Goal: Task Accomplishment & Management: Manage account settings

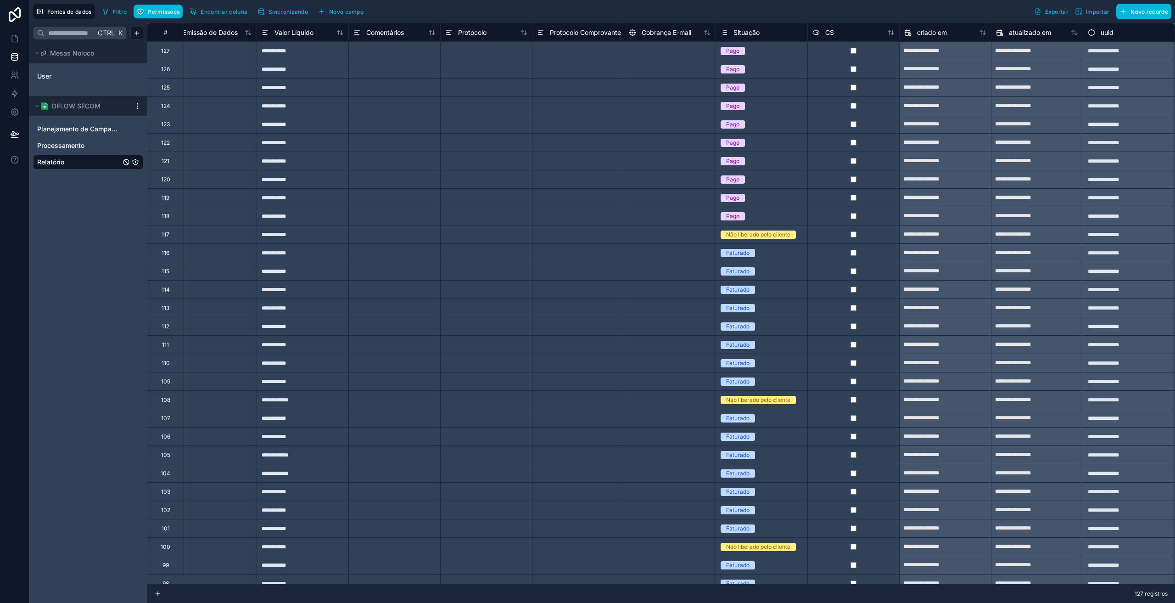
scroll to position [0, 944]
click at [293, 12] on font "Sincronizando" at bounding box center [287, 11] width 39 height 7
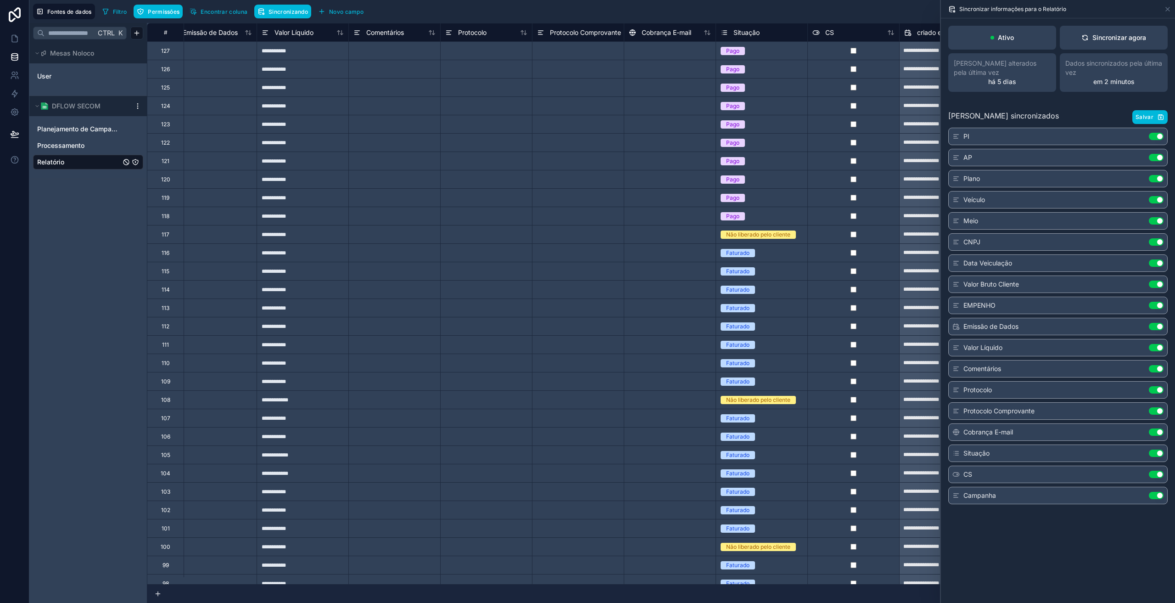
click at [1095, 44] on button "Sincronizar agora" at bounding box center [1114, 38] width 108 height 24
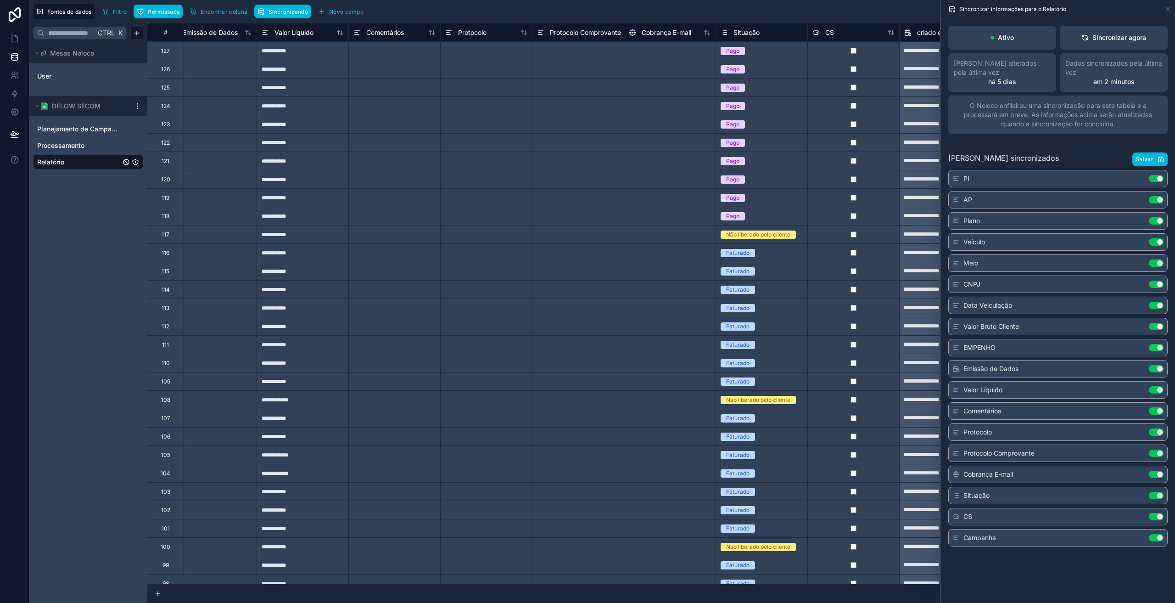
click at [9, 21] on icon at bounding box center [15, 14] width 12 height 15
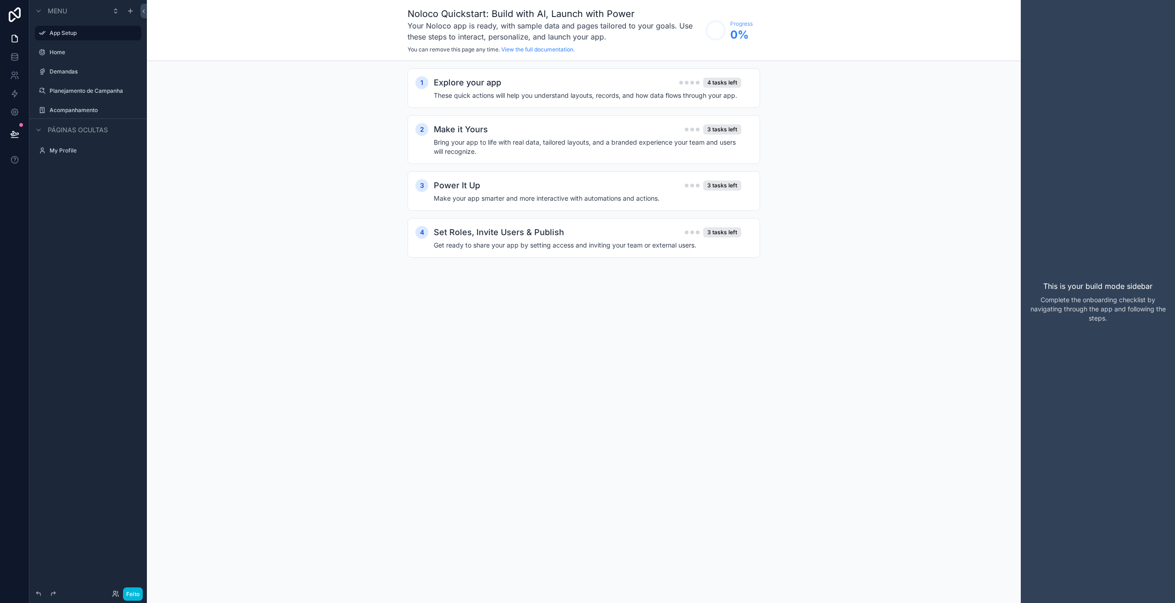
click at [857, 383] on div "Noloco Quickstart: Build with AI, Launch with Power Your Noloco app is ready, w…" at bounding box center [584, 301] width 874 height 603
click at [61, 58] on div "Home" at bounding box center [88, 52] width 103 height 15
click at [14, 57] on icon at bounding box center [14, 56] width 9 height 9
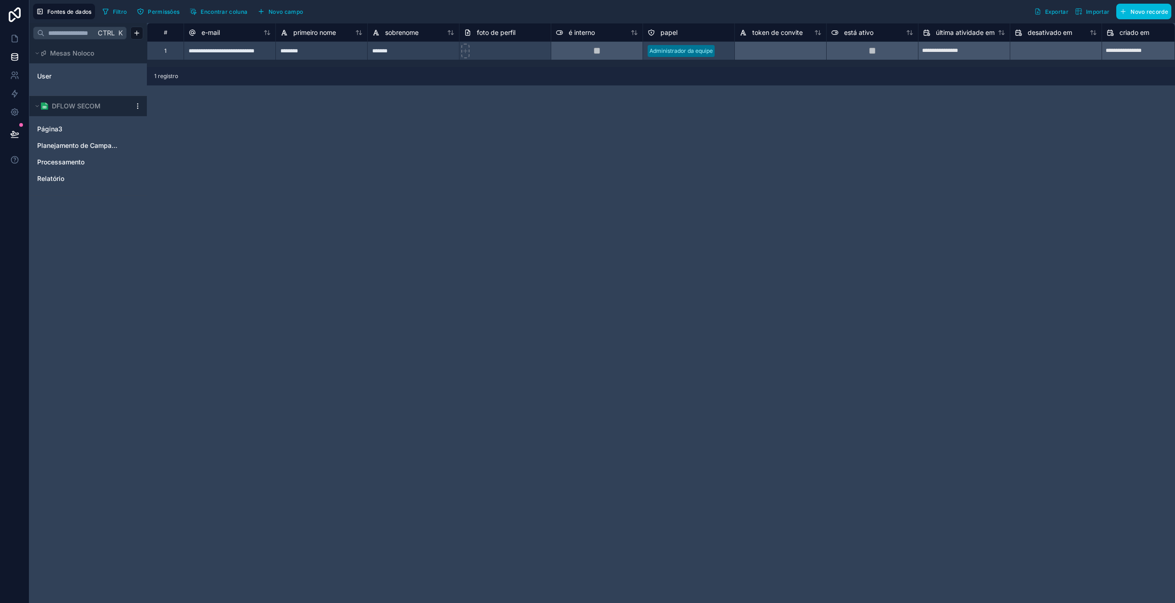
click at [135, 108] on html "**********" at bounding box center [587, 301] width 1175 height 603
click at [138, 31] on html "**********" at bounding box center [587, 301] width 1175 height 603
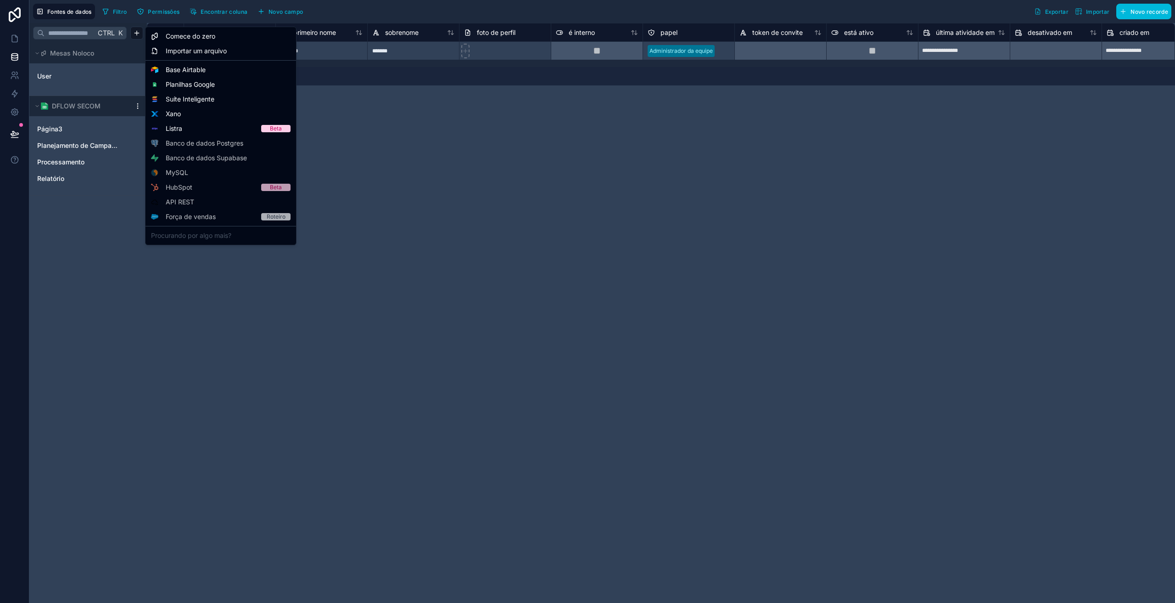
click at [77, 259] on html "**********" at bounding box center [587, 301] width 1175 height 603
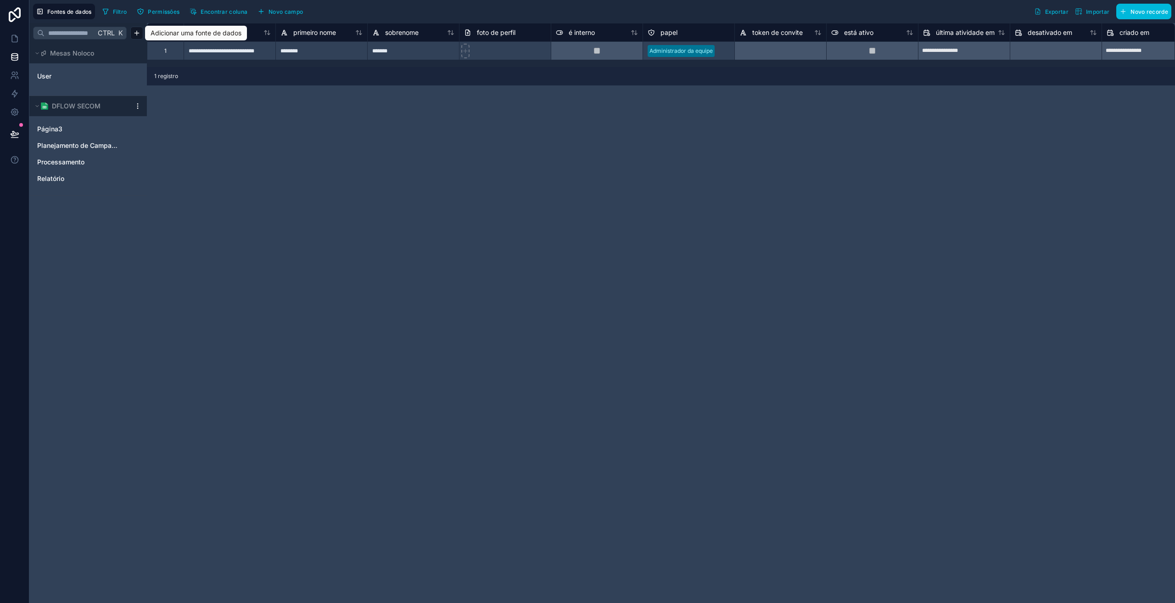
click at [135, 106] on html "**********" at bounding box center [587, 301] width 1175 height 603
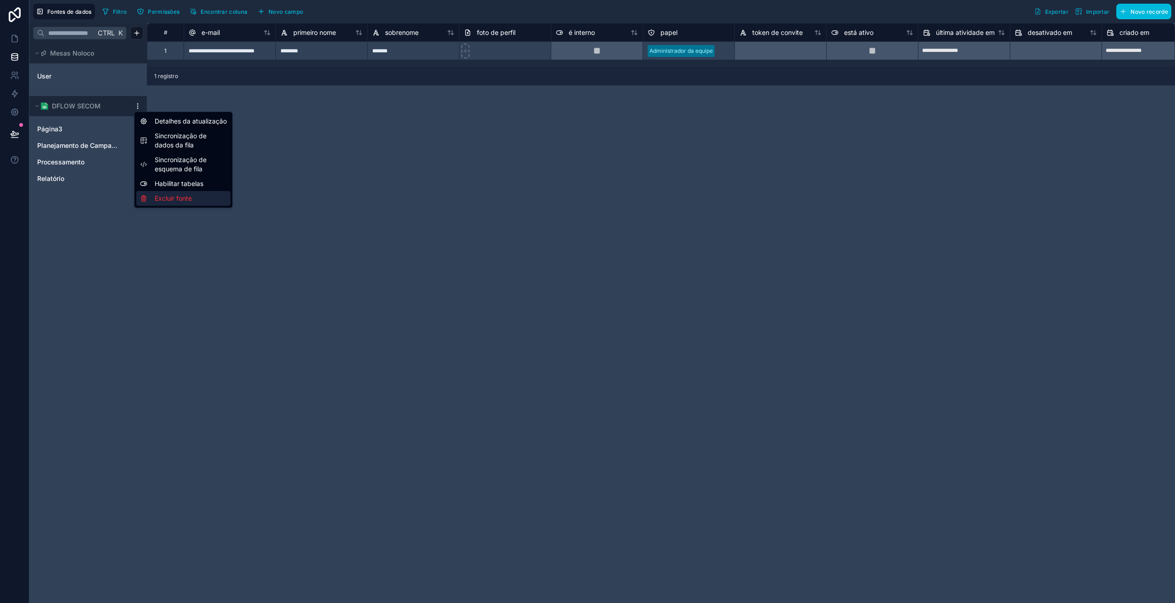
click at [156, 198] on font "Excluir fonte" at bounding box center [173, 198] width 37 height 8
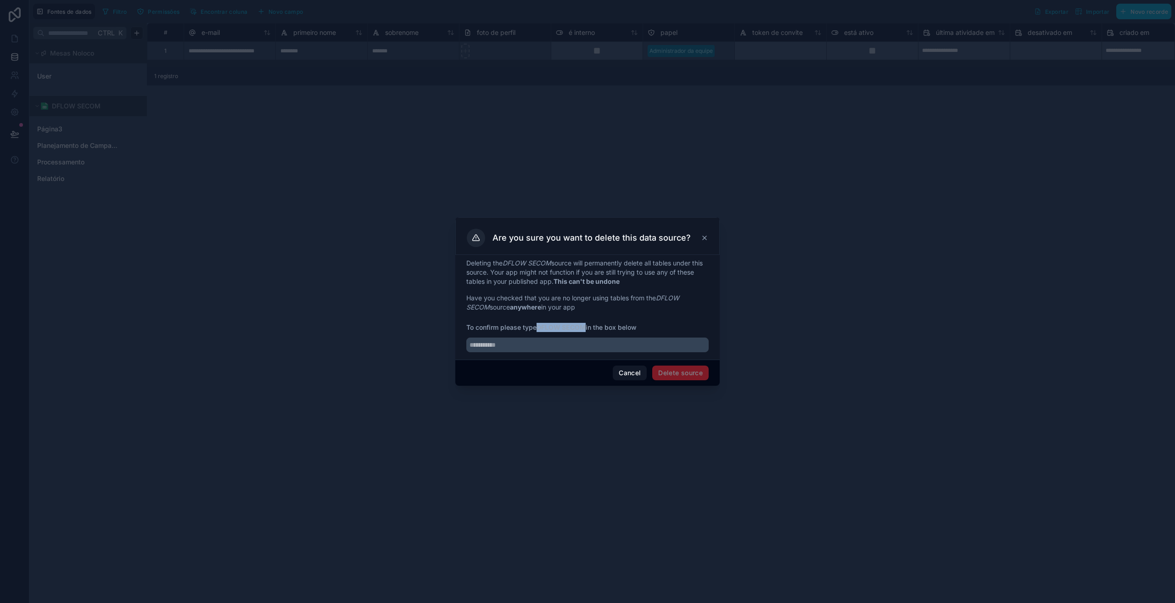
drag, startPoint x: 587, startPoint y: 328, endPoint x: 538, endPoint y: 323, distance: 48.4
click at [538, 323] on strong "DFLOW SECOM" at bounding box center [561, 327] width 49 height 8
copy strong "DFLOW SECOM"
click at [529, 347] on input "text" at bounding box center [587, 344] width 242 height 15
click at [530, 346] on input "text" at bounding box center [587, 344] width 242 height 15
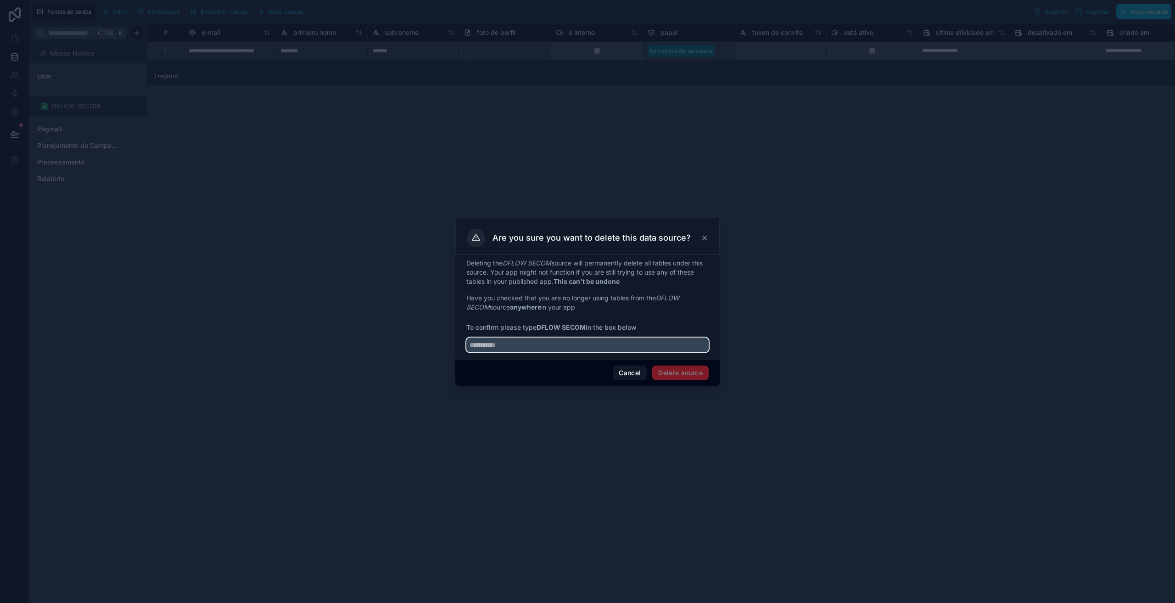
click at [530, 346] on input "text" at bounding box center [587, 344] width 242 height 15
paste input "**********"
type input "**********"
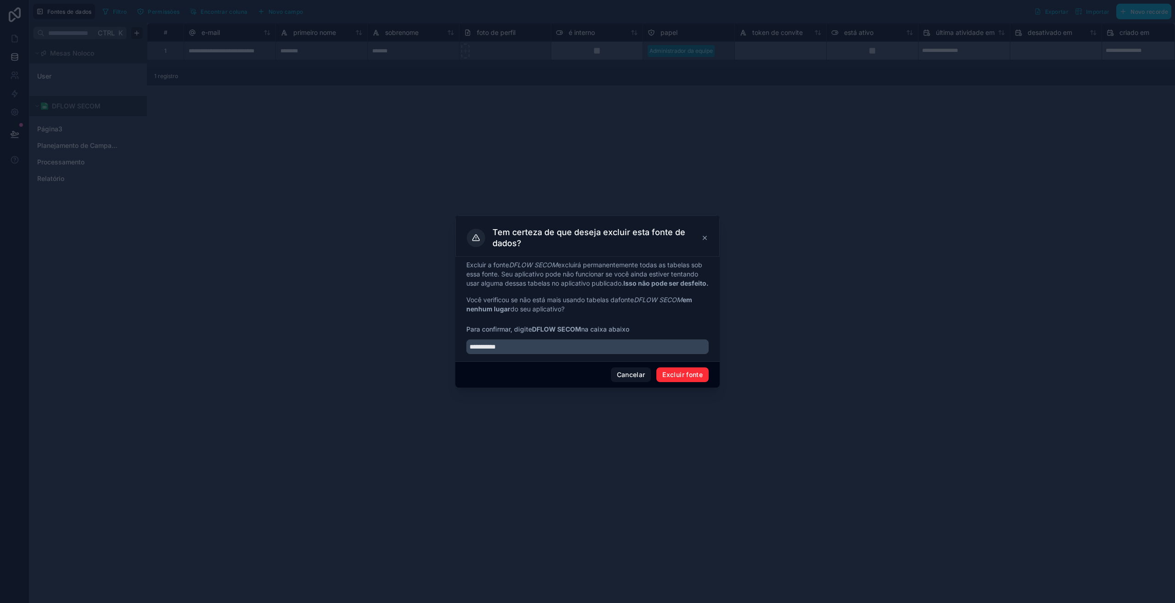
click at [666, 378] on font "Excluir fonte" at bounding box center [682, 374] width 40 height 8
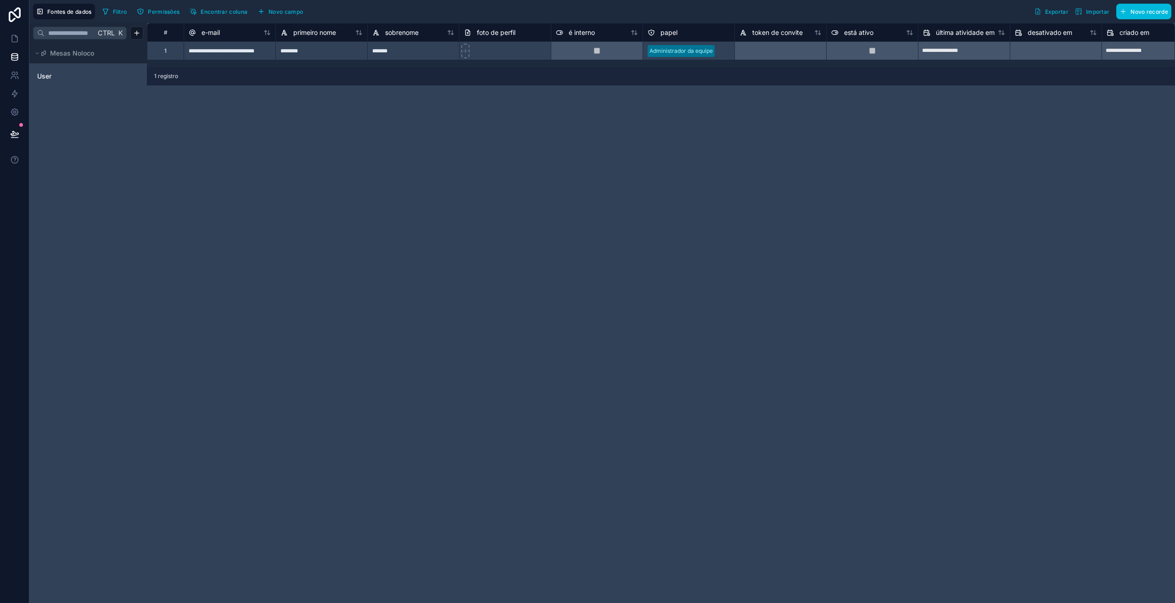
click at [136, 29] on html "**********" at bounding box center [587, 301] width 1175 height 603
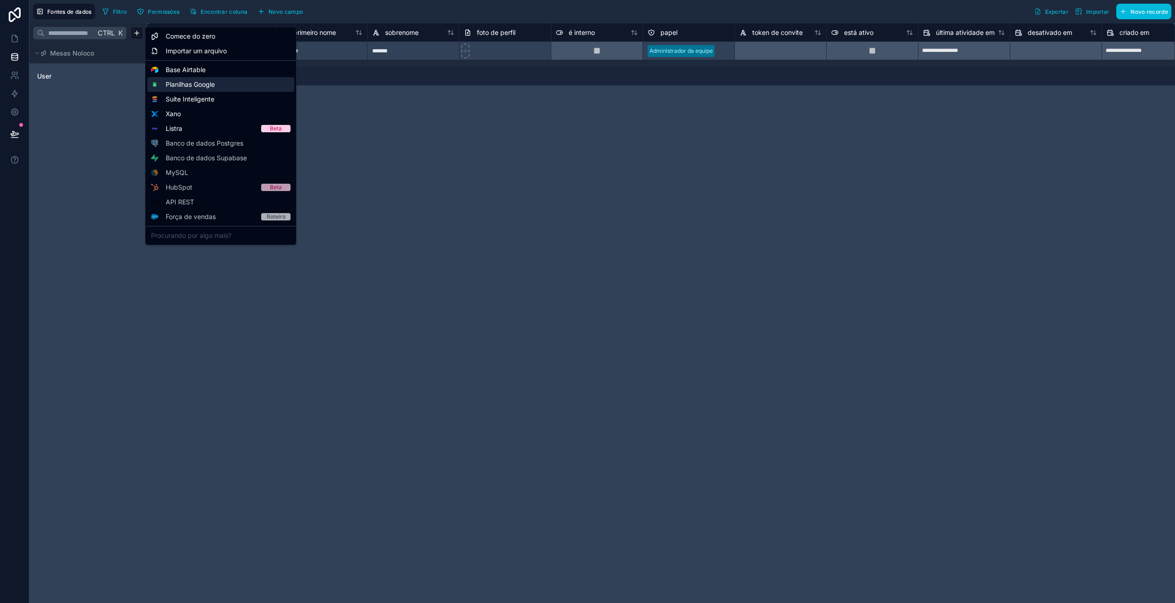
click at [174, 83] on font "Planilhas Google" at bounding box center [190, 84] width 49 height 8
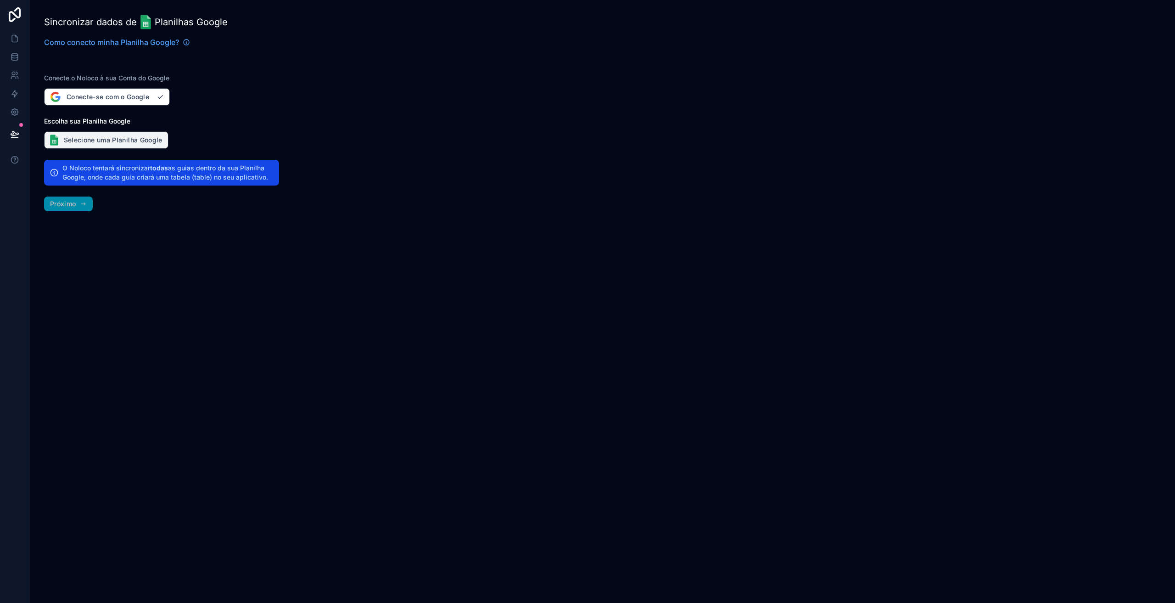
click at [98, 137] on font "Selecione uma Planilha Google" at bounding box center [113, 140] width 99 height 8
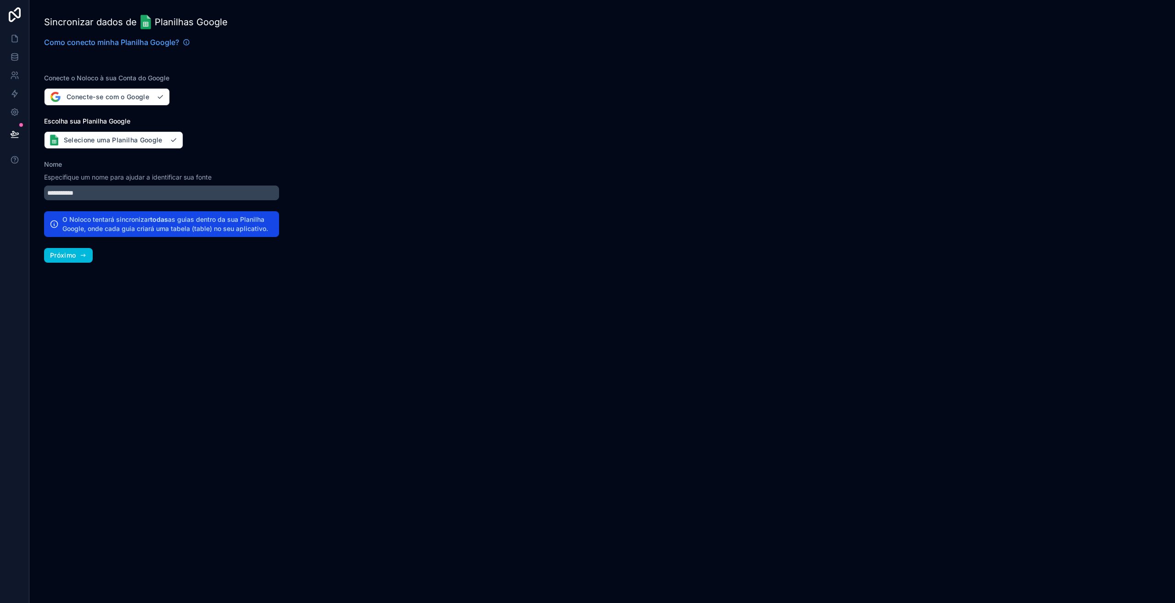
click at [80, 257] on icon "button" at bounding box center [82, 255] width 7 height 7
click at [77, 257] on button "Próximo" at bounding box center [68, 255] width 49 height 15
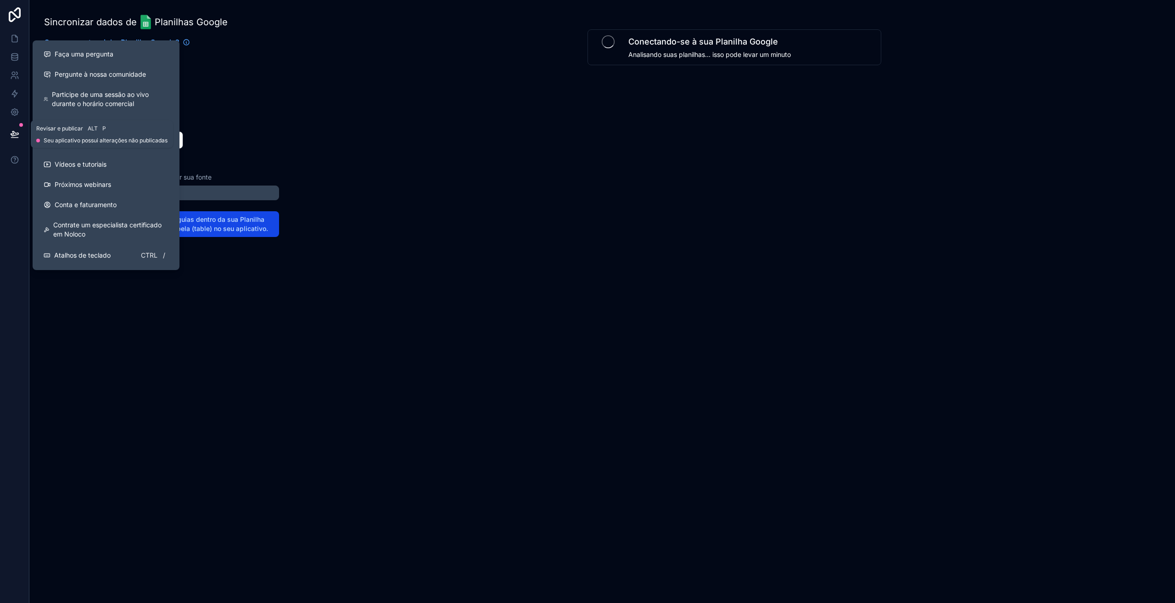
click at [14, 133] on icon at bounding box center [15, 133] width 8 height 5
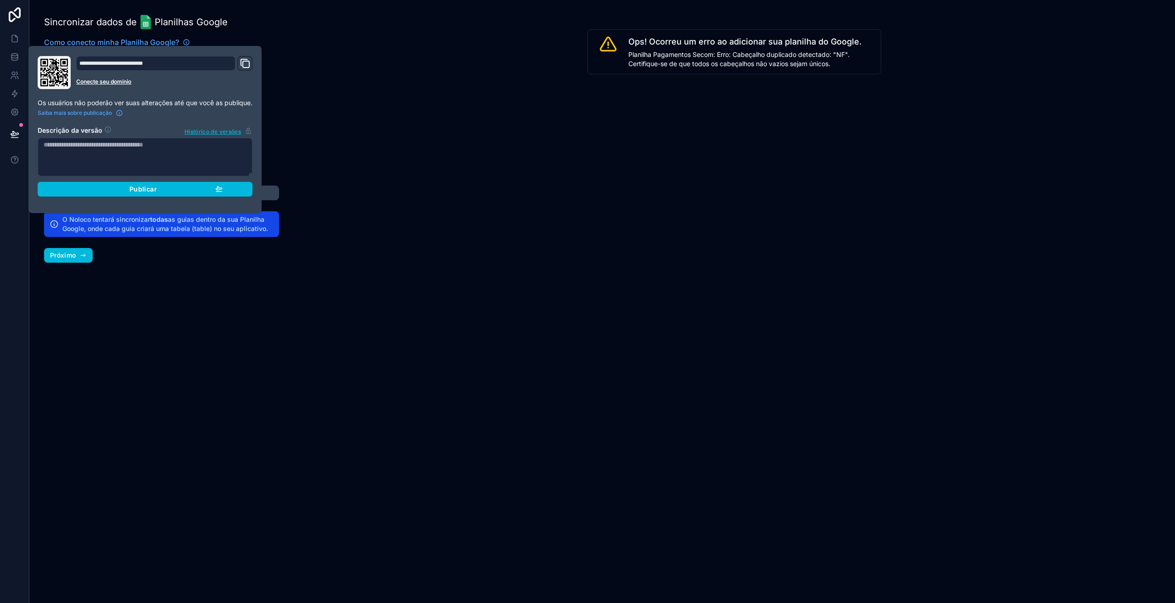
click at [191, 189] on div "Publicar" at bounding box center [144, 189] width 155 height 8
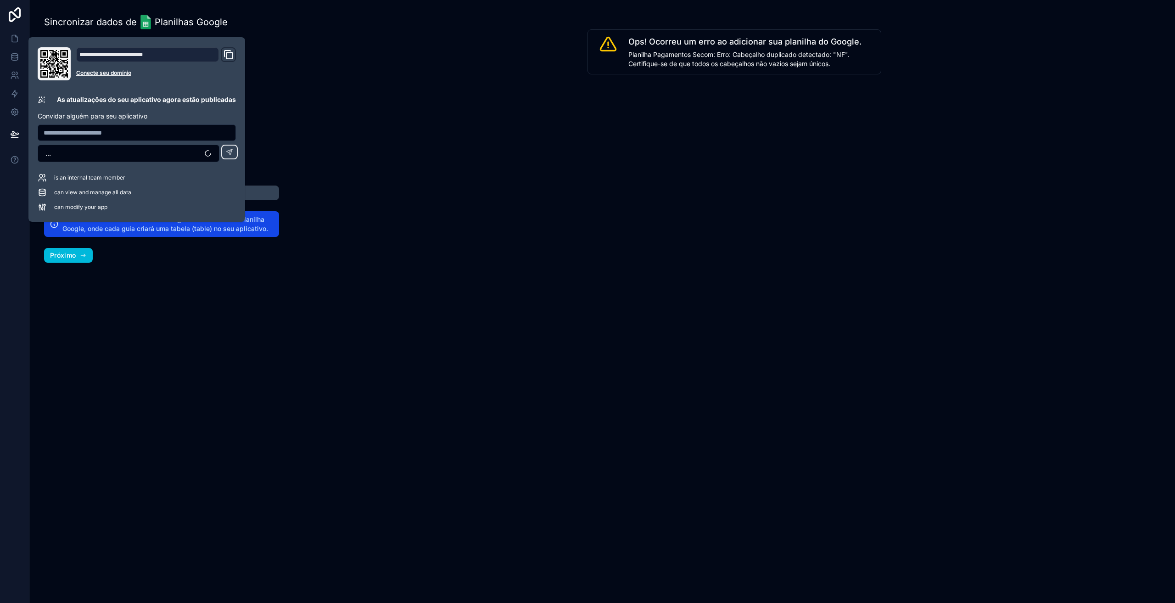
click at [165, 310] on div "**********" at bounding box center [161, 301] width 264 height 603
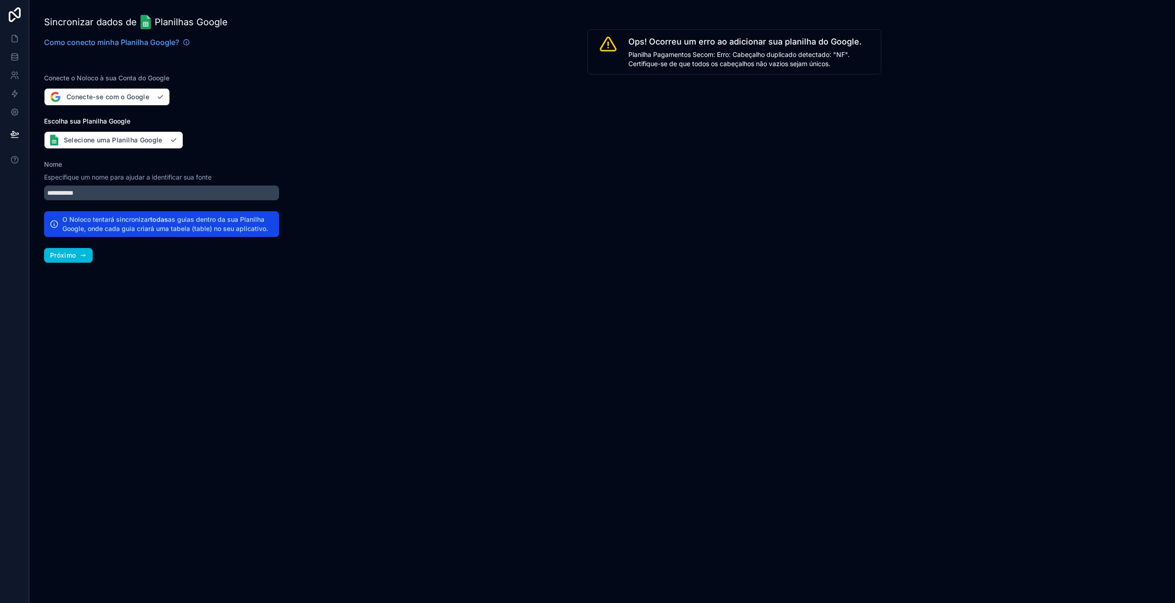
click at [73, 257] on font "Próximo" at bounding box center [63, 255] width 26 height 8
click at [83, 255] on icon "button" at bounding box center [83, 255] width 4 height 0
click at [86, 256] on icon "button" at bounding box center [82, 255] width 7 height 7
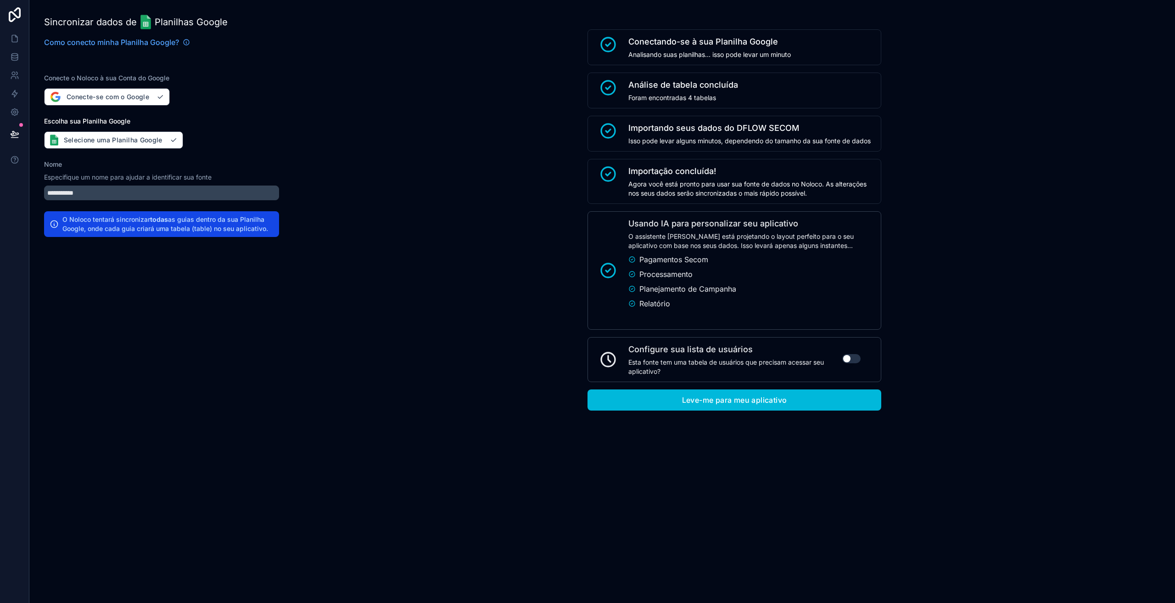
click at [651, 411] on div "Conectando-se à sua Planilha Google Analisando suas planilhas... isso pode leva…" at bounding box center [734, 220] width 308 height 440
click at [644, 403] on button "Leve-me para meu aplicativo" at bounding box center [734, 399] width 294 height 21
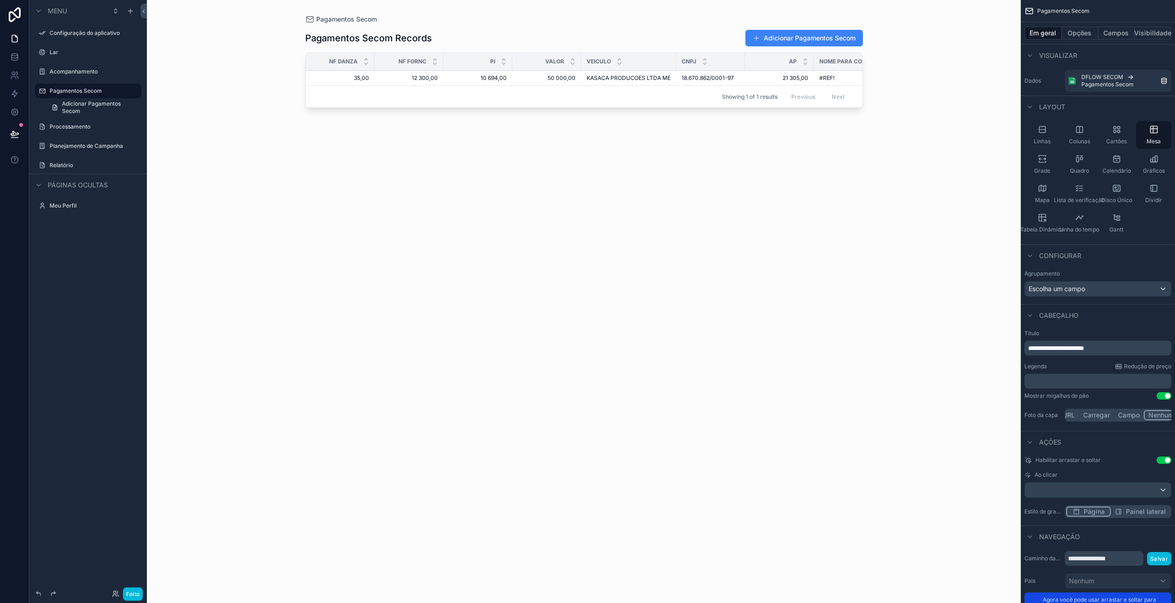
click at [15, 17] on icon at bounding box center [15, 14] width 18 height 15
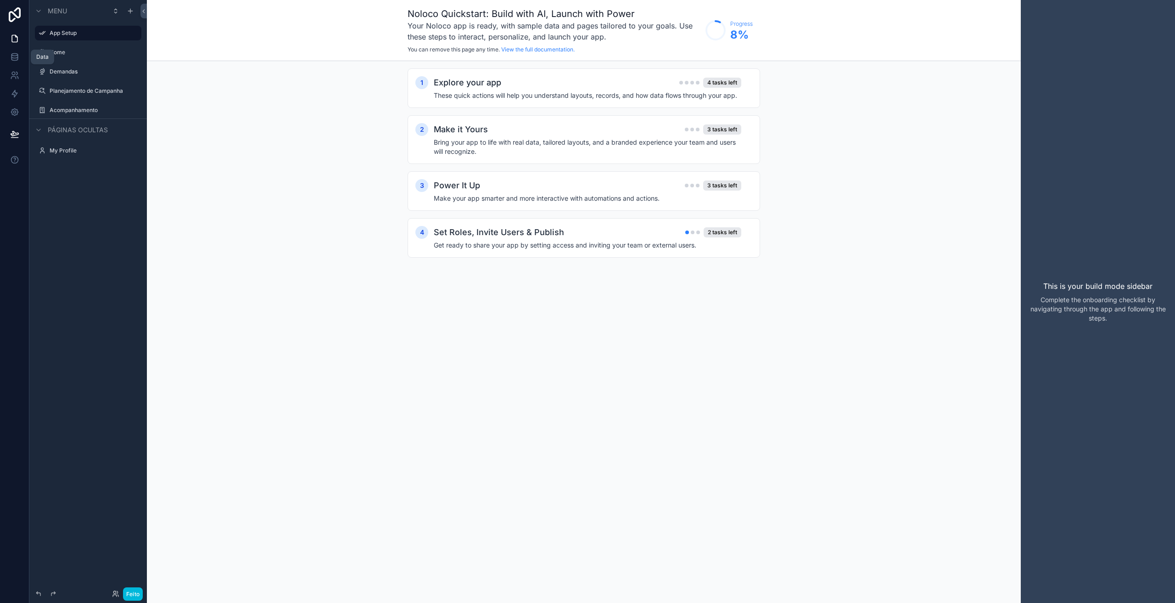
click at [18, 62] on link at bounding box center [14, 57] width 29 height 18
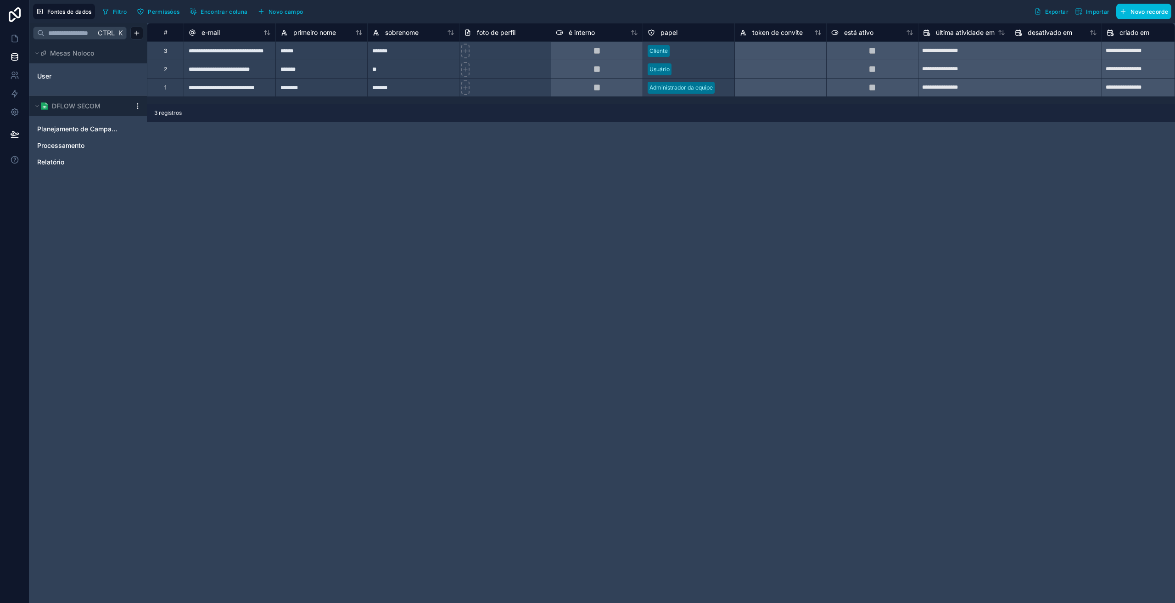
click at [136, 106] on html "**********" at bounding box center [587, 301] width 1175 height 603
click at [174, 122] on font "Detalhes da atualização" at bounding box center [191, 121] width 72 height 8
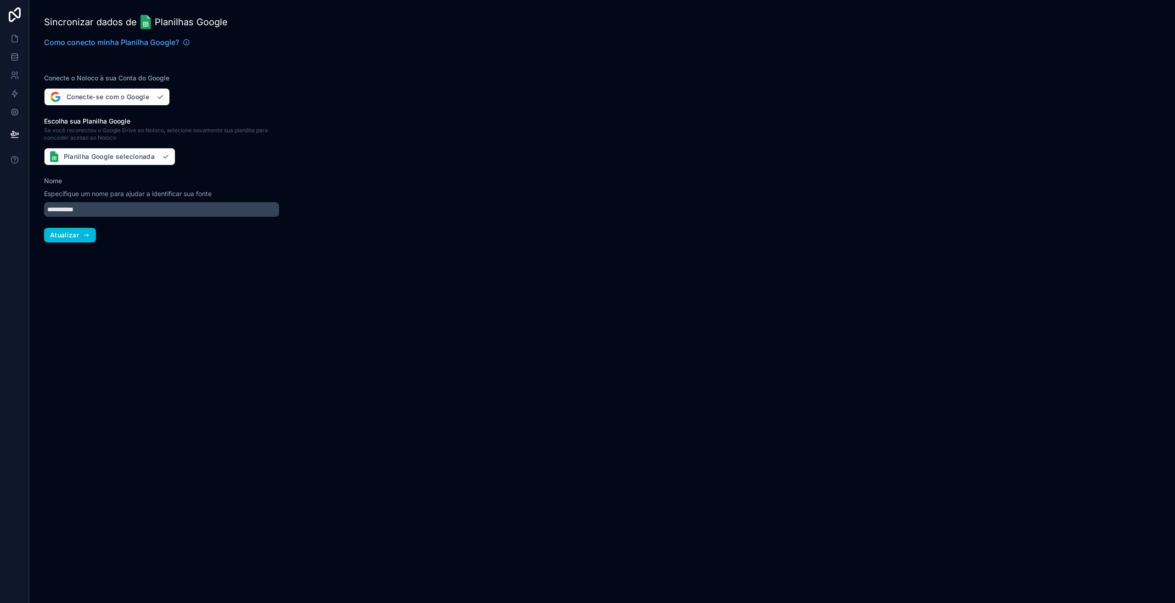
click at [66, 232] on font "Atualizar" at bounding box center [64, 235] width 29 height 8
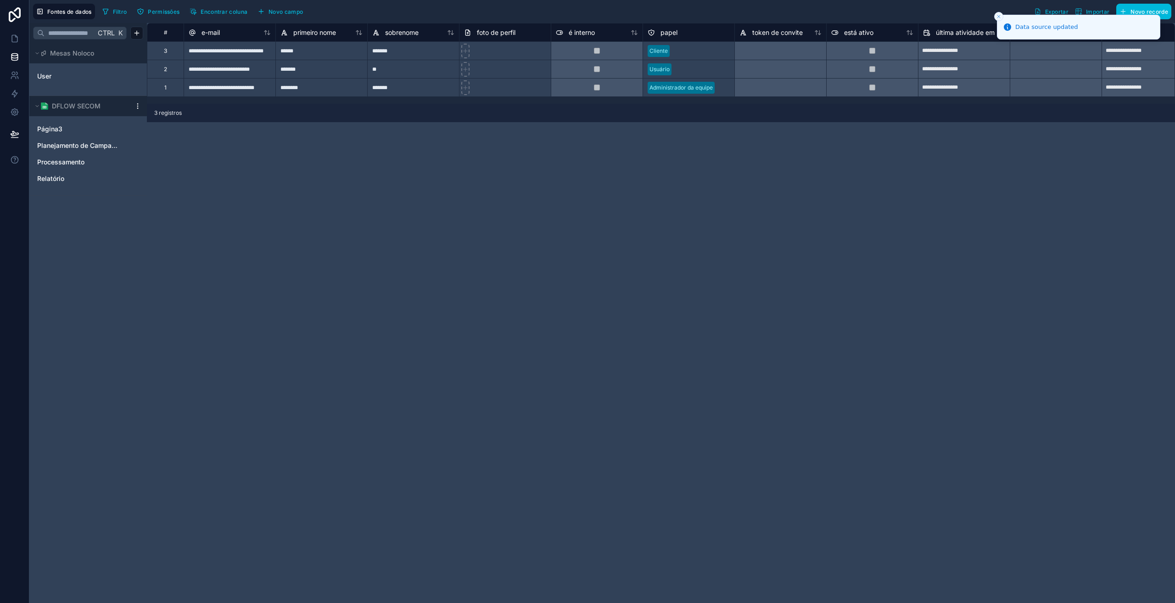
click at [60, 126] on span "Página3" at bounding box center [49, 128] width 25 height 9
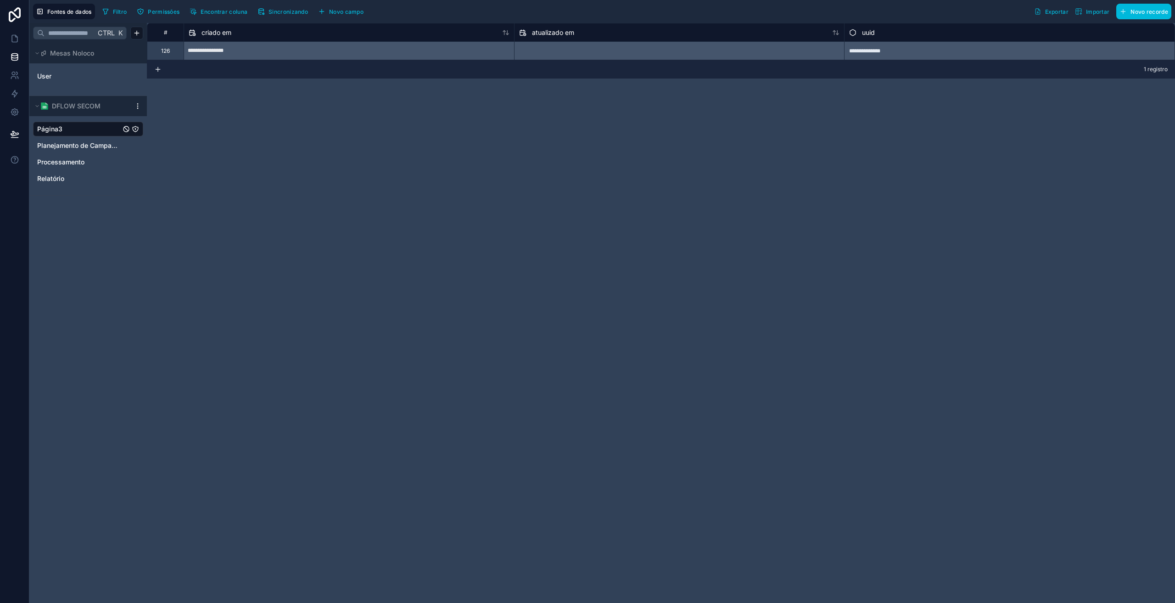
click at [138, 106] on html "**********" at bounding box center [587, 301] width 1175 height 603
click at [166, 165] on font "Sincronização de esquema de fila" at bounding box center [181, 164] width 52 height 17
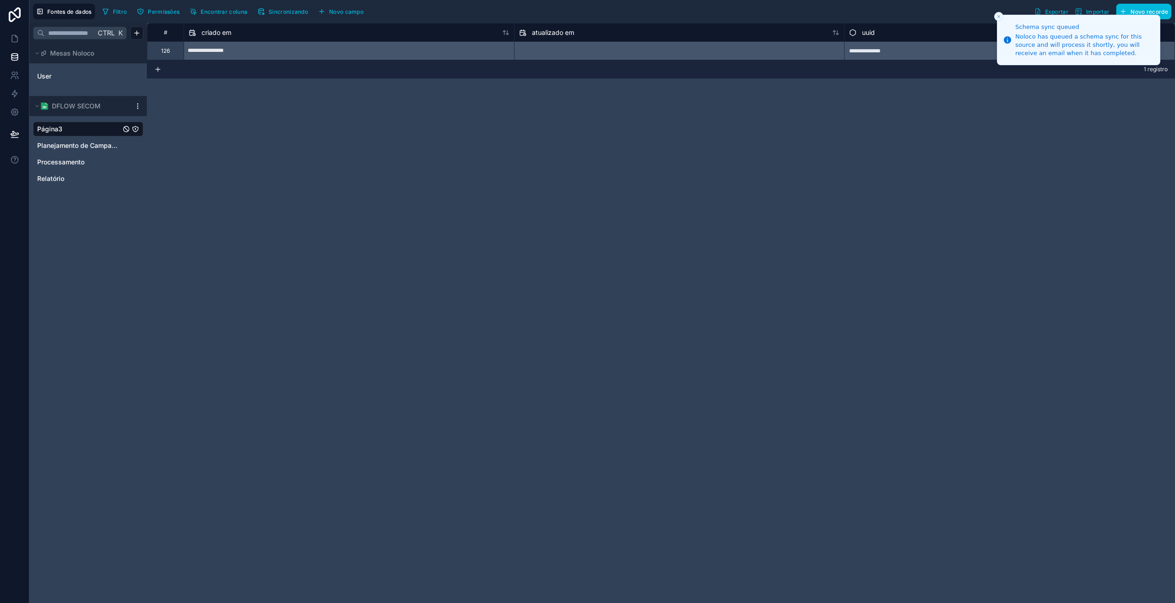
click at [138, 106] on html "**********" at bounding box center [587, 301] width 1175 height 603
click at [169, 147] on font "Sincronização de dados da fila" at bounding box center [181, 140] width 52 height 17
click at [137, 105] on html "**********" at bounding box center [587, 301] width 1175 height 603
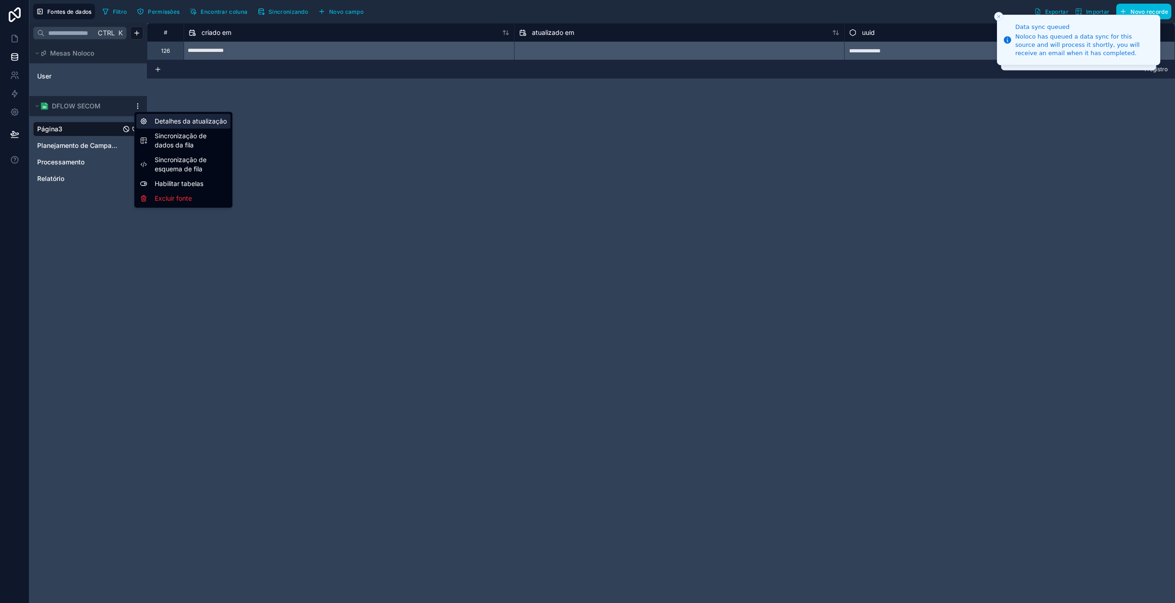
click at [153, 121] on div "Detalhes da atualização" at bounding box center [183, 121] width 94 height 15
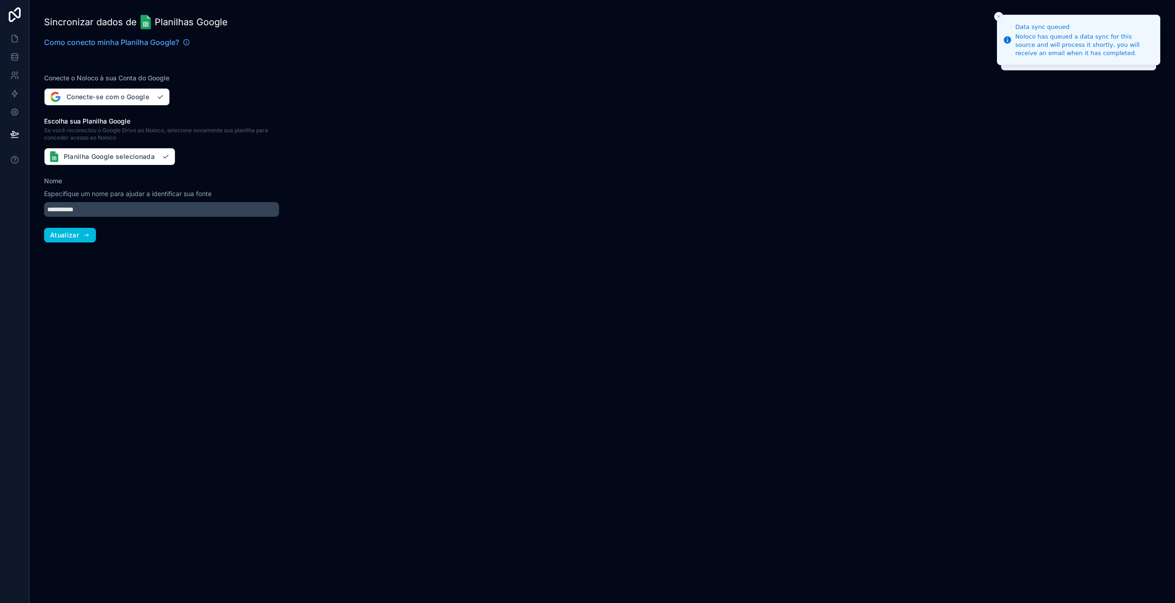
click at [81, 229] on button "Atualizar" at bounding box center [70, 235] width 52 height 15
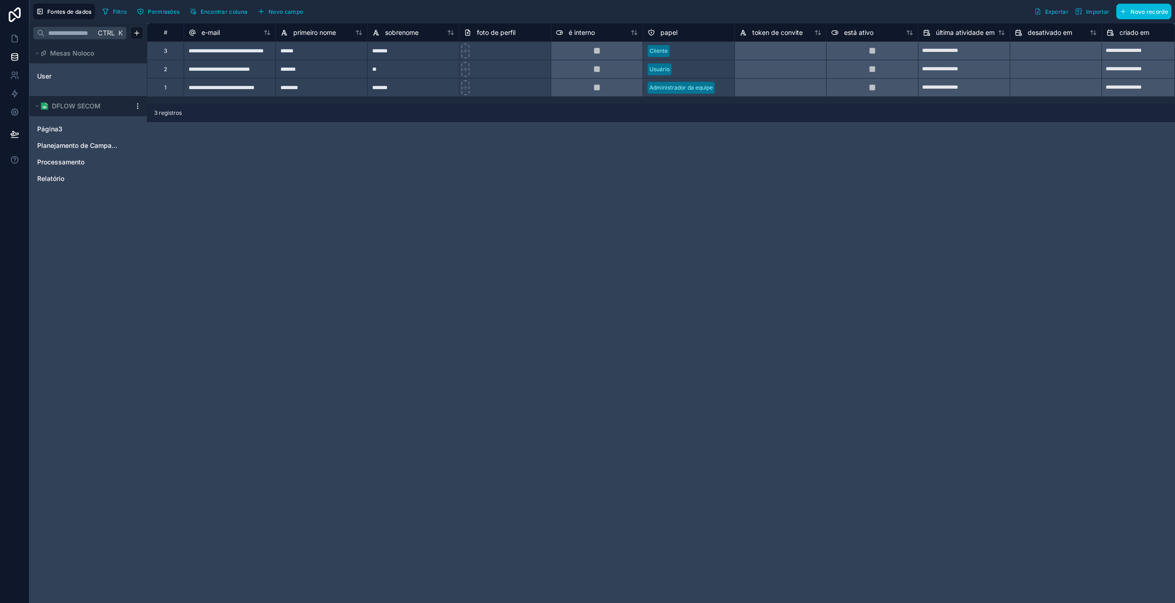
click at [137, 105] on html "**********" at bounding box center [587, 301] width 1175 height 603
click at [155, 140] on span "Sincronização de dados da fila" at bounding box center [188, 140] width 66 height 18
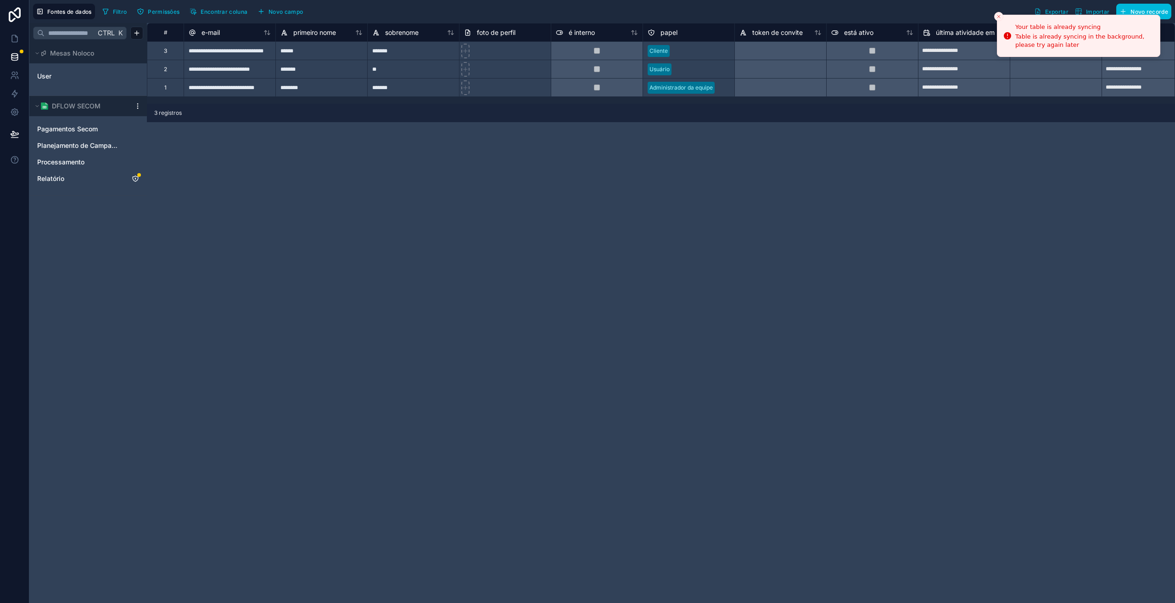
click at [61, 127] on span "Pagamentos Secom" at bounding box center [67, 128] width 61 height 9
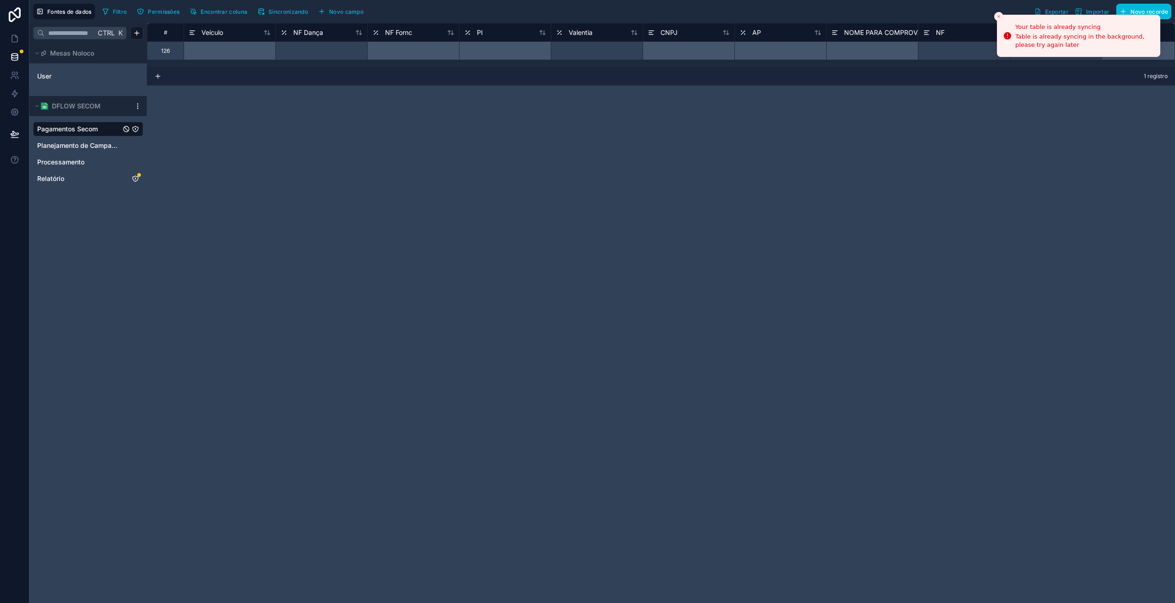
click at [73, 145] on span "Planejamento de Campanha" at bounding box center [79, 145] width 84 height 9
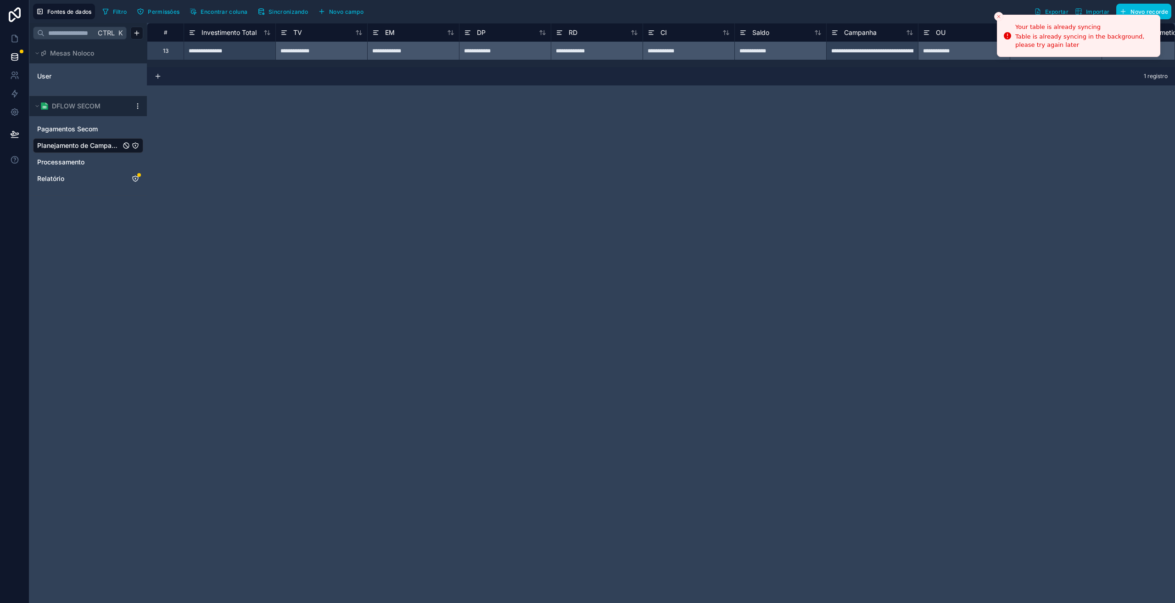
click at [65, 178] on link "Relatório" at bounding box center [79, 178] width 84 height 9
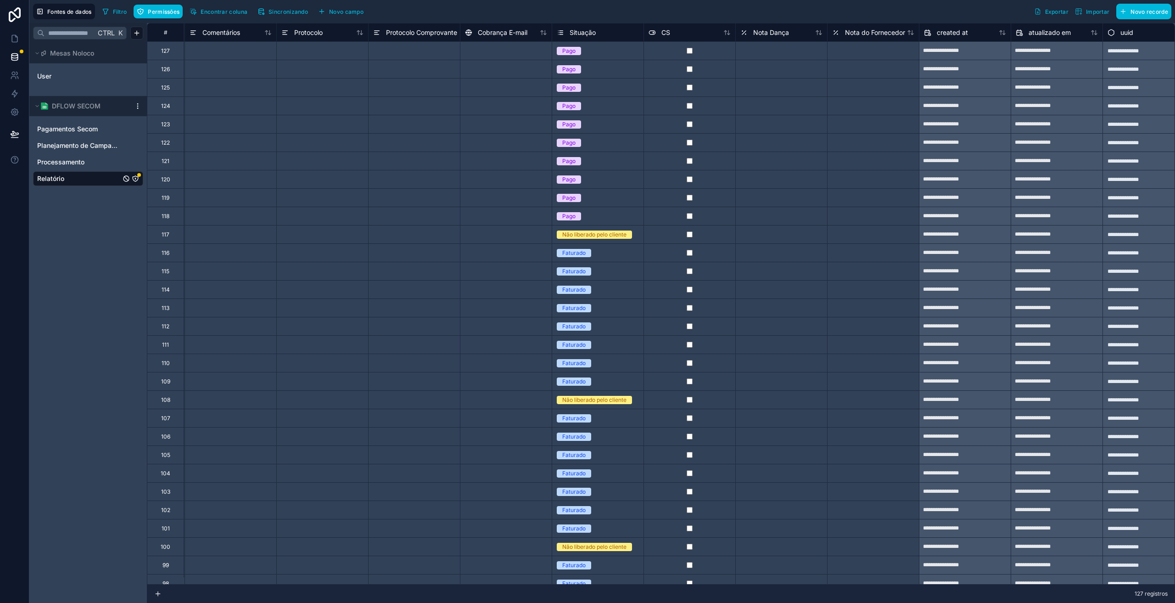
scroll to position [0, 1127]
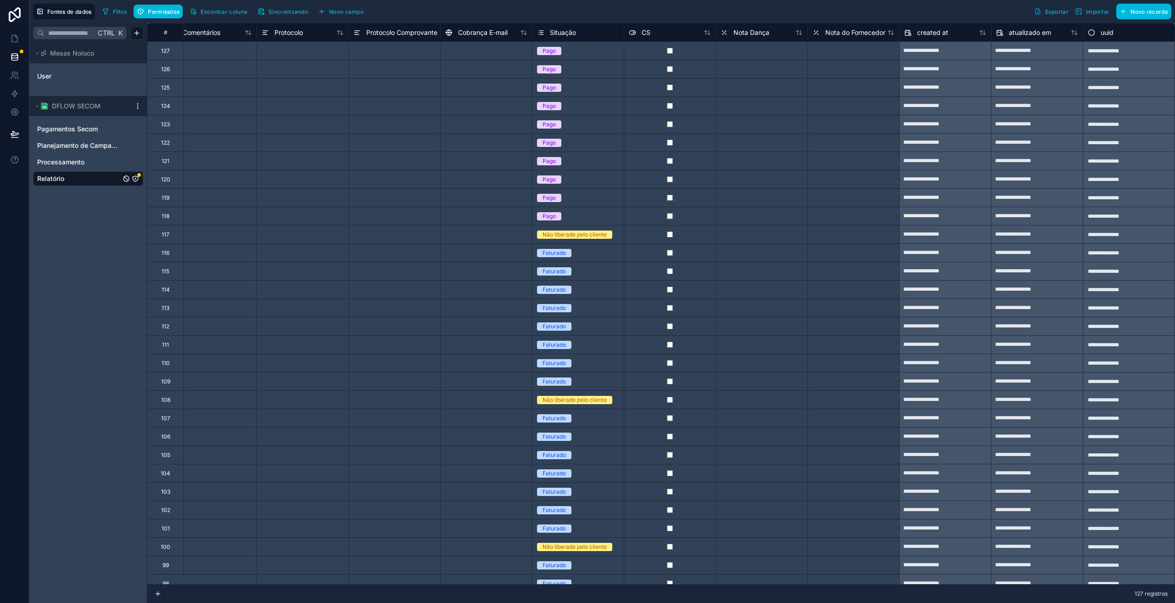
click at [740, 30] on font "Nota Dança" at bounding box center [751, 32] width 36 height 8
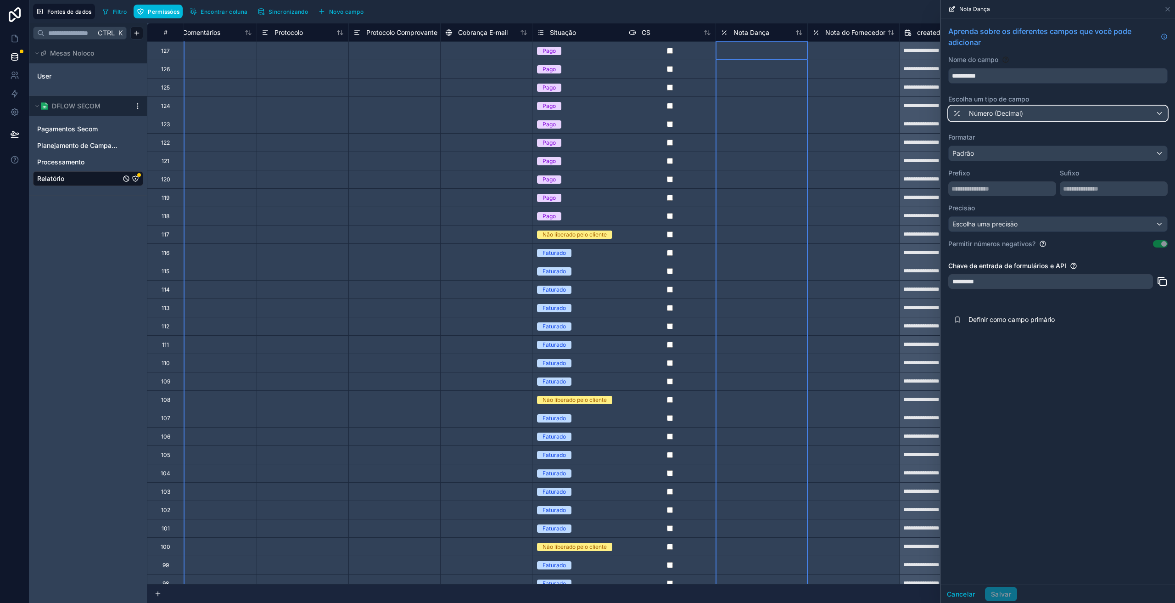
click at [1001, 116] on font "Número (Decimal)" at bounding box center [996, 113] width 54 height 8
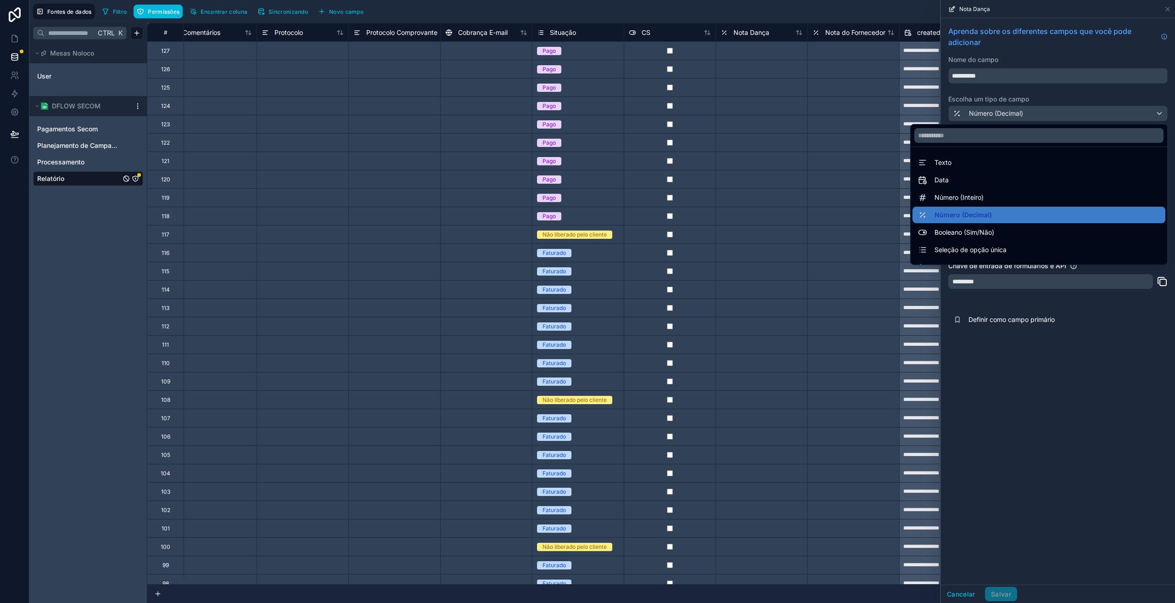
click at [957, 159] on div "Texto" at bounding box center [1039, 162] width 242 height 11
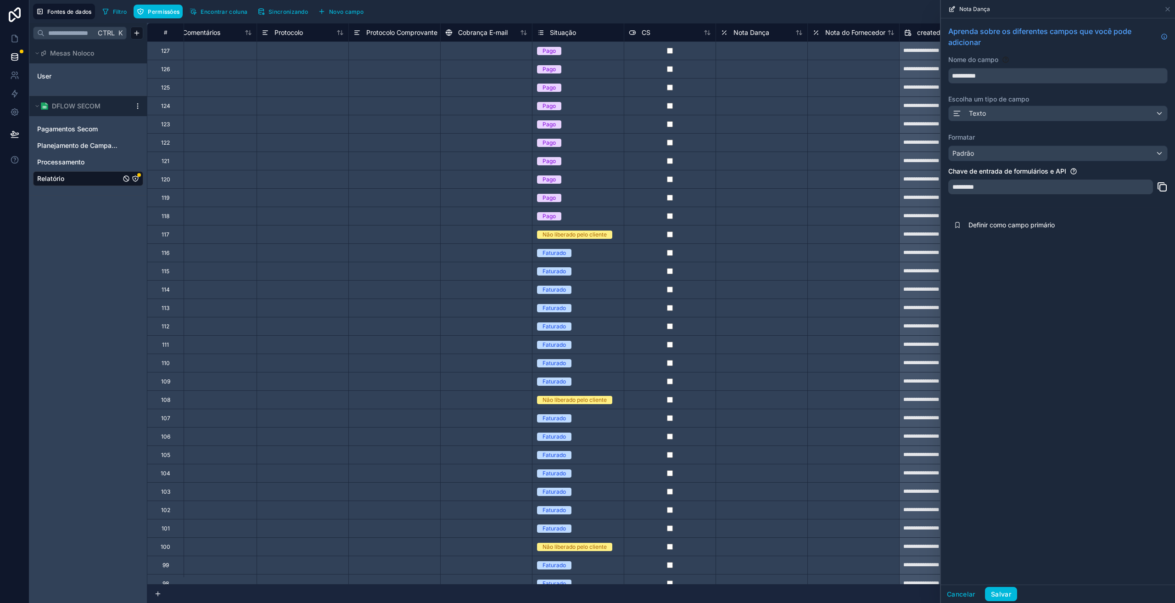
click at [999, 596] on font "Salvar" at bounding box center [1001, 594] width 20 height 8
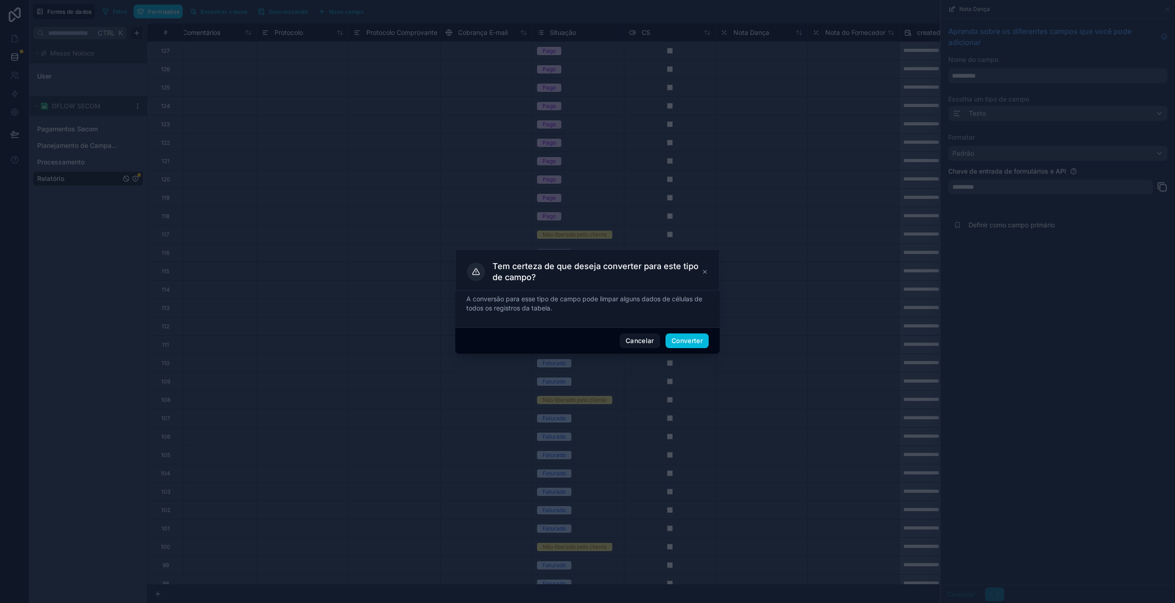
click at [677, 340] on font "Converter" at bounding box center [686, 340] width 31 height 8
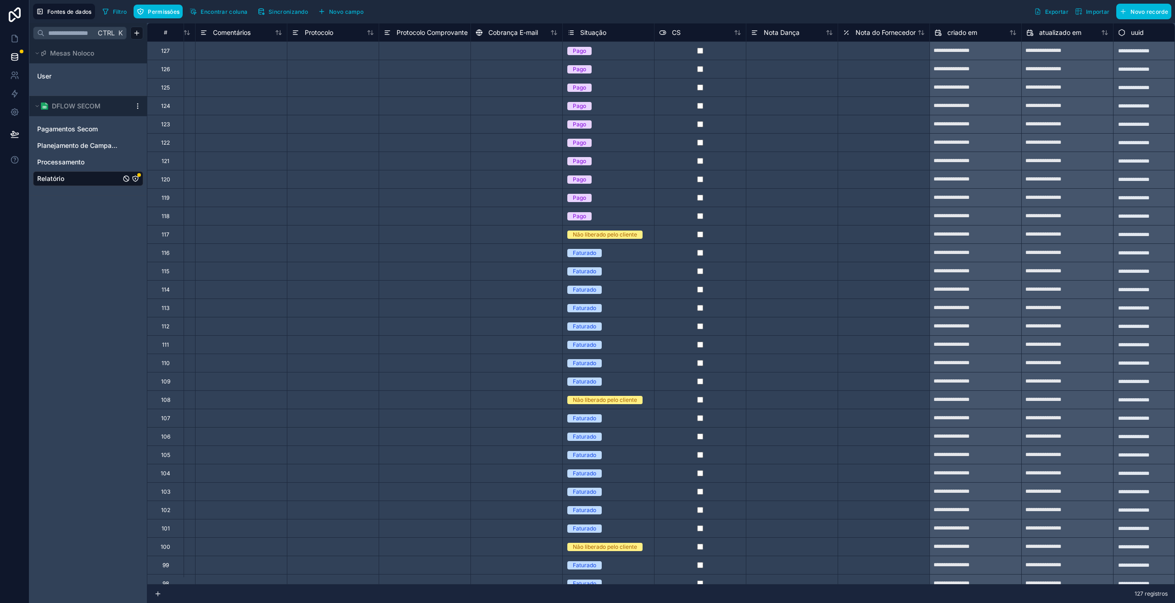
scroll to position [0, 1096]
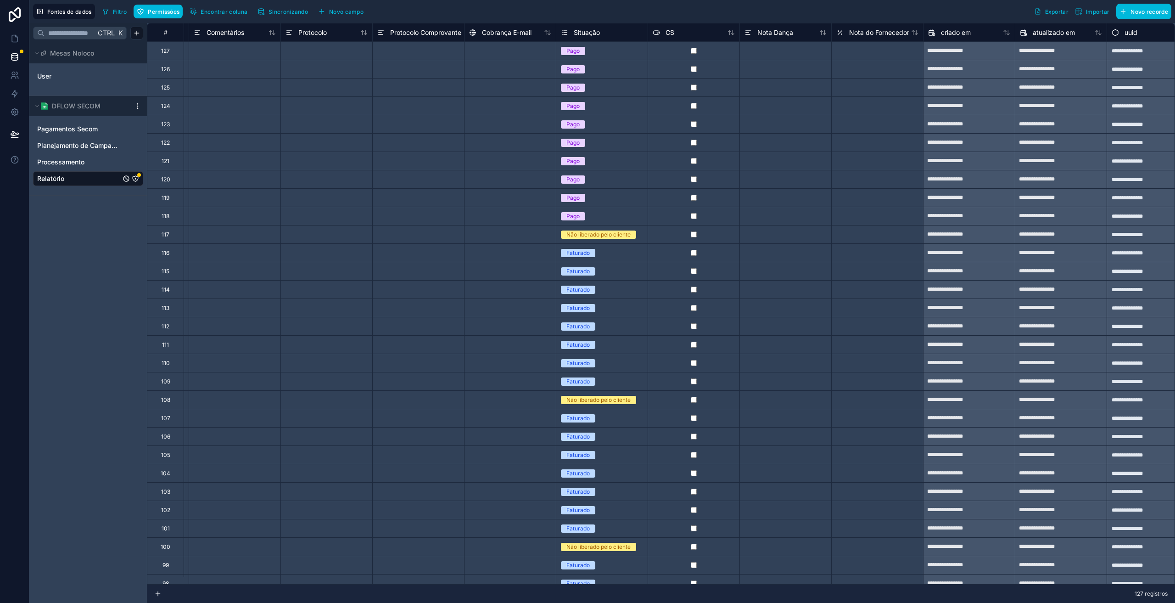
click at [865, 36] on span "Nota do Fornecedor" at bounding box center [879, 32] width 60 height 9
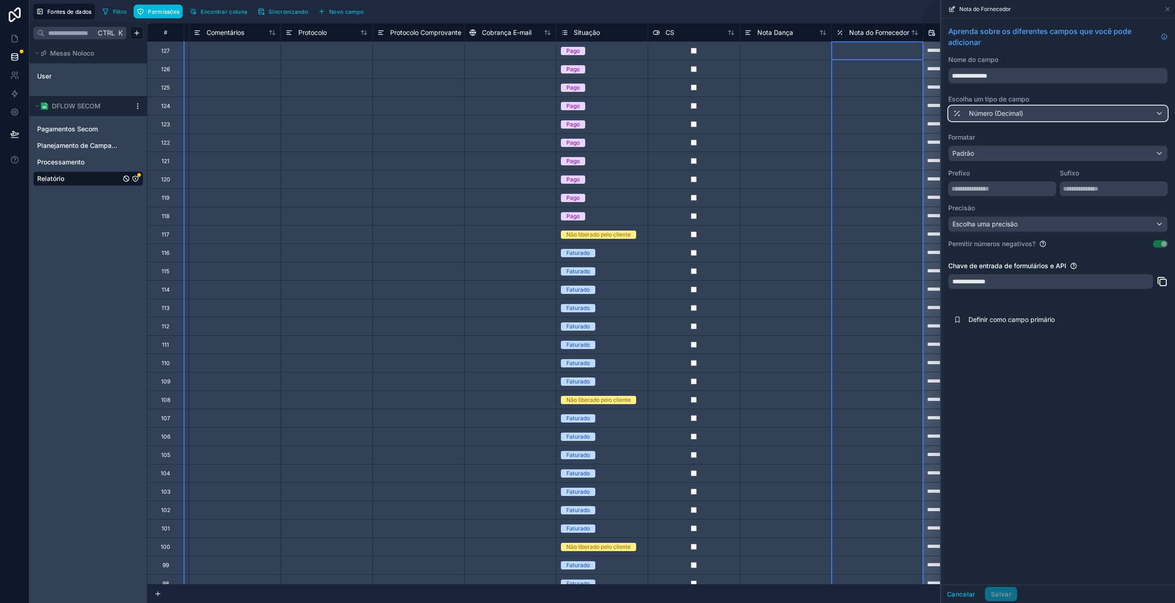
click at [971, 112] on font "Número (Decimal)" at bounding box center [996, 113] width 54 height 8
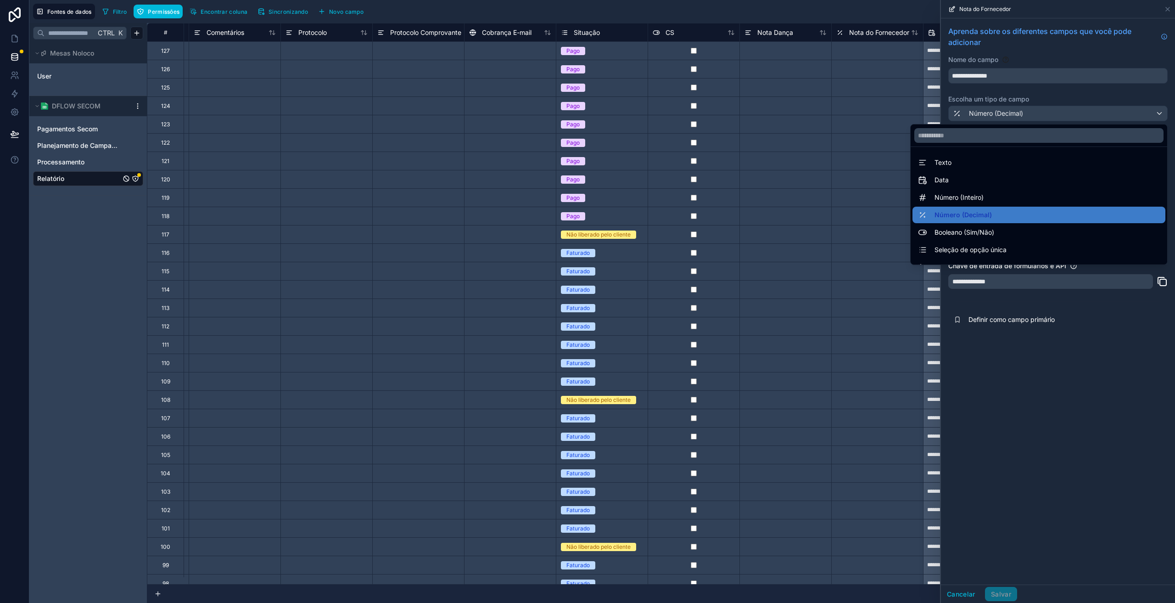
click at [941, 162] on font "Texto" at bounding box center [942, 162] width 17 height 8
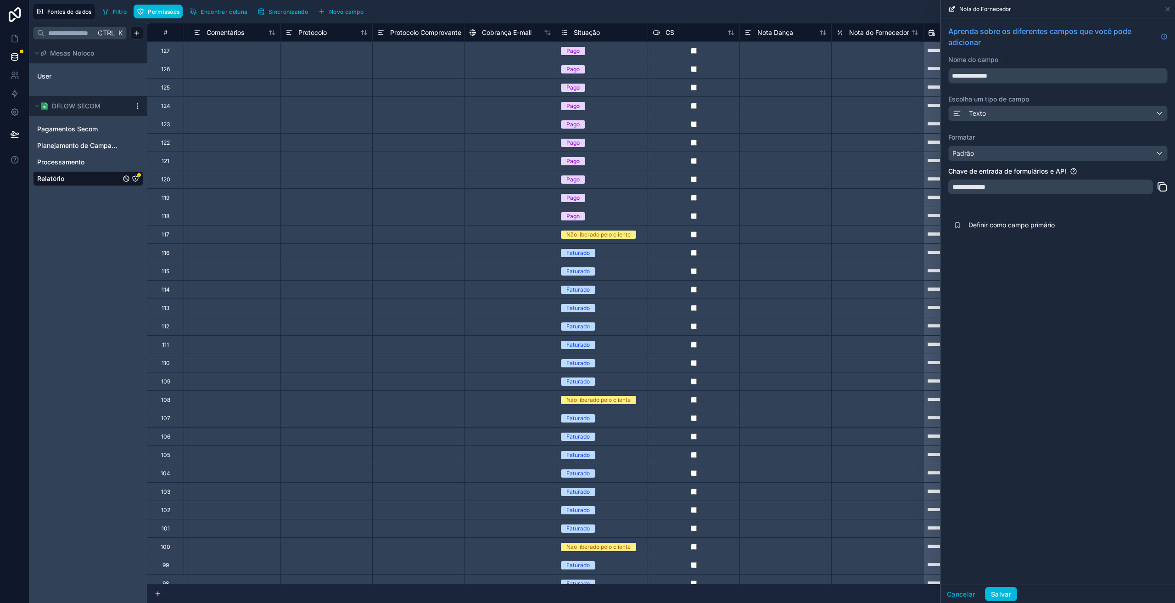
click at [1013, 595] on button "Salvar" at bounding box center [1001, 594] width 32 height 15
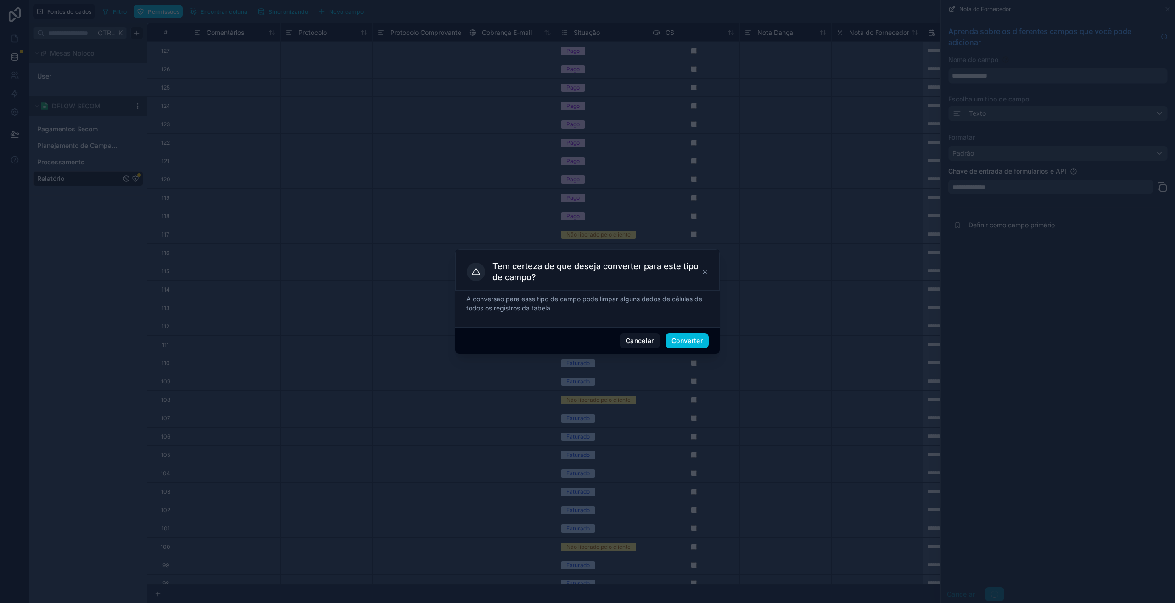
click at [678, 341] on font "Converter" at bounding box center [686, 340] width 31 height 8
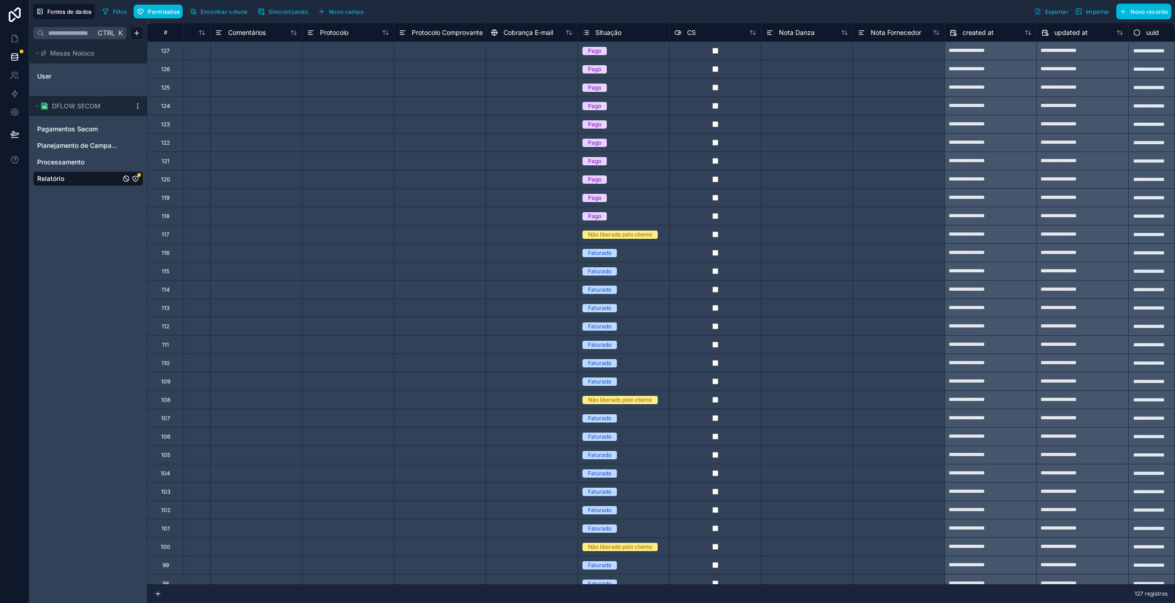
scroll to position [0, 1127]
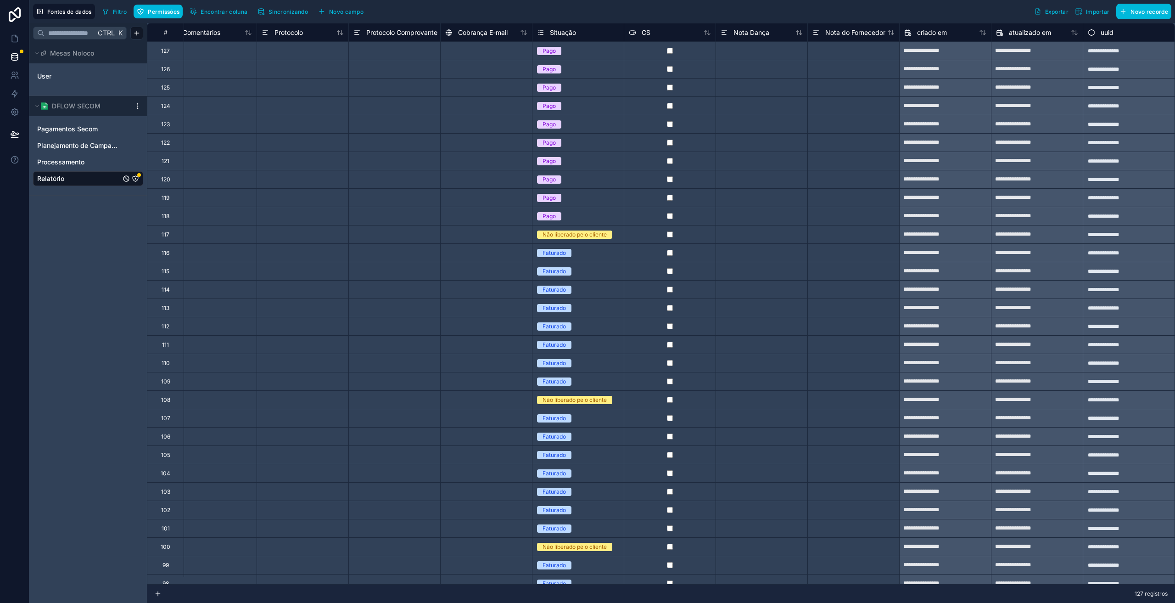
click at [79, 124] on span "Pagamentos Secom" at bounding box center [67, 128] width 61 height 9
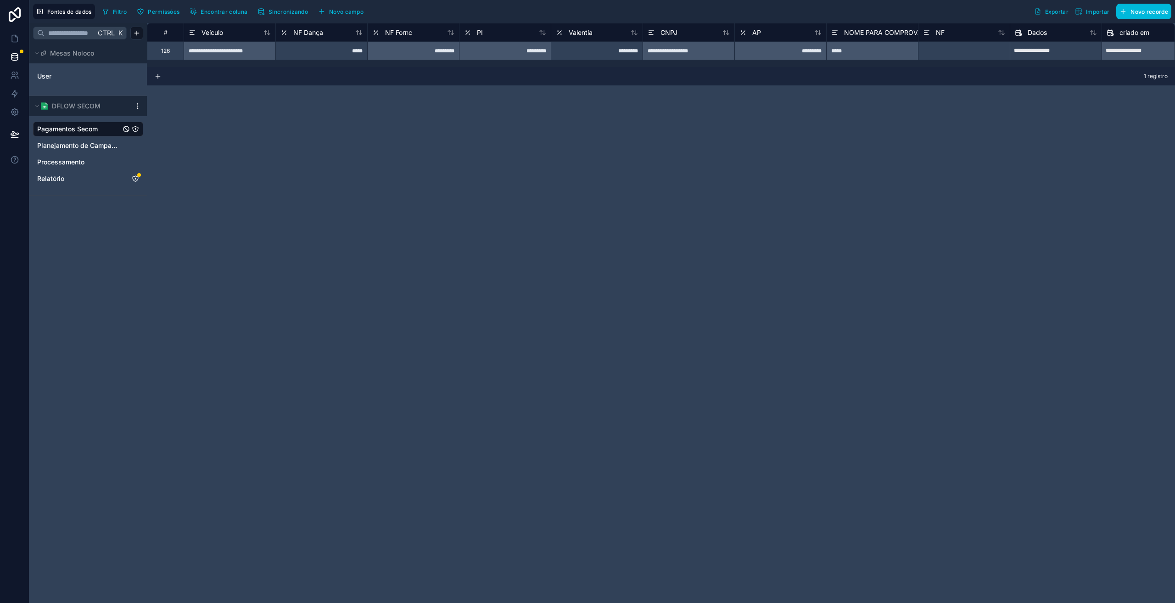
click at [136, 177] on icon "Relatório" at bounding box center [135, 178] width 7 height 7
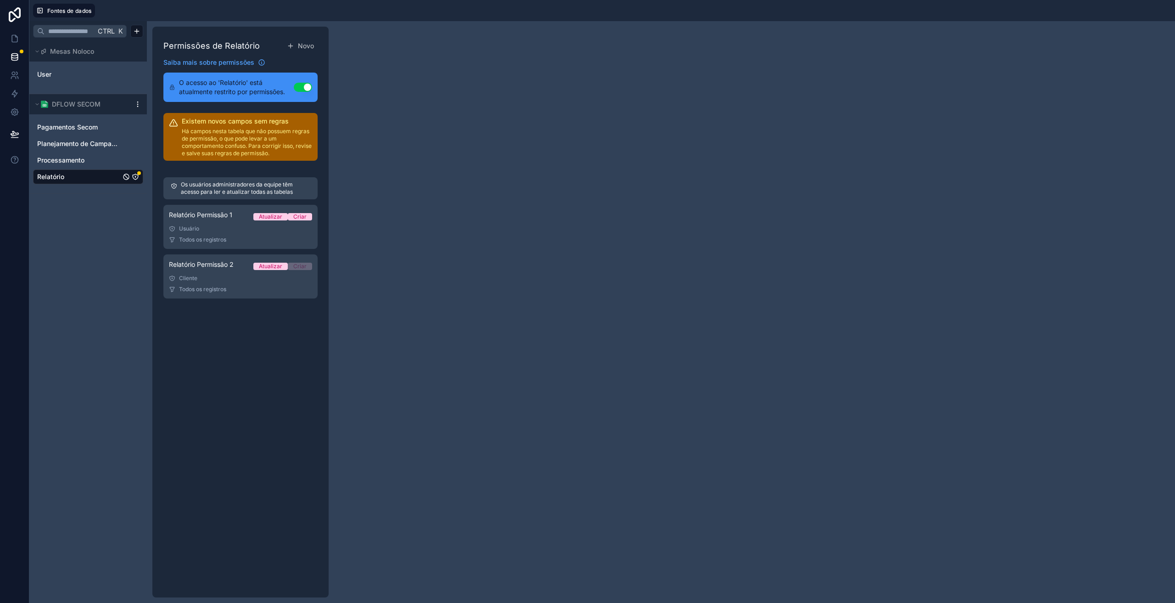
click at [240, 139] on font "Há campos nesta tabela que não possuem regras de permissão, o que pode levar a …" at bounding box center [247, 142] width 130 height 29
click at [234, 274] on link "Relatório Permissão 2 Atualizar Criar Cliente Todos os registros" at bounding box center [240, 276] width 154 height 44
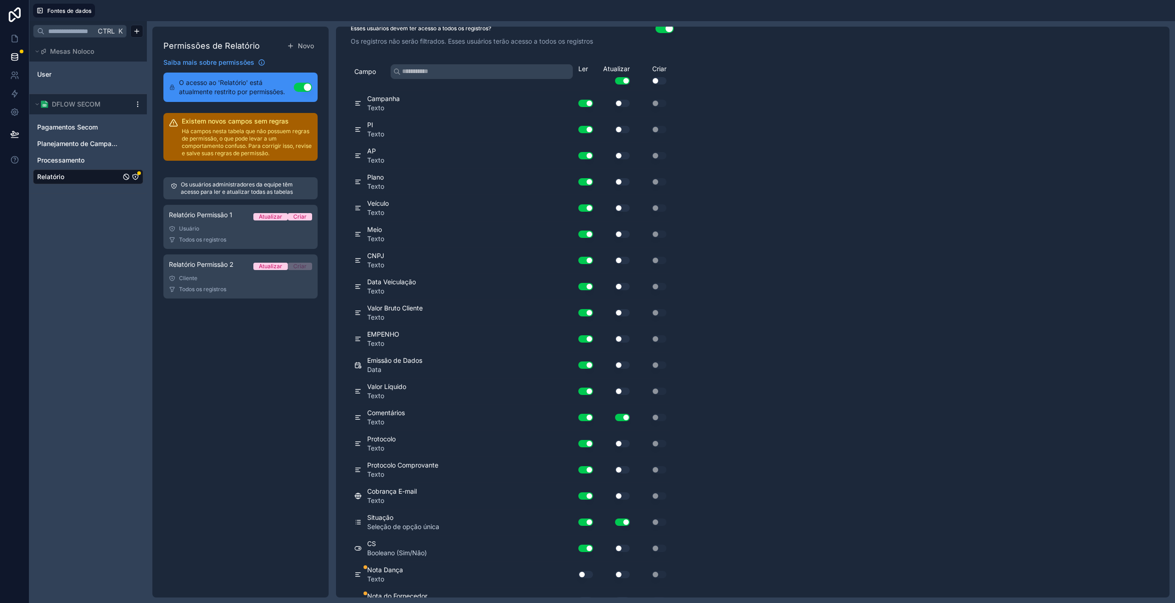
scroll to position [110, 0]
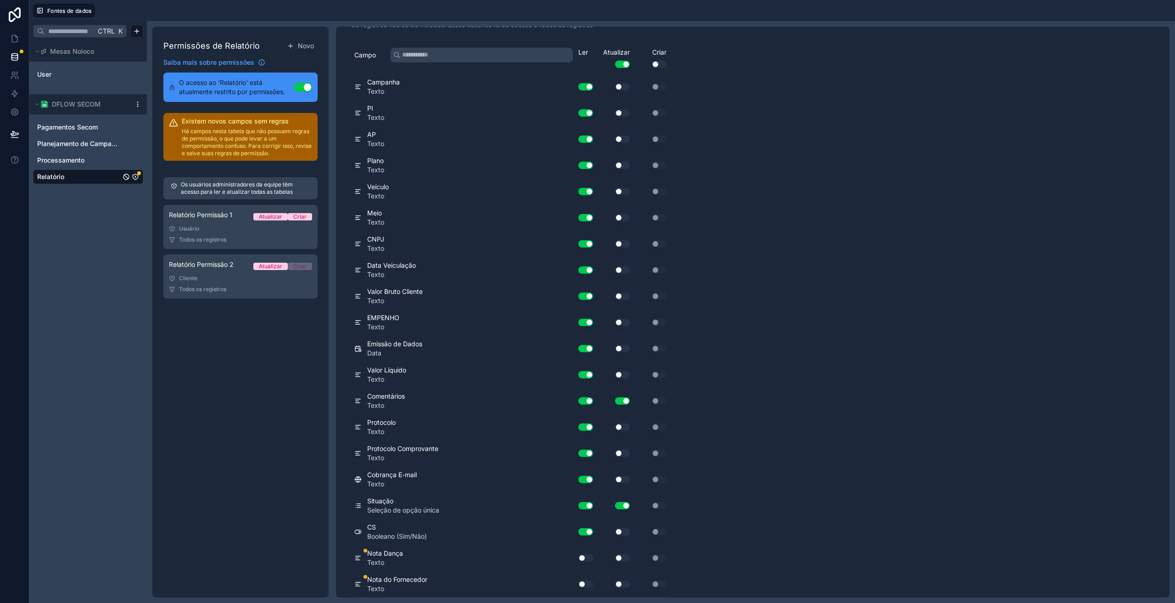
click at [581, 556] on button "Usar configuração" at bounding box center [585, 557] width 15 height 7
click at [585, 587] on button "Usar configuração" at bounding box center [585, 583] width 15 height 7
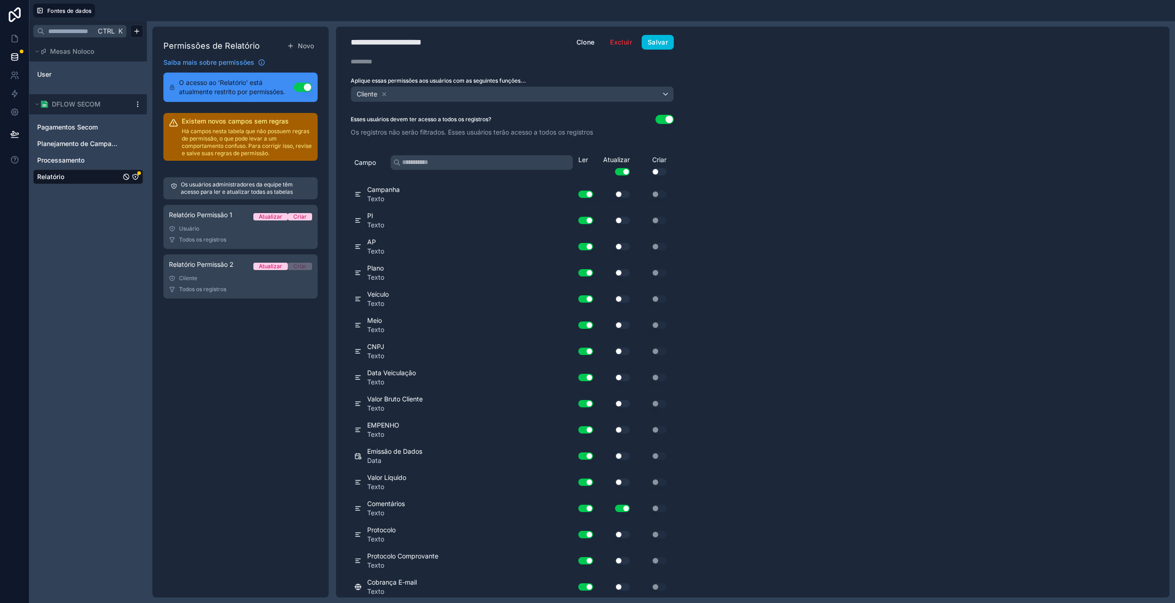
scroll to position [0, 0]
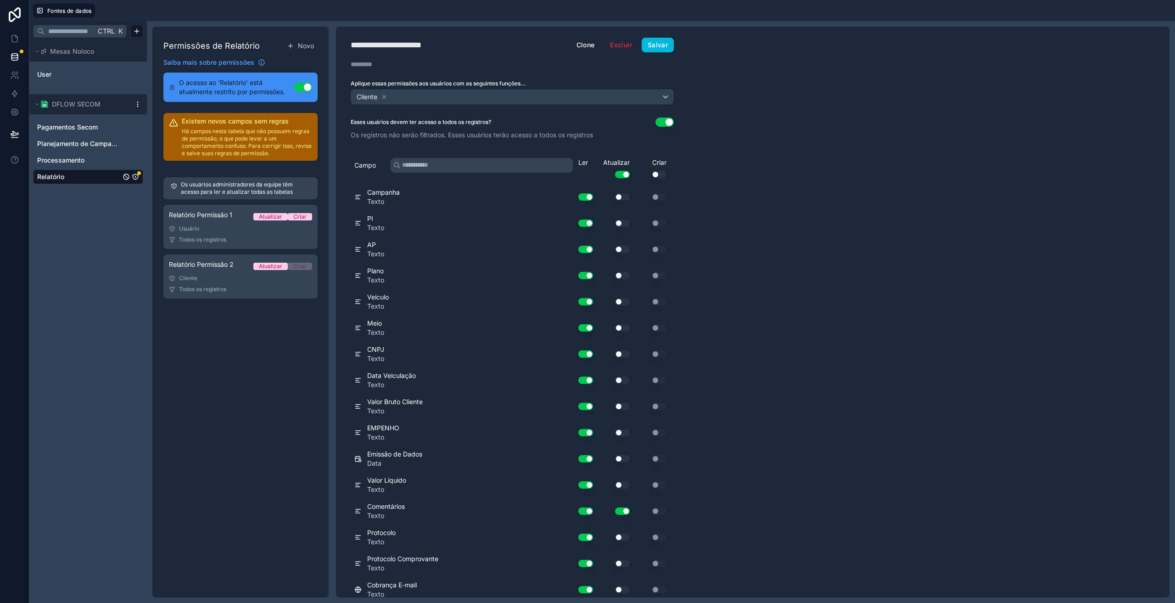
click at [667, 41] on font "Salvar" at bounding box center [658, 45] width 20 height 8
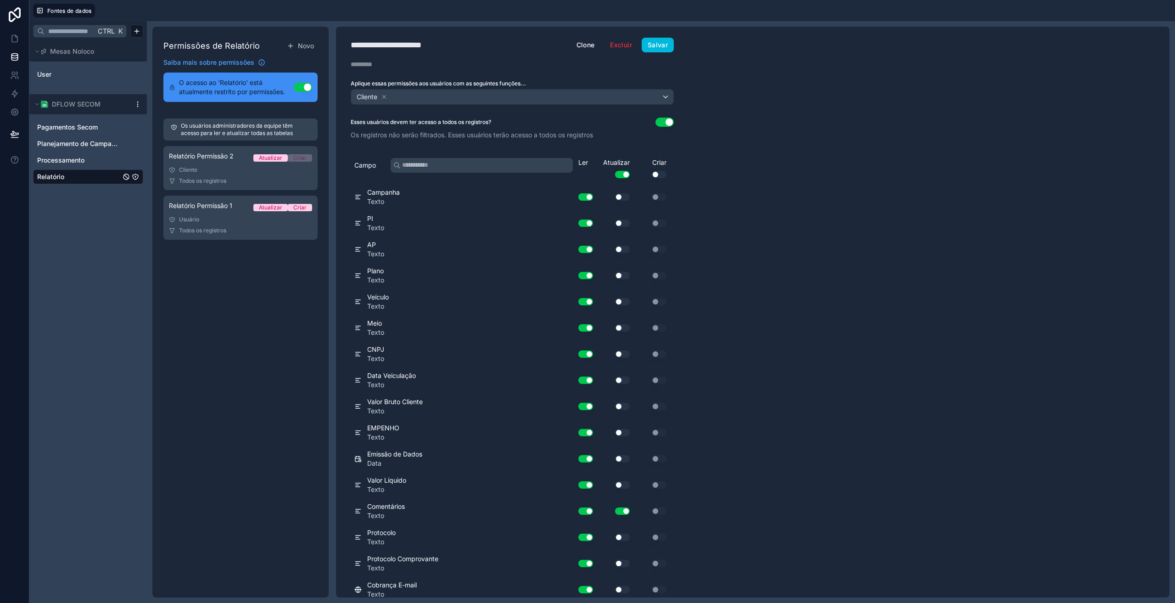
click at [212, 166] on link "Relatório Permissão 2 Atualizar Criar Cliente Todos os registros" at bounding box center [240, 168] width 154 height 44
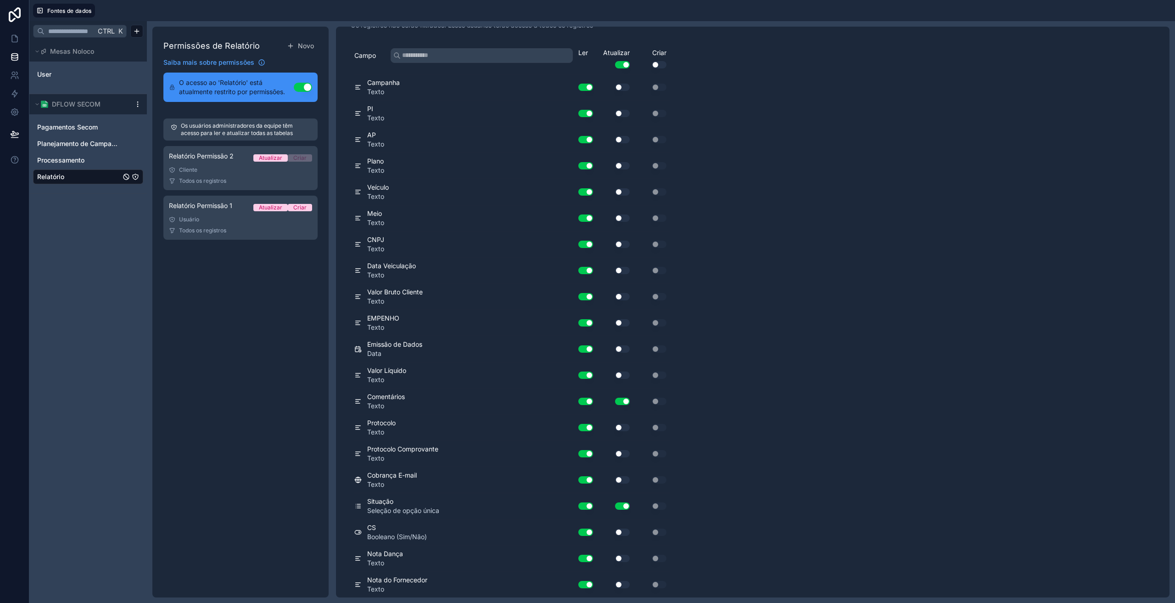
scroll to position [110, 0]
click at [11, 31] on link at bounding box center [14, 38] width 29 height 18
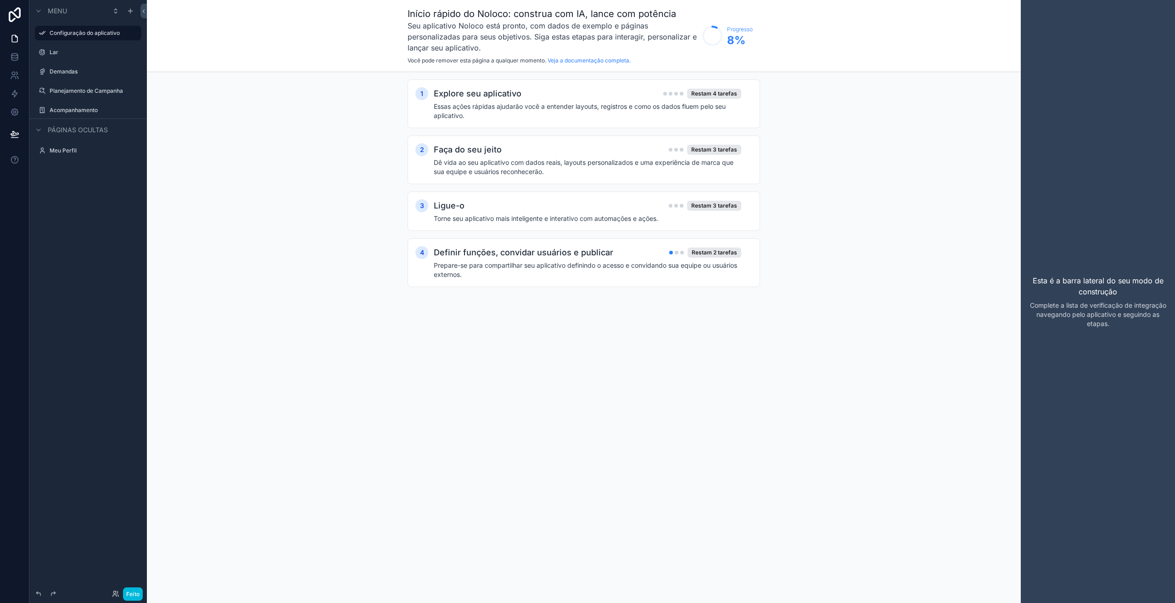
click at [63, 74] on font "Demandas" at bounding box center [64, 71] width 28 height 7
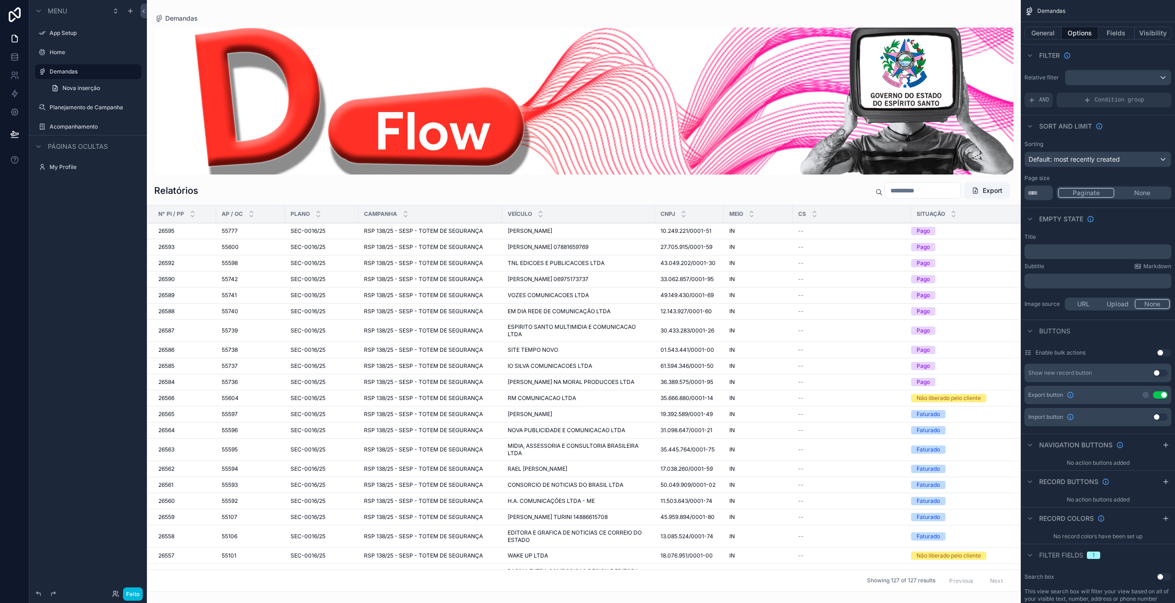
click at [548, 234] on div "conteúdo rolável" at bounding box center [584, 301] width 874 height 603
click at [532, 231] on span "RODRIGO DE JESUS BARBOSA" at bounding box center [530, 230] width 45 height 7
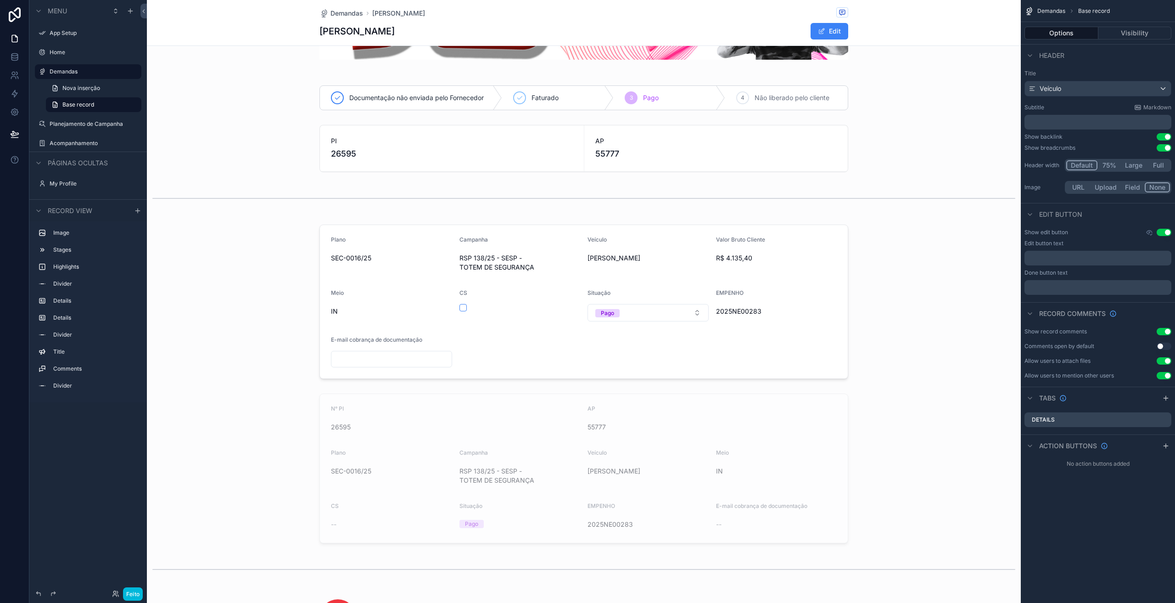
scroll to position [153, 0]
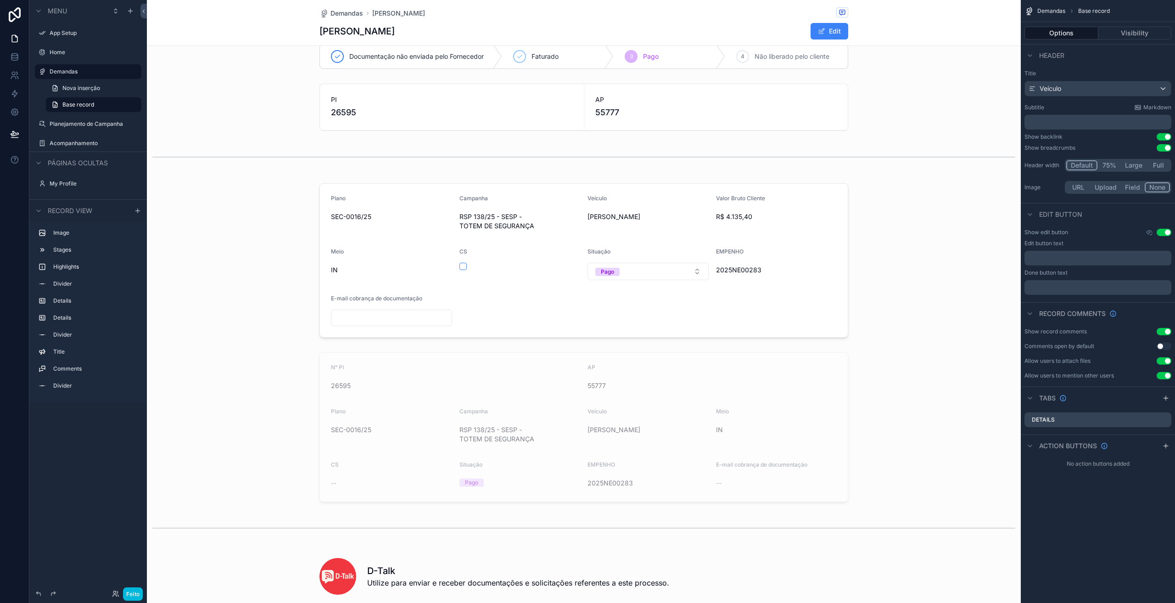
click at [816, 277] on div "conteúdo rolável" at bounding box center [584, 260] width 874 height 162
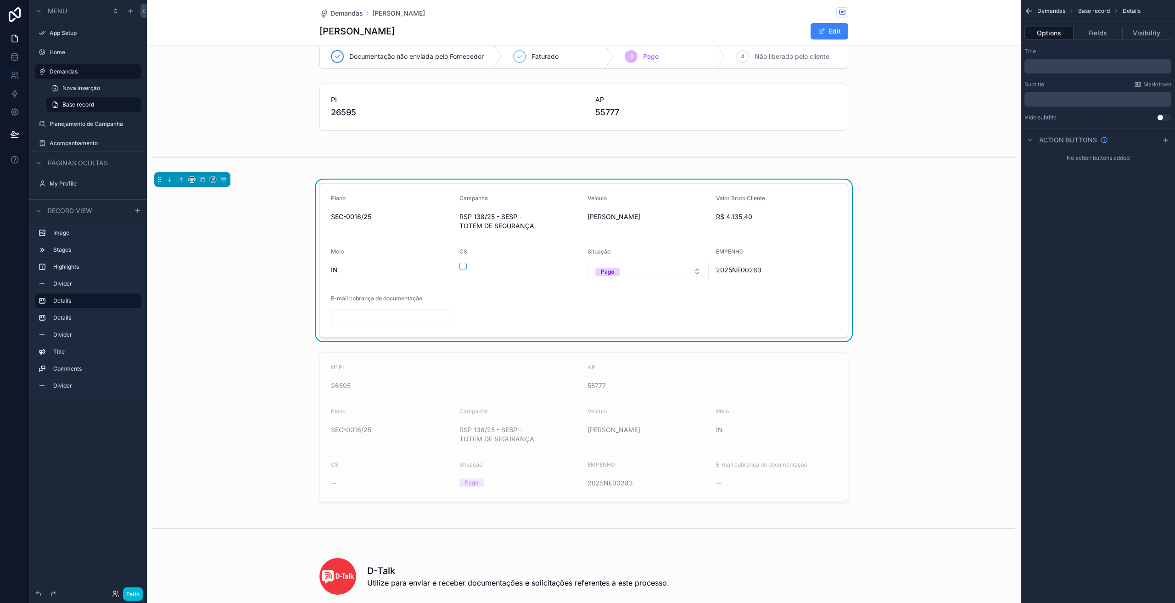
click at [1098, 31] on button "Fields" at bounding box center [1098, 33] width 49 height 13
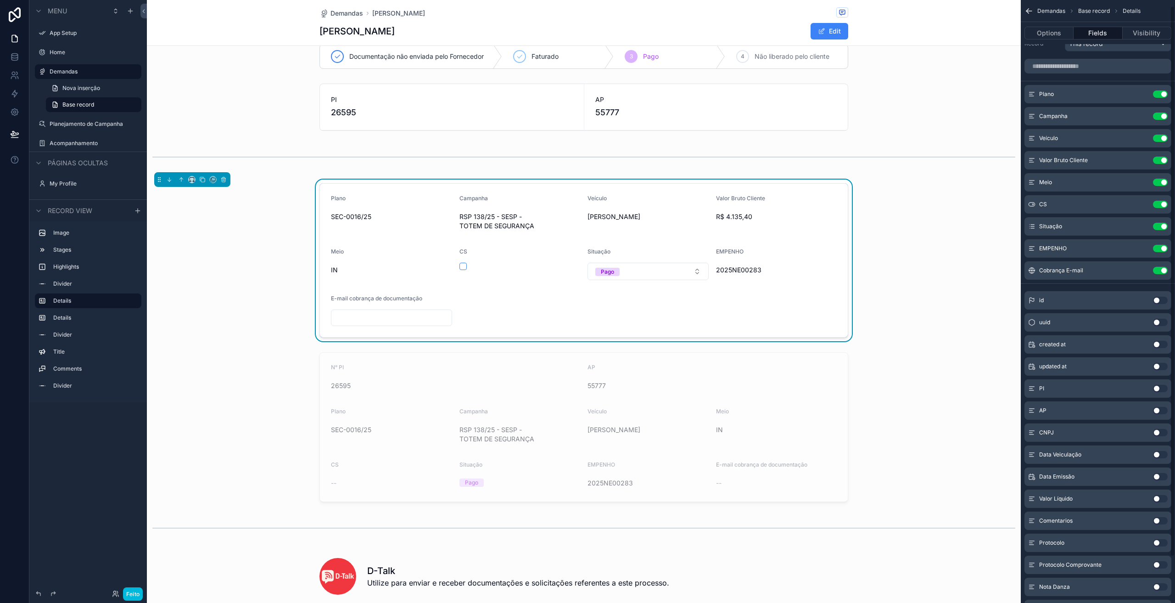
scroll to position [57, 0]
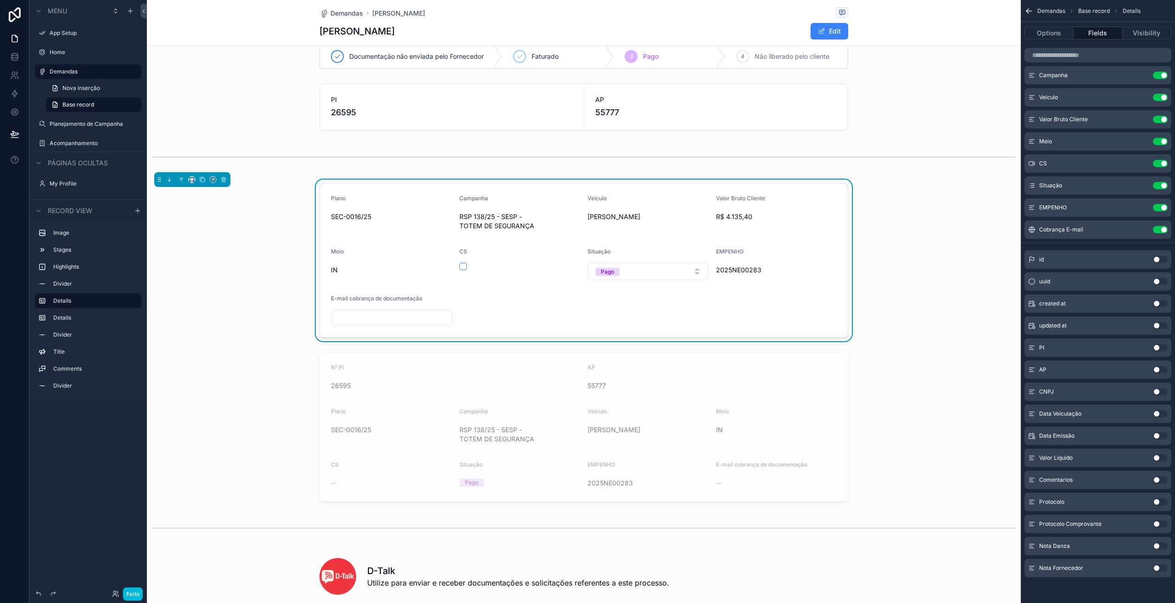
click at [1158, 543] on button "Use setting" at bounding box center [1160, 545] width 15 height 7
drag, startPoint x: 1157, startPoint y: 568, endPoint x: 1152, endPoint y: 569, distance: 4.8
click at [1157, 568] on button "Use setting" at bounding box center [1160, 567] width 15 height 7
click at [769, 377] on div "conteúdo rolável" at bounding box center [584, 426] width 874 height 157
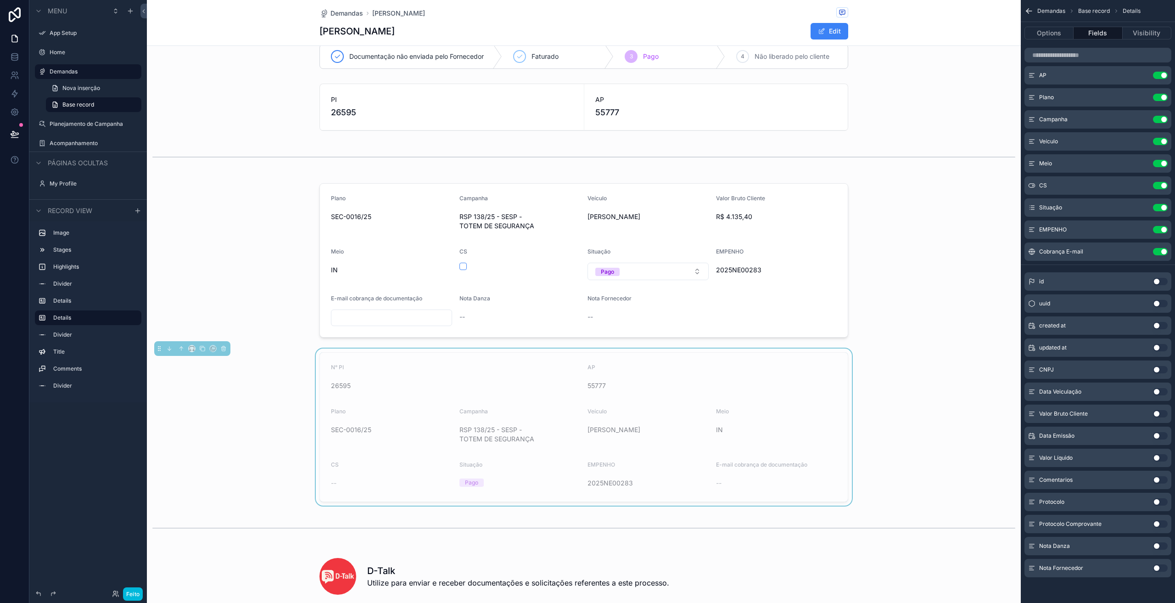
click at [1157, 547] on button "Use setting" at bounding box center [1160, 545] width 15 height 7
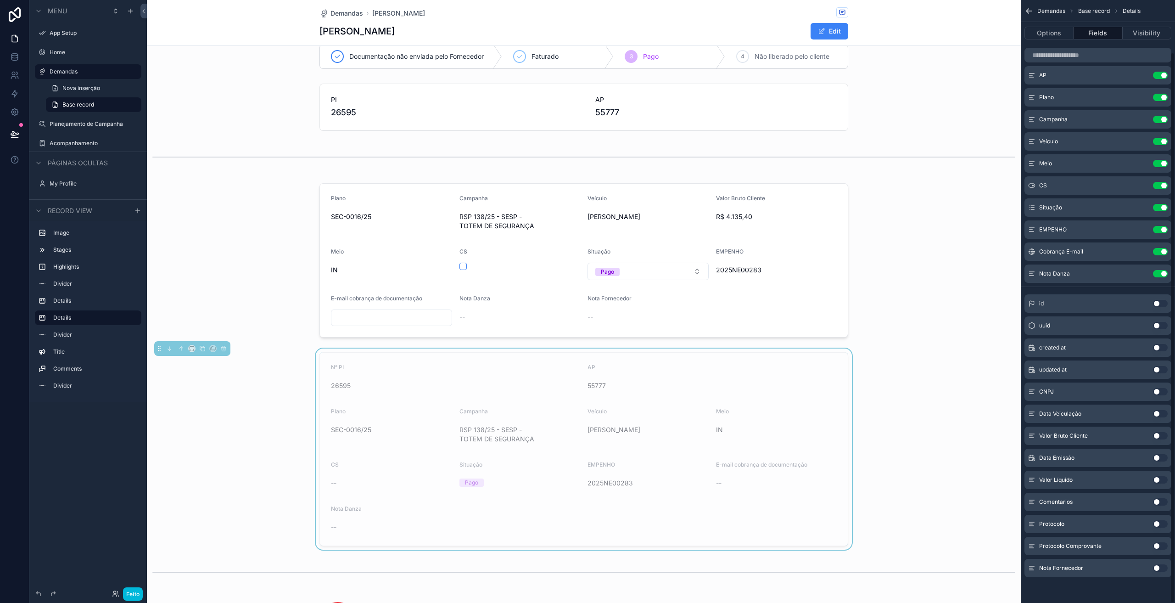
click at [1156, 566] on button "Use setting" at bounding box center [1160, 567] width 15 height 7
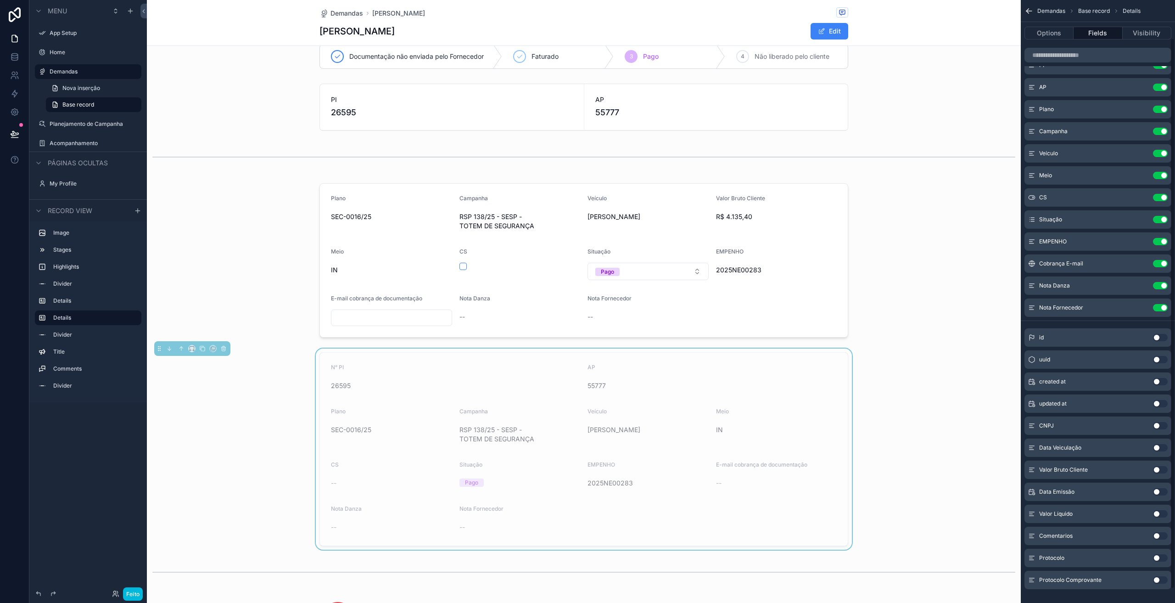
scroll to position [42, 0]
click at [697, 317] on div "conteúdo rolável" at bounding box center [584, 260] width 874 height 162
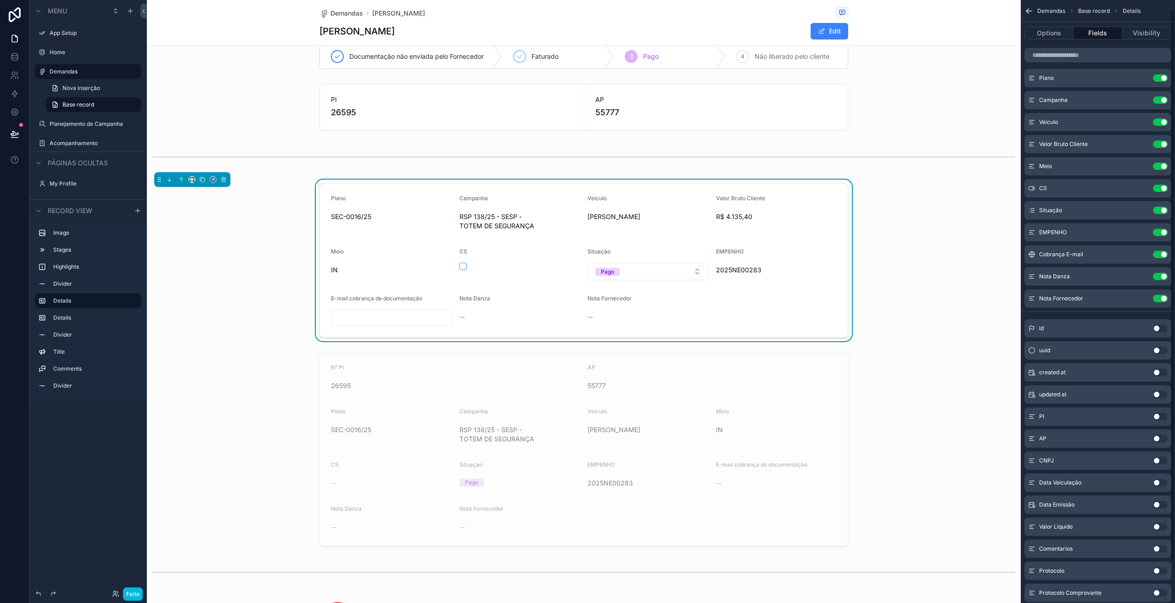
scroll to position [0, 0]
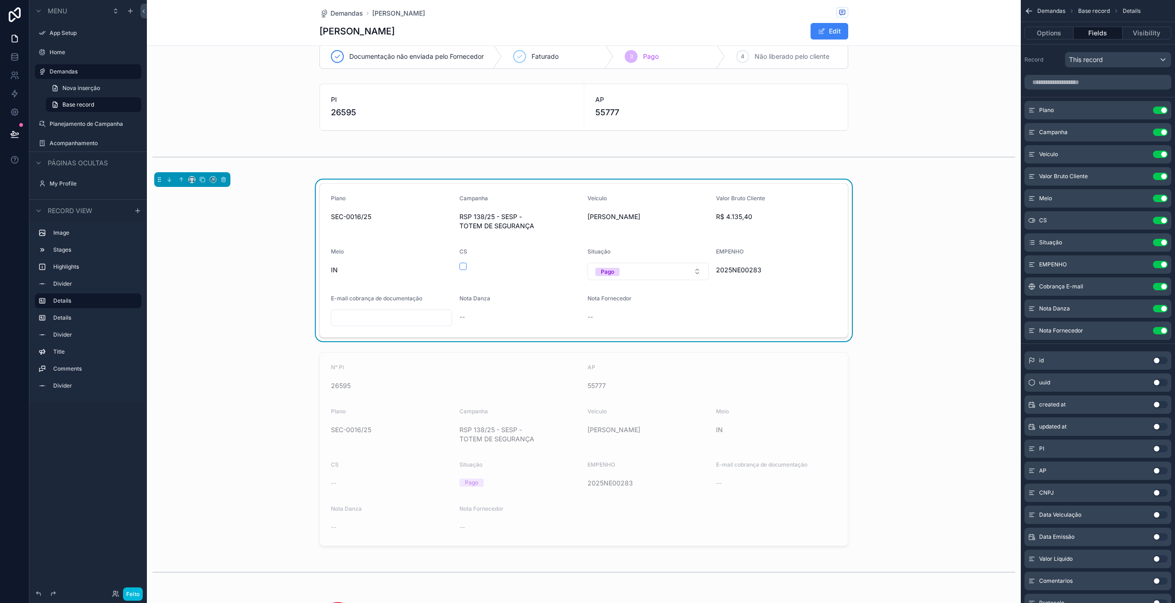
click at [0, 0] on icon "conteúdo rolável" at bounding box center [0, 0] width 0 height 0
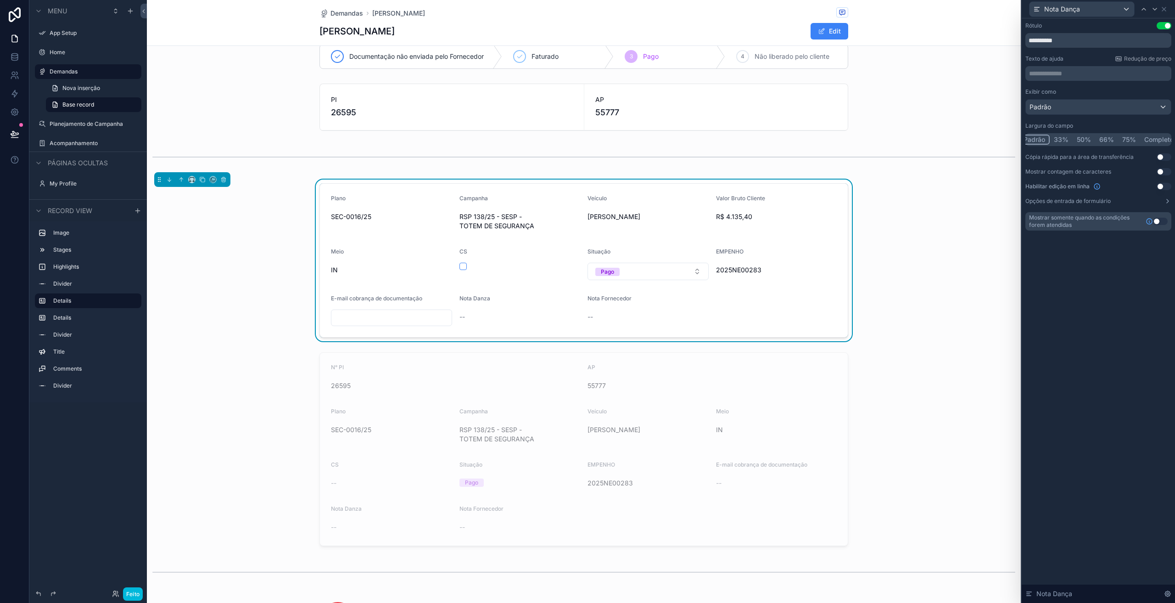
click at [1160, 188] on button "Usar configuração" at bounding box center [1164, 186] width 15 height 7
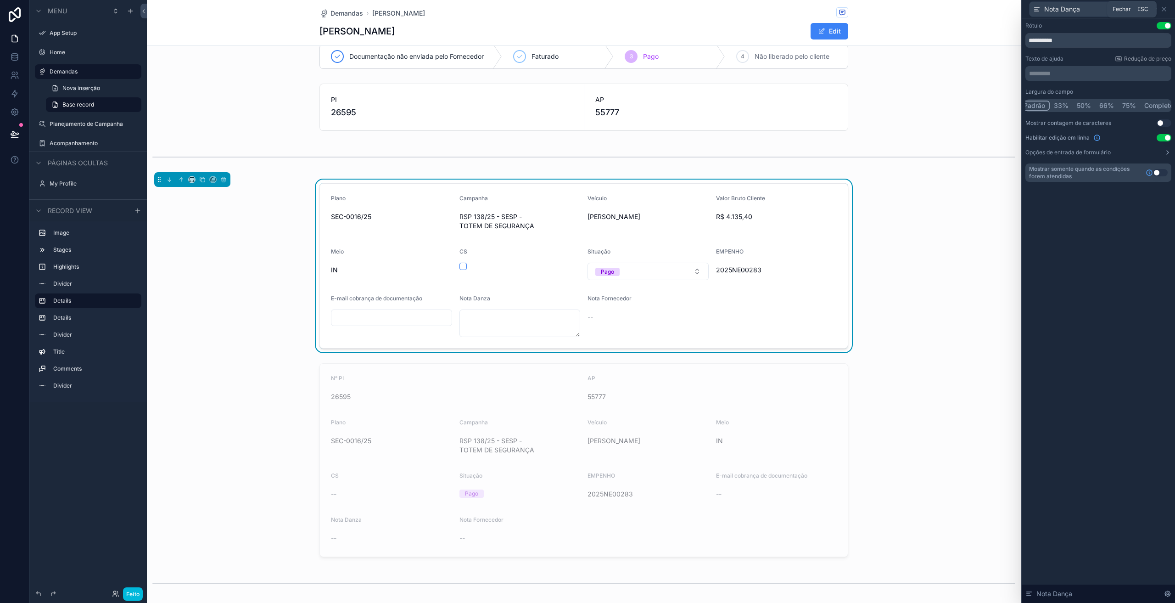
click at [1163, 11] on icon at bounding box center [1163, 9] width 7 height 7
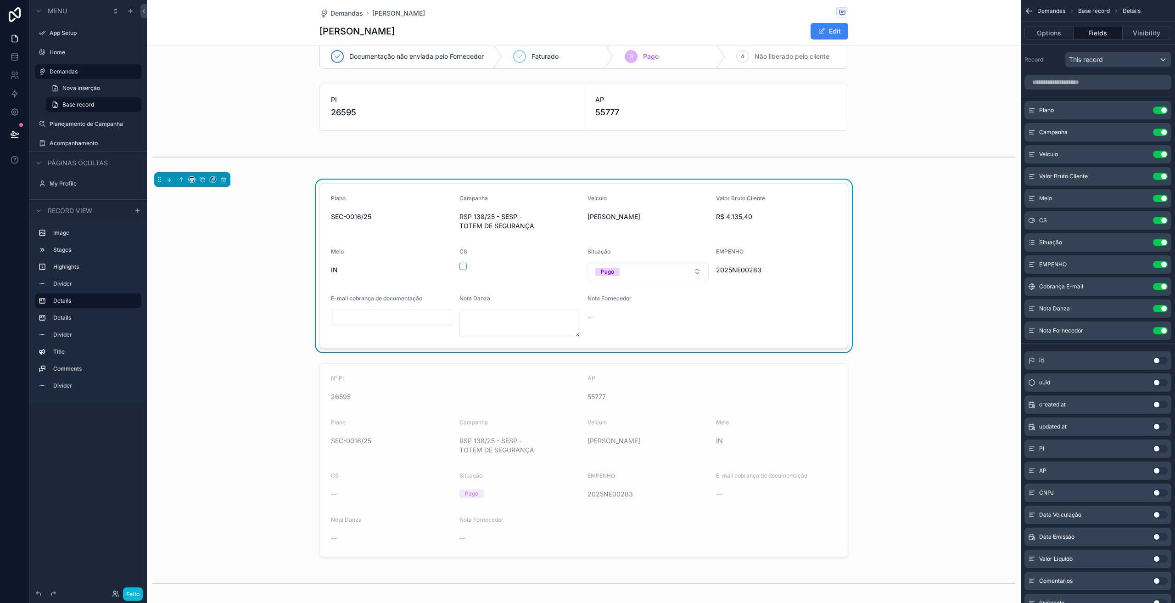
click at [0, 0] on icon "conteúdo rolável" at bounding box center [0, 0] width 0 height 0
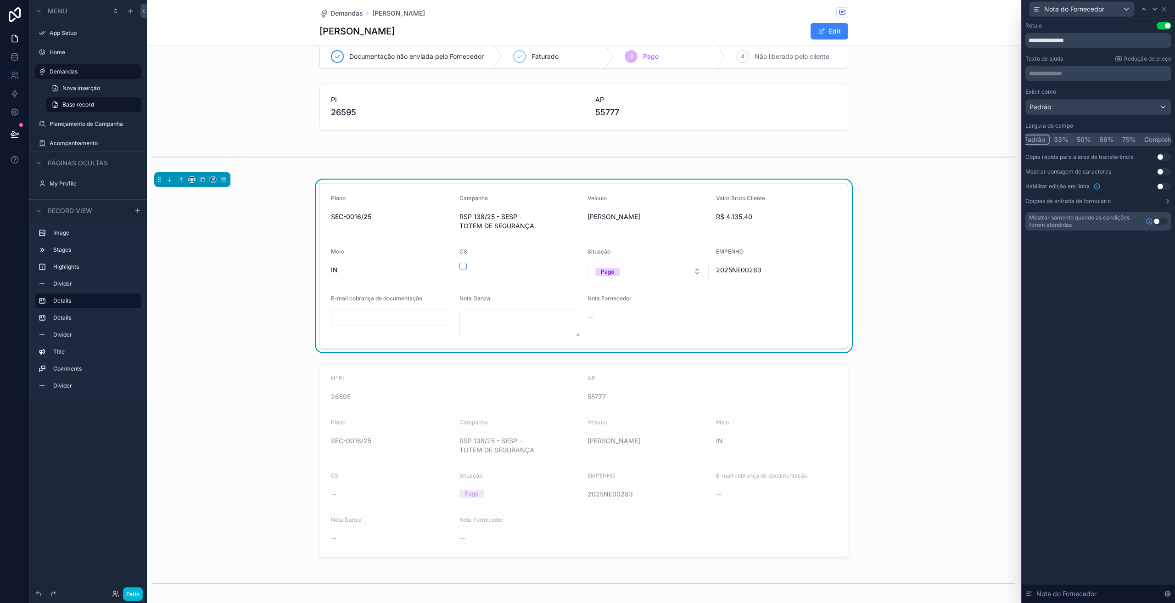
click at [1162, 184] on button "Usar configuração" at bounding box center [1164, 186] width 15 height 7
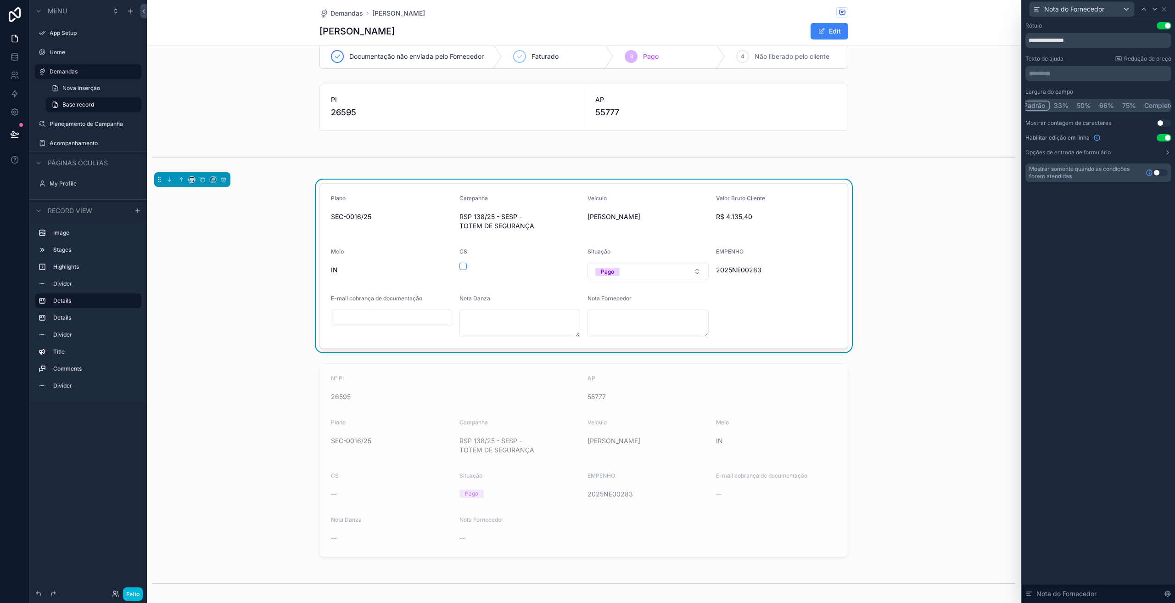
scroll to position [46, 0]
click at [757, 426] on div "conteúdo rolável" at bounding box center [584, 459] width 874 height 201
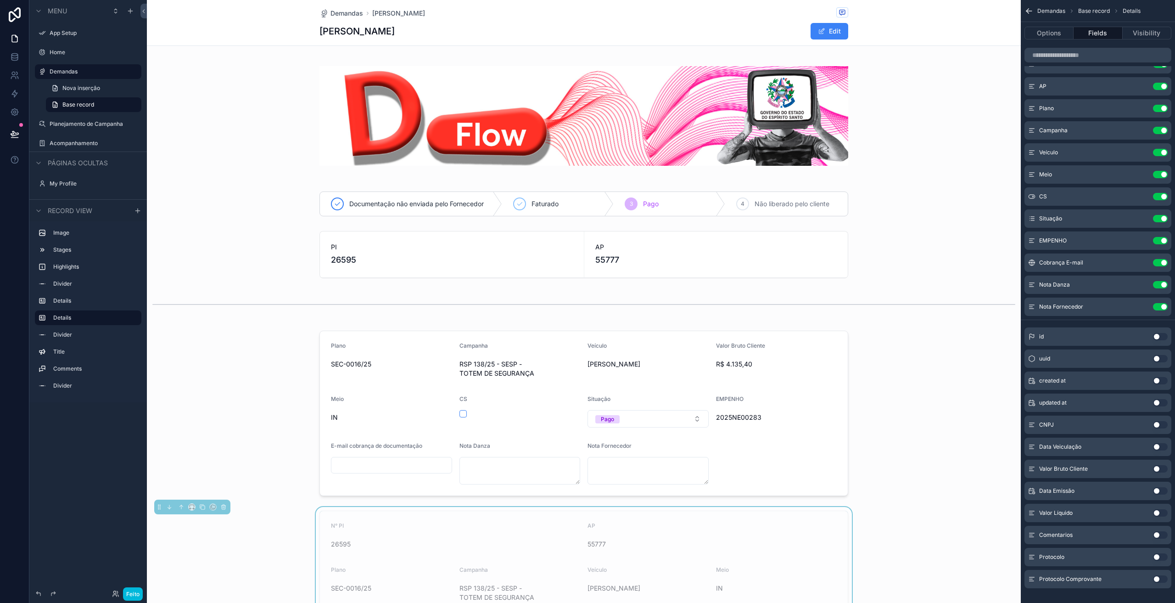
scroll to position [0, 0]
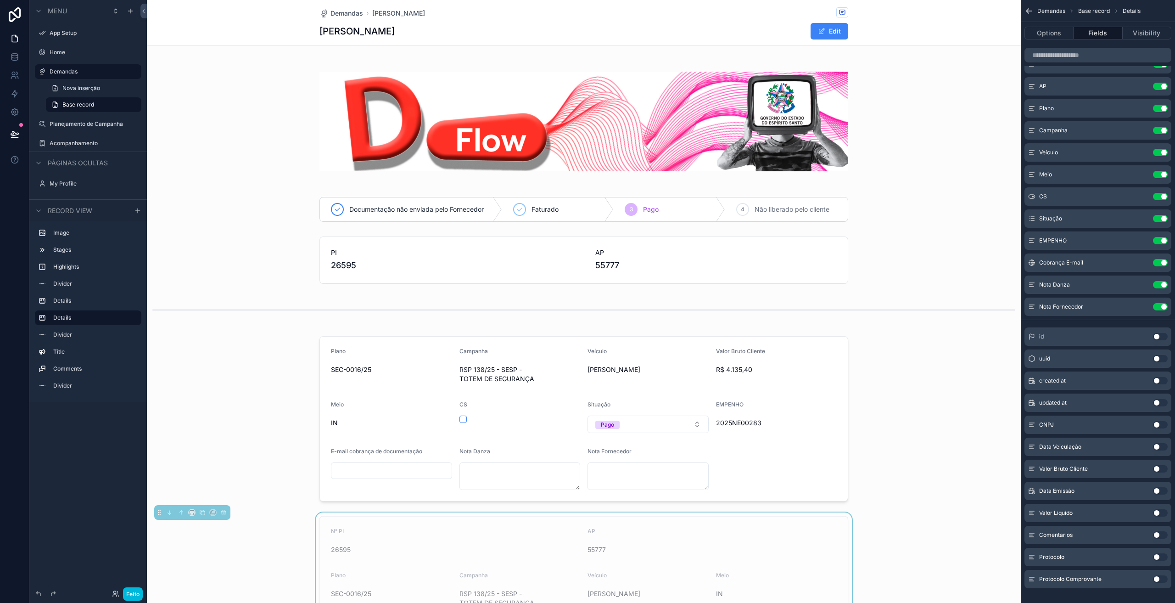
click at [664, 247] on div "conteúdo rolável" at bounding box center [584, 260] width 874 height 55
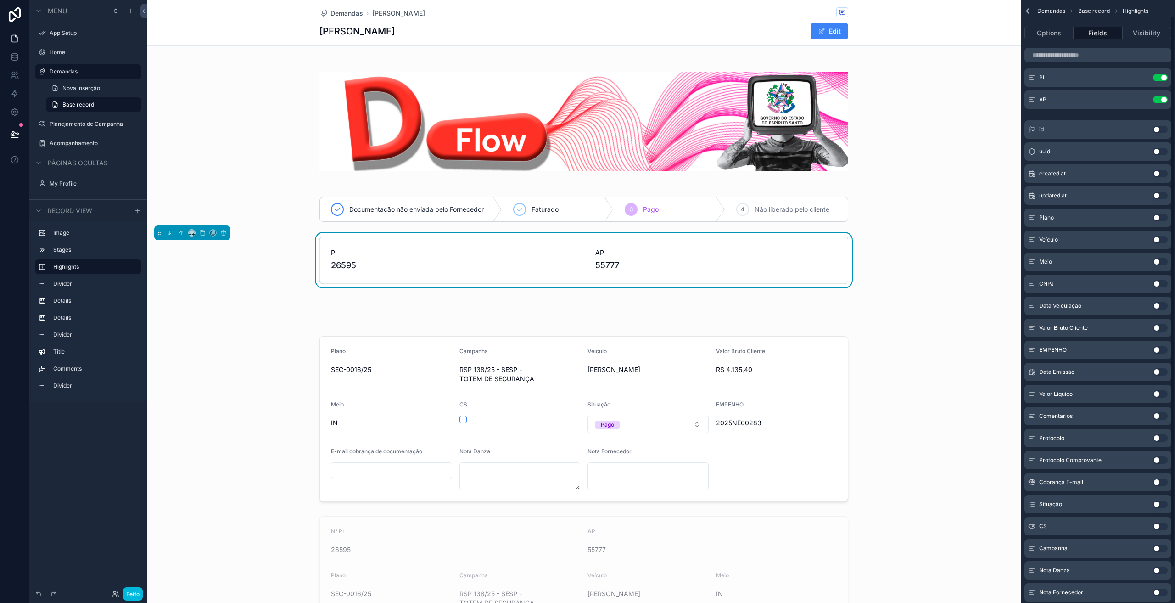
scroll to position [57, 0]
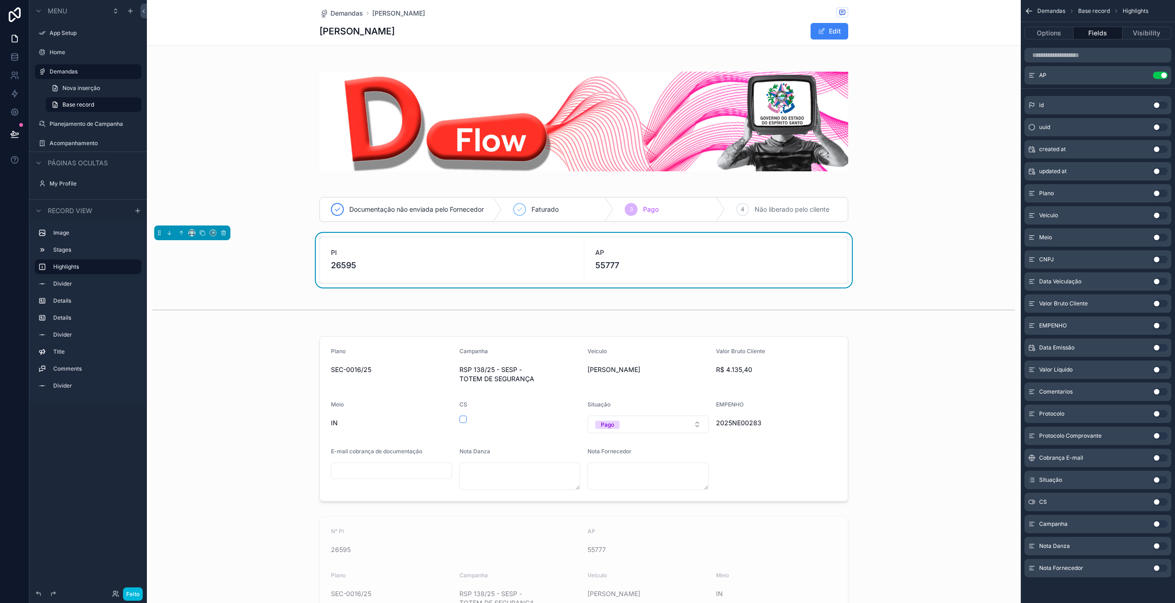
click at [1155, 546] on button "Use setting" at bounding box center [1160, 545] width 15 height 7
click at [1155, 567] on button "Use setting" at bounding box center [1160, 567] width 15 height 7
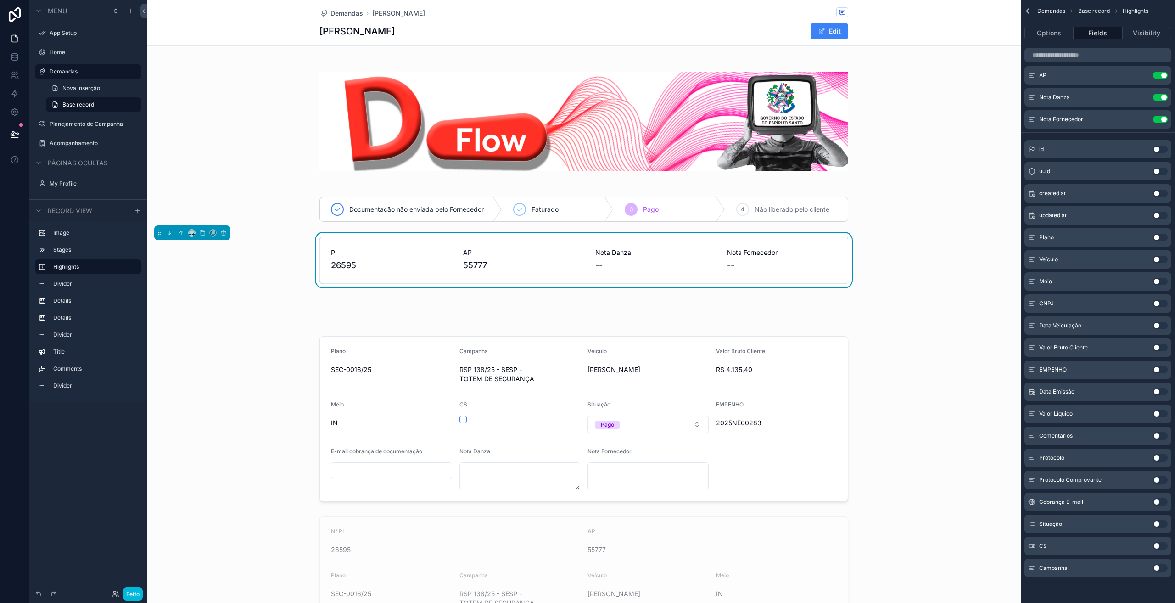
click at [631, 266] on div "--" at bounding box center [650, 265] width 110 height 13
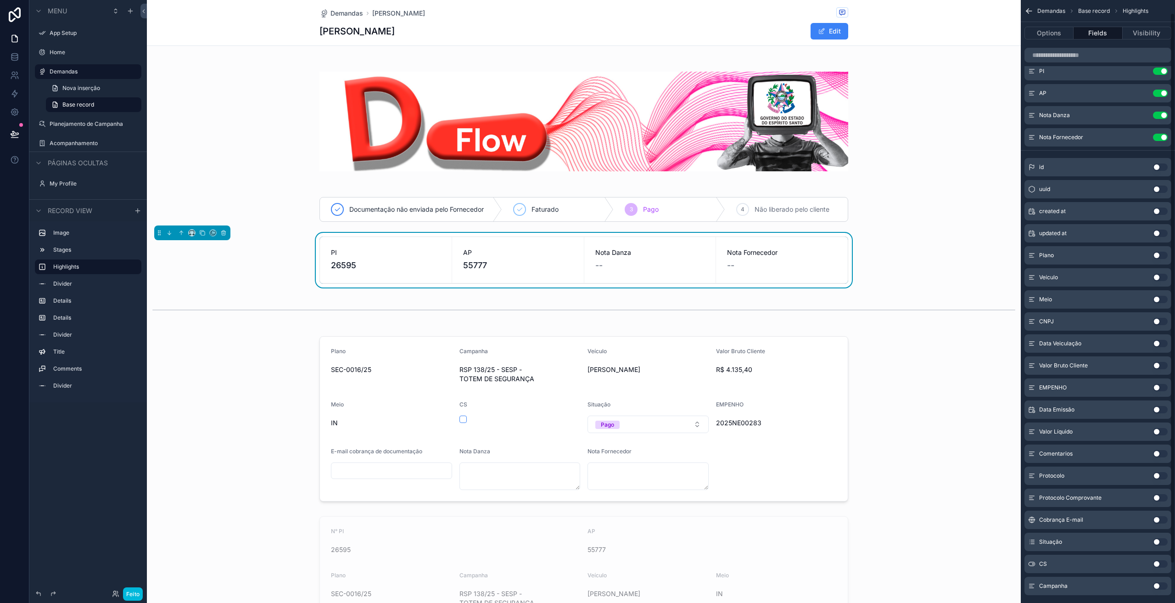
scroll to position [11, 0]
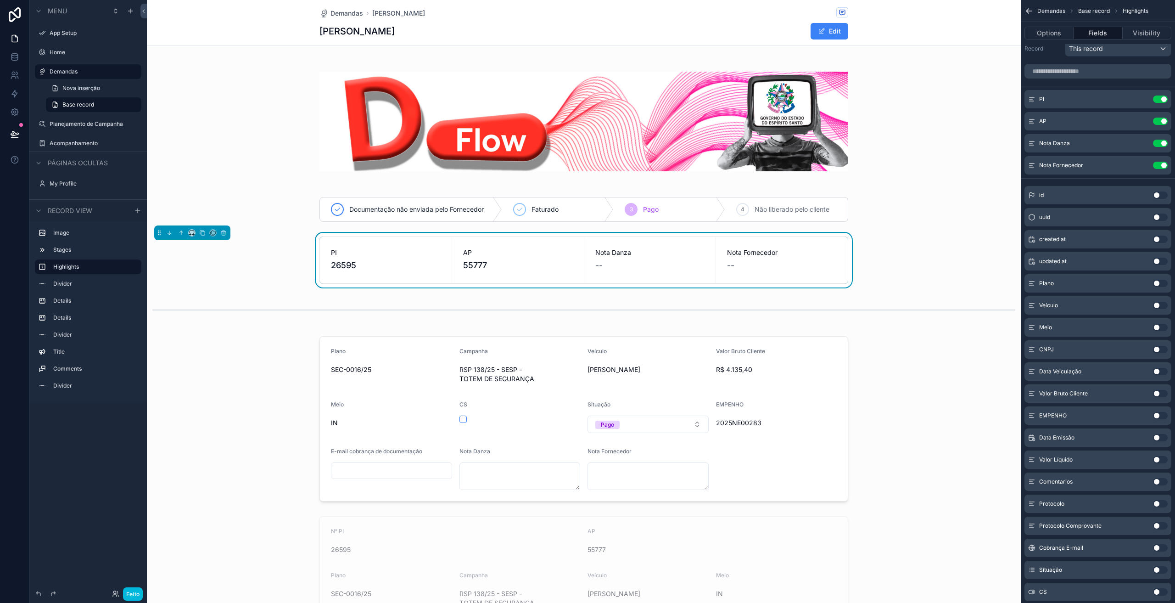
click at [0, 0] on icon "conteúdo rolável" at bounding box center [0, 0] width 0 height 0
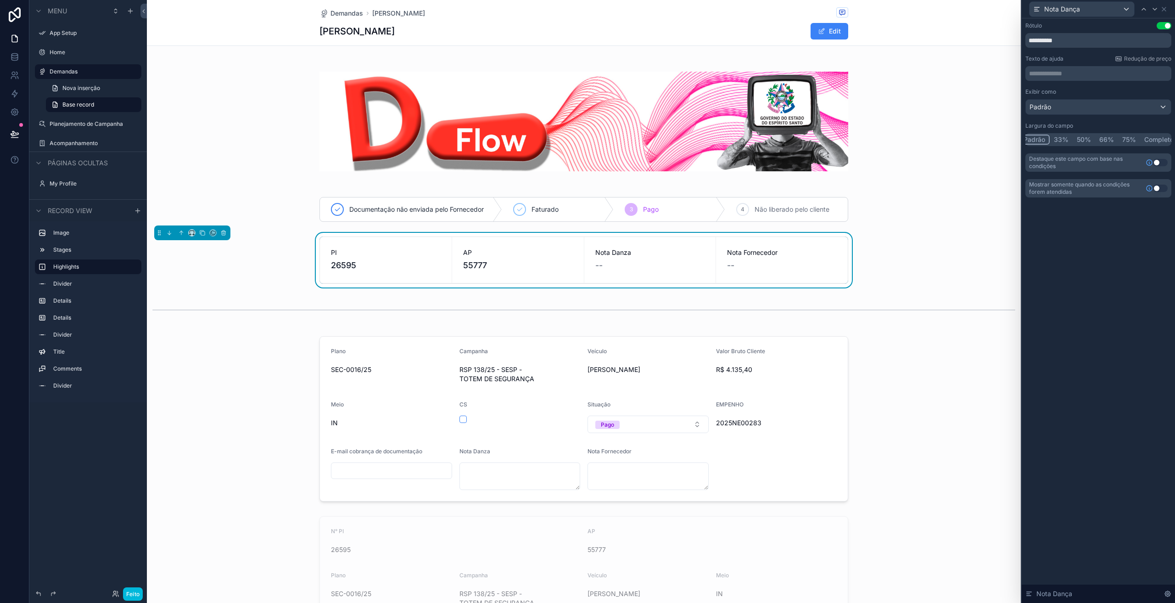
click at [1160, 188] on button "Usar configuração" at bounding box center [1160, 188] width 15 height 7
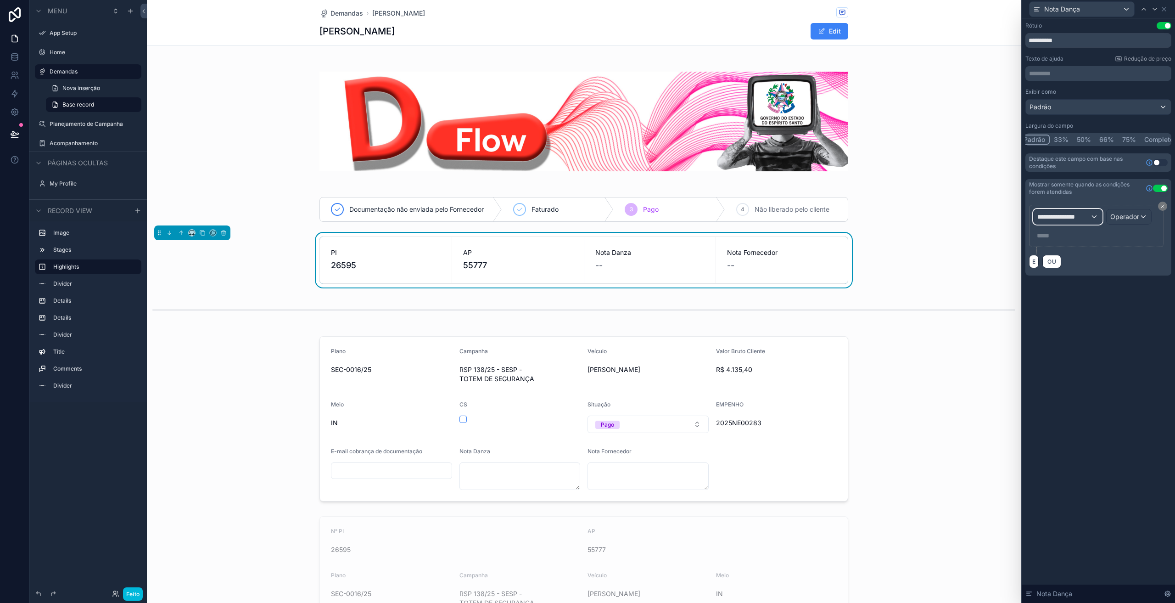
click at [1090, 215] on div "**********" at bounding box center [1068, 216] width 68 height 15
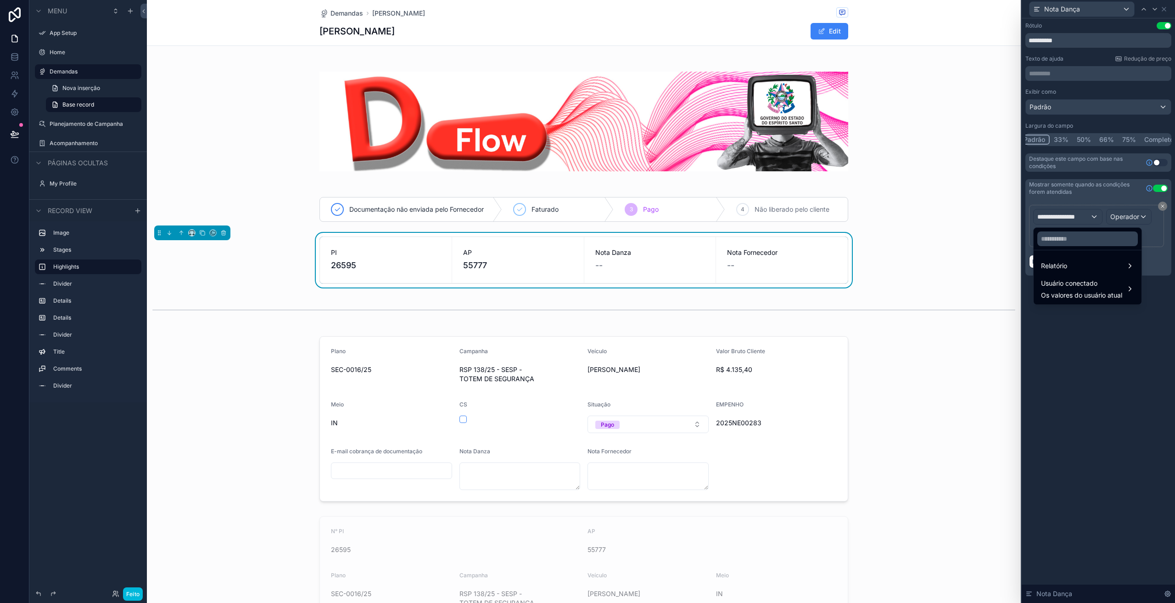
click at [1083, 263] on div "Relatório" at bounding box center [1087, 265] width 93 height 11
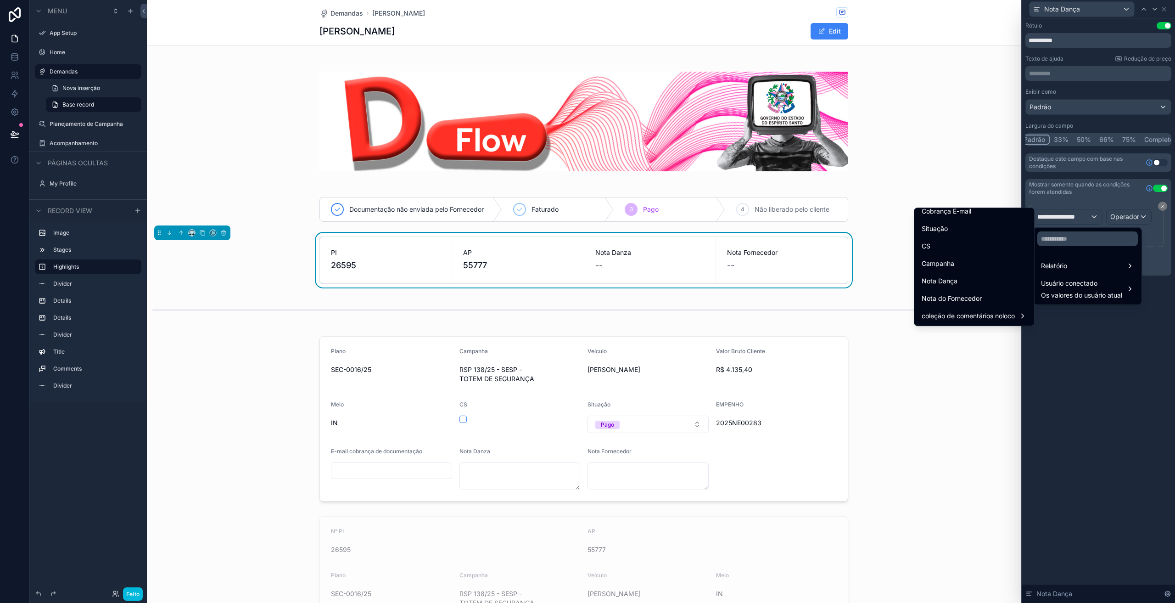
scroll to position [321, 0]
click at [945, 283] on font "Nota Dança" at bounding box center [940, 280] width 36 height 8
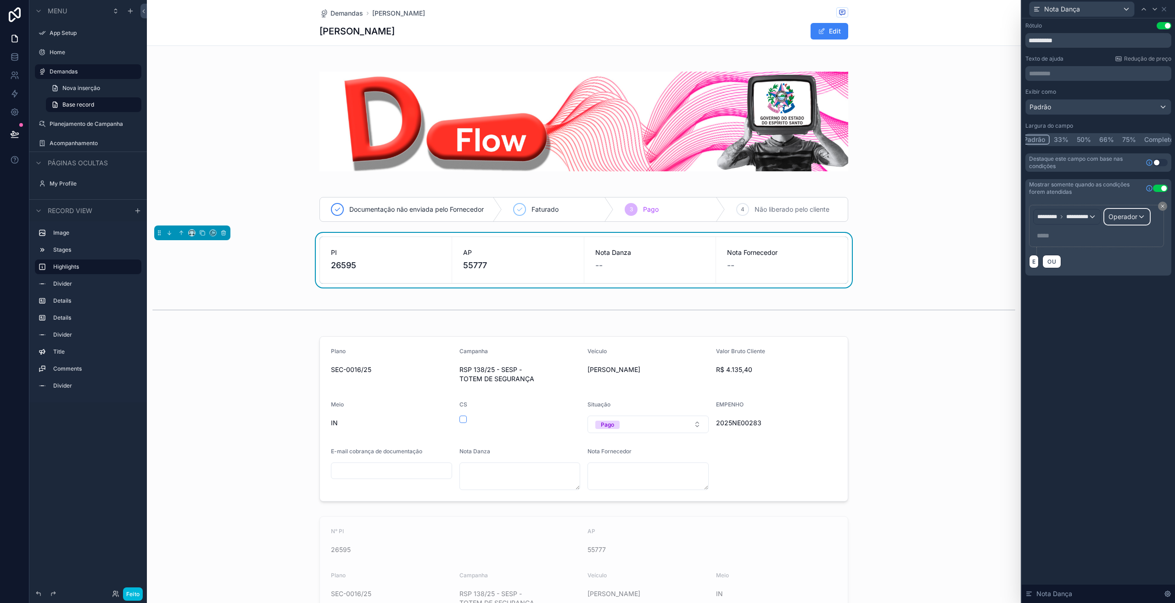
click at [1108, 220] on font "Operador" at bounding box center [1122, 217] width 29 height 8
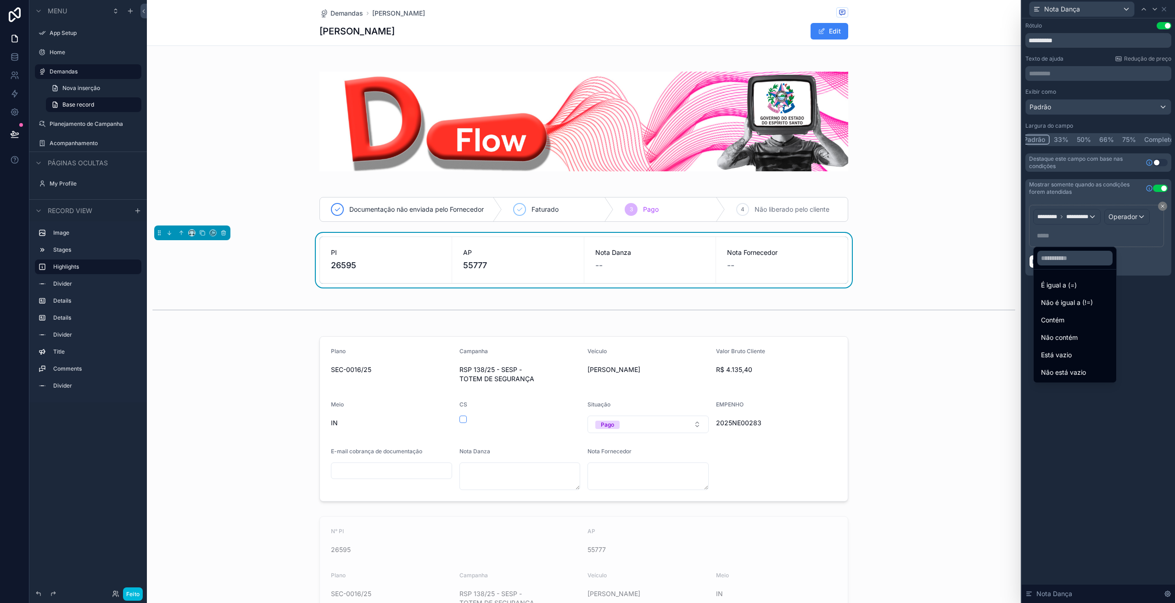
click at [1069, 374] on font "Não está vazio" at bounding box center [1063, 372] width 45 height 8
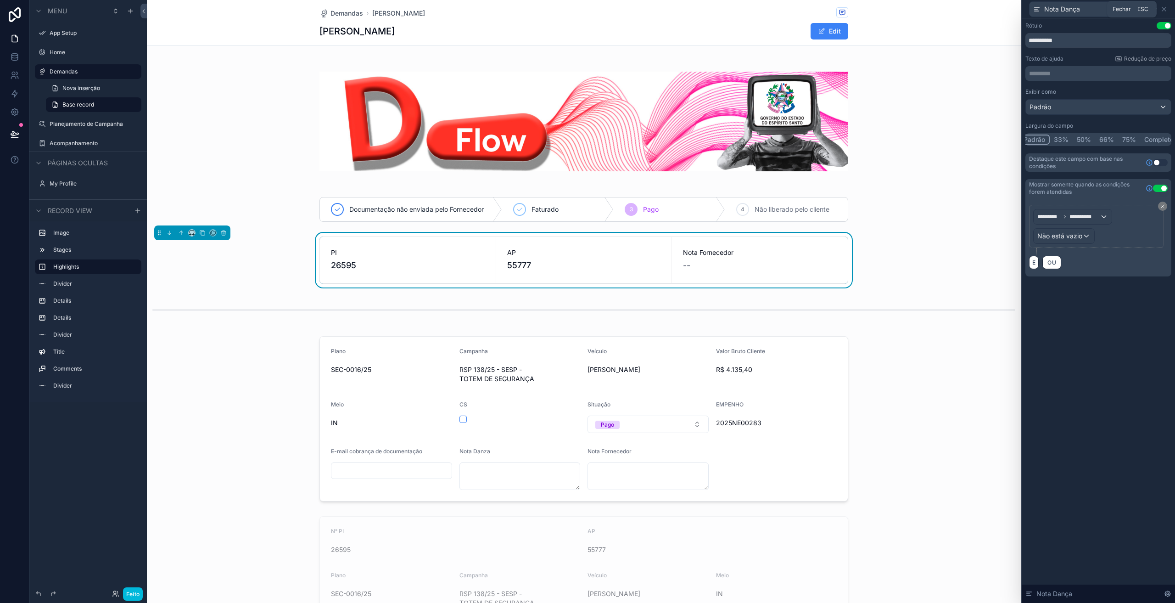
click at [1164, 11] on icon at bounding box center [1163, 9] width 7 height 7
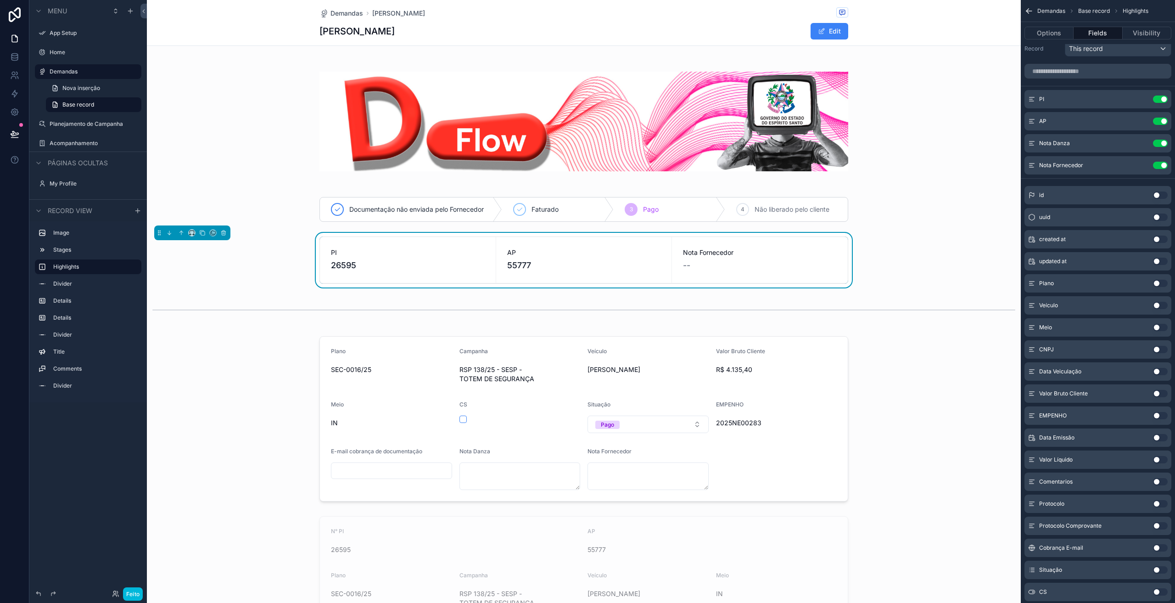
click at [0, 0] on icon "conteúdo rolável" at bounding box center [0, 0] width 0 height 0
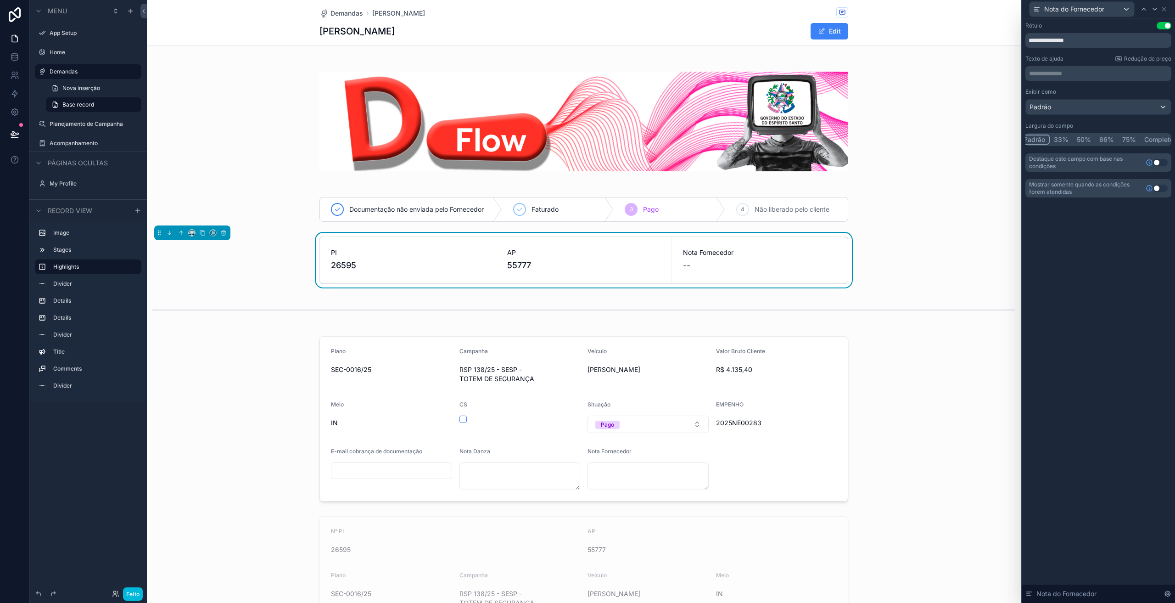
click at [1156, 188] on button "Usar configuração" at bounding box center [1160, 188] width 15 height 7
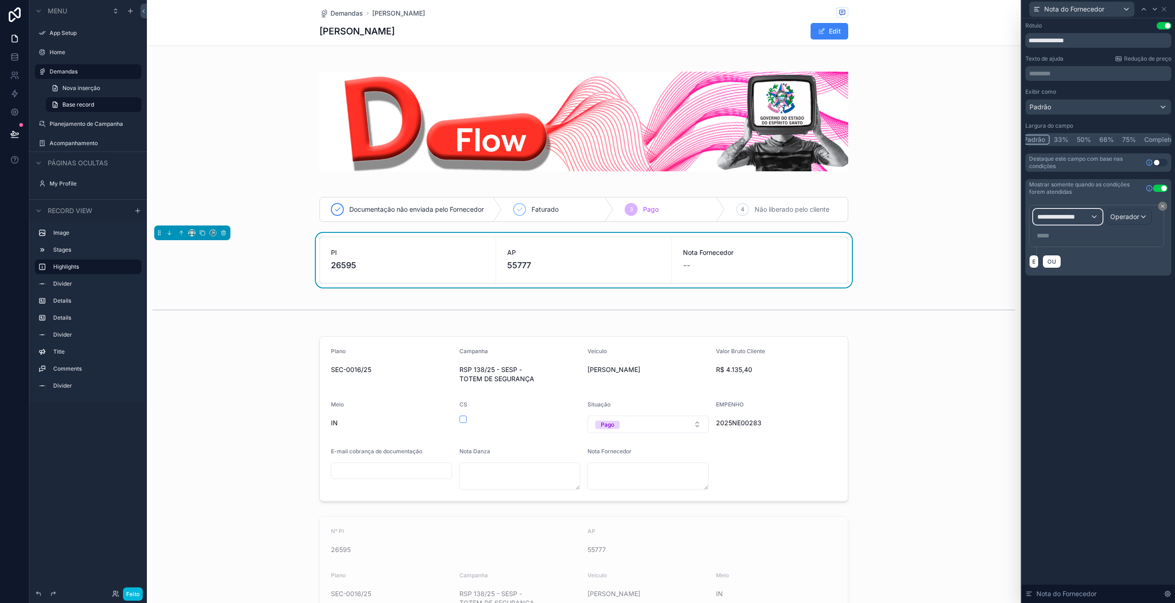
click at [1074, 220] on font "**********" at bounding box center [1056, 216] width 38 height 6
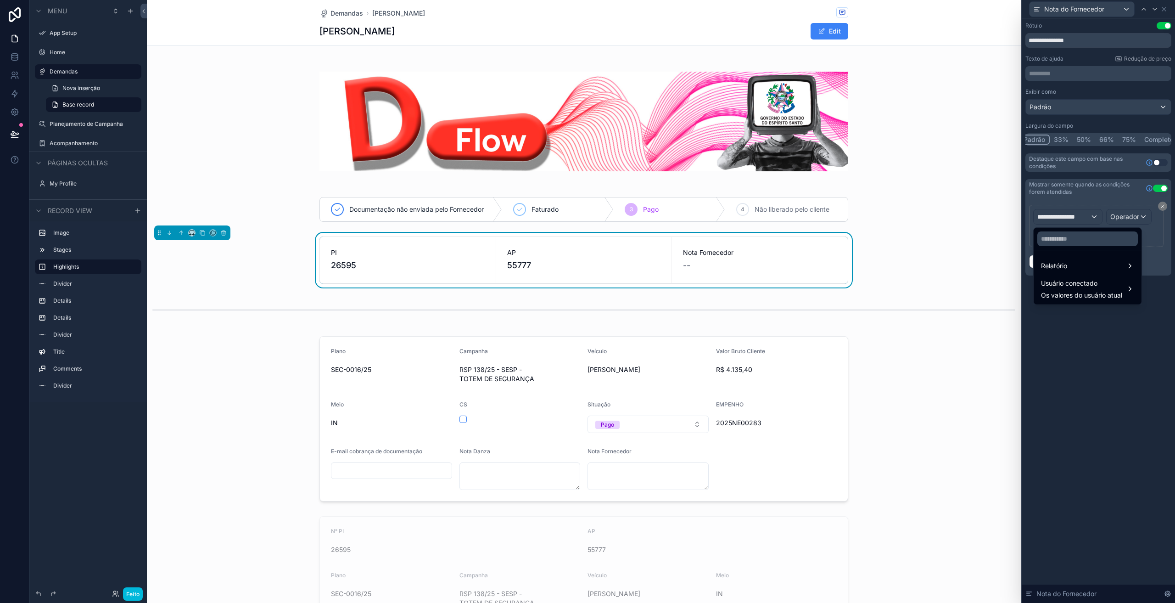
click at [1064, 261] on font "Relatório" at bounding box center [1054, 265] width 26 height 11
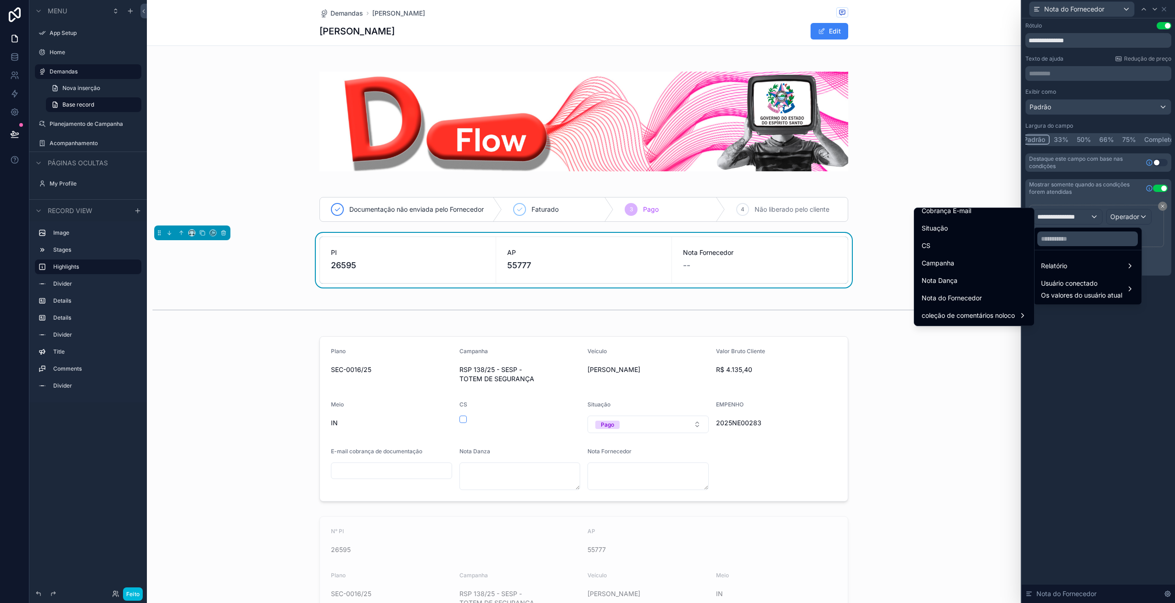
click at [943, 294] on font "Nota do Fornecedor" at bounding box center [952, 298] width 60 height 8
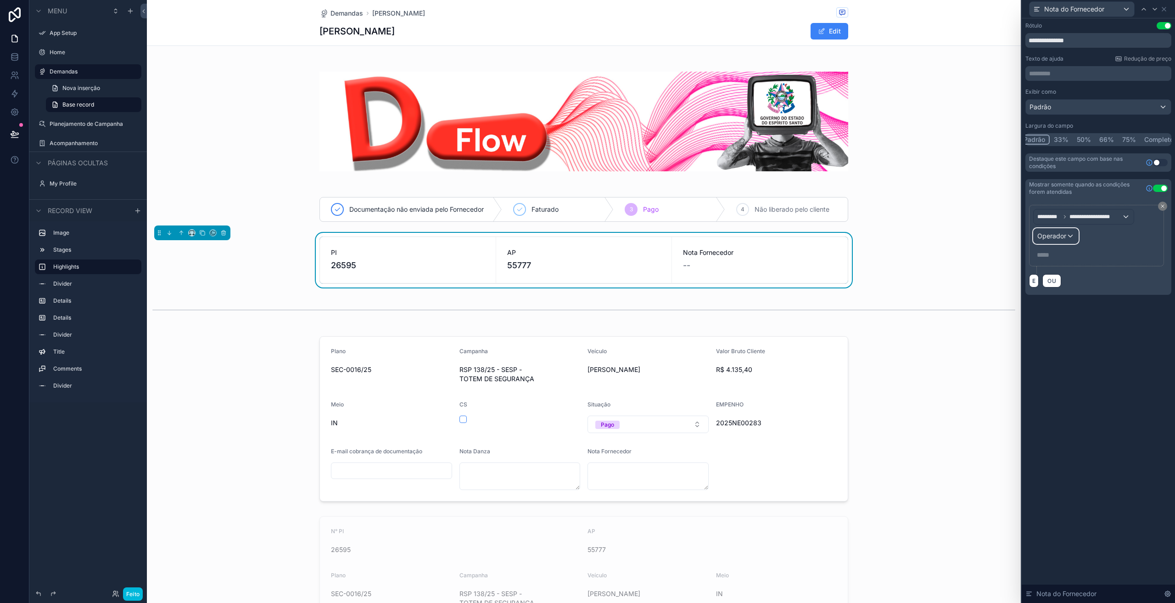
click at [1053, 235] on font "Operador" at bounding box center [1051, 236] width 29 height 8
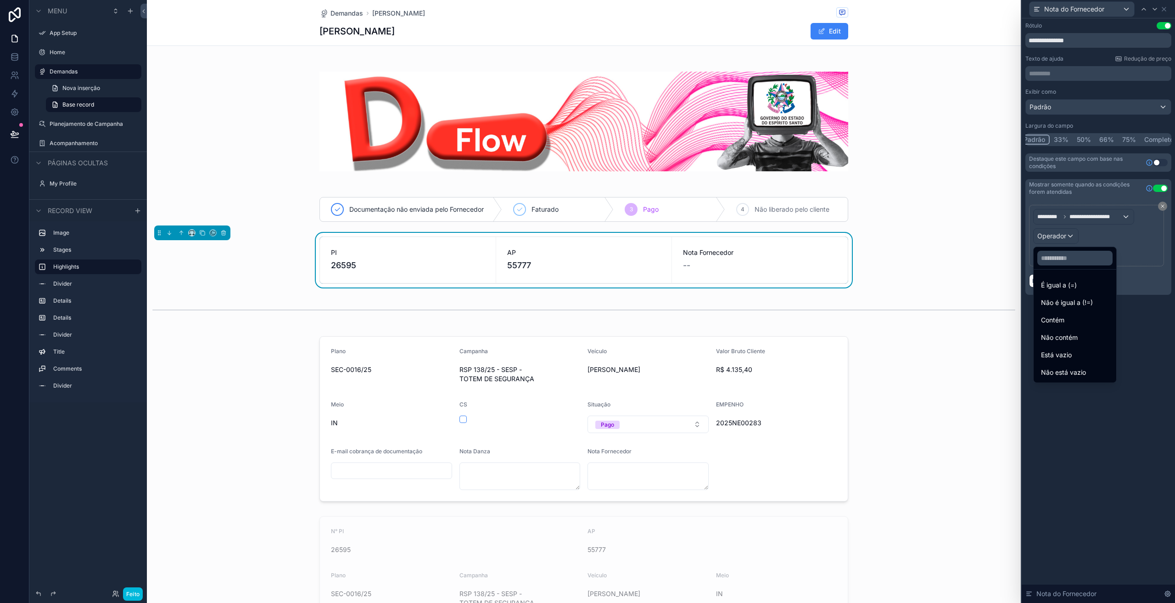
click at [1060, 372] on font "Não está vazio" at bounding box center [1063, 372] width 45 height 8
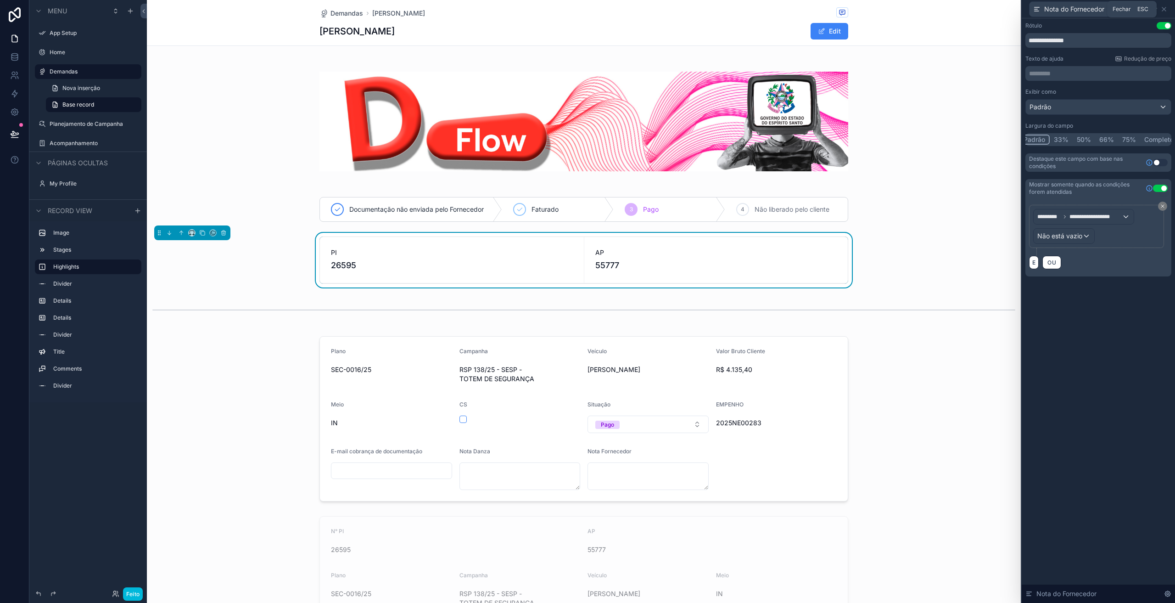
click at [1167, 10] on icon at bounding box center [1163, 9] width 7 height 7
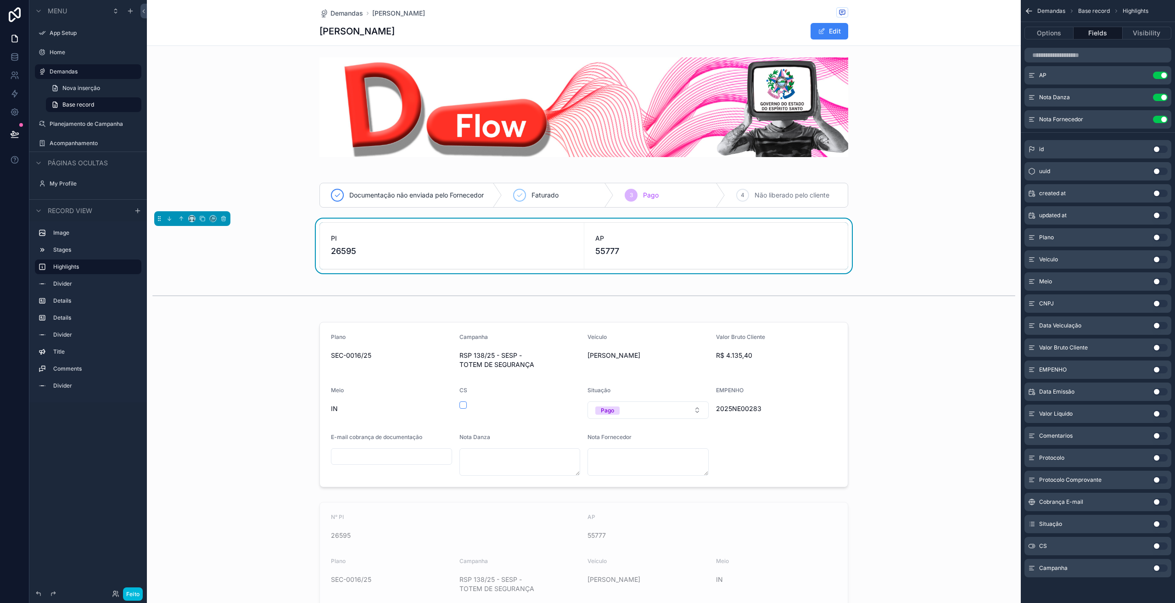
scroll to position [0, 0]
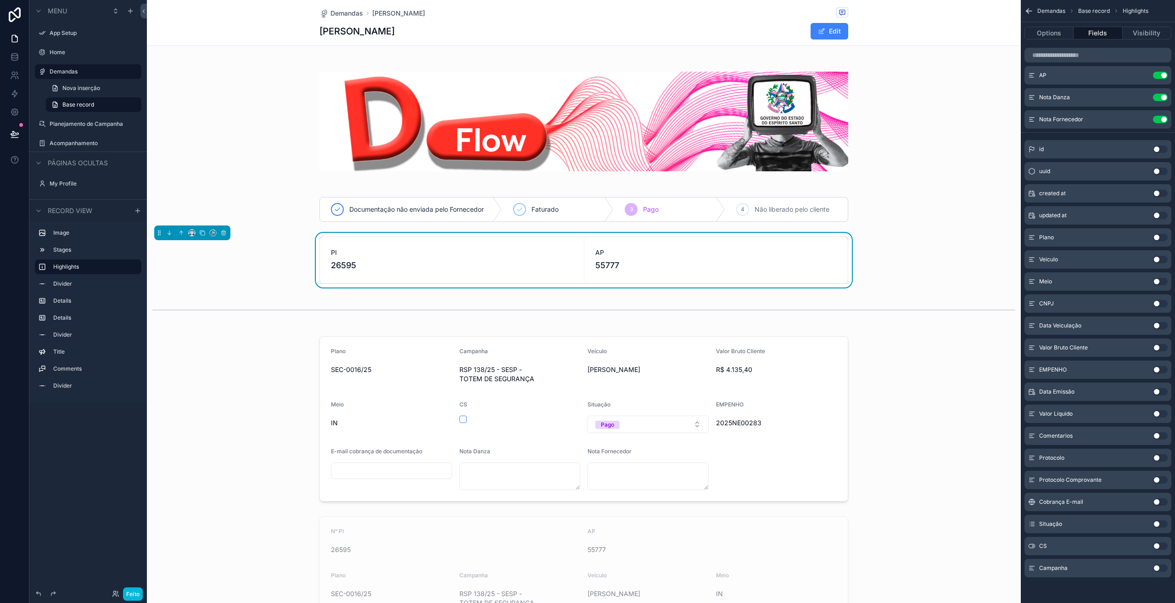
click at [59, 56] on div "Home" at bounding box center [95, 52] width 90 height 7
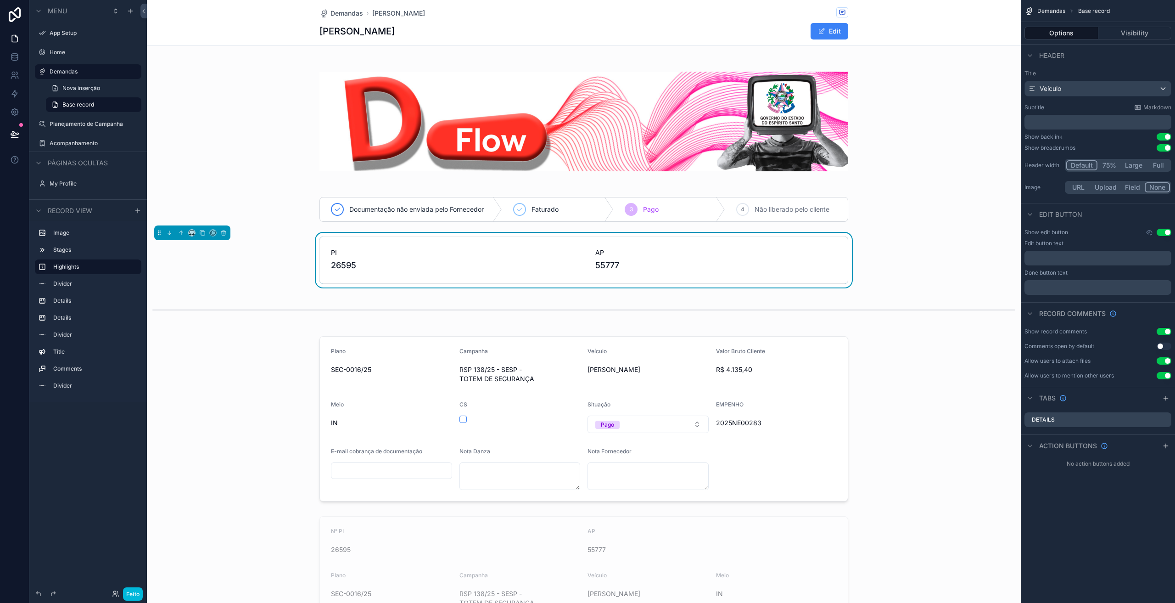
click at [68, 66] on div "Demandas" at bounding box center [95, 71] width 90 height 11
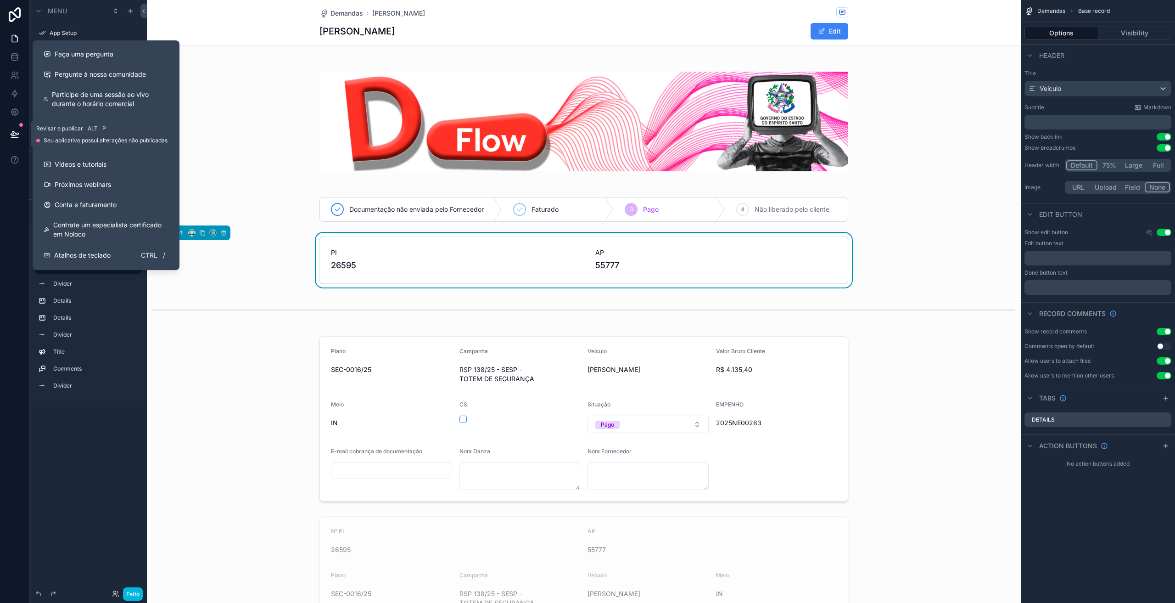
click at [9, 136] on button at bounding box center [15, 134] width 20 height 26
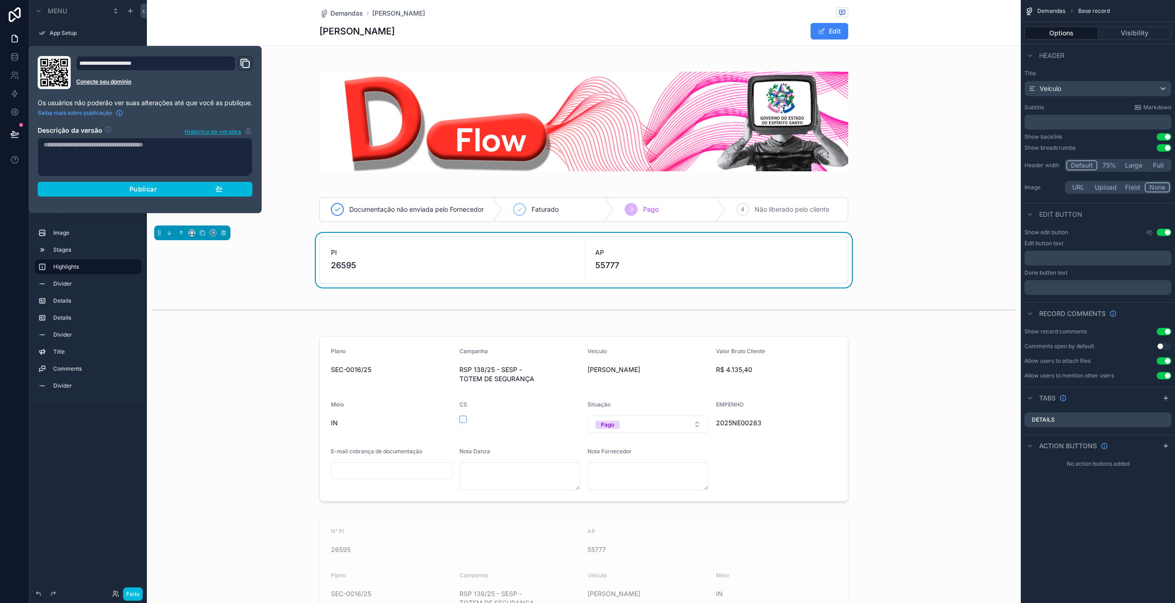
click at [207, 188] on div "Publicar" at bounding box center [144, 189] width 155 height 8
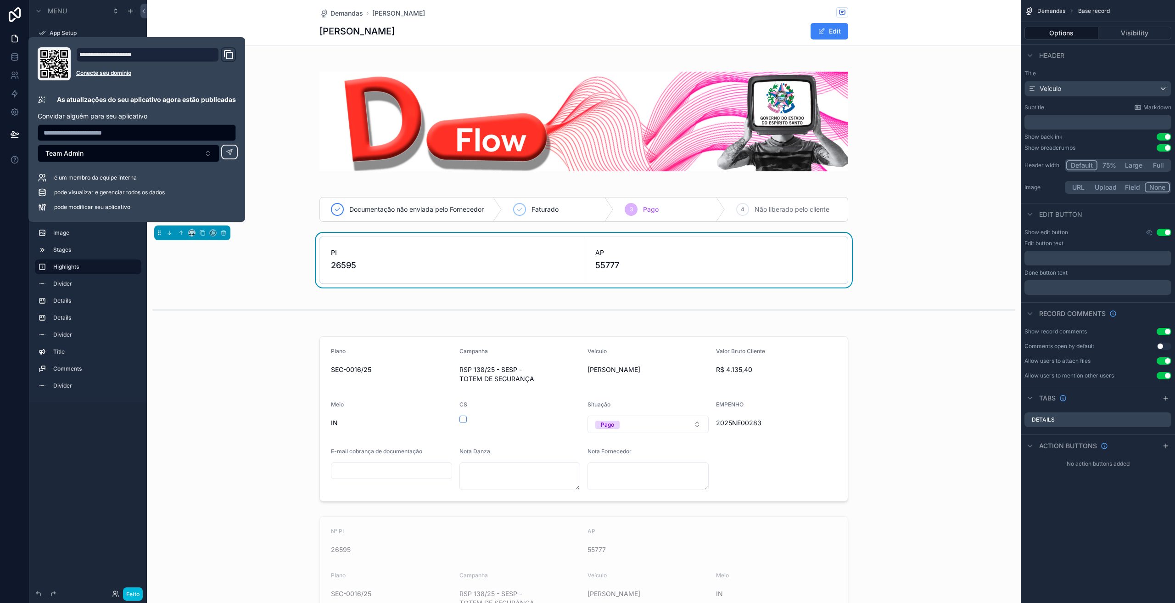
drag, startPoint x: 181, startPoint y: 380, endPoint x: 201, endPoint y: 384, distance: 20.5
click at [209, 391] on div "conteúdo rolável" at bounding box center [584, 418] width 874 height 173
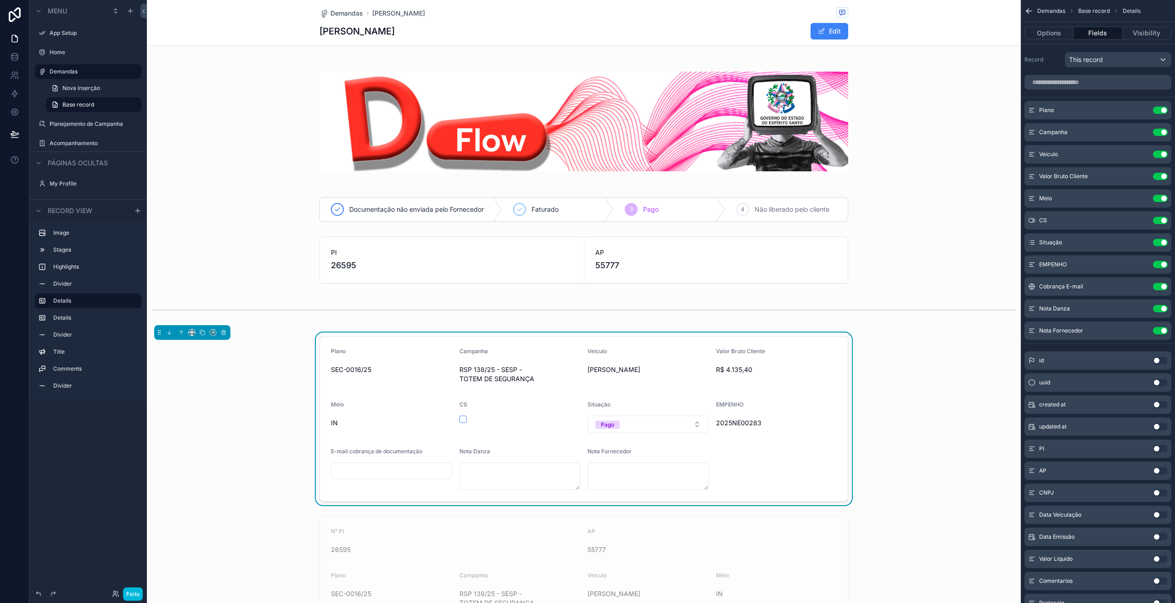
click at [57, 54] on label "Home" at bounding box center [93, 52] width 86 height 7
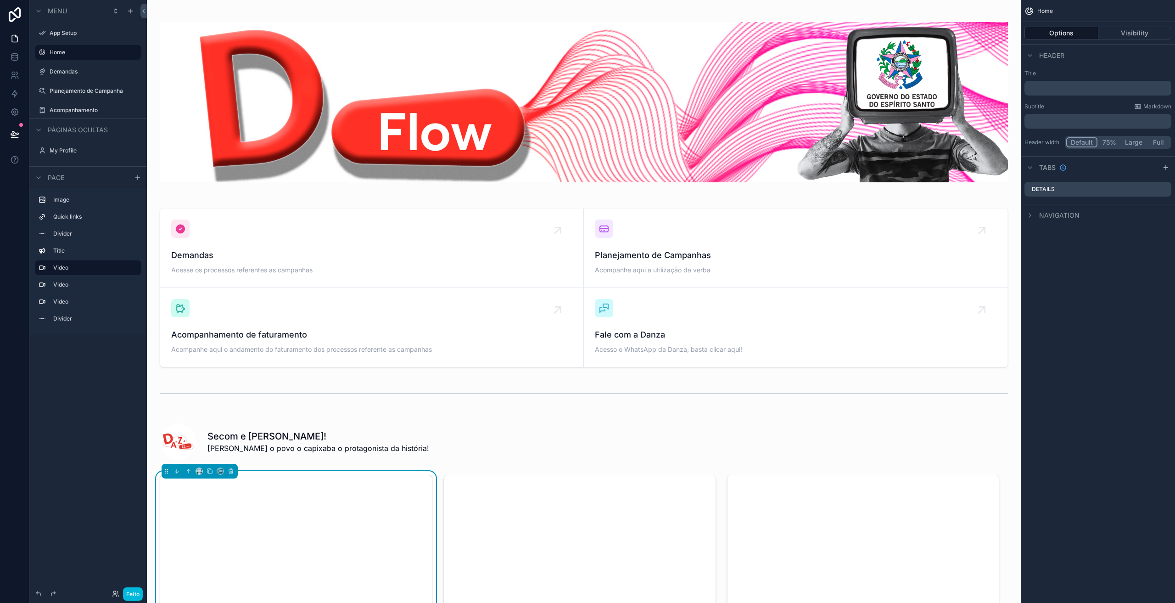
click at [132, 4] on div "Menu" at bounding box center [87, 11] width 117 height 22
click at [129, 6] on div "conteúdo rolável" at bounding box center [130, 11] width 11 height 11
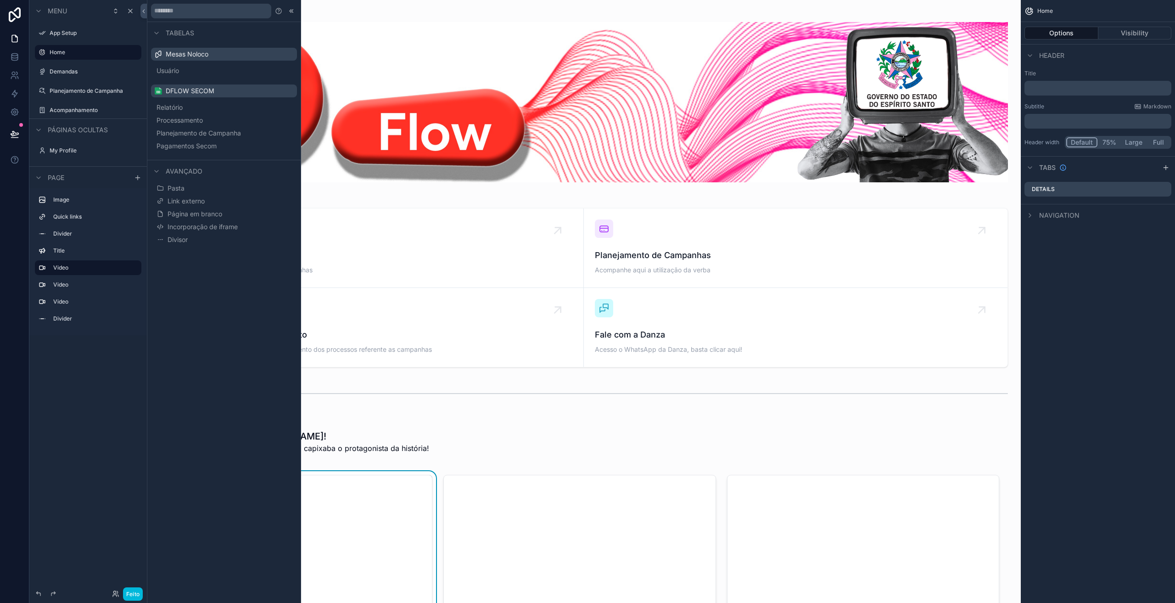
click at [187, 148] on font "Pagamentos Secom" at bounding box center [187, 146] width 60 height 8
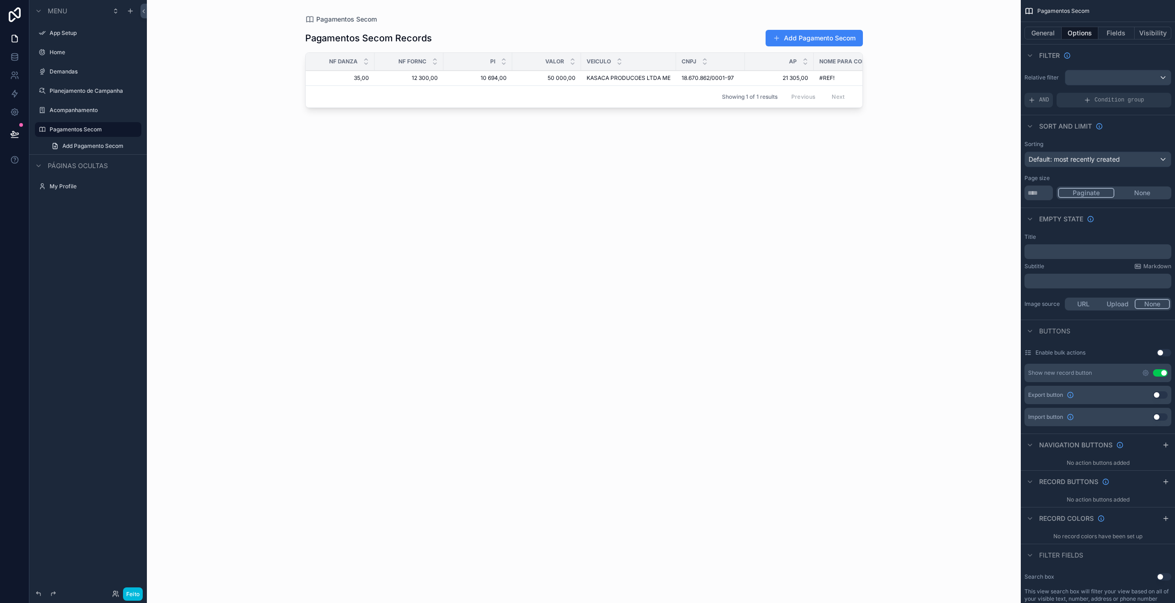
click at [482, 101] on div "Showing 1 of 1 results Previous Next" at bounding box center [584, 96] width 557 height 22
click at [470, 59] on div "PI" at bounding box center [477, 61] width 69 height 17
click at [1037, 34] on button "General" at bounding box center [1042, 33] width 37 height 13
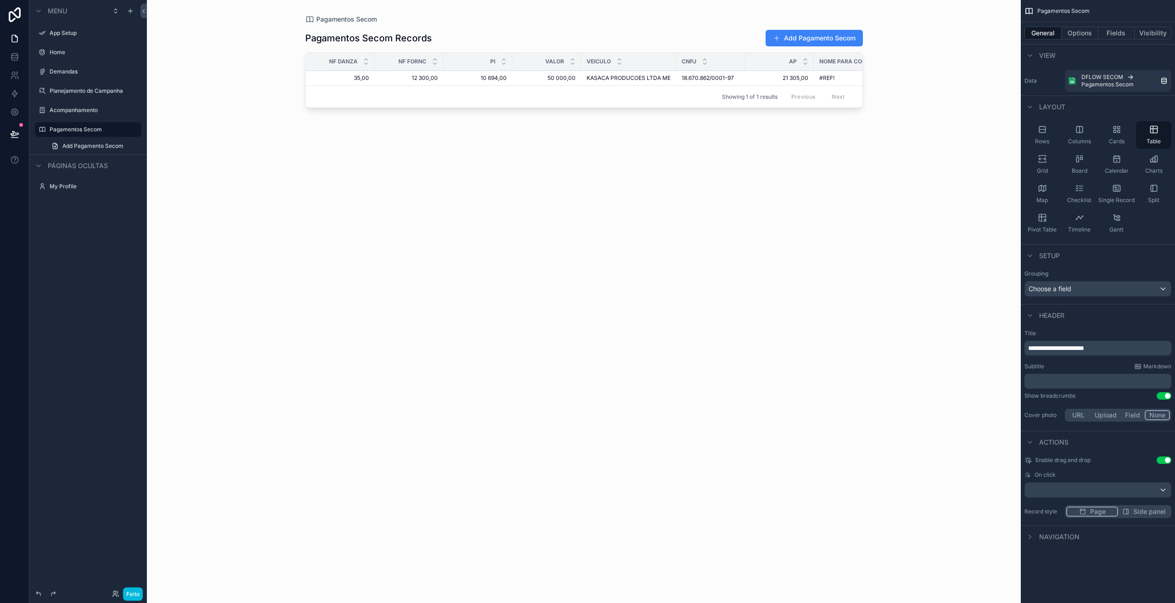
click at [1042, 163] on icon "conteúdo rolável" at bounding box center [1042, 158] width 9 height 9
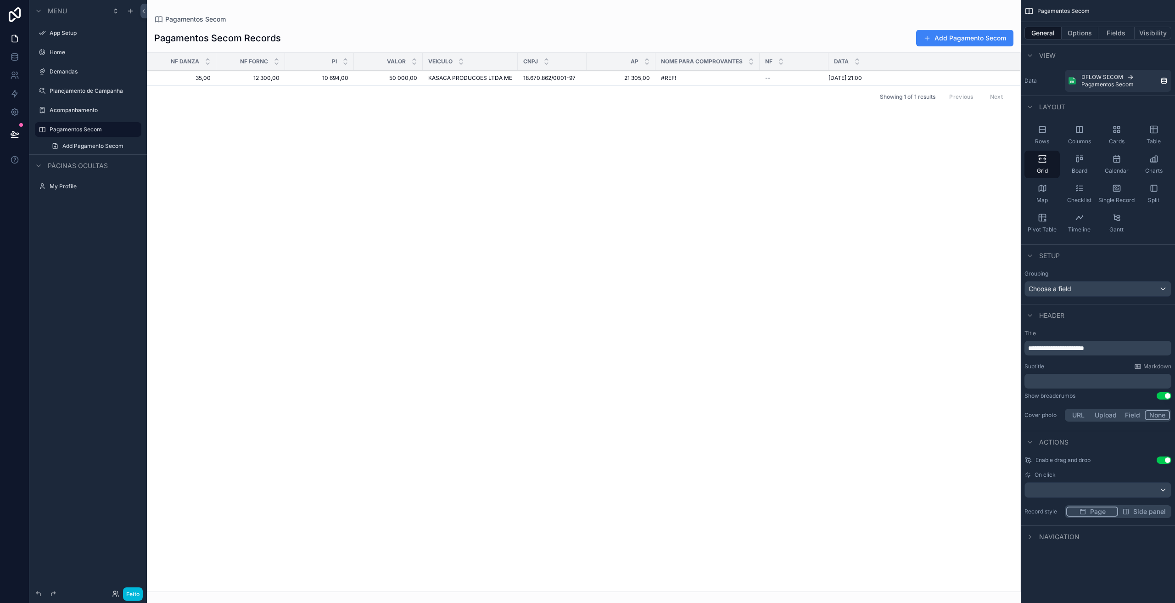
click at [279, 42] on h1 "Pagamentos Secom Records" at bounding box center [217, 38] width 127 height 13
drag, startPoint x: 1104, startPoint y: 346, endPoint x: 1091, endPoint y: 349, distance: 12.8
click at [1091, 349] on p "**********" at bounding box center [1098, 347] width 141 height 9
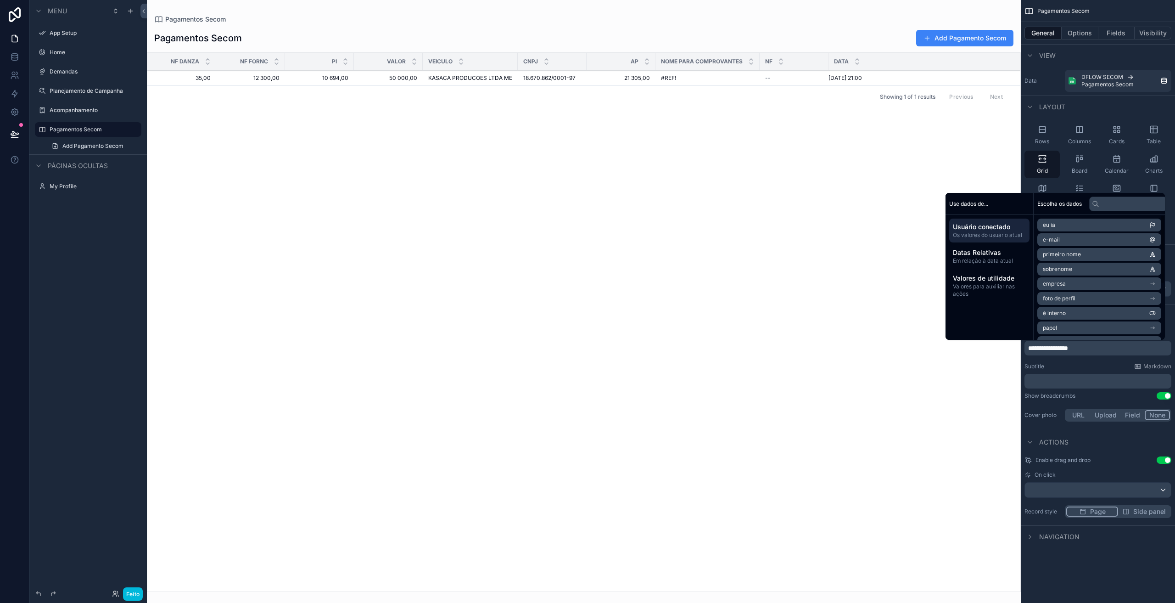
click at [937, 403] on div "NF Danza NF Fornc PI Valor Veiculo CNPJ AP NOME PARA COMPROVANTES NF Data 35,00…" at bounding box center [583, 322] width 873 height 538
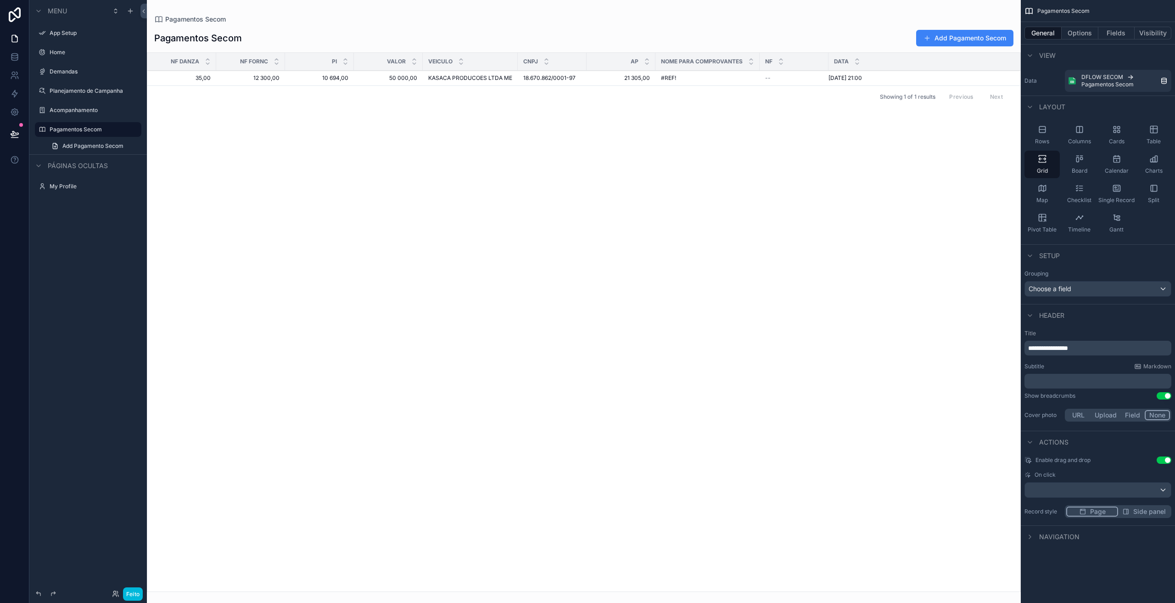
click at [955, 43] on button "Add Pagamento Secom" at bounding box center [964, 38] width 97 height 17
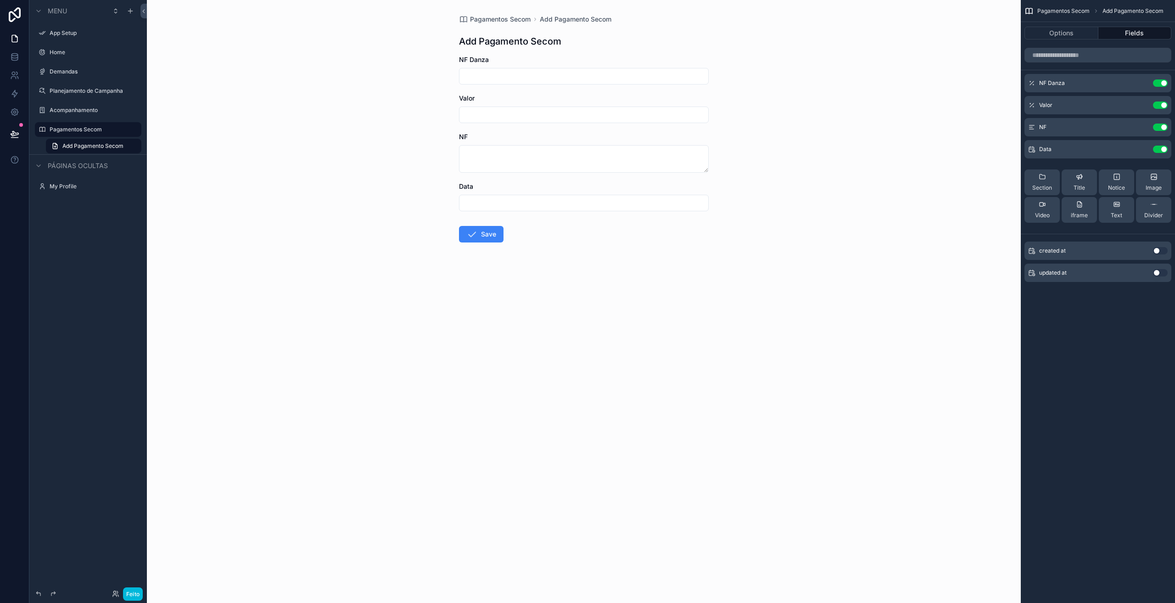
click at [0, 0] on icon "conteúdo rolável" at bounding box center [0, 0] width 0 height 0
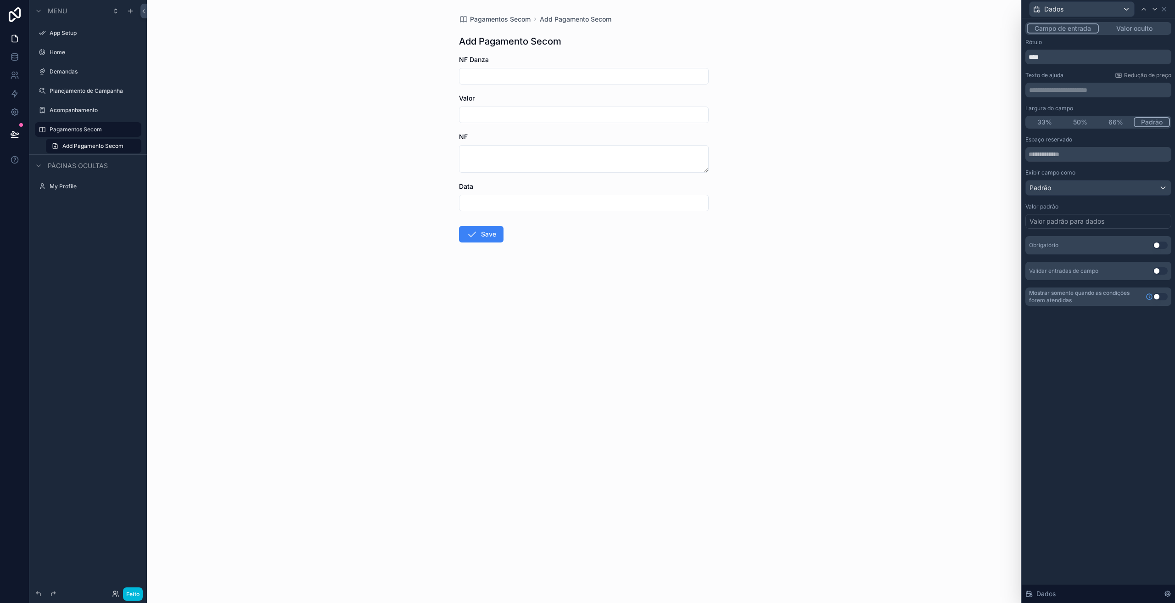
click at [1081, 223] on font "Valor padrão para dados" at bounding box center [1066, 221] width 75 height 8
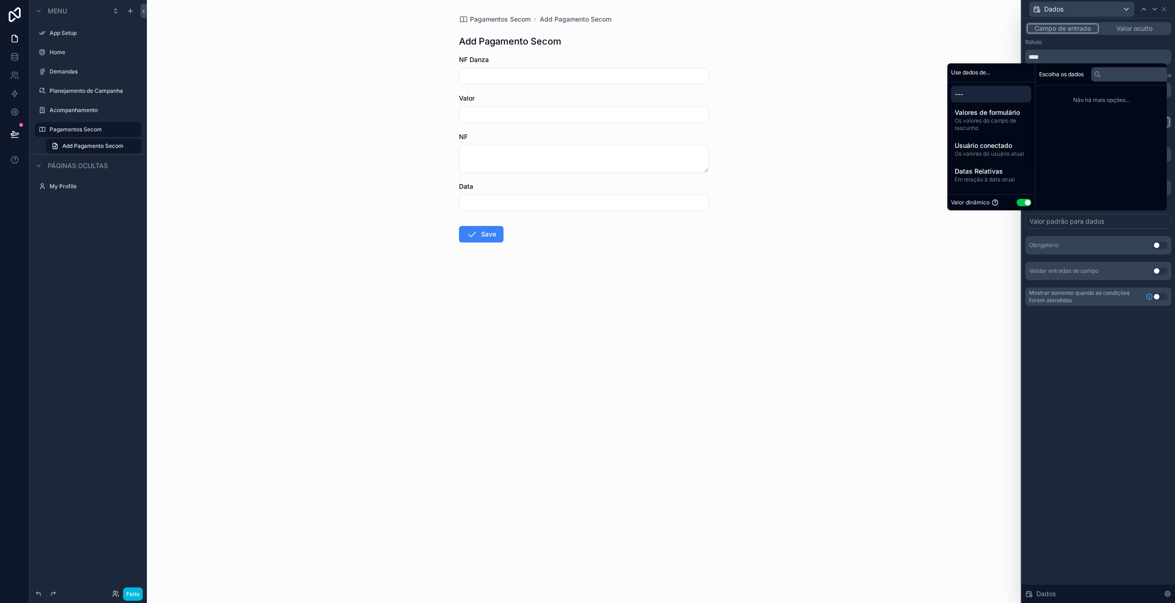
click at [985, 173] on font "Datas Relativas" at bounding box center [979, 171] width 48 height 8
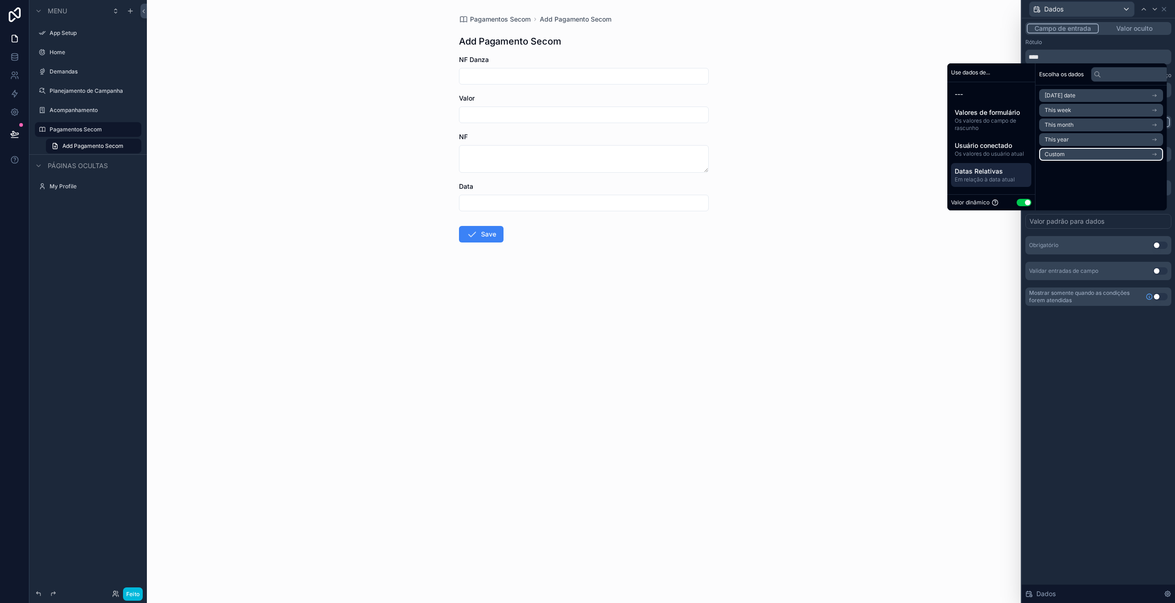
click at [1079, 149] on li "Custom" at bounding box center [1101, 154] width 124 height 13
click at [1081, 100] on div "Personalizado" at bounding box center [1101, 95] width 124 height 13
click at [1079, 95] on li "Today's date" at bounding box center [1101, 95] width 124 height 13
click at [1068, 114] on li "Now" at bounding box center [1101, 112] width 124 height 13
click at [1105, 423] on div "**********" at bounding box center [1098, 310] width 153 height 584
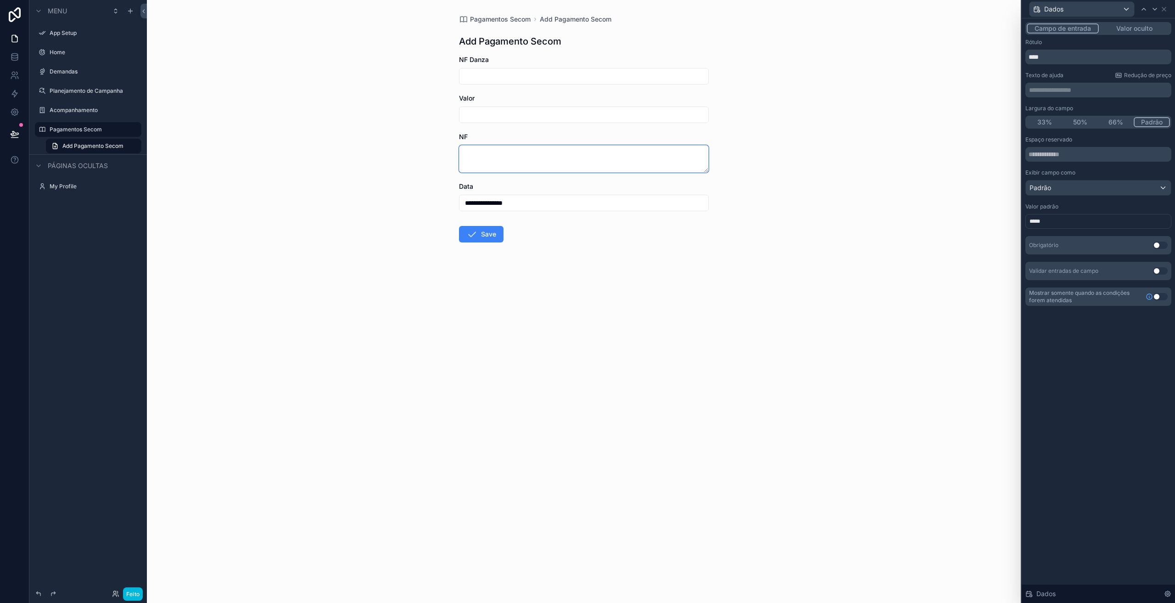
click at [532, 161] on textarea "conteúdo rolável" at bounding box center [584, 159] width 250 height 28
click at [1165, 12] on icon at bounding box center [1163, 9] width 7 height 7
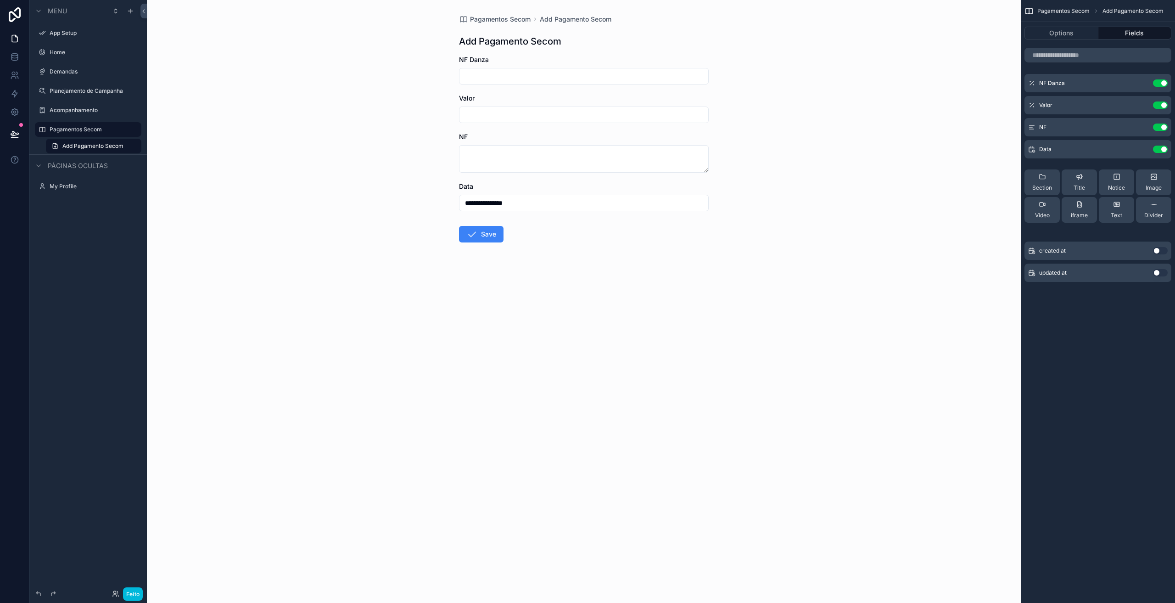
click at [0, 0] on icon "conteúdo rolável" at bounding box center [0, 0] width 0 height 0
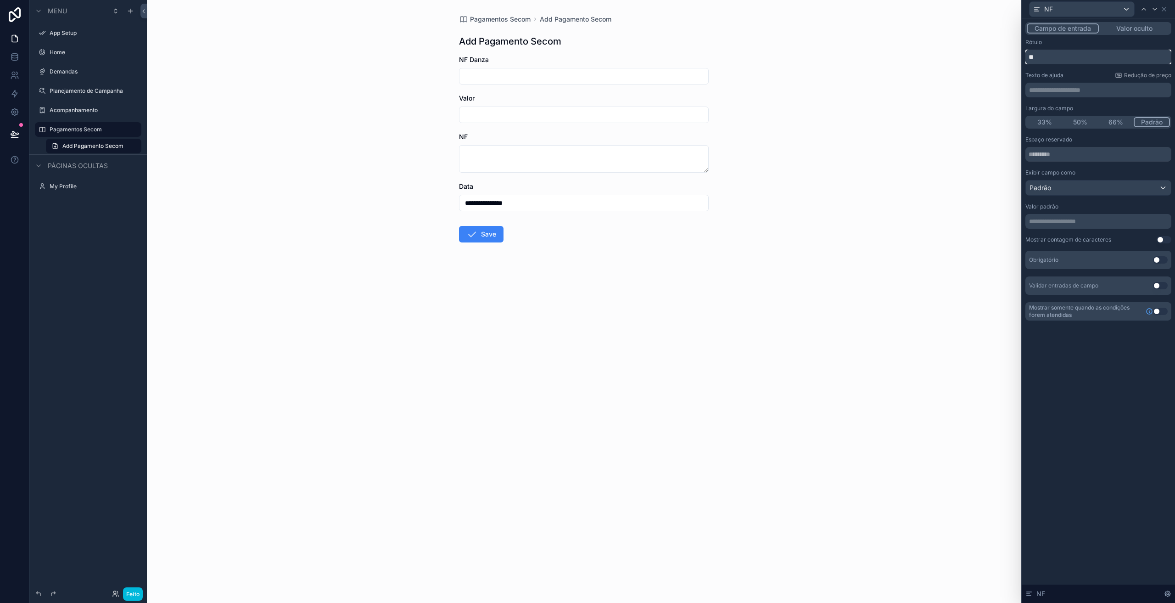
click at [1050, 58] on input "**" at bounding box center [1098, 57] width 146 height 15
type input "**********"
drag, startPoint x: 1078, startPoint y: 57, endPoint x: 1028, endPoint y: 56, distance: 50.1
click at [1028, 56] on input "**********" at bounding box center [1098, 57] width 146 height 15
click at [1163, 11] on icon at bounding box center [1163, 9] width 7 height 7
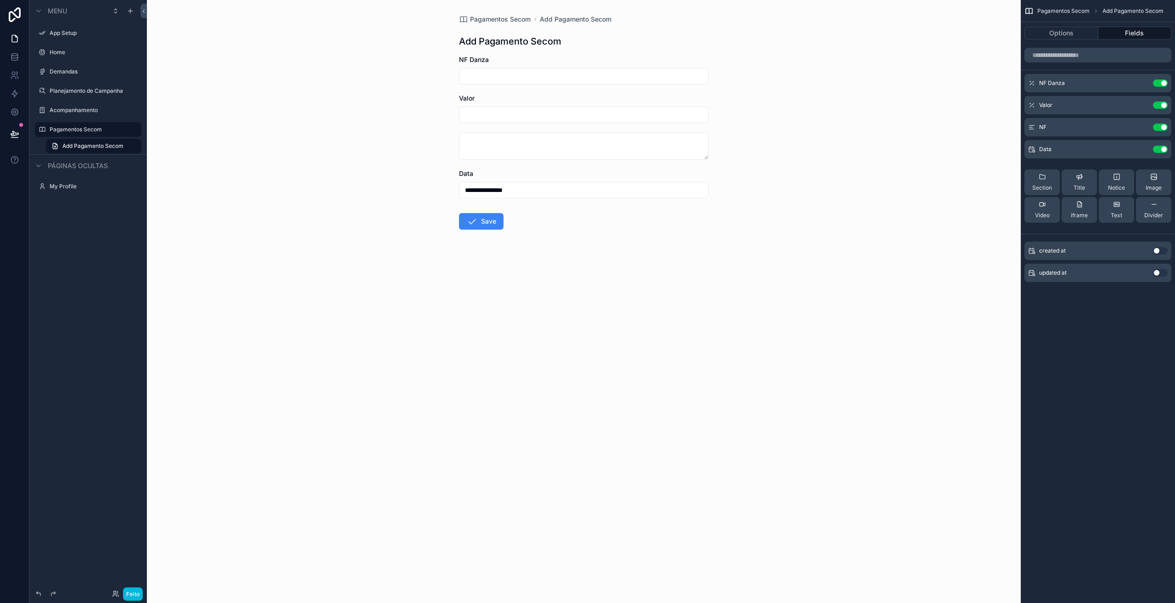
click at [1157, 129] on button "Use setting" at bounding box center [1160, 126] width 15 height 7
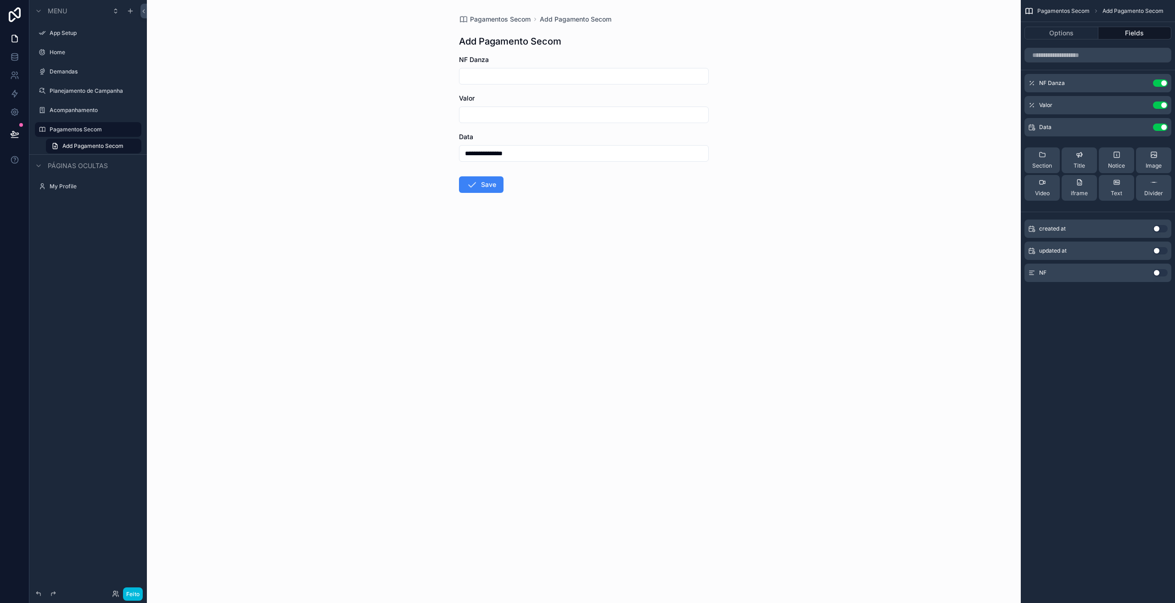
click at [495, 75] on input "conteúdo rolável" at bounding box center [583, 76] width 249 height 13
click at [488, 77] on input "conteúdo rolável" at bounding box center [583, 76] width 249 height 13
type input "*****"
click at [496, 121] on div "conteúdo rolável" at bounding box center [584, 114] width 250 height 17
click at [489, 113] on input "conteúdo rolável" at bounding box center [583, 114] width 249 height 13
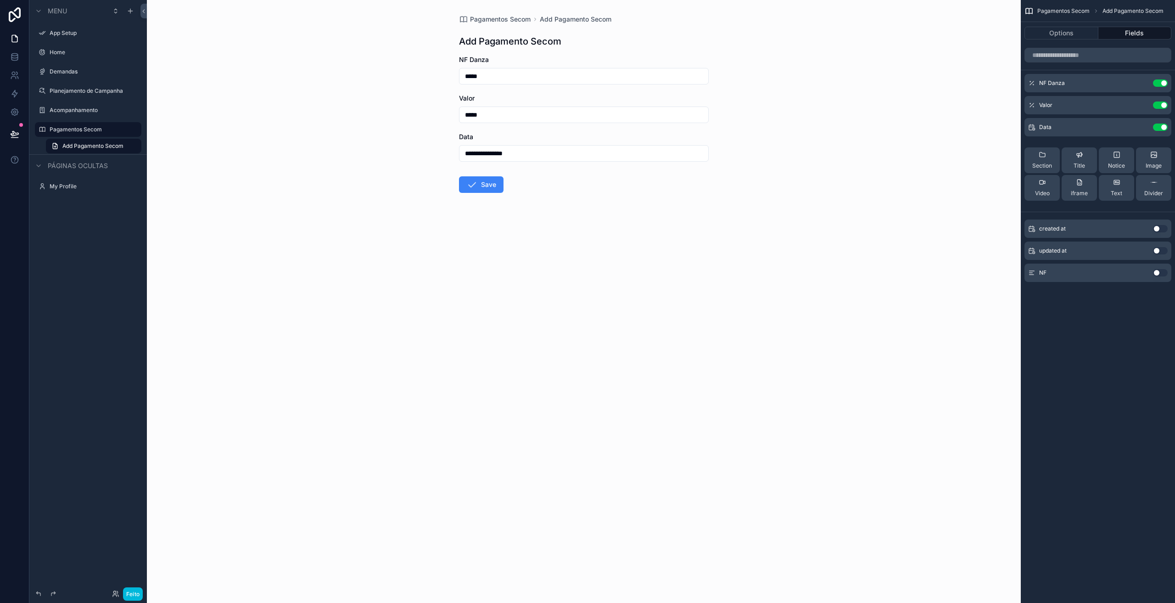
type input "*****"
click at [587, 273] on div "**********" at bounding box center [584, 301] width 874 height 603
click at [491, 186] on button "Save" at bounding box center [481, 184] width 45 height 17
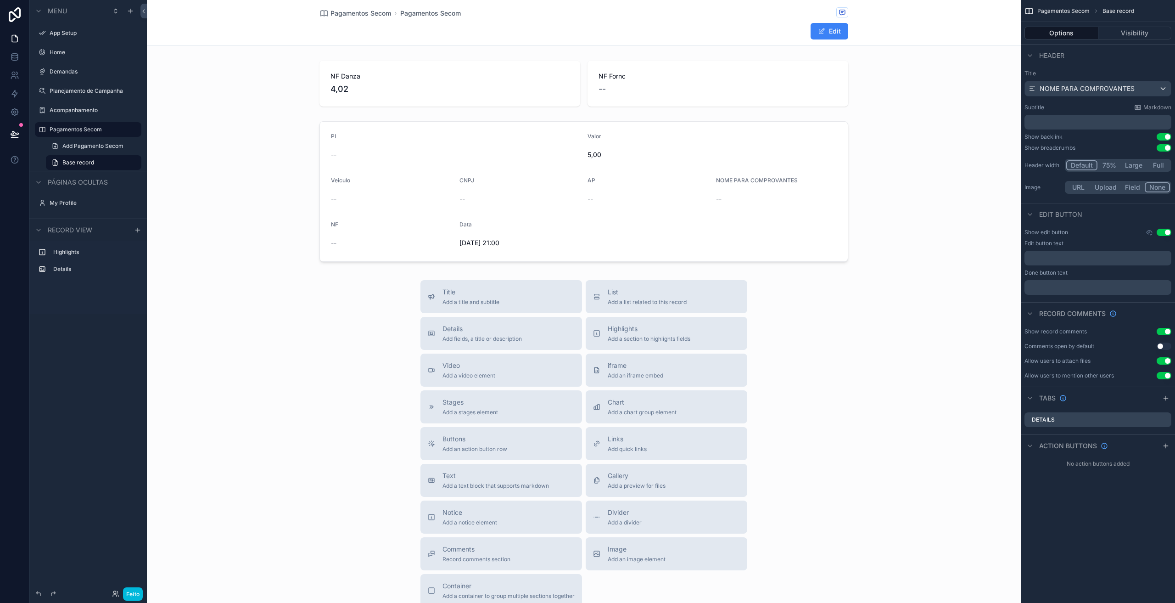
click at [905, 207] on div "conteúdo rolável" at bounding box center [584, 191] width 874 height 148
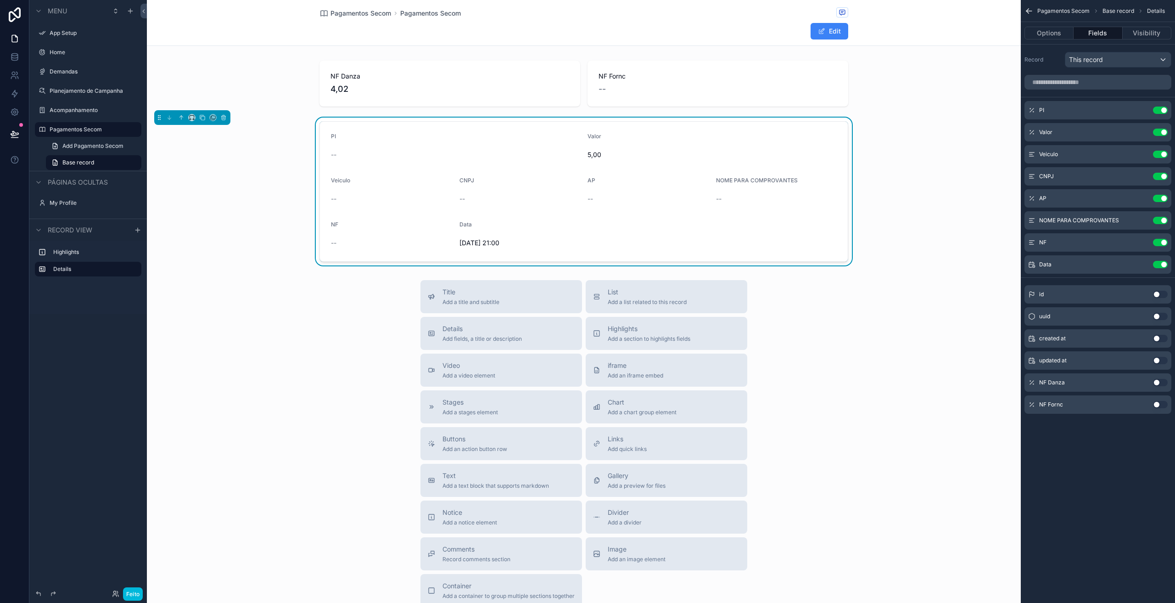
click at [362, 13] on span "Pagamentos Secom" at bounding box center [360, 13] width 61 height 9
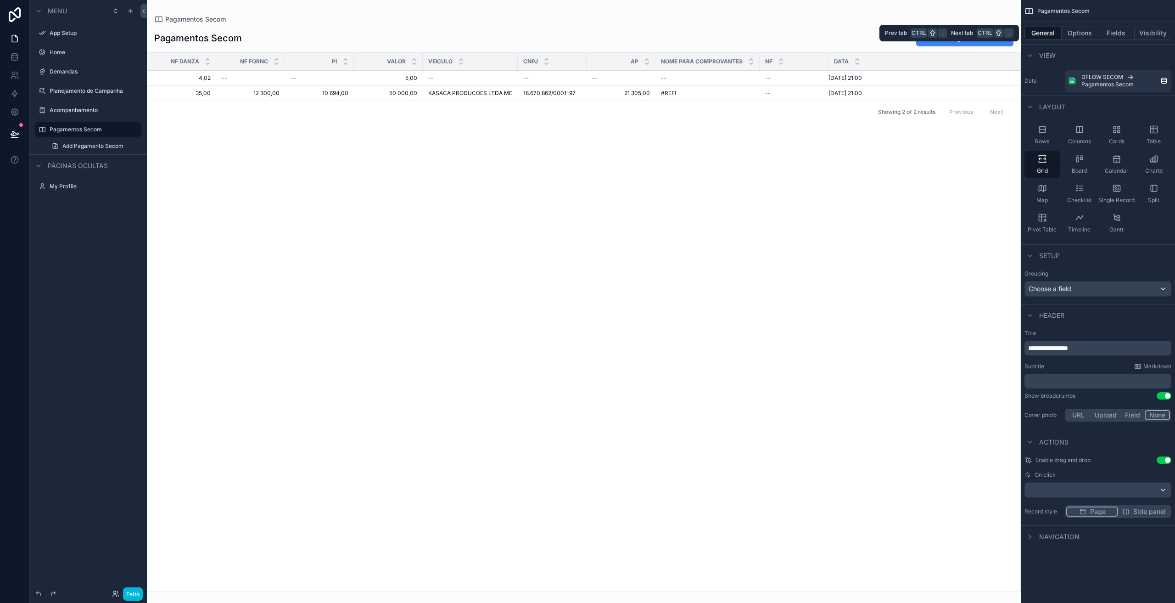
click at [1118, 33] on button "Fields" at bounding box center [1116, 33] width 37 height 13
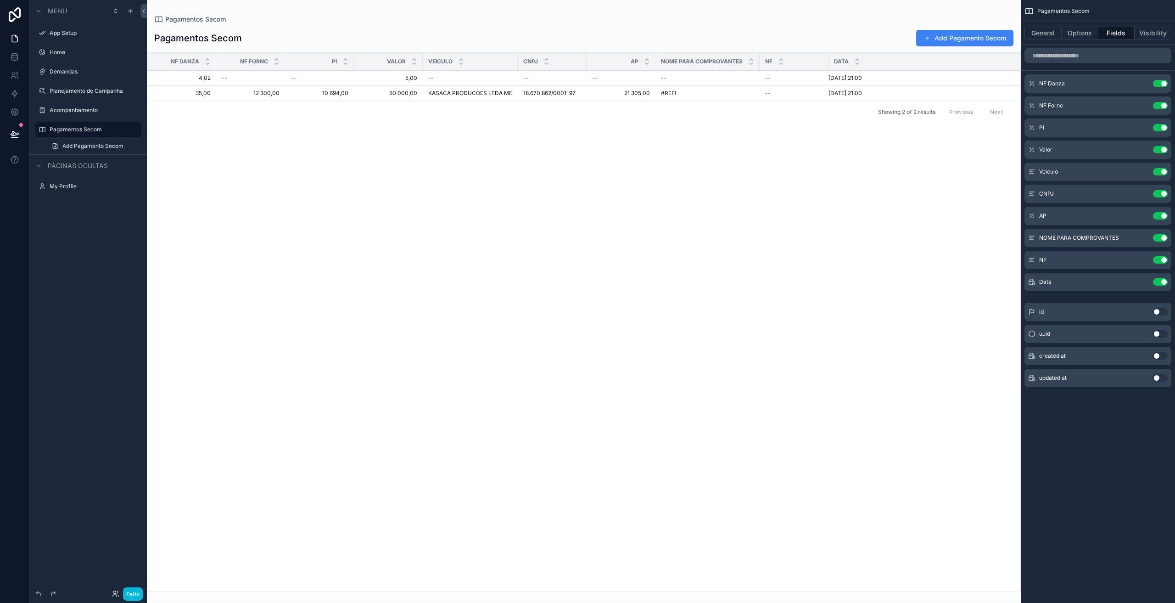
click at [785, 122] on div "Showing 2 of 2 results Previous Next" at bounding box center [583, 112] width 873 height 22
click at [937, 36] on button "Add Pagamento Secom" at bounding box center [964, 38] width 97 height 17
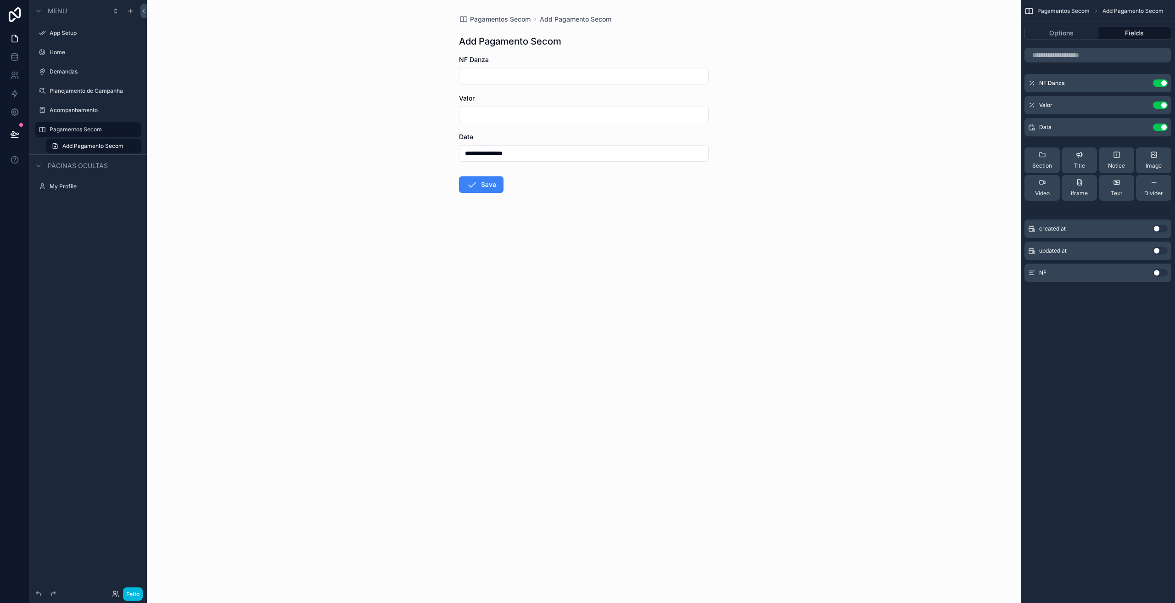
click at [1157, 273] on button "Use setting" at bounding box center [1160, 272] width 15 height 7
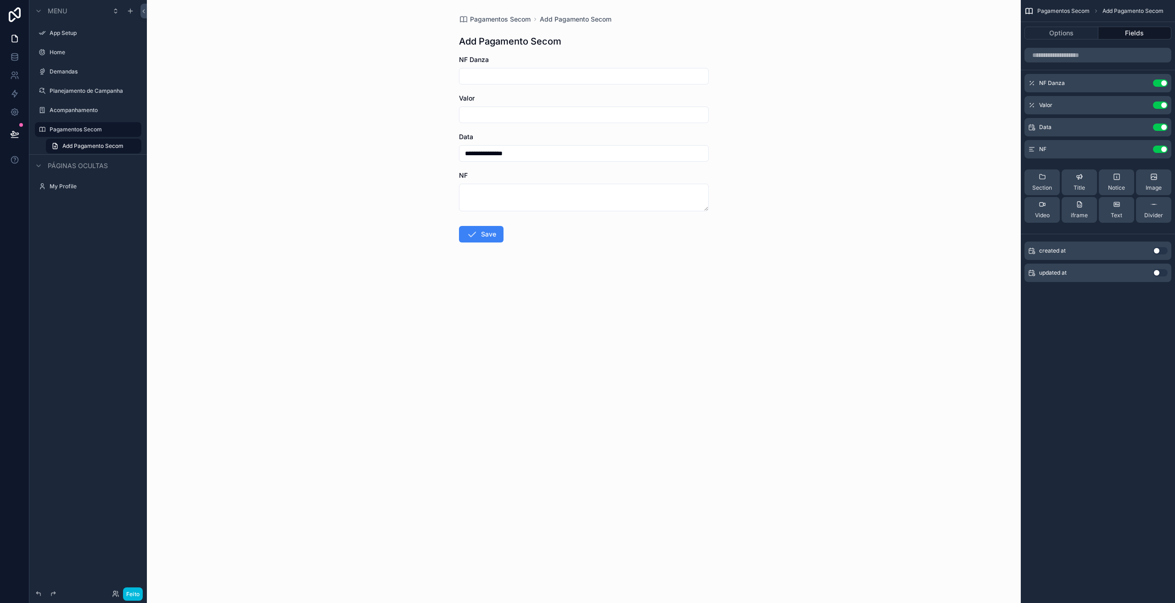
click at [0, 0] on icon "conteúdo rolável" at bounding box center [0, 0] width 0 height 0
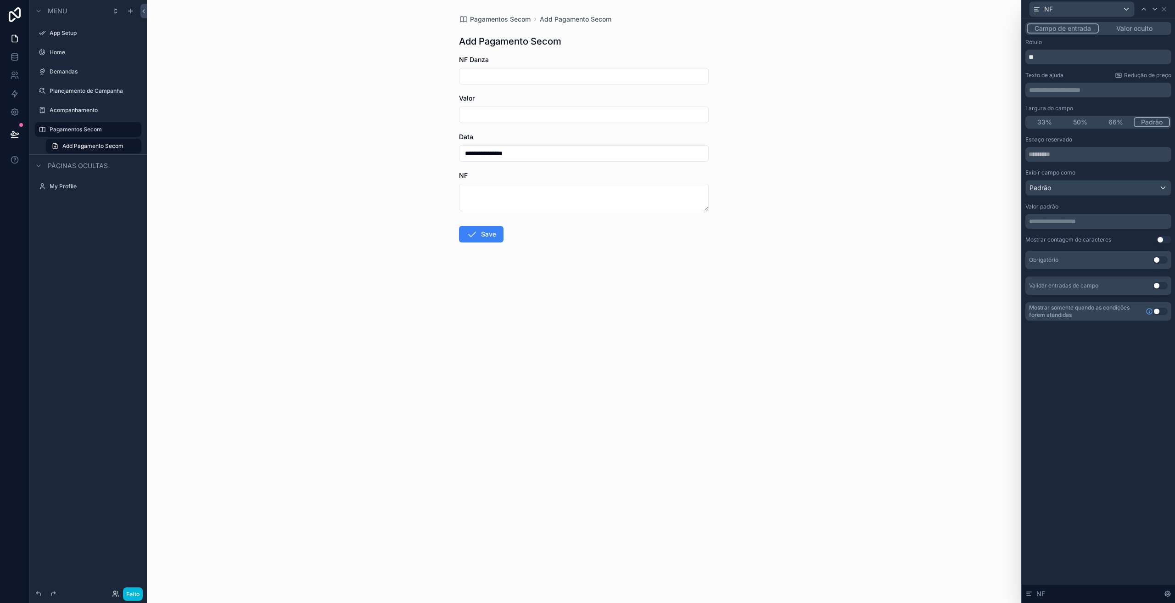
click at [1071, 221] on p "**********" at bounding box center [1099, 221] width 140 height 9
click at [1066, 366] on div "**********" at bounding box center [1098, 310] width 153 height 584
click at [1164, 11] on icon at bounding box center [1163, 9] width 7 height 7
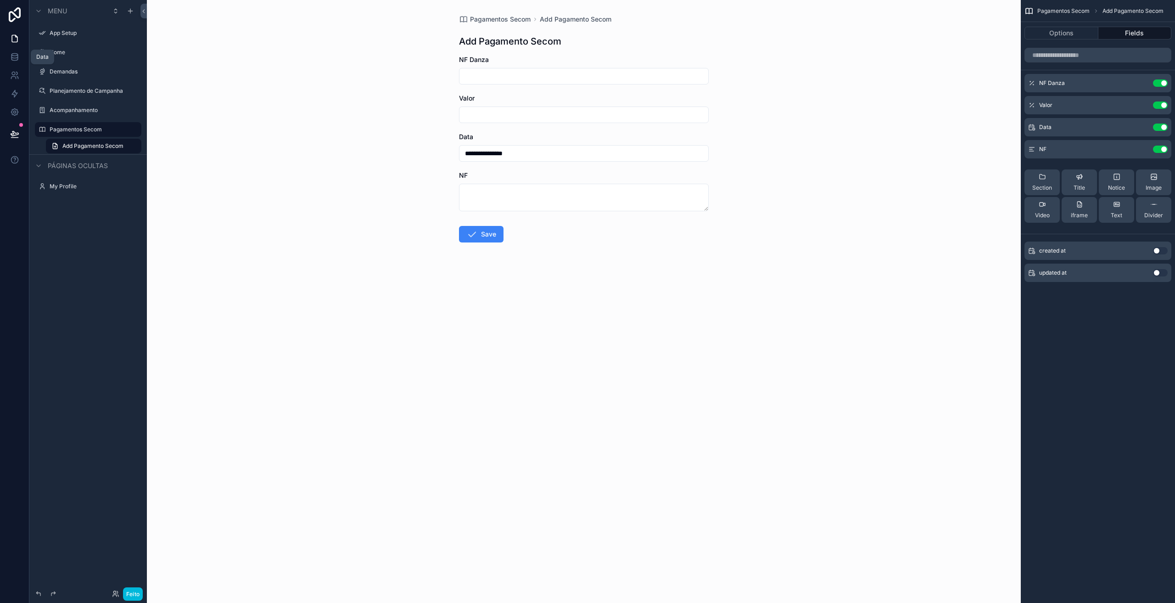
click at [16, 55] on icon at bounding box center [14, 56] width 9 height 9
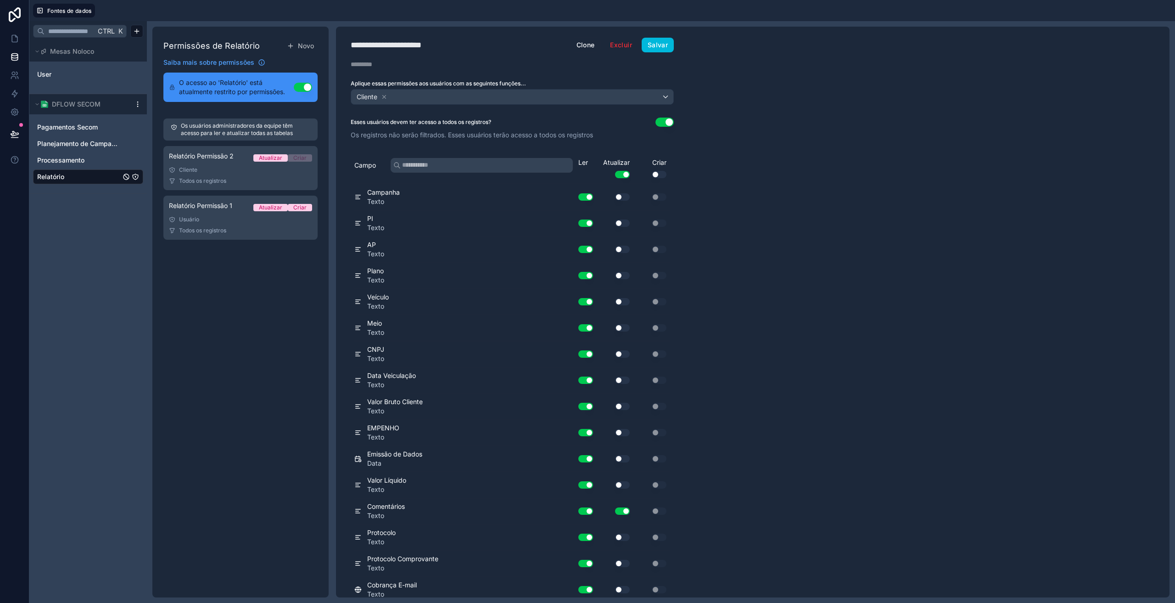
click at [72, 122] on div "Pagamentos Secom" at bounding box center [88, 127] width 110 height 15
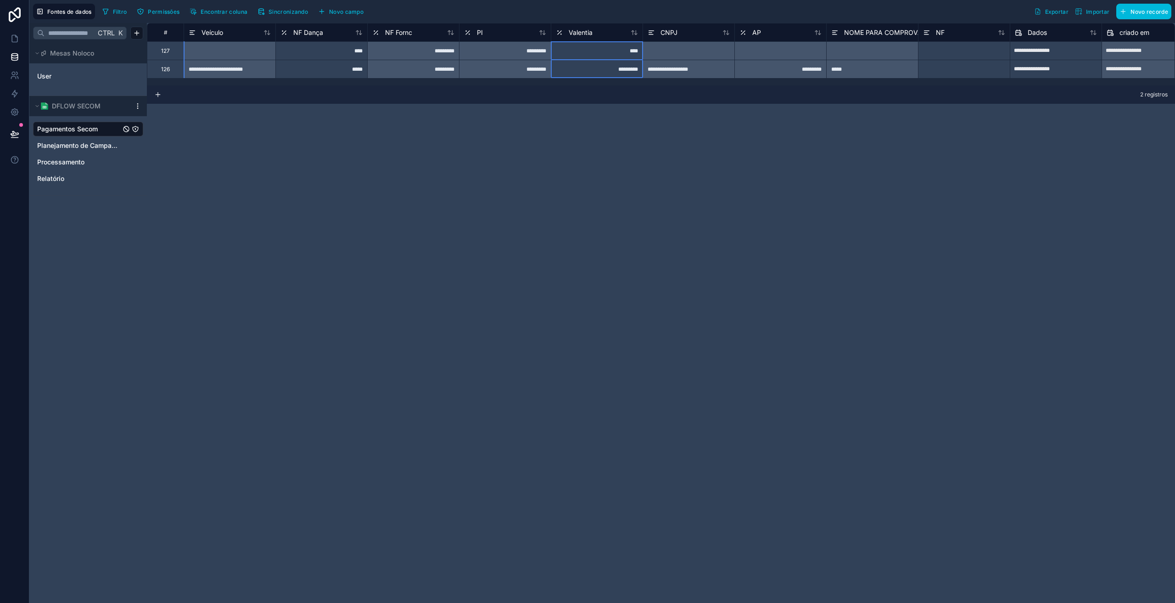
click at [573, 34] on font "Valentia" at bounding box center [581, 32] width 24 height 8
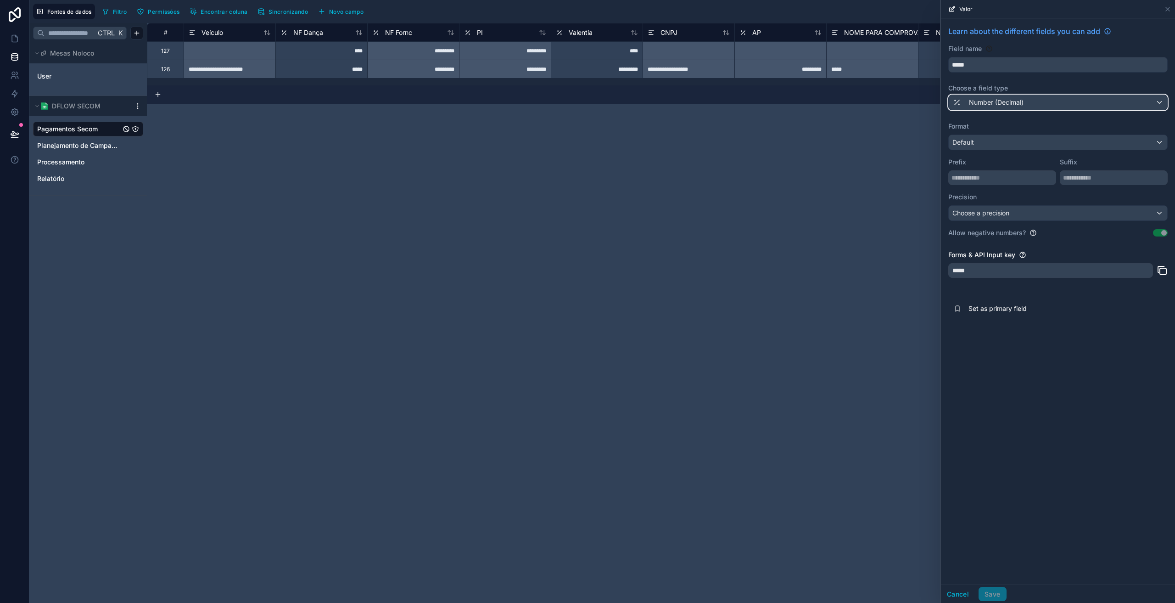
click at [982, 107] on div "Number (Decimal)" at bounding box center [987, 102] width 71 height 11
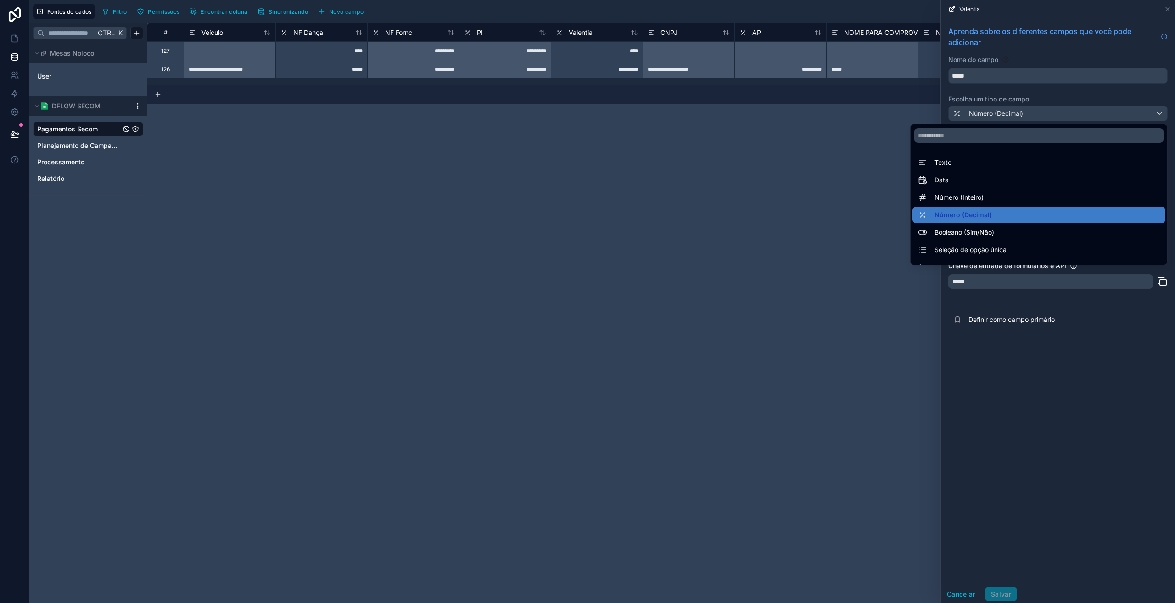
click at [954, 162] on div "Texto" at bounding box center [1039, 162] width 242 height 11
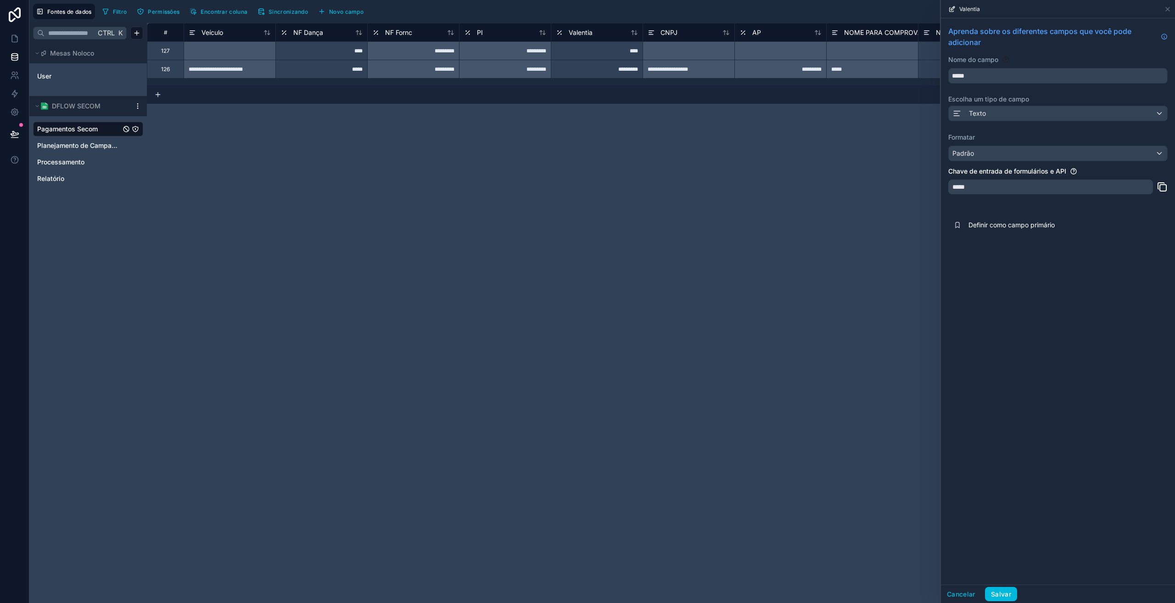
click at [1007, 595] on font "Salvar" at bounding box center [1001, 594] width 20 height 8
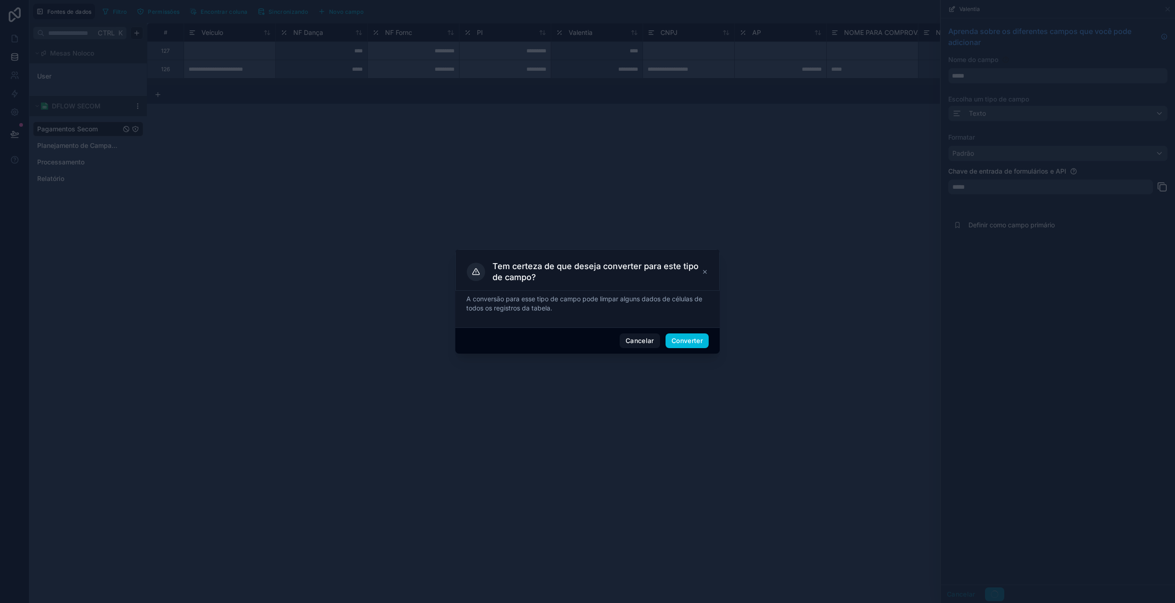
click at [684, 345] on button "Converter" at bounding box center [687, 340] width 43 height 15
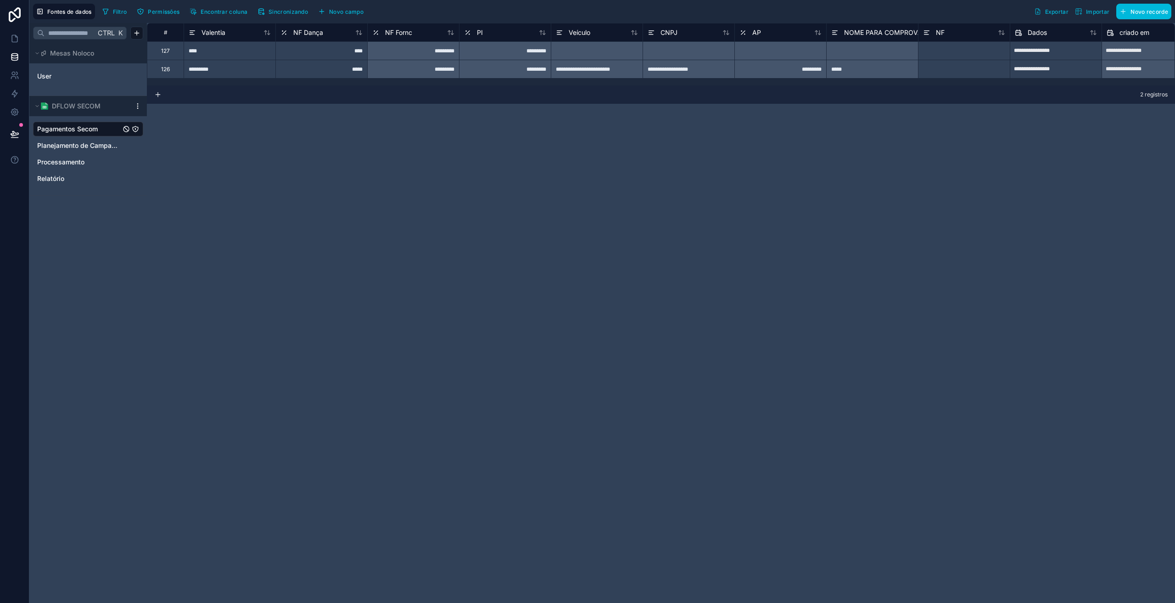
click at [287, 31] on icon at bounding box center [283, 32] width 7 height 11
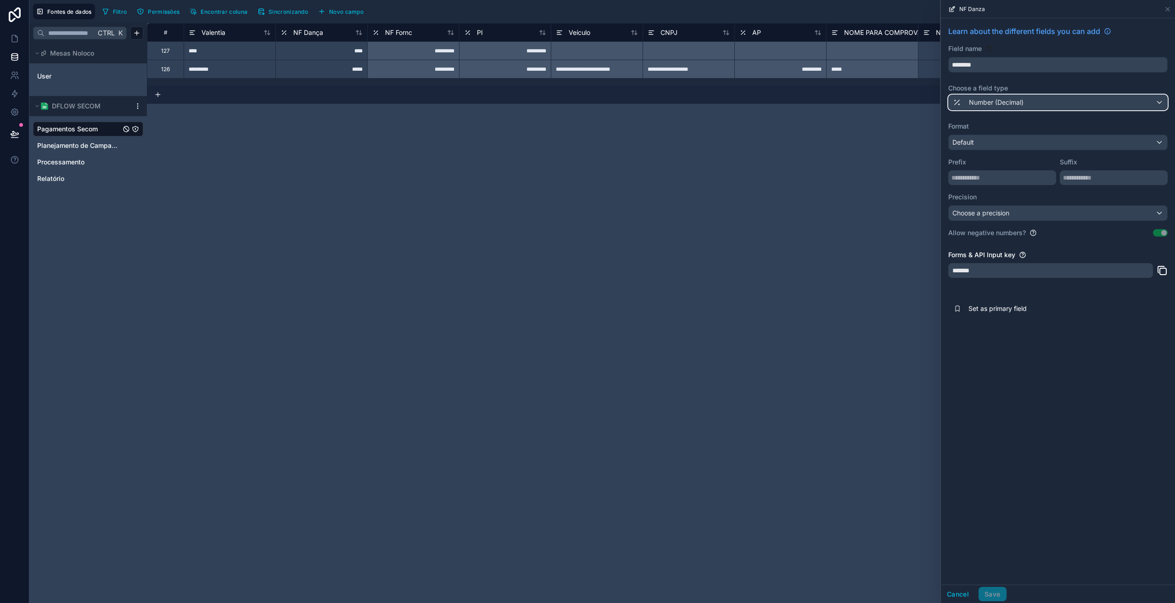
click at [1008, 104] on span "Number (Decimal)" at bounding box center [996, 102] width 55 height 9
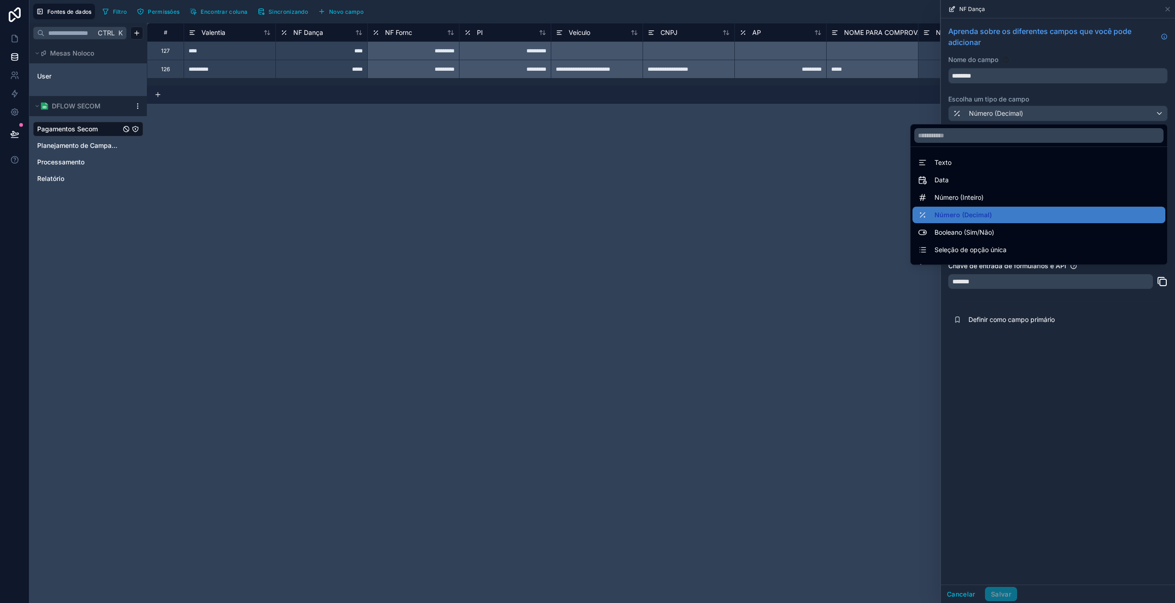
click at [947, 165] on div "Texto" at bounding box center [1039, 162] width 242 height 11
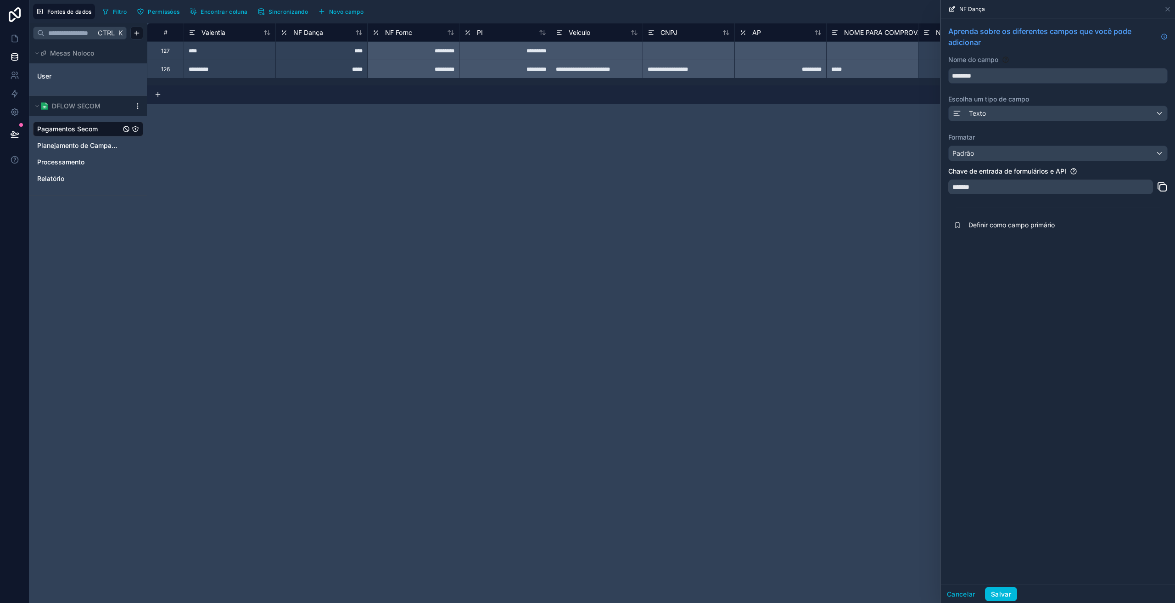
click at [1002, 594] on font "Salvar" at bounding box center [1001, 594] width 20 height 8
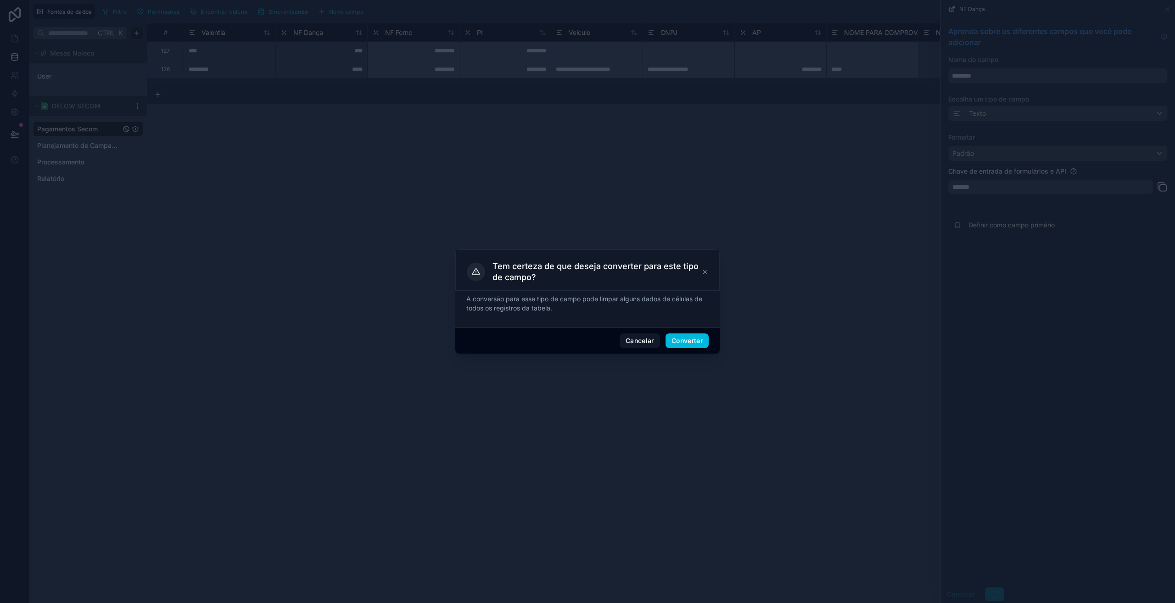
click at [690, 343] on font "Converter" at bounding box center [686, 340] width 31 height 8
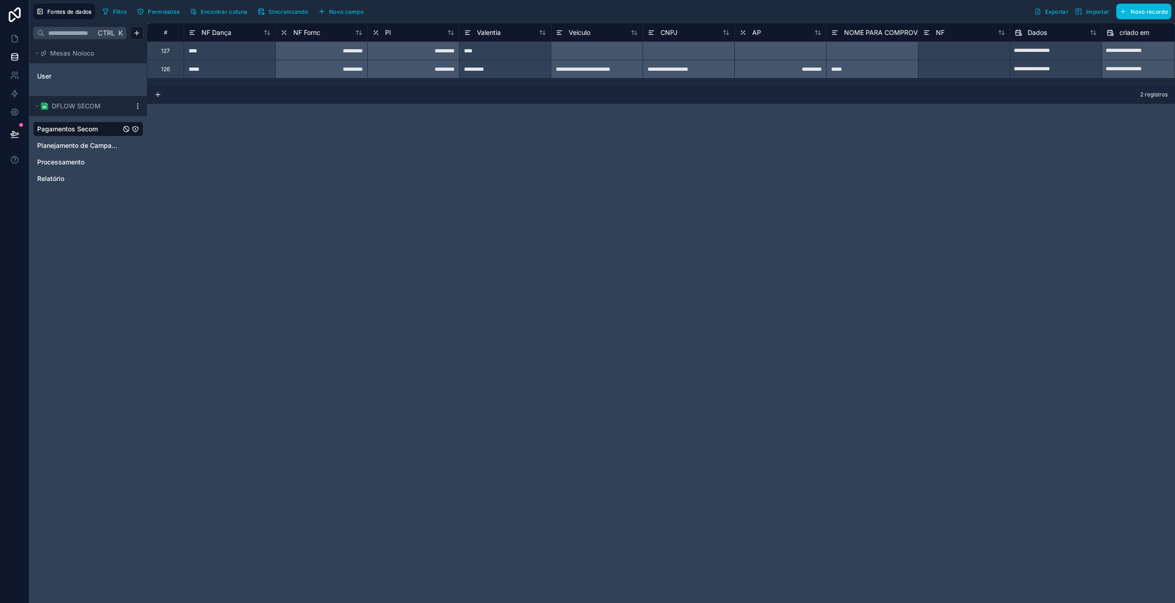
click at [312, 34] on font "NF Fornc" at bounding box center [306, 32] width 27 height 8
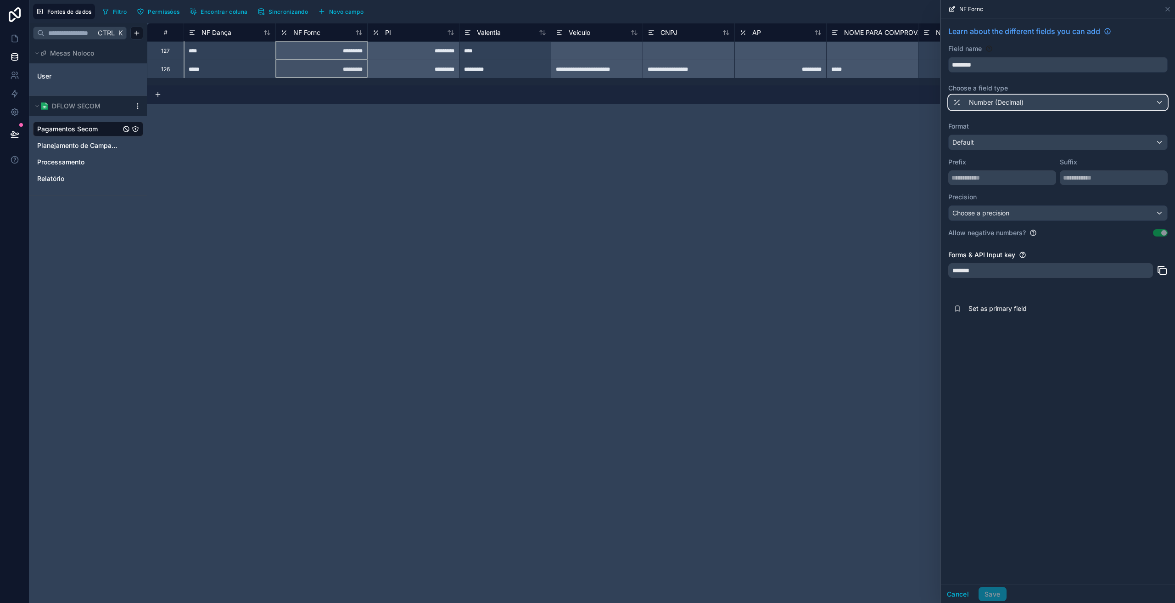
click at [1007, 101] on span "Number (Decimal)" at bounding box center [996, 102] width 55 height 9
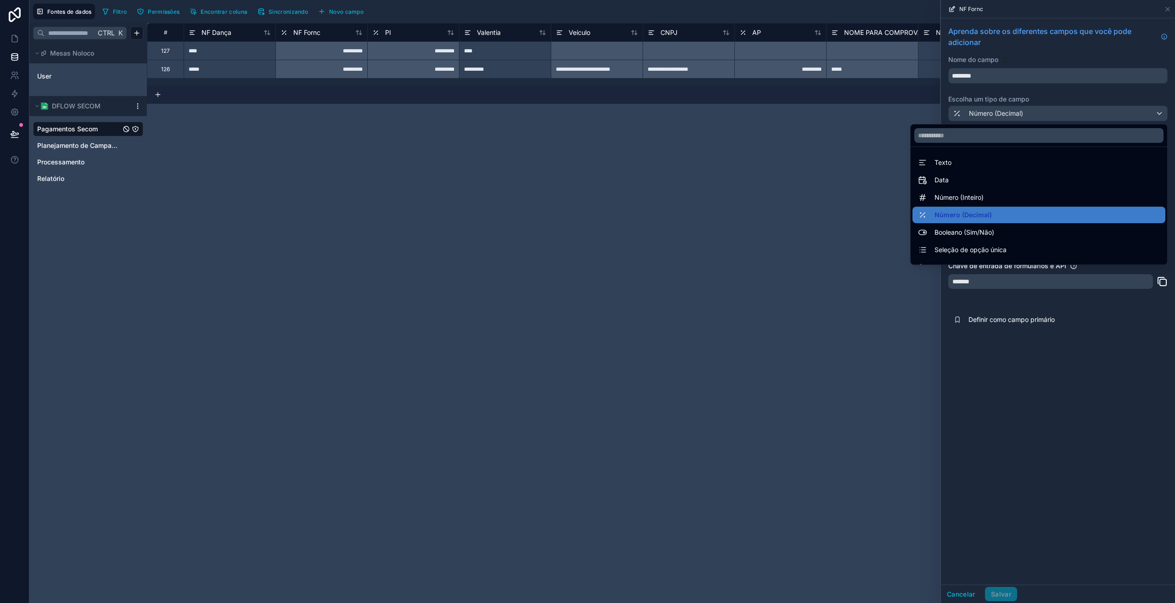
click at [934, 162] on font "Texto" at bounding box center [942, 162] width 17 height 8
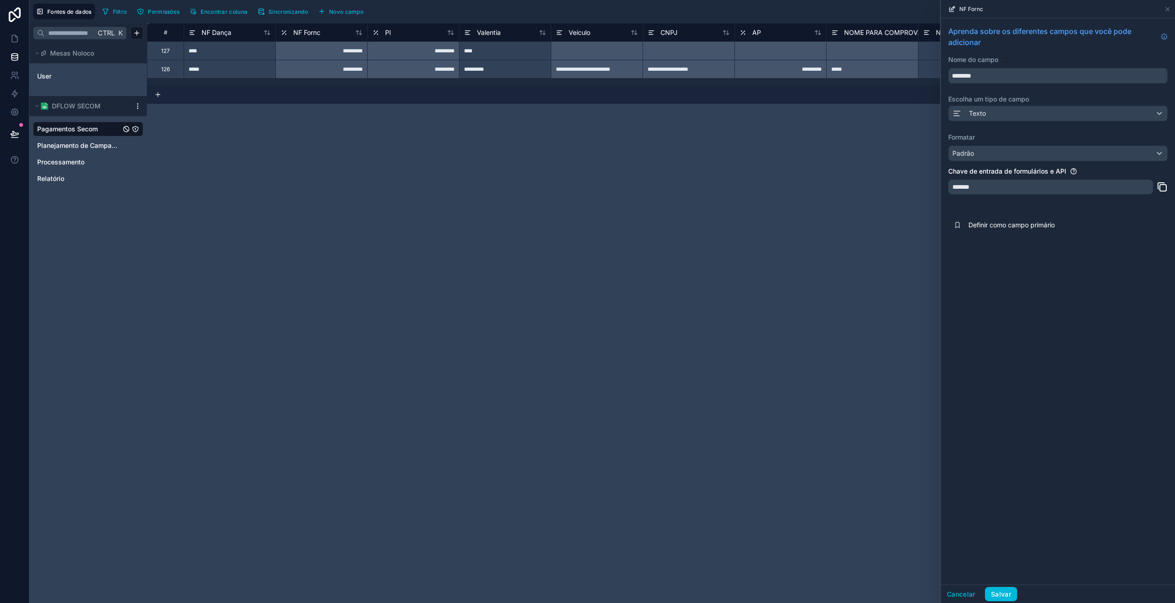
click at [996, 598] on button "Salvar" at bounding box center [1001, 594] width 32 height 15
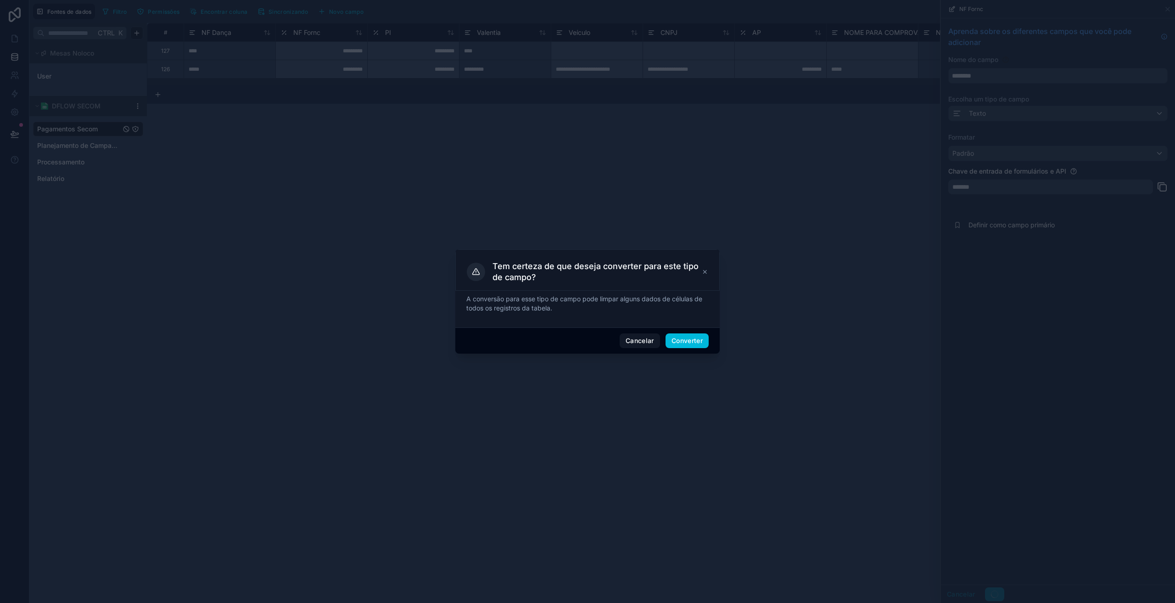
click at [677, 334] on button "Converter" at bounding box center [687, 340] width 43 height 15
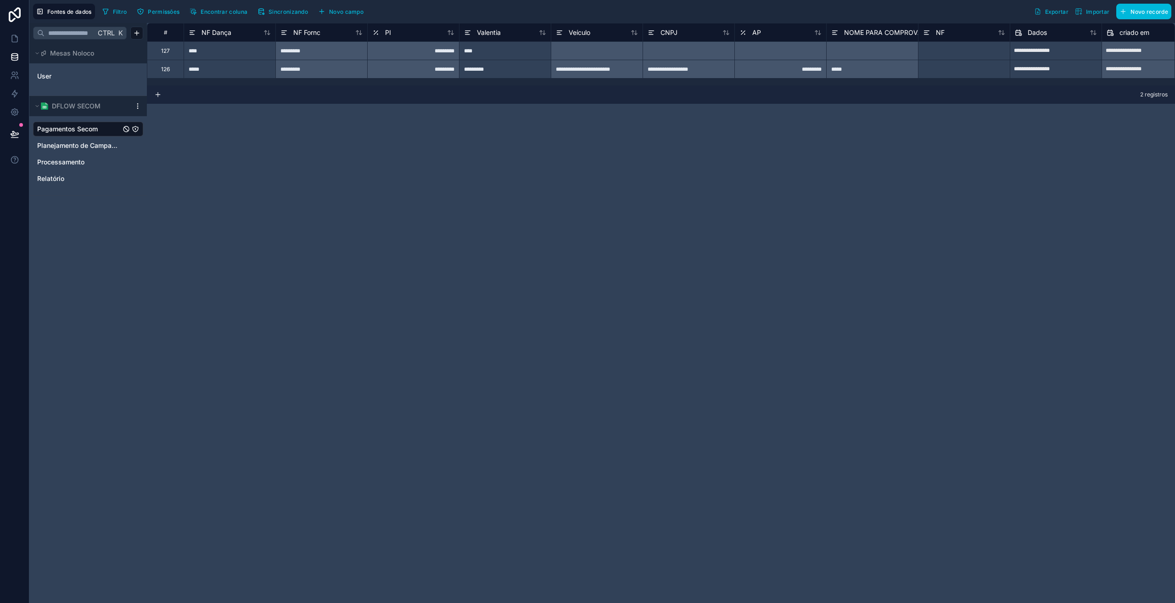
click at [381, 28] on div "PI" at bounding box center [381, 32] width 19 height 11
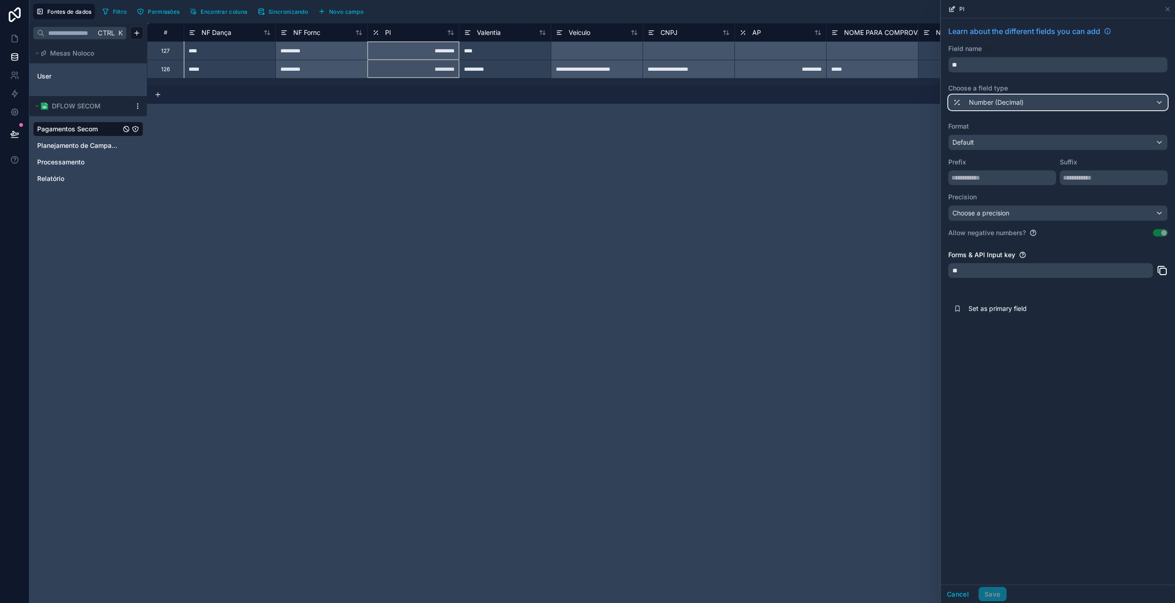
click at [972, 96] on div "Number (Decimal)" at bounding box center [1058, 102] width 218 height 15
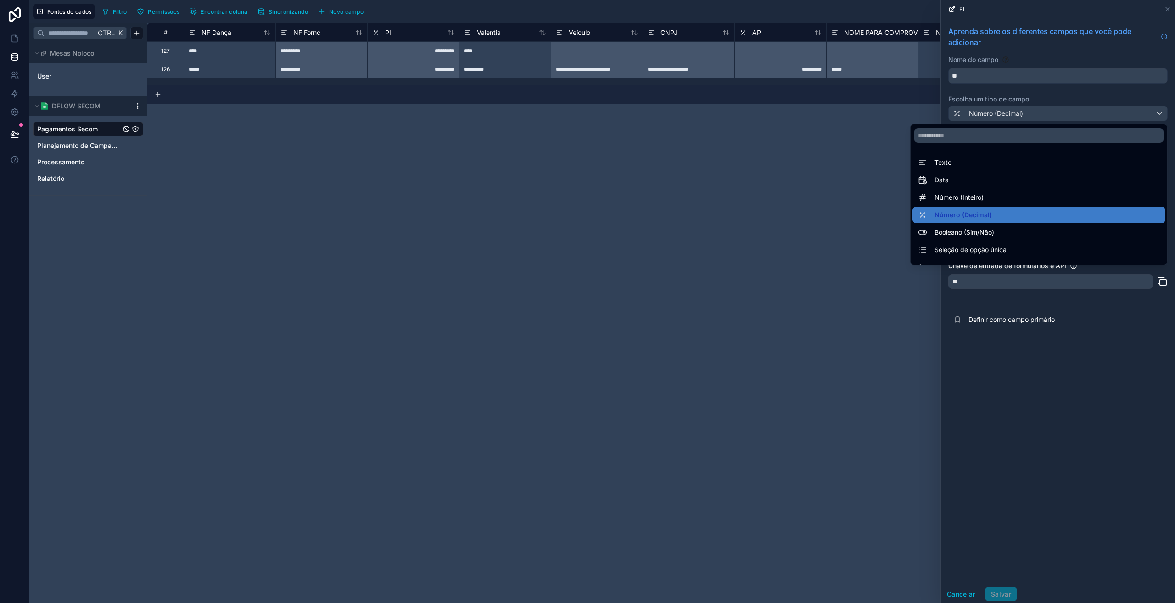
click at [934, 165] on font "Texto" at bounding box center [942, 162] width 17 height 8
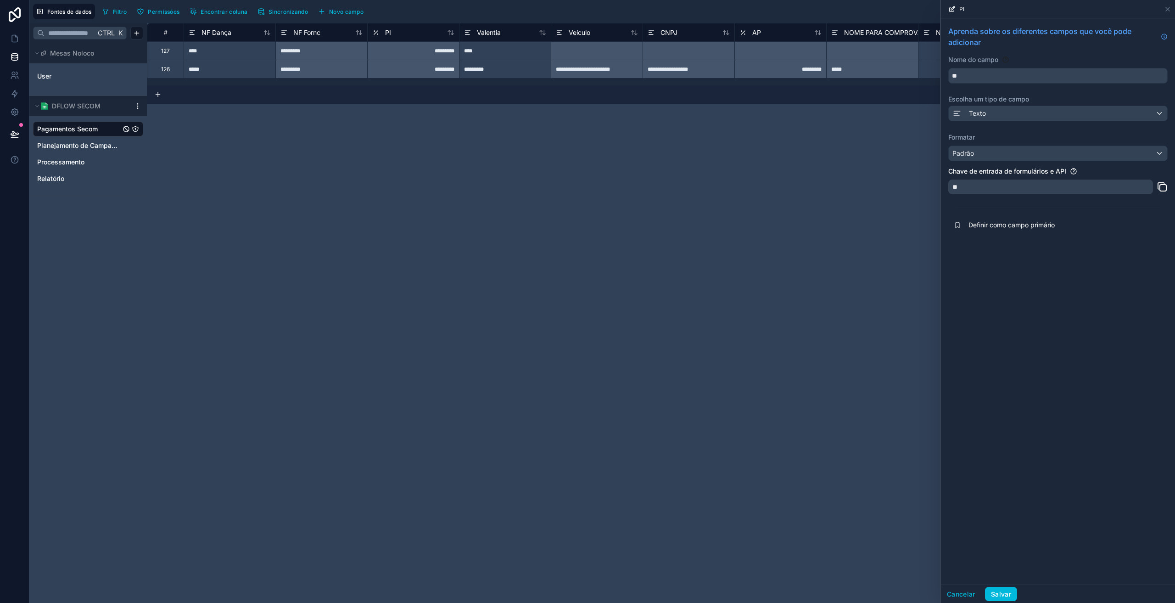
click at [1011, 600] on button "Salvar" at bounding box center [1001, 594] width 32 height 15
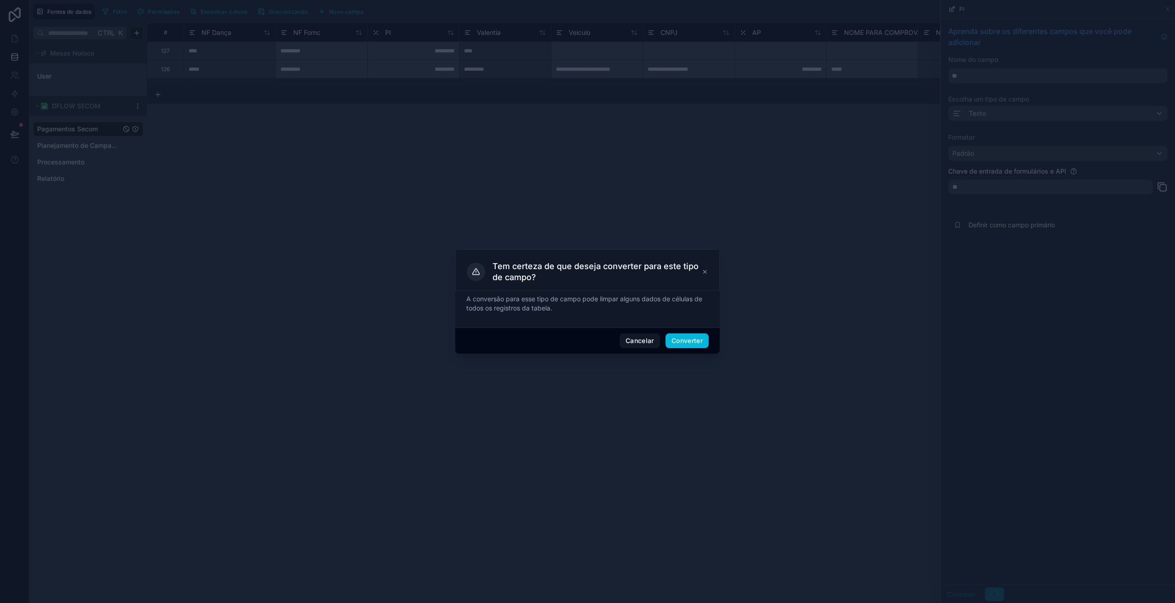
click at [688, 342] on font "Converter" at bounding box center [686, 340] width 31 height 8
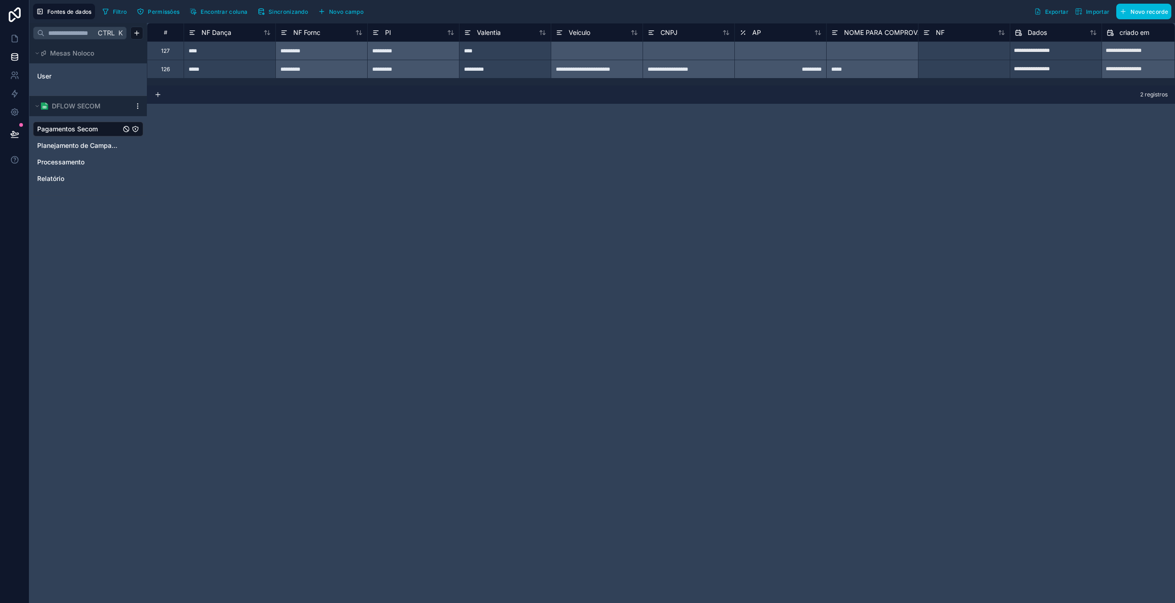
click at [753, 37] on span "AP" at bounding box center [756, 32] width 9 height 9
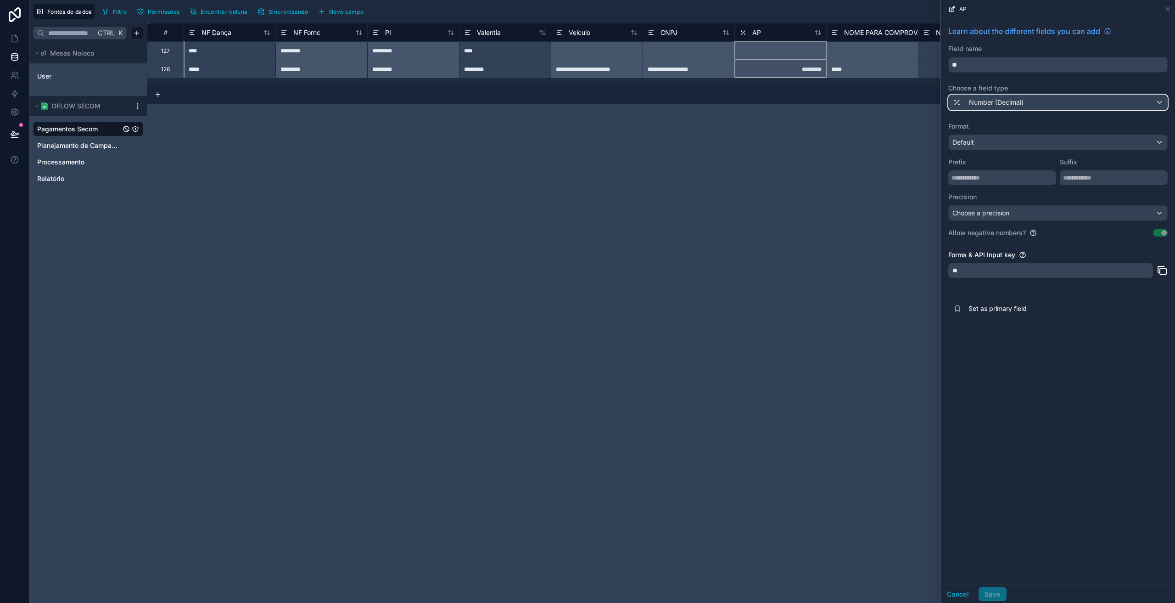
click at [984, 97] on div "Number (Decimal)" at bounding box center [987, 102] width 71 height 11
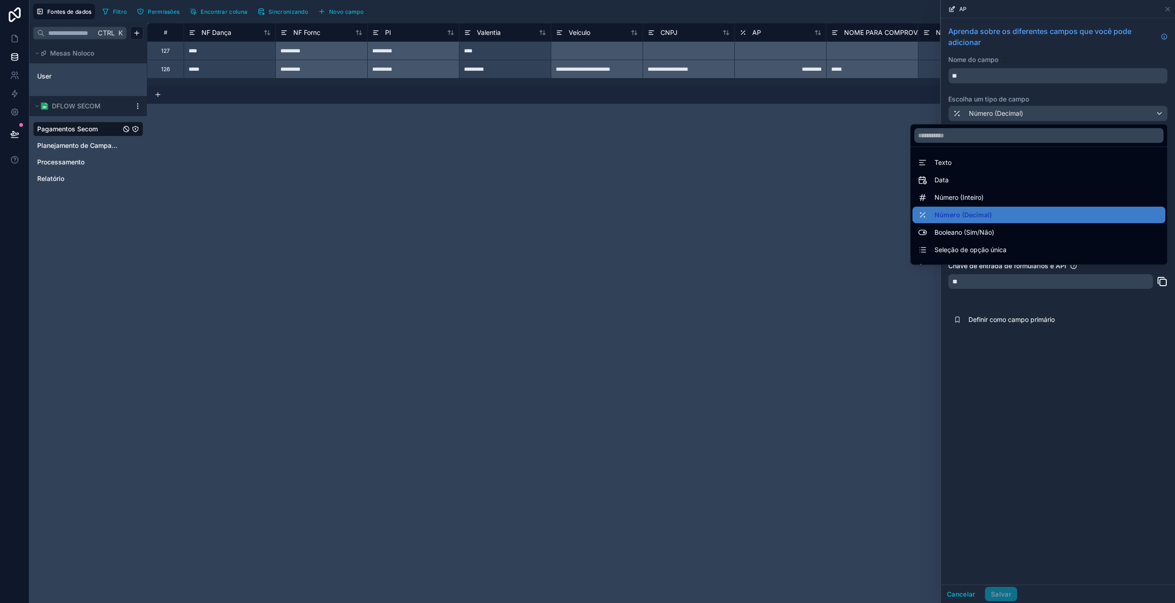
click at [959, 164] on div "Texto" at bounding box center [1039, 162] width 242 height 11
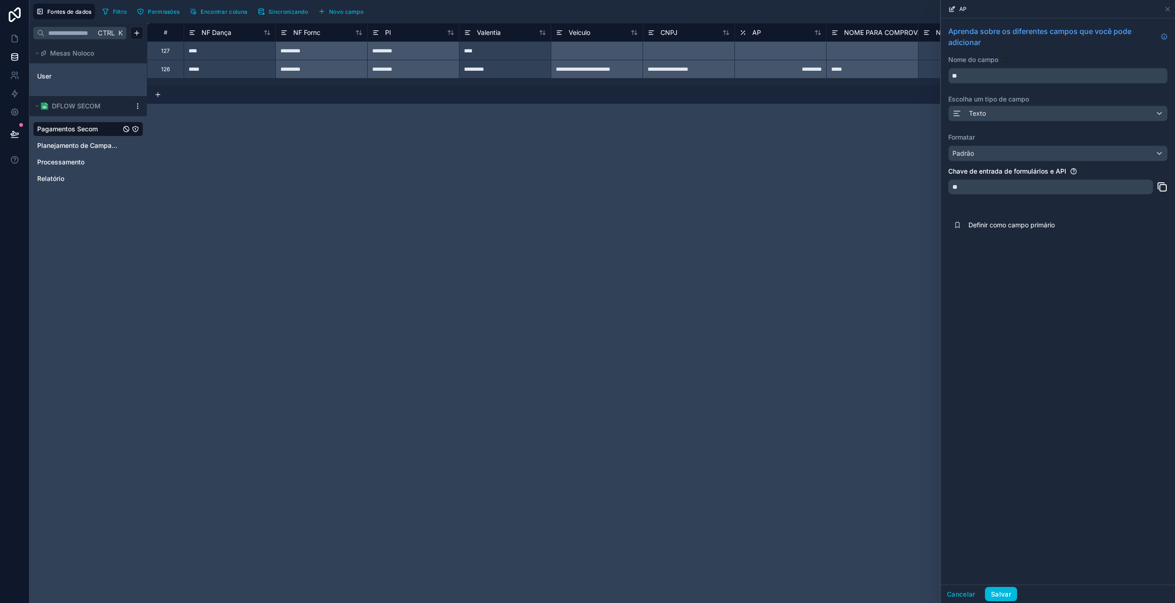
click at [1008, 595] on font "Salvar" at bounding box center [1001, 594] width 20 height 8
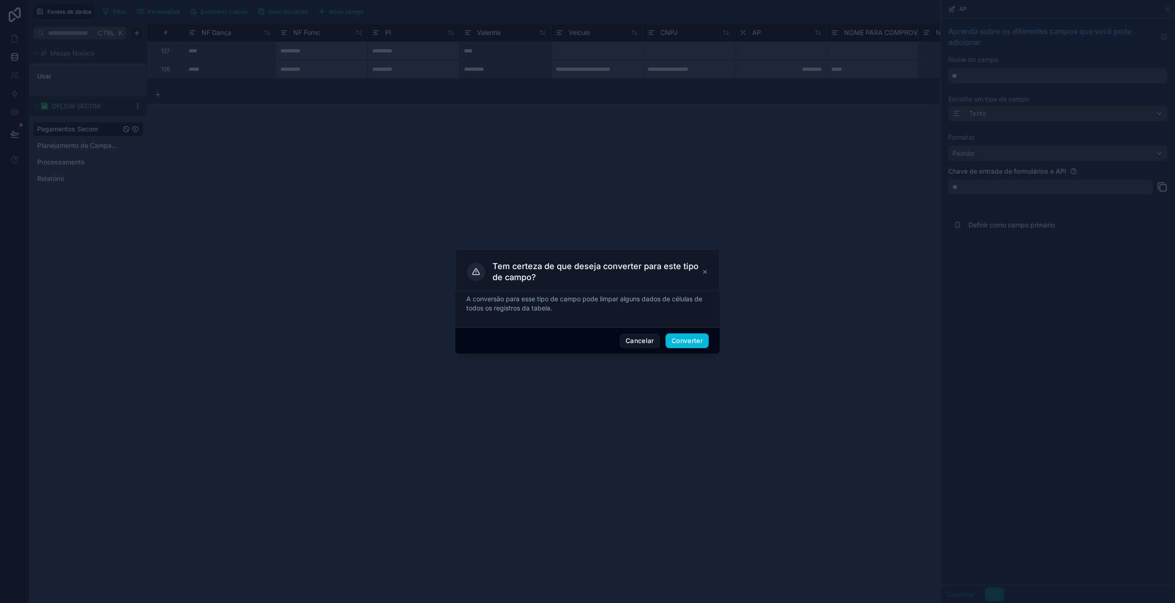
click at [694, 342] on font "Converter" at bounding box center [686, 340] width 31 height 8
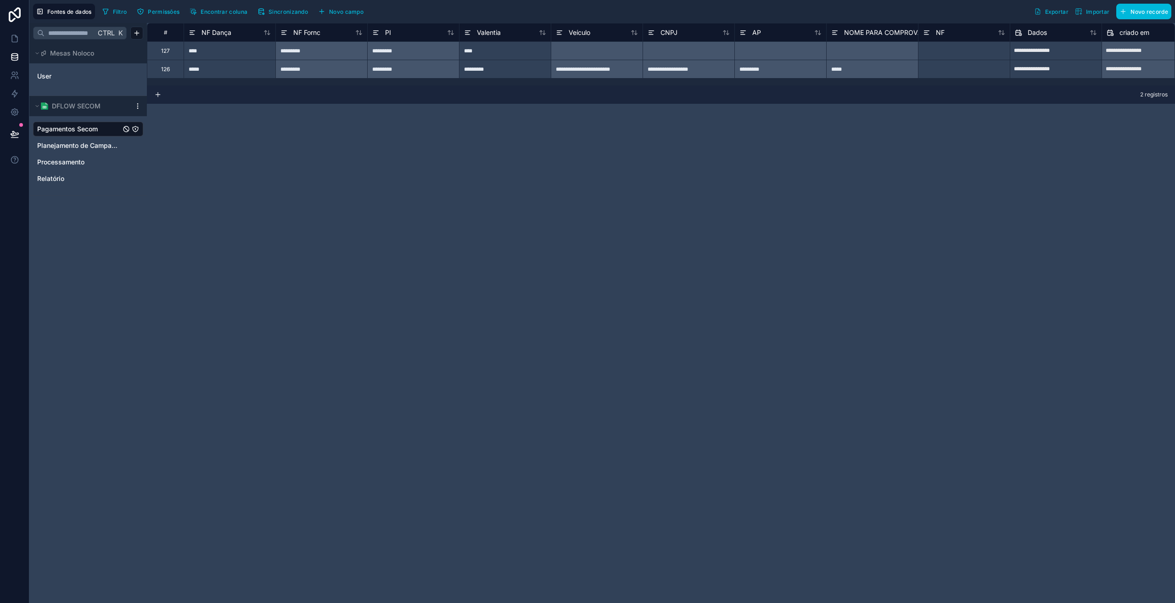
click at [308, 35] on font "NF Fornc" at bounding box center [306, 32] width 27 height 8
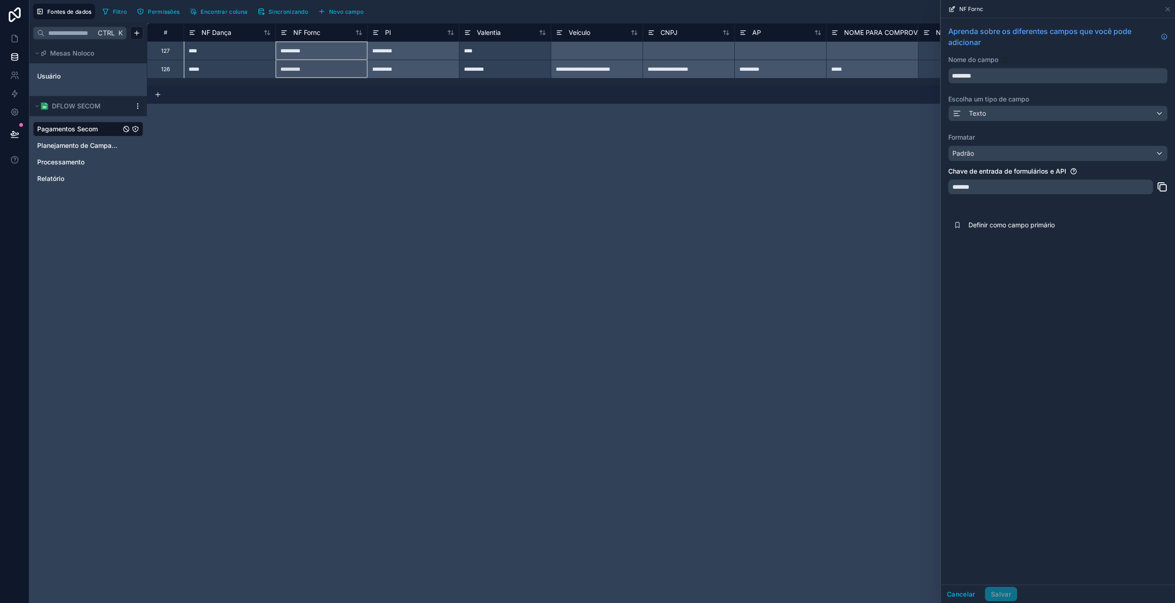
click at [868, 260] on div "**********" at bounding box center [661, 313] width 1028 height 580
click at [16, 42] on icon at bounding box center [15, 38] width 6 height 7
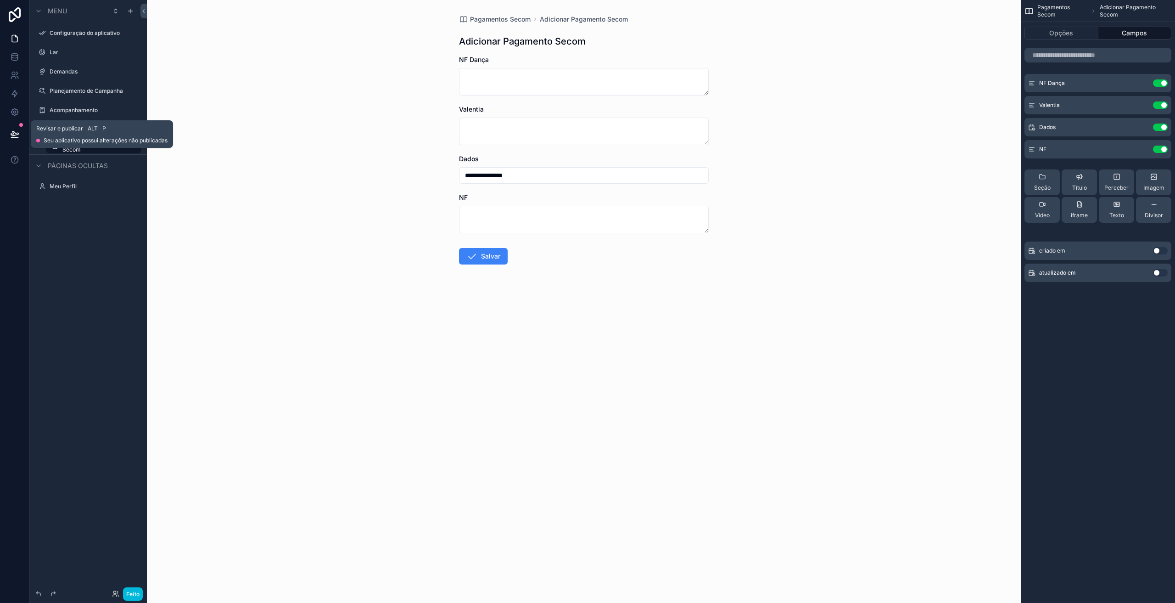
click at [8, 133] on button at bounding box center [15, 134] width 20 height 26
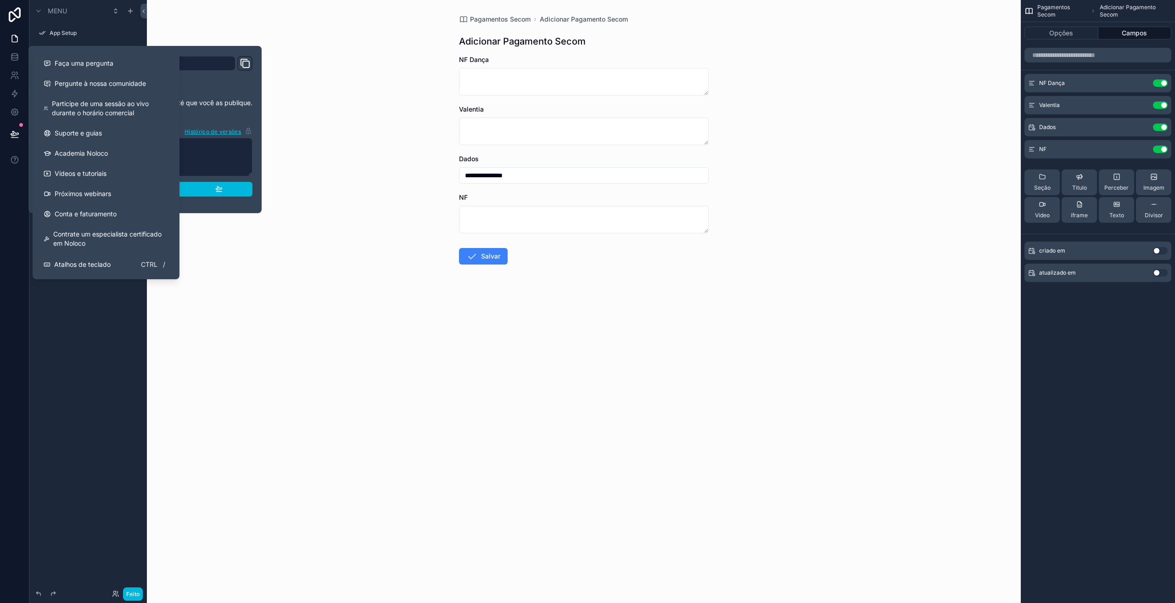
click at [183, 190] on div "Publicar" at bounding box center [144, 189] width 155 height 8
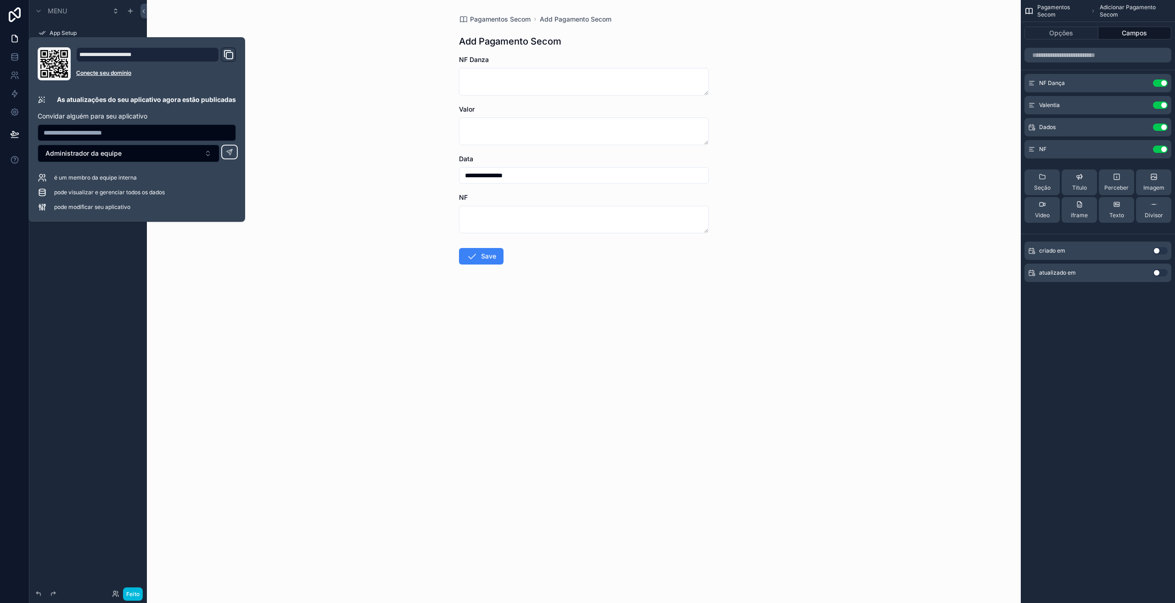
click at [415, 226] on div "**********" at bounding box center [584, 301] width 874 height 603
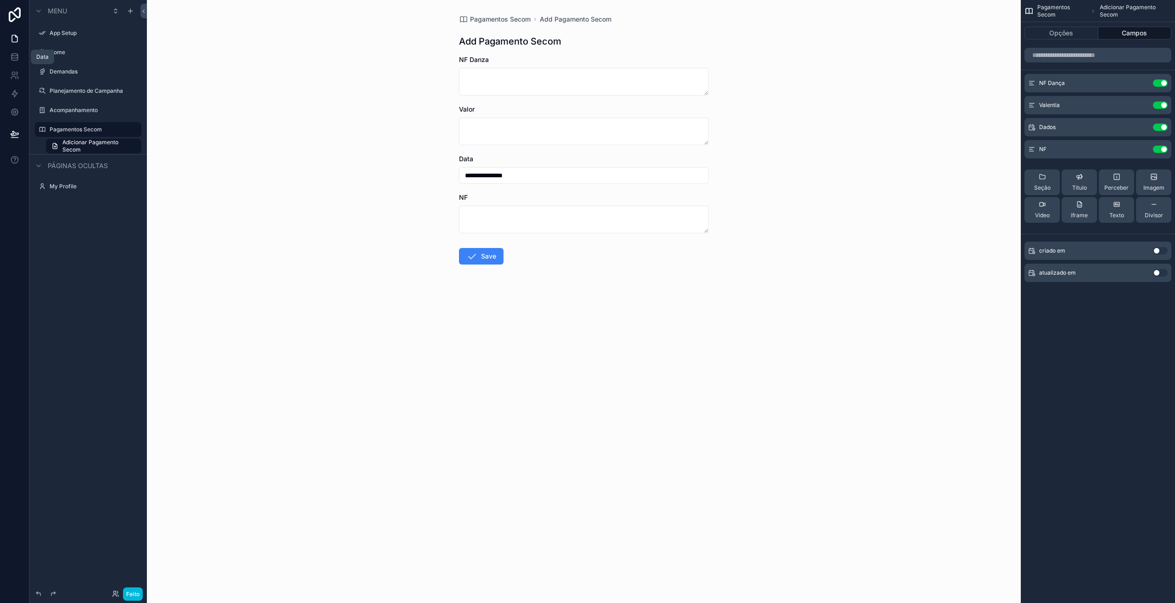
click at [17, 49] on link at bounding box center [14, 57] width 29 height 18
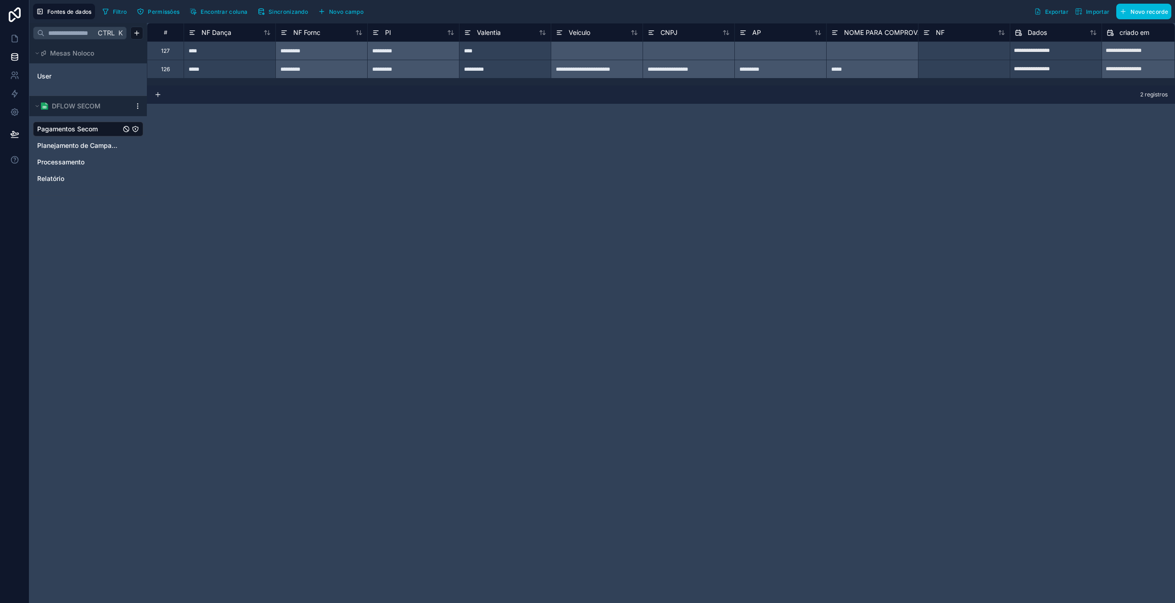
click at [74, 123] on div "Pagamentos Secom" at bounding box center [88, 129] width 110 height 15
click at [284, 14] on font "Sincronizando" at bounding box center [287, 11] width 39 height 7
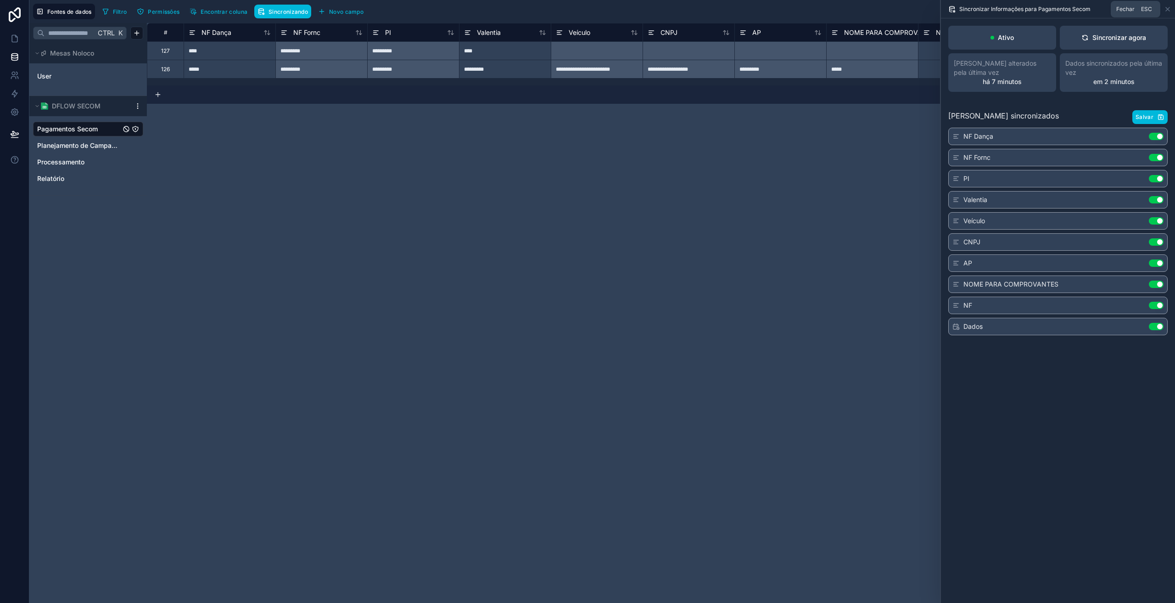
click at [1165, 10] on icon at bounding box center [1167, 9] width 7 height 7
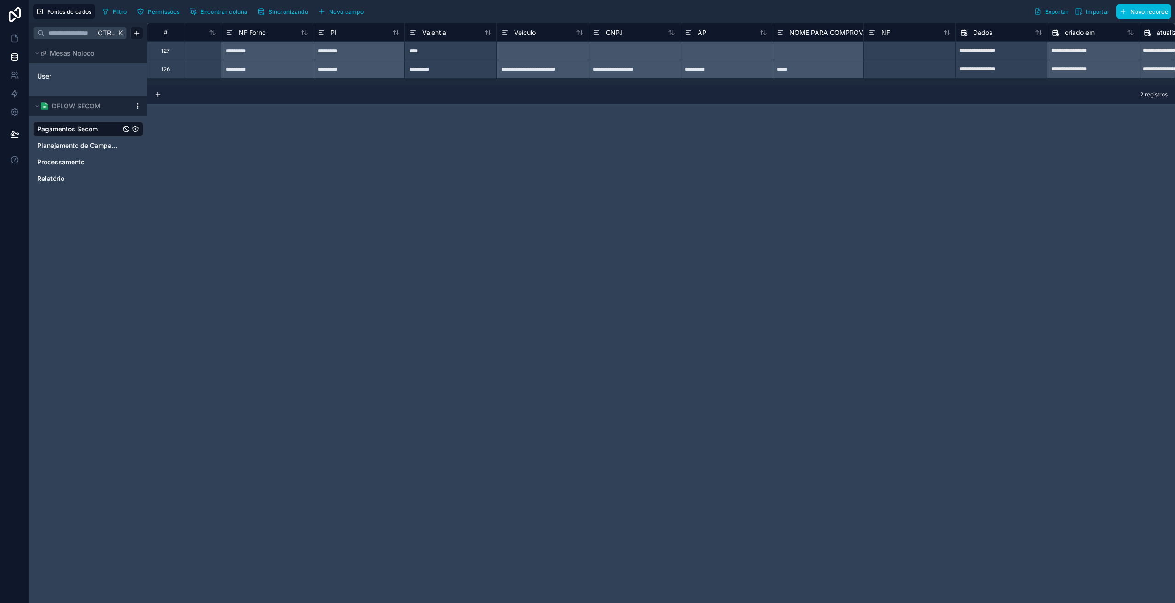
scroll to position [0, 51]
click at [793, 70] on div "*****" at bounding box center [821, 69] width 92 height 18
click at [801, 70] on div "*****" at bounding box center [821, 69] width 92 height 18
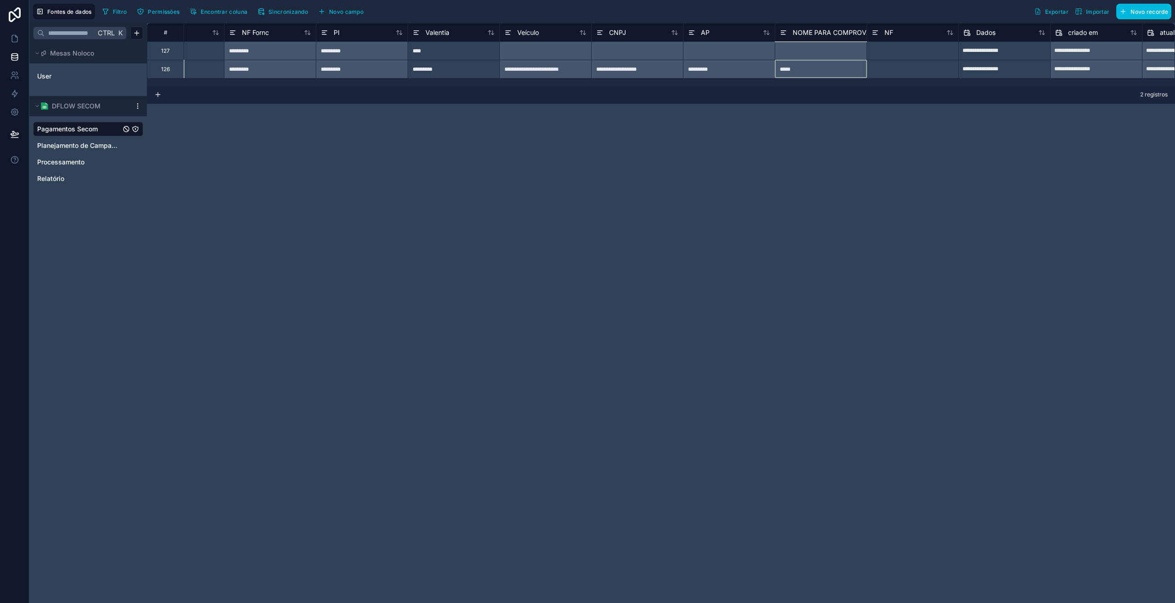
click at [801, 70] on div "*****" at bounding box center [821, 69] width 92 height 18
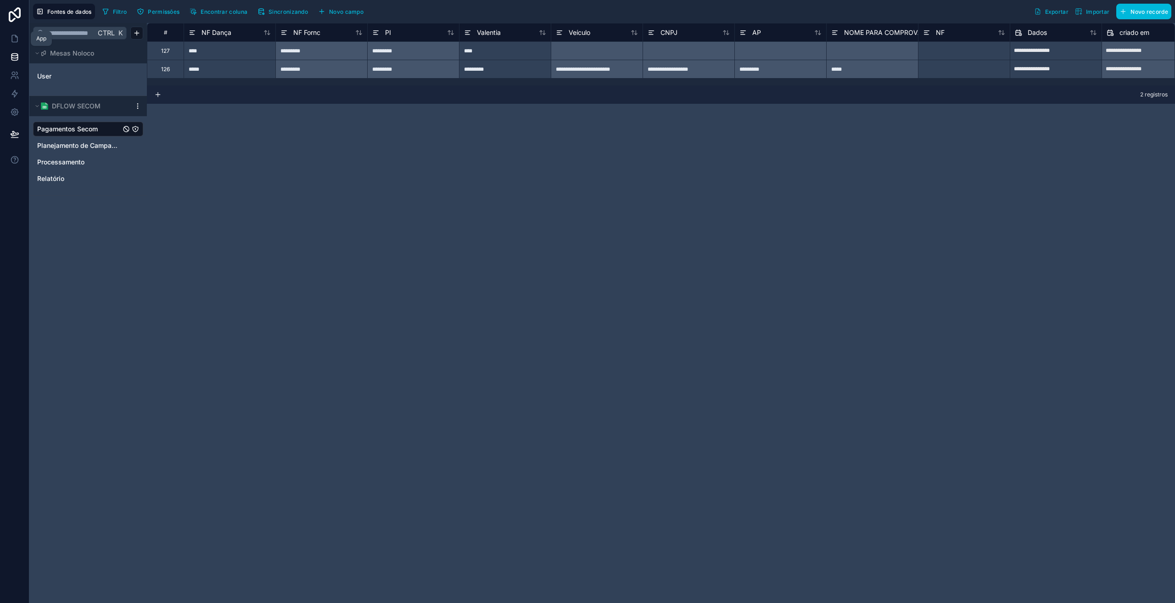
click at [15, 32] on link at bounding box center [14, 38] width 29 height 18
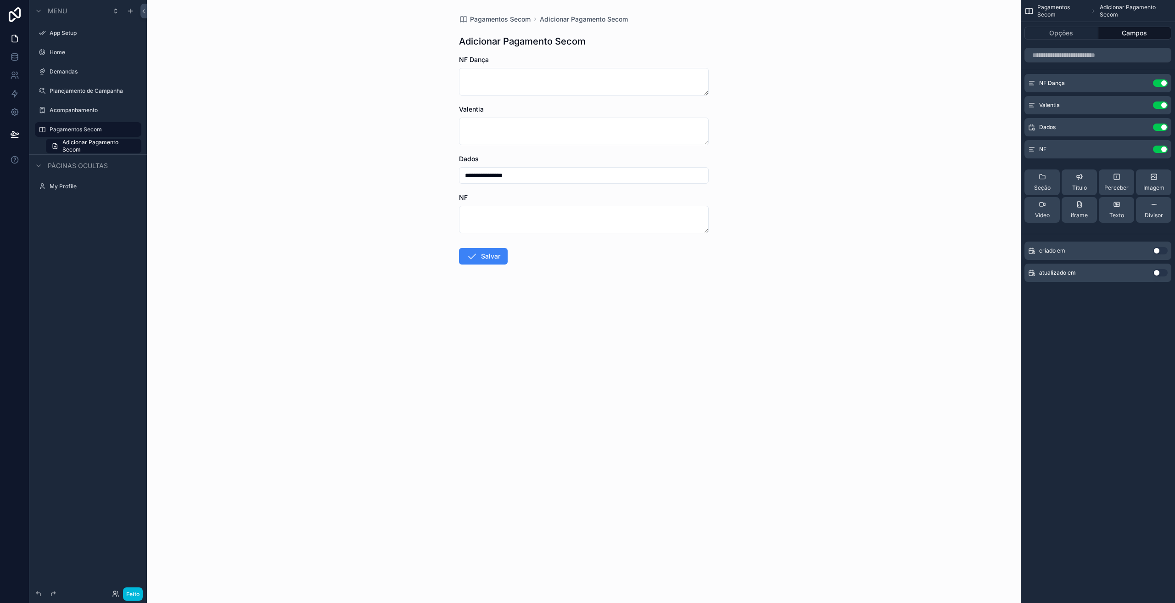
click at [496, 20] on font "Pagamentos Secom" at bounding box center [500, 19] width 61 height 8
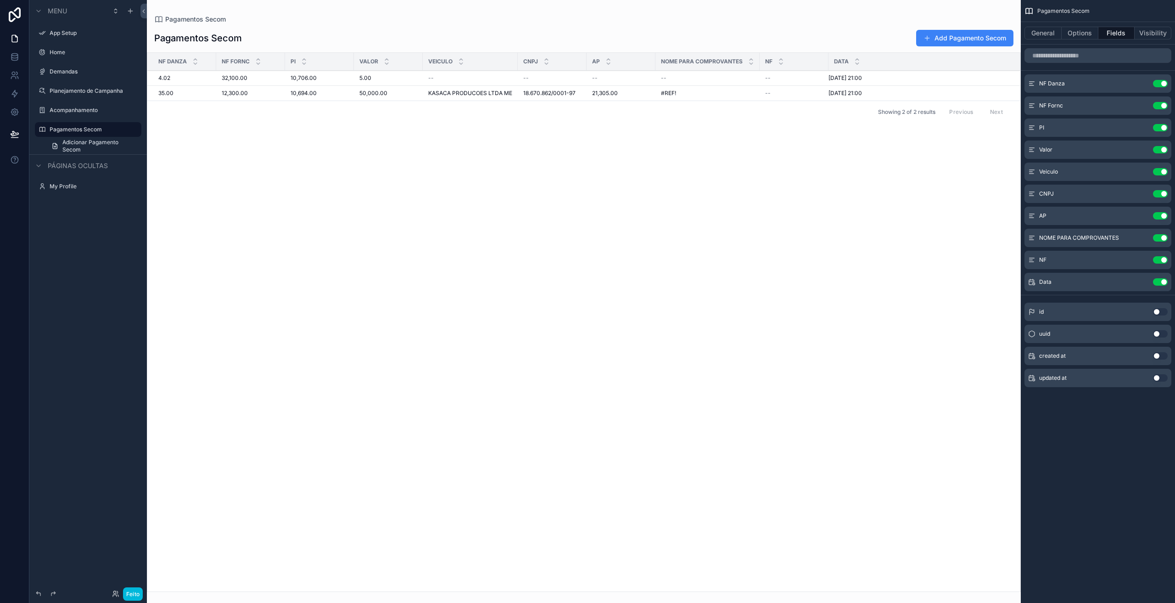
click at [839, 244] on div "NF Danza NF Fornc PI Valor Veiculo CNPJ AP NOME PARA COMPROVANTES NF Data 4.02 …" at bounding box center [583, 322] width 873 height 538
click at [937, 41] on button "Add Pagamento Secom" at bounding box center [964, 38] width 97 height 17
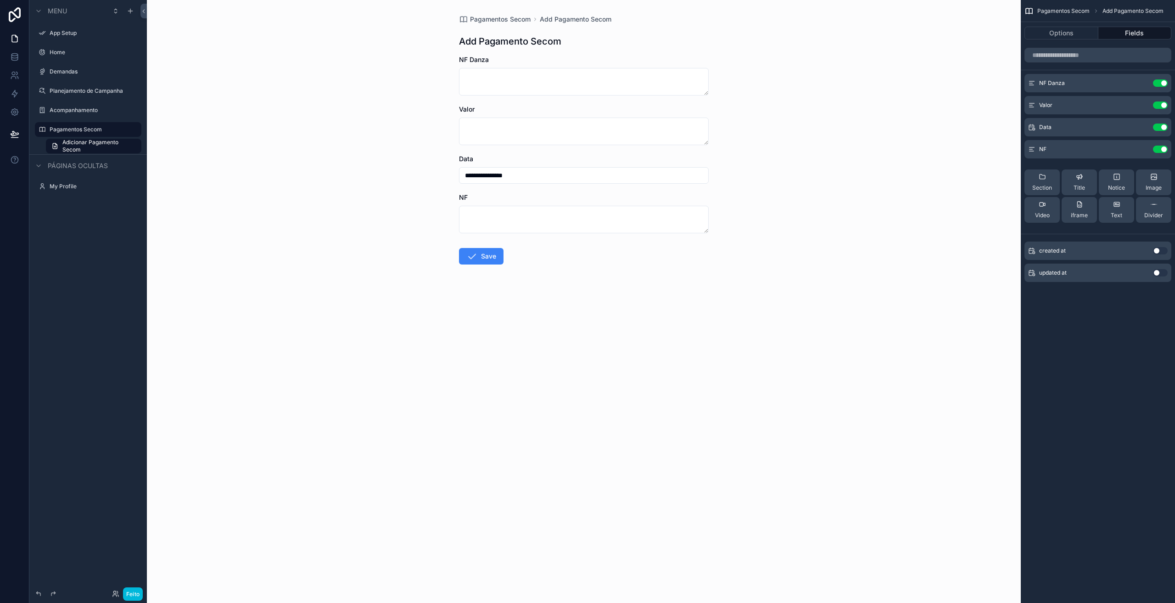
click at [1121, 208] on div "Text" at bounding box center [1116, 210] width 11 height 18
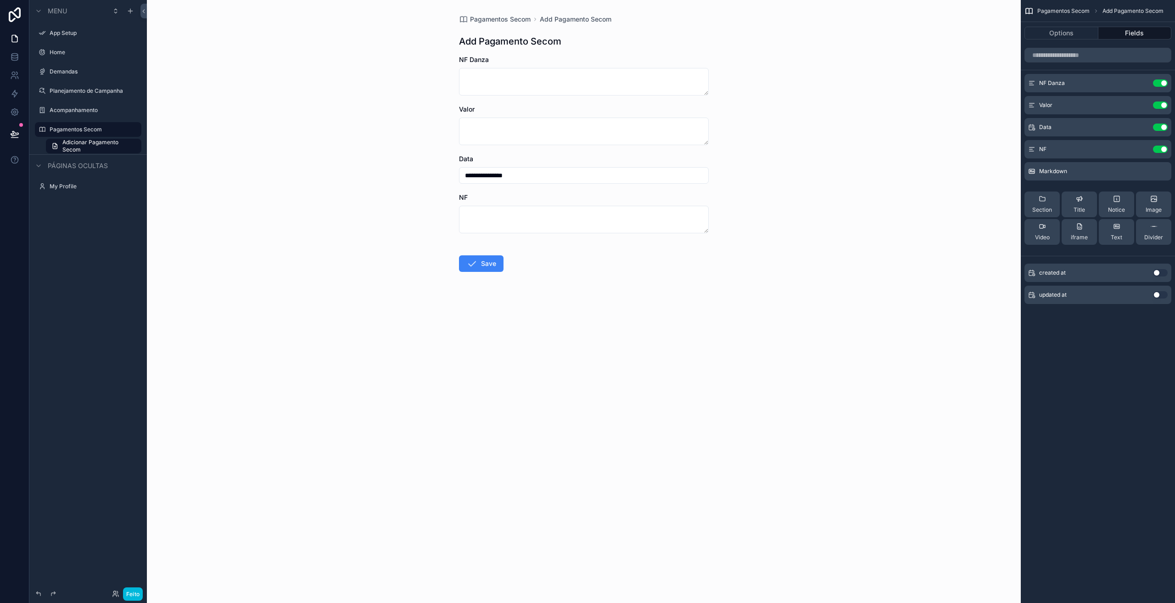
click at [1121, 208] on span "Notice" at bounding box center [1116, 209] width 17 height 7
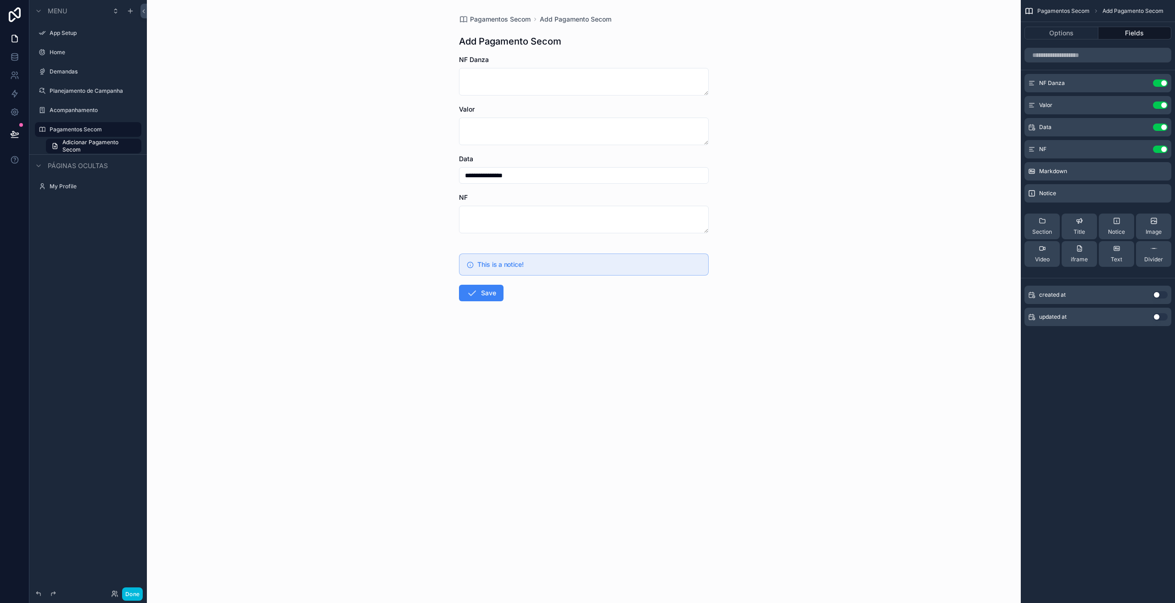
click at [0, 0] on icon "conteúdo rolável" at bounding box center [0, 0] width 0 height 0
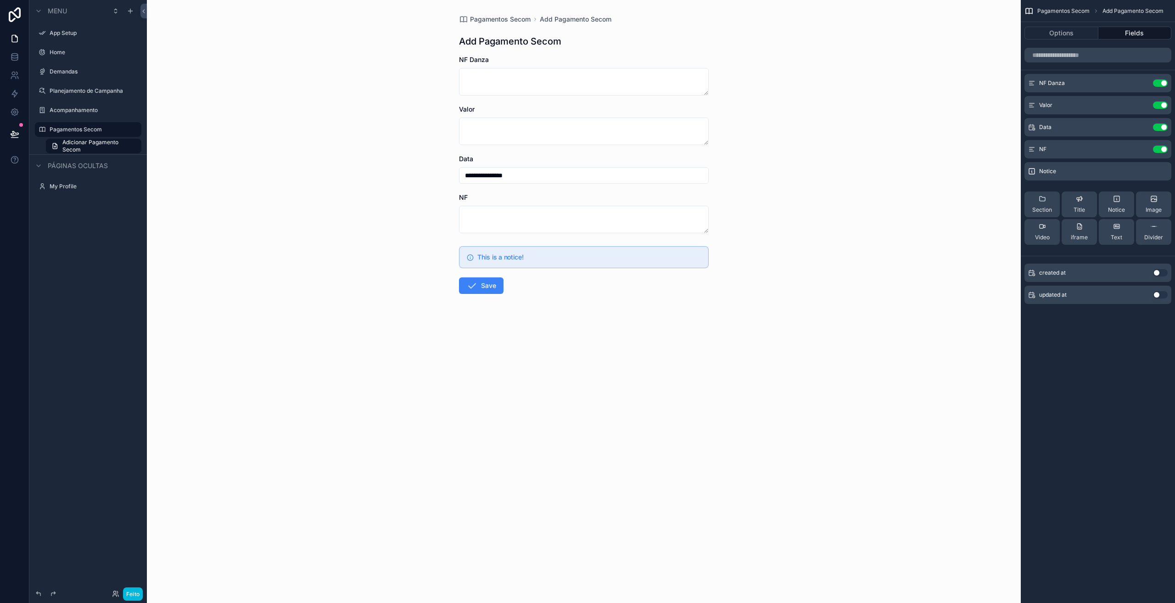
click at [0, 0] on icon "conteúdo rolável" at bounding box center [0, 0] width 0 height 0
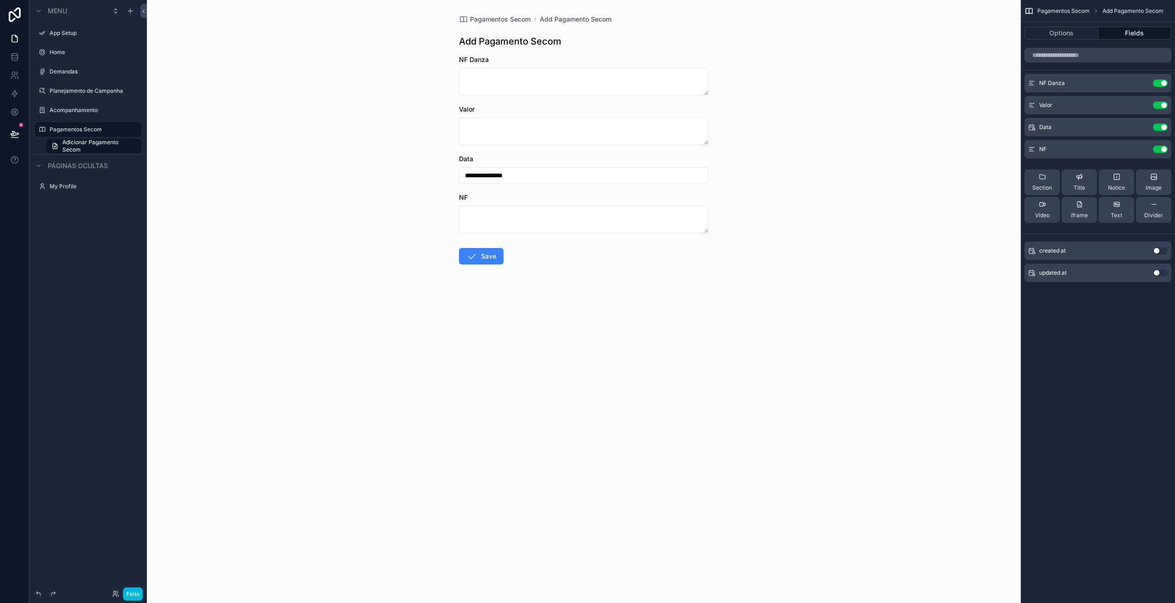
click at [1116, 210] on div "Text" at bounding box center [1116, 210] width 11 height 18
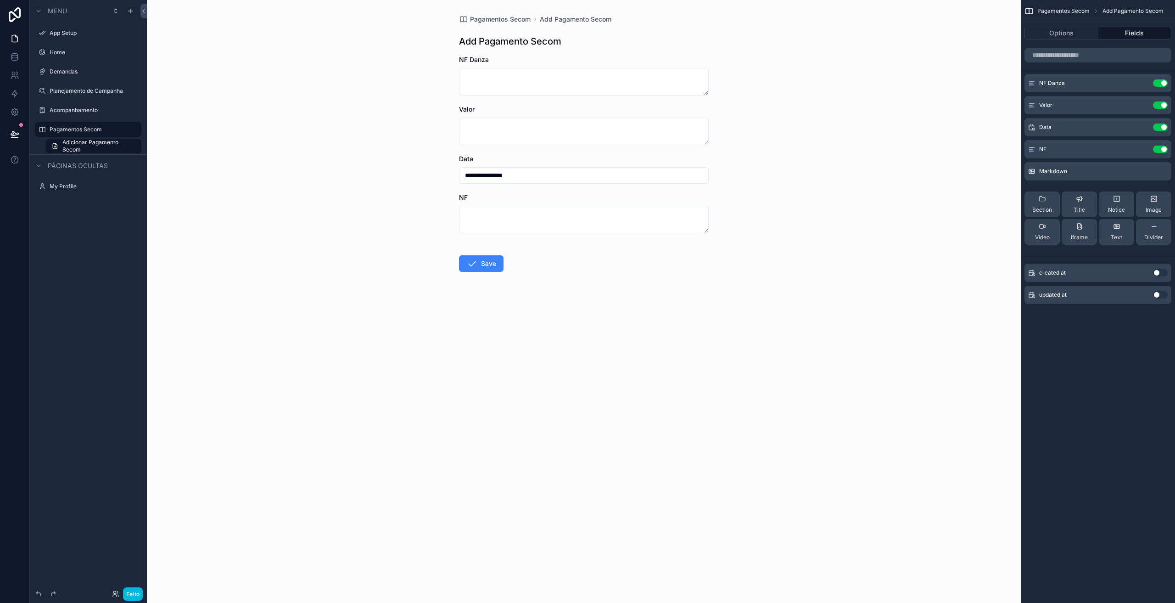
click at [0, 0] on icon "conteúdo rolável" at bounding box center [0, 0] width 0 height 0
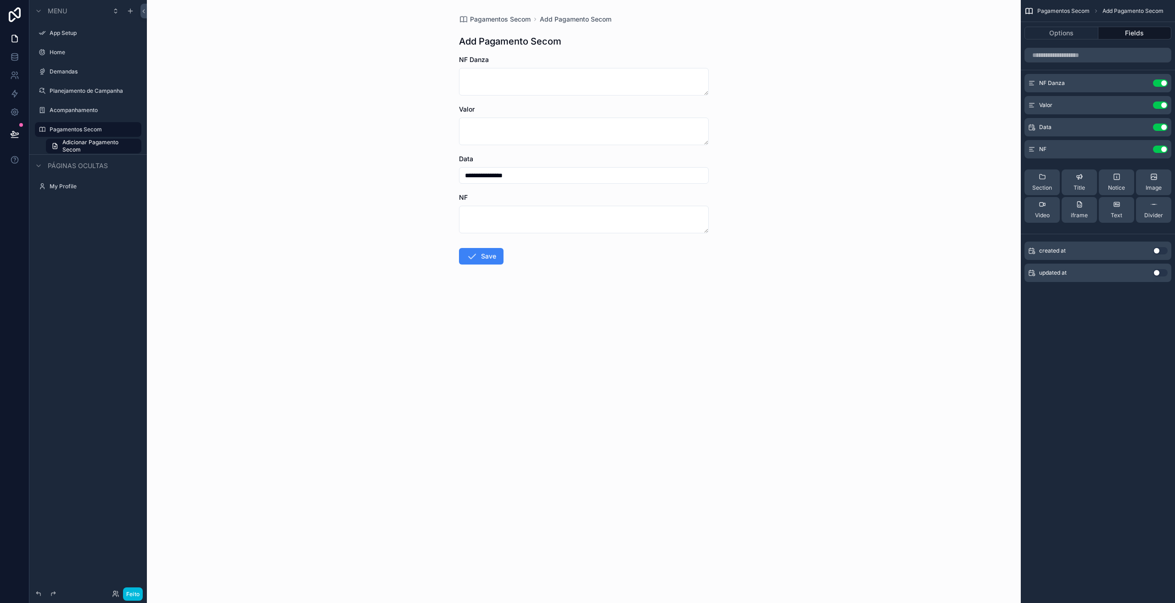
click at [1074, 37] on button "Options" at bounding box center [1061, 33] width 74 height 13
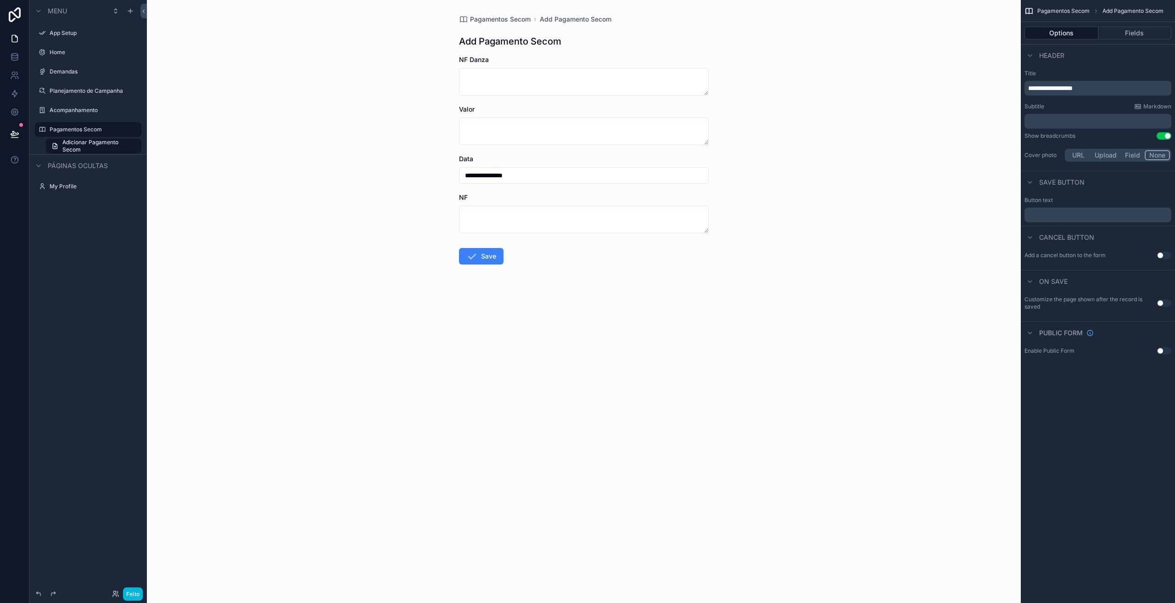
click at [1162, 352] on button "Use setting" at bounding box center [1164, 350] width 15 height 7
click at [1164, 361] on button "Use setting" at bounding box center [1164, 361] width 15 height 7
click at [1164, 352] on button "Use setting" at bounding box center [1164, 350] width 15 height 7
click at [1048, 213] on p "﻿" at bounding box center [1098, 214] width 141 height 7
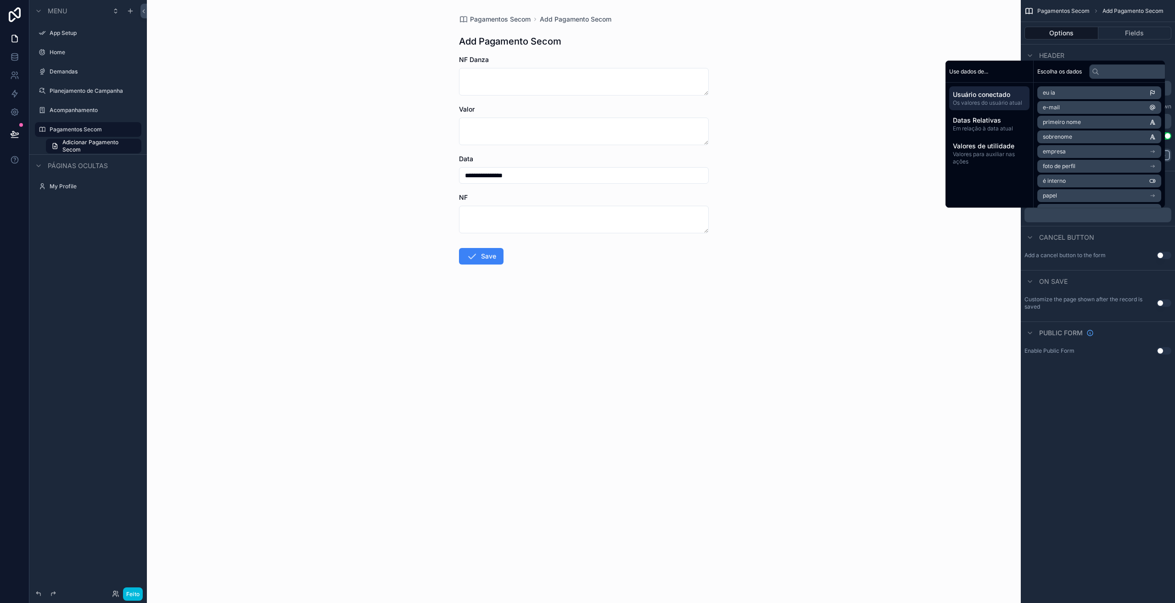
click at [1069, 417] on div "**********" at bounding box center [1098, 301] width 154 height 603
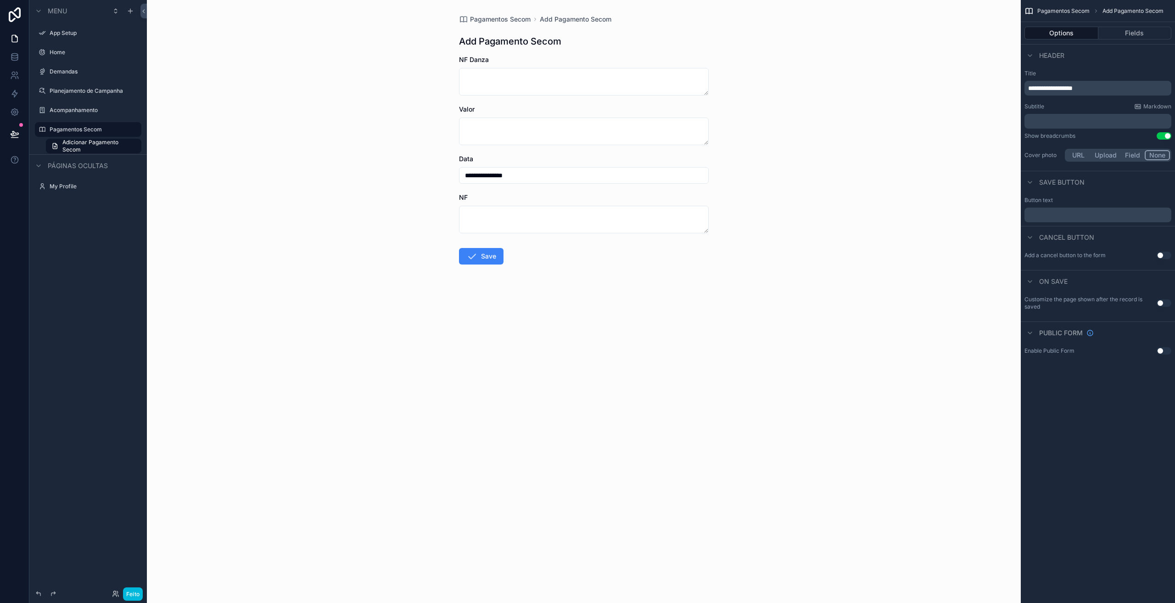
click at [1161, 303] on button "Use setting" at bounding box center [1164, 302] width 15 height 7
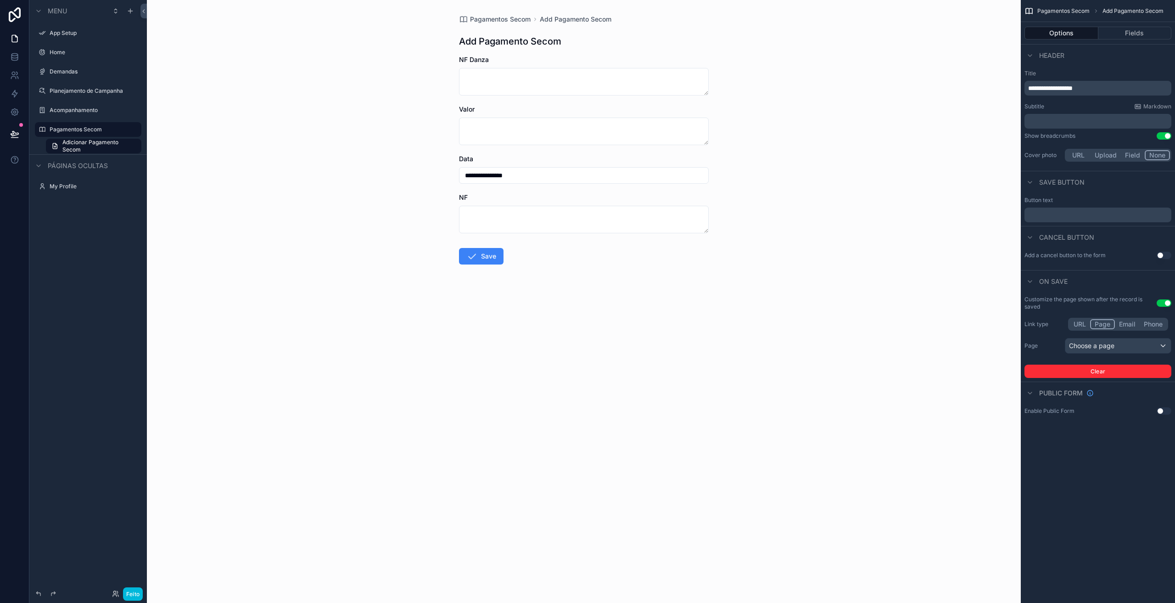
click at [1161, 302] on button "Use setting" at bounding box center [1164, 302] width 15 height 7
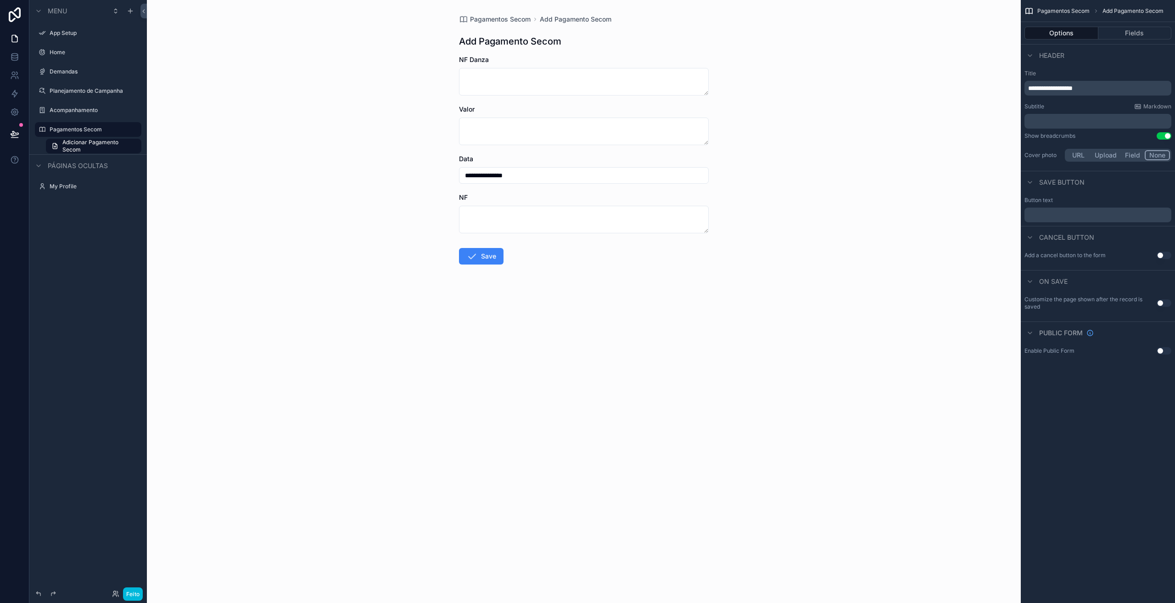
click at [1118, 34] on button "Fields" at bounding box center [1134, 33] width 73 height 13
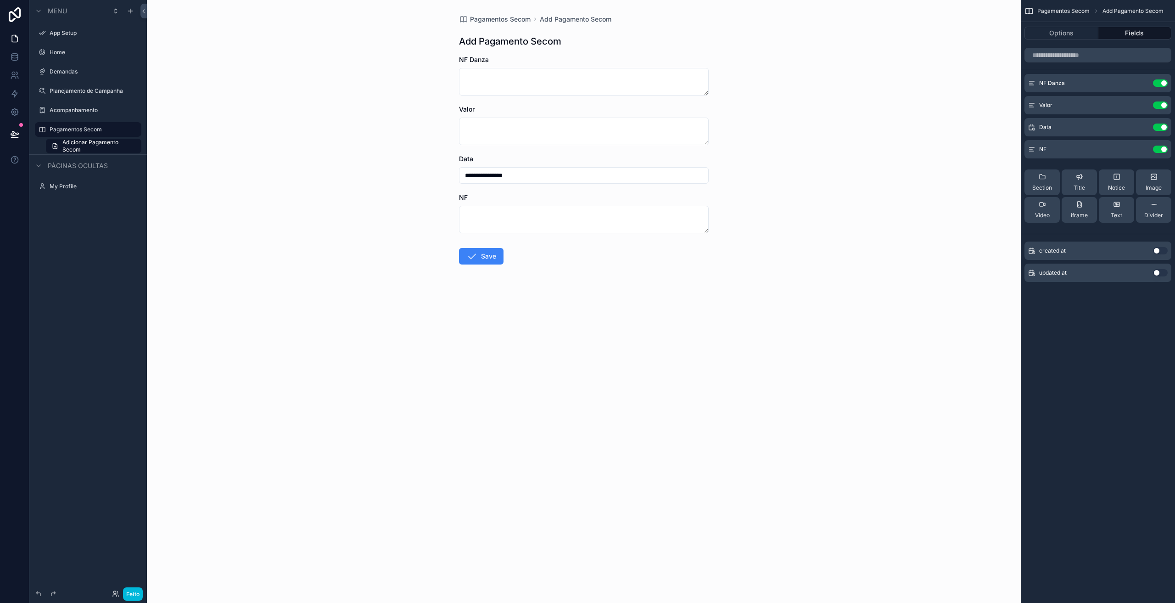
click at [1046, 179] on div "Section" at bounding box center [1042, 182] width 20 height 18
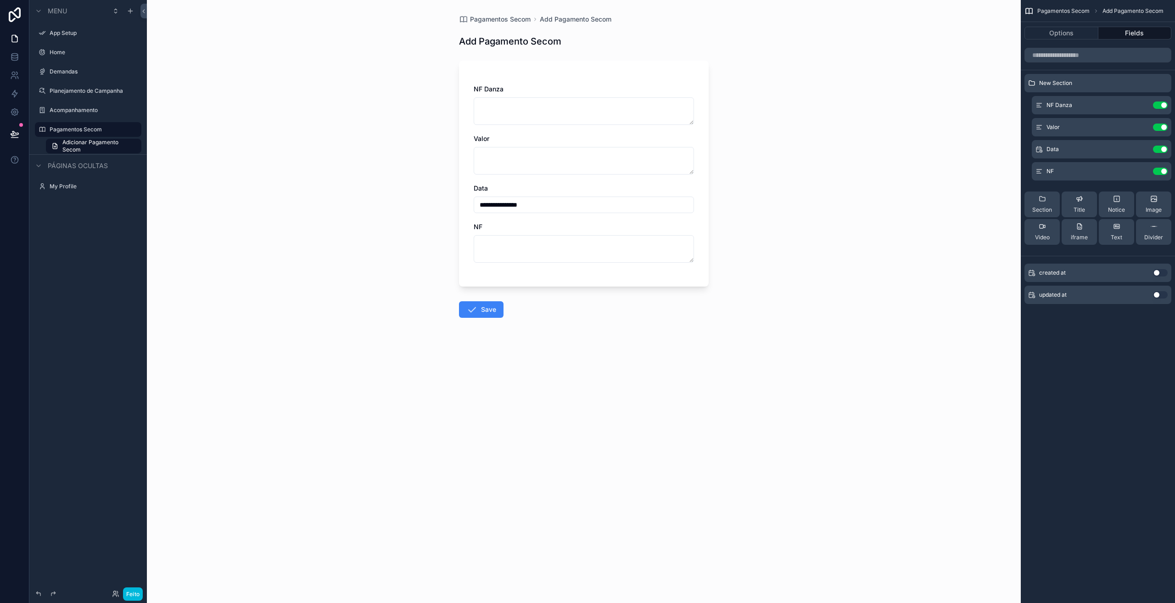
click at [1163, 78] on div "New Section" at bounding box center [1097, 83] width 147 height 18
click at [0, 0] on icon "conteúdo rolável" at bounding box center [0, 0] width 0 height 0
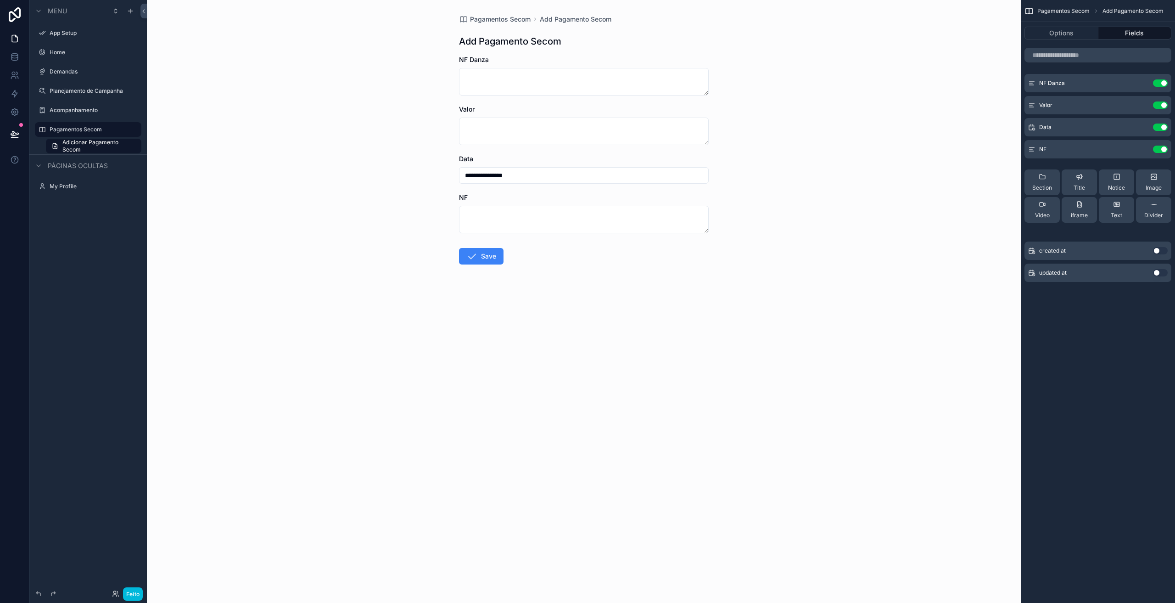
click at [1074, 13] on span "Pagamentos Secom" at bounding box center [1063, 10] width 52 height 7
click at [1073, 11] on span "Pagamentos Secom" at bounding box center [1063, 10] width 52 height 7
click at [1064, 11] on span "Pagamentos Secom" at bounding box center [1063, 10] width 52 height 7
click at [1113, 8] on span "Add Pagamento Secom" at bounding box center [1132, 10] width 61 height 7
click at [507, 20] on span "Pagamentos Secom" at bounding box center [500, 19] width 61 height 9
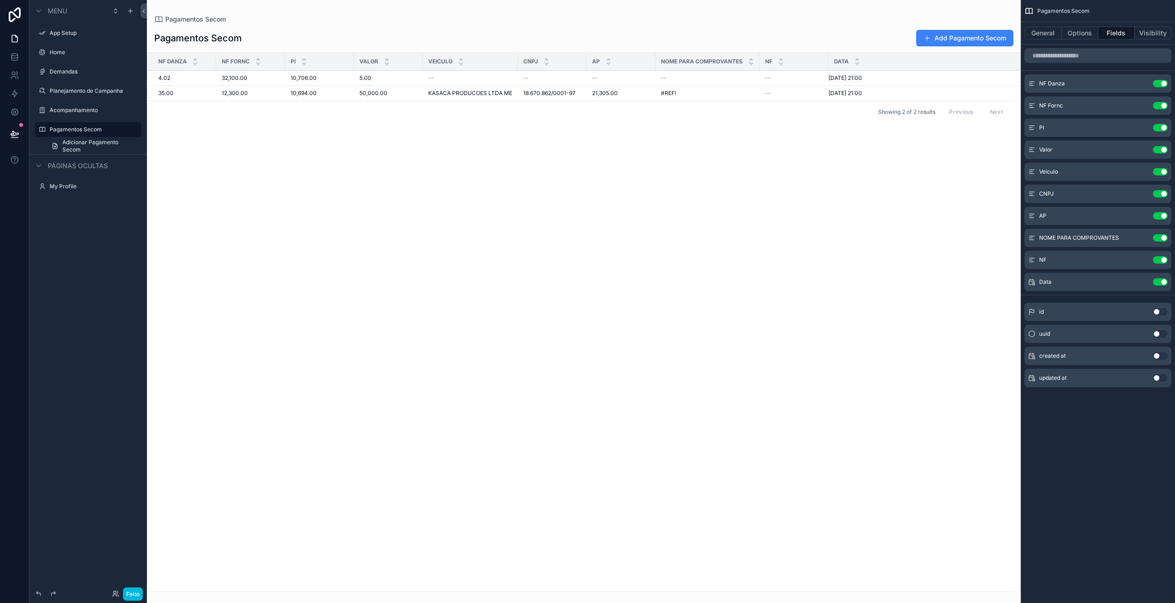
click at [631, 160] on div "NF Danza NF Fornc PI Valor Veiculo CNPJ AP NOME PARA COMPROVANTES NF Data 4.02 …" at bounding box center [583, 322] width 873 height 538
click at [574, 207] on div "NF Danza NF Fornc PI Valor Veiculo CNPJ AP NOME PARA COMPROVANTES NF Data 4.02 …" at bounding box center [583, 322] width 873 height 538
click at [13, 135] on icon at bounding box center [14, 133] width 9 height 9
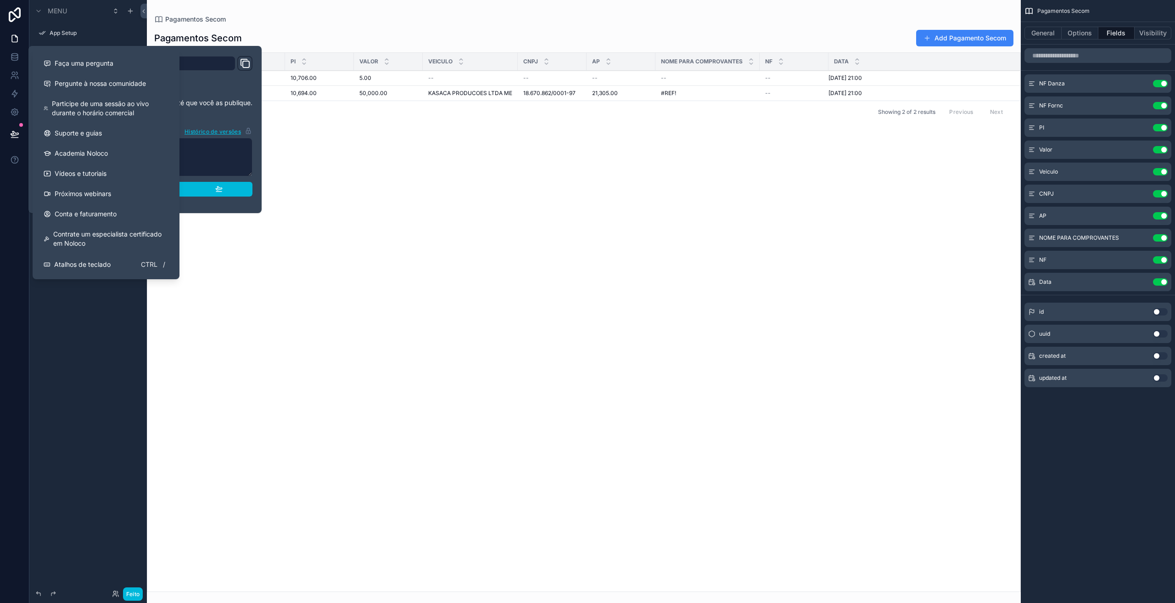
click at [186, 188] on div "Publicar" at bounding box center [144, 189] width 155 height 8
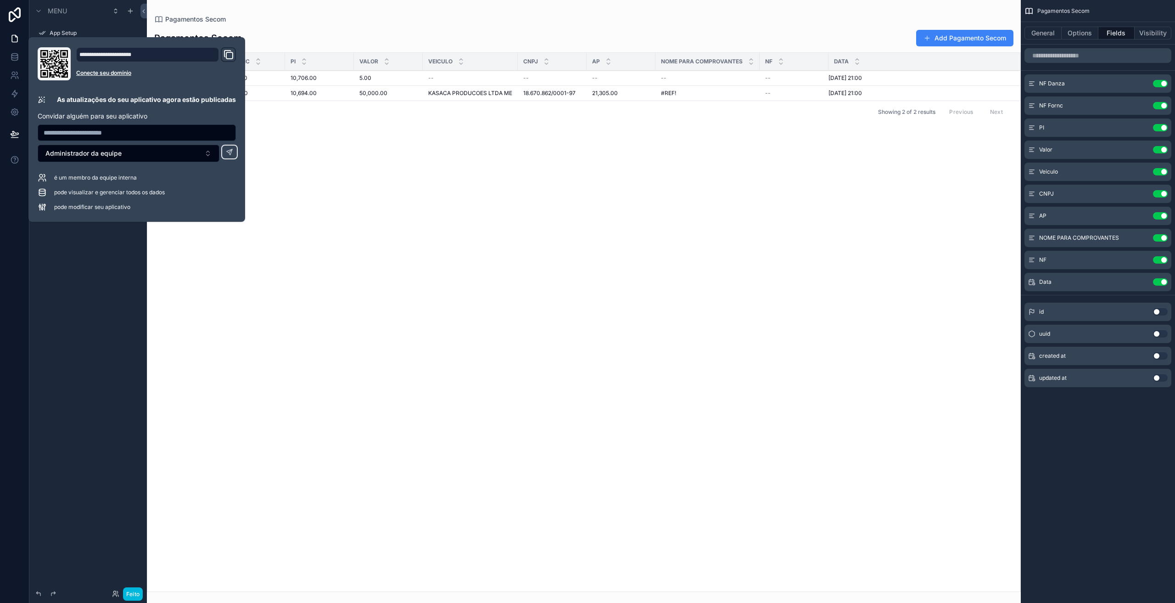
click at [225, 349] on div "NF Danza NF Fornc PI Valor Veiculo CNPJ AP NOME PARA COMPROVANTES NF Data 4.02 …" at bounding box center [583, 322] width 873 height 538
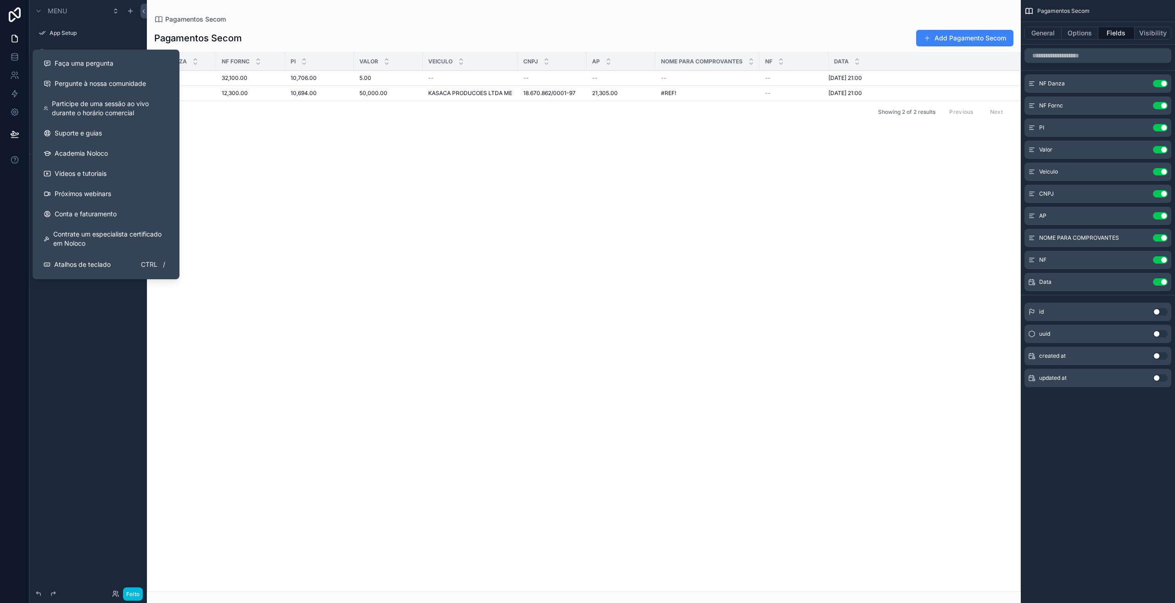
click at [337, 305] on div "NF Danza NF Fornc PI Valor Veiculo CNPJ AP NOME PARA COMPROVANTES NF Data 4.02 …" at bounding box center [583, 322] width 873 height 538
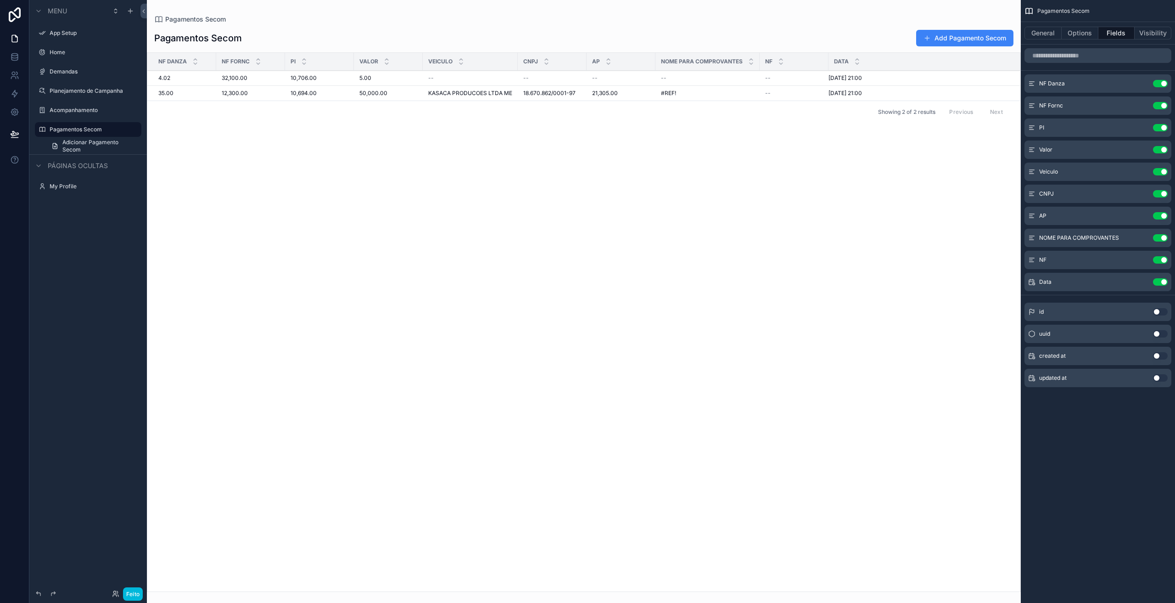
click at [78, 144] on font "Adicionar Pagamento Secom" at bounding box center [90, 146] width 56 height 14
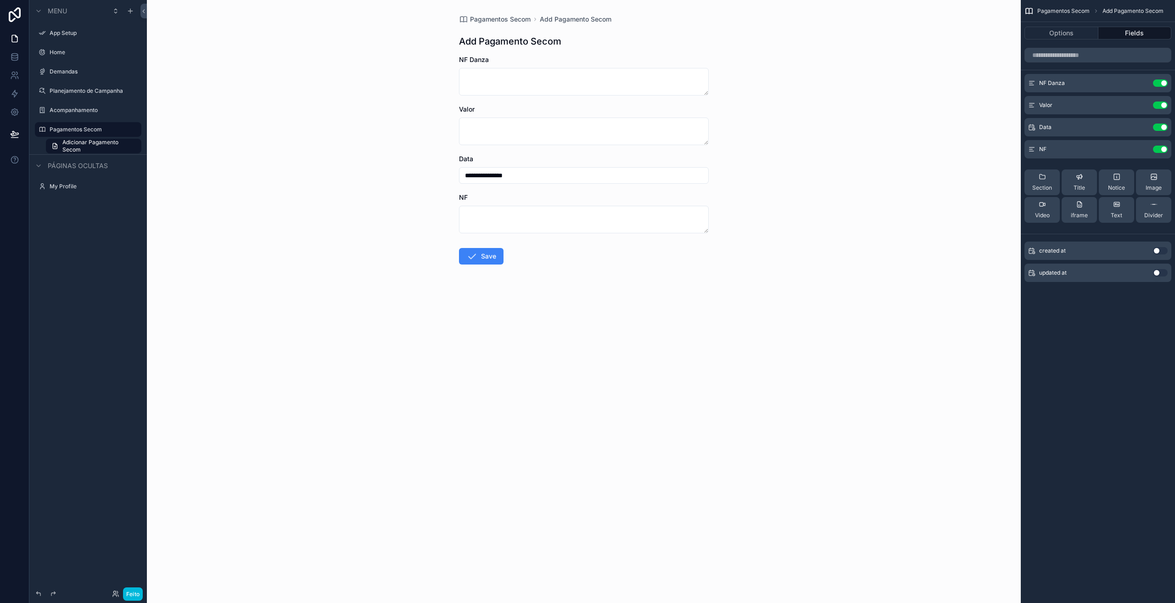
click at [1047, 32] on button "Options" at bounding box center [1061, 33] width 74 height 13
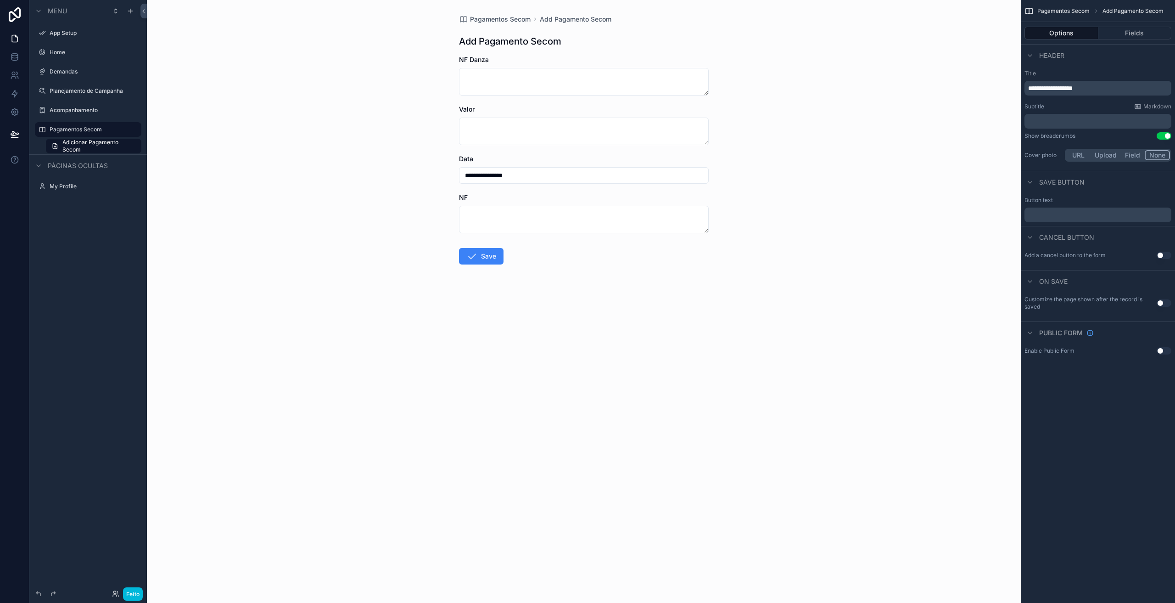
click at [621, 375] on div "**********" at bounding box center [584, 301] width 874 height 603
click at [13, 57] on icon at bounding box center [14, 56] width 9 height 9
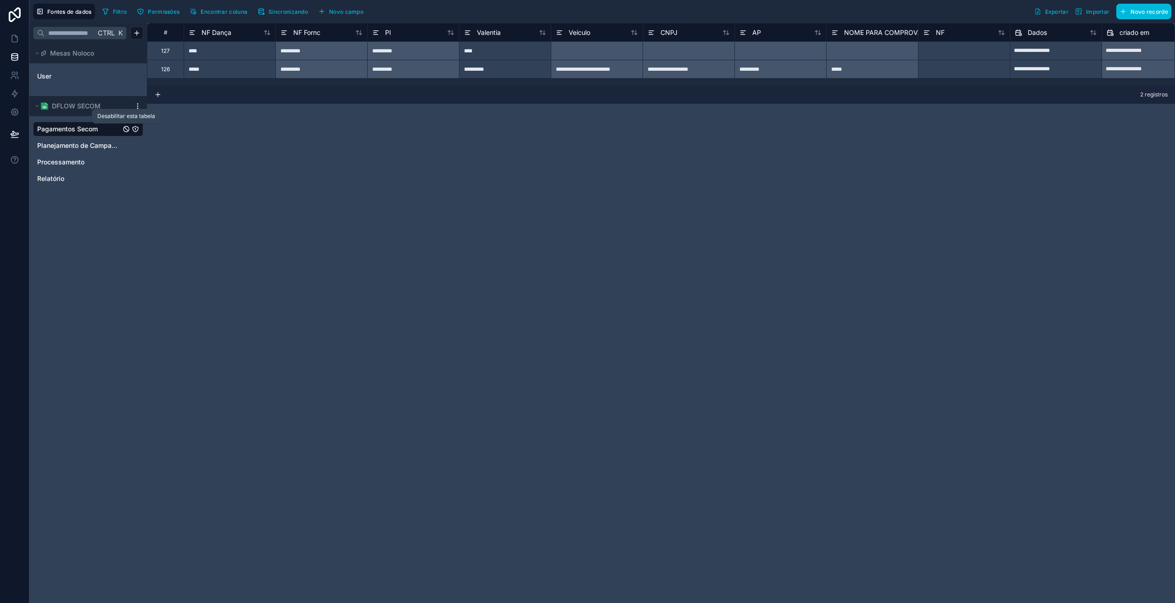
click at [127, 130] on icon "Pagamentos Secom" at bounding box center [126, 129] width 4 height 4
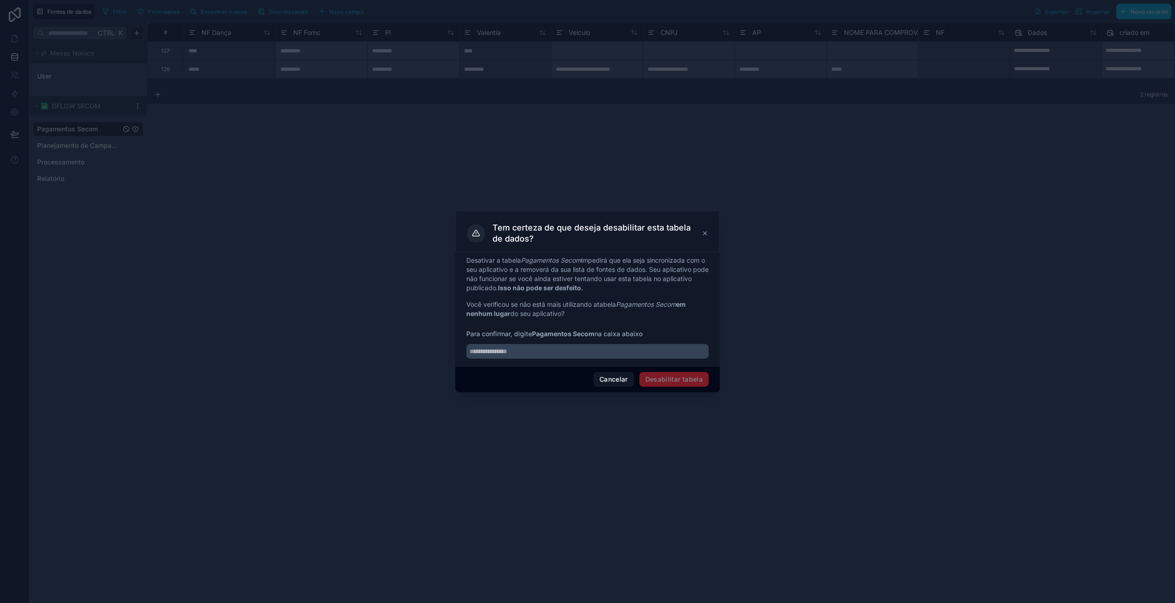
click at [626, 380] on font "Cancelar" at bounding box center [613, 379] width 28 height 8
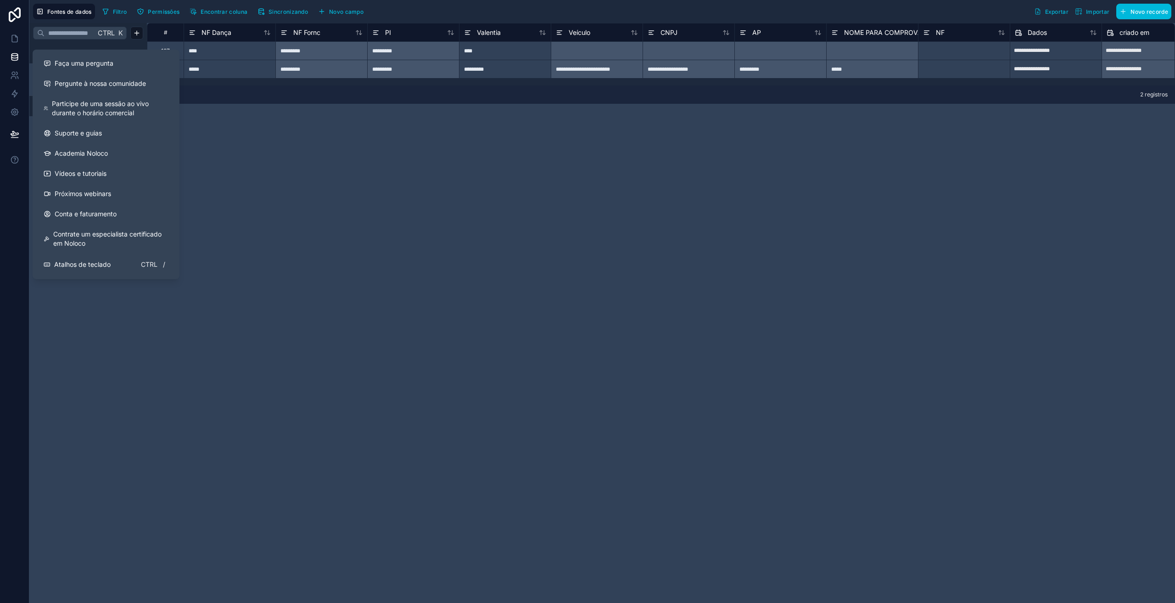
click at [74, 412] on div "Ctrl K Mesas Noloco User DFLOW SECOM Pagamentos Secom Planejamento de Campanha …" at bounding box center [87, 313] width 117 height 580
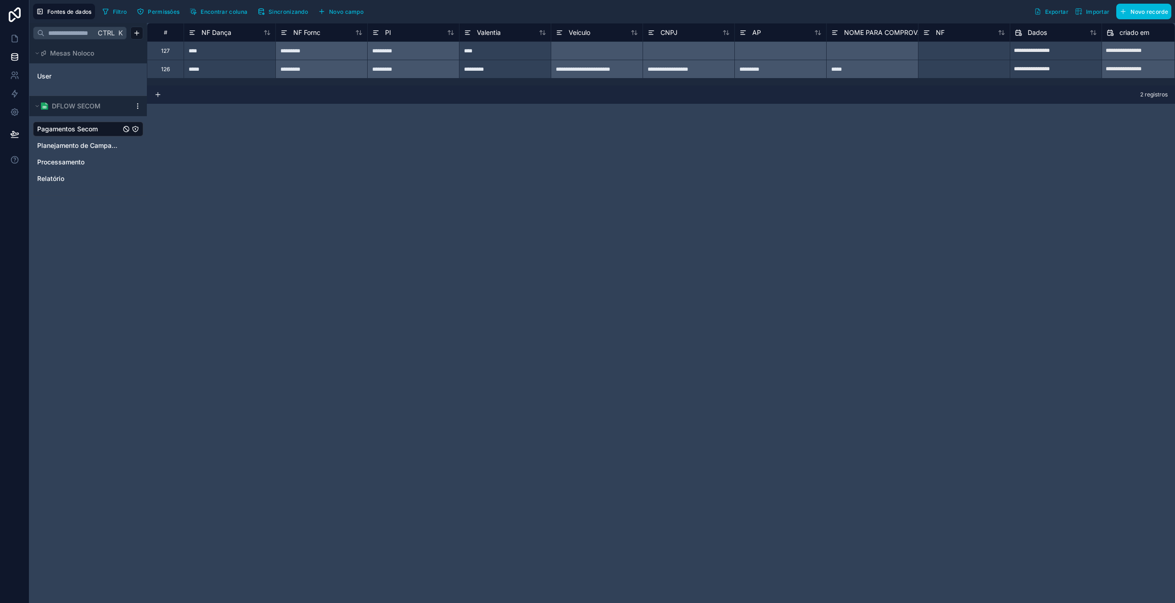
click at [136, 128] on icon "Pagamentos Secom" at bounding box center [135, 128] width 7 height 7
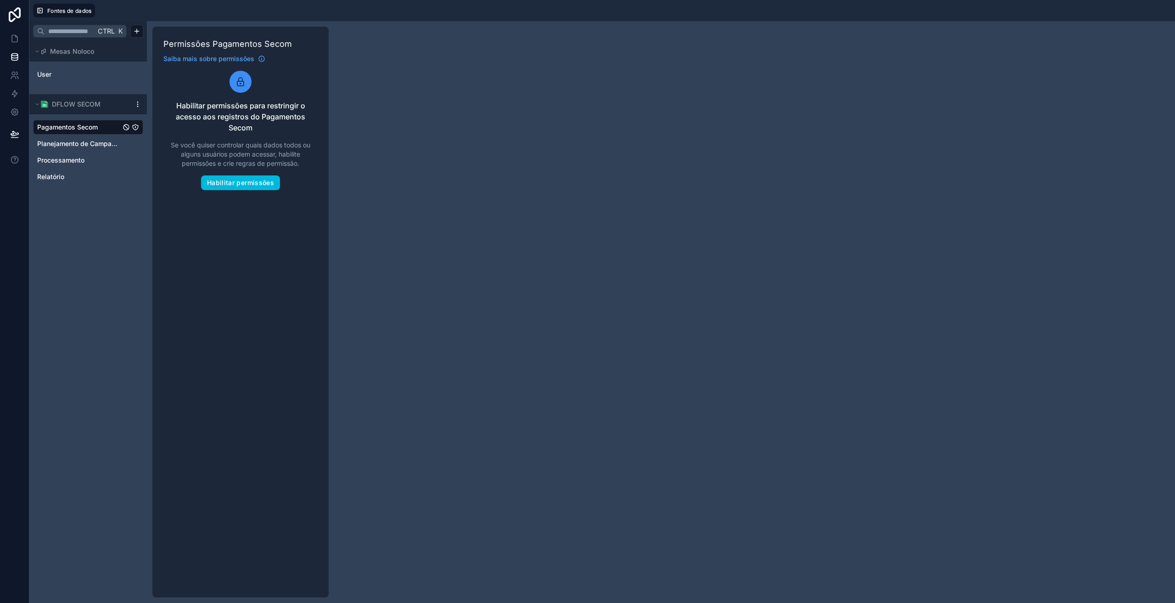
click at [233, 178] on button "Habilitar permissões" at bounding box center [240, 182] width 79 height 15
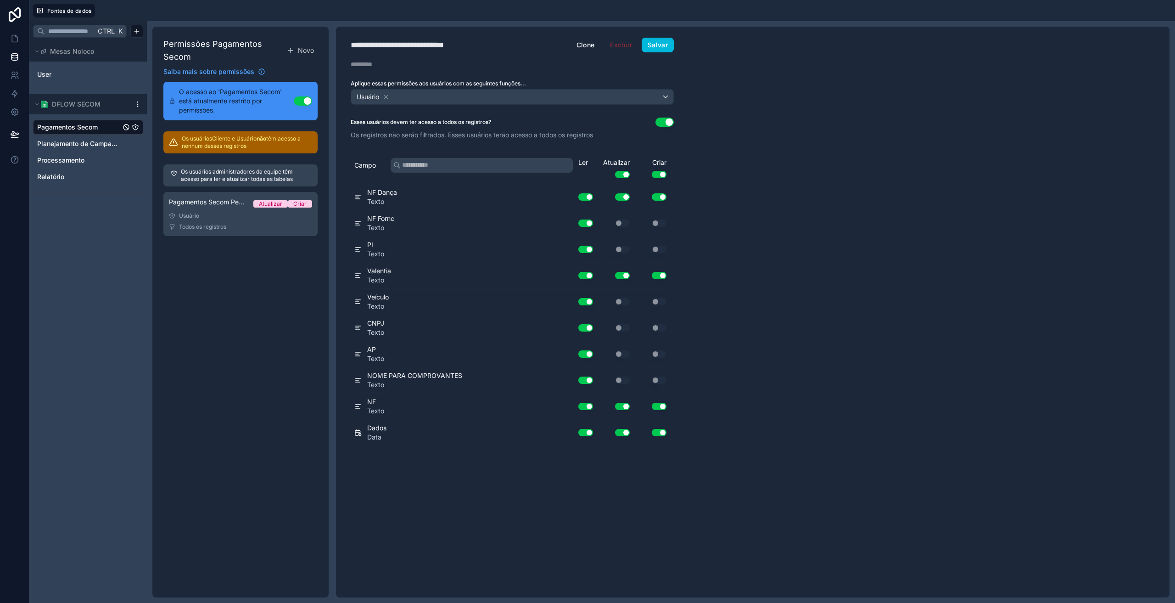
click at [626, 174] on button "Usar configuração" at bounding box center [622, 174] width 15 height 7
click at [303, 55] on span "Novo" at bounding box center [306, 50] width 16 height 9
click at [227, 269] on link "Pagamentos Secom Permissão 2 Atualizar Criar Usuário Todos os registros" at bounding box center [240, 263] width 154 height 44
click at [624, 173] on button "Usar configuração" at bounding box center [622, 174] width 15 height 7
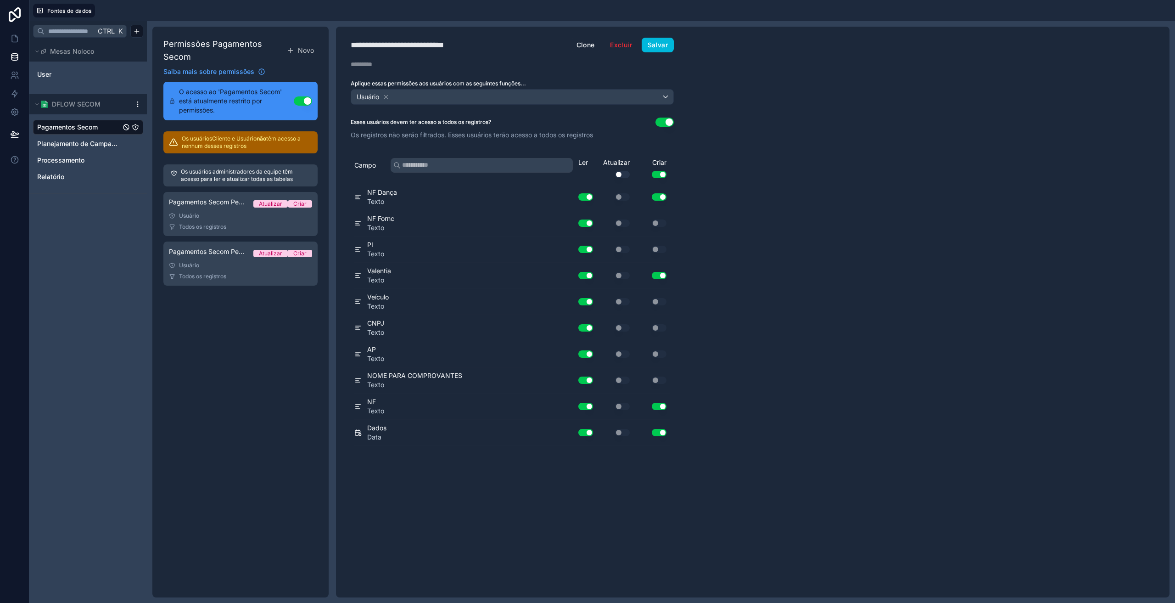
click at [664, 173] on button "Usar configuração" at bounding box center [659, 174] width 15 height 7
click at [622, 172] on button "Usar configuração" at bounding box center [622, 174] width 15 height 7
click at [667, 122] on button "Usar configuração" at bounding box center [664, 121] width 18 height 9
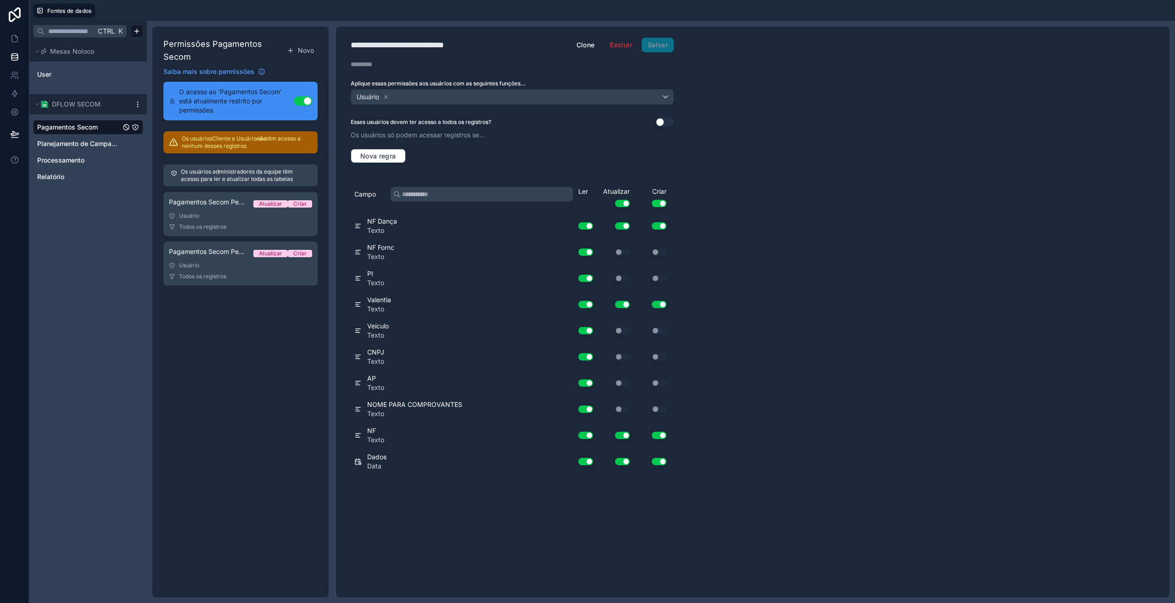
click at [855, 368] on div "**********" at bounding box center [752, 312] width 833 height 571
click at [306, 100] on button "Usar configuração" at bounding box center [303, 100] width 18 height 9
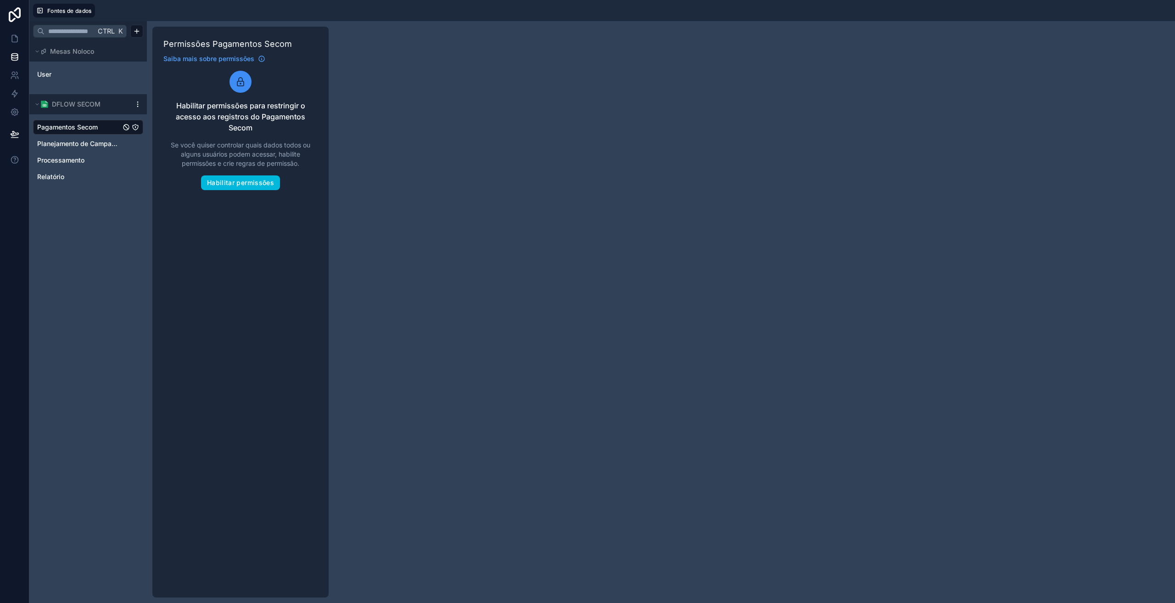
click at [65, 130] on span "Pagamentos Secom" at bounding box center [67, 127] width 61 height 9
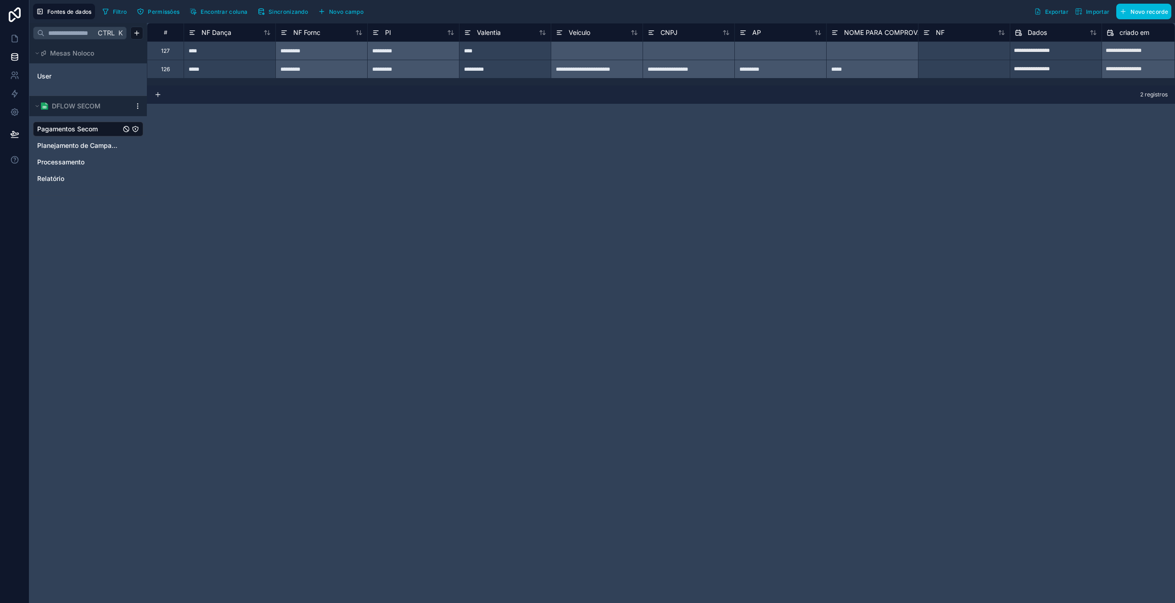
click at [297, 32] on font "NF Fornc" at bounding box center [306, 32] width 27 height 8
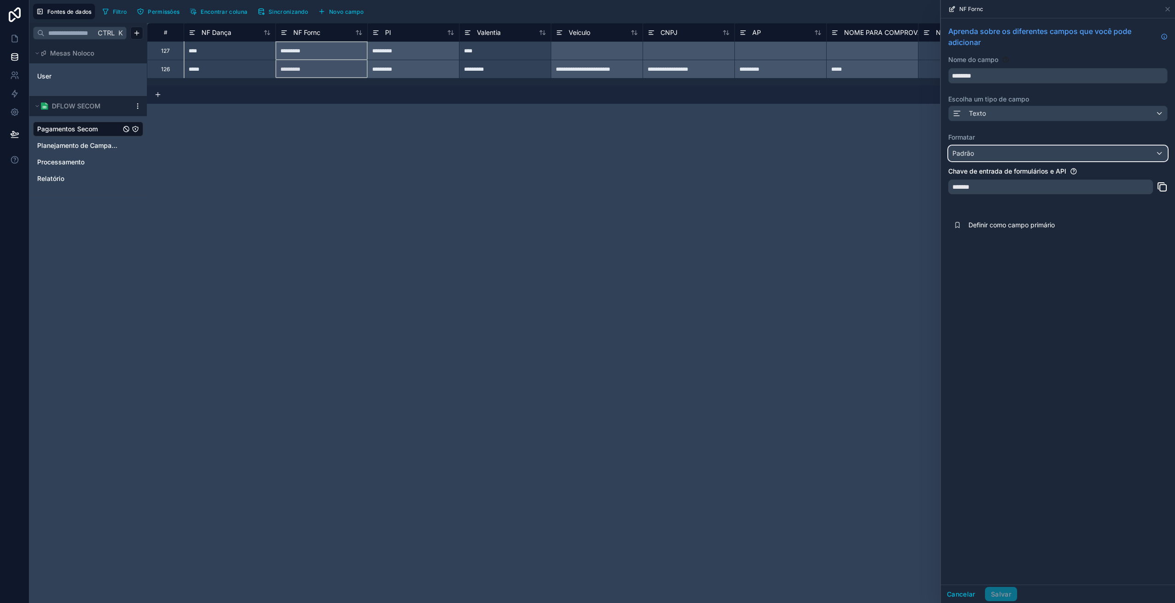
click at [984, 153] on div "Padrão" at bounding box center [1058, 153] width 218 height 15
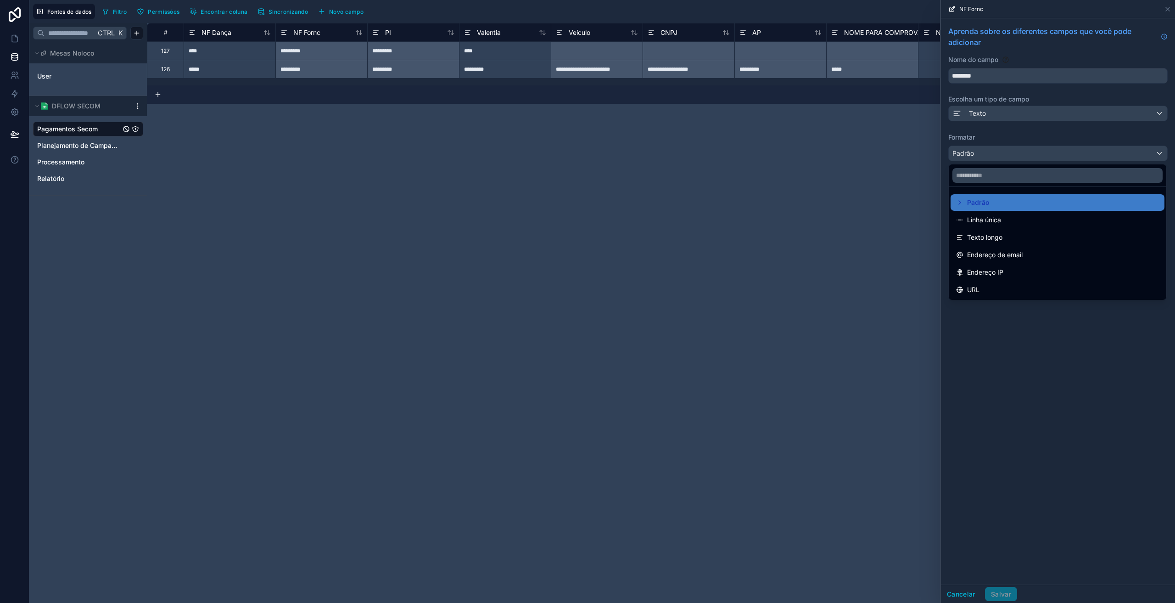
click at [1023, 370] on div at bounding box center [1058, 301] width 234 height 603
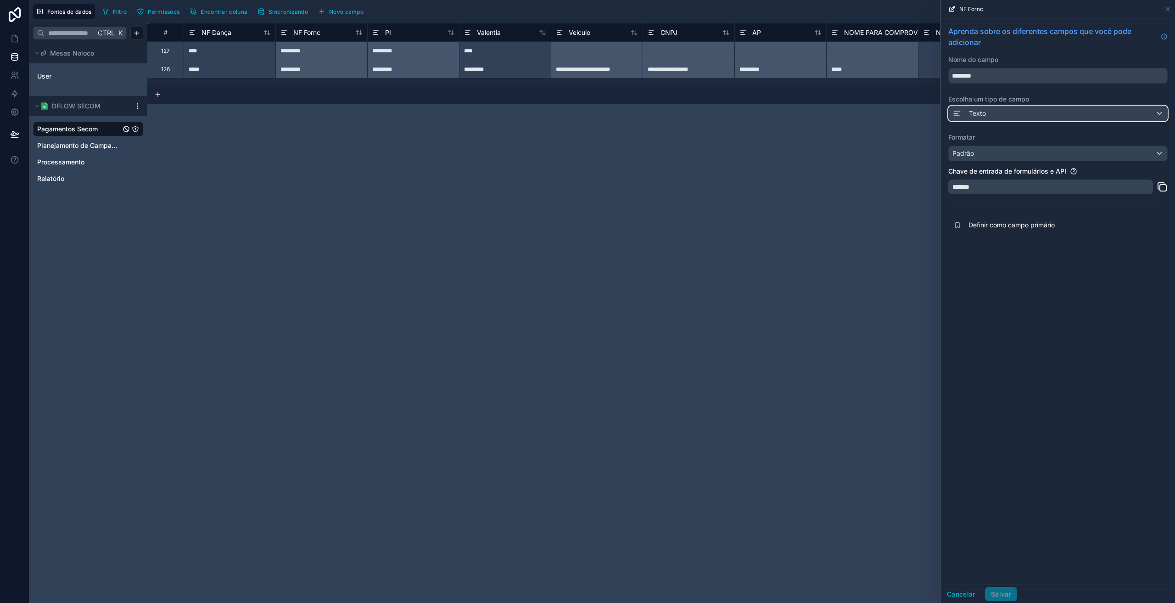
click at [1001, 117] on div "Texto" at bounding box center [1058, 113] width 218 height 15
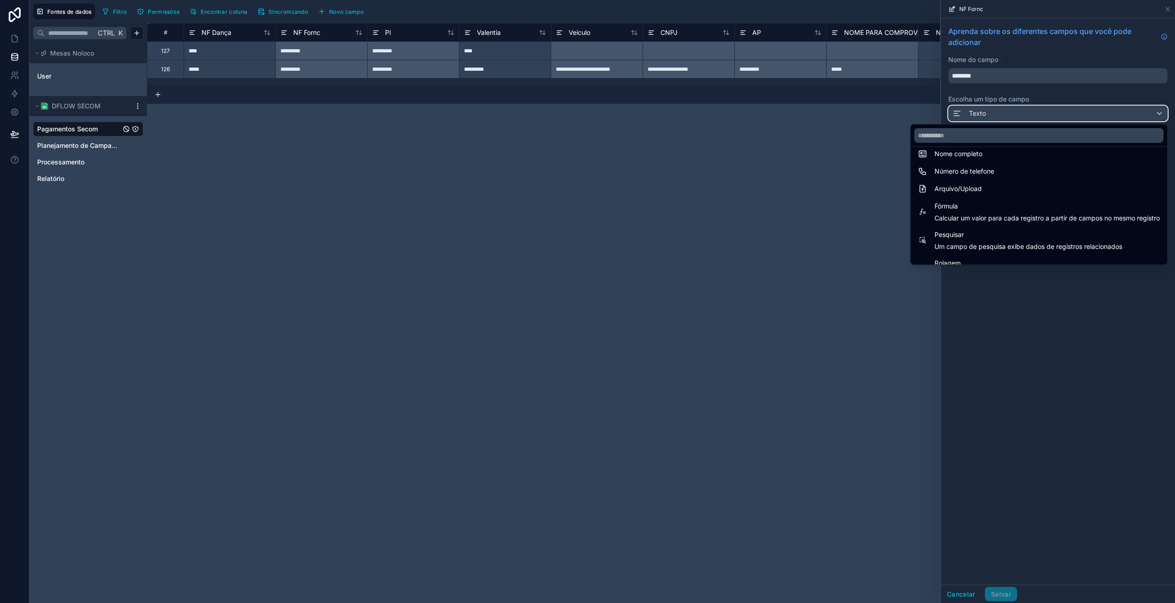
scroll to position [214, 0]
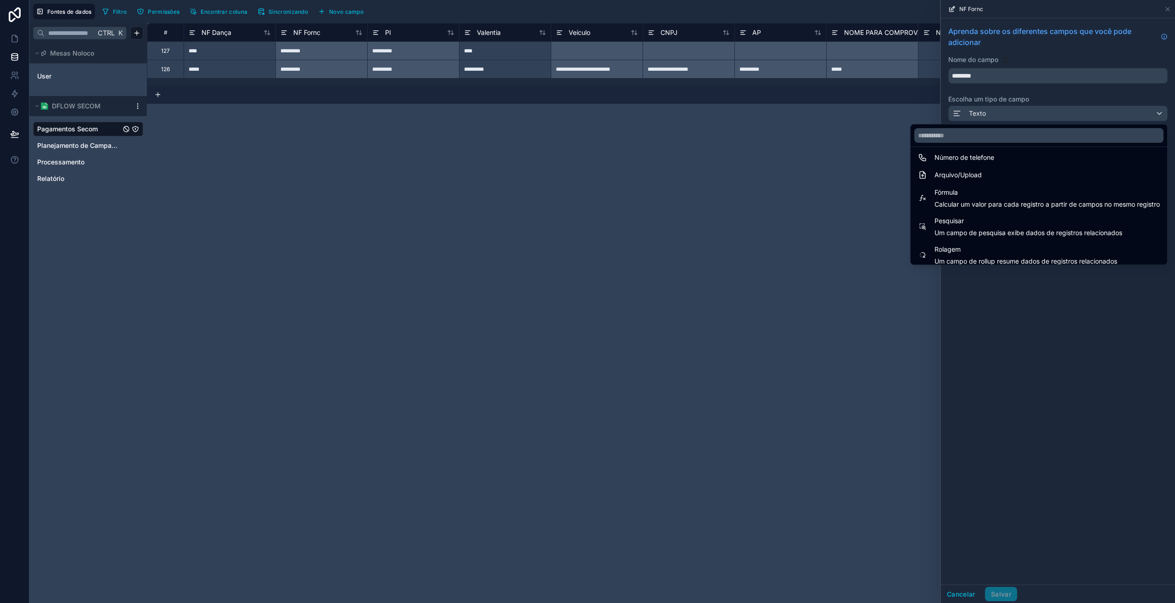
click at [1007, 208] on span "Calcular um valor para cada registro a partir de campos no mesmo registro" at bounding box center [1046, 204] width 225 height 9
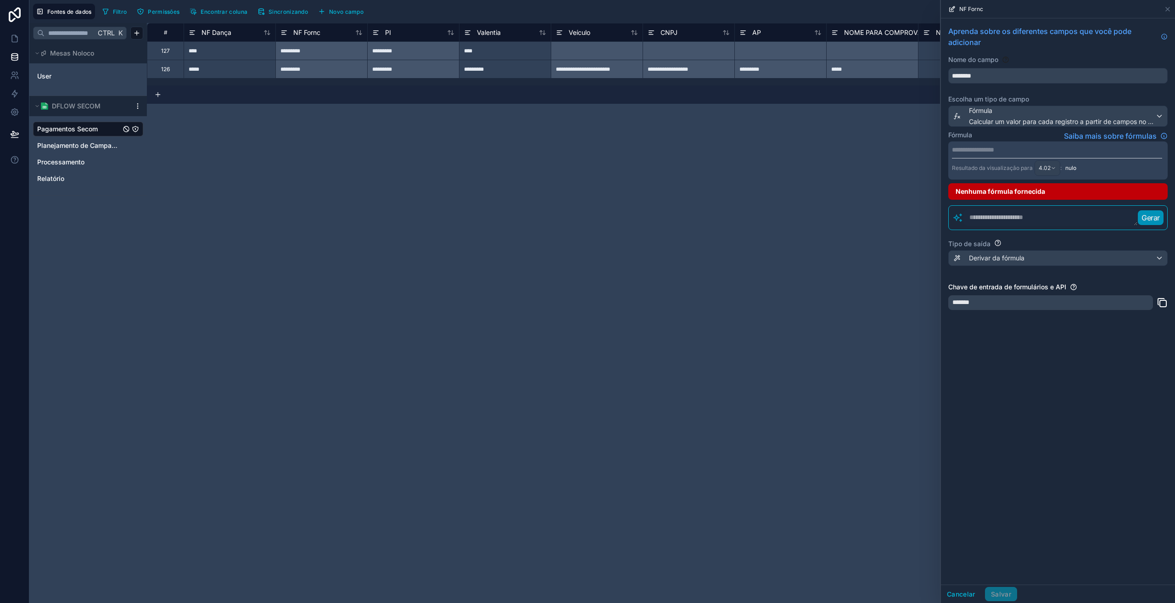
click at [1016, 143] on div "**********" at bounding box center [1057, 160] width 219 height 38
click at [1009, 149] on p "**********" at bounding box center [1057, 149] width 210 height 9
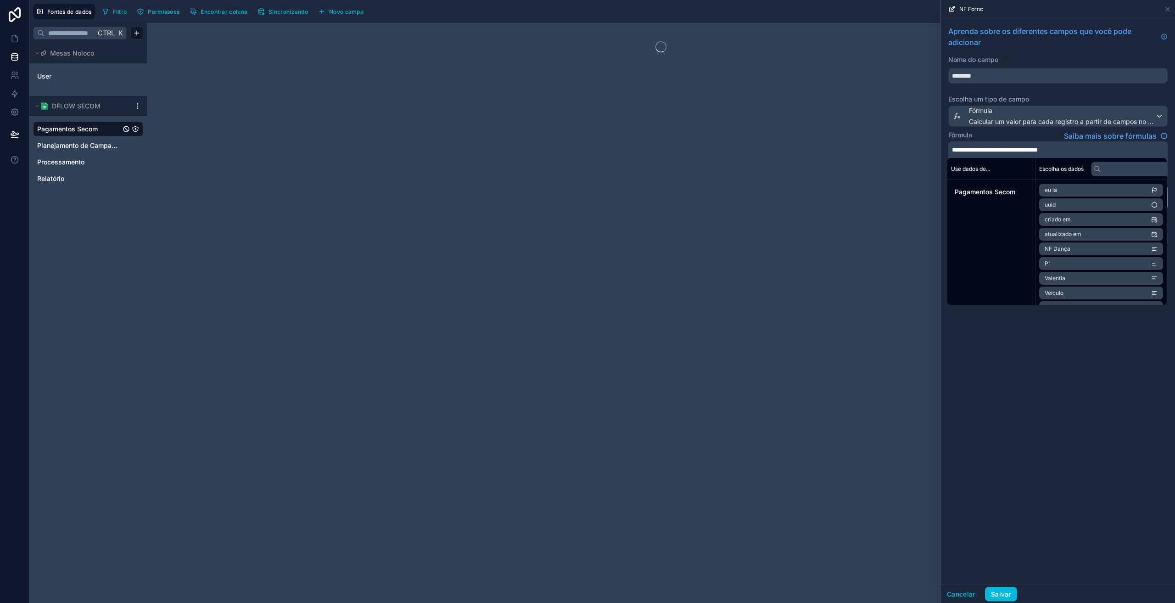
click at [1010, 448] on div "**********" at bounding box center [1058, 301] width 234 height 566
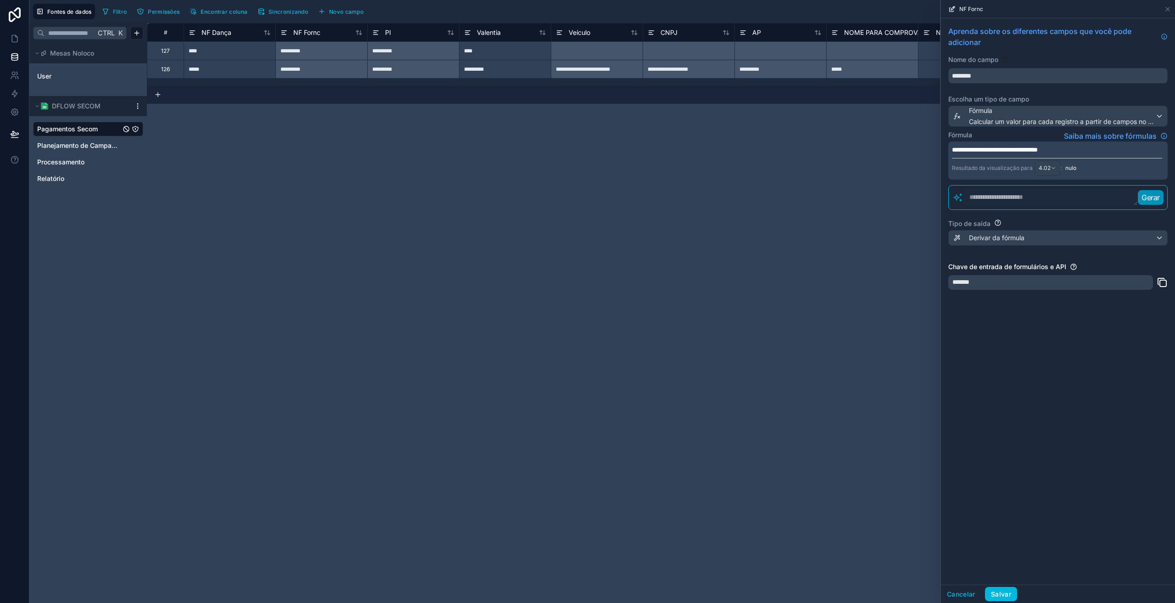
click at [994, 591] on font "Salvar" at bounding box center [1001, 594] width 20 height 8
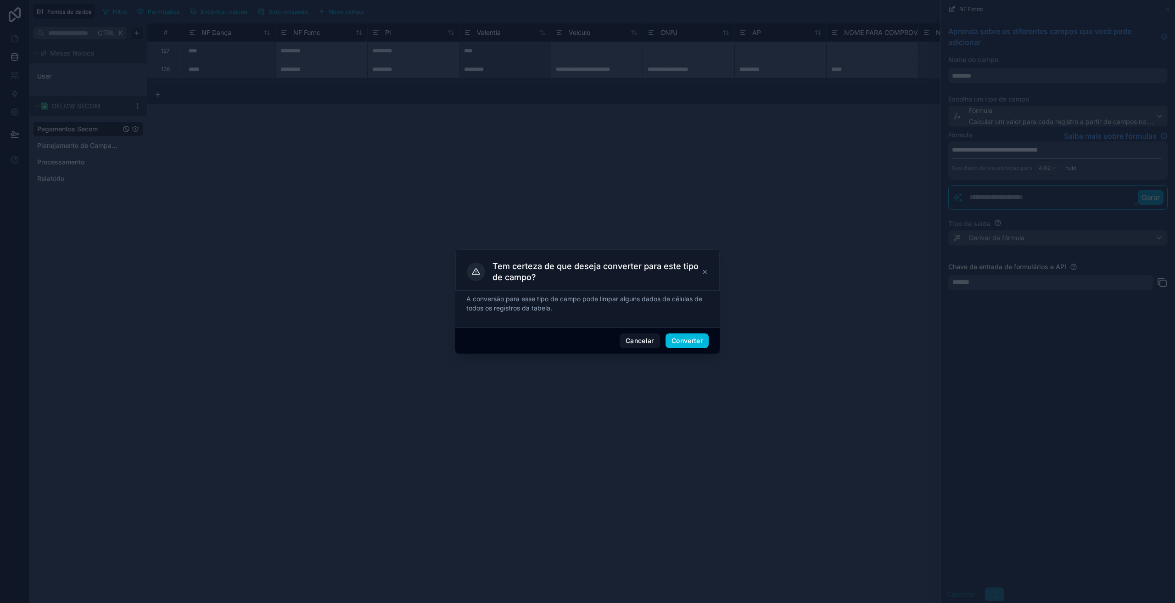
click at [698, 339] on font "Converter" at bounding box center [686, 340] width 31 height 8
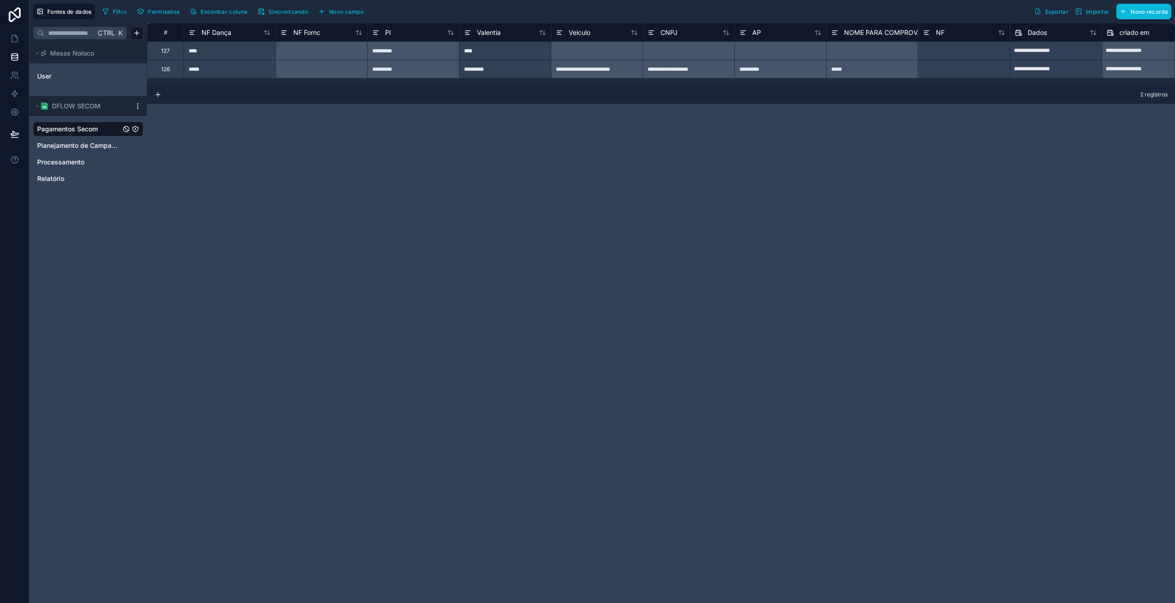
click at [382, 32] on div "PI" at bounding box center [381, 32] width 19 height 11
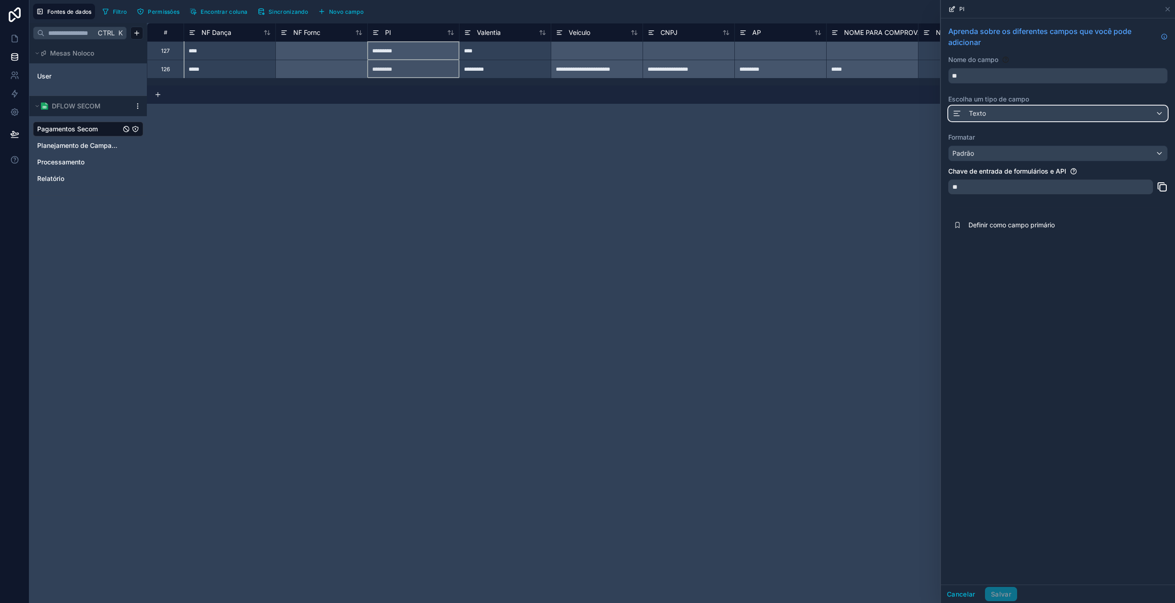
click at [1009, 110] on div "Texto" at bounding box center [1058, 113] width 218 height 15
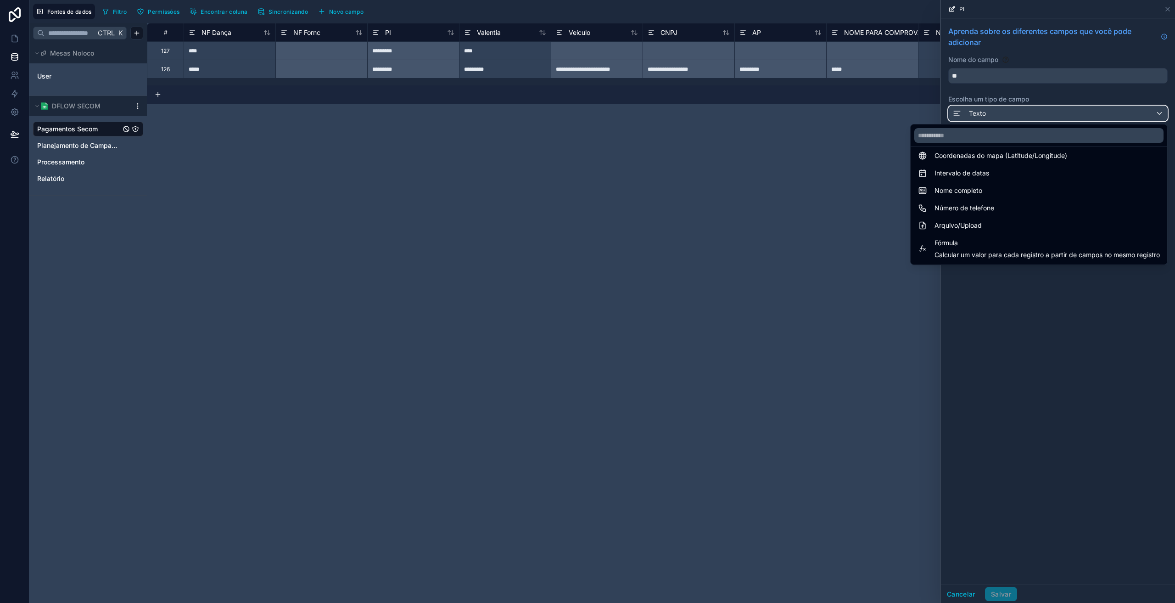
scroll to position [214, 0]
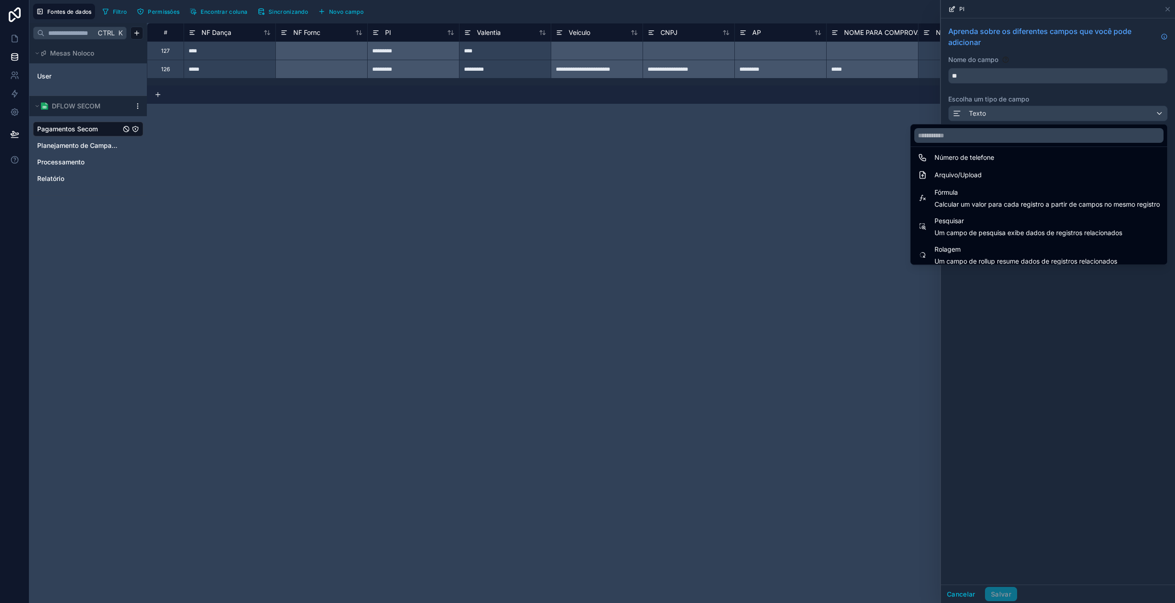
click at [965, 193] on span "Fórmula" at bounding box center [1046, 192] width 225 height 11
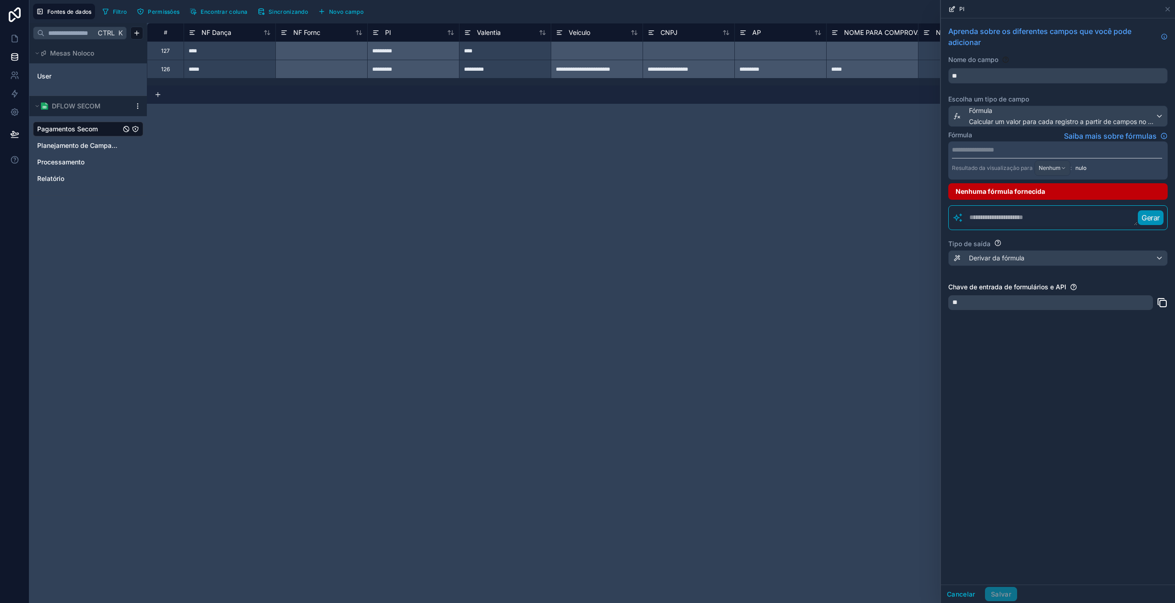
click at [987, 149] on p "**********" at bounding box center [1057, 149] width 210 height 9
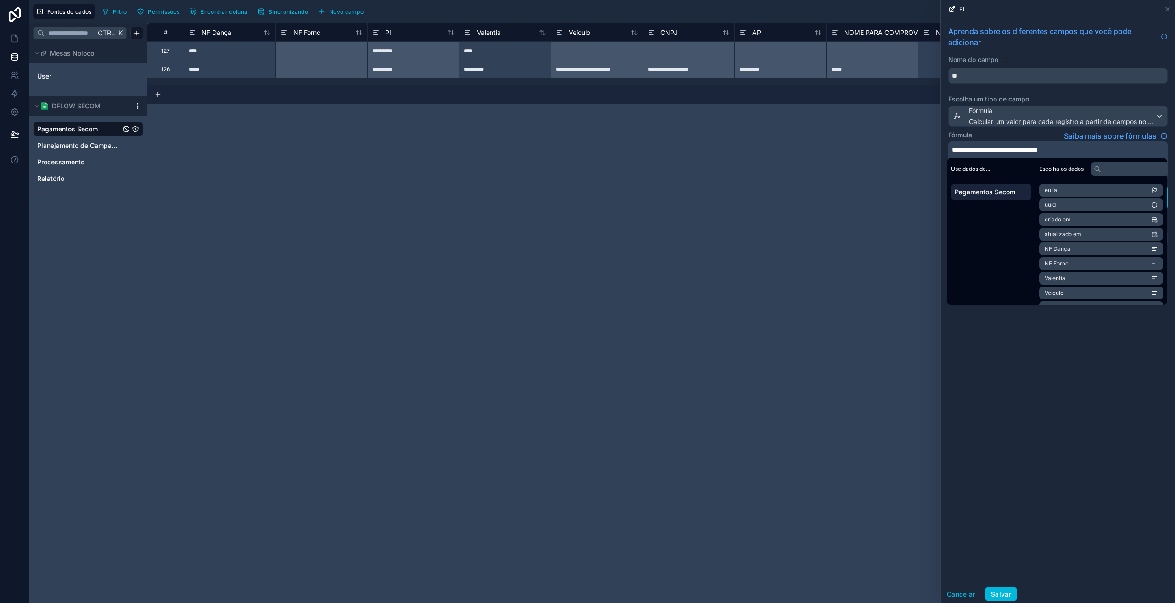
click at [1007, 594] on font "Salvar" at bounding box center [1001, 594] width 20 height 8
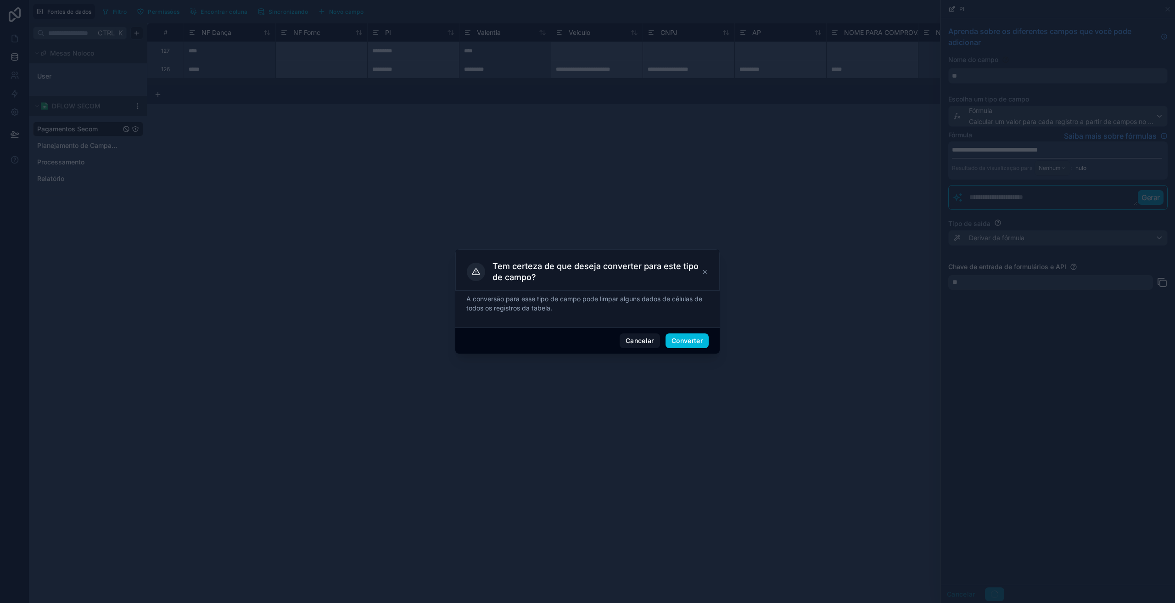
click at [685, 343] on font "Converter" at bounding box center [686, 340] width 31 height 8
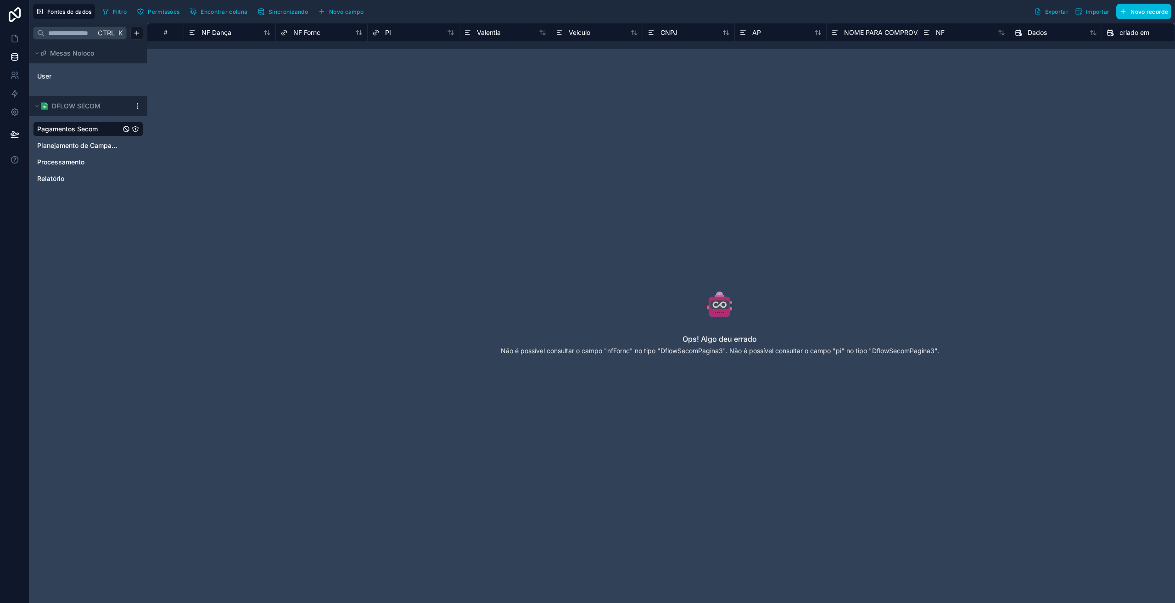
click at [395, 34] on div "PI" at bounding box center [413, 32] width 82 height 11
click at [413, 35] on div "Veículo" at bounding box center [420, 32] width 34 height 11
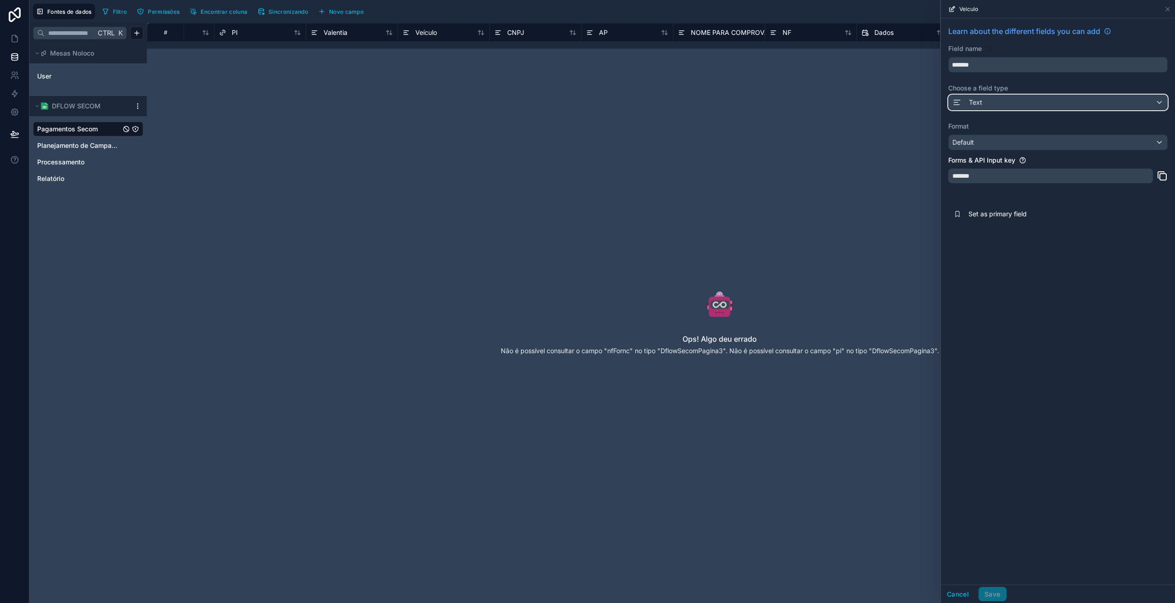
click at [979, 104] on span "Text" at bounding box center [975, 102] width 13 height 9
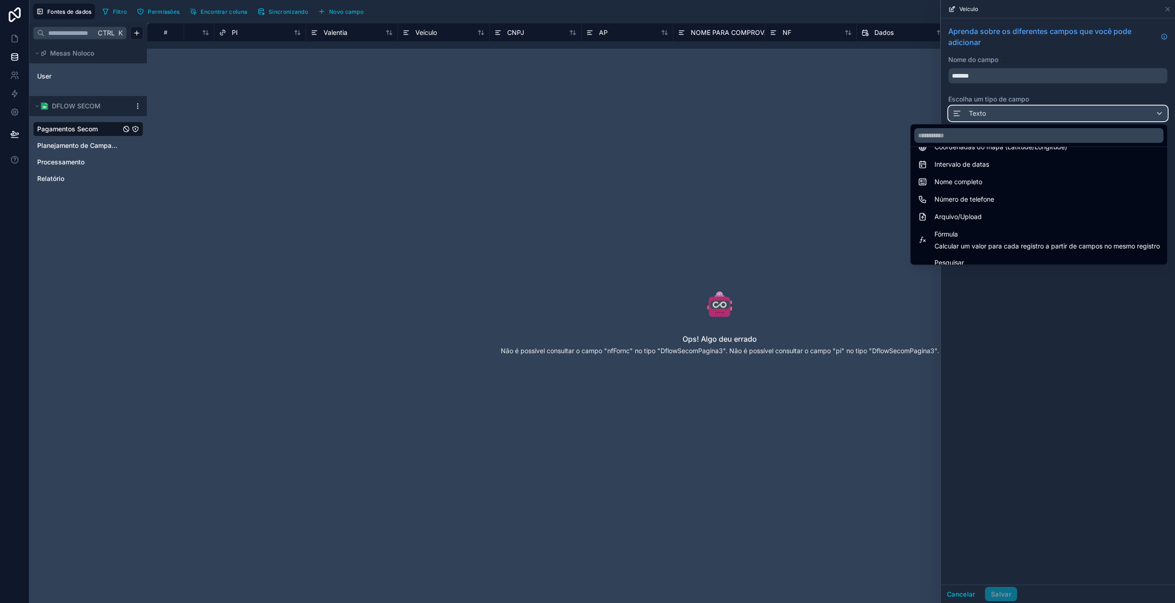
scroll to position [184, 0]
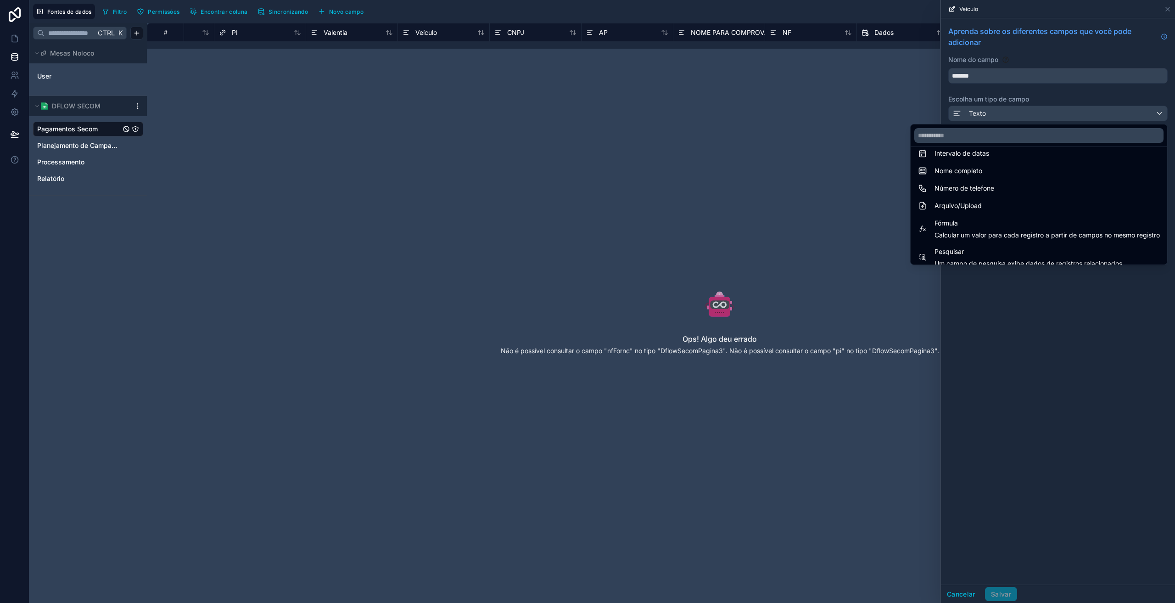
click at [978, 233] on font "Calcular um valor para cada registro a partir de campos no mesmo registro" at bounding box center [1046, 235] width 225 height 8
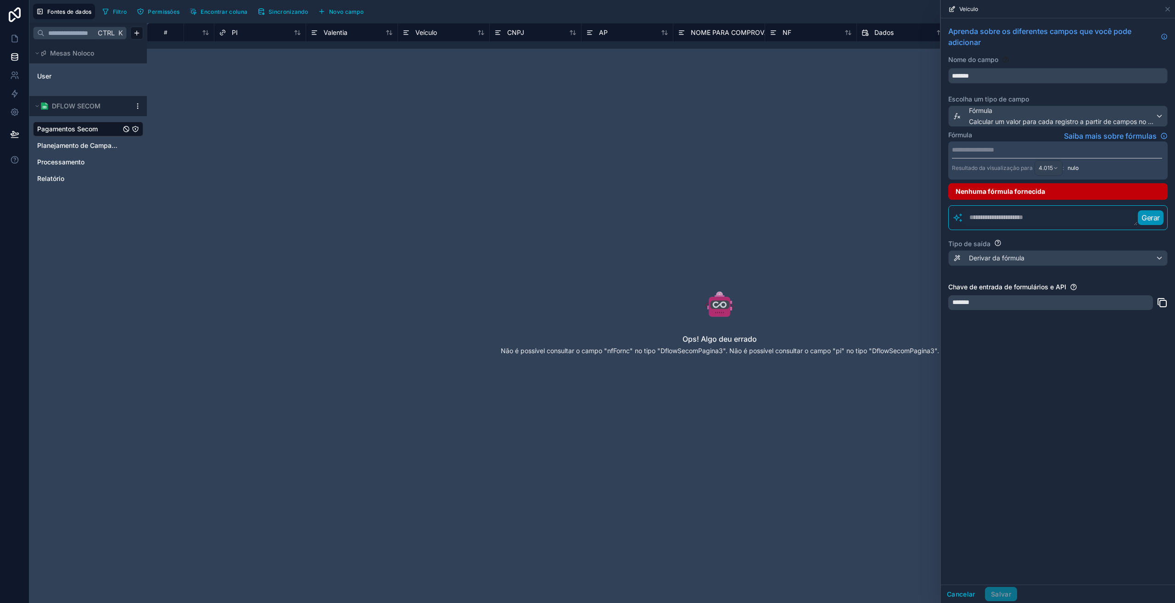
click at [977, 147] on p "**********" at bounding box center [1057, 149] width 210 height 9
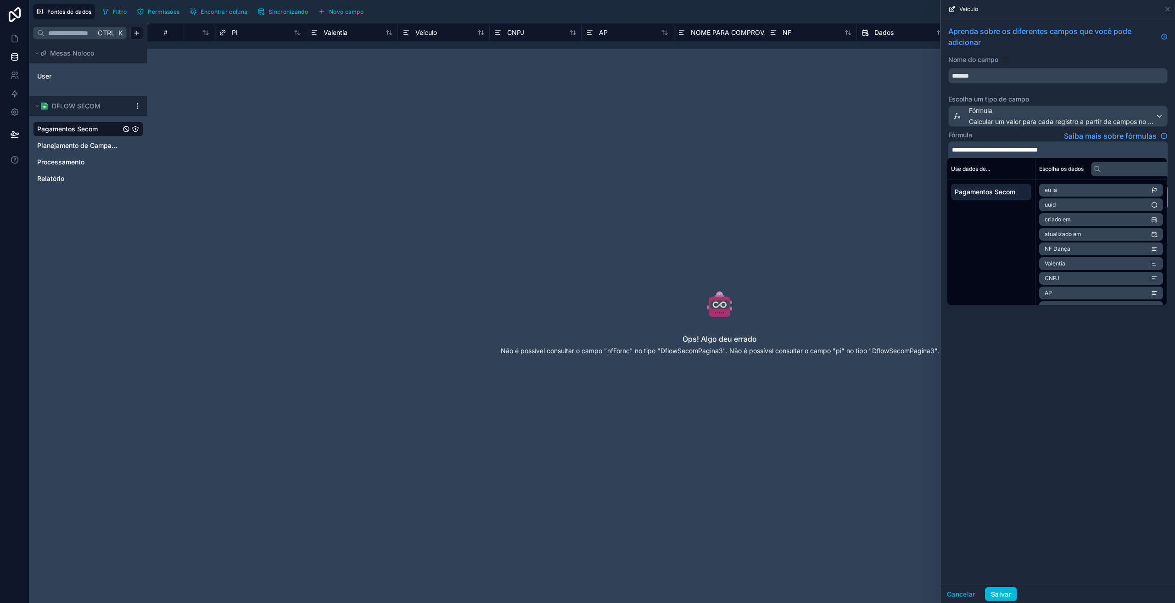
click at [1037, 406] on div "**********" at bounding box center [1058, 301] width 234 height 566
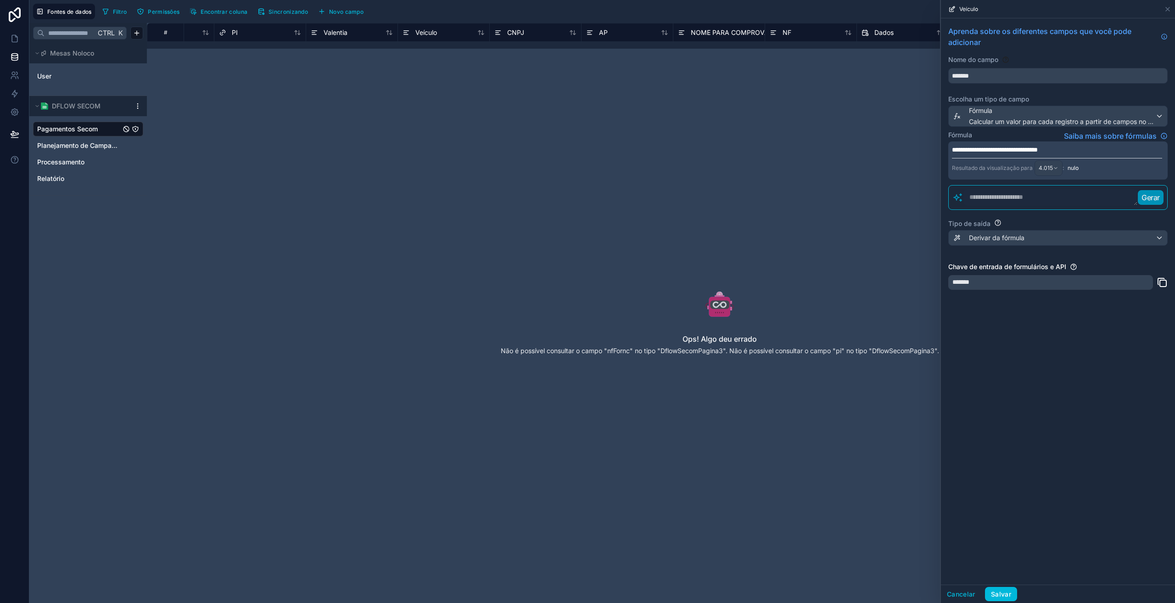
click at [1005, 593] on font "Salvar" at bounding box center [1001, 594] width 20 height 8
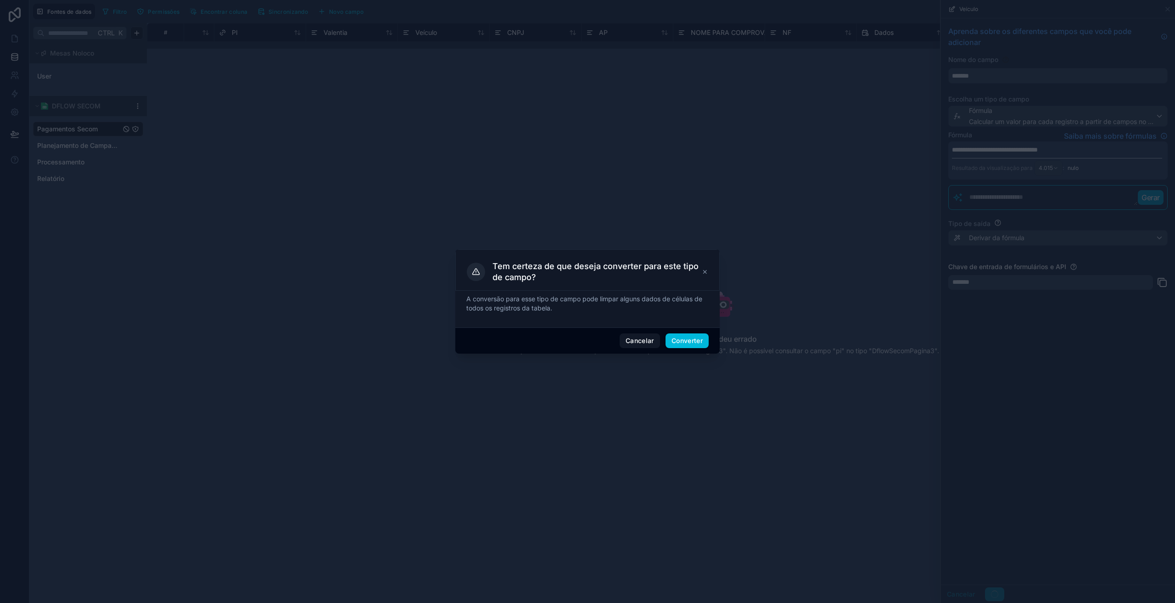
click at [673, 332] on div "Cancelar Converter" at bounding box center [587, 340] width 264 height 26
click at [676, 338] on font "Converter" at bounding box center [686, 340] width 31 height 8
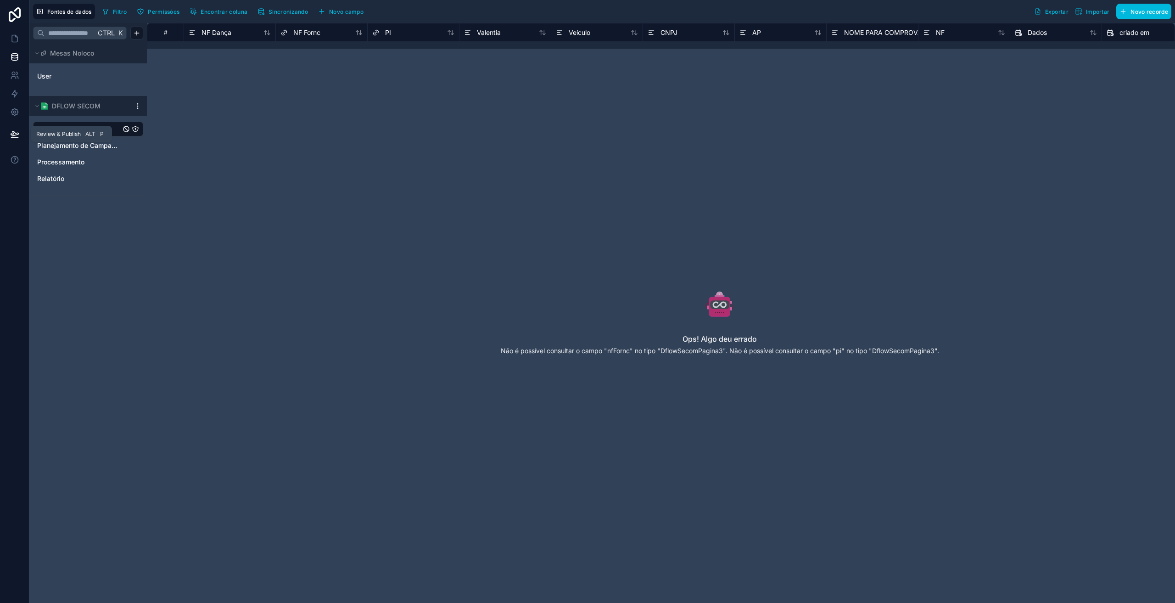
click at [11, 132] on icon at bounding box center [14, 133] width 9 height 9
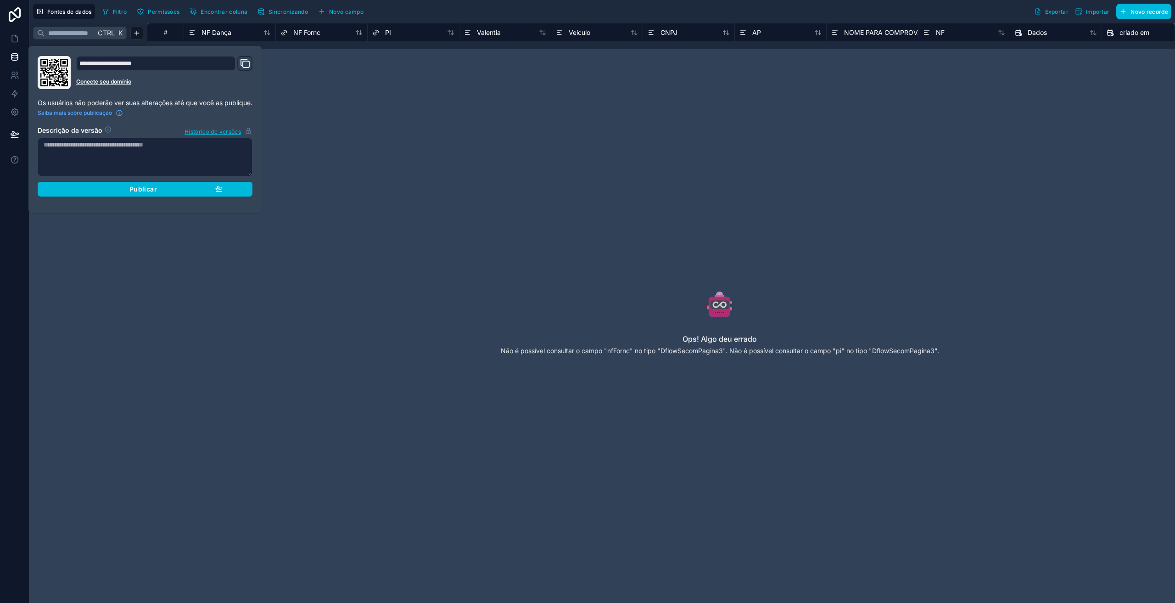
click at [103, 190] on div "Publicar" at bounding box center [144, 189] width 155 height 8
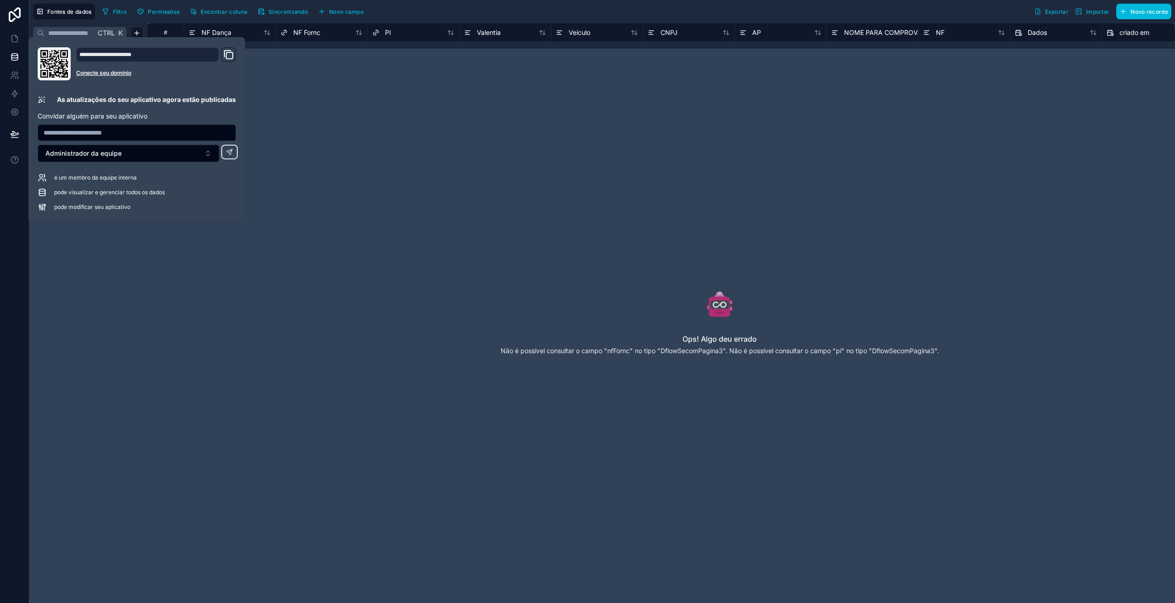
click at [756, 352] on font "Não é possível consultar o campo "nfFornc" no tipo "DflowSecomPagina3". Não é p…" at bounding box center [720, 351] width 438 height 8
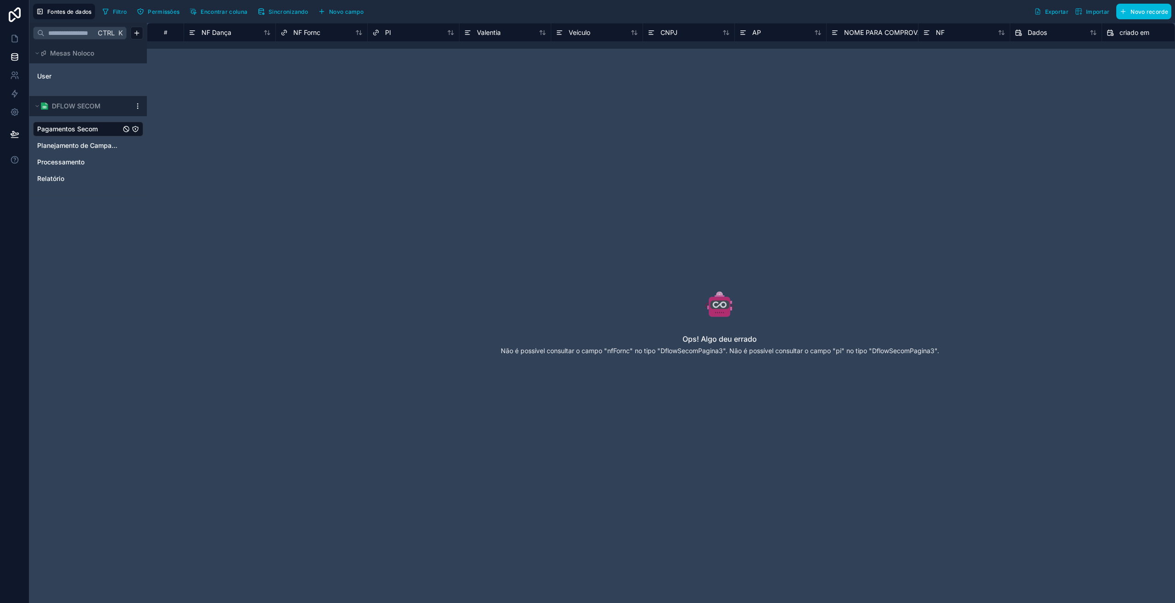
click at [384, 30] on div "PI" at bounding box center [381, 32] width 19 height 11
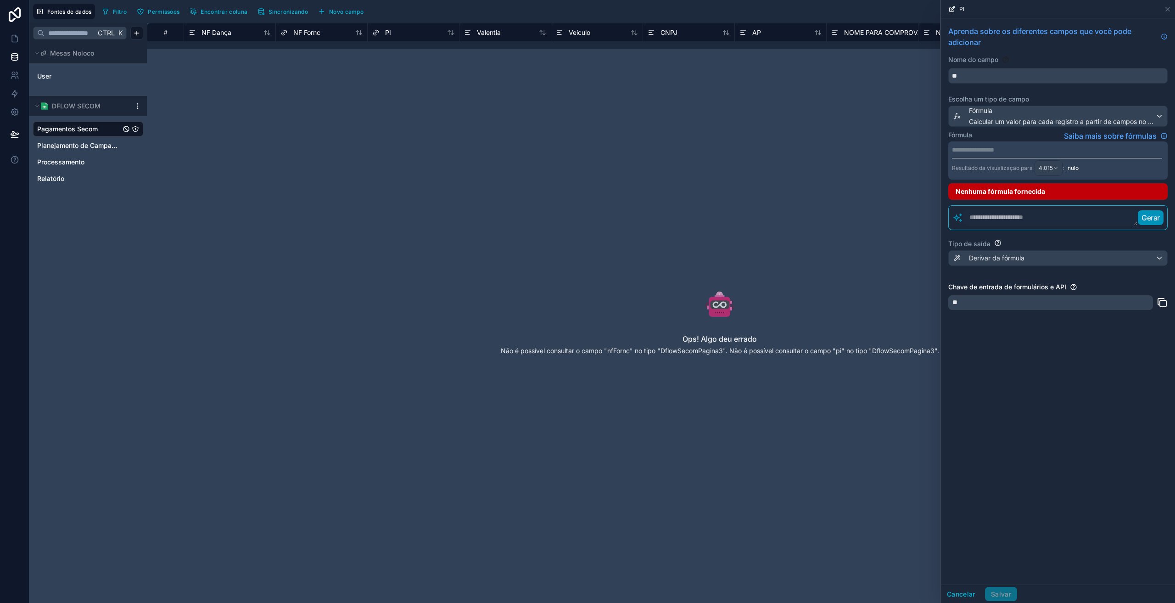
click at [990, 148] on p "**********" at bounding box center [1057, 149] width 210 height 9
click at [380, 32] on div "PI" at bounding box center [381, 32] width 19 height 11
click at [966, 147] on p "**********" at bounding box center [1057, 149] width 210 height 9
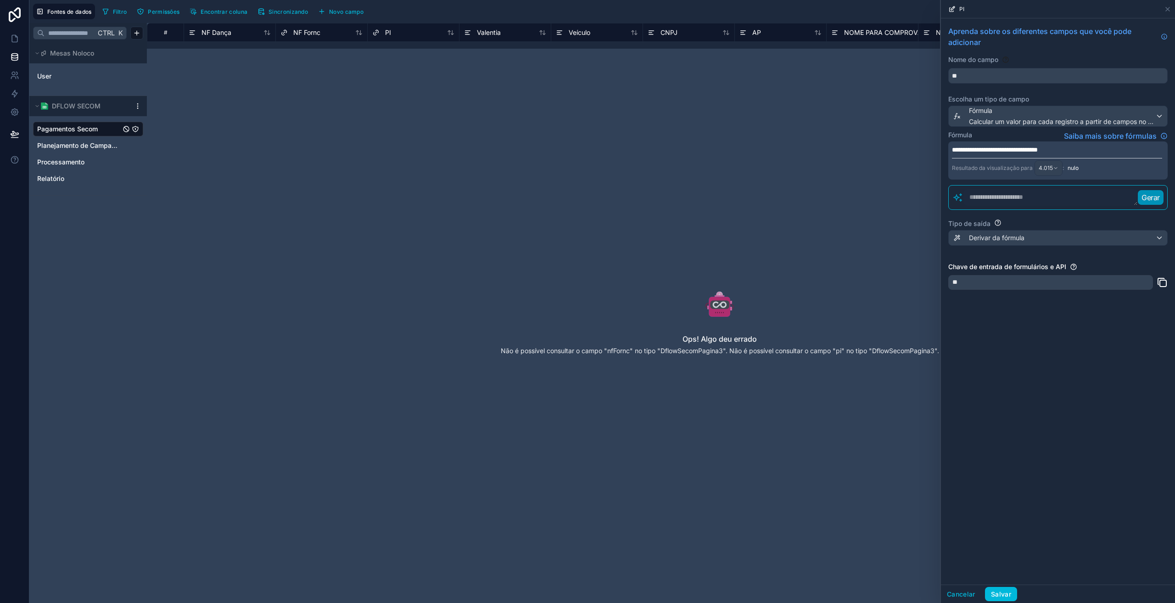
click at [1033, 409] on div "**********" at bounding box center [1058, 301] width 234 height 566
click at [1000, 592] on font "Salvar" at bounding box center [1001, 594] width 20 height 8
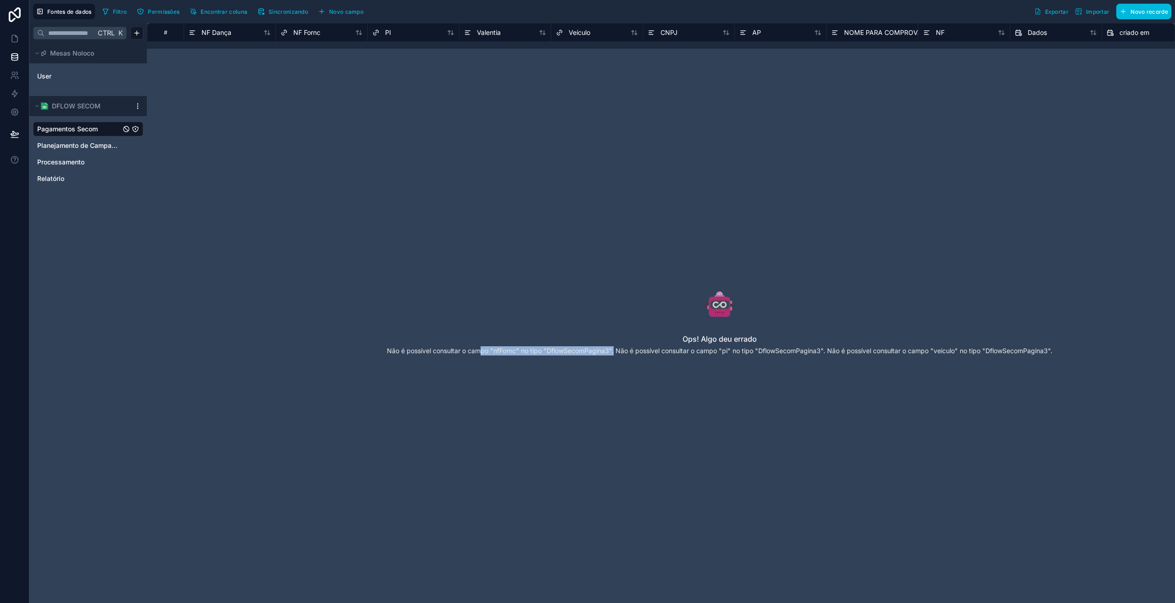
drag, startPoint x: 479, startPoint y: 350, endPoint x: 613, endPoint y: 354, distance: 134.1
click at [613, 354] on font "Não é possível consultar o campo "nfFornc" no tipo "DflowSecomPagina3". Não é p…" at bounding box center [720, 351] width 666 height 8
click at [296, 34] on font "NF Fornc" at bounding box center [306, 32] width 27 height 8
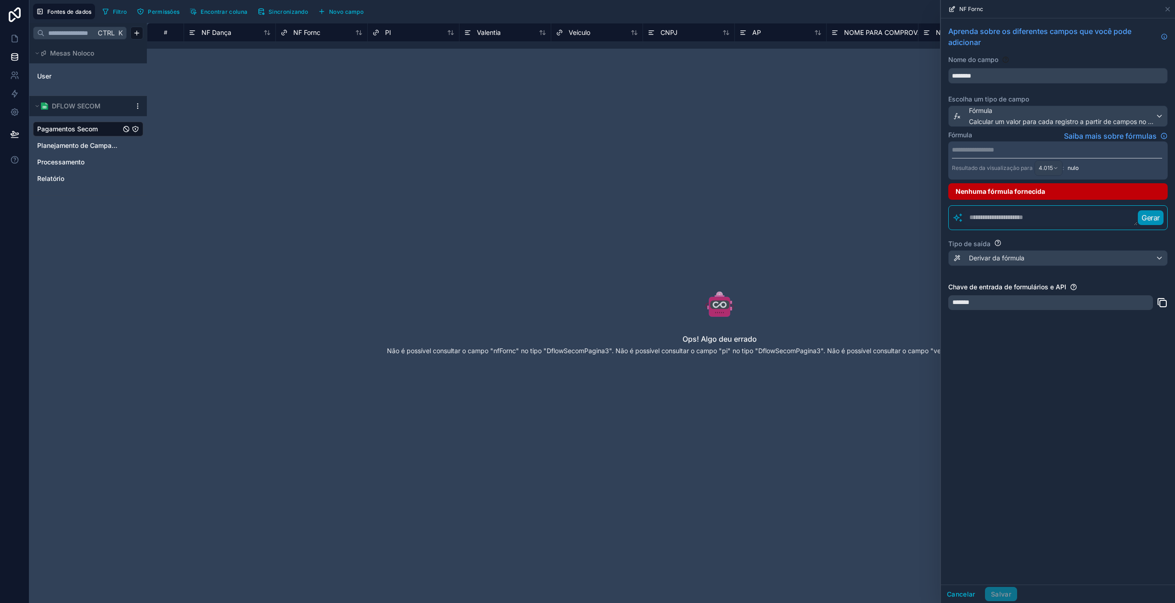
click at [962, 151] on p "**********" at bounding box center [1057, 149] width 210 height 9
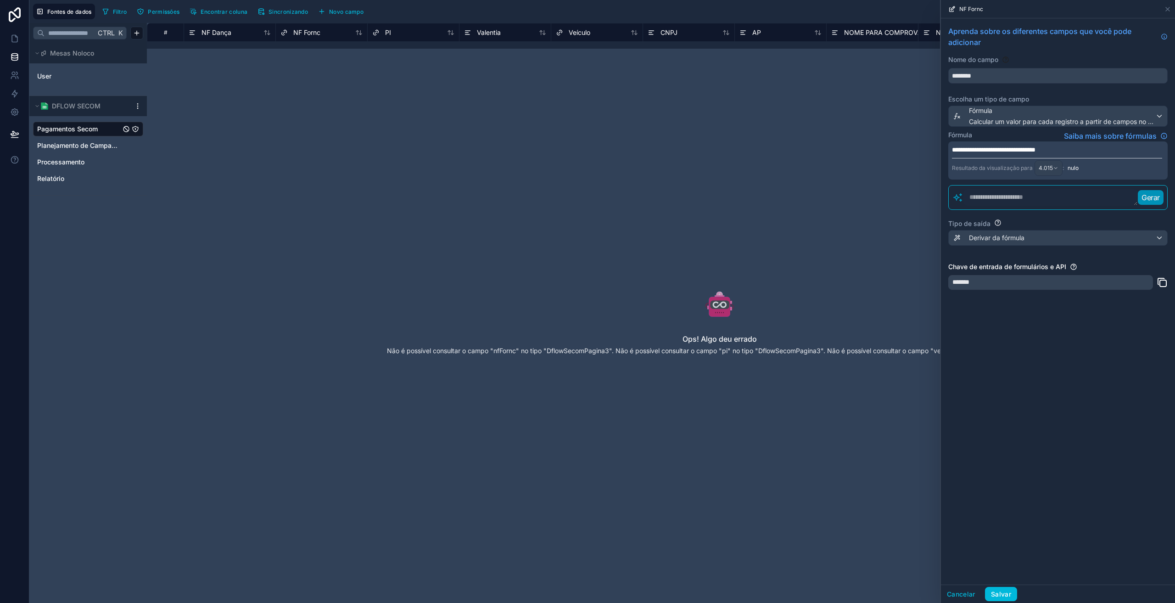
click at [1008, 400] on div "**********" at bounding box center [1058, 301] width 234 height 566
click at [1003, 595] on font "Salvar" at bounding box center [1001, 594] width 20 height 8
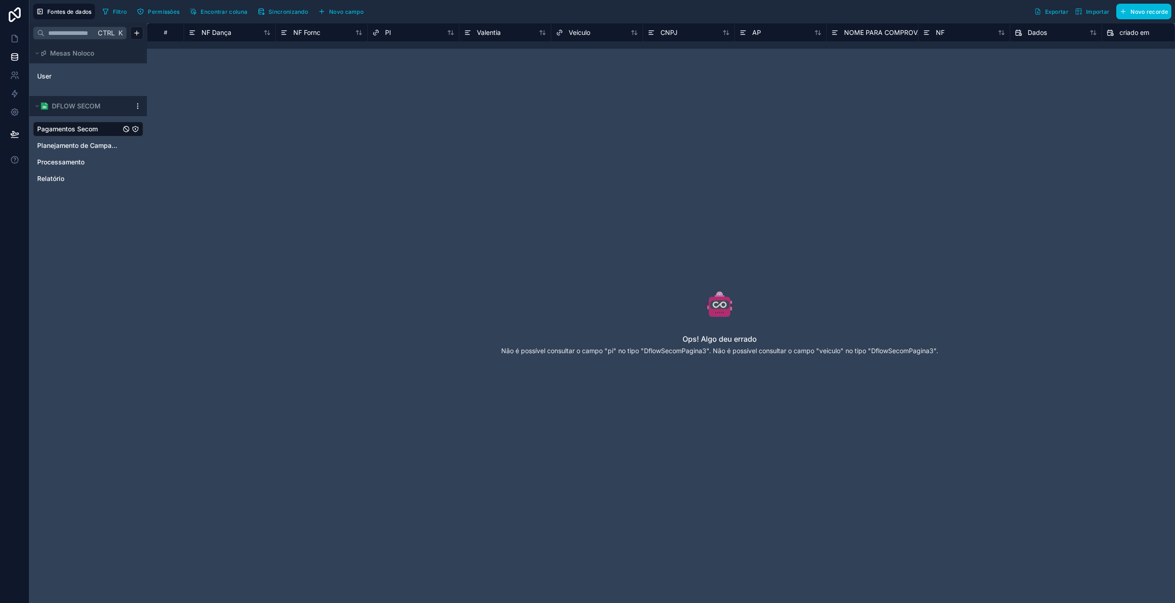
click at [309, 33] on font "NF Fornc" at bounding box center [306, 32] width 27 height 8
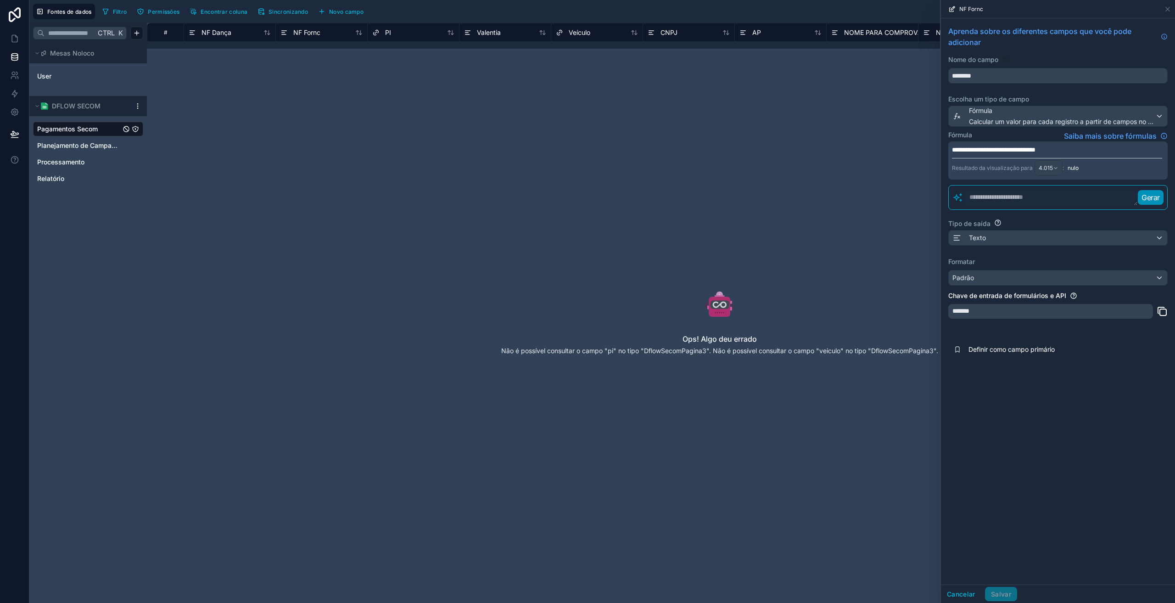
click at [747, 459] on div "Ops! Algo deu errado Não é possível consultar o campo "pi" no tipo "DflowSecomP…" at bounding box center [720, 327] width 852 height 433
click at [389, 35] on font "PI" at bounding box center [388, 32] width 6 height 8
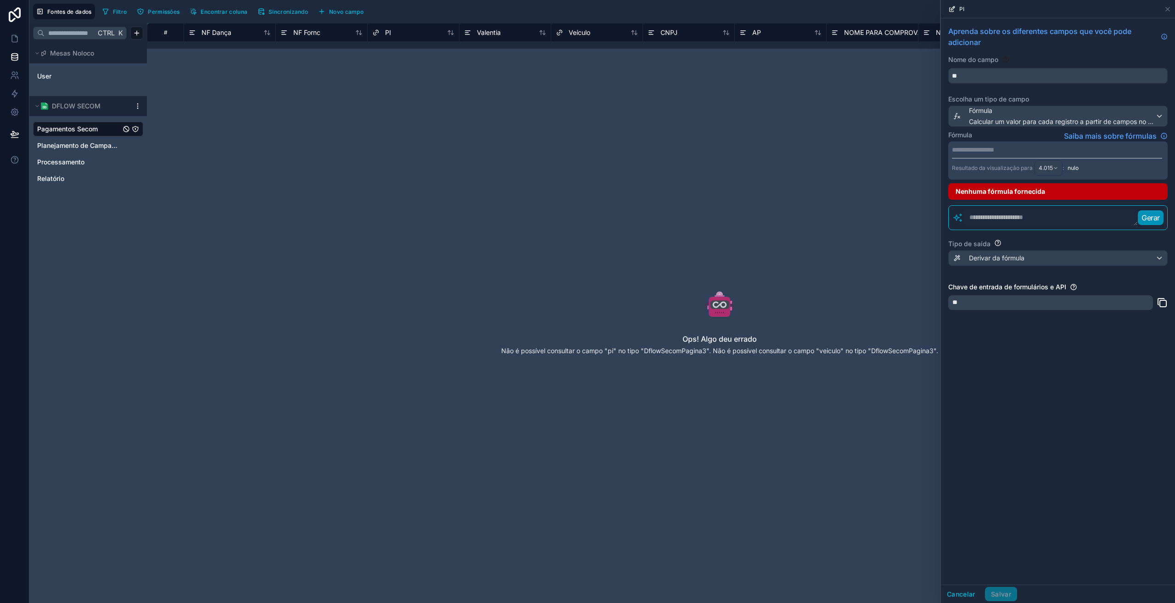
click at [384, 31] on div "PI" at bounding box center [381, 32] width 19 height 11
click at [973, 148] on p "**********" at bounding box center [1057, 149] width 210 height 9
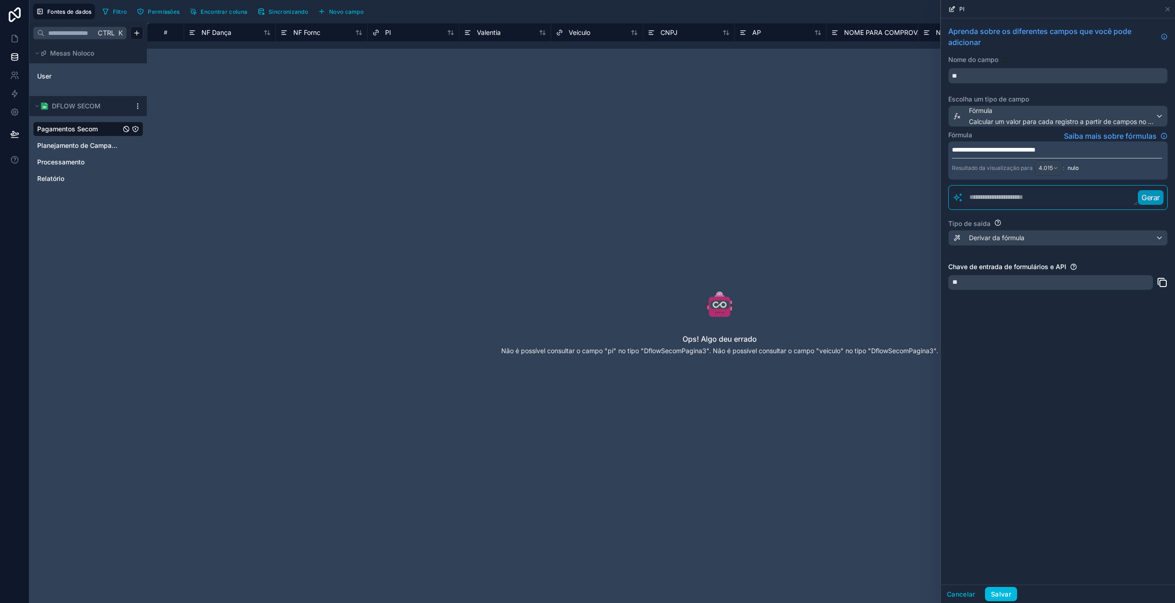
click at [1015, 422] on div "**********" at bounding box center [1058, 301] width 234 height 566
click at [1000, 590] on font "Salvar" at bounding box center [1001, 594] width 20 height 8
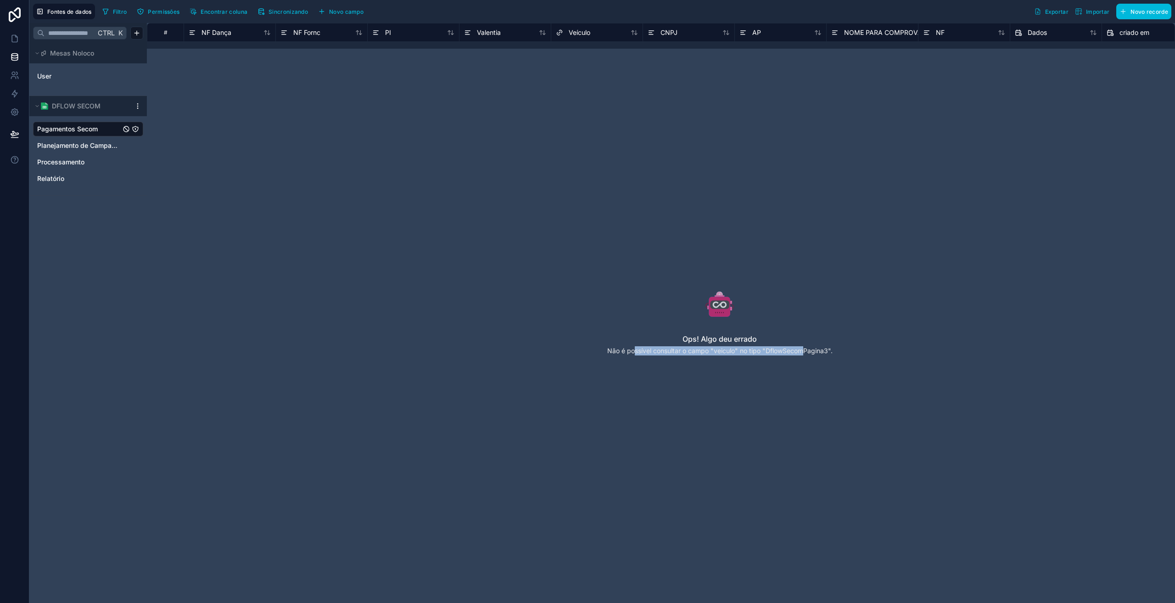
drag, startPoint x: 632, startPoint y: 349, endPoint x: 806, endPoint y: 357, distance: 174.1
click at [806, 357] on div "Ops! Algo deu errado Não é possível consultar o campo "veiculo" no tipo "DflowS…" at bounding box center [720, 327] width 852 height 433
click at [587, 39] on div "Veículo" at bounding box center [597, 32] width 92 height 18
click at [580, 34] on font "Veículo" at bounding box center [580, 32] width 22 height 8
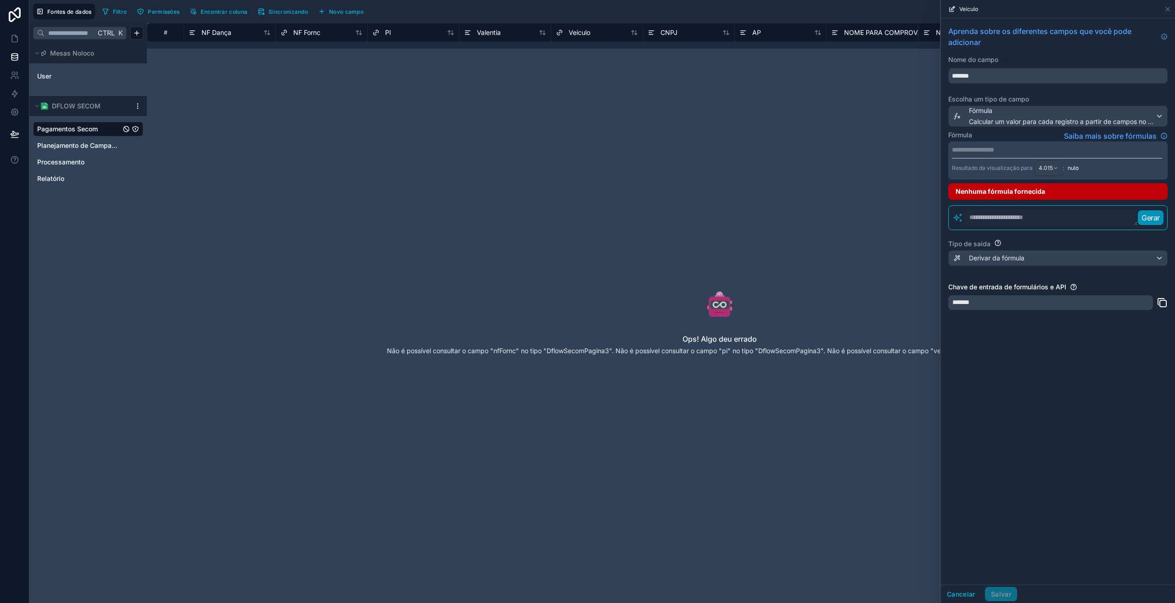
click at [969, 151] on p "**********" at bounding box center [1057, 149] width 210 height 9
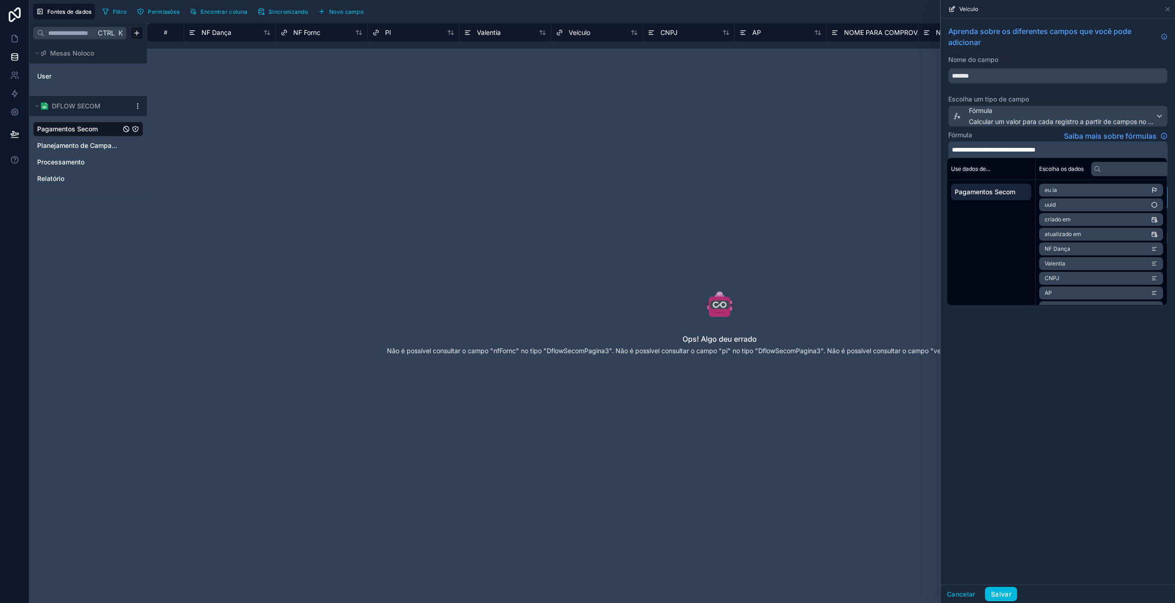
click at [1089, 412] on div "**********" at bounding box center [1058, 301] width 234 height 566
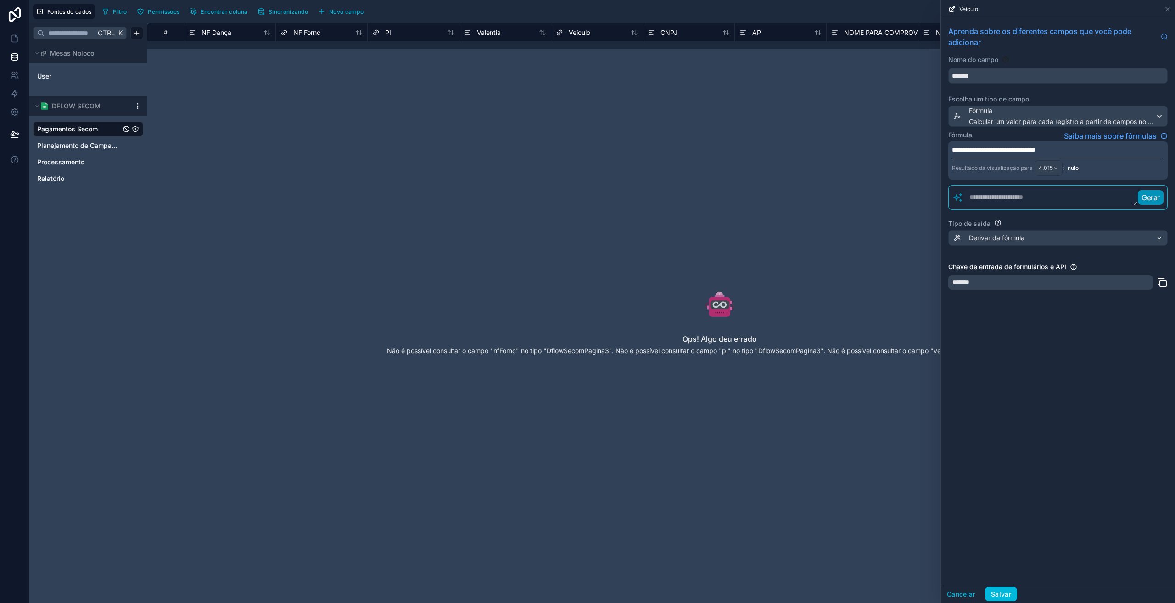
click at [1003, 594] on font "Salvar" at bounding box center [1001, 594] width 20 height 8
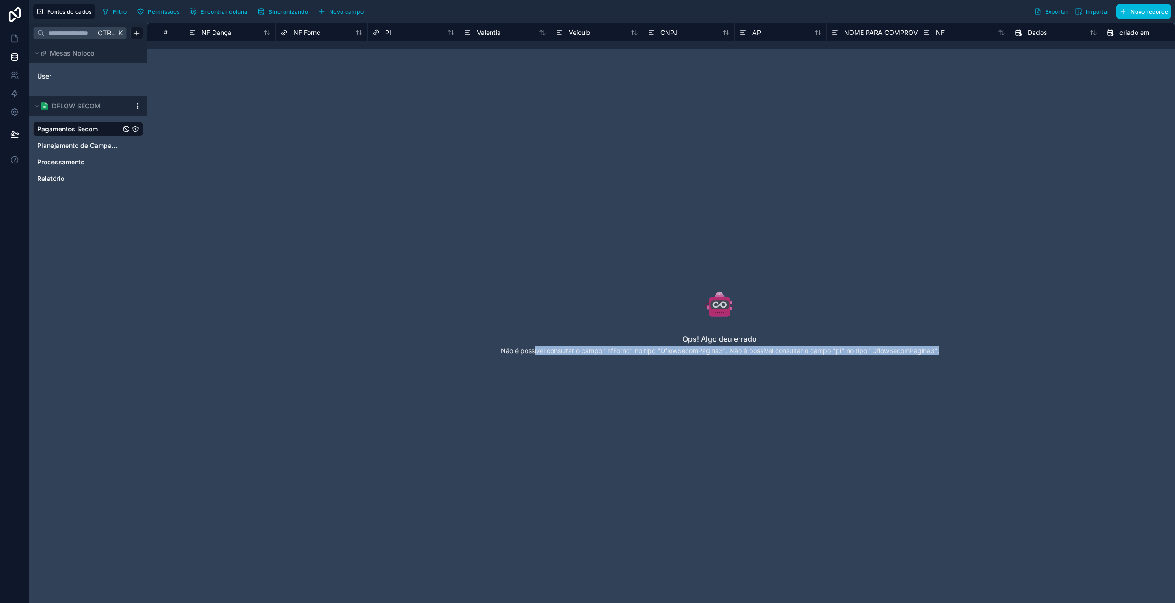
drag, startPoint x: 536, startPoint y: 352, endPoint x: 943, endPoint y: 356, distance: 406.7
click at [943, 356] on div "Ops! Algo deu errado Não é possível consultar o campo "nfFornc" no tipo "DflowS…" at bounding box center [720, 327] width 852 height 433
click at [312, 34] on font "NF Fornc" at bounding box center [306, 32] width 27 height 8
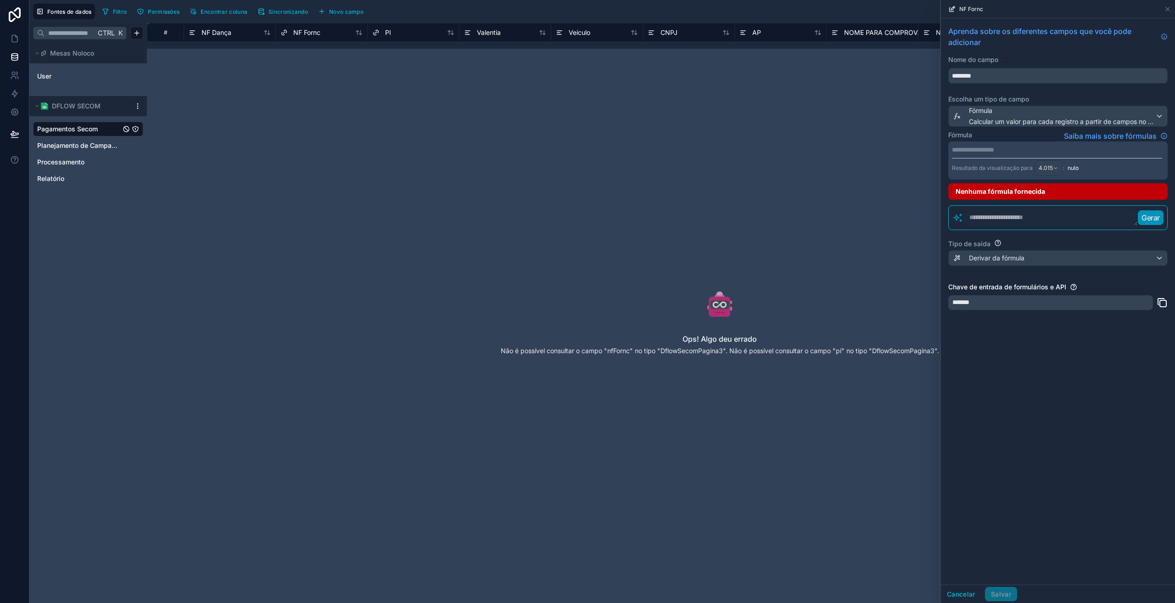
click at [997, 189] on font "Nenhuma fórmula fornecida" at bounding box center [1000, 191] width 89 height 8
click at [1014, 147] on p "**********" at bounding box center [1057, 149] width 210 height 9
click at [1013, 134] on div "Fórmula Saiba mais sobre fórmulas" at bounding box center [1057, 135] width 219 height 11
click at [1012, 216] on textarea at bounding box center [1050, 217] width 174 height 17
click at [984, 218] on textarea at bounding box center [1050, 217] width 174 height 17
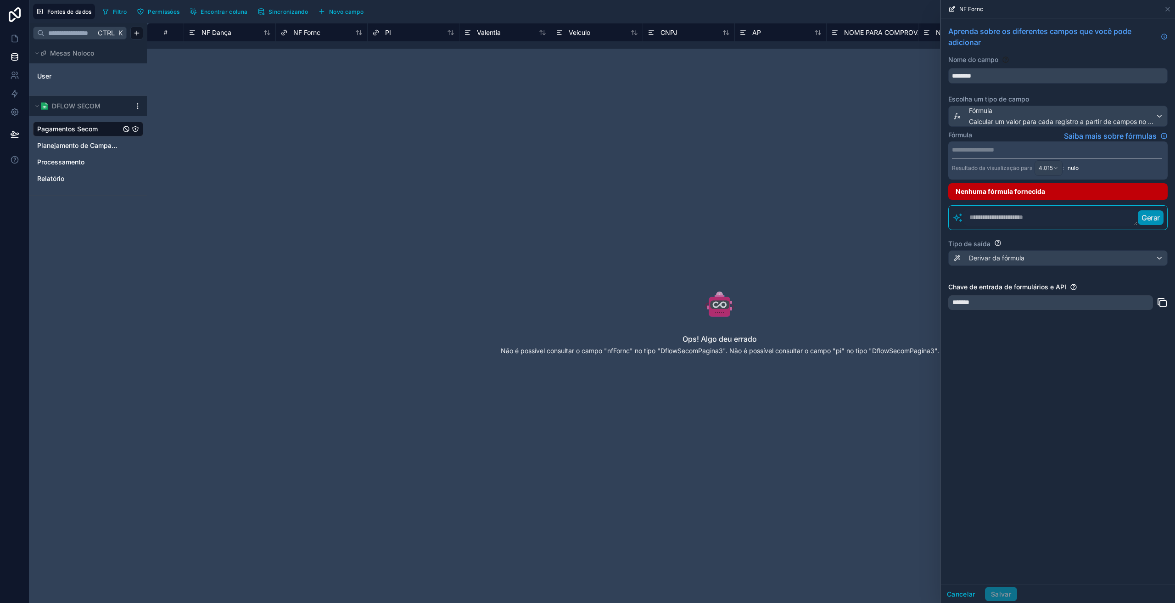
paste textarea "**********"
type textarea "**********"
click at [1147, 220] on font "Gerar" at bounding box center [1150, 217] width 18 height 9
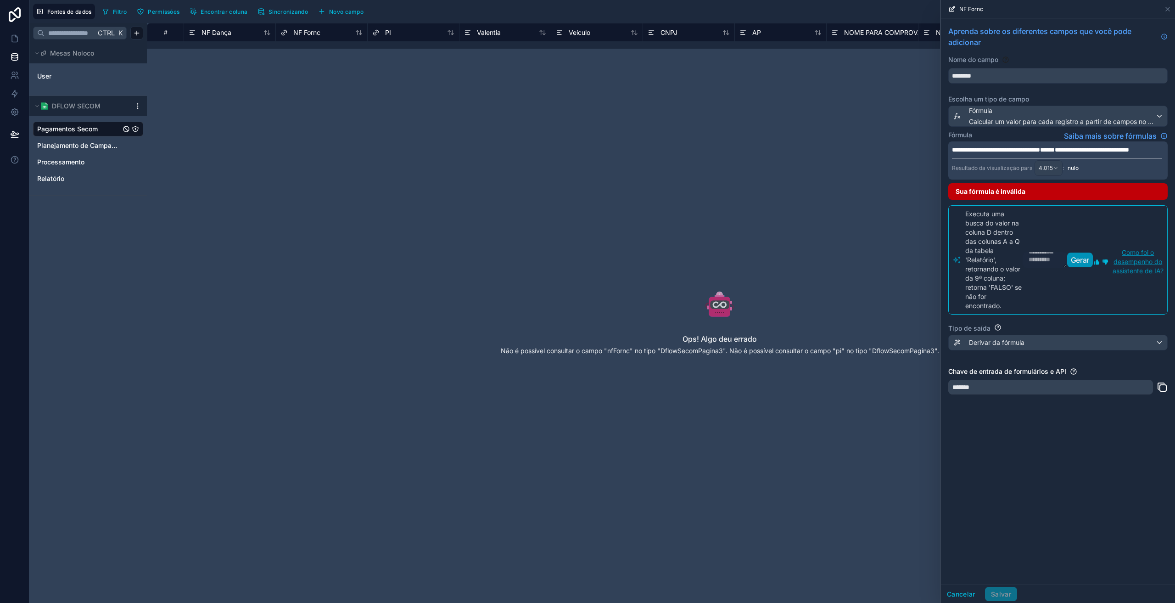
scroll to position [32, 0]
drag, startPoint x: 1003, startPoint y: 315, endPoint x: 960, endPoint y: 226, distance: 98.9
click at [960, 226] on div "Executa uma busca do valor na coluna D dentro das colunas A a Q da tabela 'Rela…" at bounding box center [987, 259] width 70 height 101
copy font "Executa uma busca do valor na coluna D dentro das colunas A a Q da tabela 'Rela…"
click at [1008, 517] on div "**********" at bounding box center [1058, 301] width 234 height 566
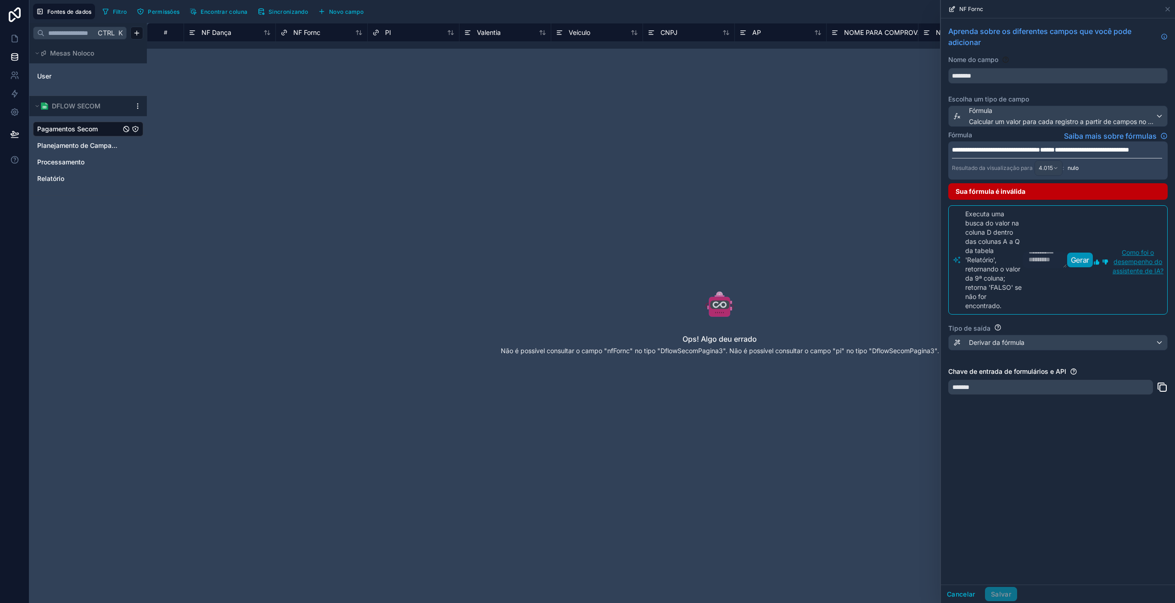
click at [1017, 490] on div "**********" at bounding box center [1058, 301] width 234 height 566
click at [1004, 506] on div "**********" at bounding box center [1058, 301] width 234 height 566
click at [993, 154] on p "**********" at bounding box center [1057, 149] width 210 height 9
click at [1004, 436] on div "**********" at bounding box center [1058, 301] width 234 height 566
click at [1015, 116] on div "Fórmula Calcular um valor para cada registro a partir de campos no mesmo regist…" at bounding box center [1062, 116] width 186 height 20
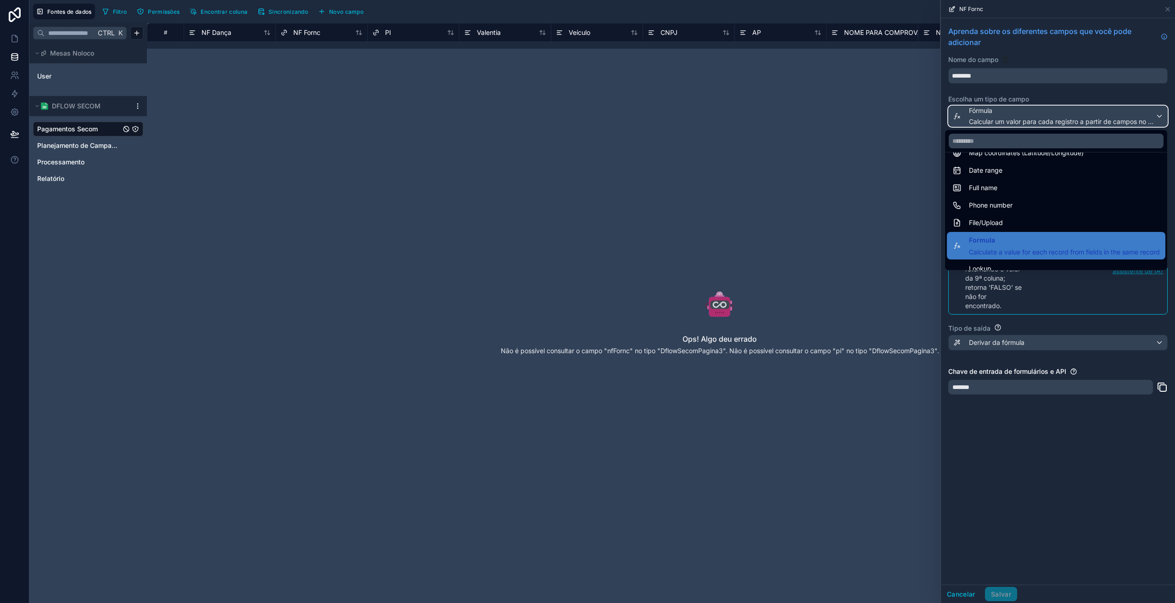
scroll to position [199, 0]
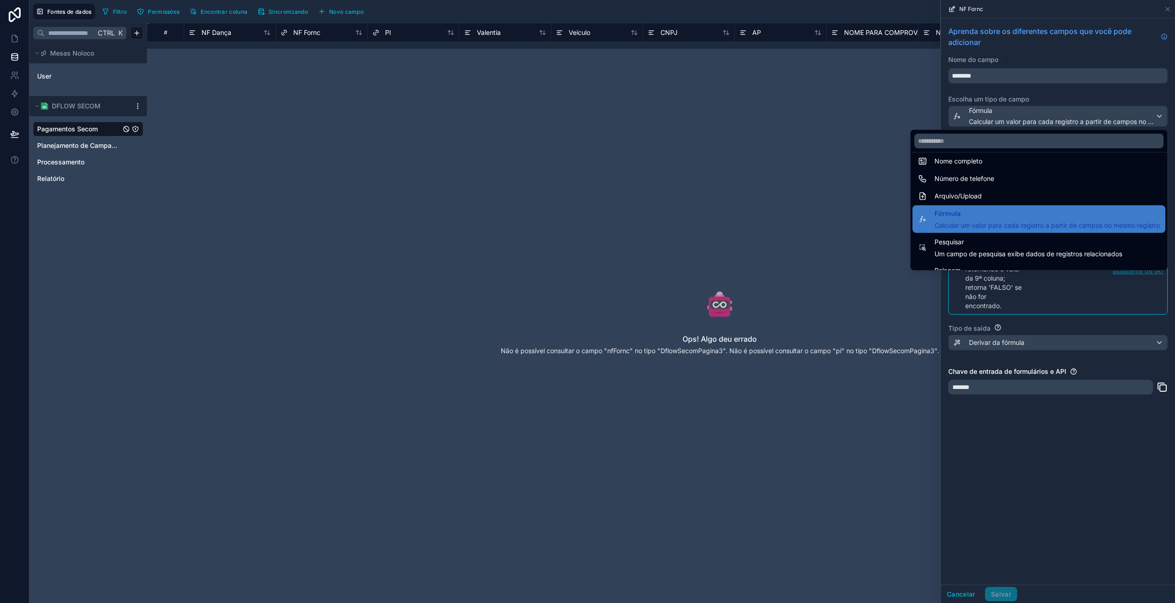
click at [986, 238] on span "Pesquisar" at bounding box center [1028, 241] width 188 height 11
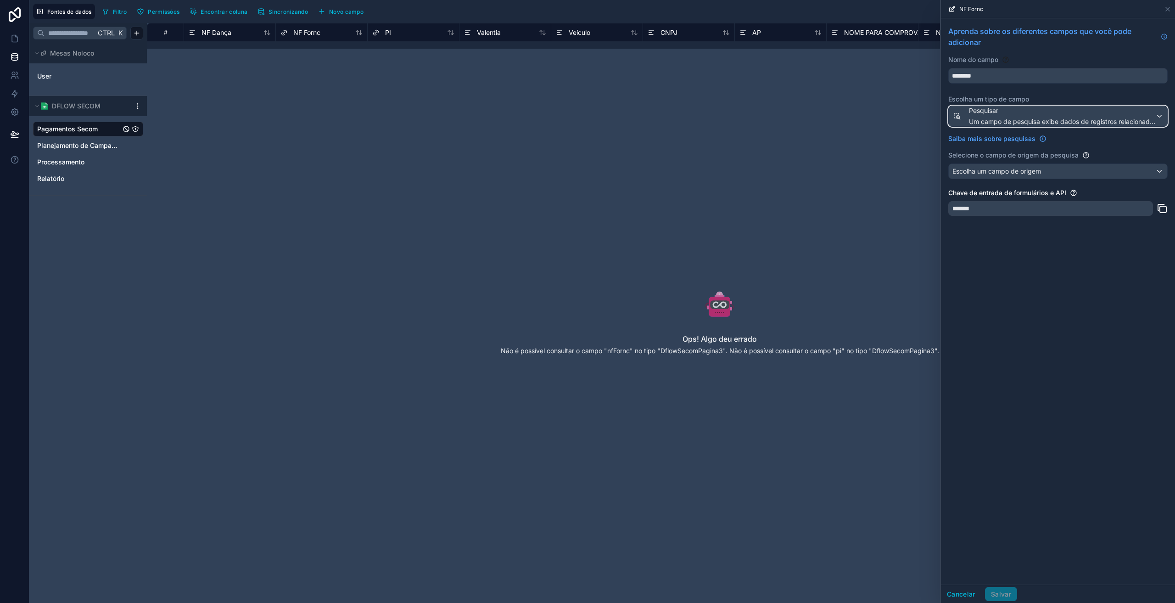
click at [996, 119] on font "Um campo de pesquisa exibe dados de registros relacionados" at bounding box center [1063, 121] width 188 height 8
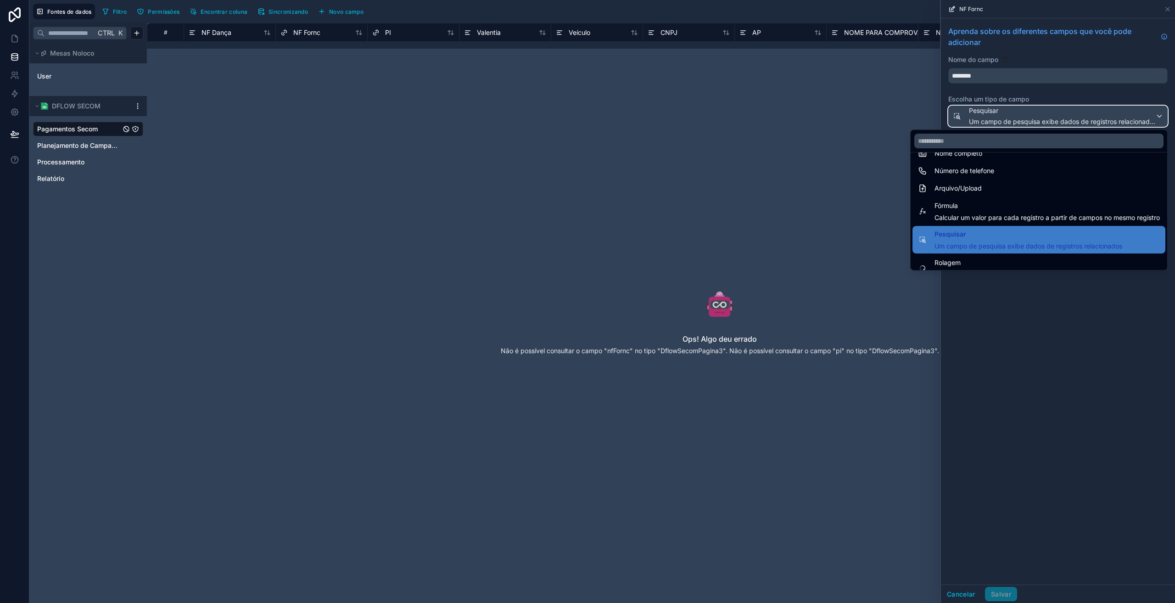
scroll to position [214, 0]
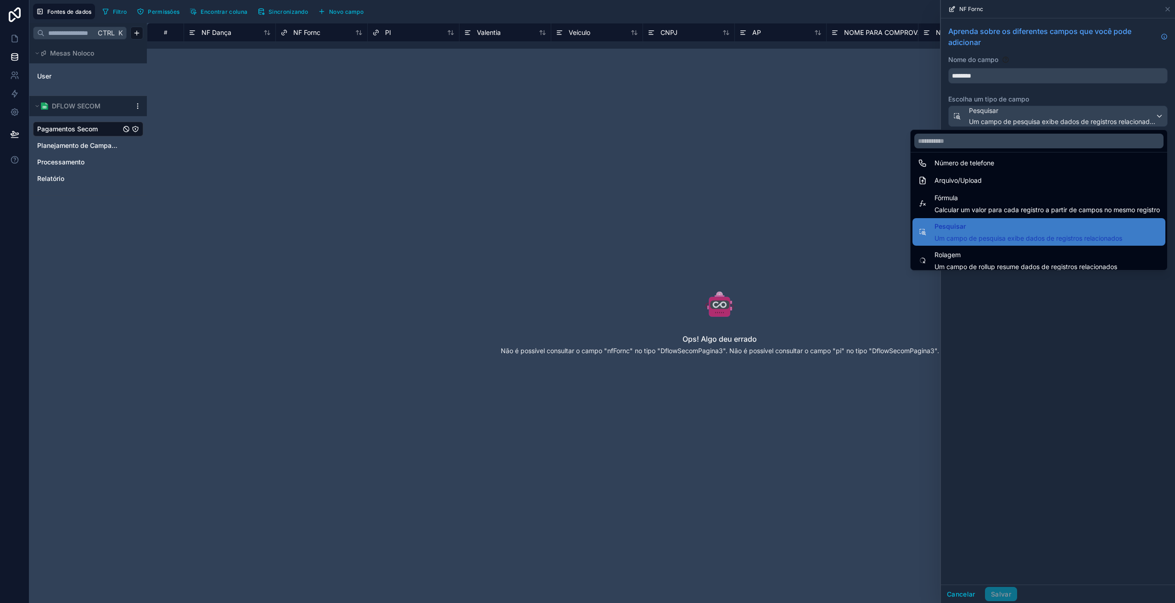
click at [963, 206] on font "Calcular um valor para cada registro a partir de campos no mesmo registro" at bounding box center [1046, 210] width 225 height 8
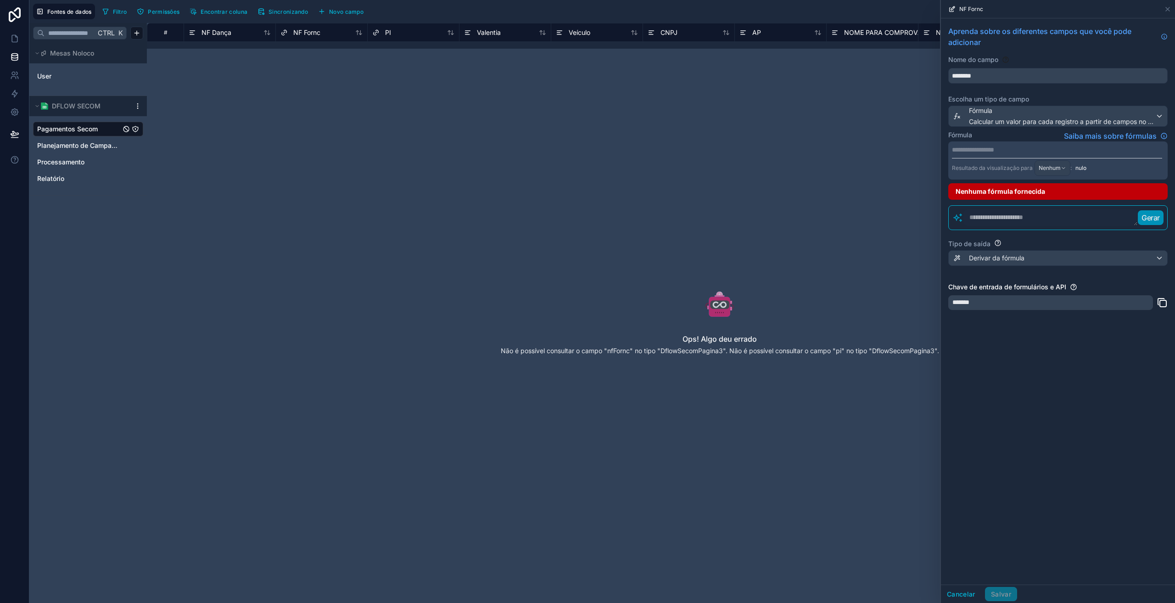
click at [998, 216] on textarea at bounding box center [1050, 217] width 174 height 17
paste textarea "**********"
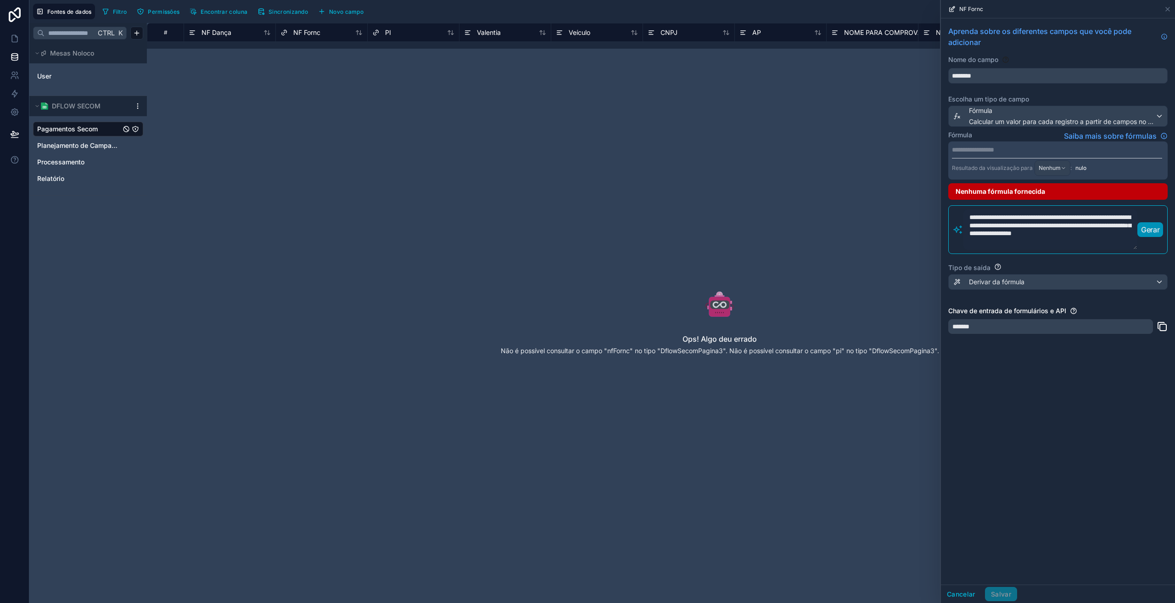
scroll to position [0, 0]
type textarea "**********"
click at [1147, 234] on font "Gerar" at bounding box center [1150, 229] width 18 height 9
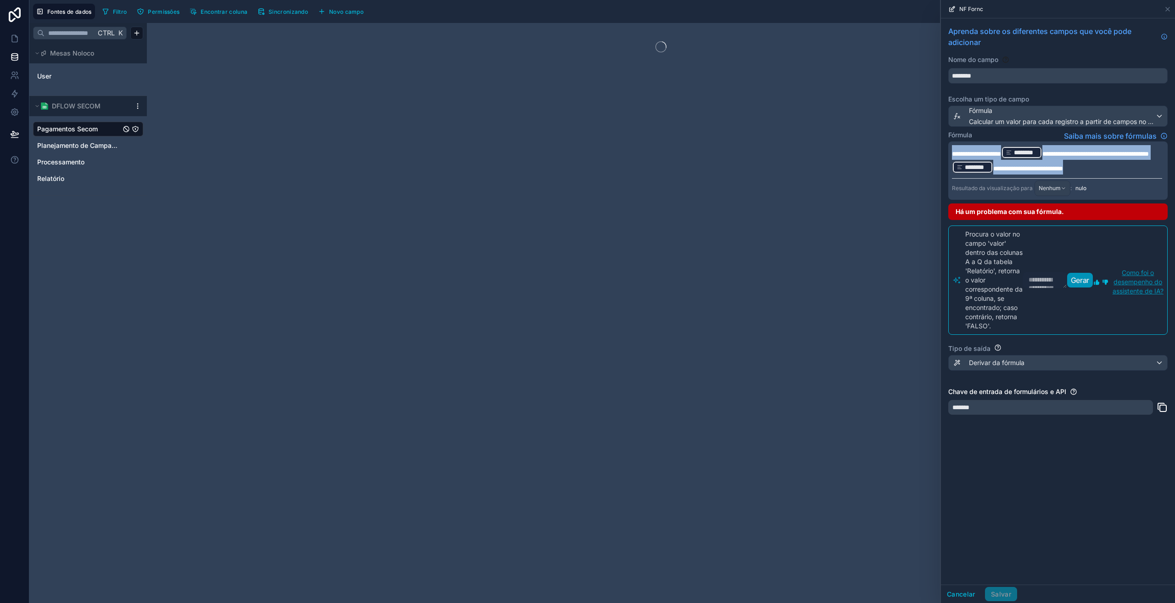
drag, startPoint x: 1015, startPoint y: 182, endPoint x: 948, endPoint y: 149, distance: 74.1
click at [948, 149] on div "**********" at bounding box center [1057, 170] width 219 height 58
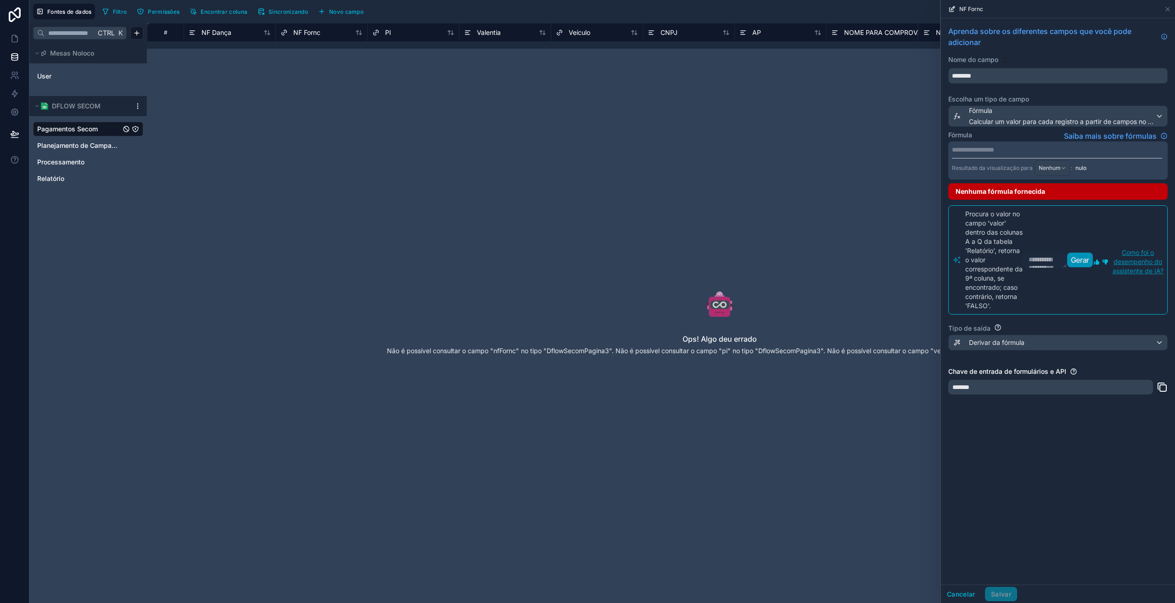
click at [978, 147] on p "**********" at bounding box center [1057, 149] width 210 height 9
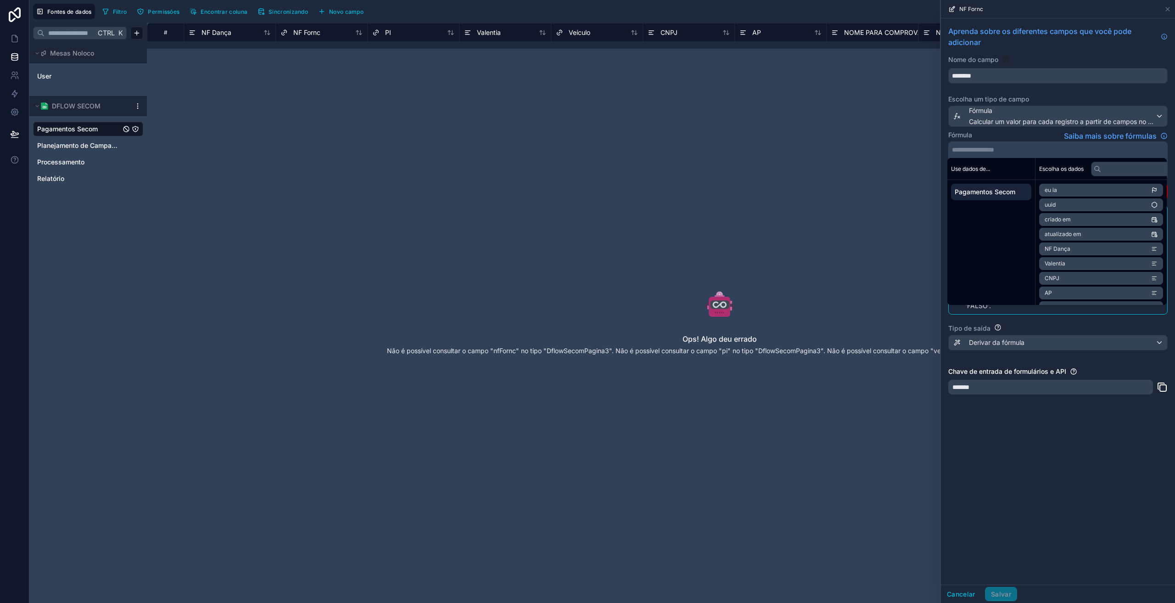
click at [1015, 422] on div "**********" at bounding box center [1058, 301] width 234 height 566
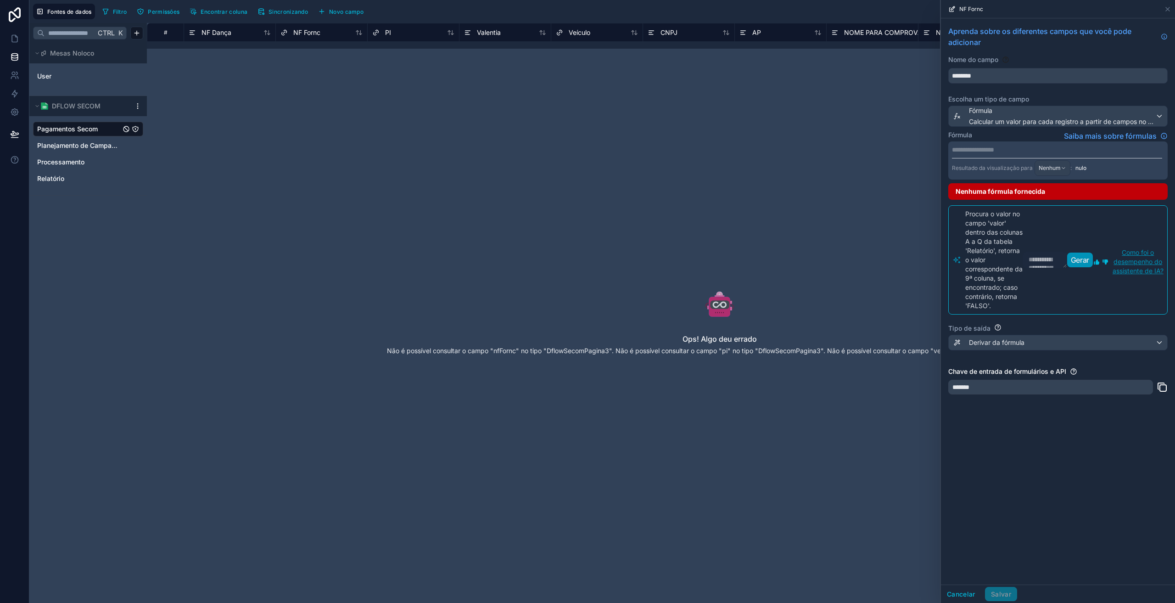
click at [975, 278] on font "Procura o valor no campo 'valor' dentro das colunas A a Q da tabela 'Relatório'…" at bounding box center [993, 260] width 57 height 100
click at [1024, 198] on div "Nenhuma fórmula fornecida" at bounding box center [1057, 191] width 219 height 17
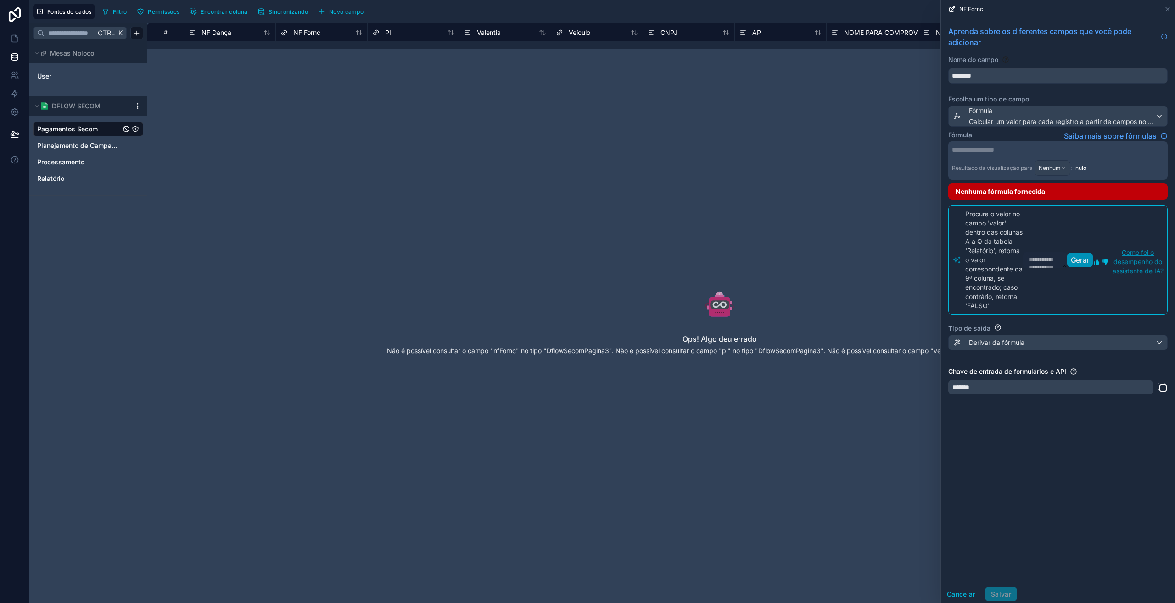
click at [1023, 193] on font "Nenhuma fórmula fornecida" at bounding box center [1000, 191] width 89 height 8
click at [1080, 436] on div "**********" at bounding box center [1058, 301] width 234 height 566
click at [955, 599] on button "Cancelar" at bounding box center [961, 594] width 40 height 15
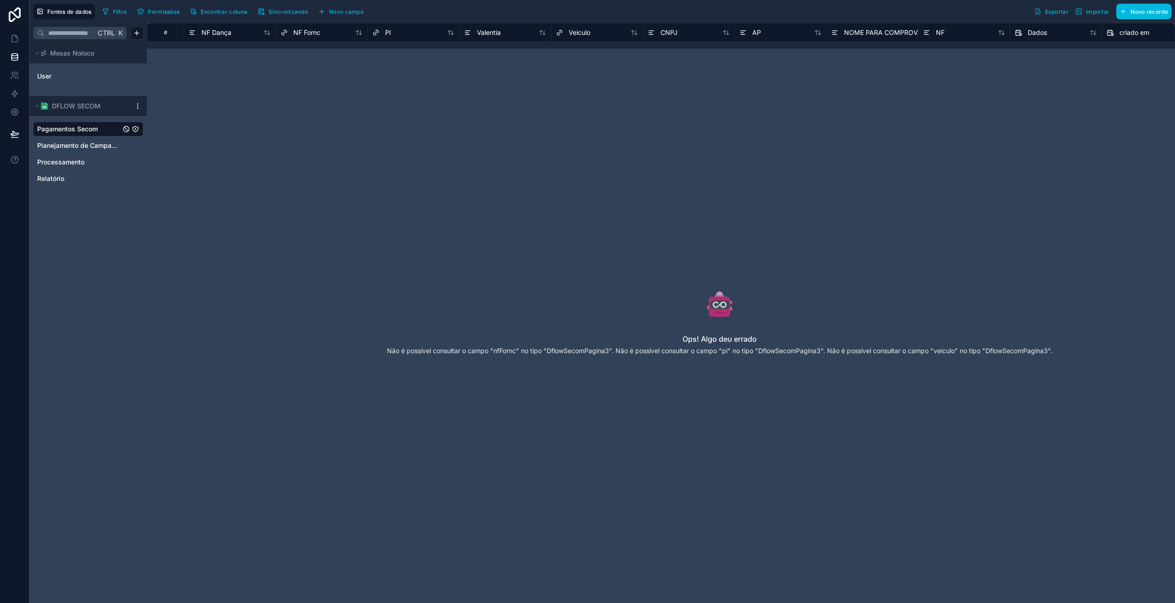
click at [384, 30] on div "PI" at bounding box center [381, 32] width 19 height 11
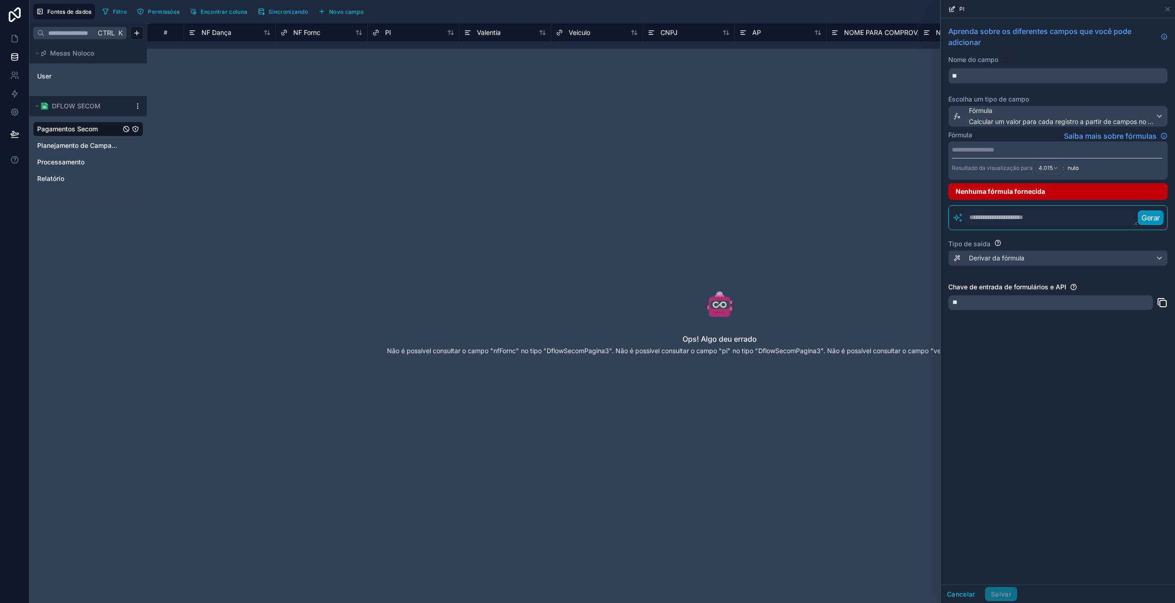
click at [1003, 218] on textarea at bounding box center [1050, 217] width 174 height 17
paste textarea "**********"
type textarea "**********"
click at [1155, 220] on font "Gerar" at bounding box center [1150, 217] width 18 height 9
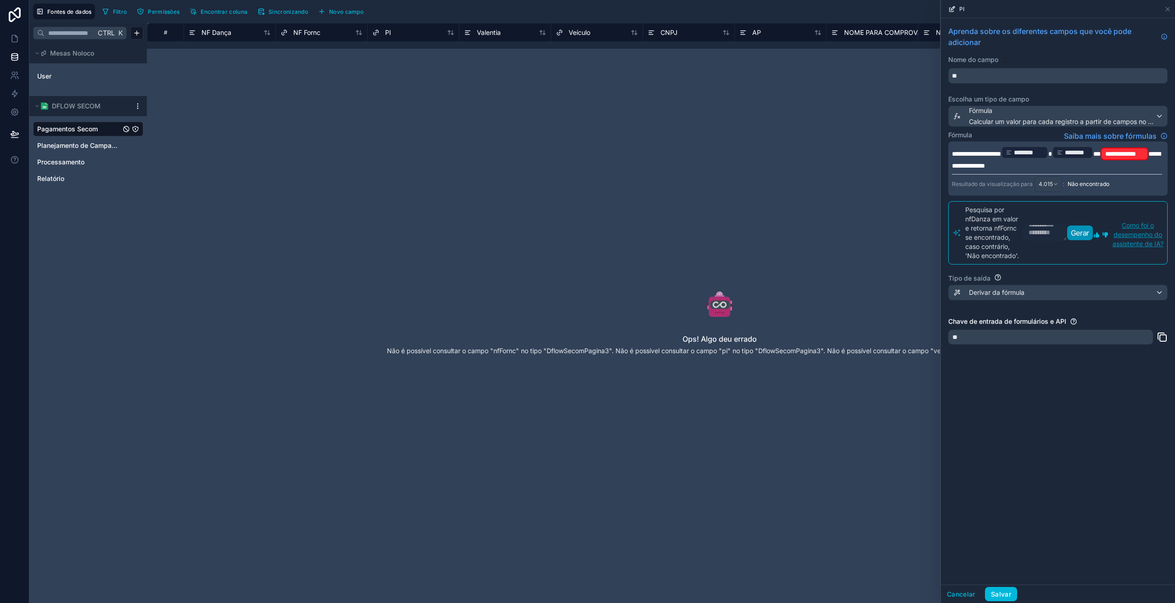
scroll to position [31, 0]
click at [1037, 118] on font "Calcular um valor para cada registro a partir de campos no mesmo registro" at bounding box center [1081, 121] width 225 height 8
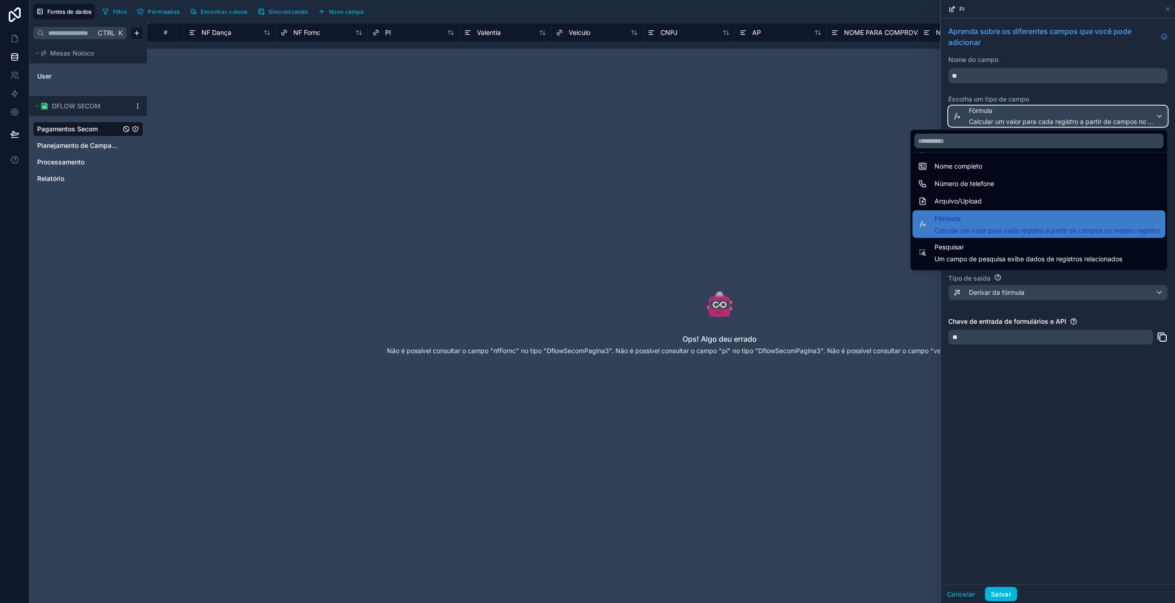
scroll to position [192, 0]
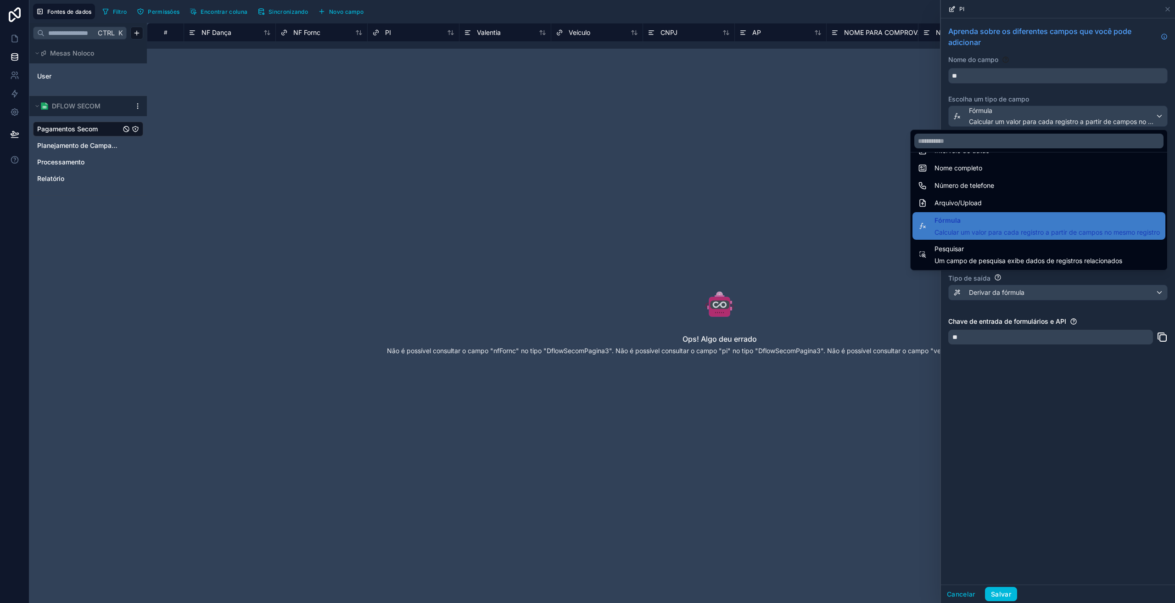
click at [1021, 224] on span "Fórmula" at bounding box center [1046, 220] width 225 height 11
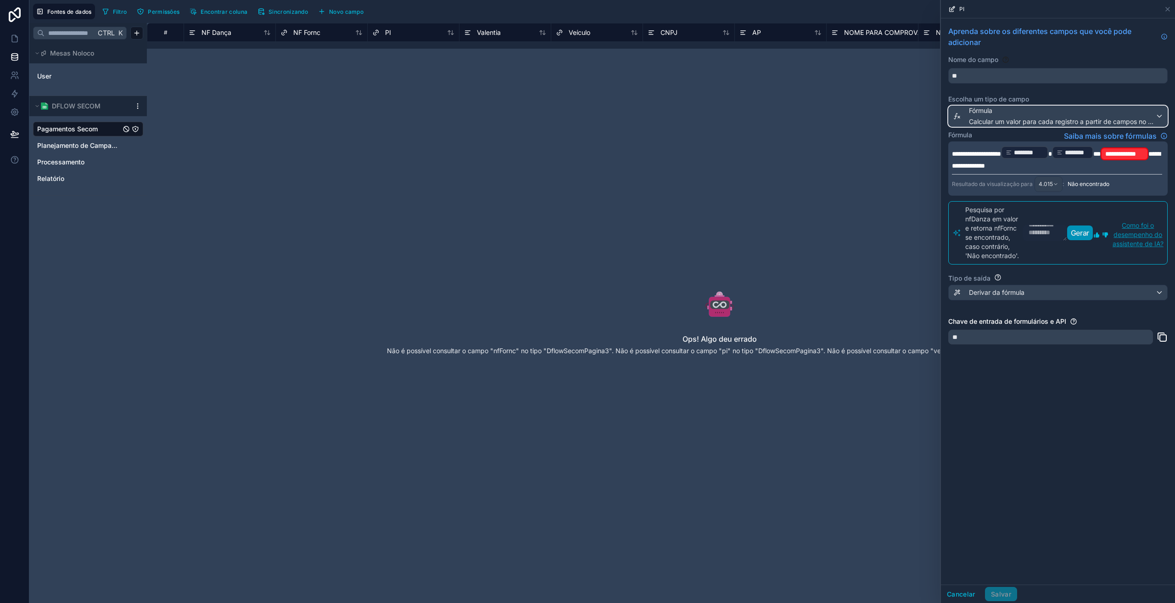
click at [1004, 124] on font "Calcular um valor para cada registro a partir de campos no mesmo registro" at bounding box center [1081, 121] width 225 height 8
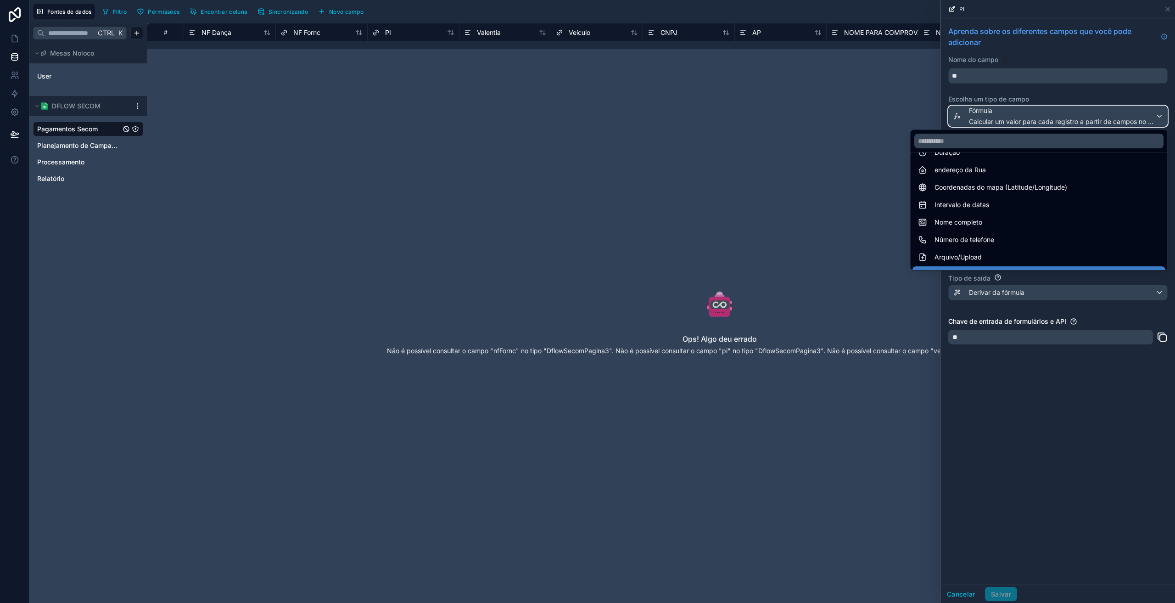
scroll to position [184, 0]
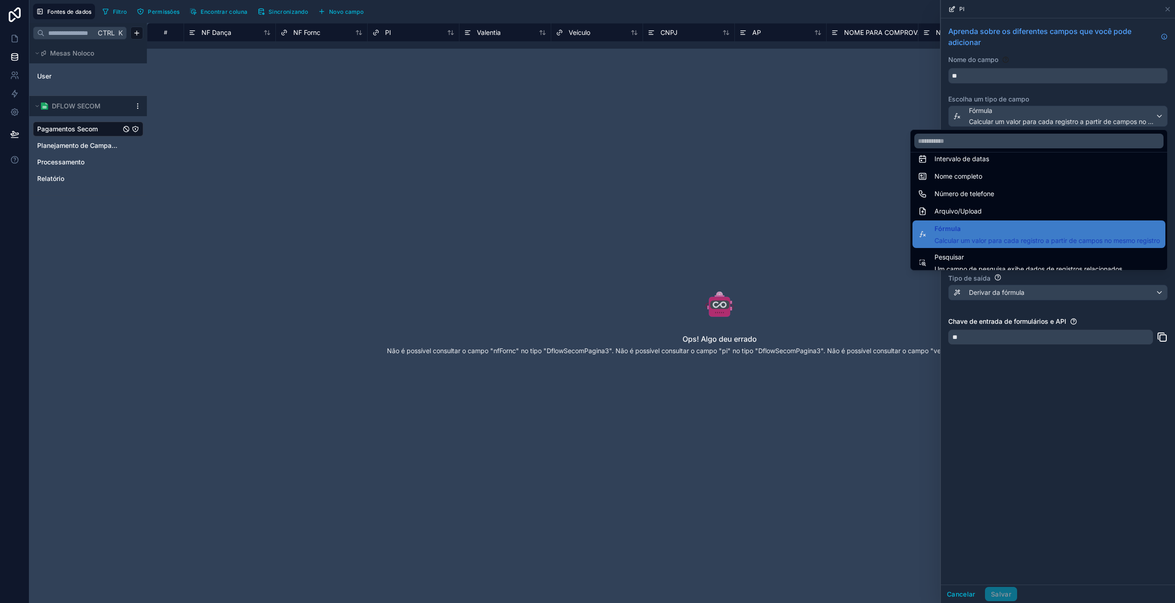
click at [1004, 252] on span "Pesquisar" at bounding box center [1028, 257] width 188 height 11
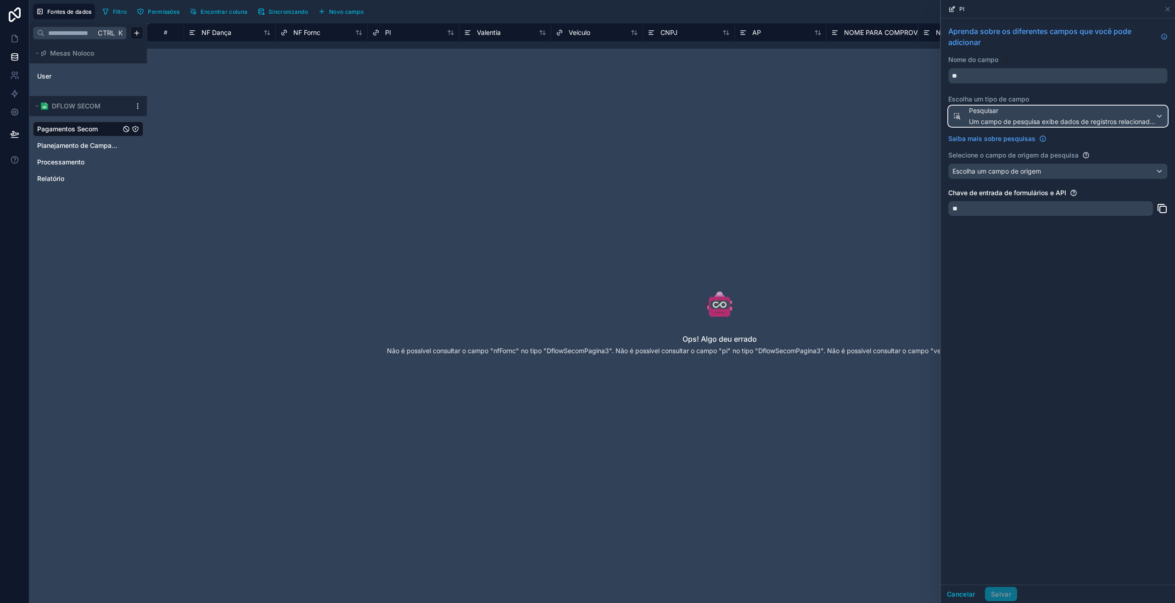
click at [1000, 114] on span "Pesquisar" at bounding box center [1062, 110] width 186 height 9
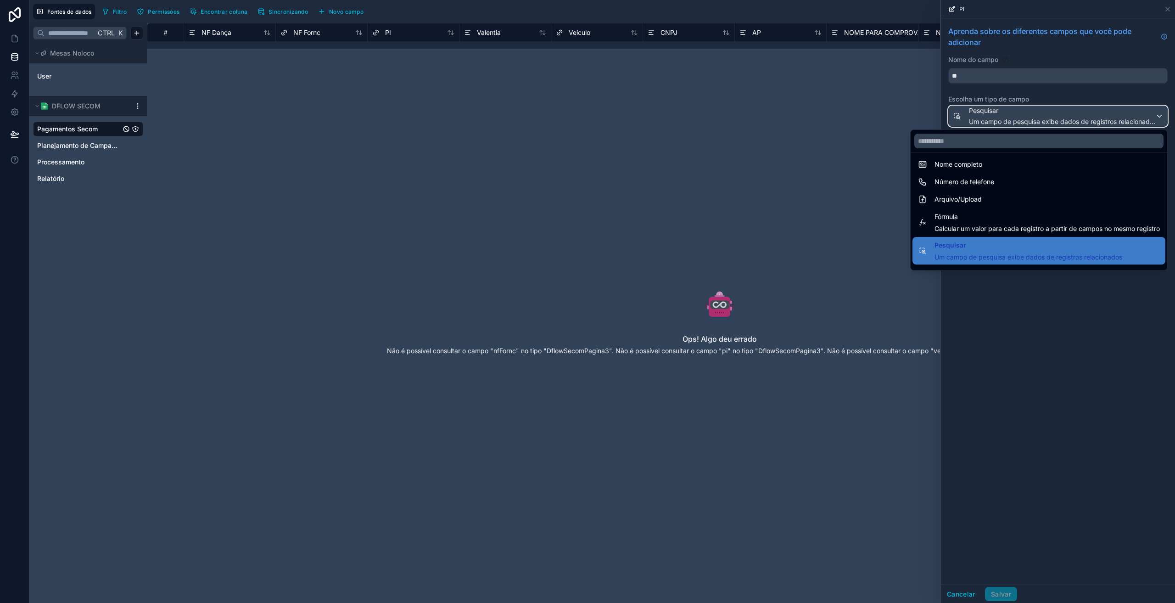
scroll to position [199, 0]
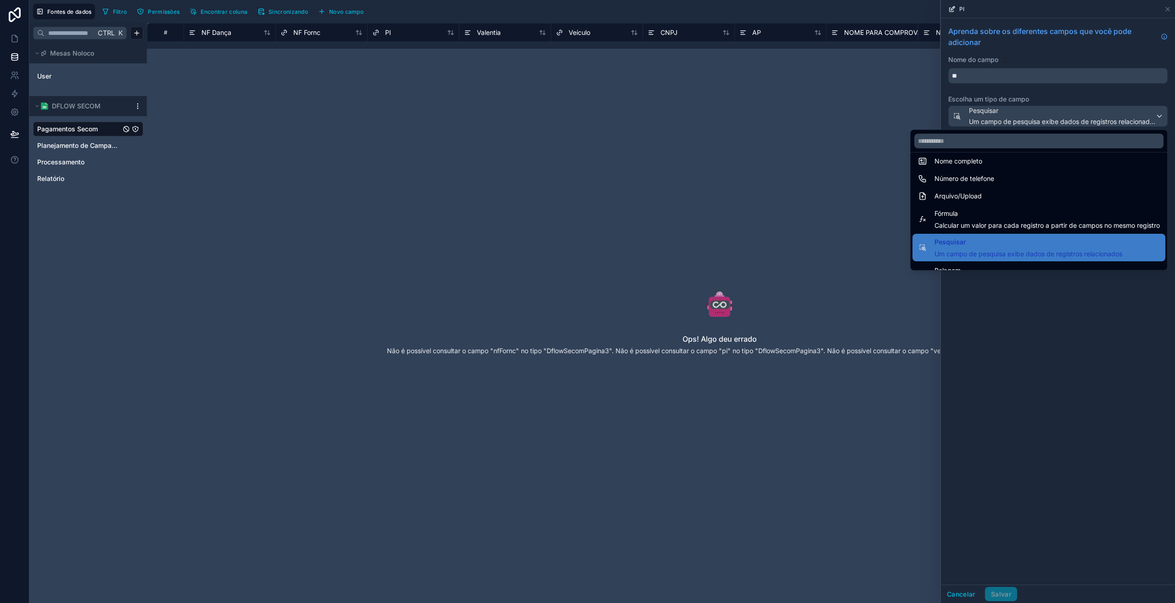
click at [995, 227] on font "Calcular um valor para cada registro a partir de campos no mesmo registro" at bounding box center [1046, 225] width 225 height 8
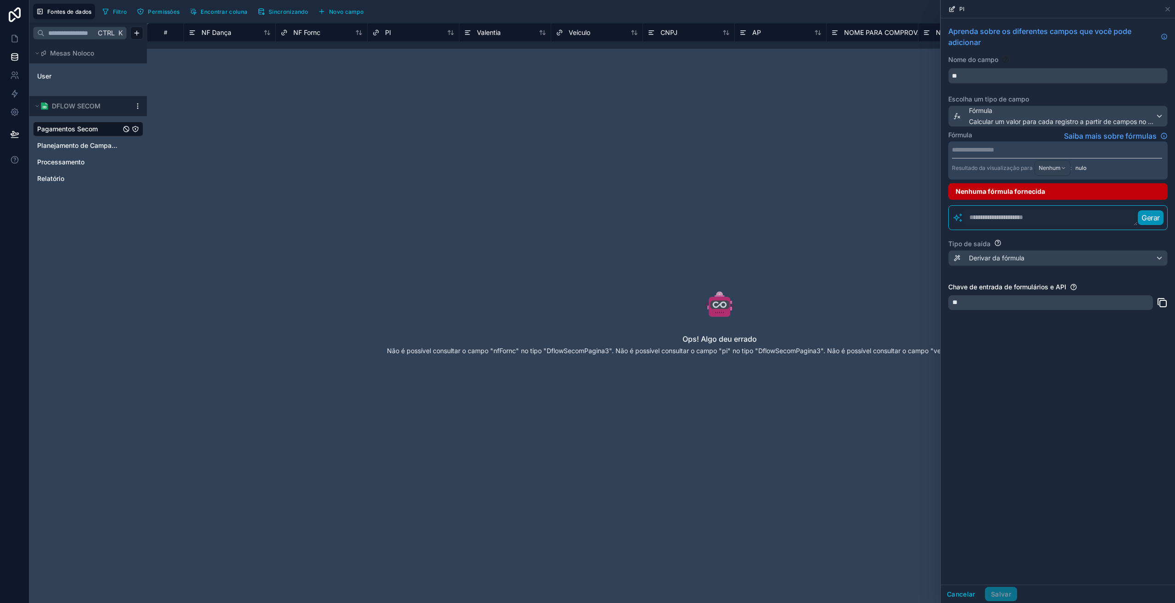
click at [1008, 152] on p "**********" at bounding box center [1057, 149] width 210 height 9
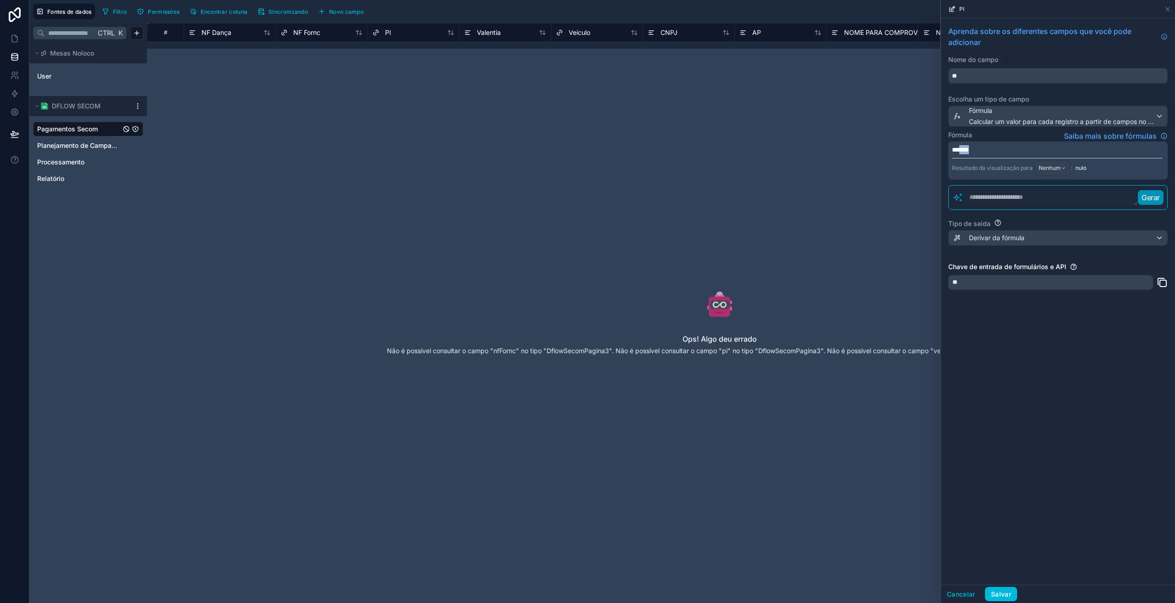
drag, startPoint x: 992, startPoint y: 148, endPoint x: 963, endPoint y: 144, distance: 29.1
click at [963, 144] on div "******* Resultado da visualização para Nenhum : nulo" at bounding box center [1057, 160] width 219 height 38
click at [981, 152] on p "*******" at bounding box center [1057, 149] width 210 height 9
drag, startPoint x: 979, startPoint y: 150, endPoint x: 956, endPoint y: 150, distance: 22.9
click at [956, 150] on p "*******" at bounding box center [1057, 149] width 210 height 9
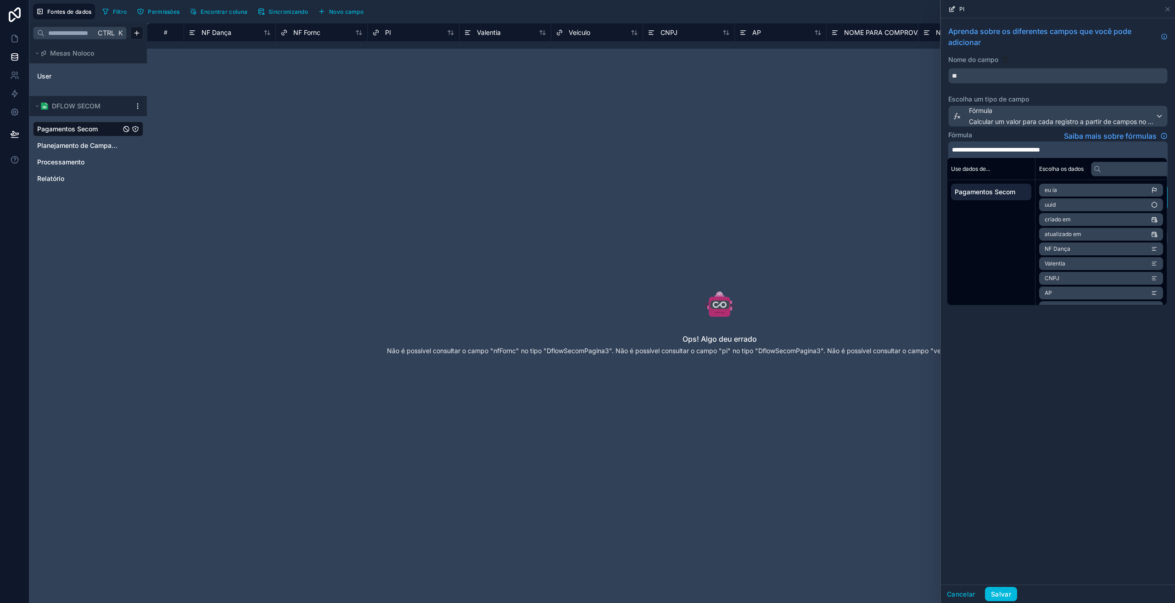
click at [956, 148] on font "**********" at bounding box center [996, 149] width 88 height 6
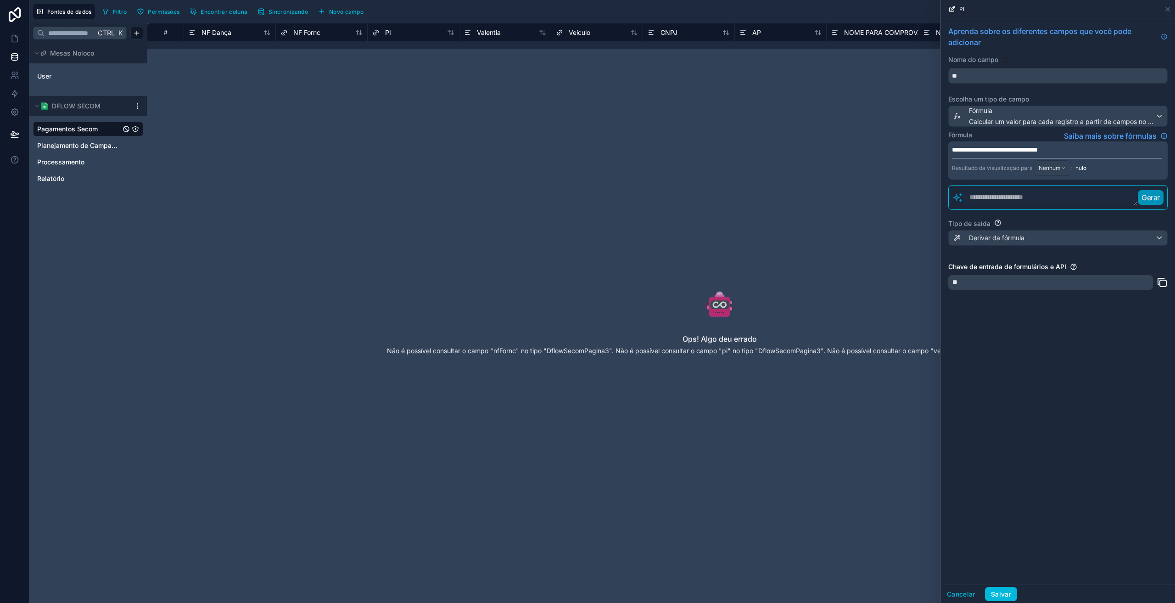
click at [1057, 392] on div "**********" at bounding box center [1058, 301] width 234 height 566
click at [1058, 371] on div "**********" at bounding box center [1058, 301] width 234 height 566
click at [1050, 167] on font "Nenhum" at bounding box center [1050, 167] width 22 height 7
click at [1090, 366] on div at bounding box center [1058, 301] width 234 height 603
click at [1083, 170] on font "nulo" at bounding box center [1080, 167] width 11 height 7
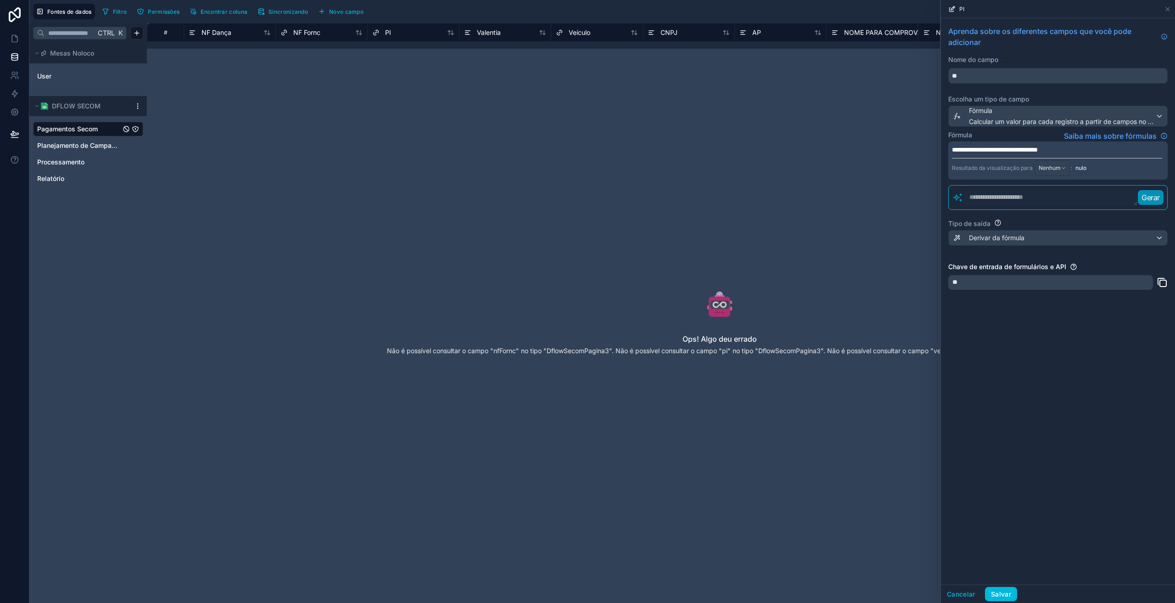
click at [1060, 190] on textarea at bounding box center [1050, 197] width 174 height 17
click at [1035, 196] on textarea at bounding box center [1050, 197] width 174 height 17
click at [1062, 170] on div "Nenhum" at bounding box center [1052, 168] width 35 height 15
click at [1056, 169] on div at bounding box center [1058, 301] width 234 height 603
click at [1009, 593] on font "Salvar" at bounding box center [1001, 594] width 20 height 8
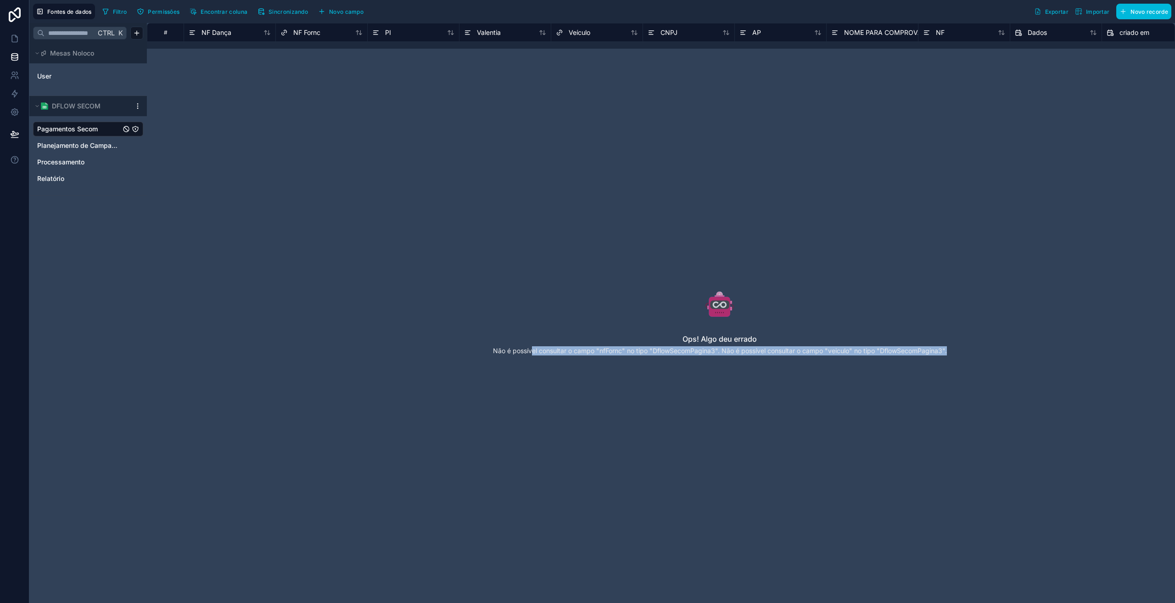
drag, startPoint x: 531, startPoint y: 350, endPoint x: 951, endPoint y: 355, distance: 420.4
click at [951, 355] on div "Ops! Algo deu errado Não é possível consultar o campo "nfFornc" no tipo "DflowS…" at bounding box center [720, 327] width 852 height 433
click at [383, 35] on div "PI" at bounding box center [381, 32] width 19 height 11
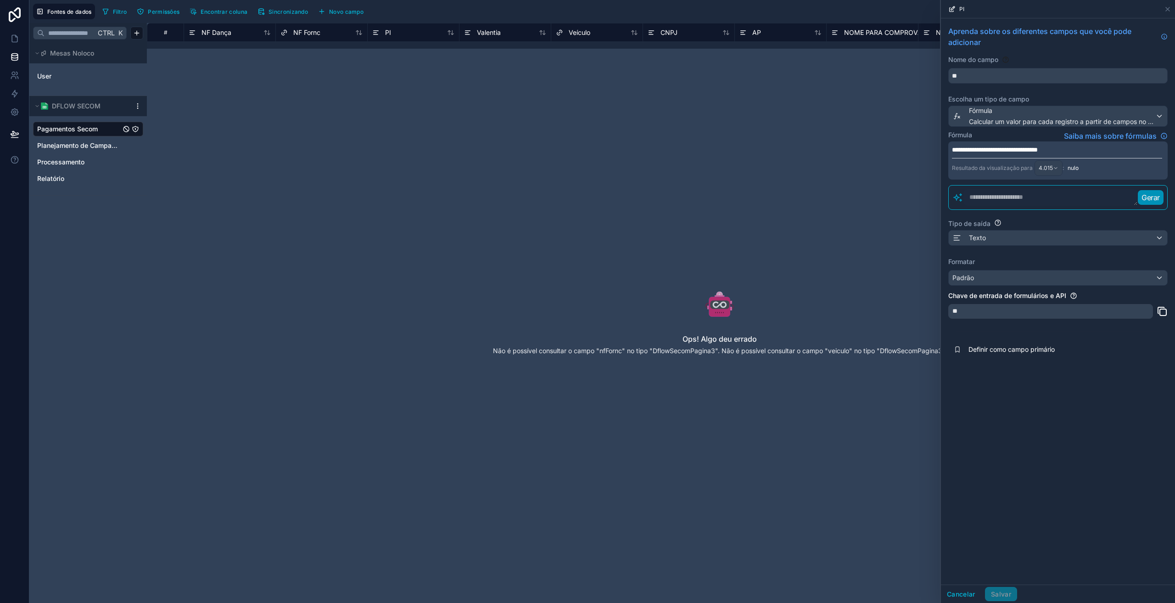
click at [1090, 156] on div "**********" at bounding box center [1057, 160] width 219 height 38
click at [1038, 149] on font "**********" at bounding box center [995, 149] width 86 height 6
click at [968, 595] on font "Cancelar" at bounding box center [961, 594] width 28 height 8
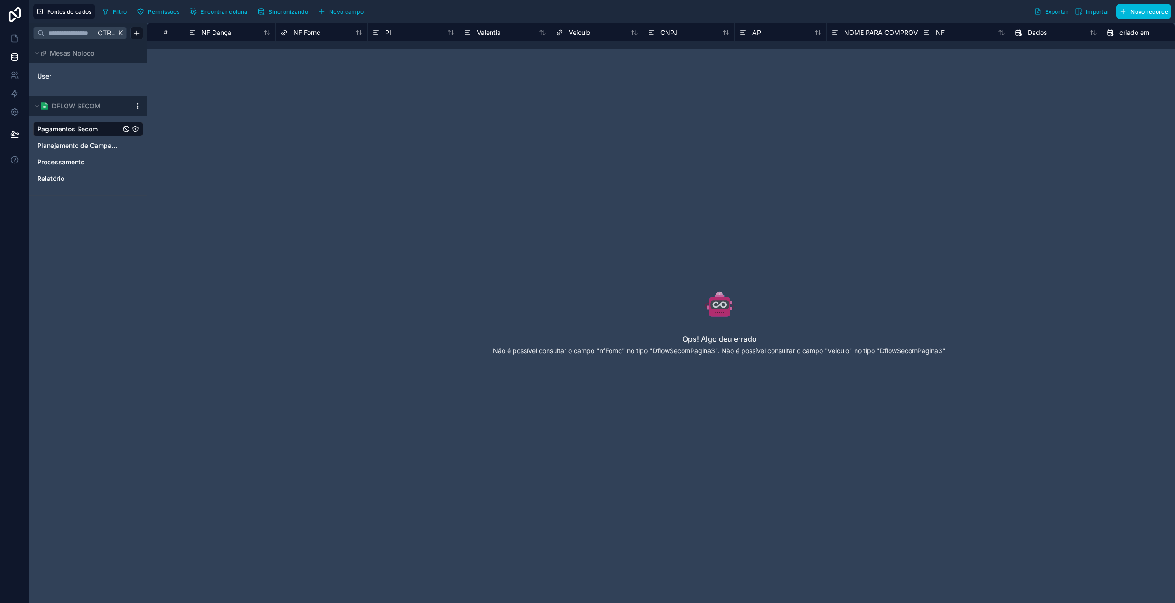
click at [292, 36] on div "NF Fornc" at bounding box center [300, 32] width 40 height 11
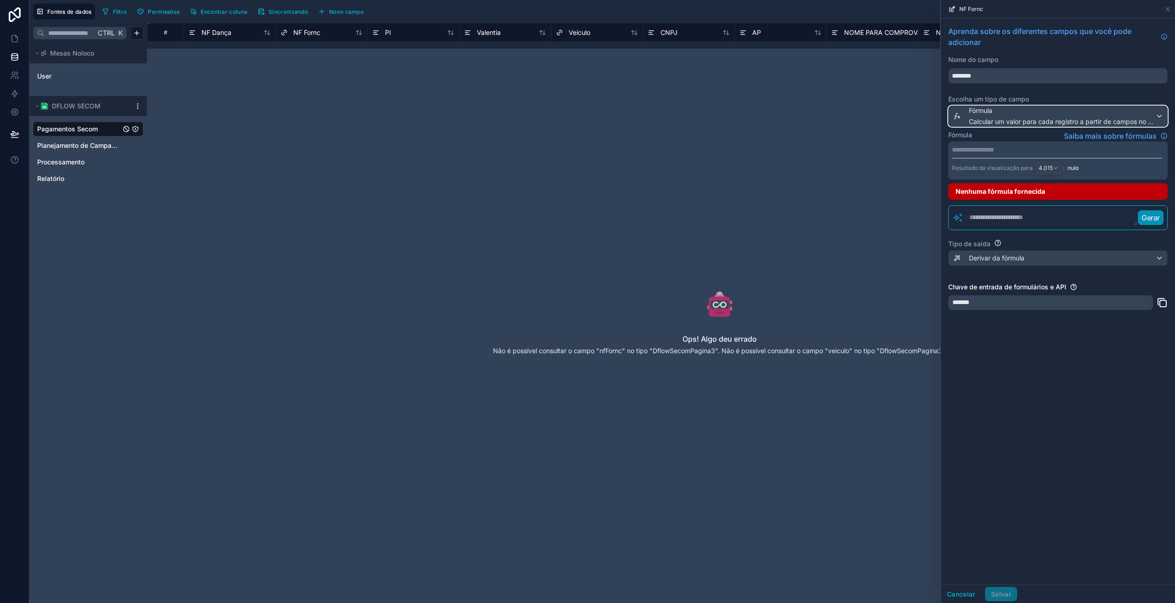
click at [981, 113] on font "Fórmula" at bounding box center [980, 110] width 23 height 8
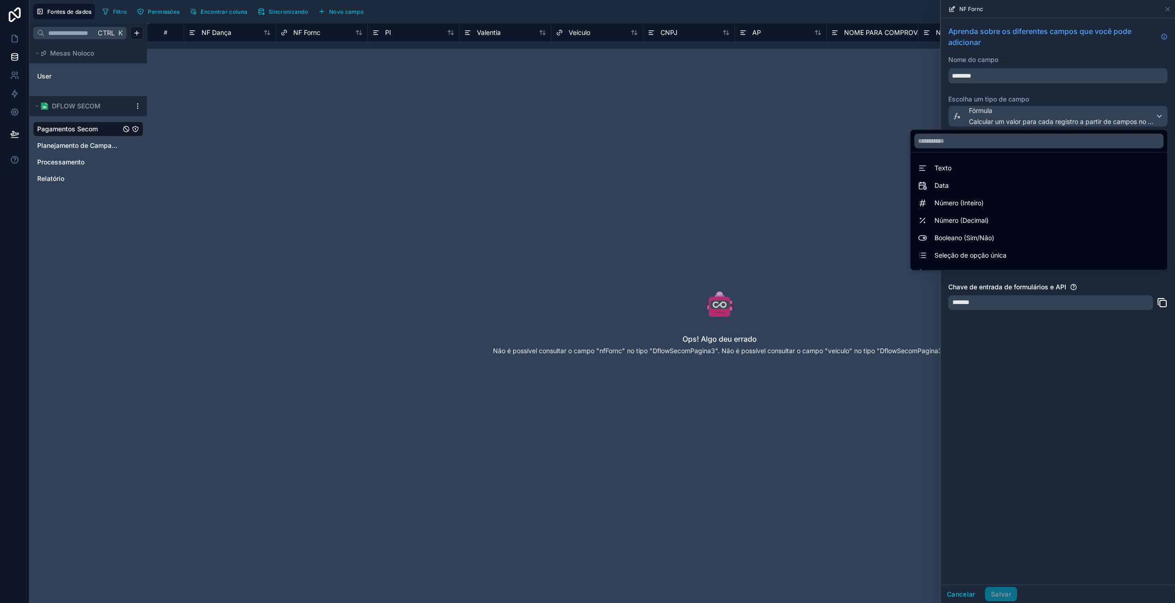
click at [949, 171] on div "Texto" at bounding box center [1039, 167] width 242 height 11
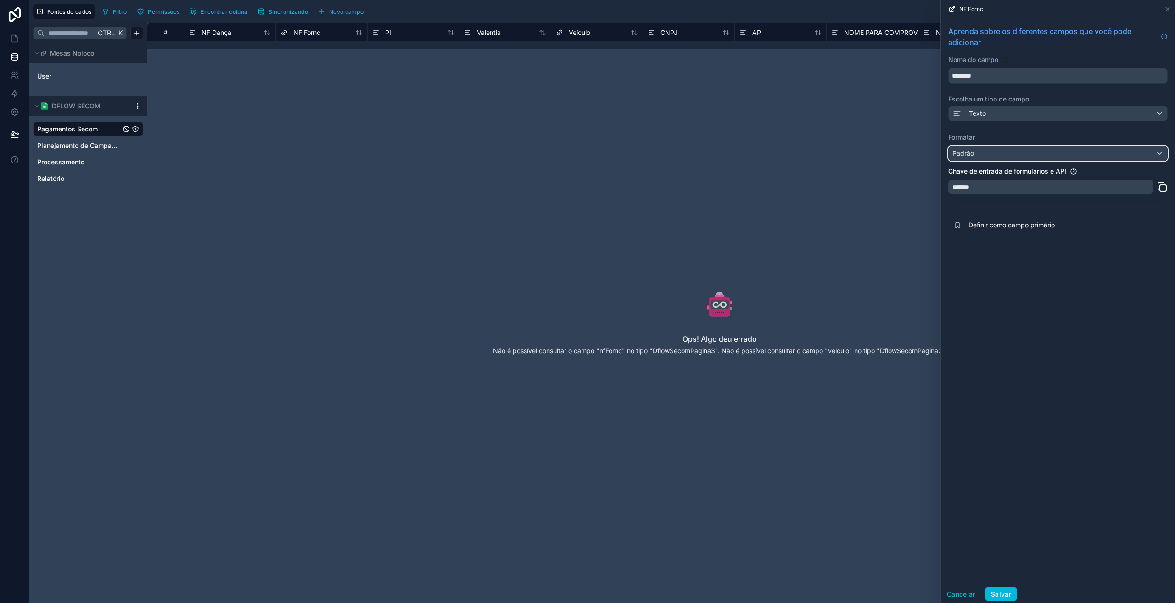
click at [994, 151] on div "Padrão" at bounding box center [1058, 153] width 218 height 15
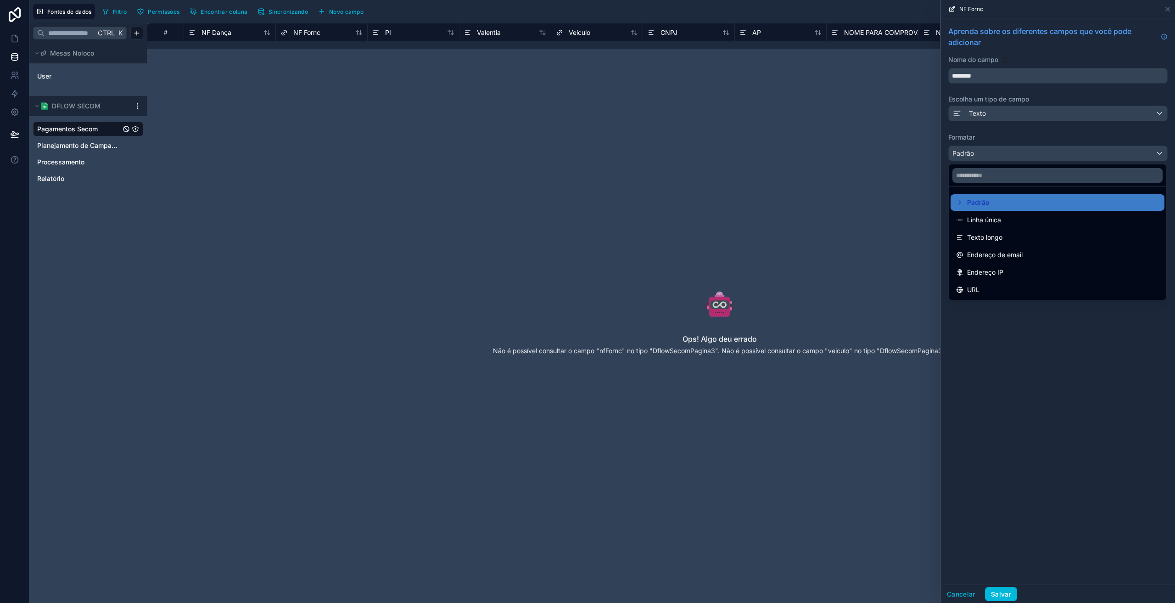
drag, startPoint x: 1063, startPoint y: 398, endPoint x: 1059, endPoint y: 392, distance: 6.9
click at [1063, 398] on div at bounding box center [1058, 301] width 234 height 603
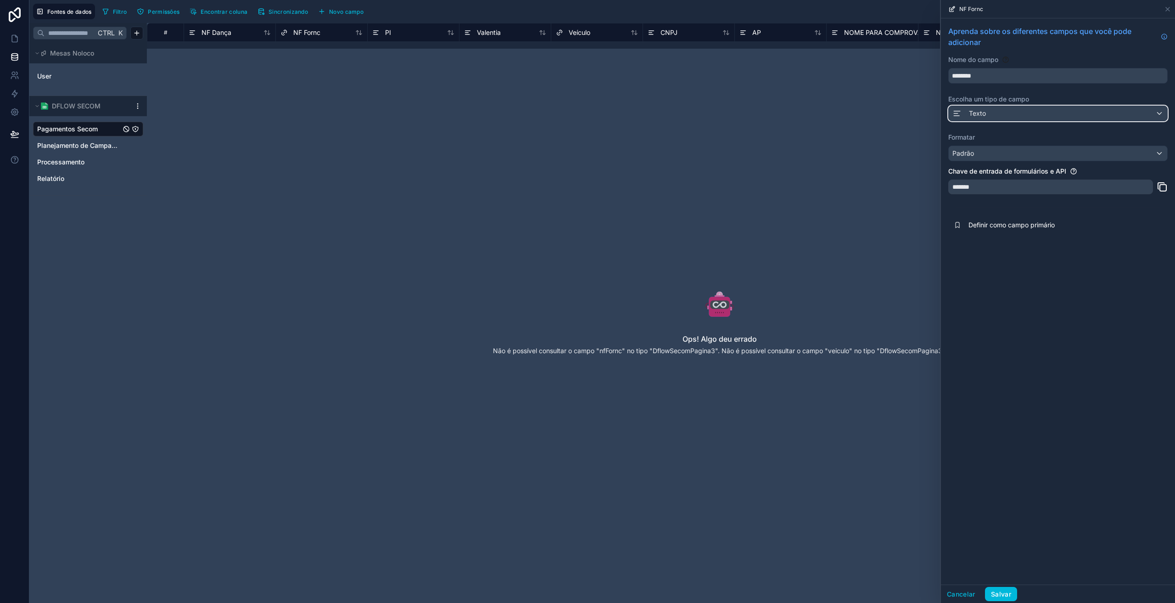
click at [990, 107] on div "Texto" at bounding box center [1058, 113] width 218 height 15
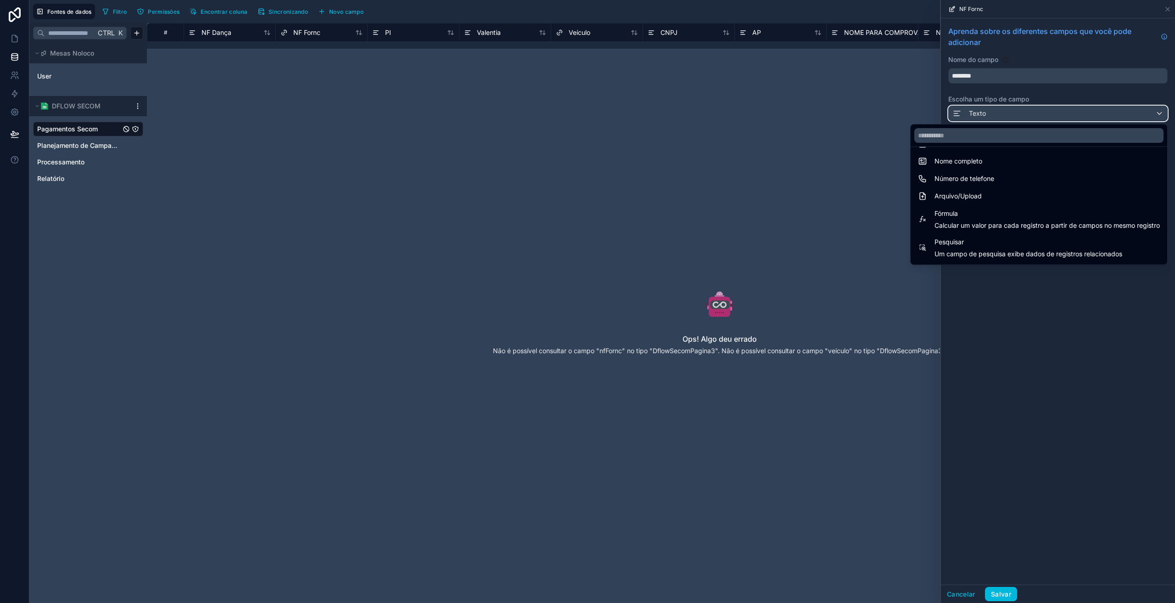
scroll to position [199, 0]
click at [980, 216] on font "Calcular um valor para cada registro a partir de campos no mesmo registro" at bounding box center [1046, 220] width 225 height 8
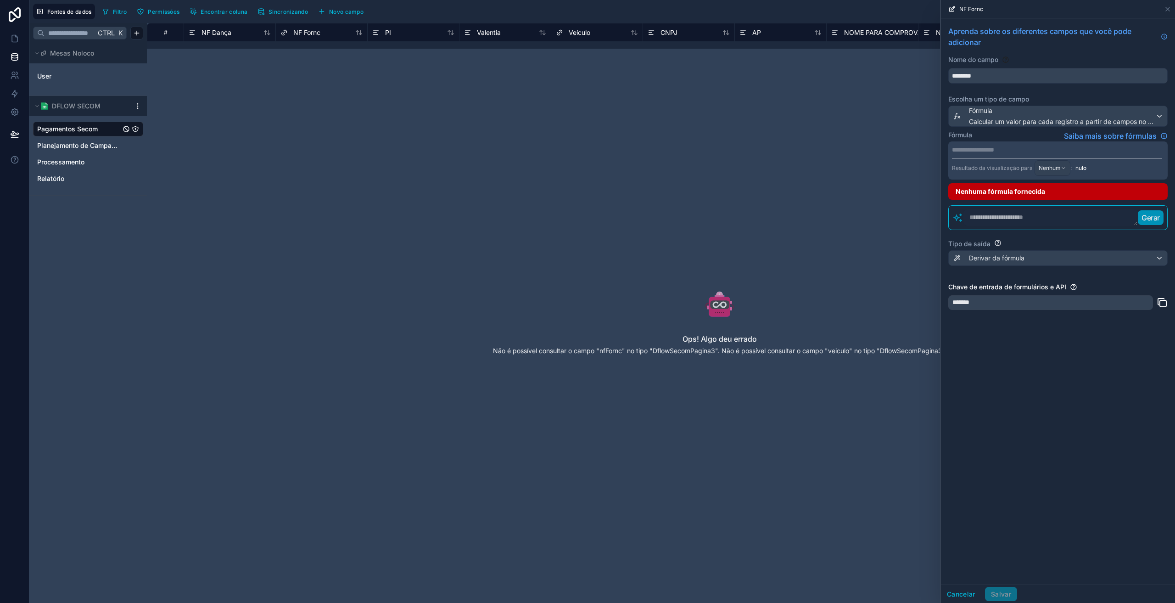
click at [975, 147] on p "**********" at bounding box center [1057, 149] width 210 height 9
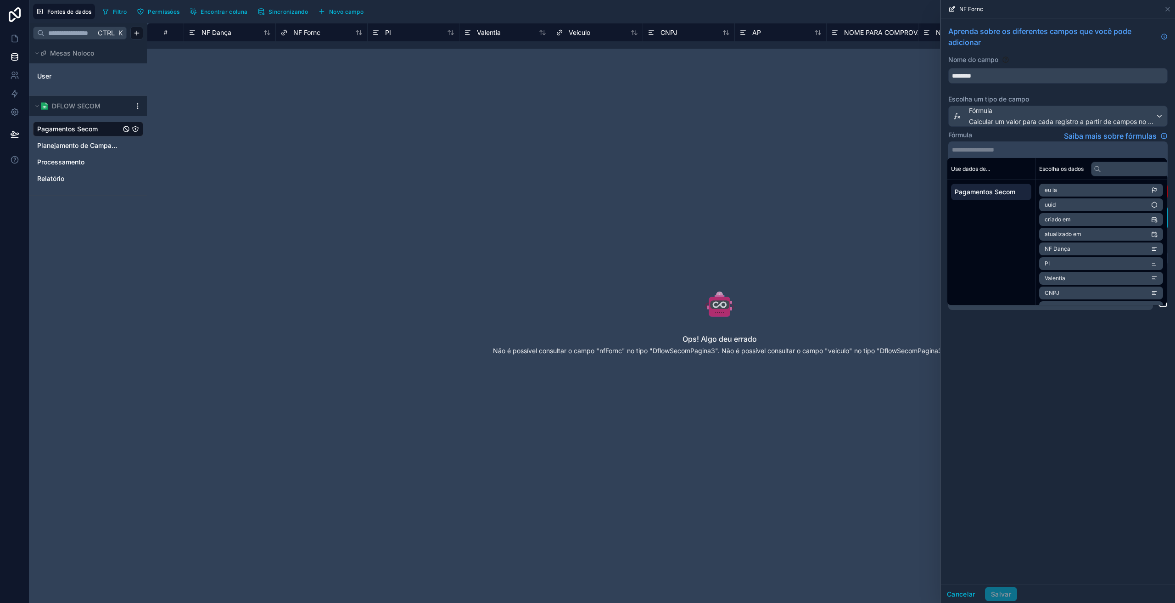
click at [1005, 148] on p "**********" at bounding box center [1057, 149] width 210 height 9
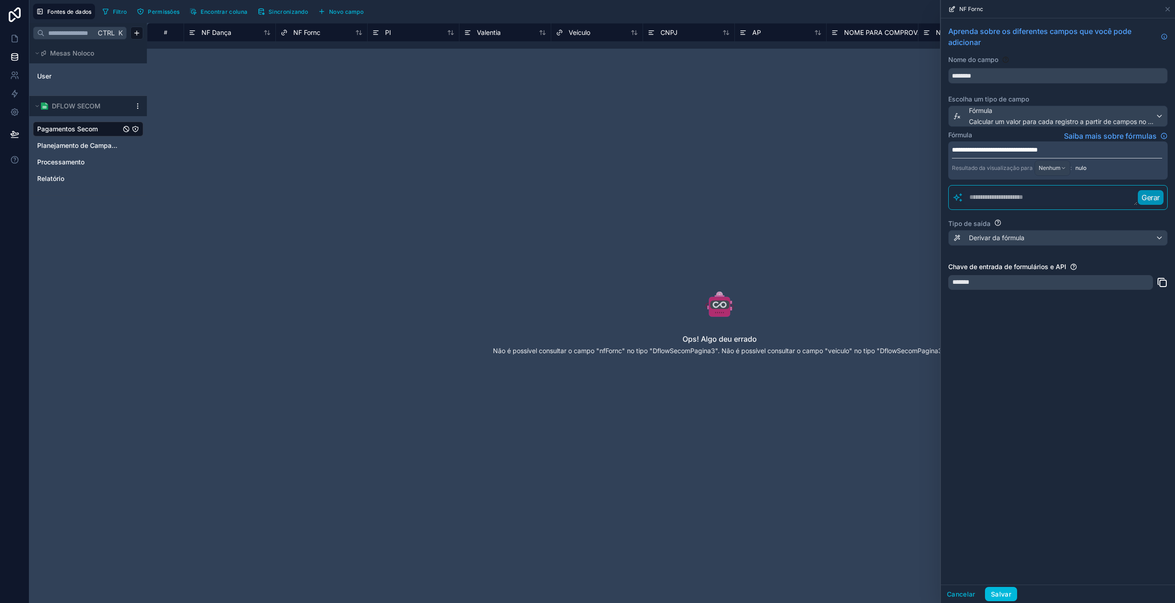
click at [975, 428] on div "**********" at bounding box center [1058, 301] width 234 height 566
click at [998, 593] on font "Salvar" at bounding box center [1001, 594] width 20 height 8
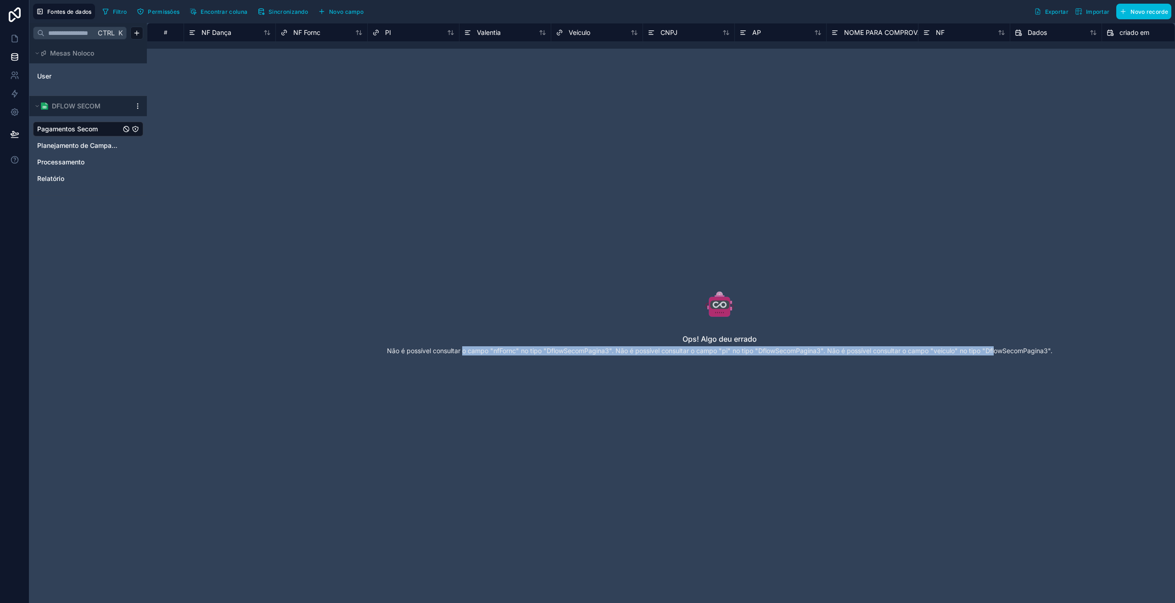
drag, startPoint x: 462, startPoint y: 351, endPoint x: 1007, endPoint y: 356, distance: 544.4
click at [1003, 356] on div "Ops! Algo deu errado Não é possível consultar o campo "nfFornc" no tipo "DflowS…" at bounding box center [720, 327] width 852 height 433
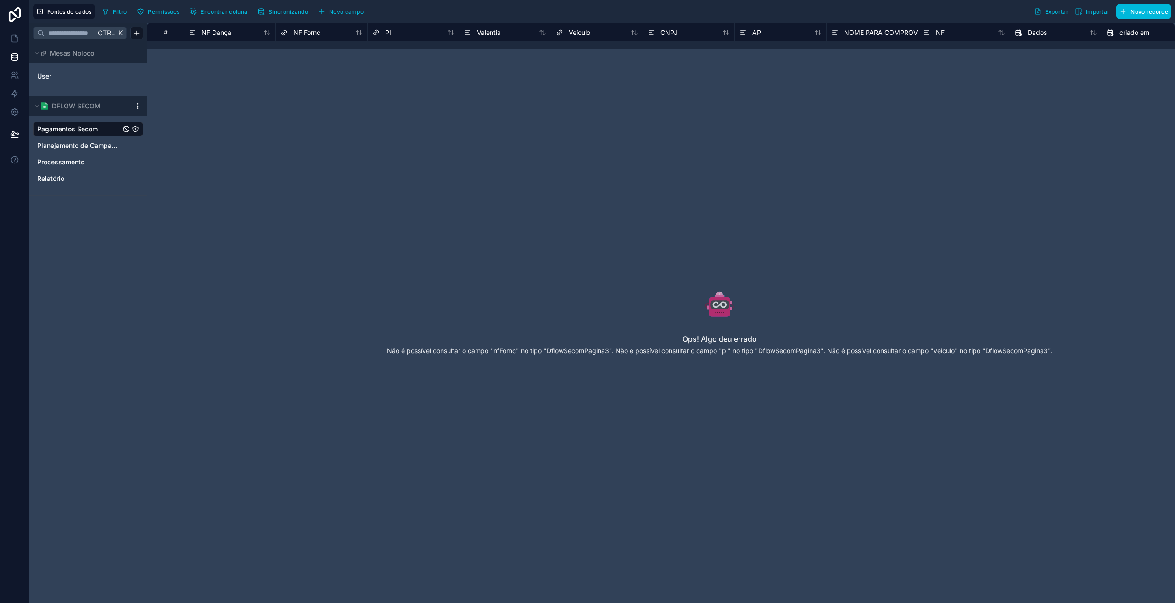
click at [411, 250] on div "Ops! Algo deu errado Não é possível consultar o campo "nfFornc" no tipo "DflowS…" at bounding box center [720, 327] width 852 height 433
click at [291, 12] on font "Sincronizando" at bounding box center [287, 11] width 39 height 7
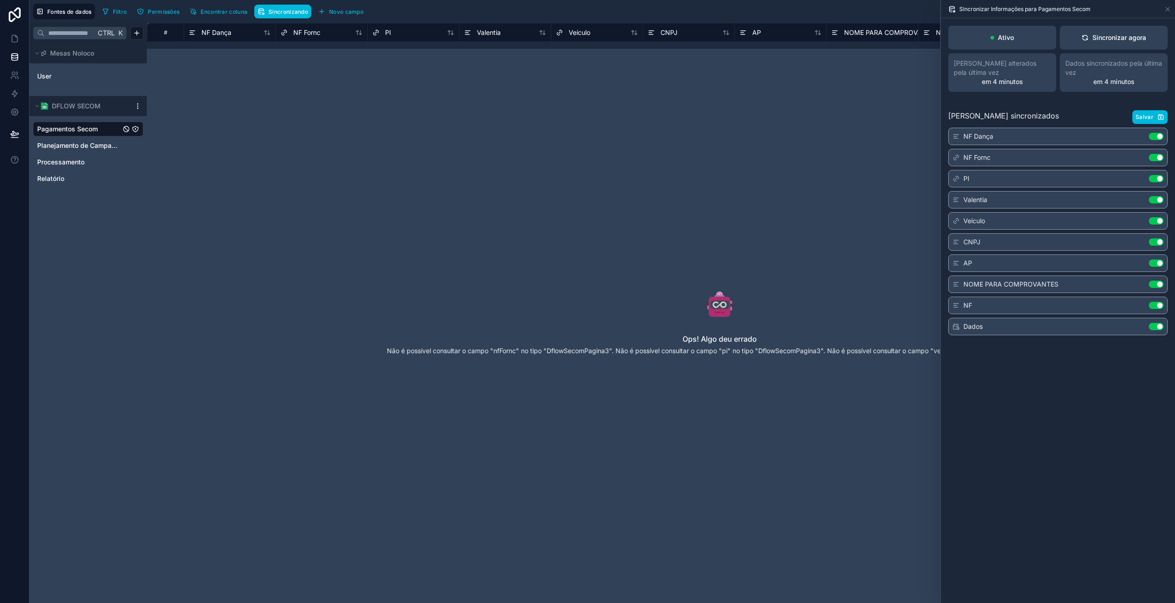
click at [1112, 44] on button "Sincronizar agora" at bounding box center [1114, 38] width 108 height 24
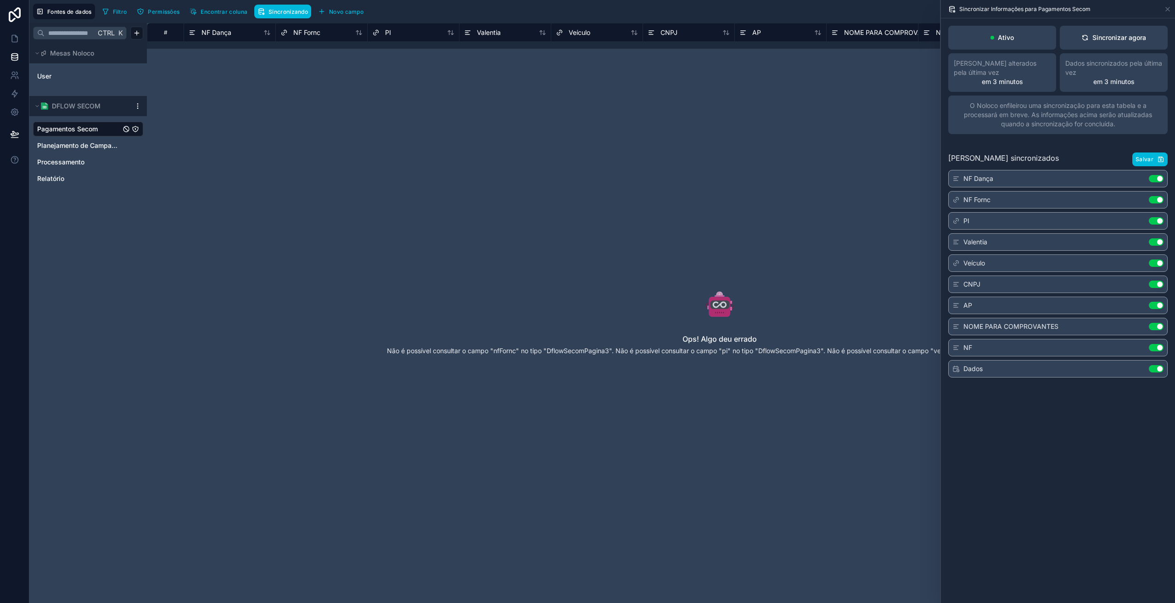
click at [662, 308] on icon at bounding box center [720, 303] width 808 height 29
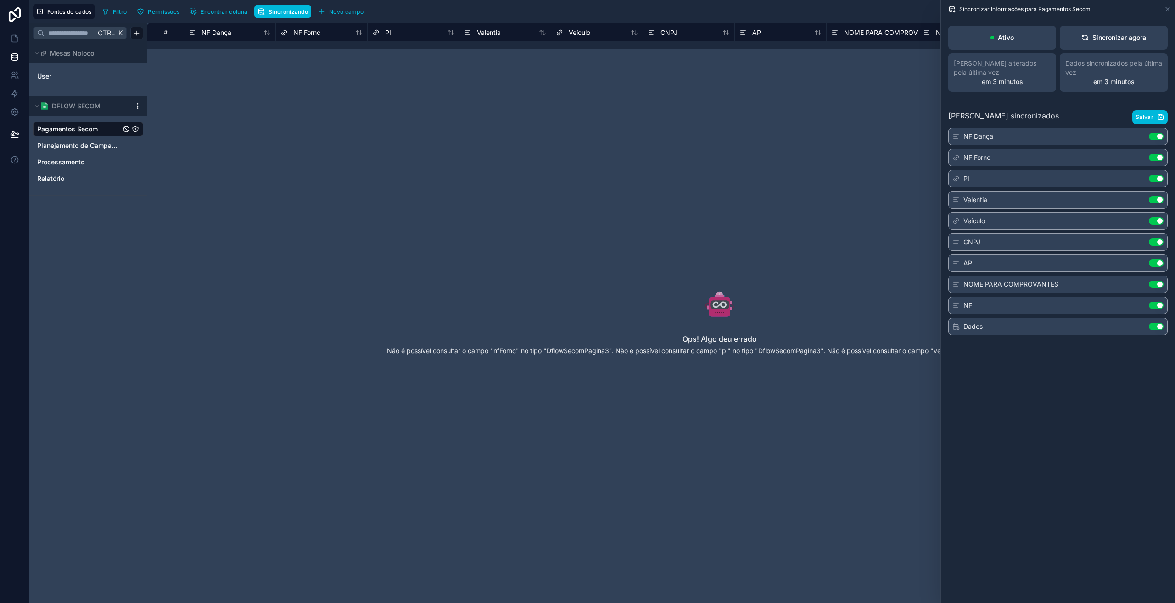
click at [973, 159] on font "NF Fornc" at bounding box center [976, 157] width 27 height 8
click at [1165, 12] on icon at bounding box center [1167, 9] width 7 height 7
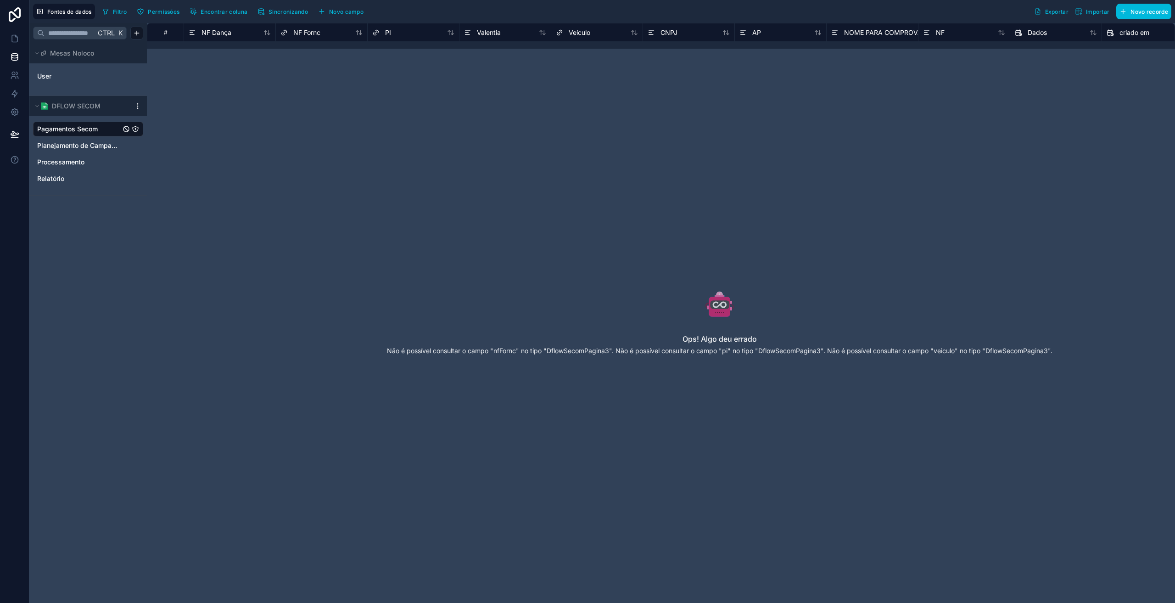
click at [311, 35] on font "NF Fornc" at bounding box center [306, 32] width 27 height 8
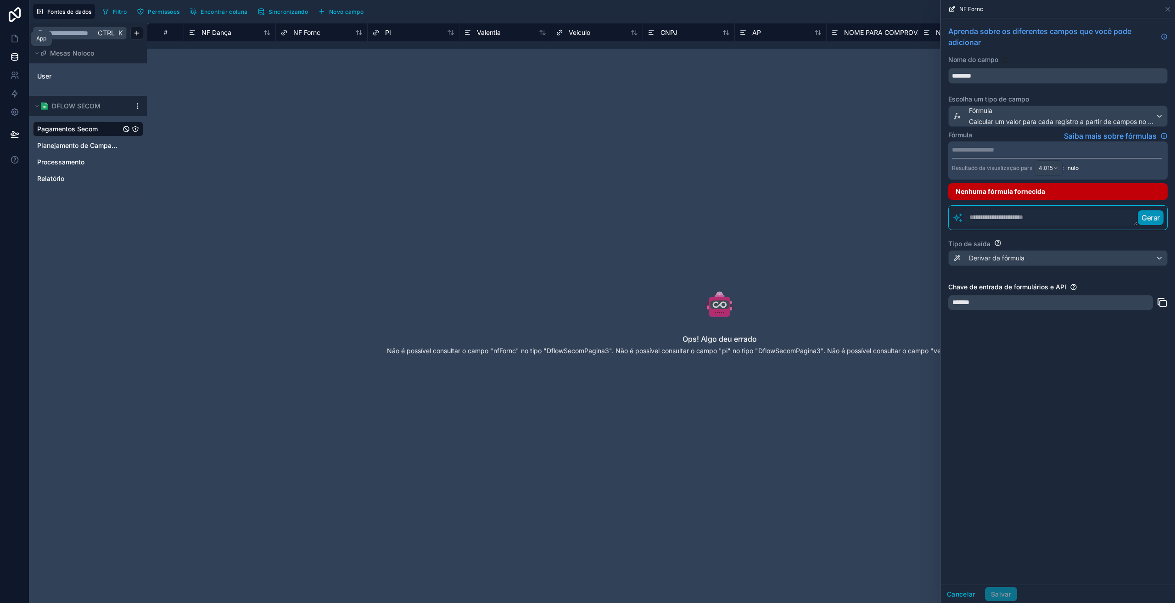
click at [16, 39] on icon at bounding box center [14, 38] width 9 height 9
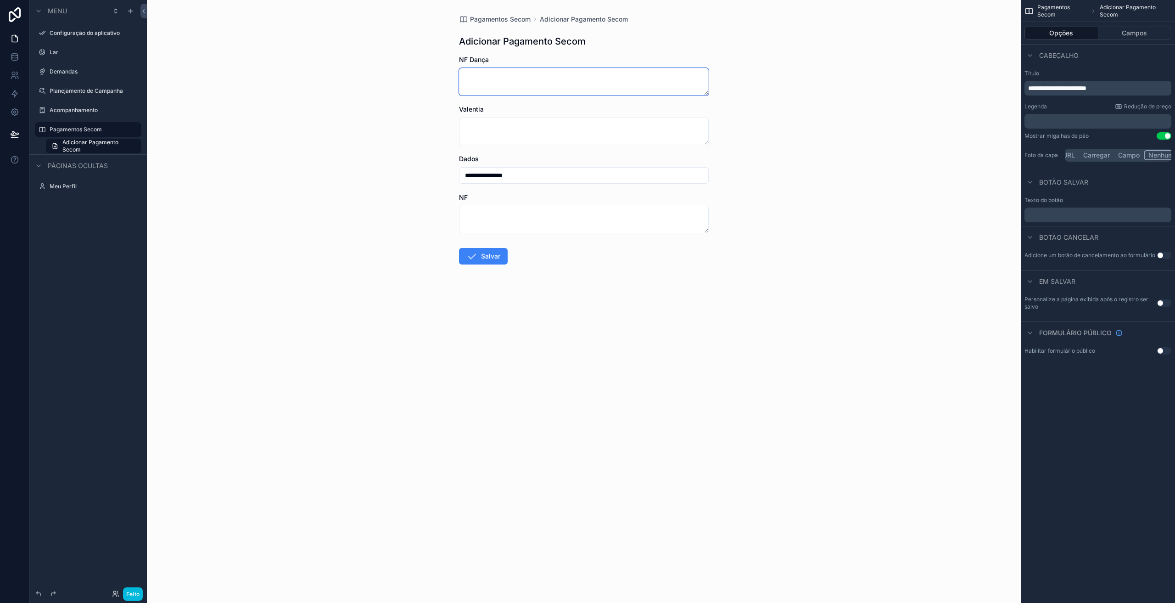
click at [534, 87] on textarea "conteúdo rolável" at bounding box center [584, 82] width 250 height 28
click at [523, 87] on textarea "conteúdo rolável" at bounding box center [584, 82] width 250 height 28
type textarea "*****"
click at [524, 131] on textarea "conteúdo rolável" at bounding box center [584, 131] width 250 height 28
type textarea "****"
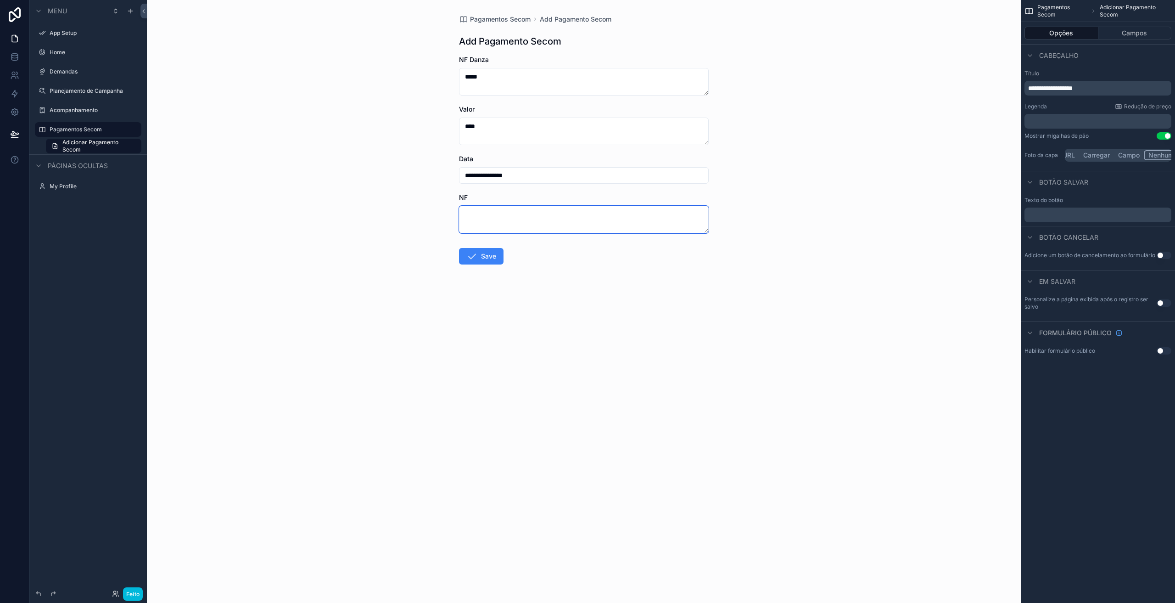
click at [531, 228] on textarea "conteúdo rolável" at bounding box center [584, 220] width 250 height 28
click at [486, 250] on button "Save" at bounding box center [481, 256] width 45 height 17
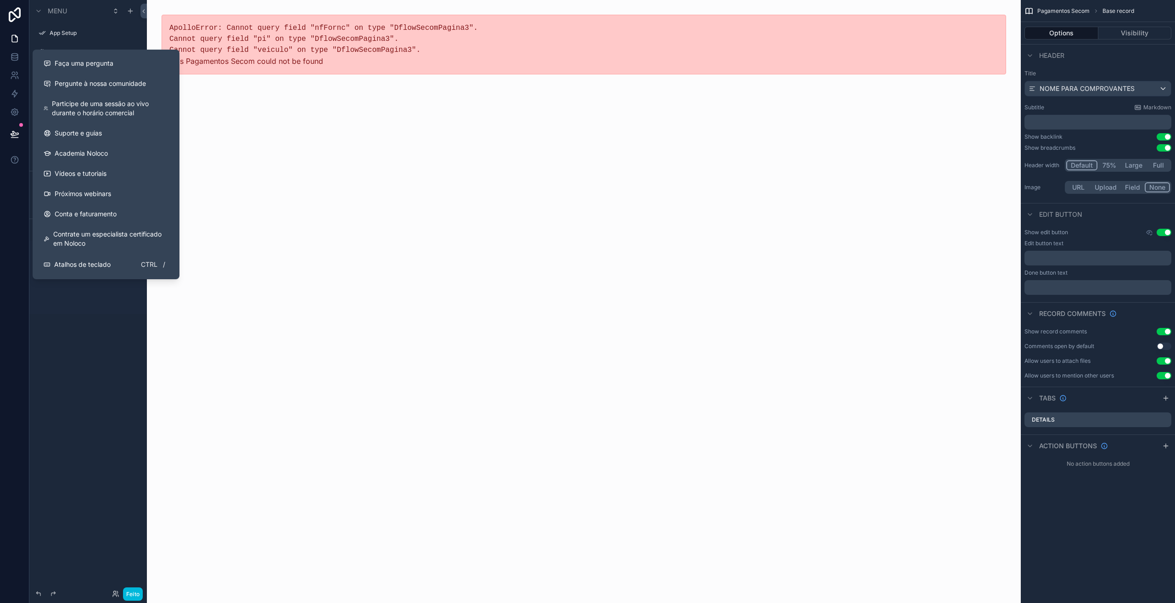
click at [353, 243] on div "ApolloError: Cannot query field "nfFornc" on type "DflowSecomPagina3". Cannot q…" at bounding box center [584, 301] width 874 height 603
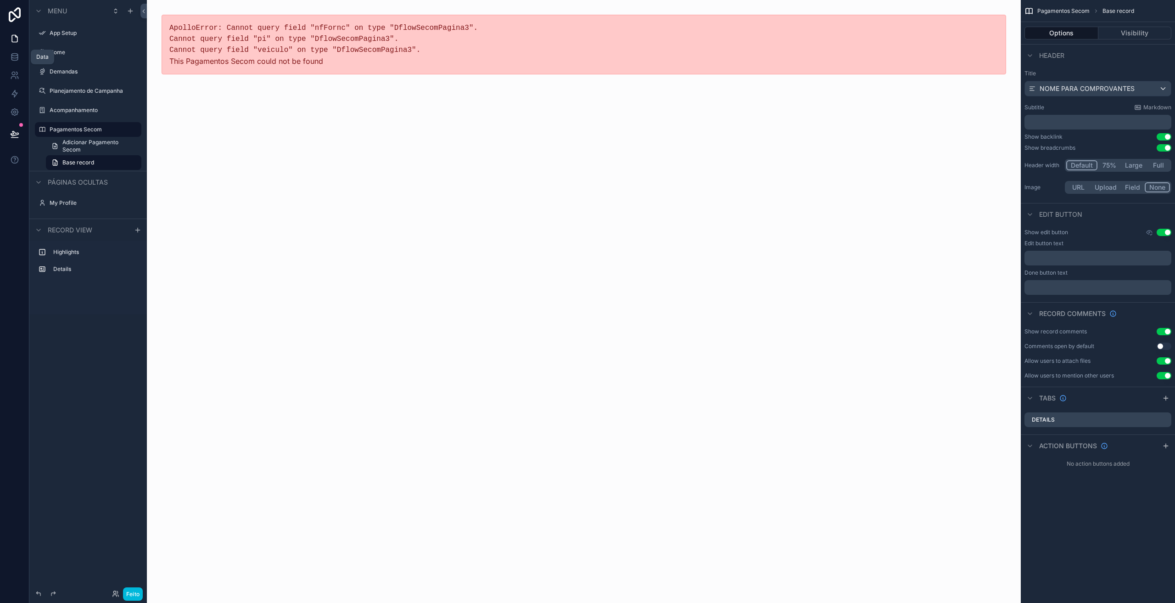
click at [14, 61] on icon at bounding box center [14, 59] width 6 height 4
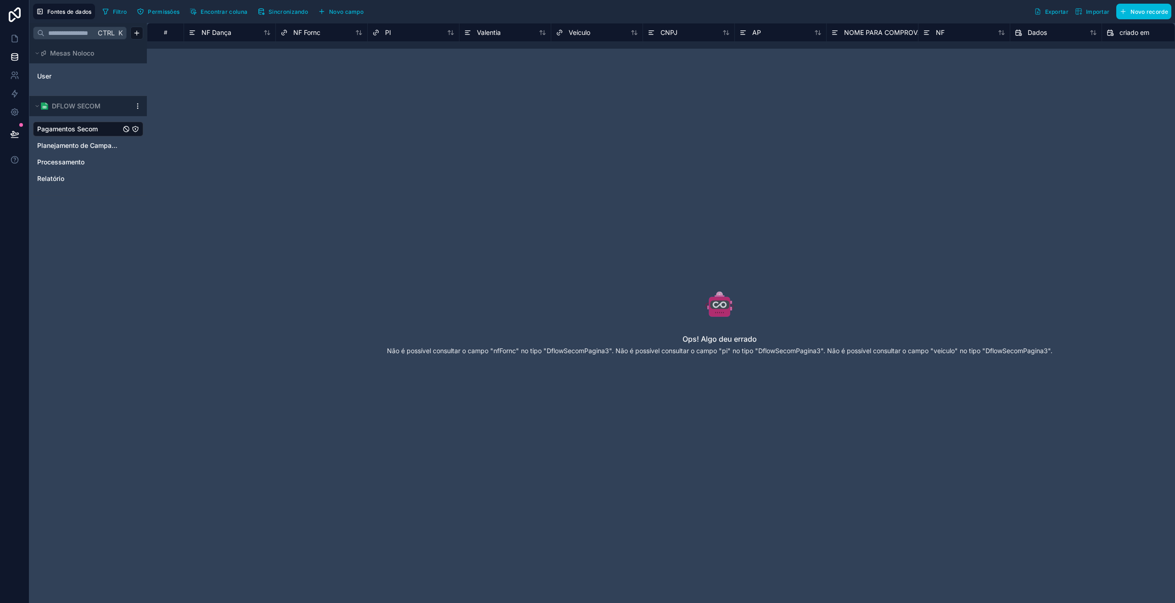
click at [83, 133] on span "Pagamentos Secom" at bounding box center [67, 128] width 61 height 9
click at [382, 34] on div "PI" at bounding box center [381, 32] width 19 height 11
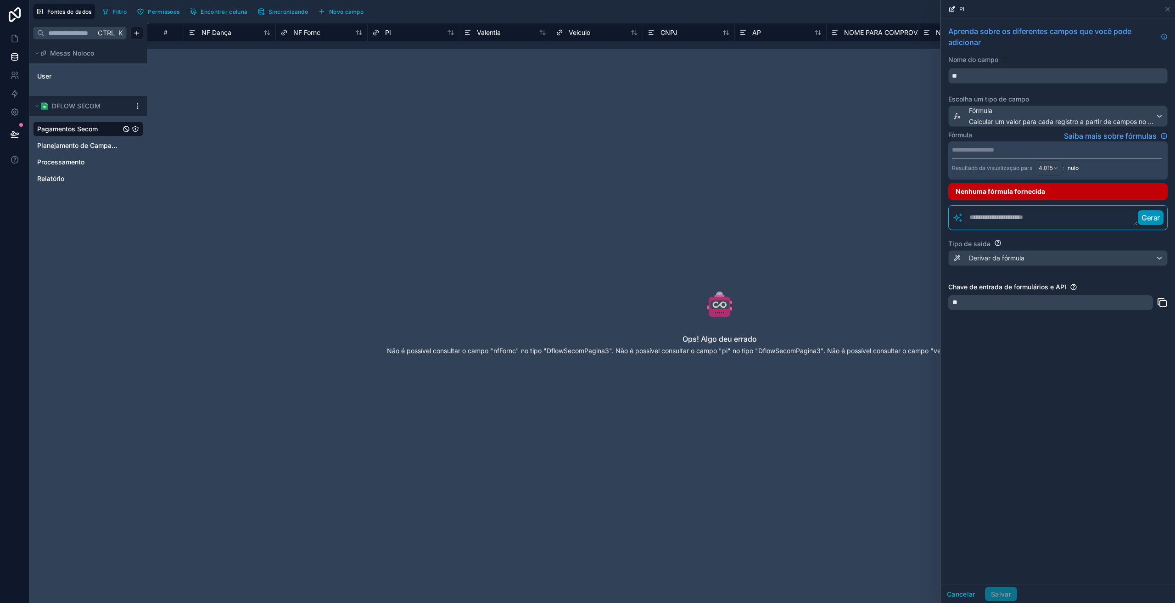
click at [969, 151] on p "**********" at bounding box center [1057, 149] width 210 height 9
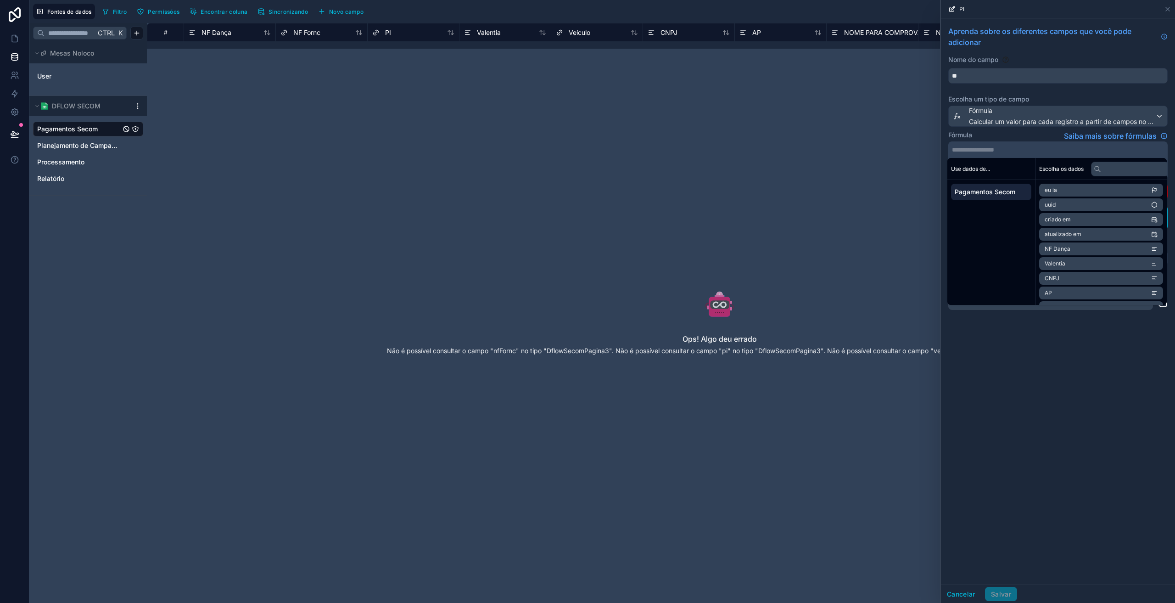
click at [999, 194] on font "Pagamentos Secom" at bounding box center [985, 192] width 61 height 8
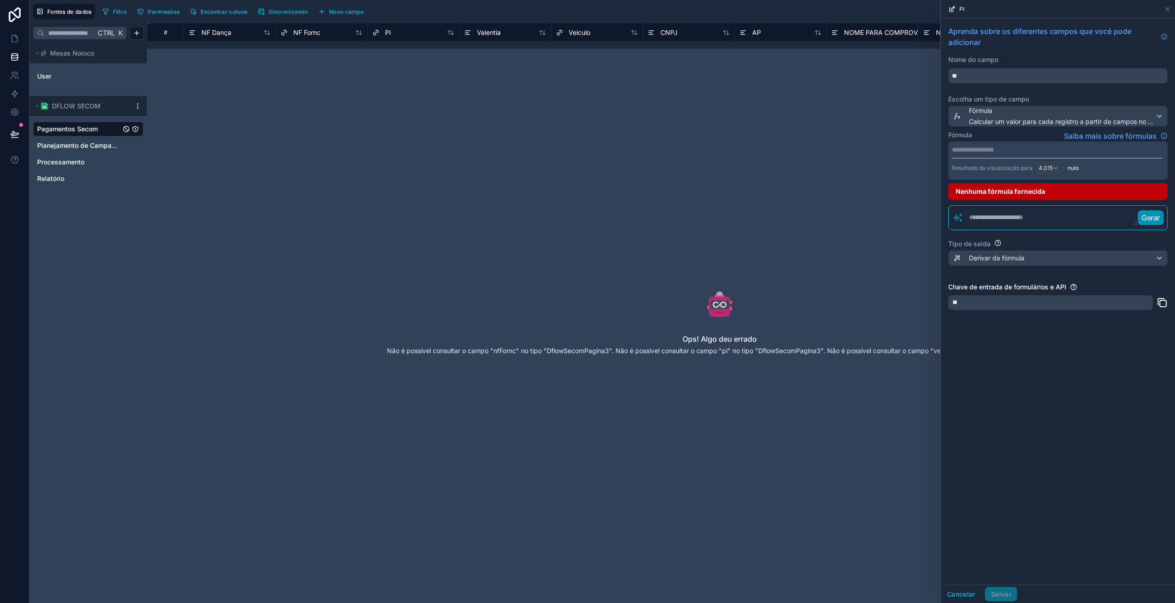
click at [1137, 134] on font "Saiba mais sobre fórmulas" at bounding box center [1110, 135] width 93 height 9
click at [974, 151] on p "**********" at bounding box center [1057, 149] width 210 height 9
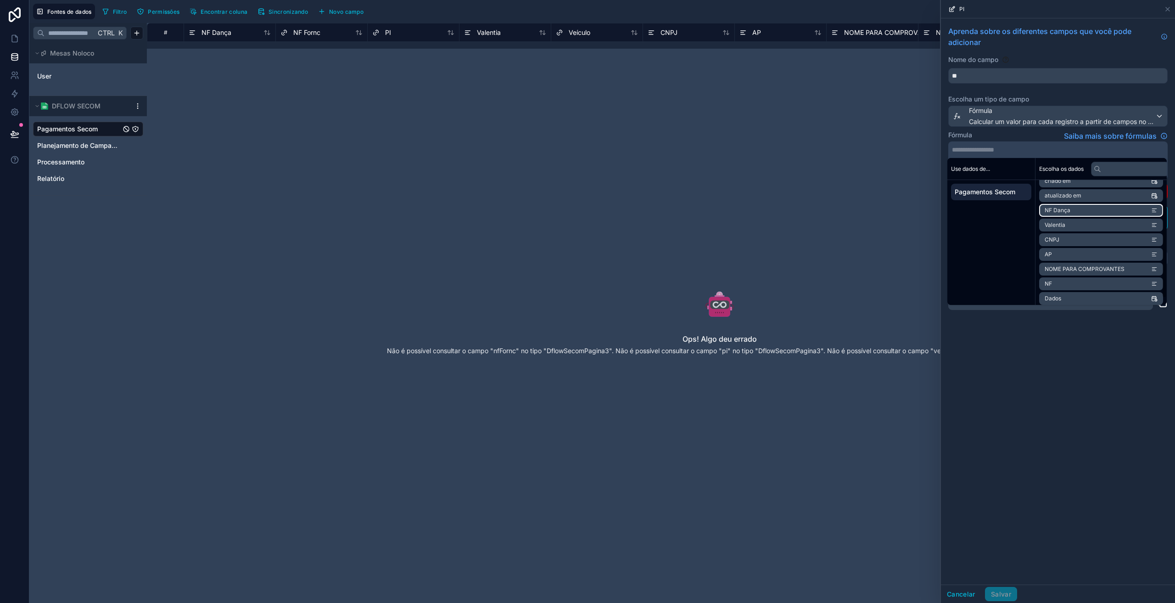
scroll to position [42, 0]
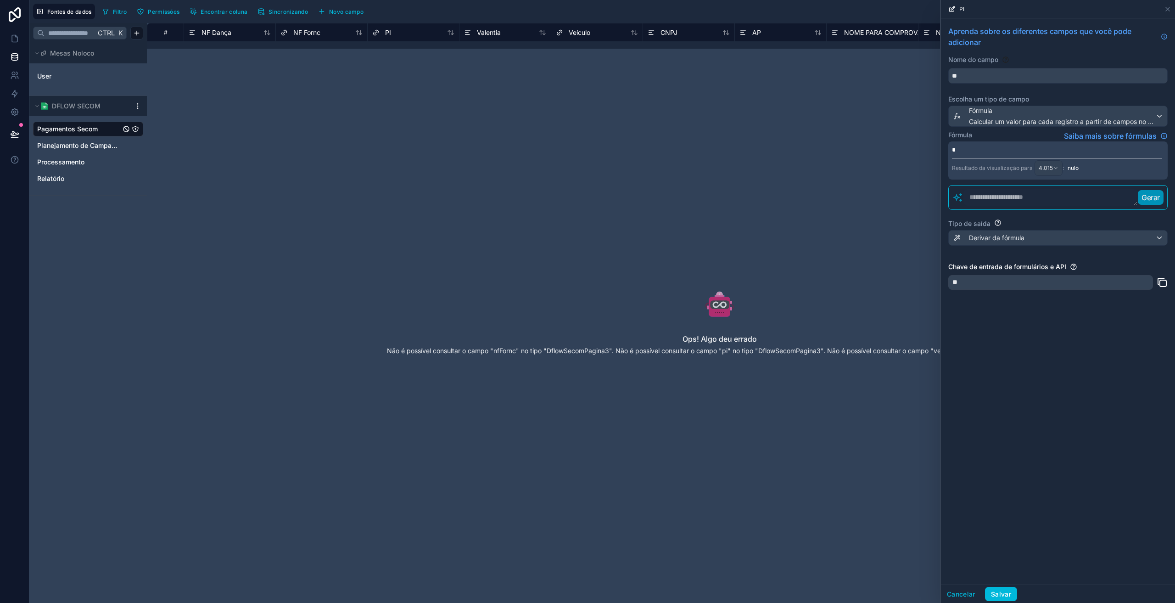
click at [979, 150] on p "*" at bounding box center [1057, 149] width 210 height 9
click at [1050, 491] on div "Aprenda sobre os diferentes campos que você pode adicionar Nome do campo ** Esc…" at bounding box center [1058, 301] width 234 height 566
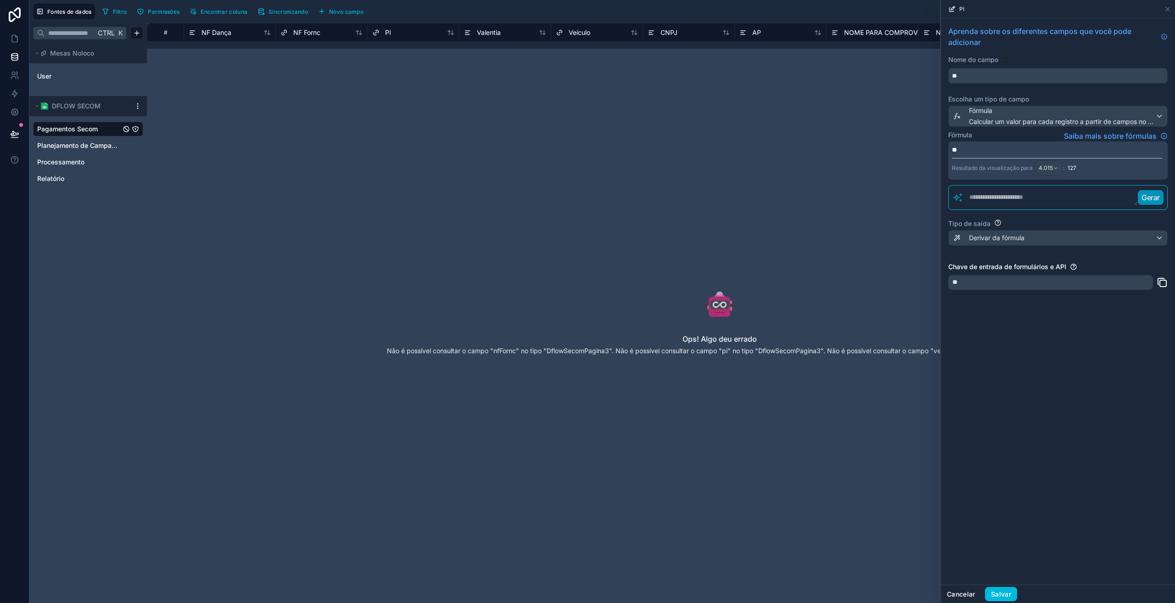
click at [967, 594] on font "Cancelar" at bounding box center [961, 594] width 28 height 8
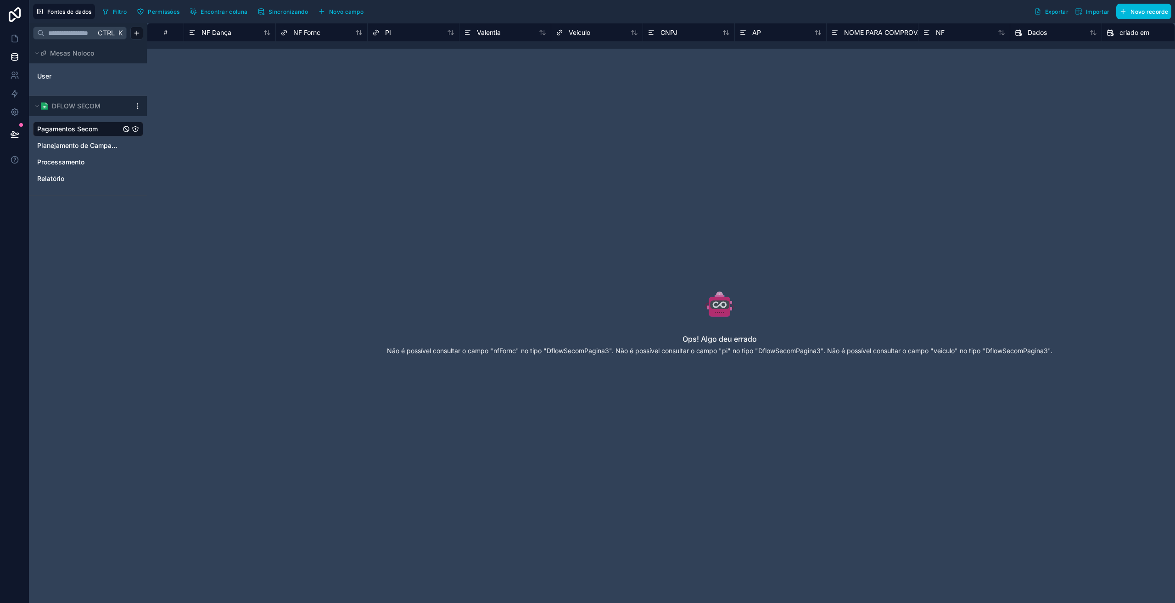
click at [291, 33] on div "NF Fornc" at bounding box center [300, 32] width 40 height 11
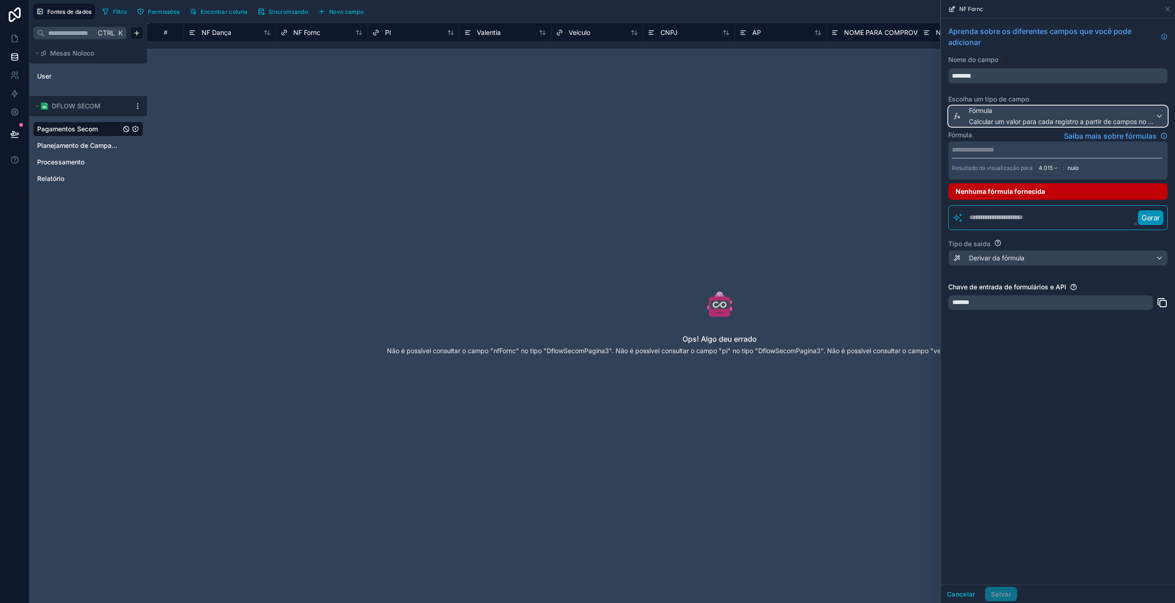
click at [991, 117] on div "Fórmula Calcular um valor para cada registro a partir de campos no mesmo regist…" at bounding box center [1062, 116] width 186 height 20
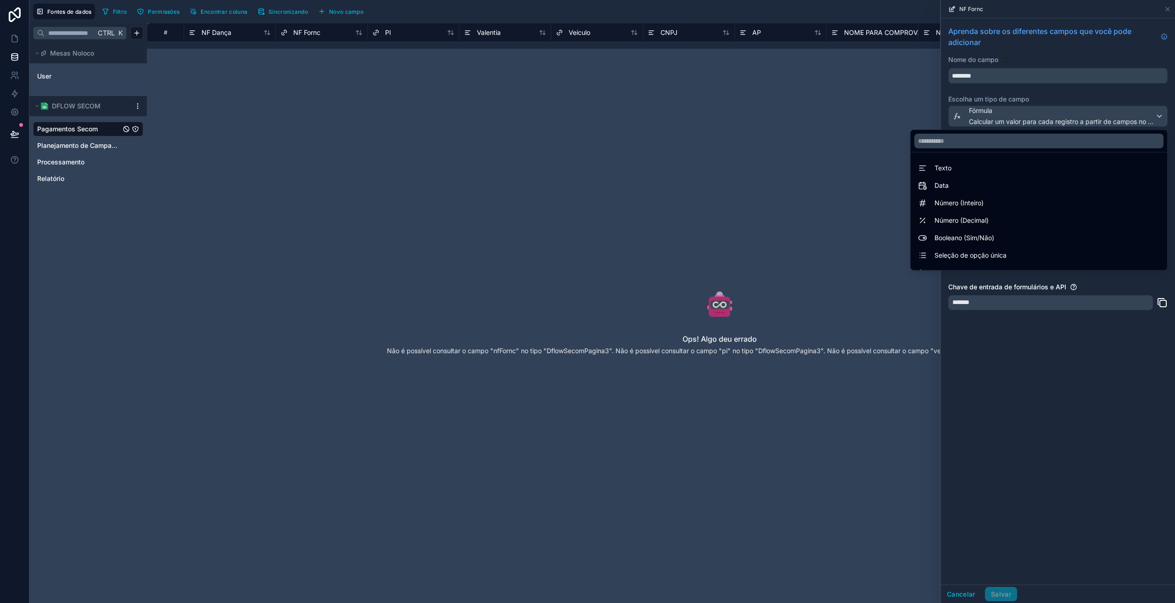
click at [965, 168] on div "Texto" at bounding box center [1039, 167] width 242 height 11
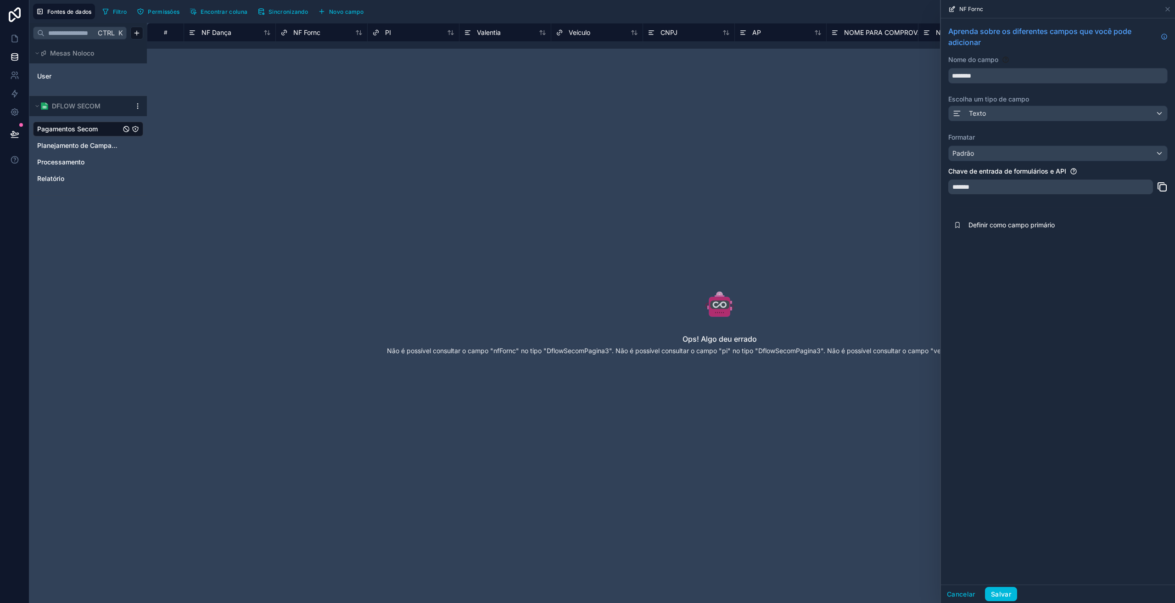
click at [1007, 590] on font "Salvar" at bounding box center [1001, 594] width 20 height 8
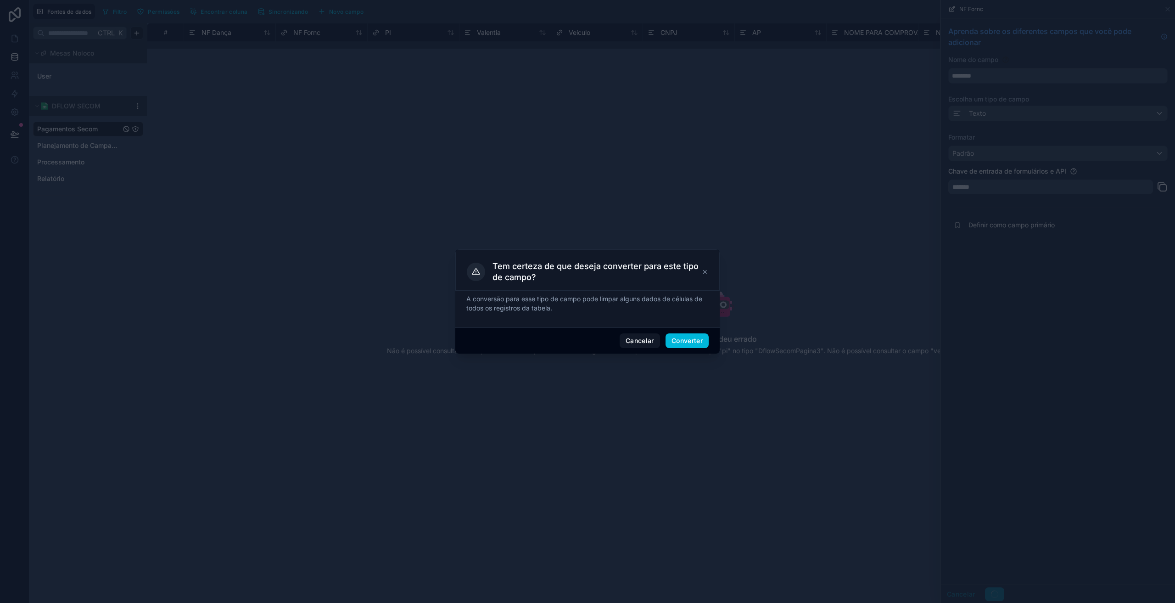
click at [686, 334] on button "Converter" at bounding box center [687, 340] width 43 height 15
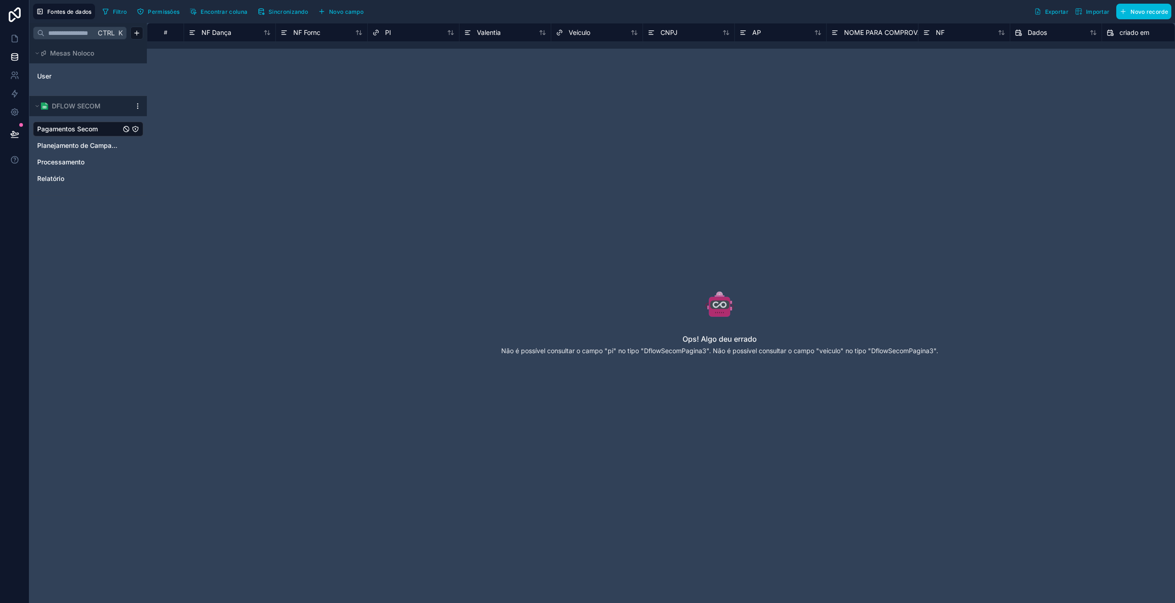
click at [393, 36] on div "PI" at bounding box center [413, 32] width 82 height 11
click at [383, 34] on div "PI" at bounding box center [381, 32] width 19 height 11
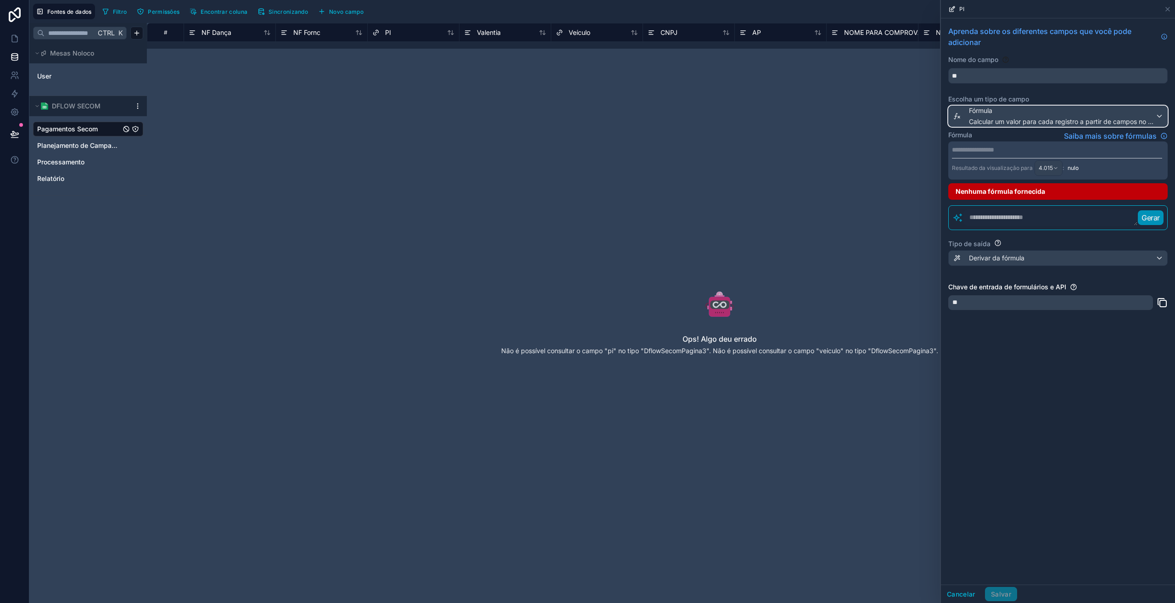
click at [985, 115] on div "Fórmula Calcular um valor para cada registro a partir de campos no mesmo regist…" at bounding box center [1062, 116] width 186 height 20
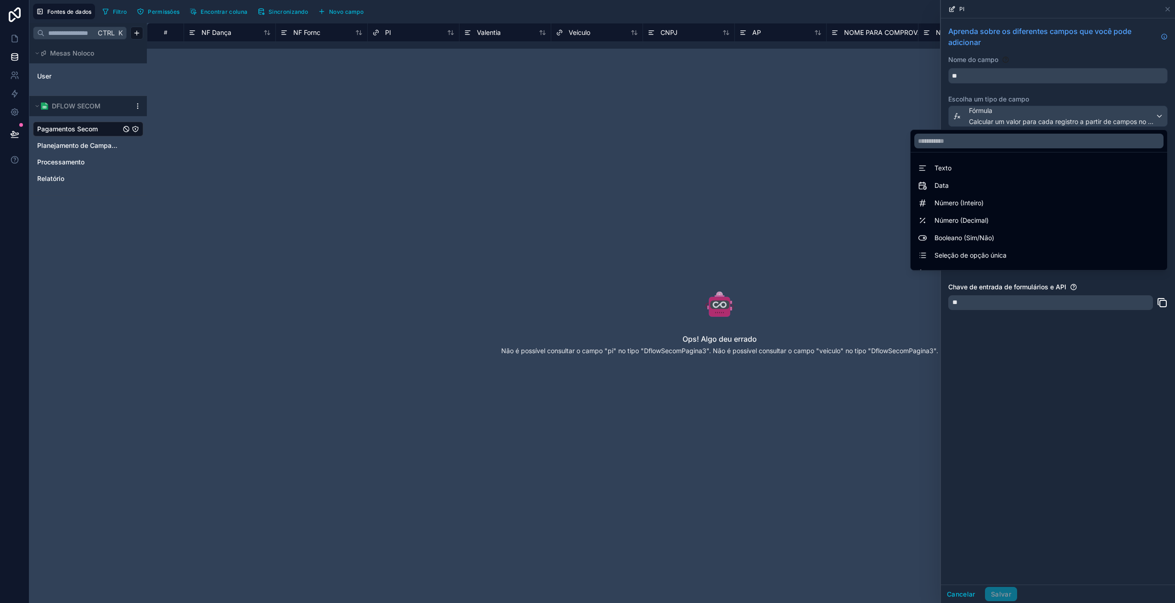
click at [945, 173] on div "Texto" at bounding box center [1039, 167] width 242 height 11
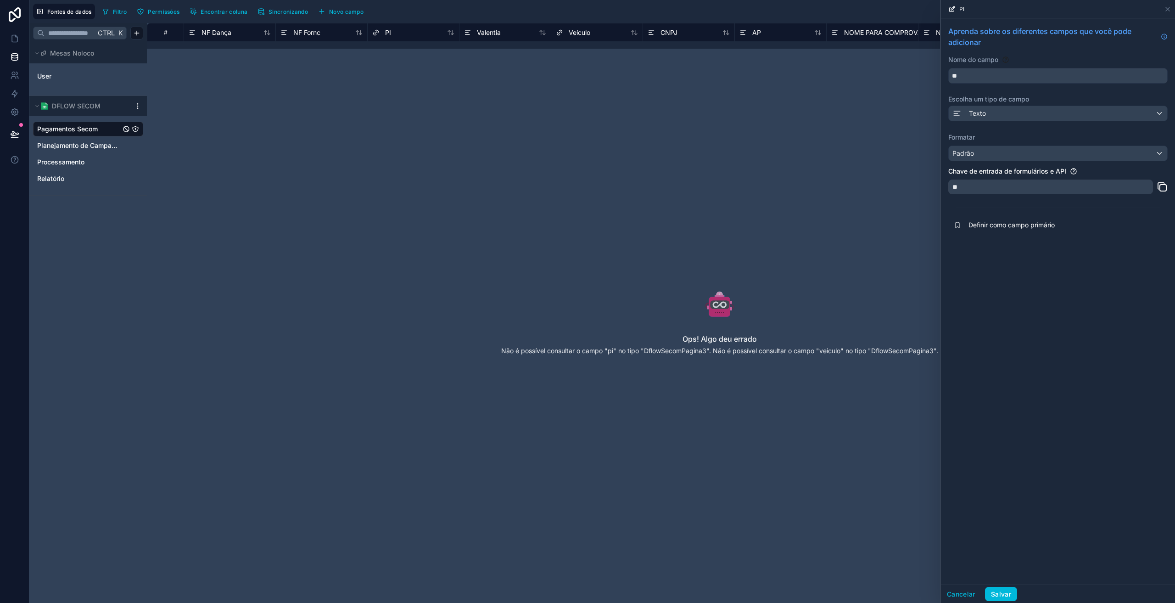
click at [999, 596] on font "Salvar" at bounding box center [1001, 594] width 20 height 8
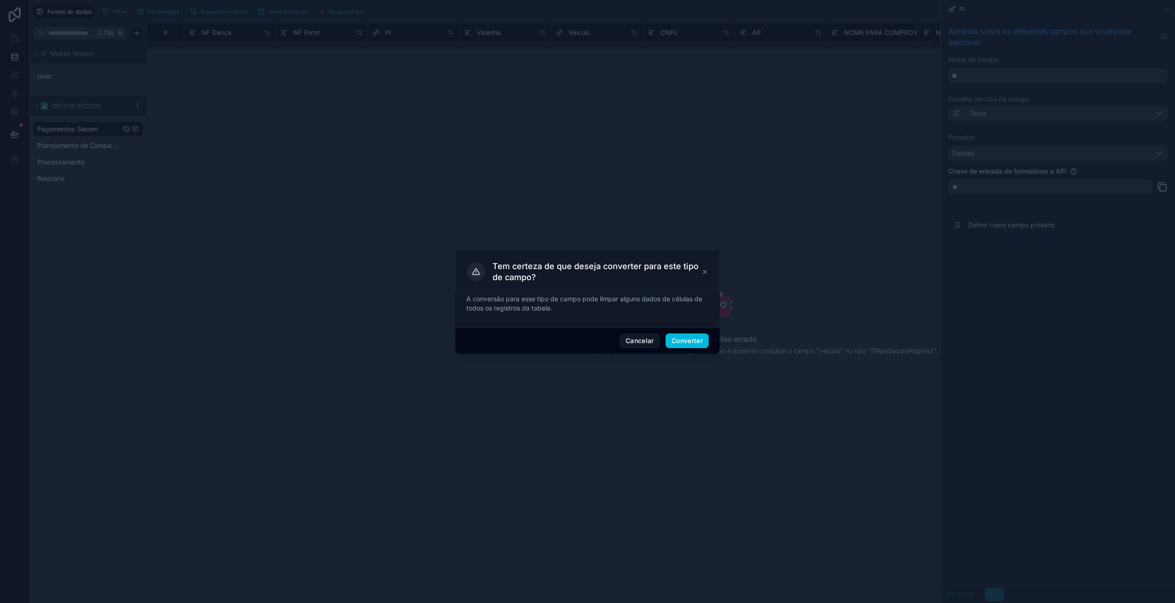
click at [695, 344] on font "Converter" at bounding box center [686, 340] width 31 height 8
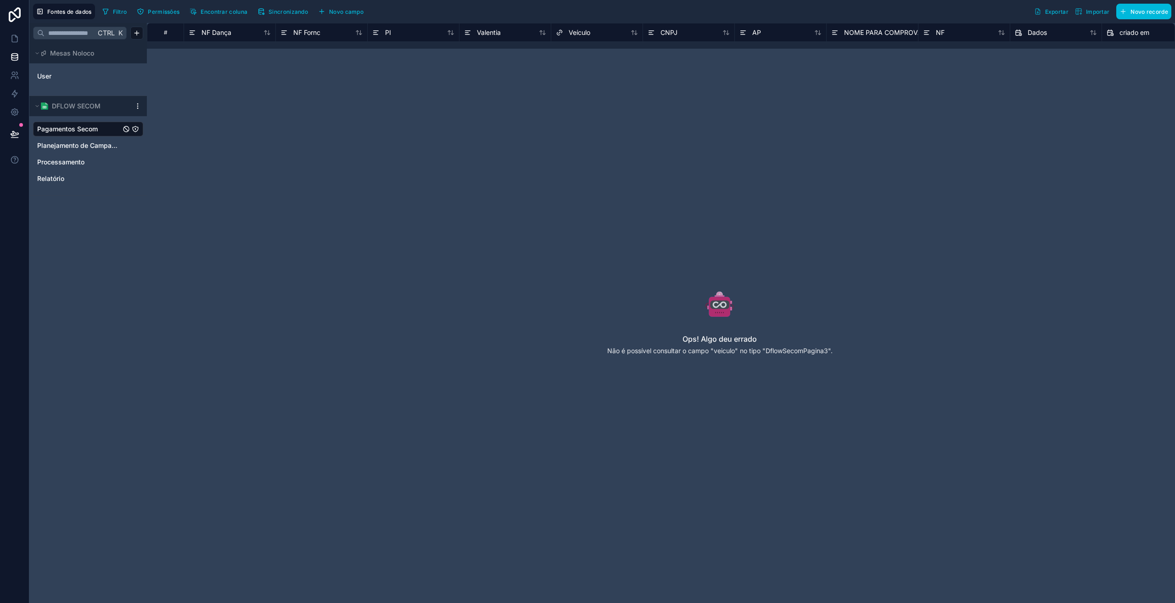
click at [570, 32] on font "Veículo" at bounding box center [580, 32] width 22 height 8
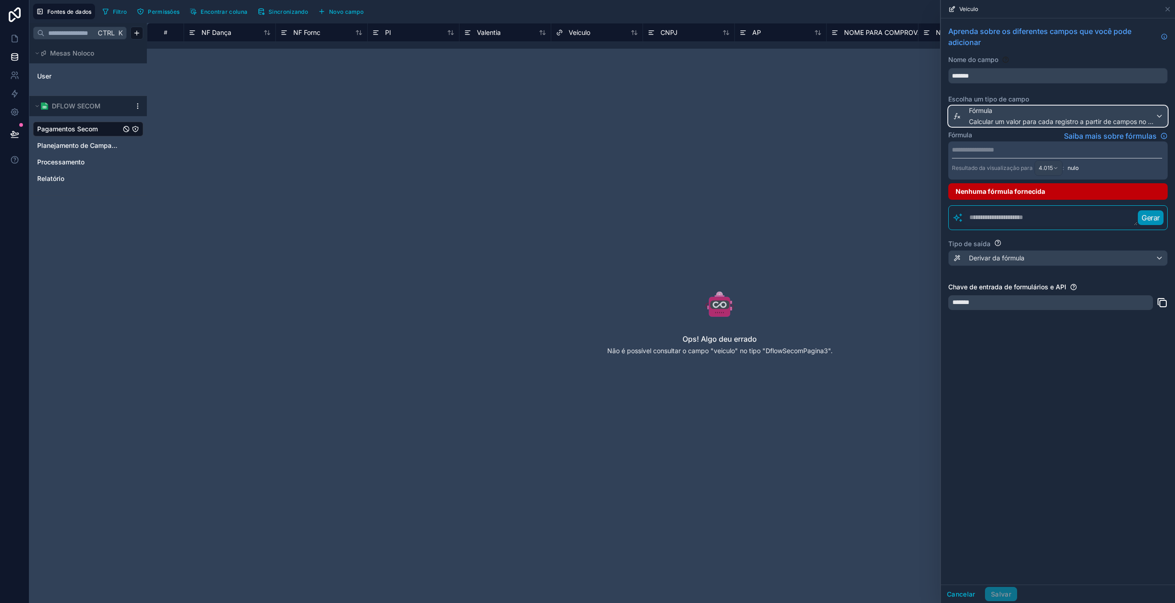
click at [986, 125] on font "Calcular um valor para cada registro a partir de campos no mesmo registro" at bounding box center [1081, 121] width 225 height 8
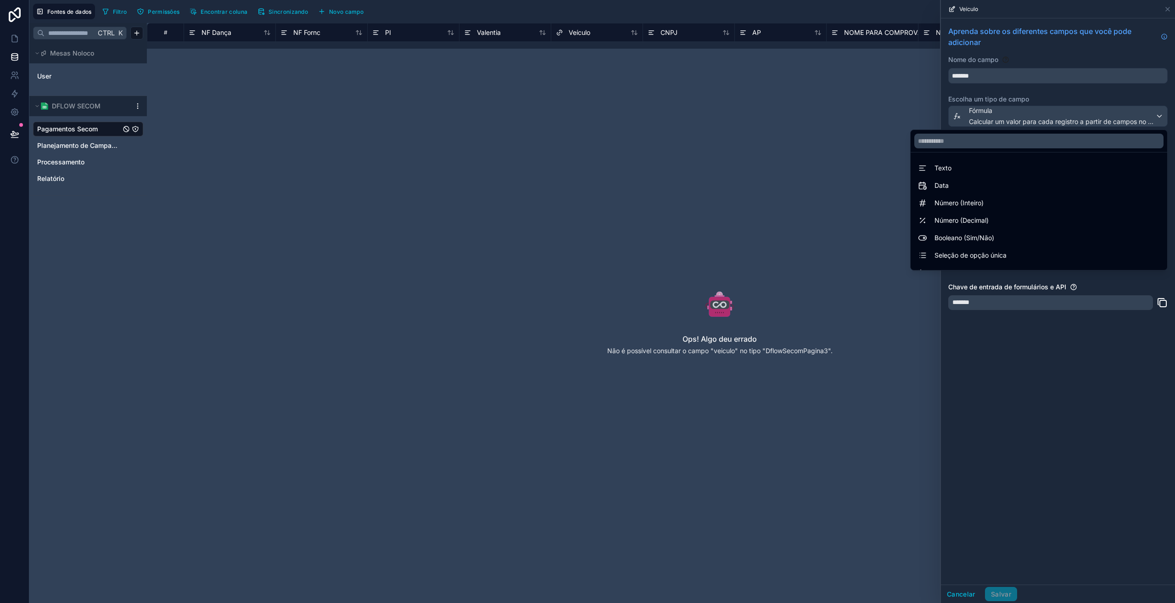
click at [970, 172] on div "Texto" at bounding box center [1039, 167] width 242 height 11
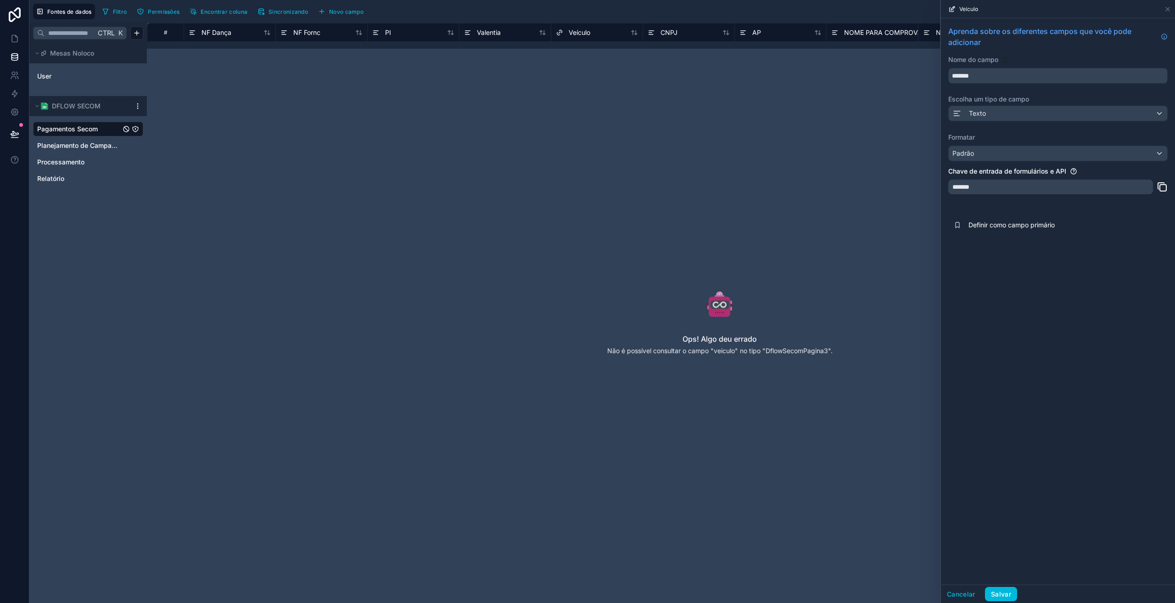
click at [1015, 593] on button "Salvar" at bounding box center [1001, 594] width 32 height 15
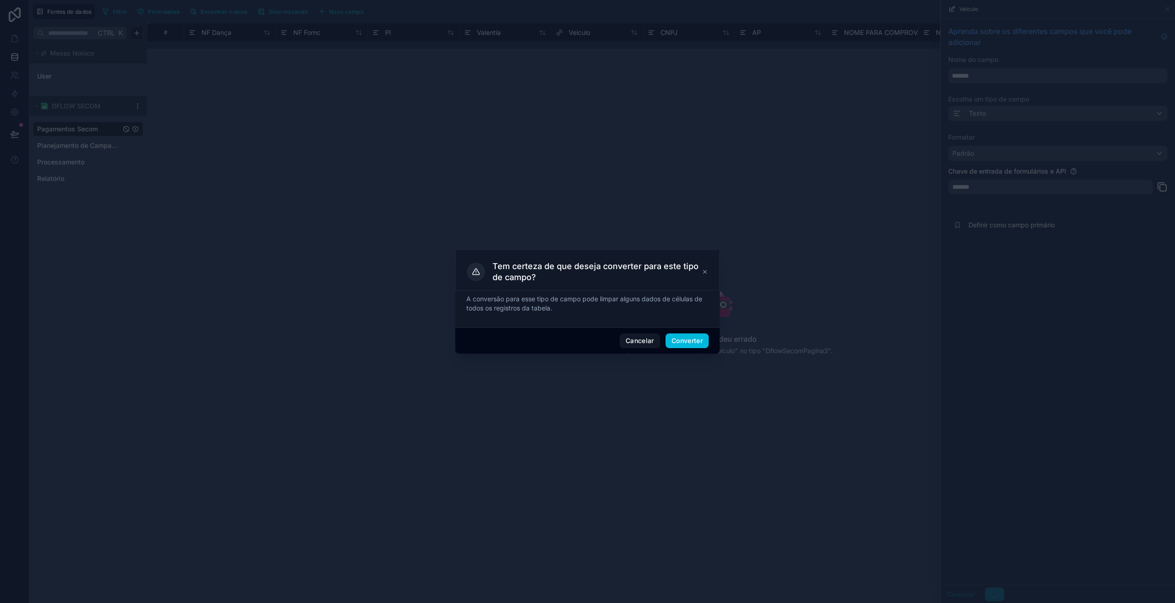
click at [677, 339] on font "Converter" at bounding box center [686, 340] width 31 height 8
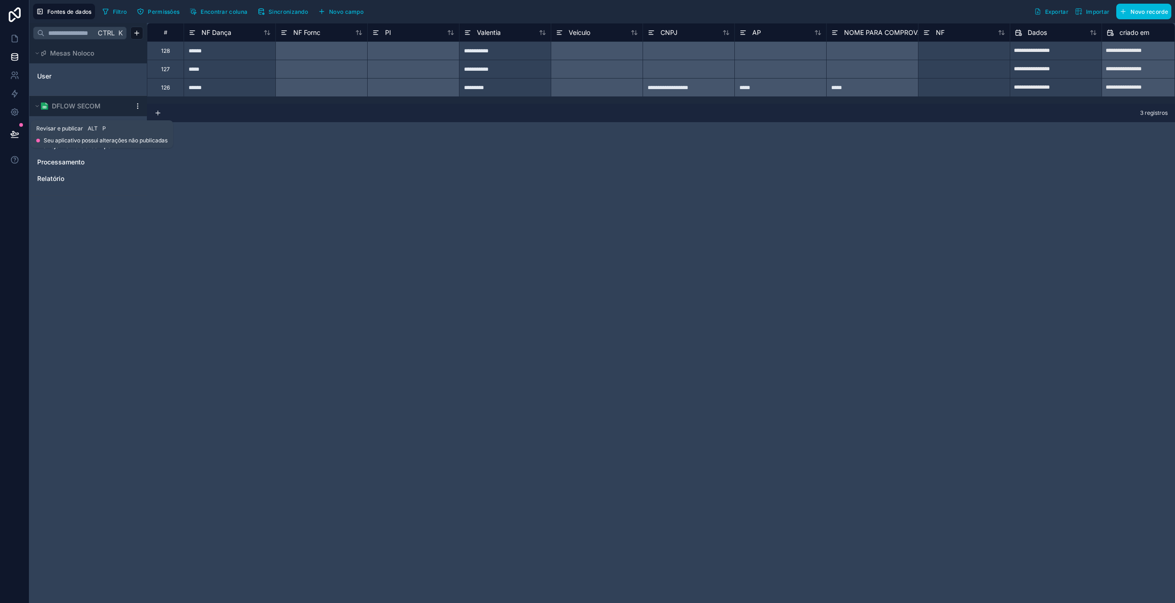
click at [11, 136] on icon at bounding box center [14, 133] width 9 height 9
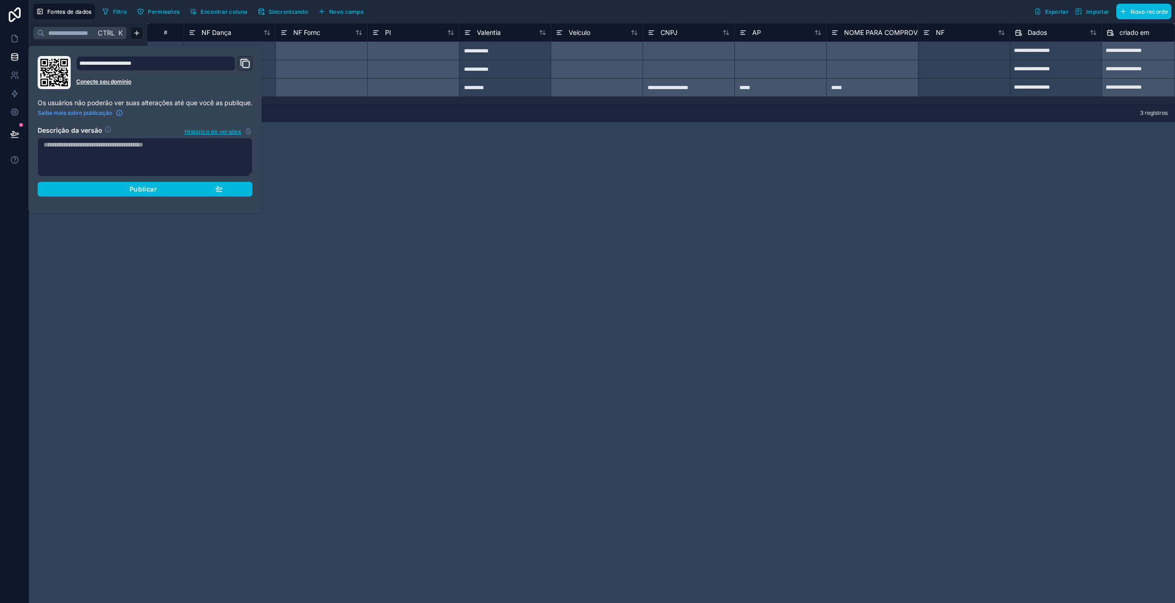
click at [87, 190] on div "Publicar" at bounding box center [144, 189] width 155 height 8
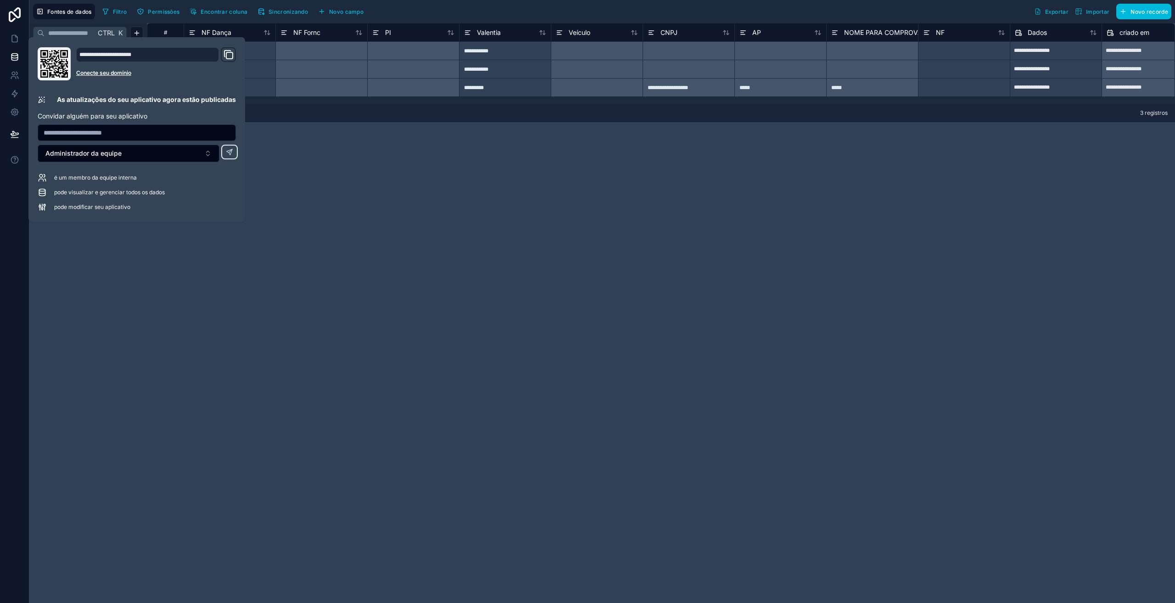
click at [229, 334] on div "**********" at bounding box center [661, 313] width 1028 height 580
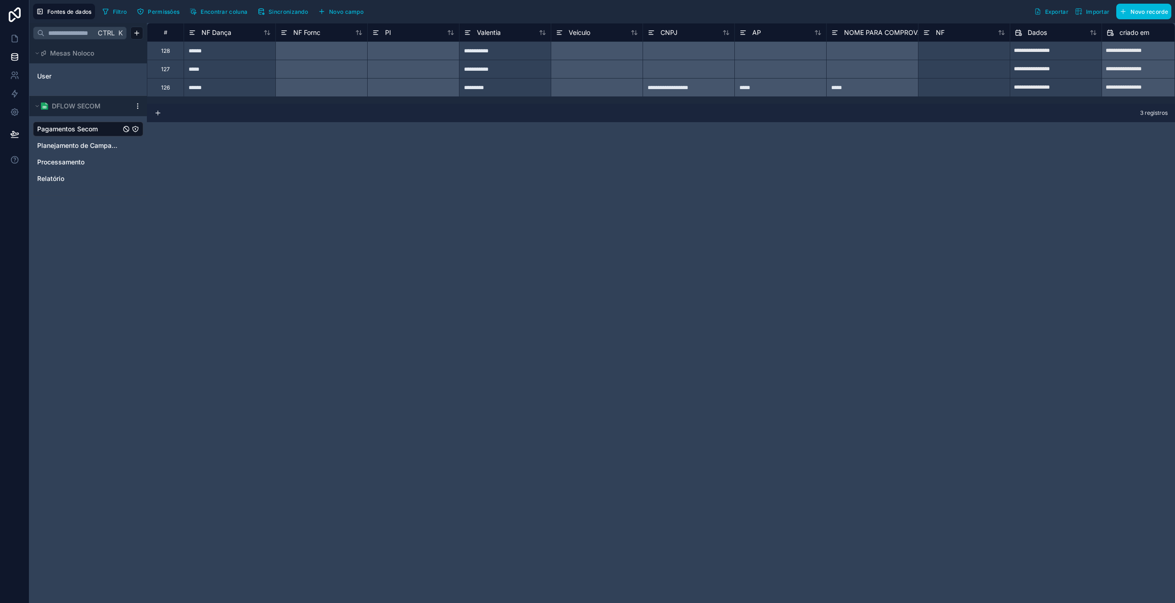
click at [89, 128] on span "Pagamentos Secom" at bounding box center [67, 128] width 61 height 9
click at [18, 38] on icon at bounding box center [14, 38] width 9 height 9
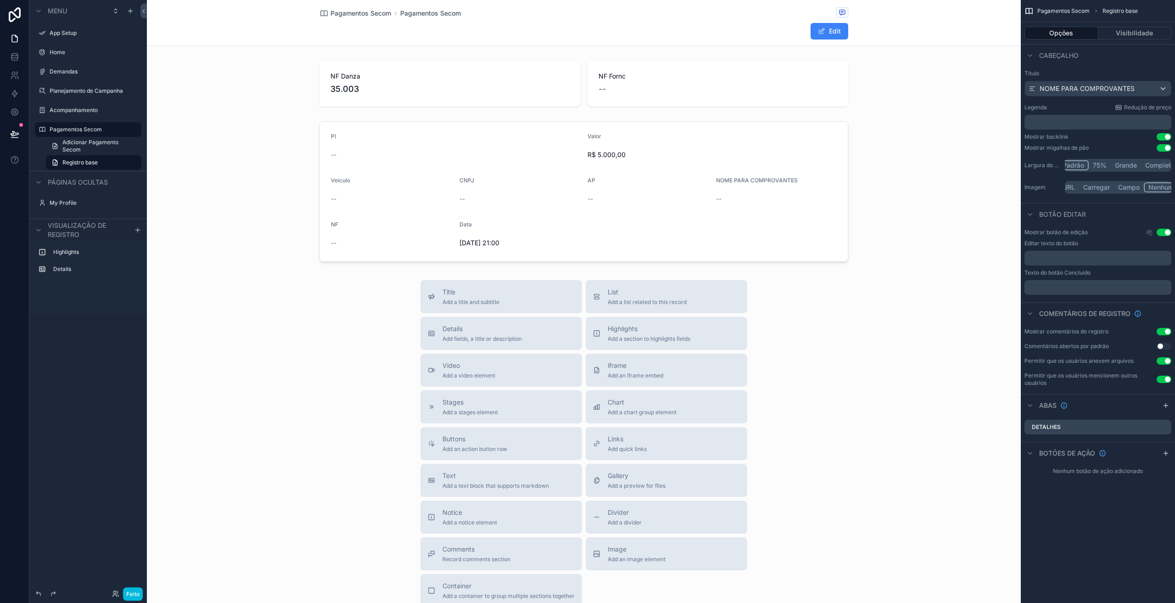
click at [811, 32] on button "Edit" at bounding box center [830, 31] width 38 height 17
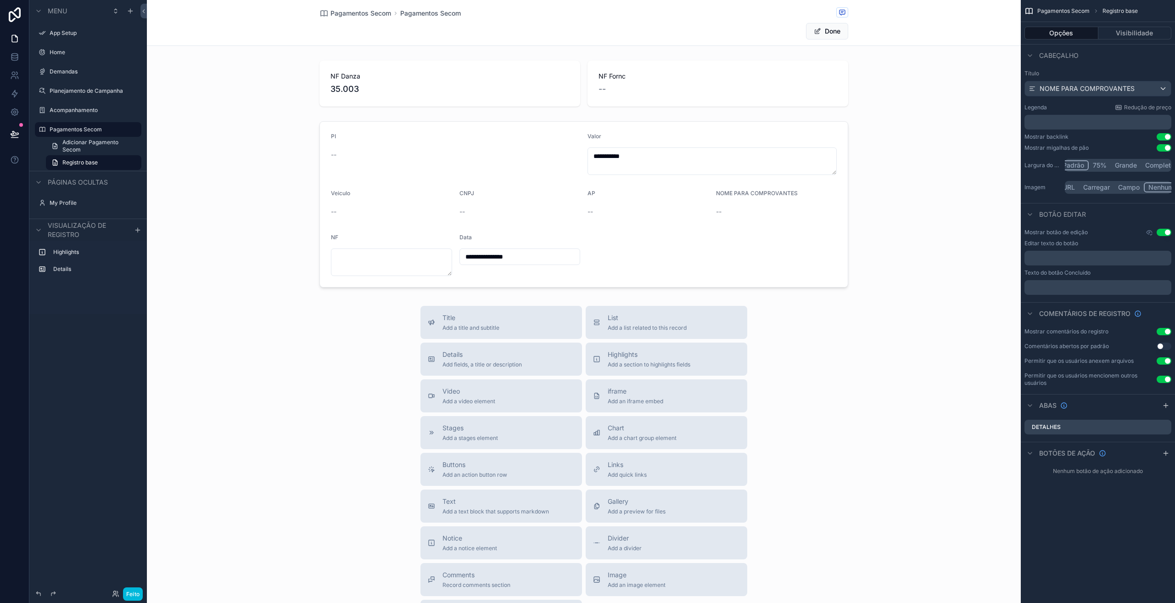
click at [473, 153] on div "conteúdo rolável" at bounding box center [584, 203] width 874 height 173
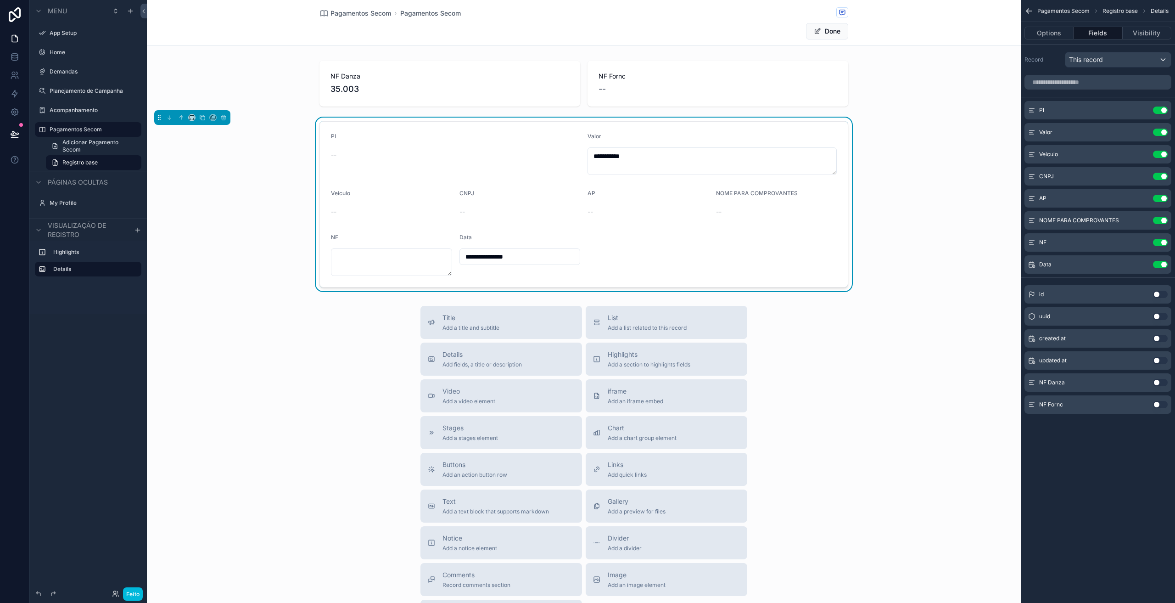
click at [0, 0] on icon "conteúdo rolável" at bounding box center [0, 0] width 0 height 0
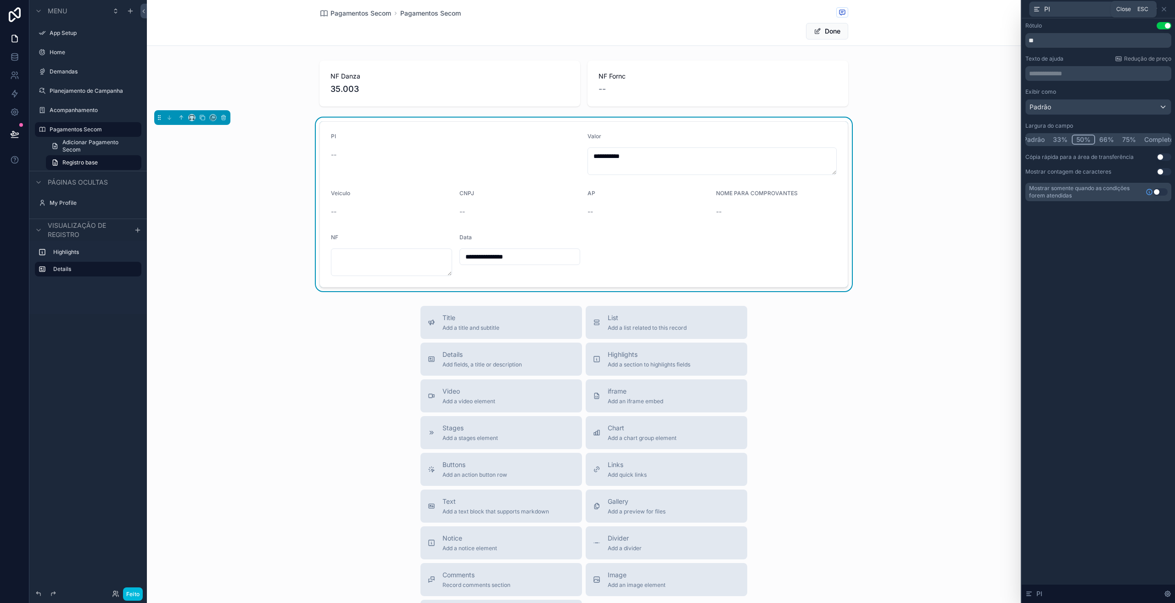
click at [1163, 12] on icon at bounding box center [1163, 9] width 7 height 7
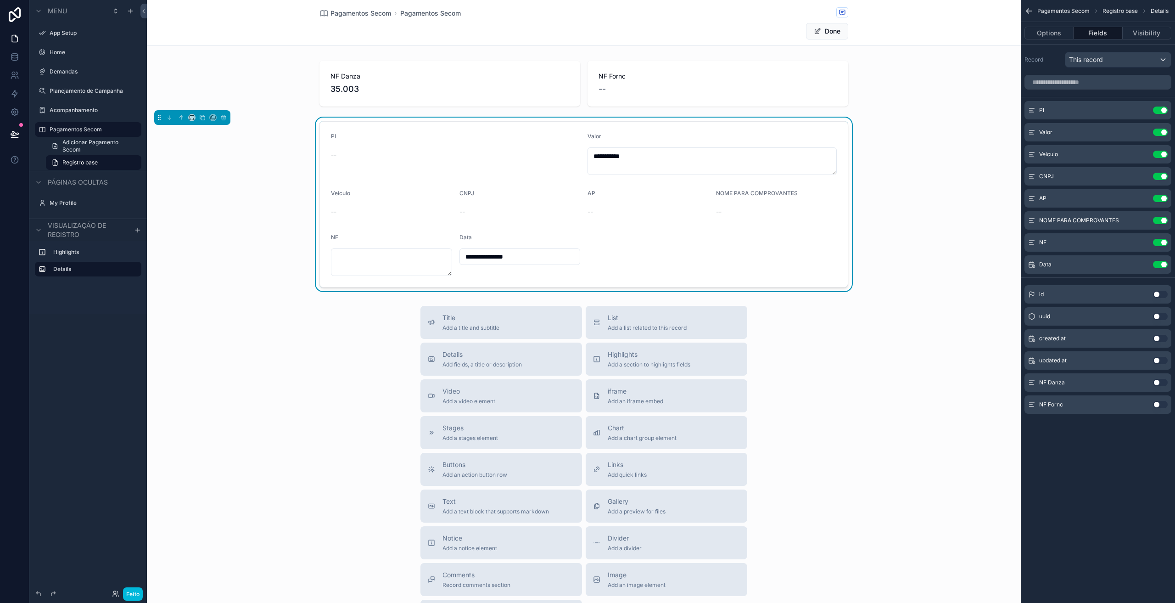
click at [369, 11] on span "Pagamentos Secom" at bounding box center [360, 13] width 61 height 9
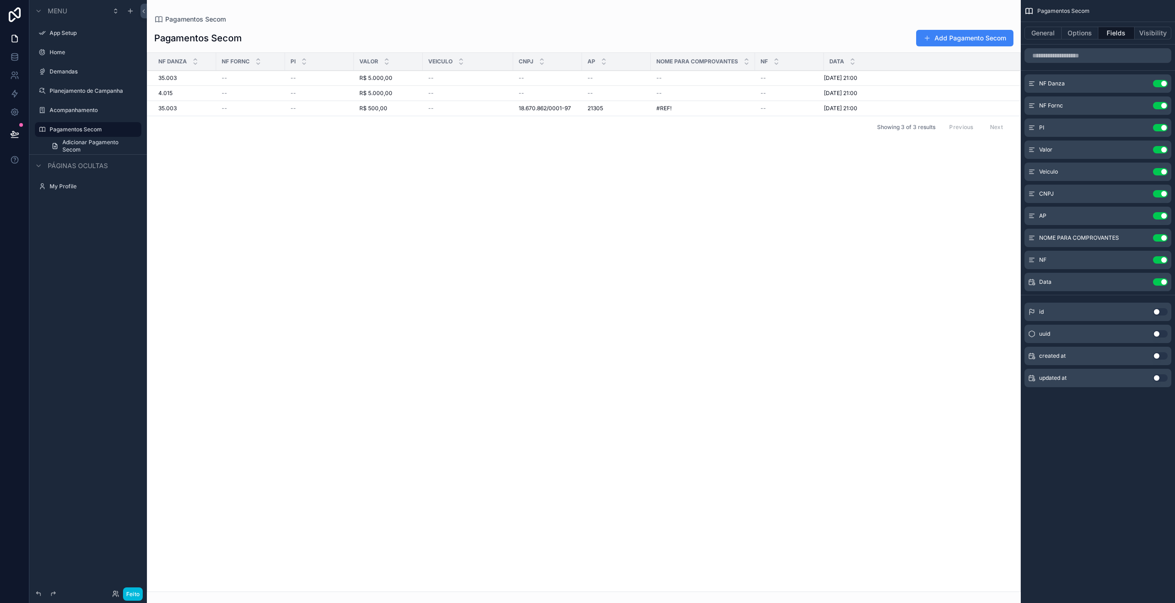
click at [938, 33] on button "Add Pagamento Secom" at bounding box center [964, 38] width 97 height 17
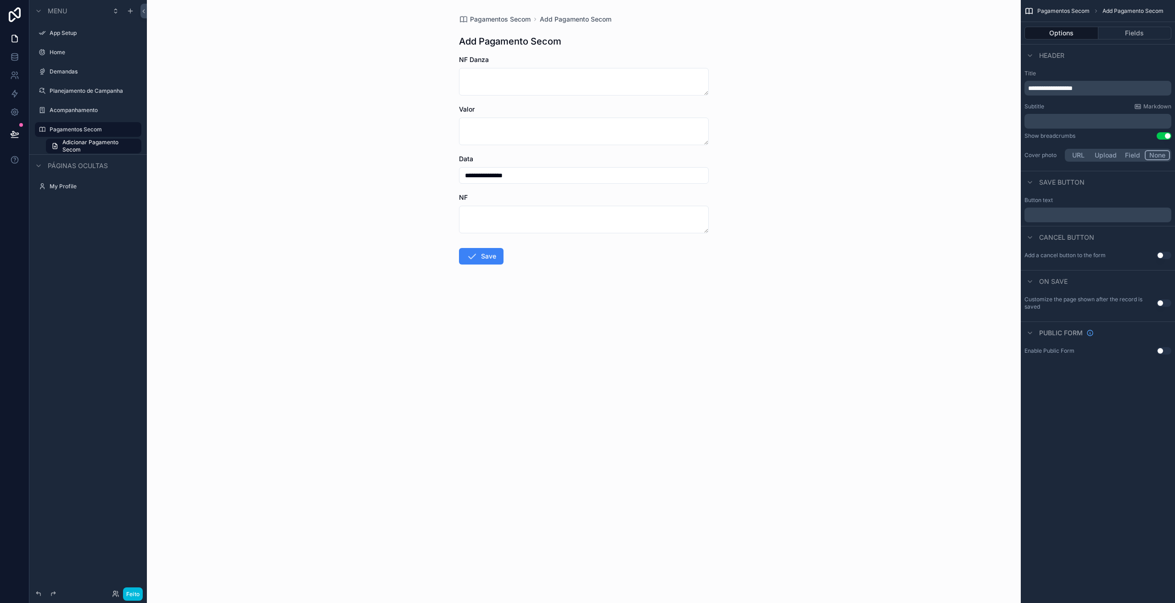
click at [1121, 36] on button "Fields" at bounding box center [1134, 33] width 73 height 13
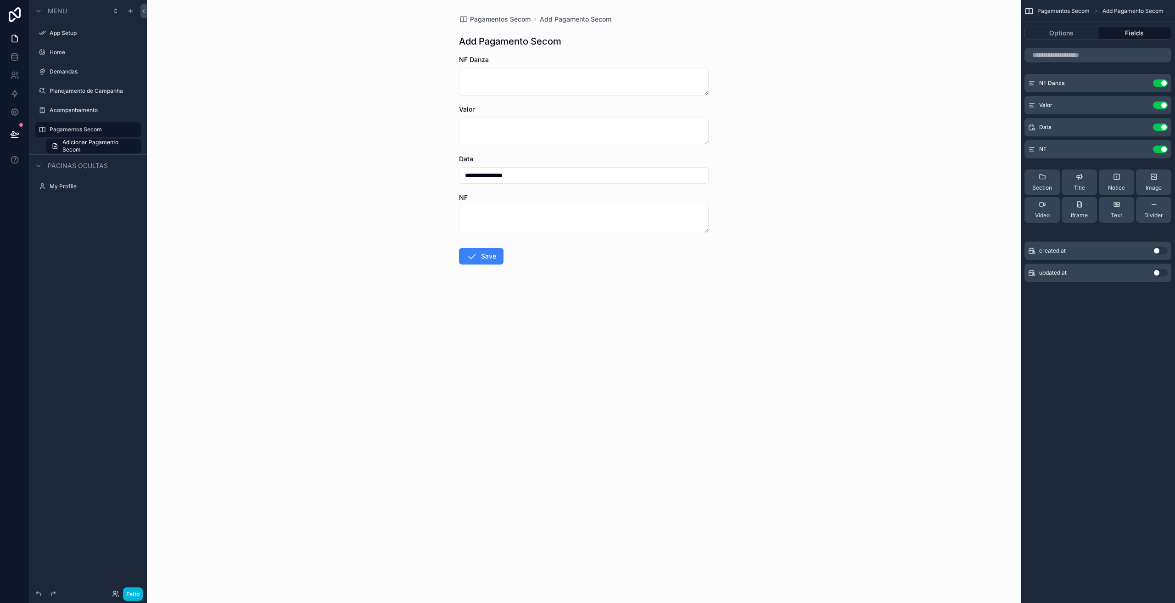
drag, startPoint x: 362, startPoint y: 144, endPoint x: 356, endPoint y: 140, distance: 6.8
click at [362, 144] on div "**********" at bounding box center [584, 301] width 874 height 603
click at [11, 54] on icon at bounding box center [14, 56] width 9 height 9
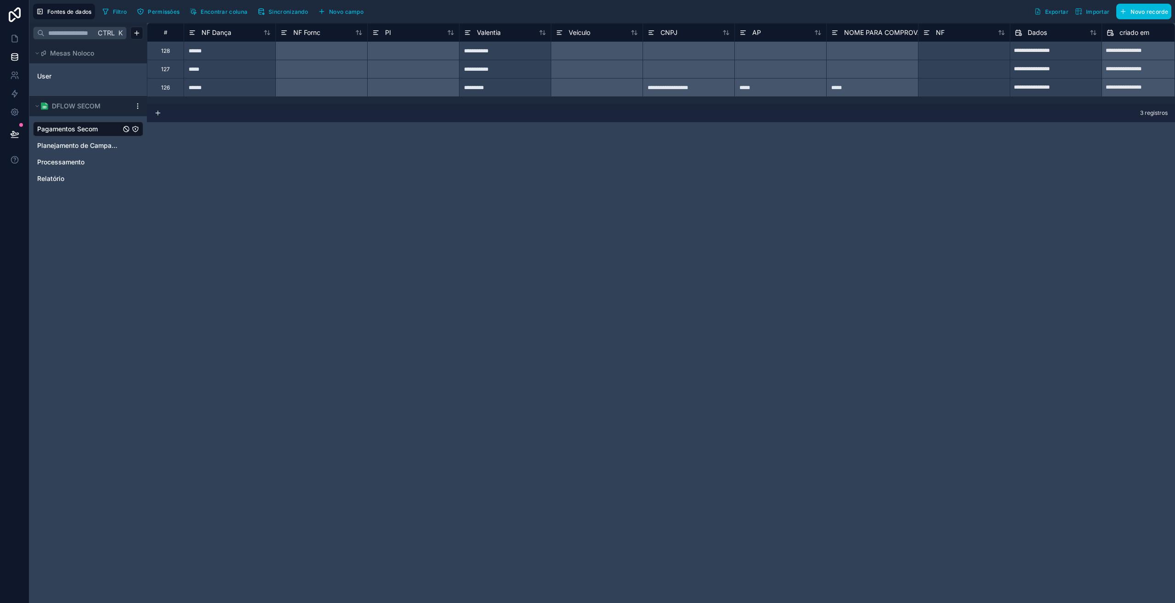
click at [89, 129] on span "Pagamentos Secom" at bounding box center [67, 128] width 61 height 9
click at [308, 11] on font "Sincronizando" at bounding box center [287, 11] width 39 height 7
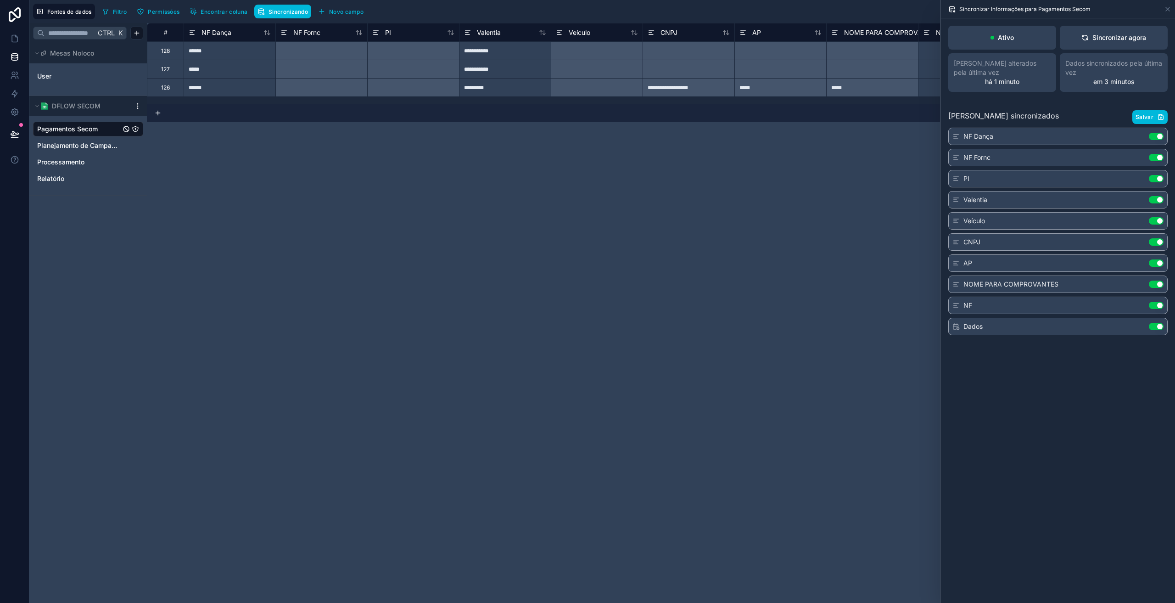
click at [1123, 41] on font "Sincronizar agora" at bounding box center [1119, 38] width 54 height 8
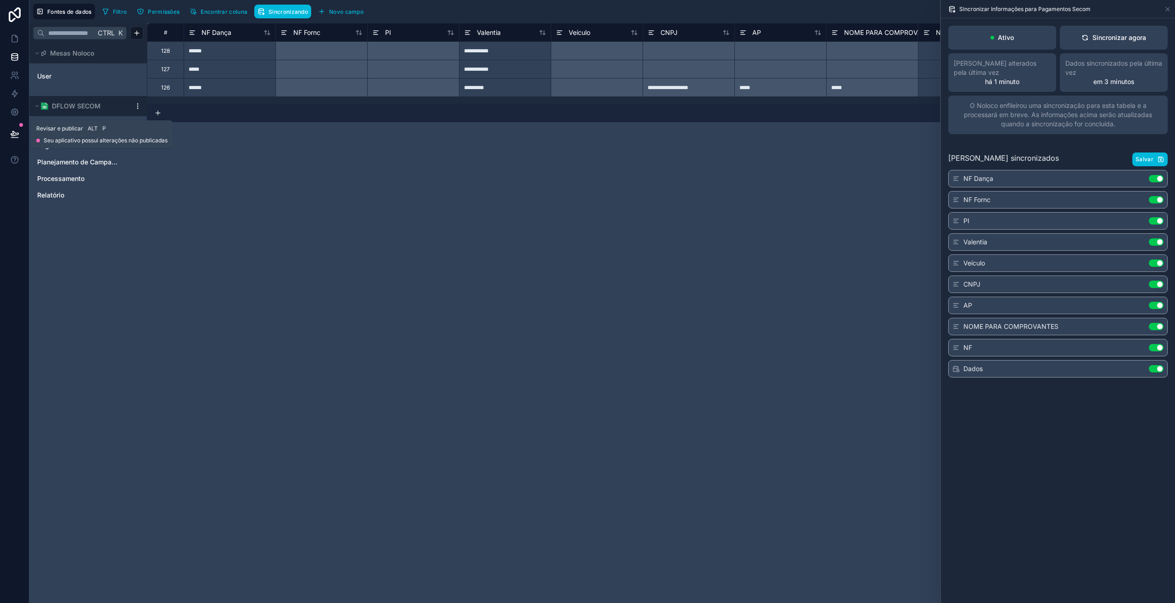
click at [12, 134] on icon at bounding box center [15, 133] width 8 height 5
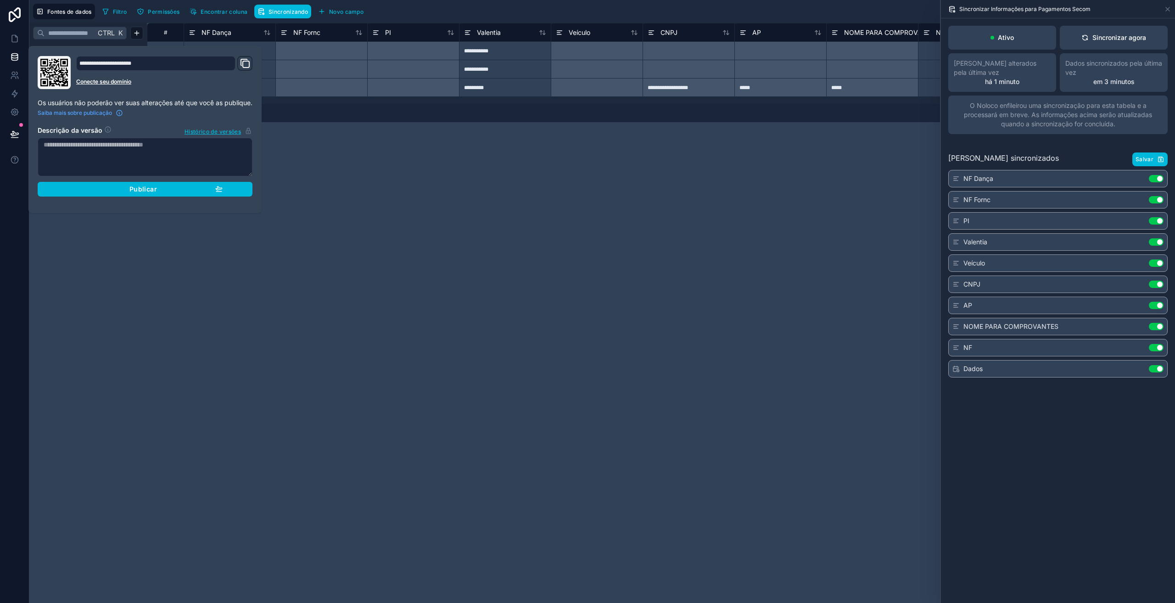
click at [106, 190] on div "Publicar" at bounding box center [144, 189] width 155 height 8
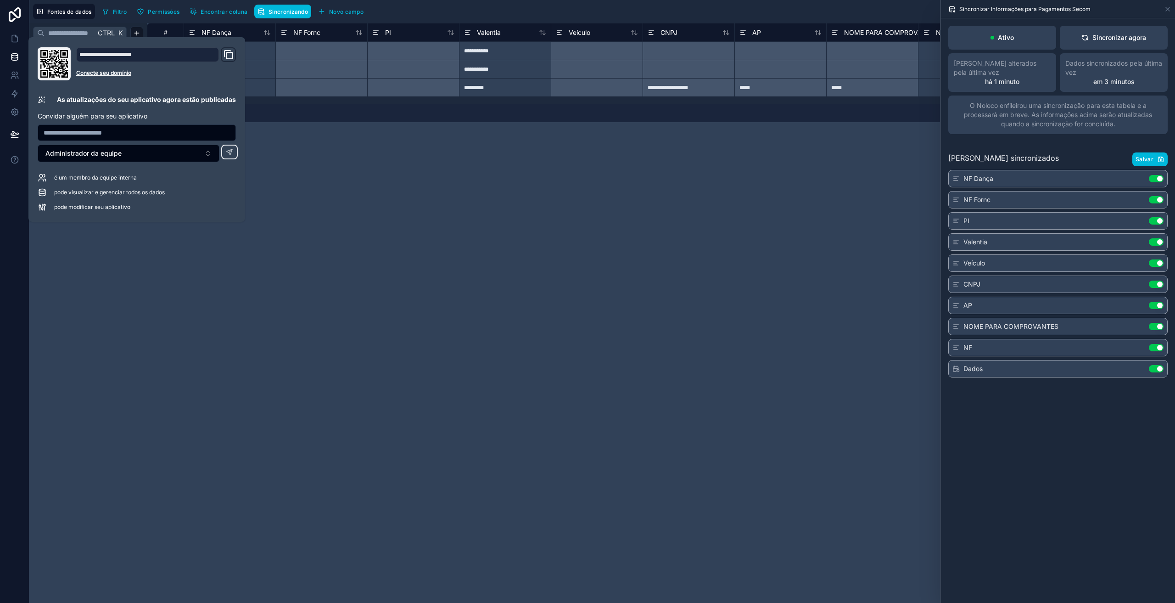
click at [275, 378] on div "**********" at bounding box center [661, 313] width 1028 height 580
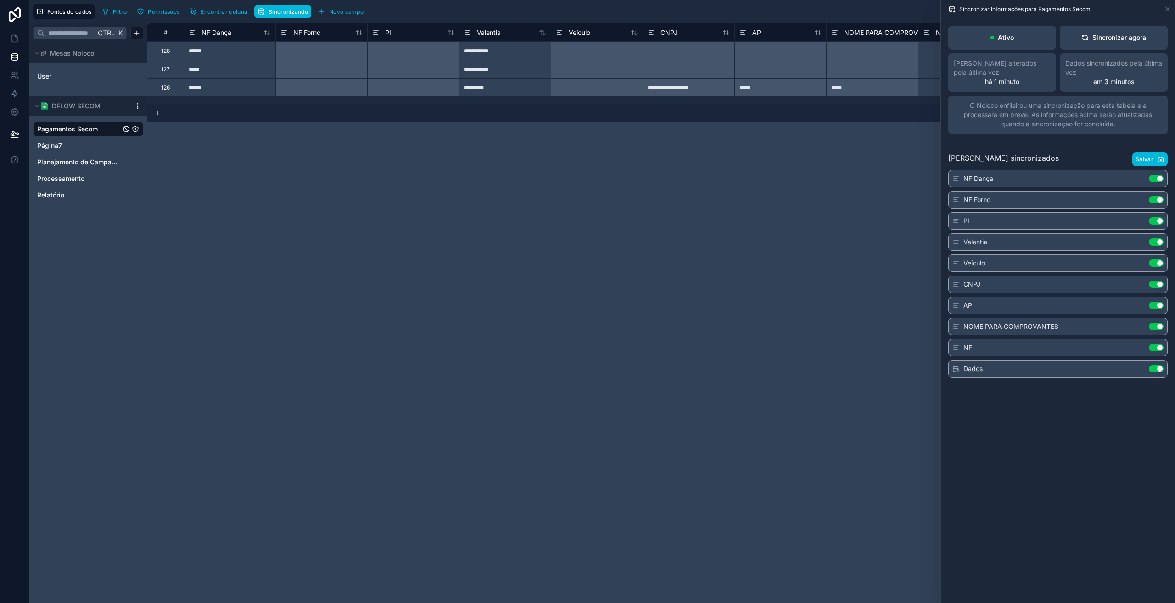
click at [338, 179] on div "**********" at bounding box center [661, 313] width 1028 height 580
click at [1088, 35] on icon at bounding box center [1084, 37] width 7 height 7
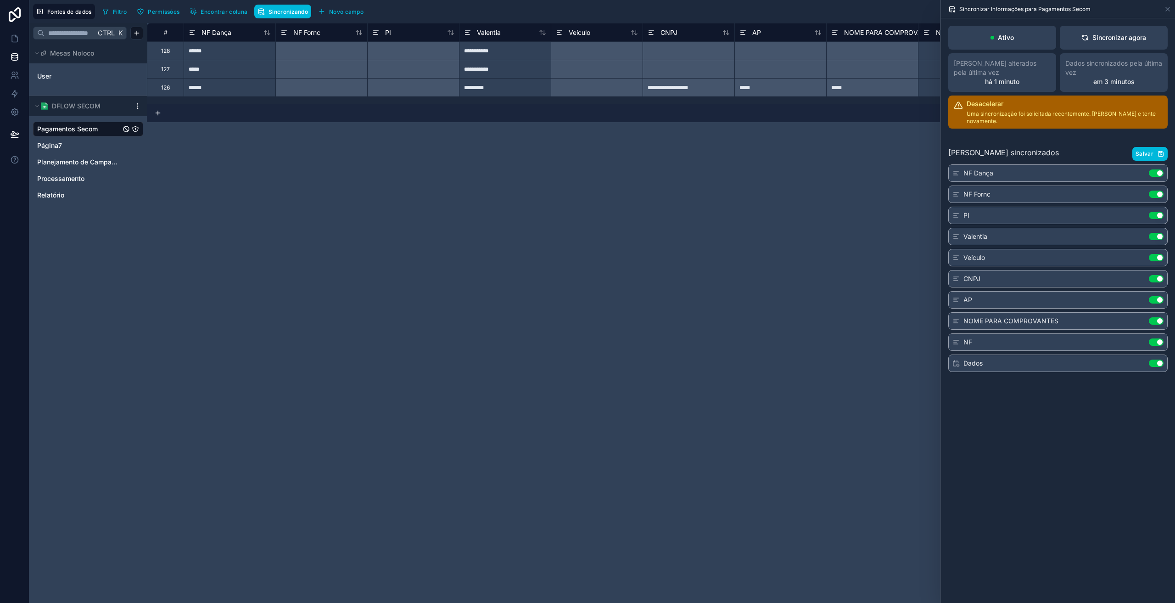
click at [1152, 150] on button "Salvar" at bounding box center [1149, 154] width 35 height 14
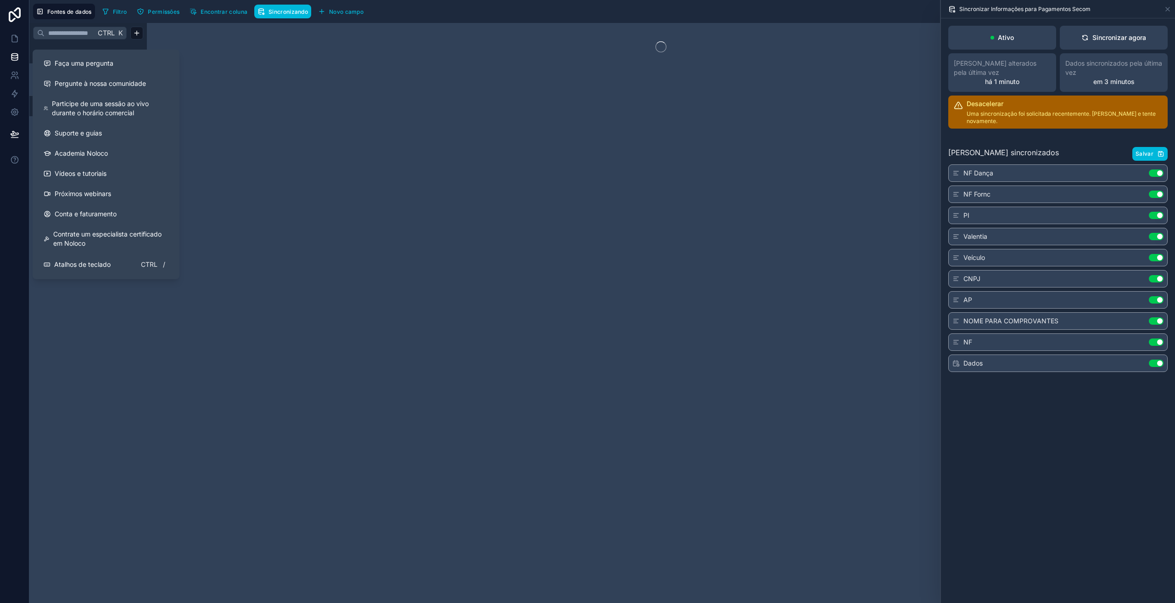
click at [359, 312] on div at bounding box center [661, 313] width 1028 height 580
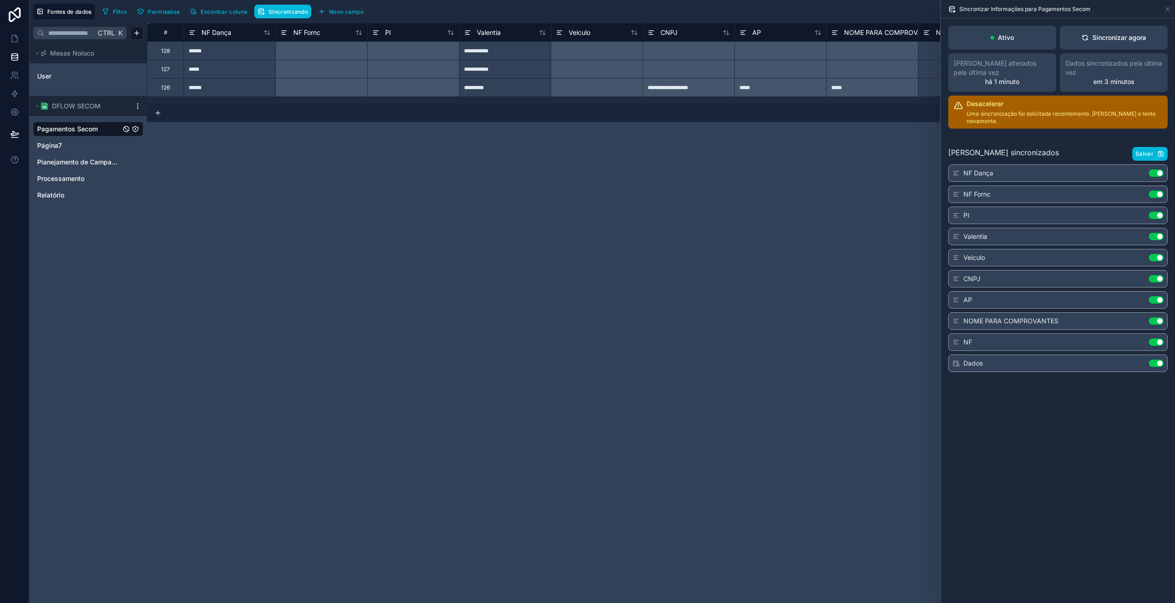
drag, startPoint x: 571, startPoint y: 277, endPoint x: 537, endPoint y: 259, distance: 38.8
click at [571, 277] on div "**********" at bounding box center [661, 313] width 1028 height 580
click at [166, 53] on font "128" at bounding box center [165, 50] width 9 height 7
drag, startPoint x: 164, startPoint y: 50, endPoint x: 171, endPoint y: 84, distance: 34.7
click at [171, 84] on div "**********" at bounding box center [762, 59] width 1230 height 73
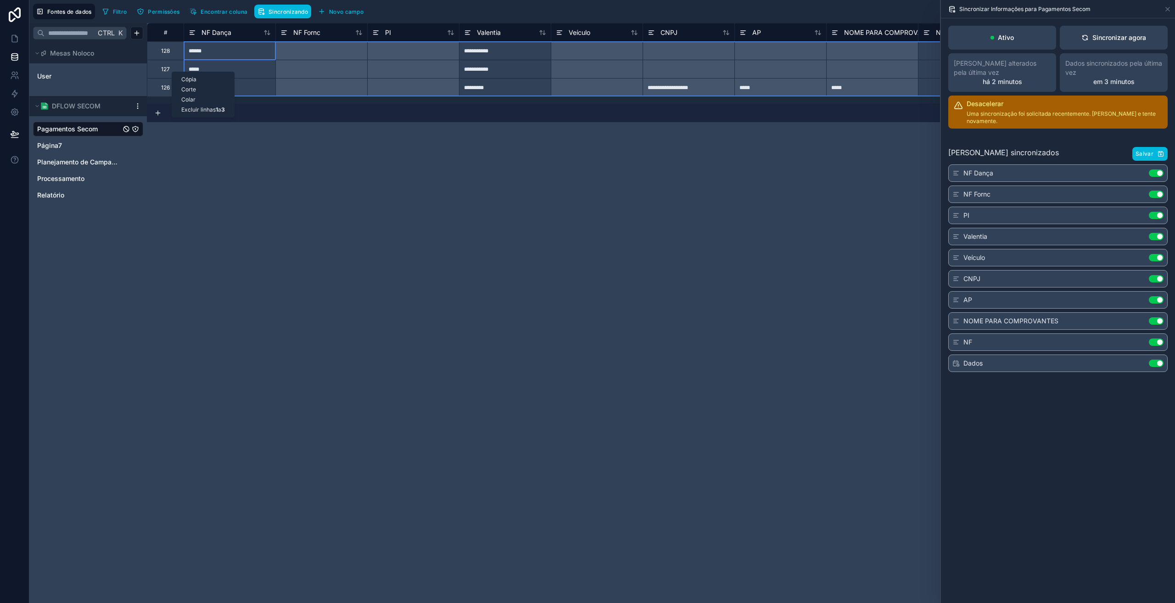
click at [196, 109] on font "Excluir linhas" at bounding box center [198, 109] width 34 height 7
click at [1169, 7] on icon at bounding box center [1168, 9] width 4 height 4
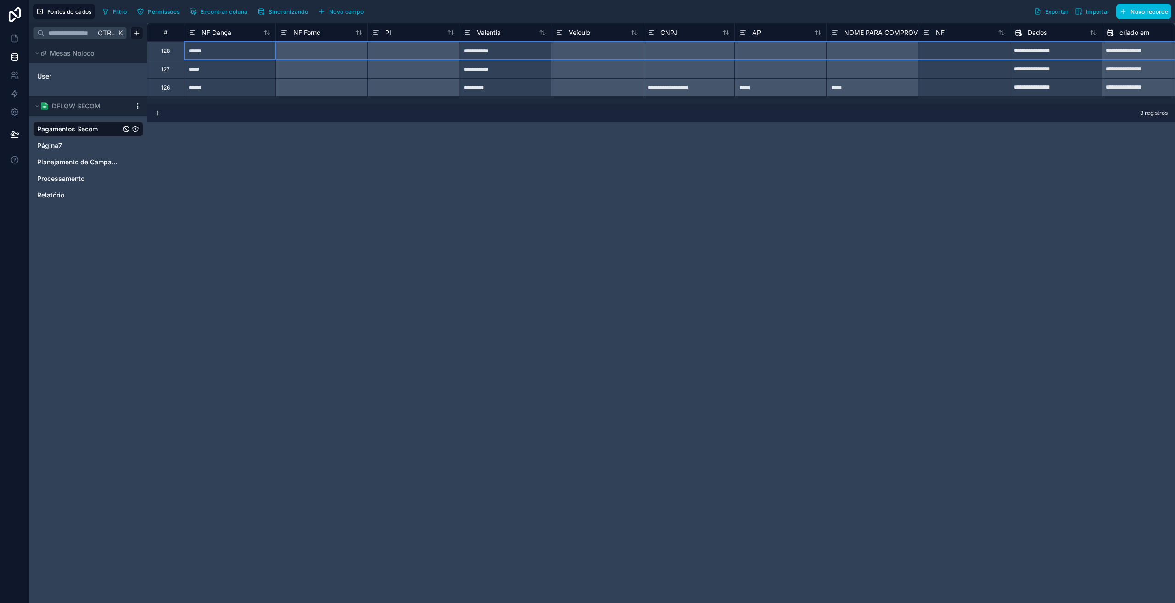
drag, startPoint x: 182, startPoint y: 51, endPoint x: 187, endPoint y: 52, distance: 5.2
click at [187, 52] on div "**********" at bounding box center [762, 50] width 1230 height 18
click at [206, 90] on font "Excluir linha" at bounding box center [212, 90] width 32 height 7
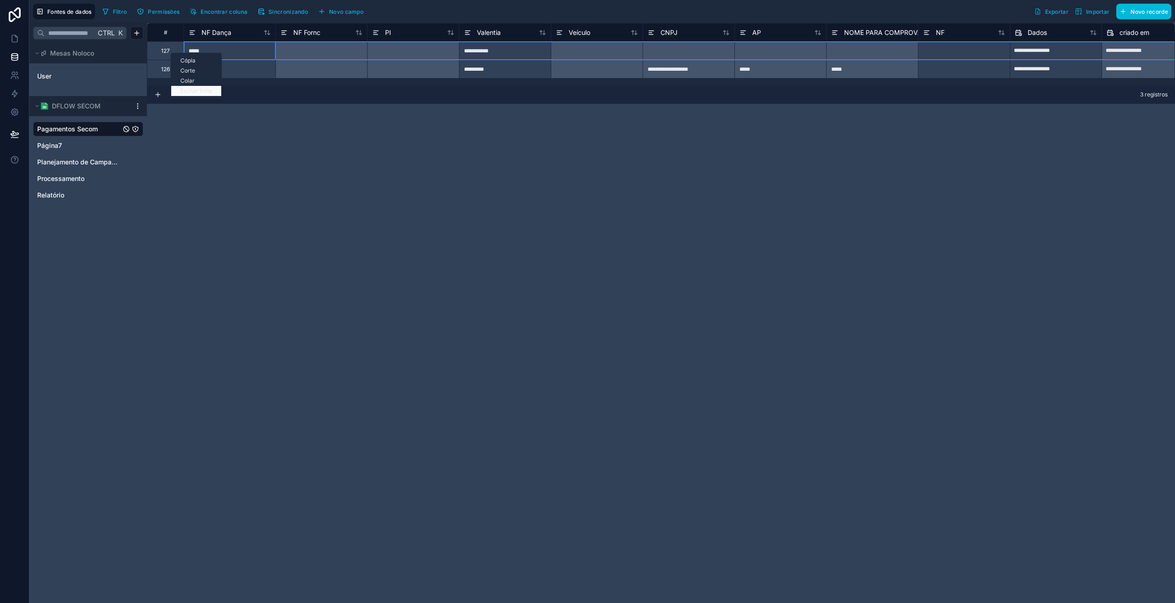
click at [196, 89] on font "Excluir linha" at bounding box center [196, 90] width 32 height 7
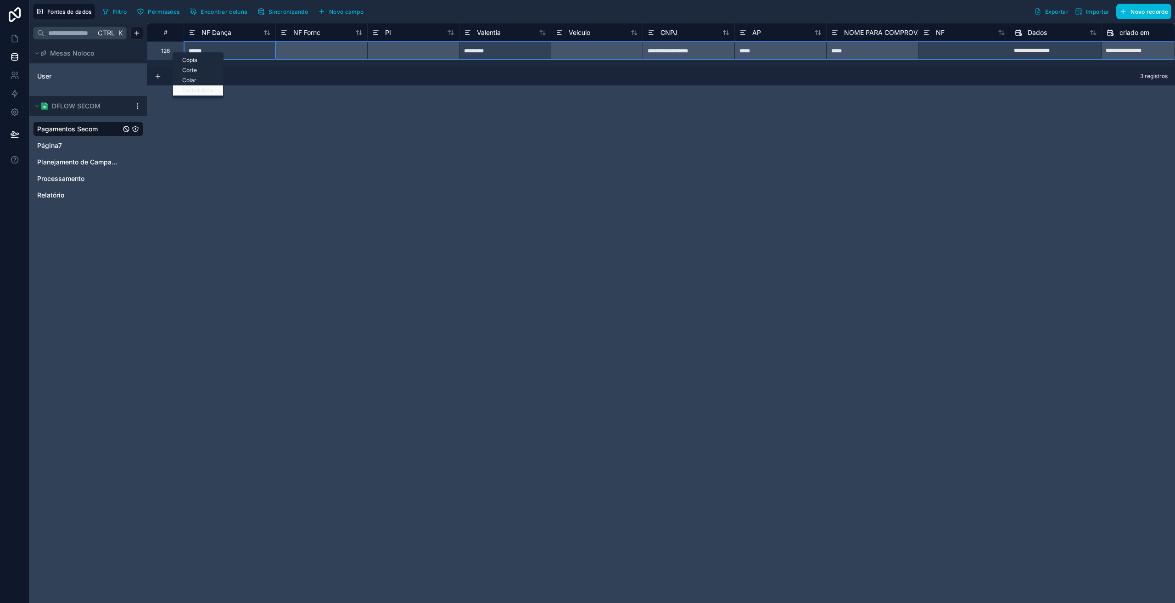
click at [209, 89] on font "Excluir linha" at bounding box center [198, 90] width 32 height 7
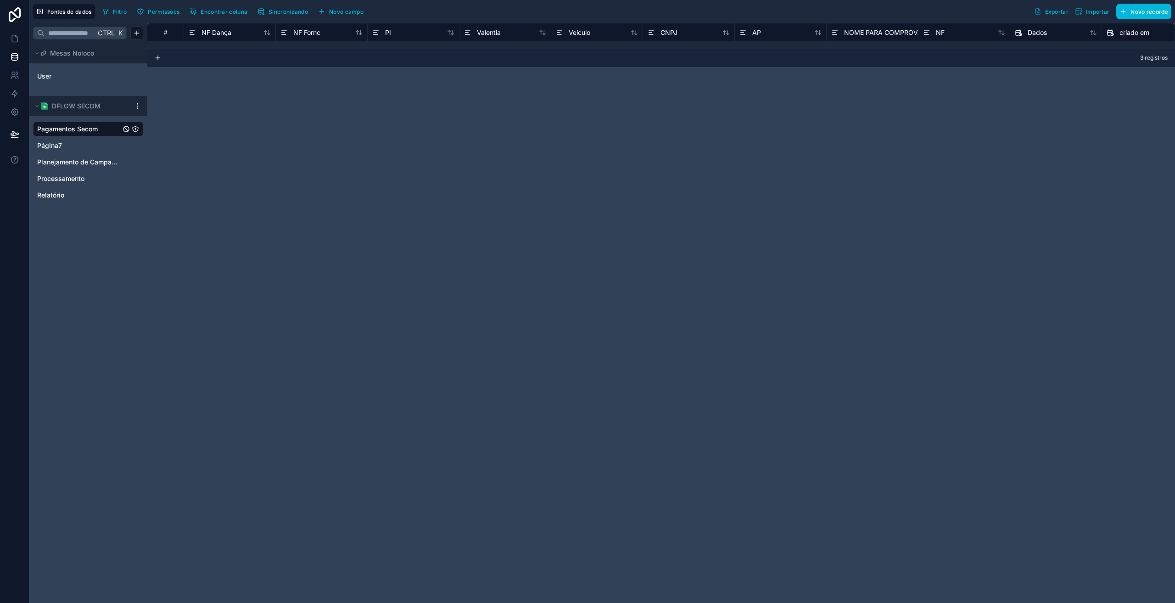
click at [252, 189] on div "# NF Dança NF Fornc PI Valentia Veículo CNPJ AP NOME PARA COMPROVANTES NF Dados…" at bounding box center [661, 313] width 1028 height 580
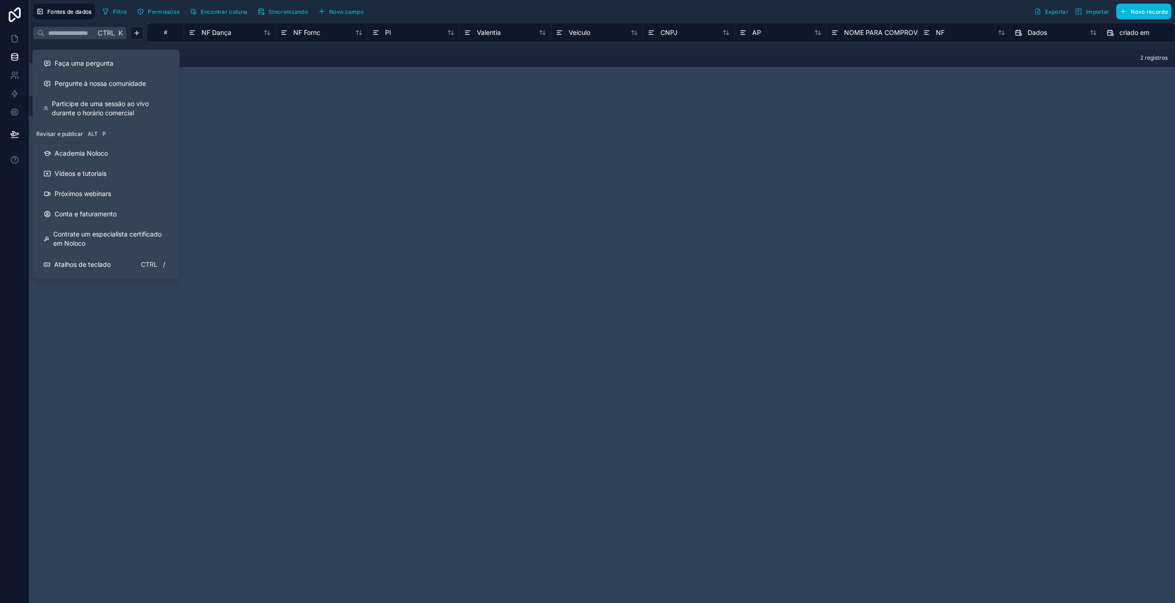
click at [11, 134] on icon at bounding box center [15, 133] width 8 height 5
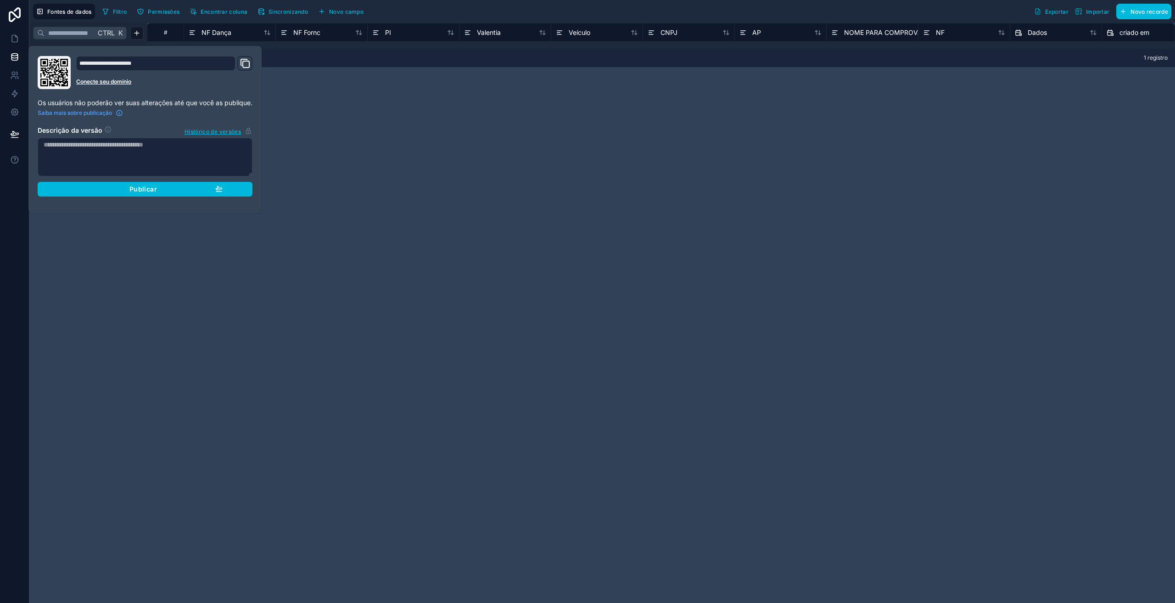
click at [114, 190] on div "Publicar" at bounding box center [144, 189] width 155 height 8
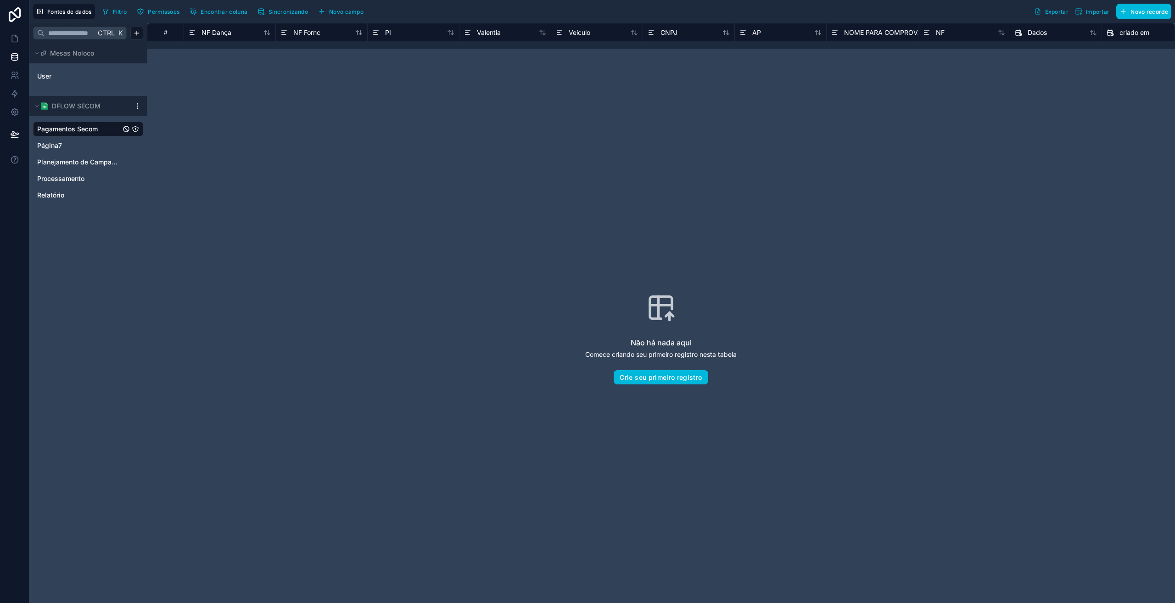
click at [409, 287] on div "Não há nada aqui Comece criando seu primeiro registro nesta tabela Crie seu pri…" at bounding box center [660, 338] width 969 height 521
click at [14, 40] on icon at bounding box center [14, 38] width 9 height 9
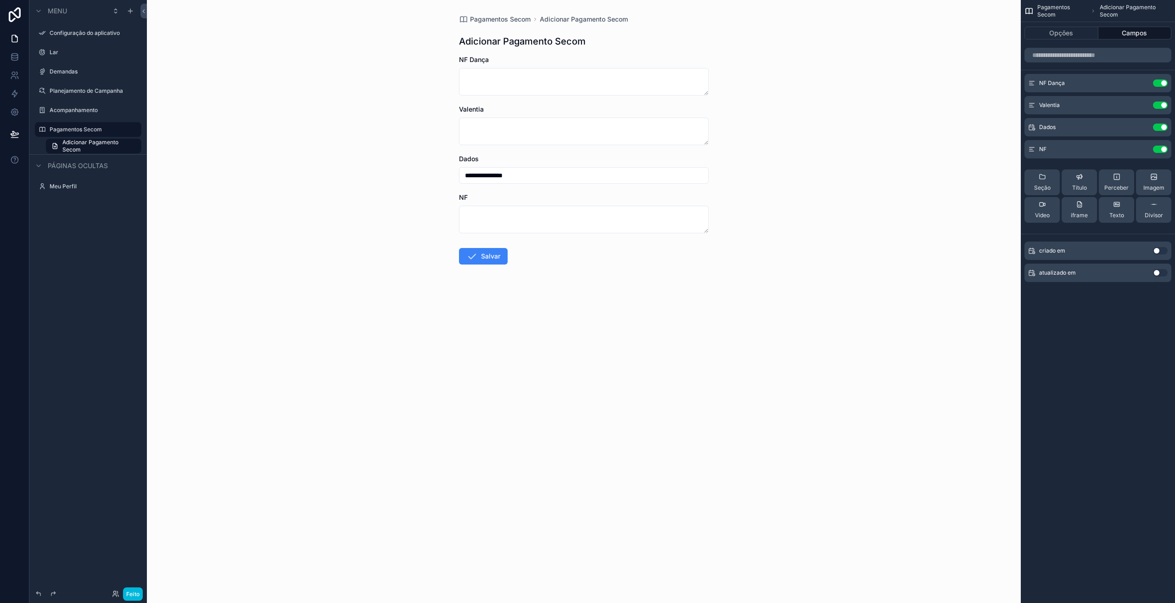
click at [1095, 333] on div "Pagamentos Secom Adicionar Pagamento Secom Opções Campos NF Dança Usar configur…" at bounding box center [1098, 301] width 154 height 603
click at [239, 307] on div "**********" at bounding box center [584, 301] width 874 height 603
click at [476, 303] on form "**********" at bounding box center [584, 189] width 250 height 268
click at [517, 20] on font "Pagamentos Secom" at bounding box center [500, 19] width 61 height 8
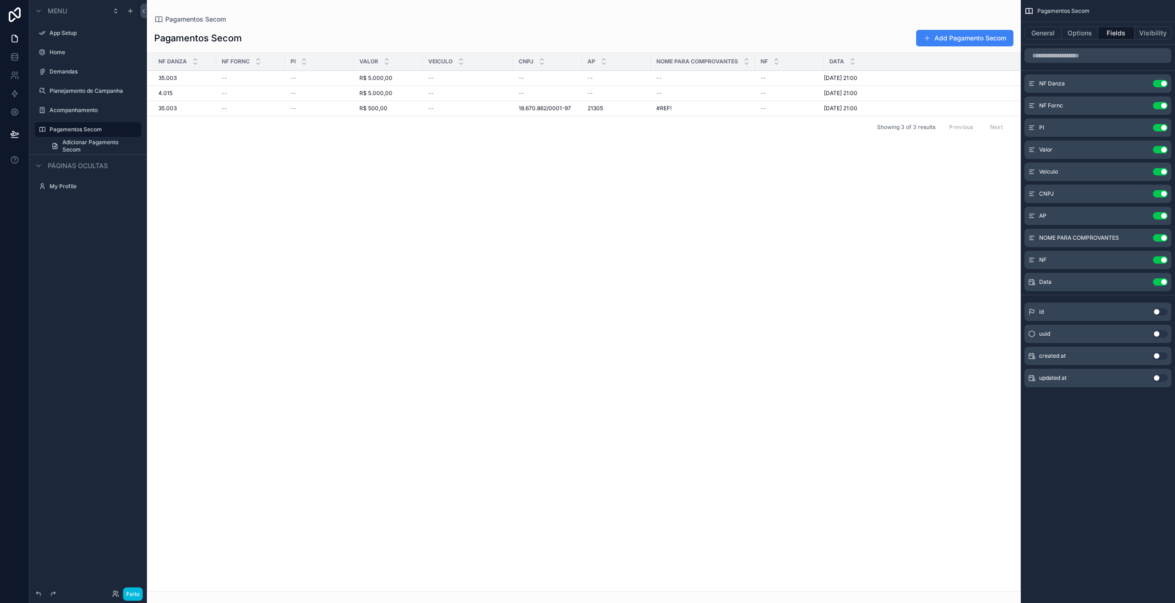
click at [803, 279] on div "NF Danza NF Fornc PI Valor Veiculo CNPJ AP NOME PARA COMPROVANTES NF Data 35.00…" at bounding box center [583, 322] width 873 height 538
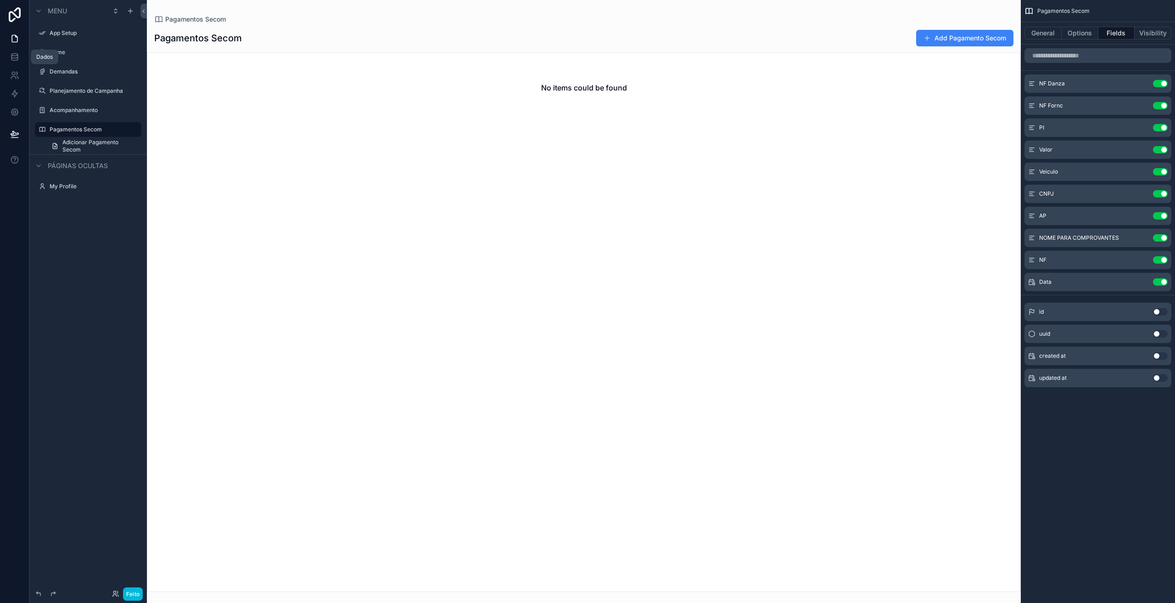
click at [14, 61] on icon at bounding box center [14, 56] width 9 height 9
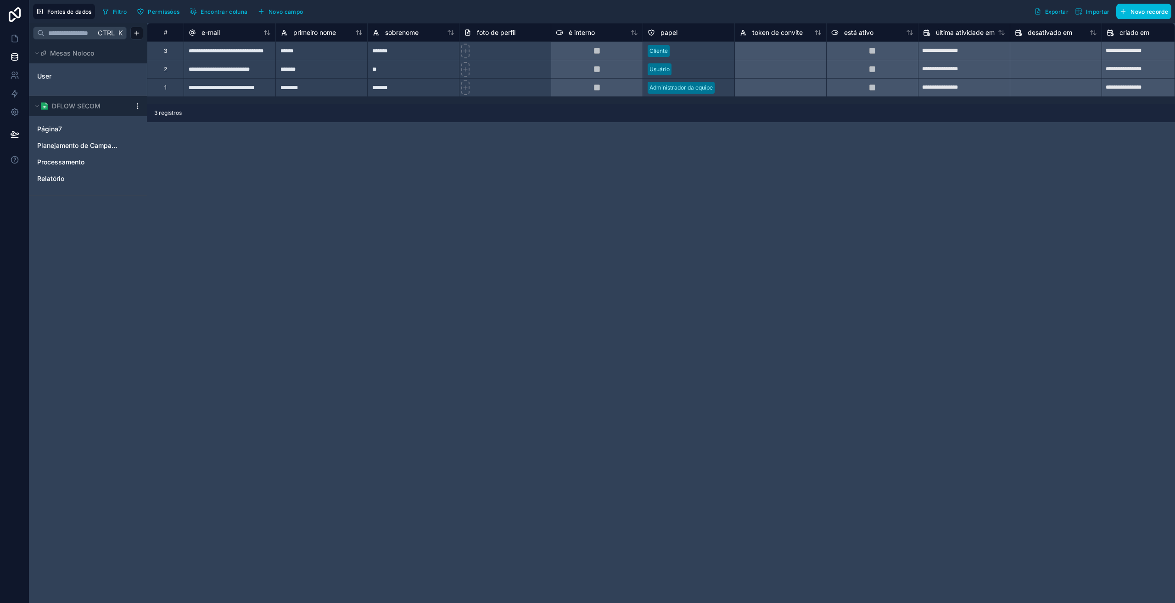
click at [68, 145] on span "Planejamento de Campanha" at bounding box center [79, 145] width 84 height 9
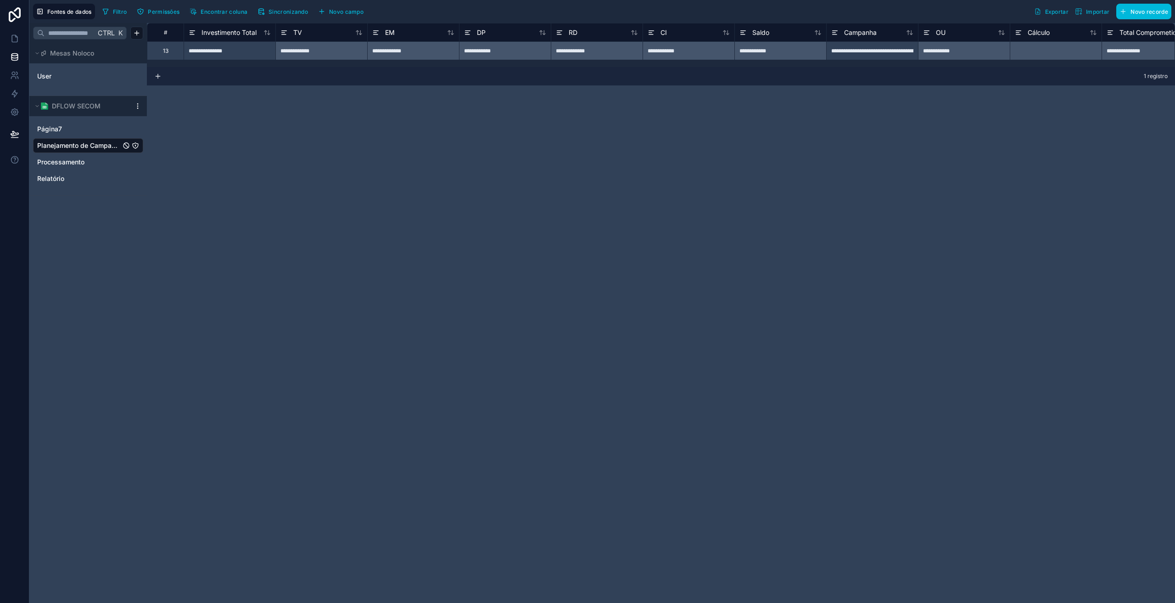
click at [58, 131] on span "Página7" at bounding box center [49, 128] width 25 height 9
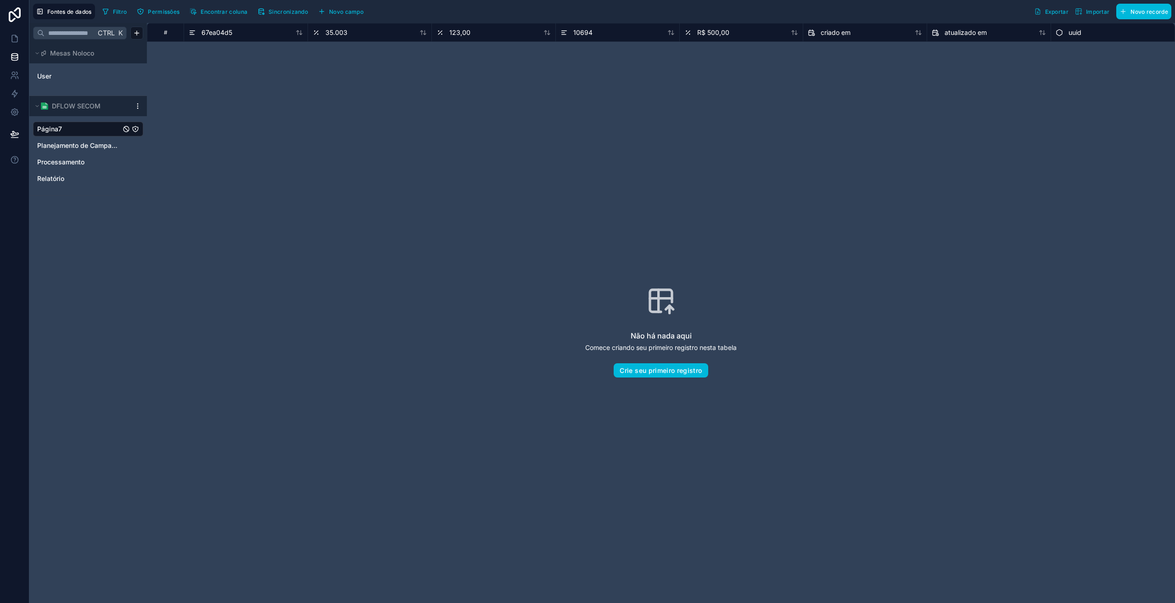
click at [384, 145] on div "Não há nada aqui Comece criando seu primeiro registro nesta tabela Crie seu pri…" at bounding box center [660, 331] width 969 height 521
click at [87, 226] on div "Ctrl K Mesas Noloco User DFLOW SECOM Página7 Planejamento de Campanha Processam…" at bounding box center [87, 313] width 117 height 580
click at [293, 10] on font "Sincronizando" at bounding box center [287, 11] width 39 height 7
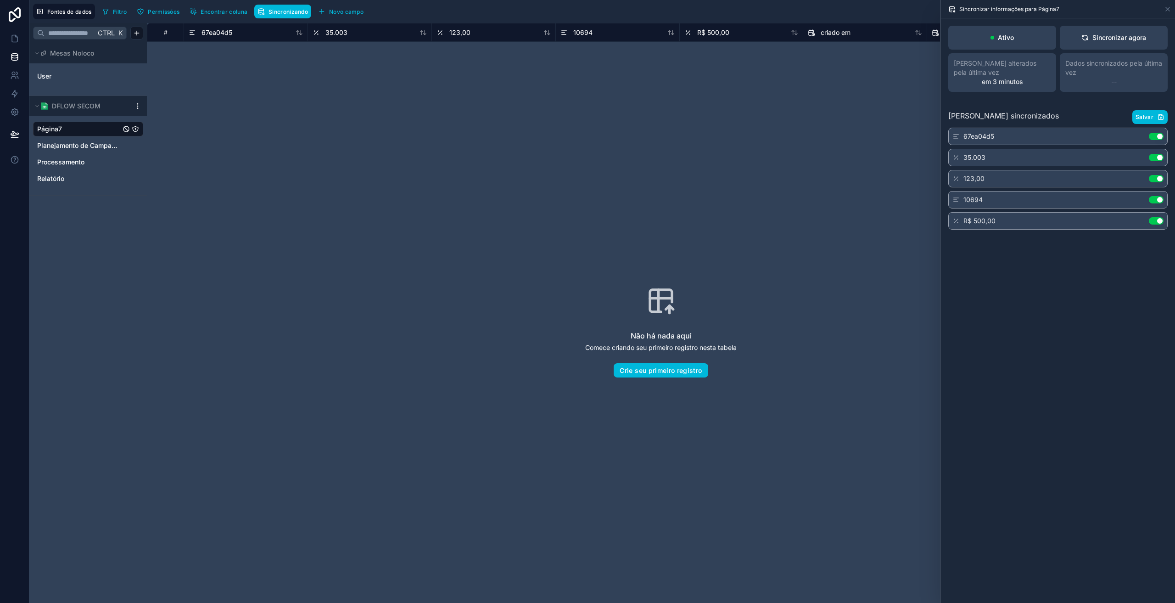
click at [1096, 41] on font "Sincronizar agora" at bounding box center [1119, 38] width 54 height 8
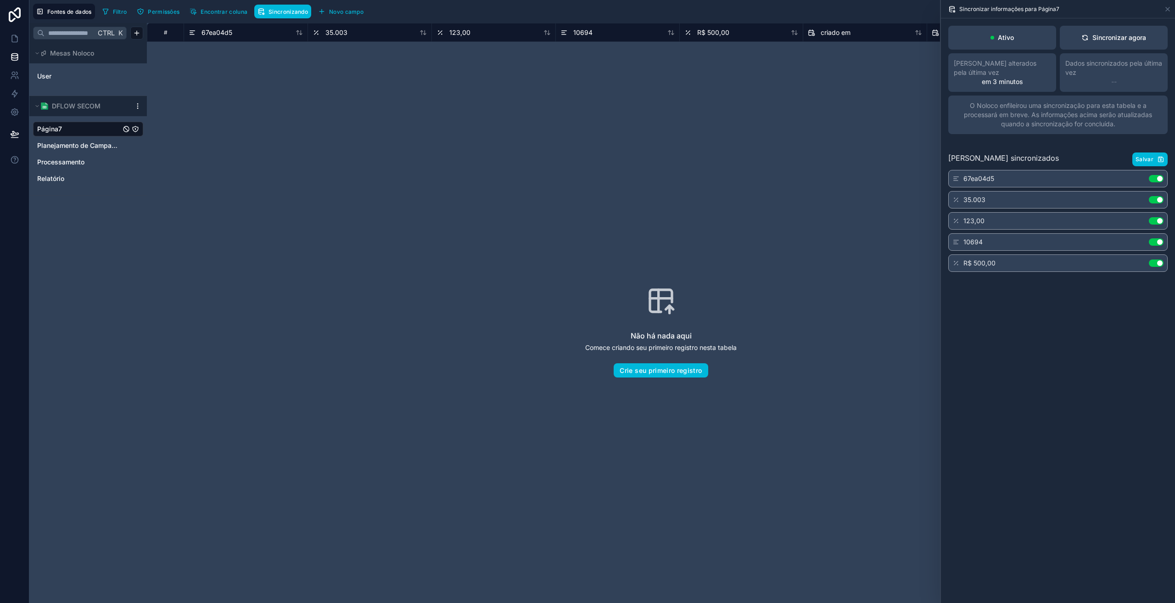
click at [140, 110] on div "DFLOW SECOM" at bounding box center [87, 106] width 117 height 20
click at [137, 105] on html "Fontes de dados Filtro Permissões Encontrar coluna Sincronizando Novo campo Exp…" at bounding box center [587, 301] width 1175 height 603
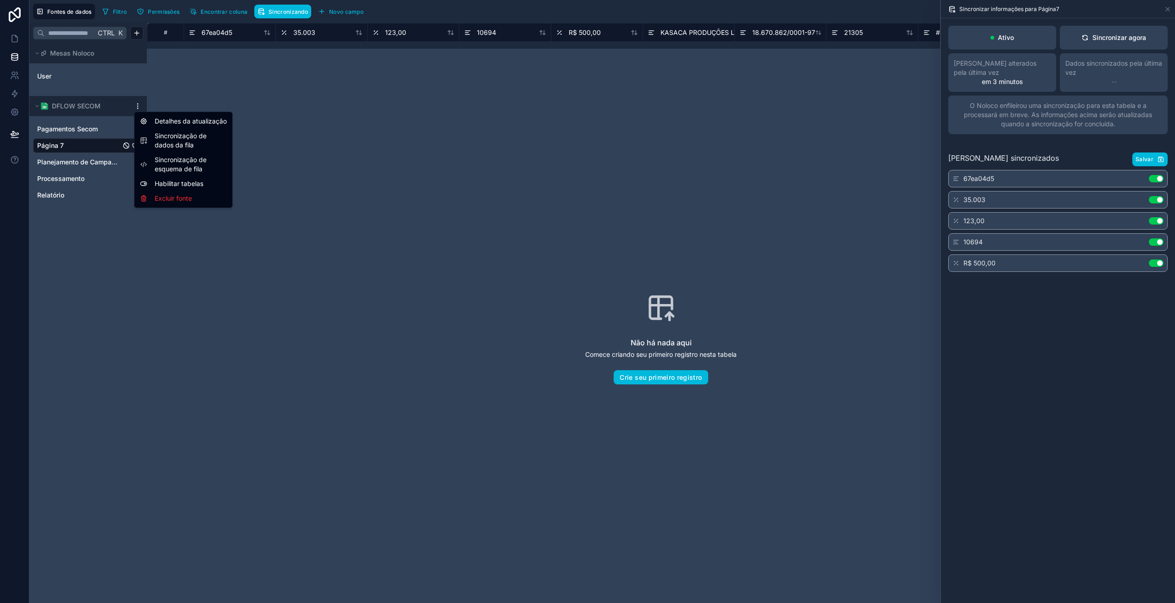
click at [90, 130] on html "Fontes de dados Filtro Permissões Encontrar coluna Sincronizando Novo campo Exp…" at bounding box center [587, 301] width 1175 height 603
click at [88, 126] on font "Pagamentos Secom" at bounding box center [67, 129] width 61 height 8
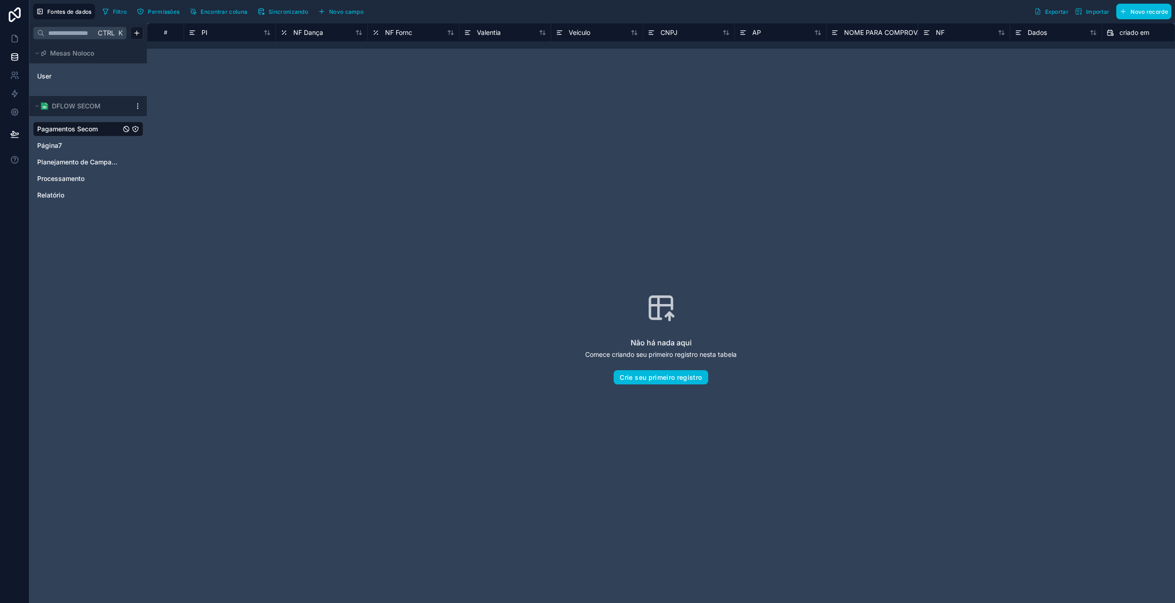
click at [495, 185] on div "Não há nada aqui Comece criando seu primeiro registro nesta tabela Crie seu pri…" at bounding box center [660, 338] width 969 height 521
drag, startPoint x: 503, startPoint y: 281, endPoint x: 501, endPoint y: 276, distance: 5.4
click at [505, 283] on div "Não há nada aqui Comece criando seu primeiro registro nesta tabela Crie seu pri…" at bounding box center [660, 338] width 969 height 521
click at [19, 39] on link at bounding box center [14, 38] width 29 height 18
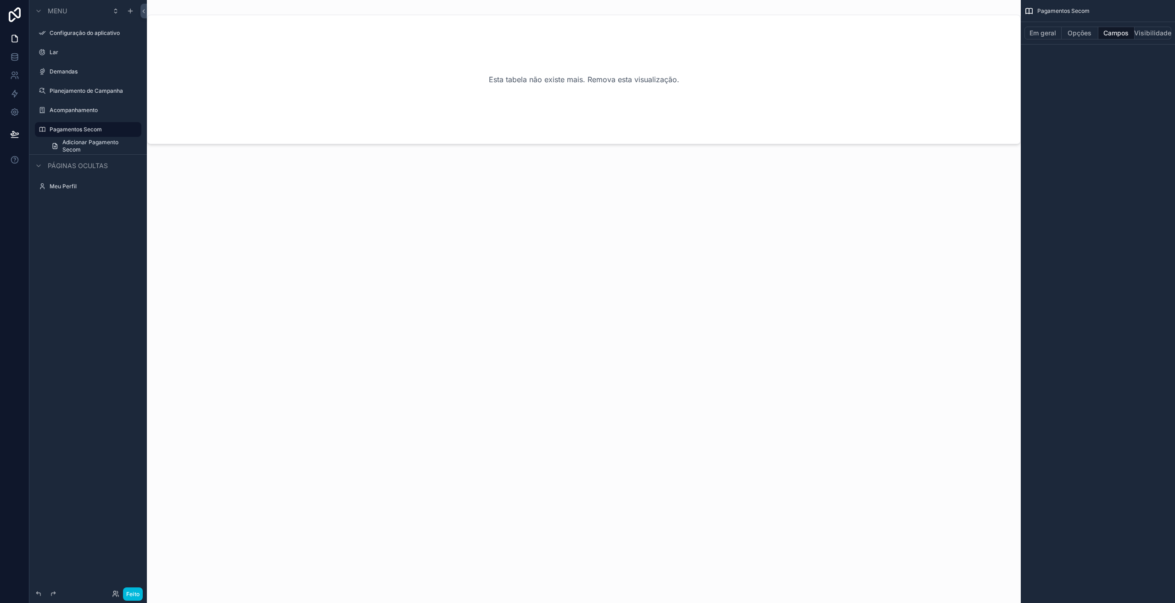
click at [105, 131] on label "Pagamentos Secom" at bounding box center [93, 129] width 86 height 7
click at [93, 145] on font "Adicionar Pagamento Secom" at bounding box center [90, 146] width 56 height 14
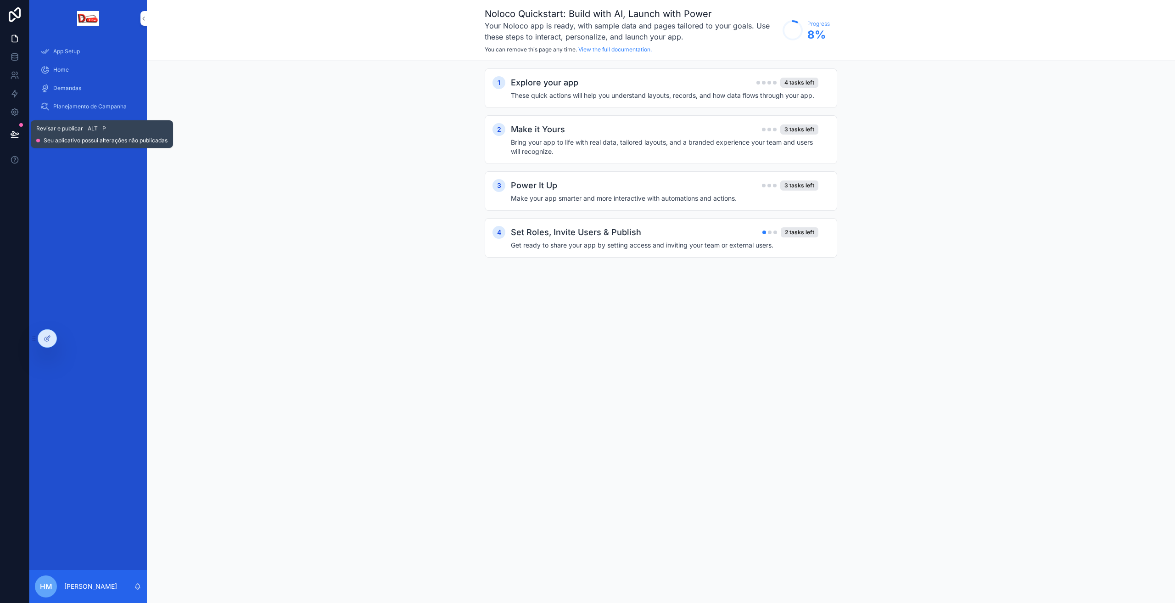
click at [14, 131] on icon at bounding box center [15, 133] width 8 height 5
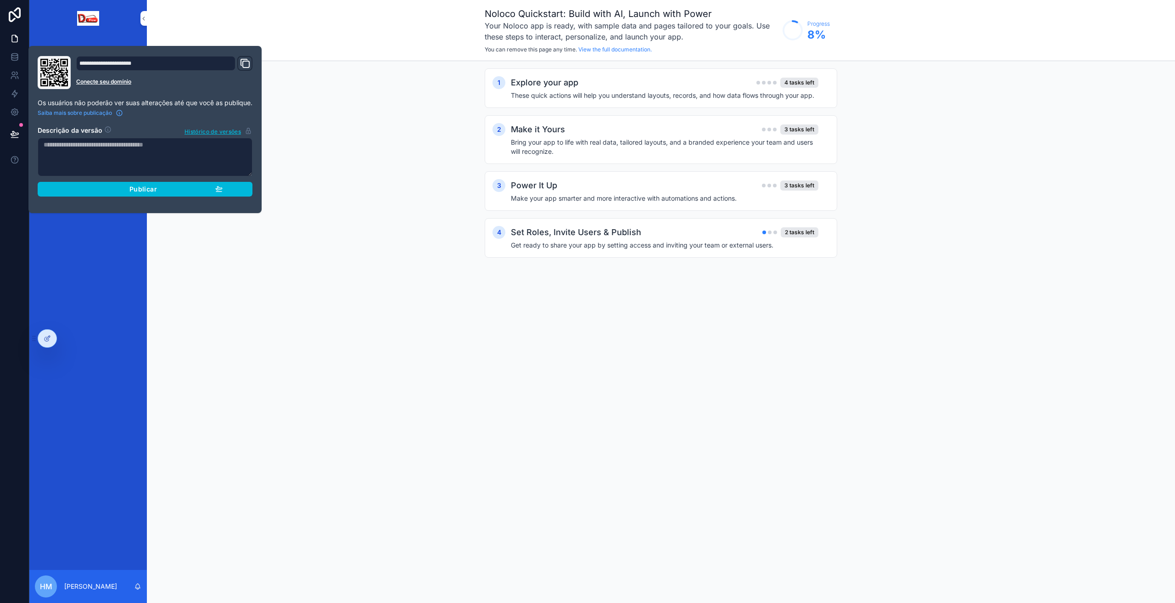
click at [96, 193] on div "Publicar" at bounding box center [144, 189] width 155 height 8
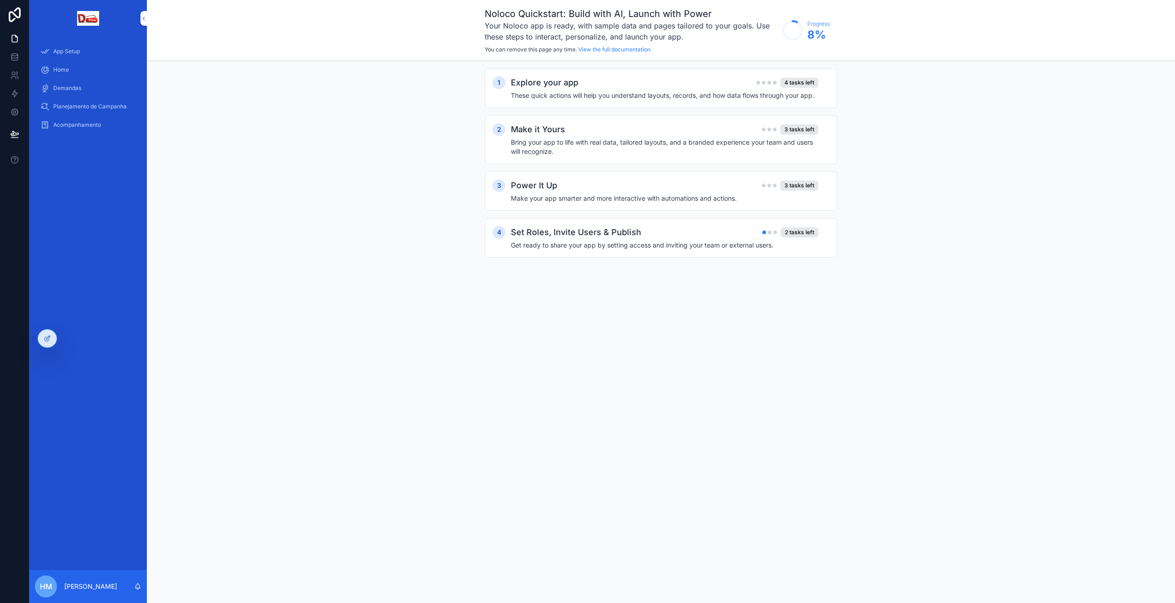
click at [334, 139] on div "1 Explore your app 4 tasks left These quick actions will help you understand la…" at bounding box center [661, 172] width 1028 height 222
click at [54, 69] on span "Home" at bounding box center [61, 69] width 16 height 7
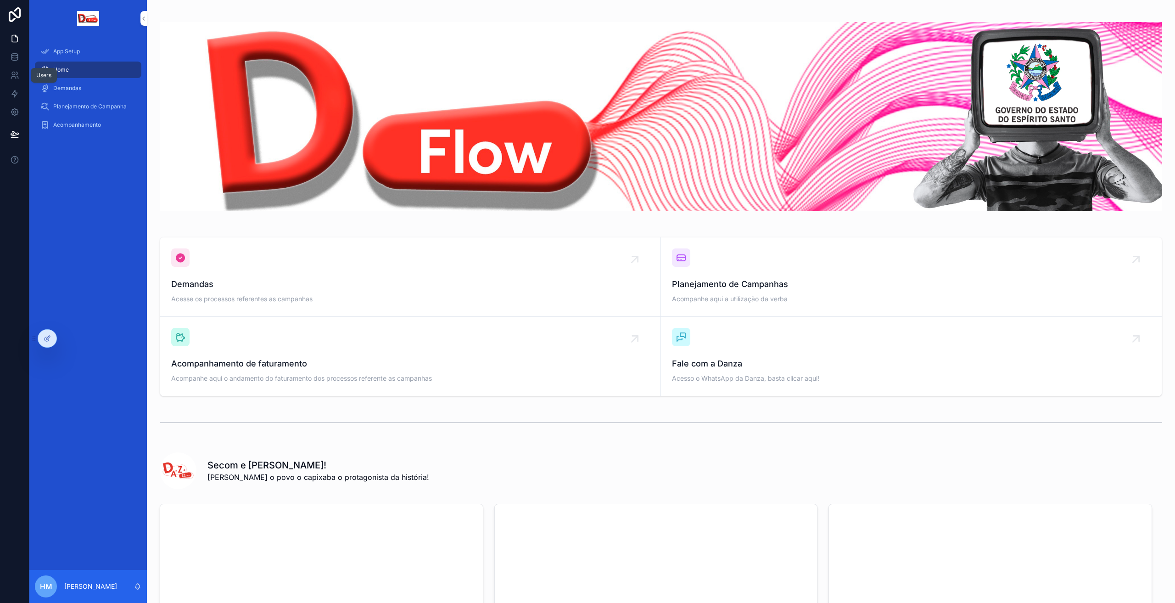
click at [17, 59] on icon at bounding box center [14, 59] width 6 height 4
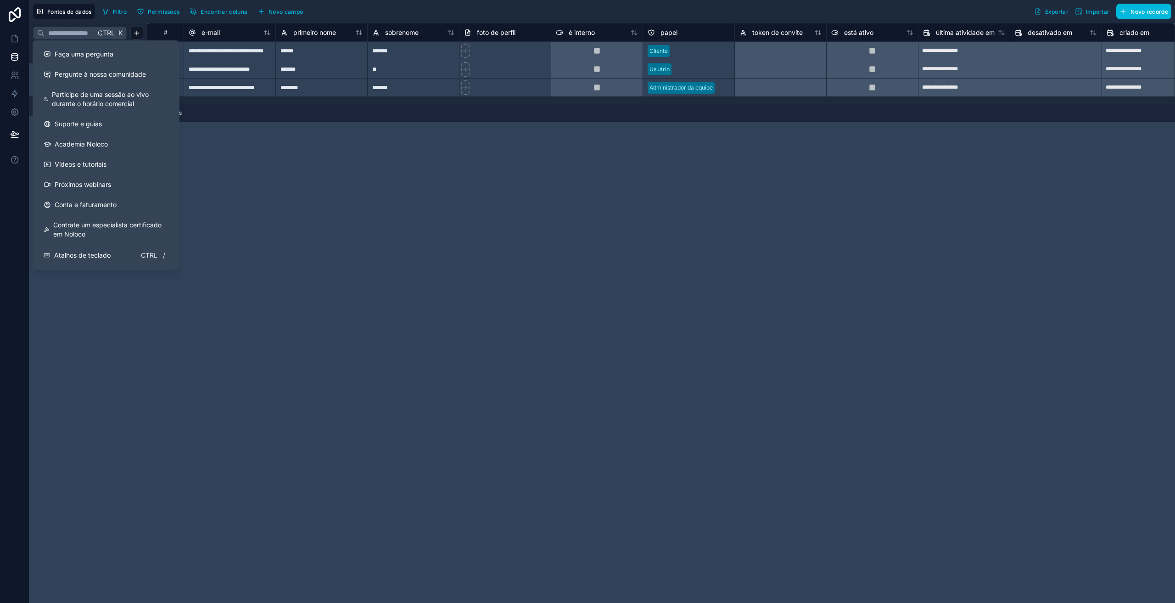
click at [94, 330] on div "Ctrl K Mesas Noloco User DFLOW SECOM Pagamentos Secom Página7 Planejamento de C…" at bounding box center [87, 313] width 117 height 580
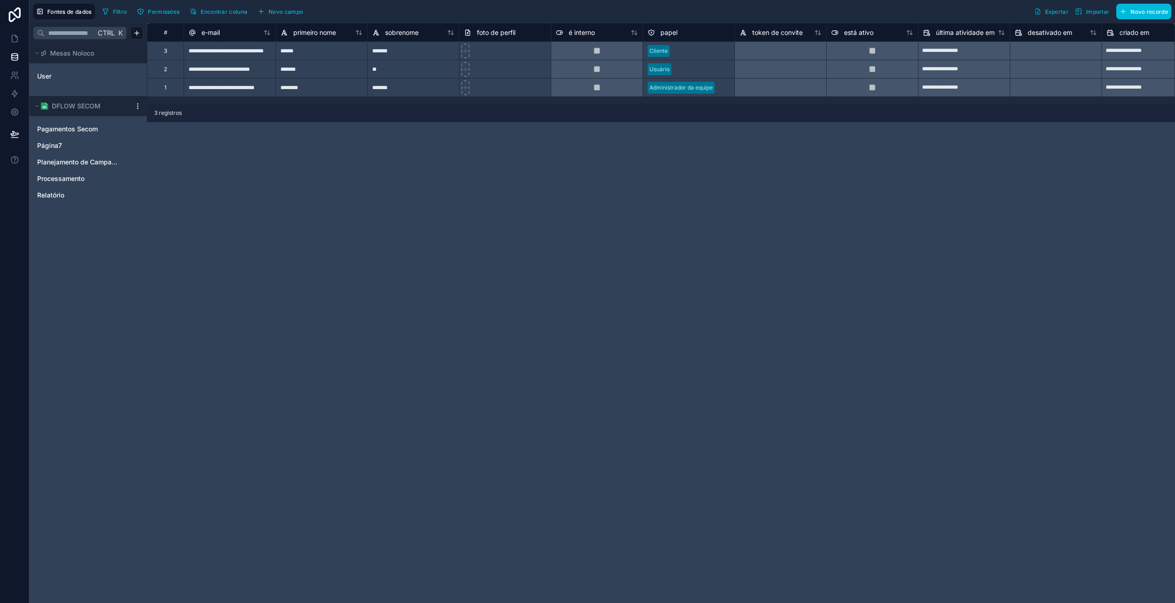
click at [85, 132] on span "Pagamentos Secom" at bounding box center [67, 128] width 61 height 9
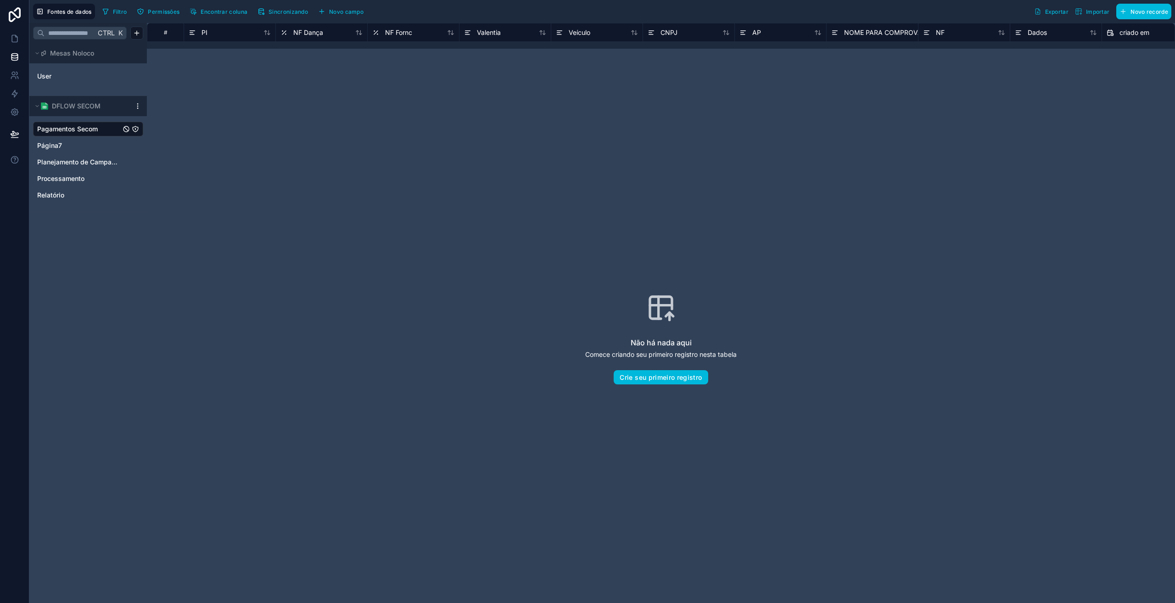
click at [291, 25] on div "NF Dança" at bounding box center [321, 32] width 92 height 18
click at [293, 33] on div "NF Dança" at bounding box center [301, 32] width 43 height 11
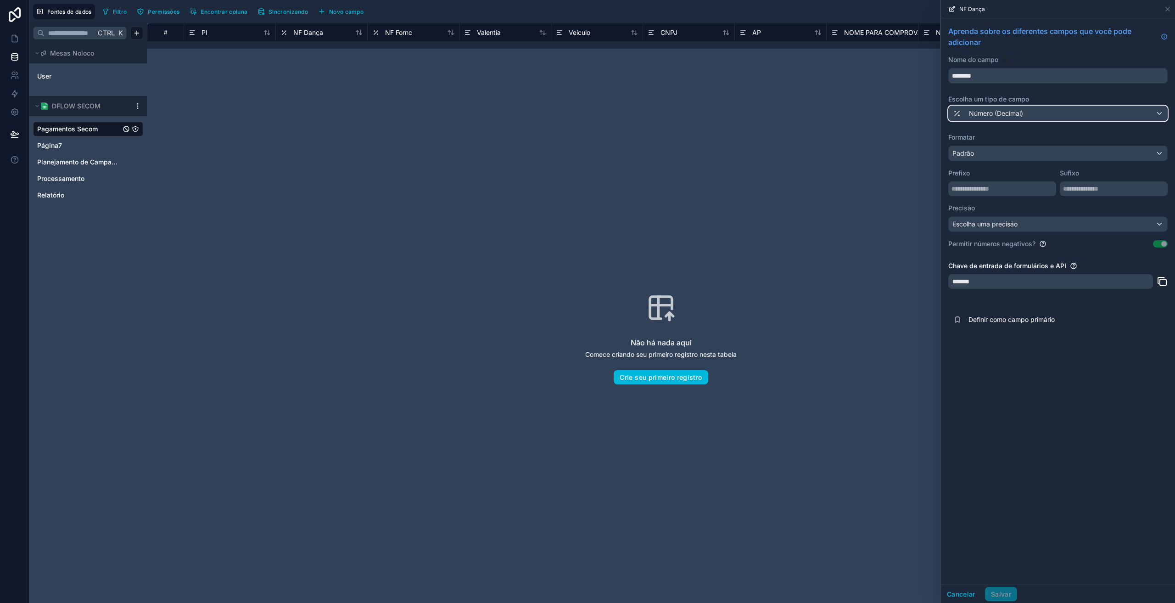
click at [984, 112] on font "Número (Decimal)" at bounding box center [996, 113] width 54 height 8
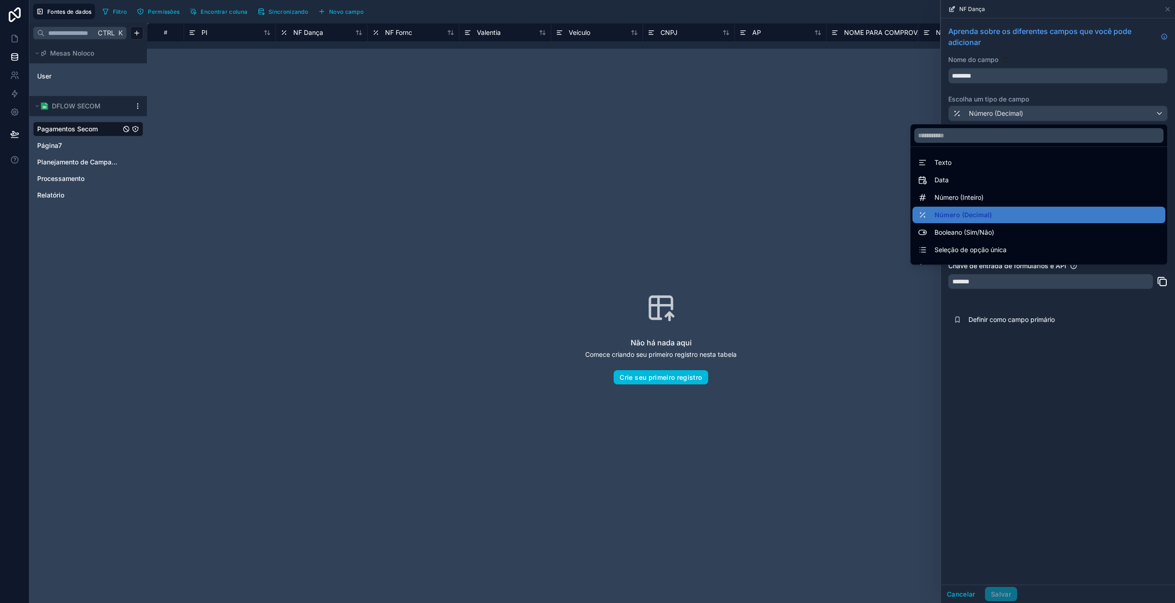
click at [947, 169] on div "Texto" at bounding box center [1038, 162] width 253 height 17
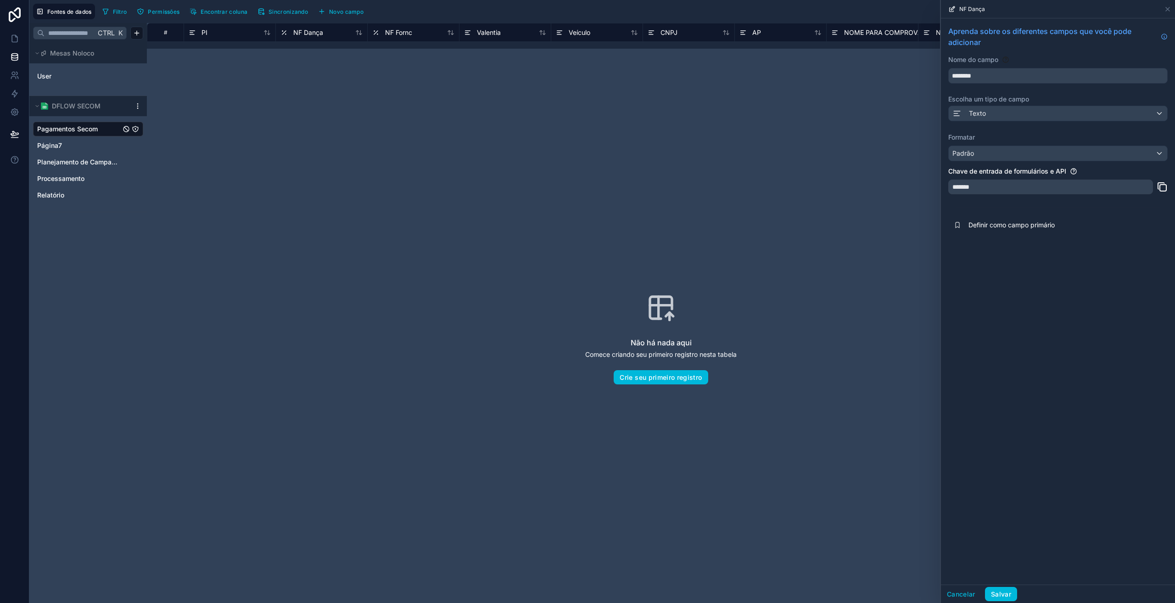
click at [1008, 598] on button "Salvar" at bounding box center [1001, 594] width 32 height 15
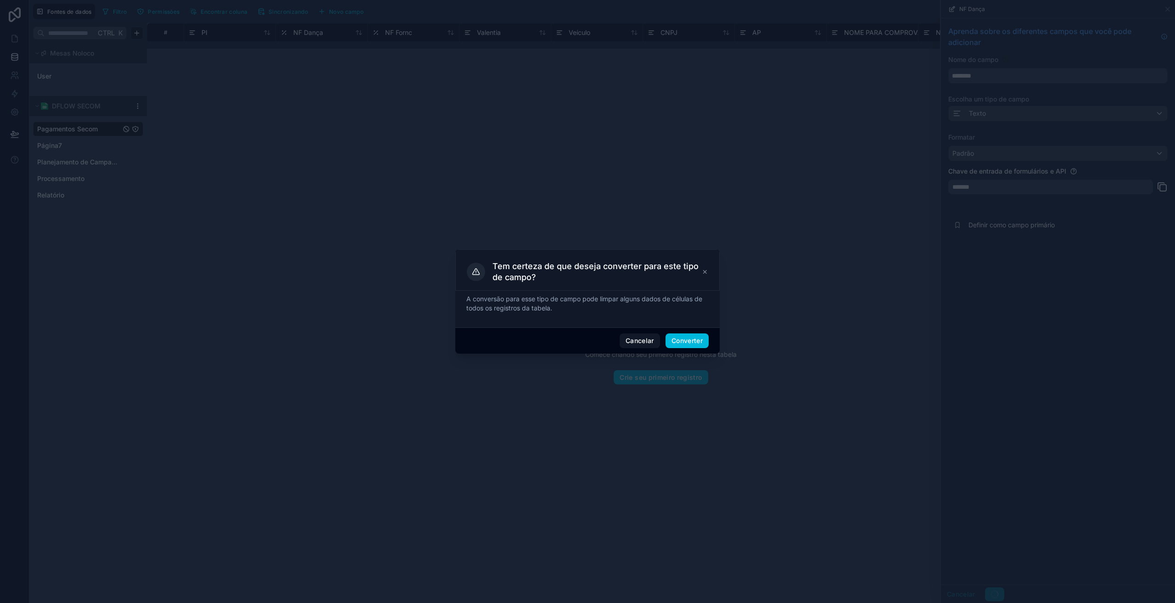
click at [694, 345] on button "Converter" at bounding box center [687, 340] width 43 height 15
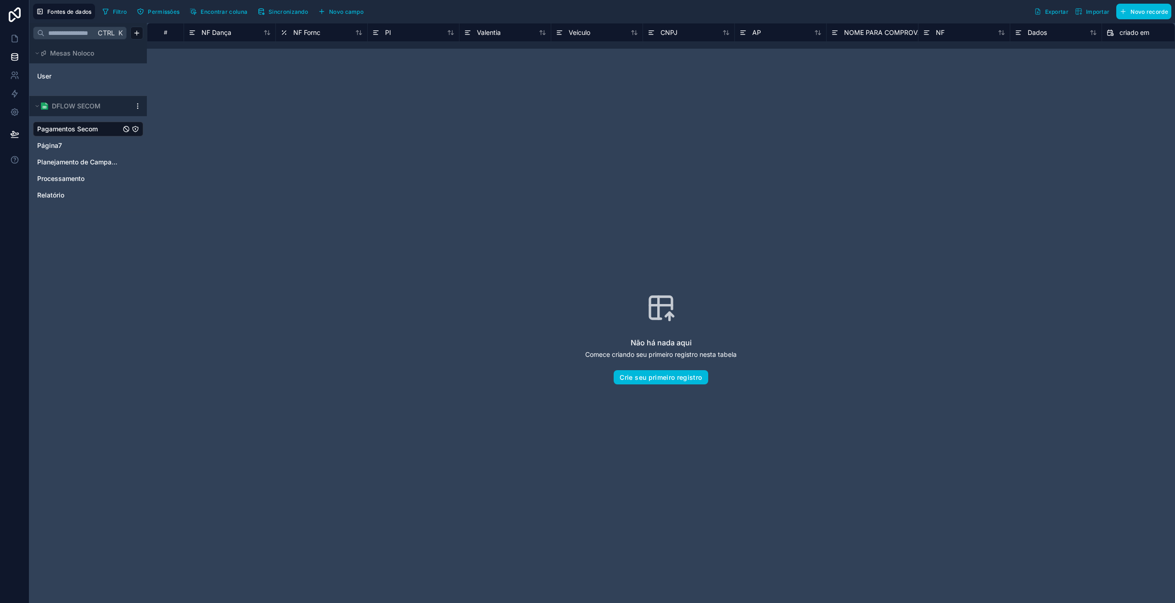
click at [300, 33] on font "NF Fornc" at bounding box center [306, 32] width 27 height 8
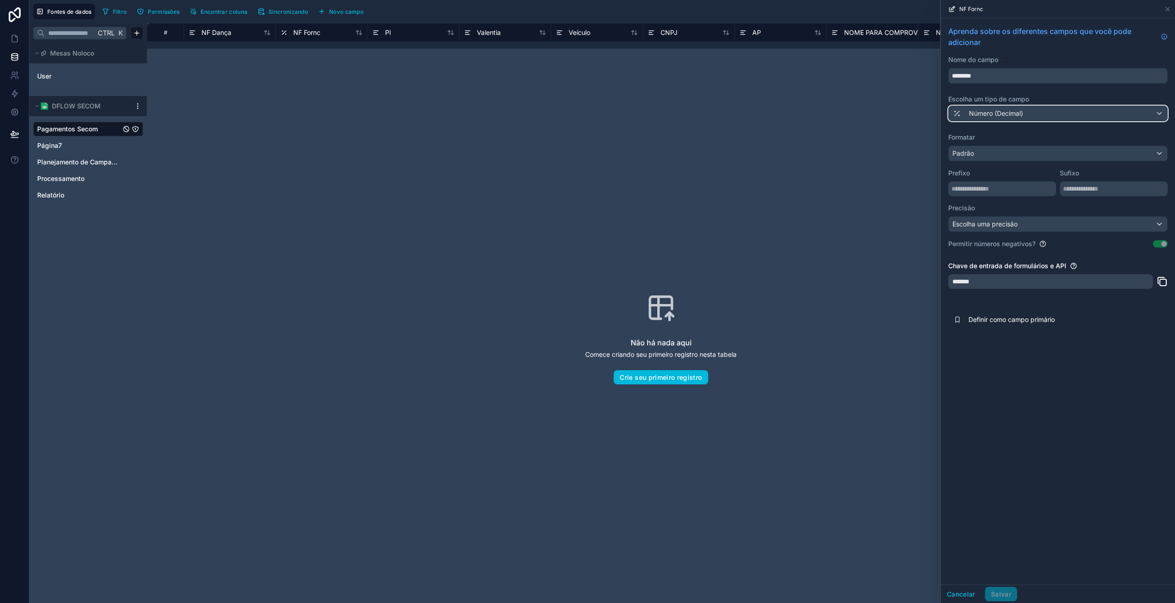
click at [1006, 113] on font "Número (Decimal)" at bounding box center [996, 113] width 54 height 8
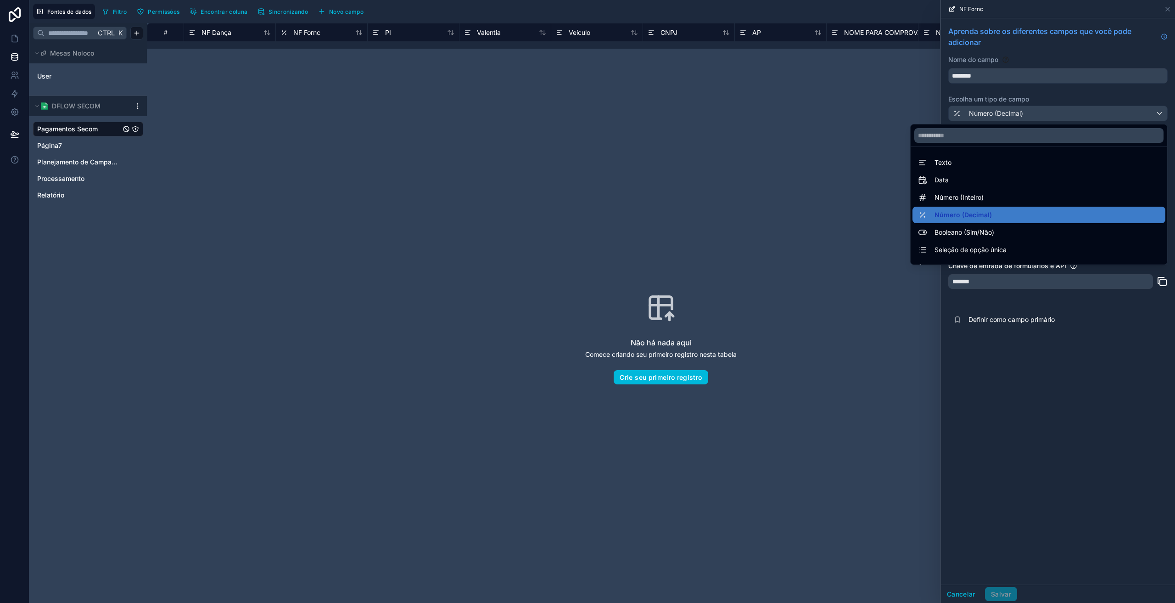
click at [951, 162] on div "Texto" at bounding box center [1039, 162] width 242 height 11
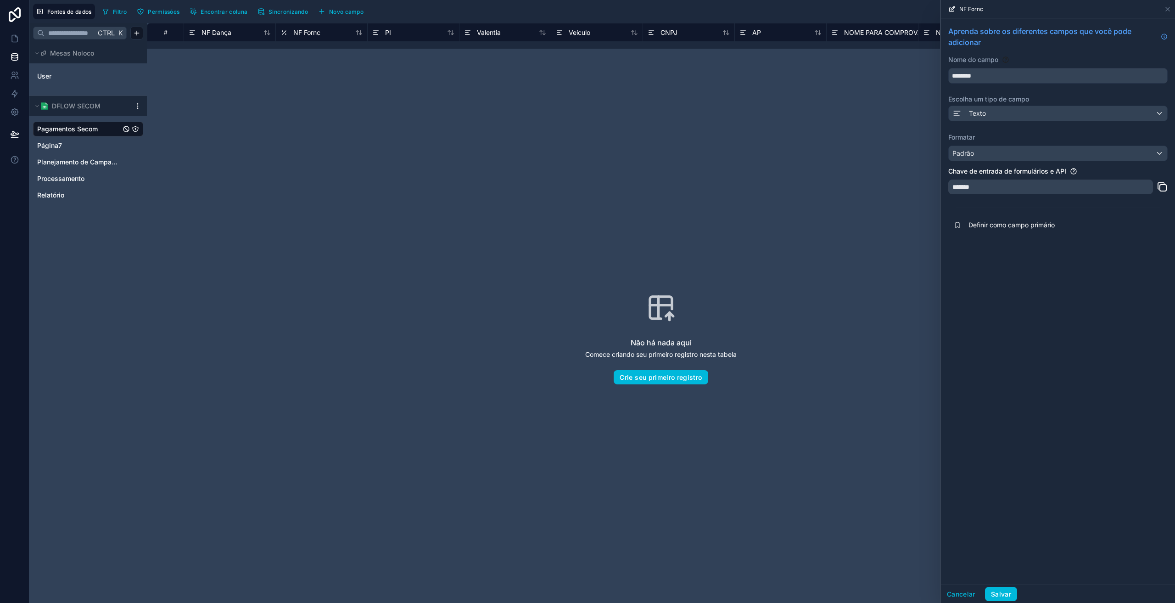
click at [1007, 591] on font "Salvar" at bounding box center [1001, 594] width 20 height 8
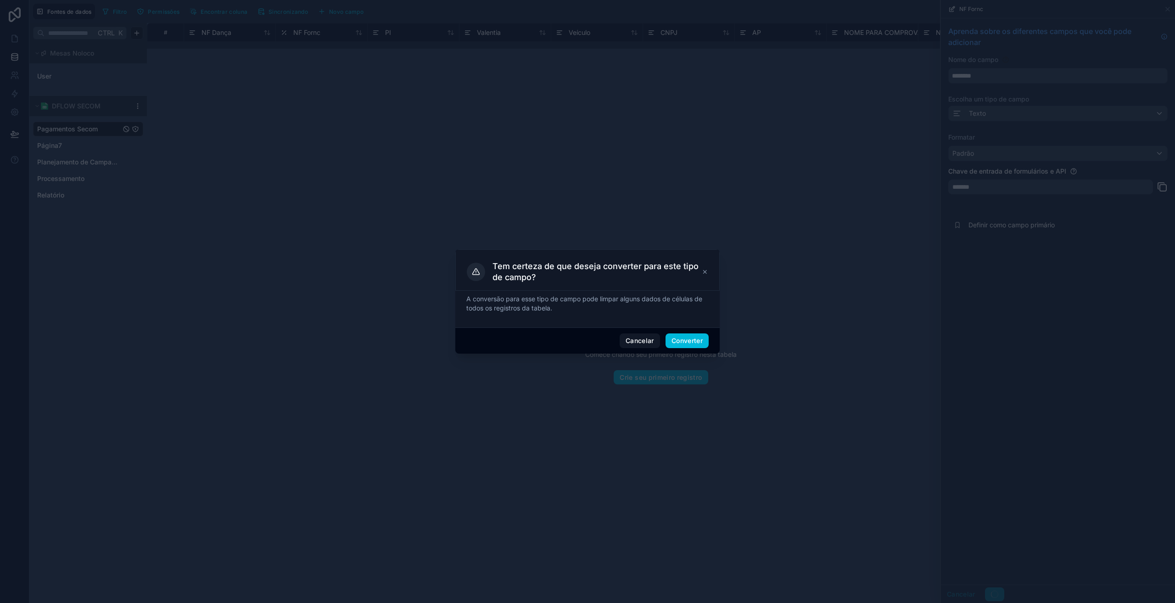
click at [700, 340] on font "Converter" at bounding box center [686, 340] width 31 height 8
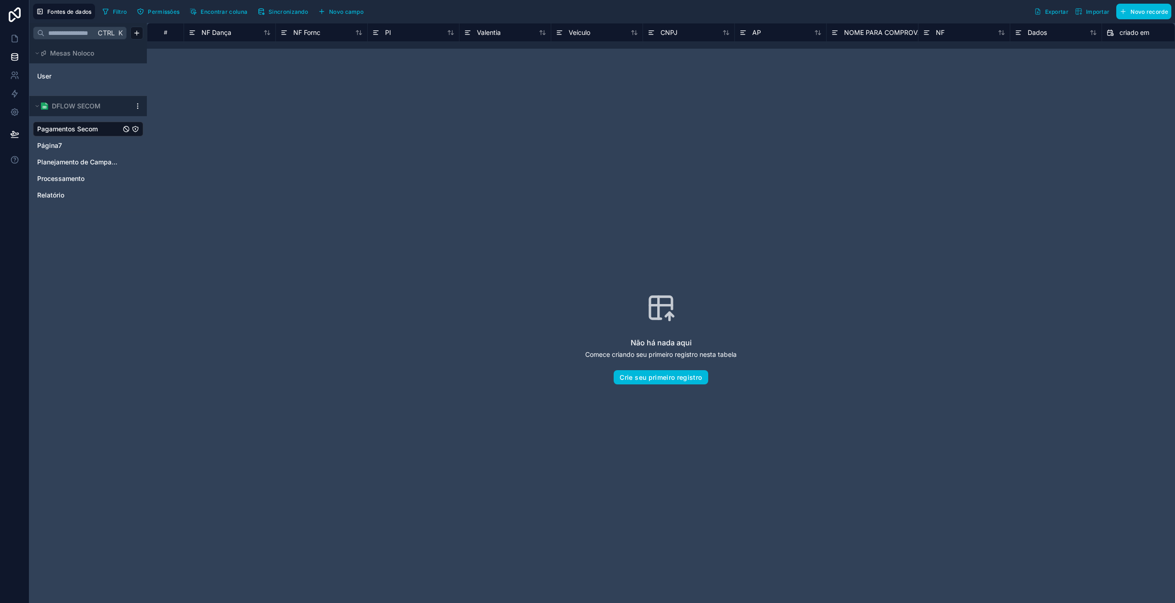
click at [380, 130] on div "Não há nada aqui Comece criando seu primeiro registro nesta tabela Crie seu pri…" at bounding box center [660, 338] width 969 height 521
click at [13, 41] on icon at bounding box center [14, 38] width 9 height 9
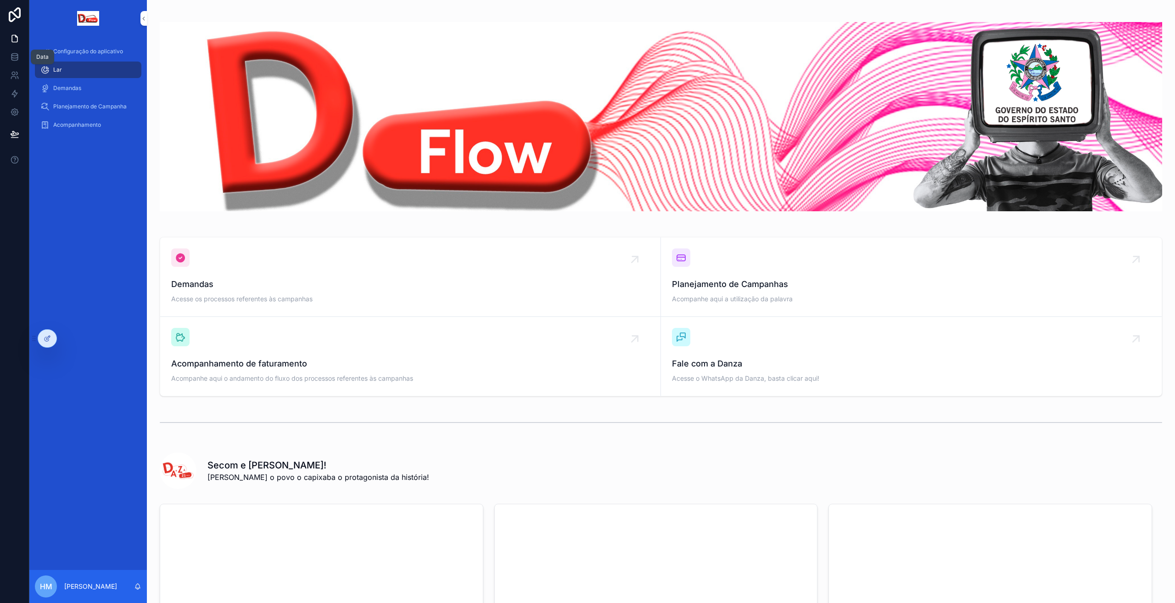
click at [13, 58] on icon at bounding box center [14, 57] width 6 height 4
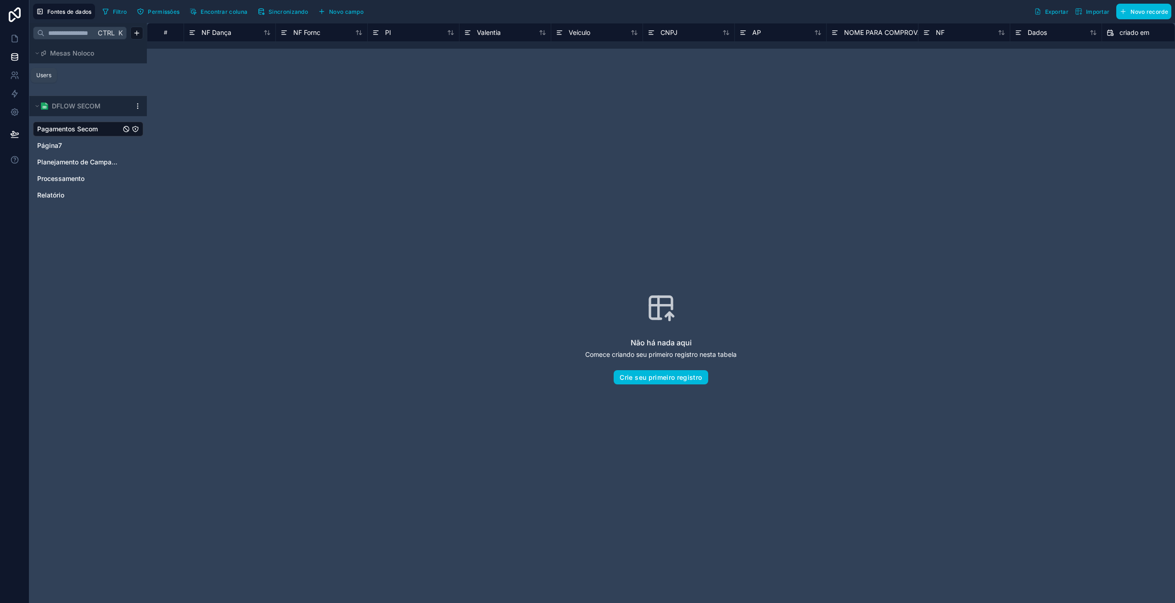
click at [16, 76] on icon at bounding box center [14, 75] width 9 height 9
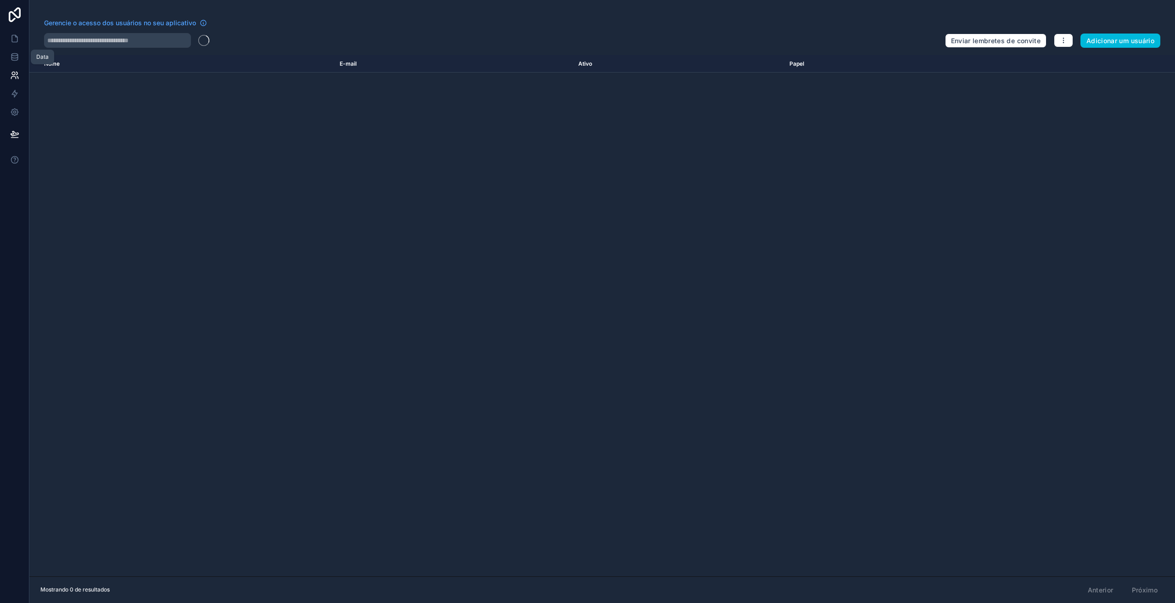
click at [13, 64] on link at bounding box center [14, 57] width 29 height 18
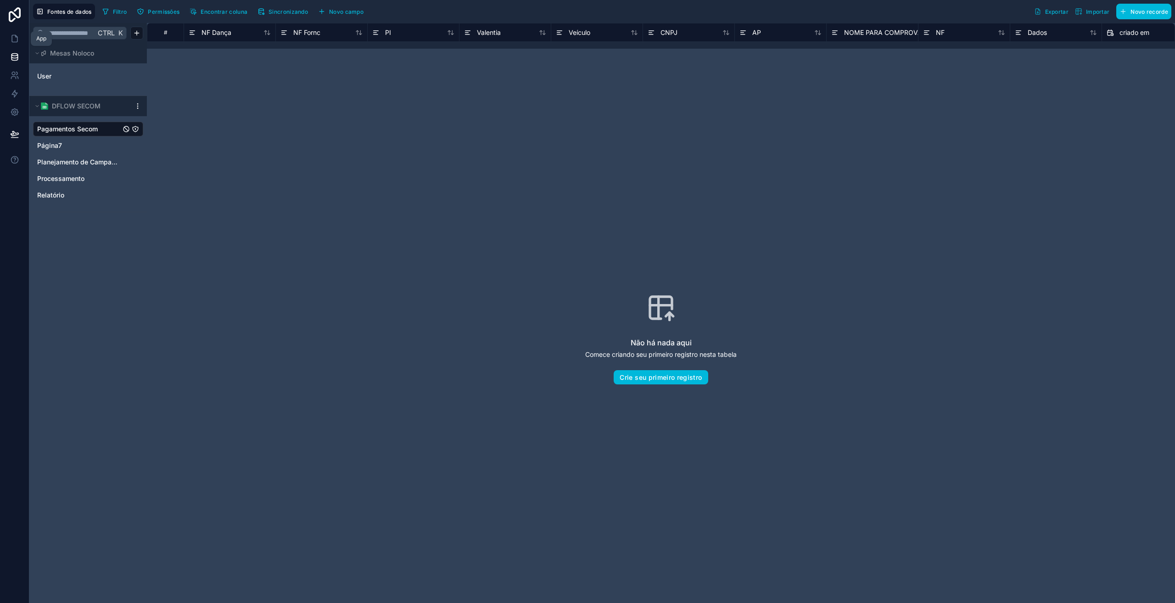
click at [15, 34] on icon at bounding box center [14, 38] width 9 height 9
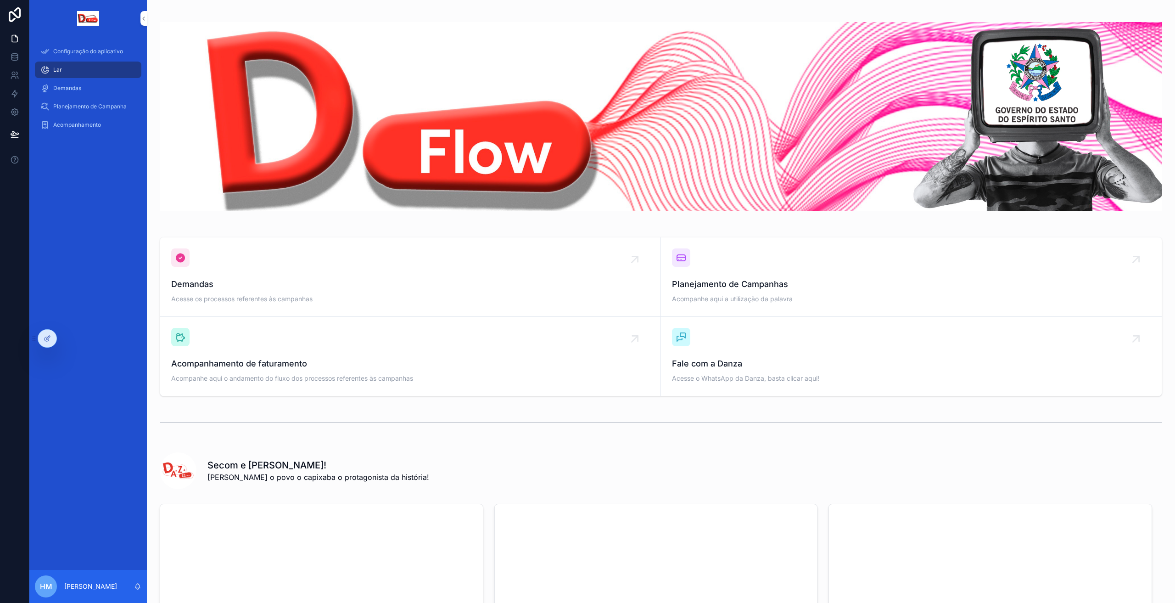
click at [93, 51] on font "Configuração do aplicativo" at bounding box center [88, 51] width 70 height 7
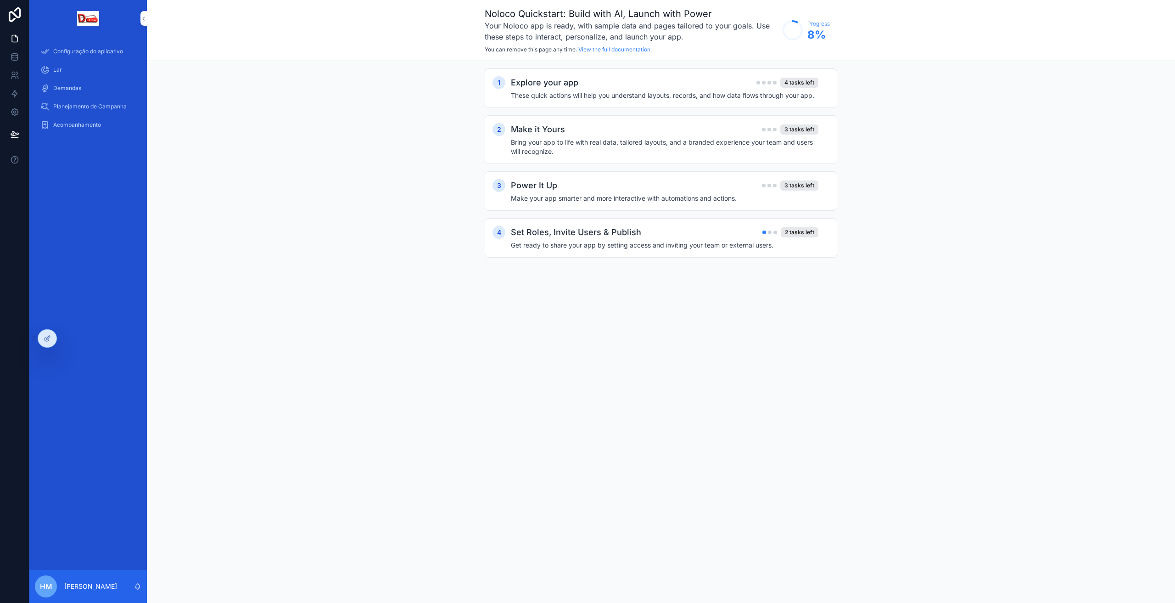
click at [95, 52] on font "Configuração do aplicativo" at bounding box center [88, 51] width 70 height 7
click at [47, 340] on icon at bounding box center [47, 338] width 7 height 7
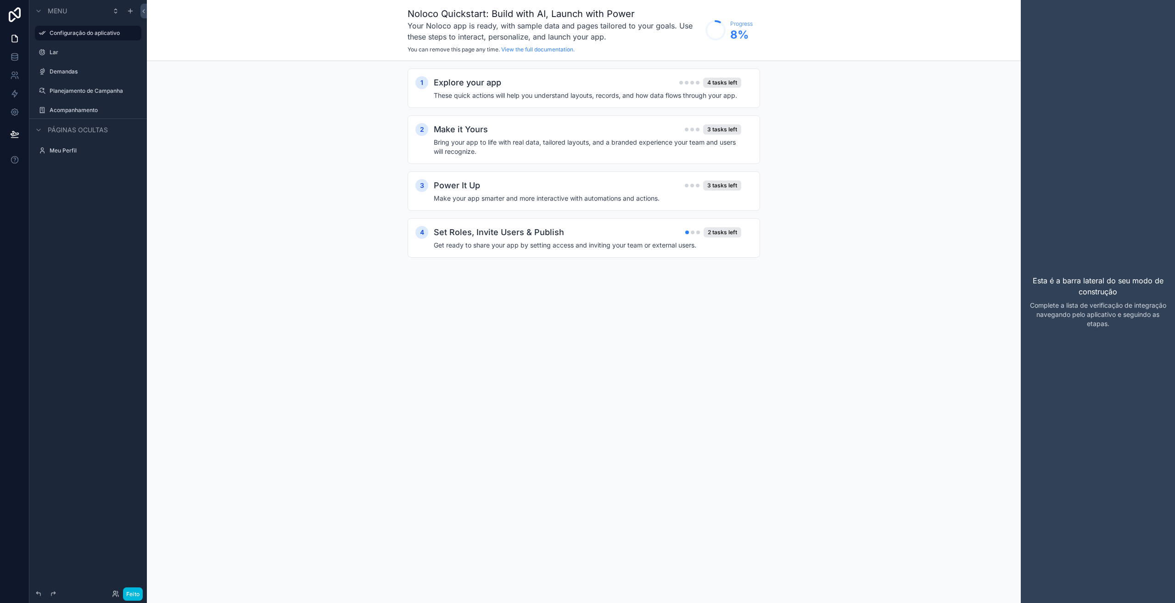
click at [128, 9] on icon "conteúdo rolável" at bounding box center [130, 10] width 7 height 7
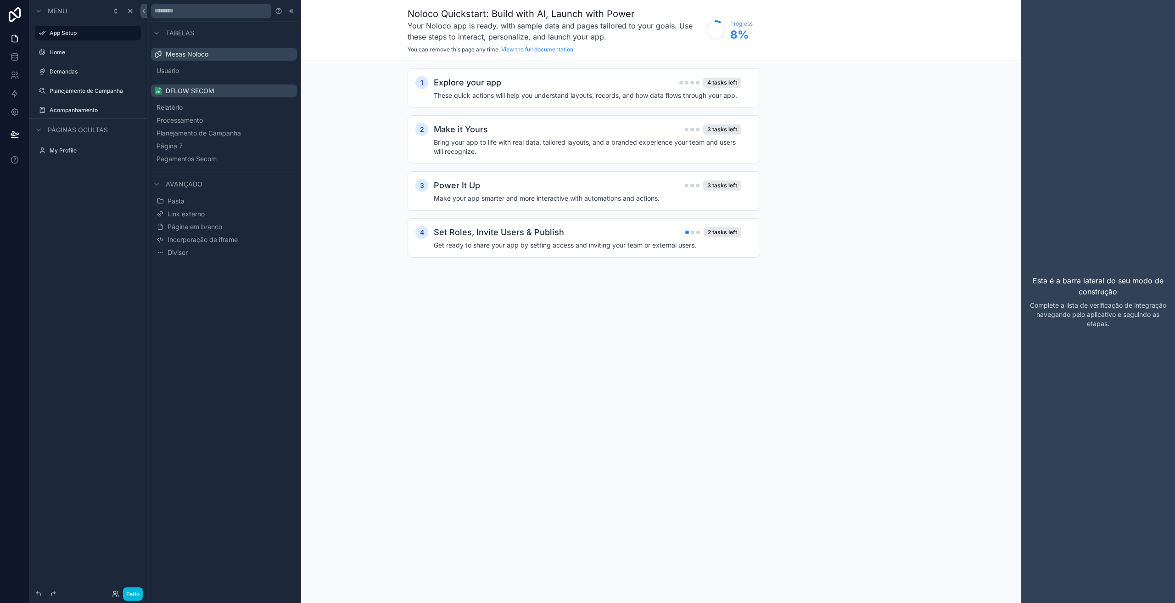
click at [185, 159] on font "Pagamentos Secom" at bounding box center [187, 159] width 60 height 8
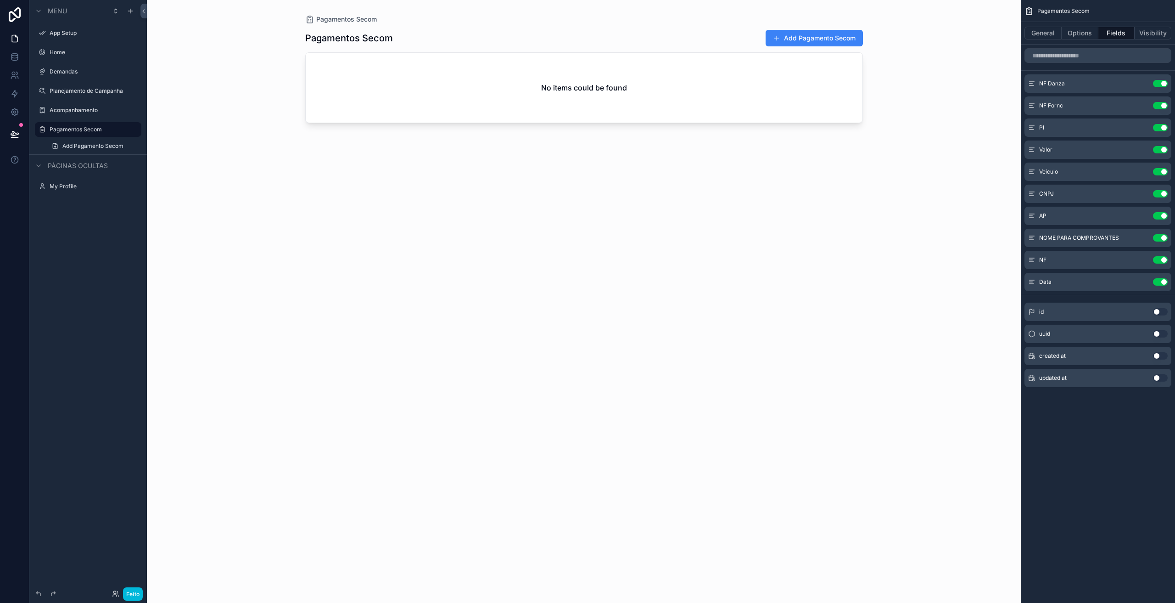
click at [85, 252] on div "Menu App Setup Home Demandas Planejamento de Campanha Acompanhamento Pagamentos…" at bounding box center [87, 296] width 117 height 592
click at [791, 41] on div "conteúdo rolável" at bounding box center [584, 296] width 587 height 592
click at [802, 34] on button "Add Pagamento Secom" at bounding box center [814, 38] width 97 height 17
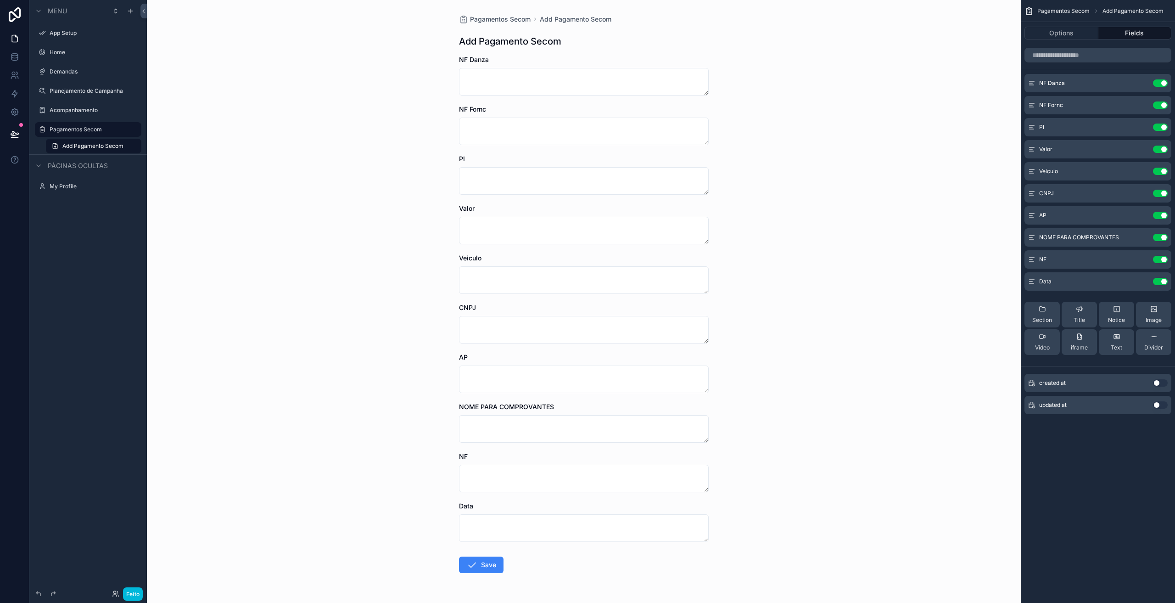
click at [0, 0] on icon "conteúdo rolável" at bounding box center [0, 0] width 0 height 0
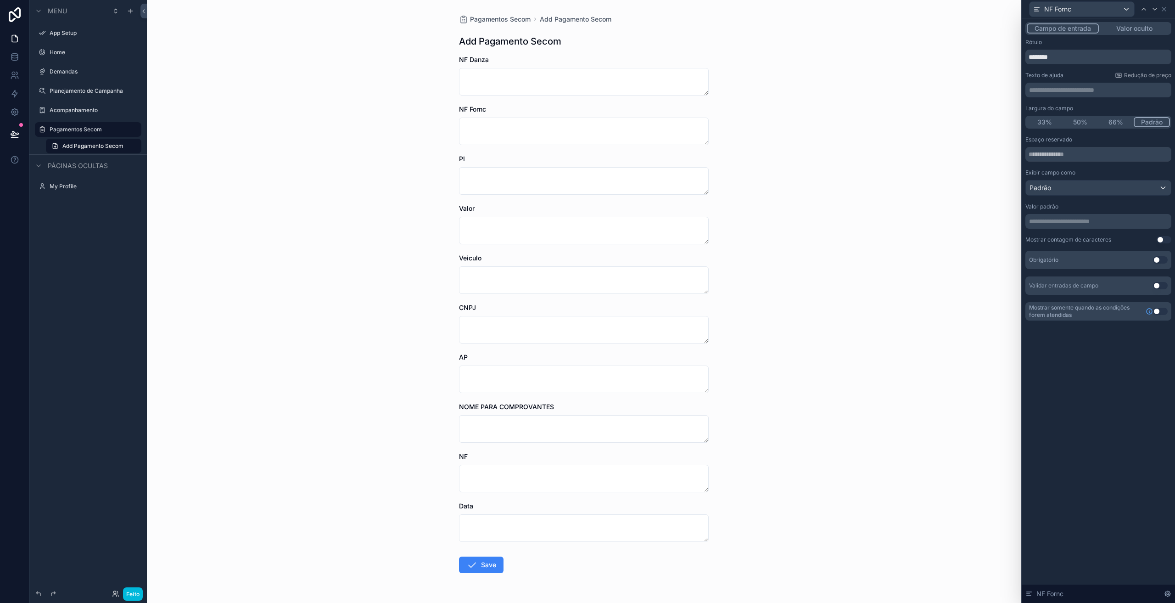
click at [1122, 30] on font "Valor oculto" at bounding box center [1134, 28] width 36 height 8
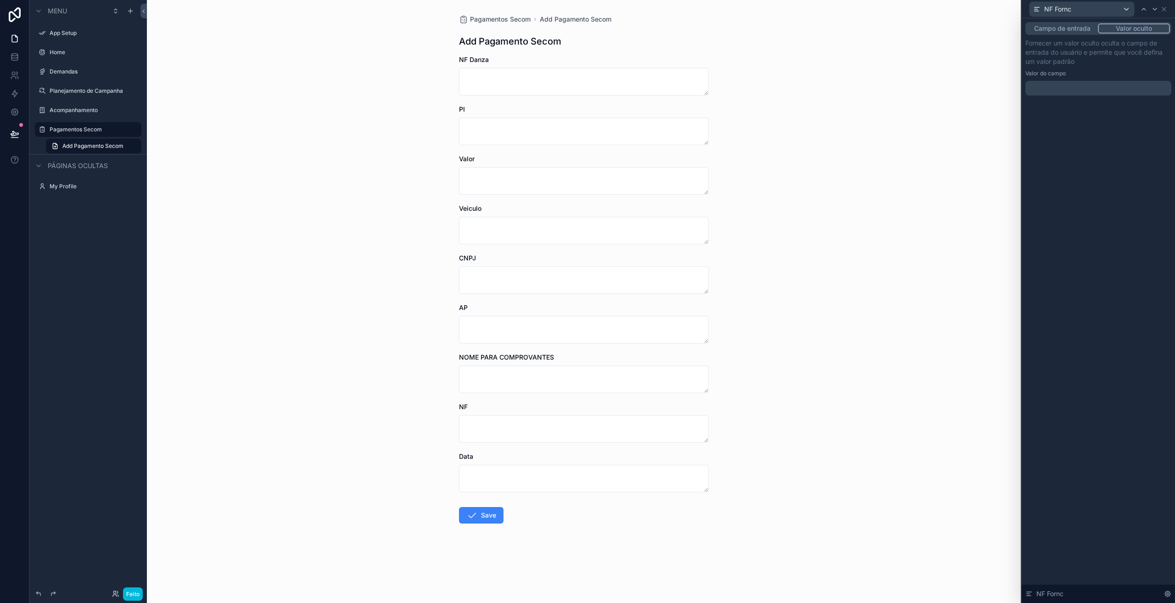
click at [1050, 89] on p "﻿" at bounding box center [1099, 88] width 140 height 9
click at [1058, 29] on font "Campo de entrada" at bounding box center [1062, 28] width 56 height 8
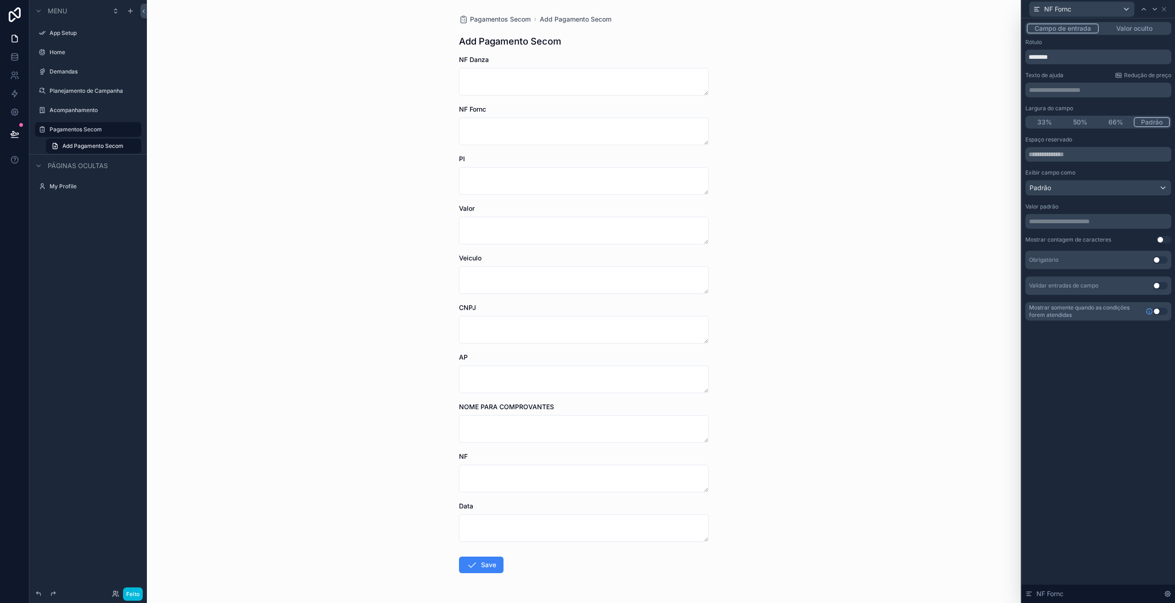
click at [1069, 223] on p "**********" at bounding box center [1099, 221] width 140 height 9
click at [1092, 372] on div "**********" at bounding box center [1098, 310] width 153 height 584
click at [1166, 9] on icon at bounding box center [1163, 9] width 7 height 7
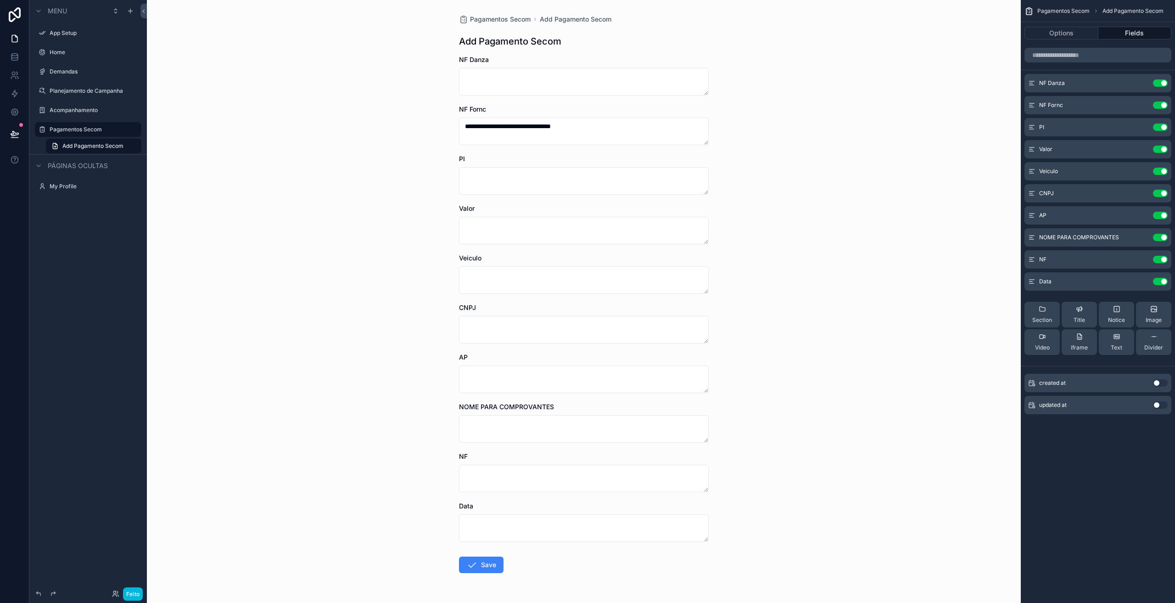
click at [1158, 106] on button "Use setting" at bounding box center [1160, 104] width 15 height 7
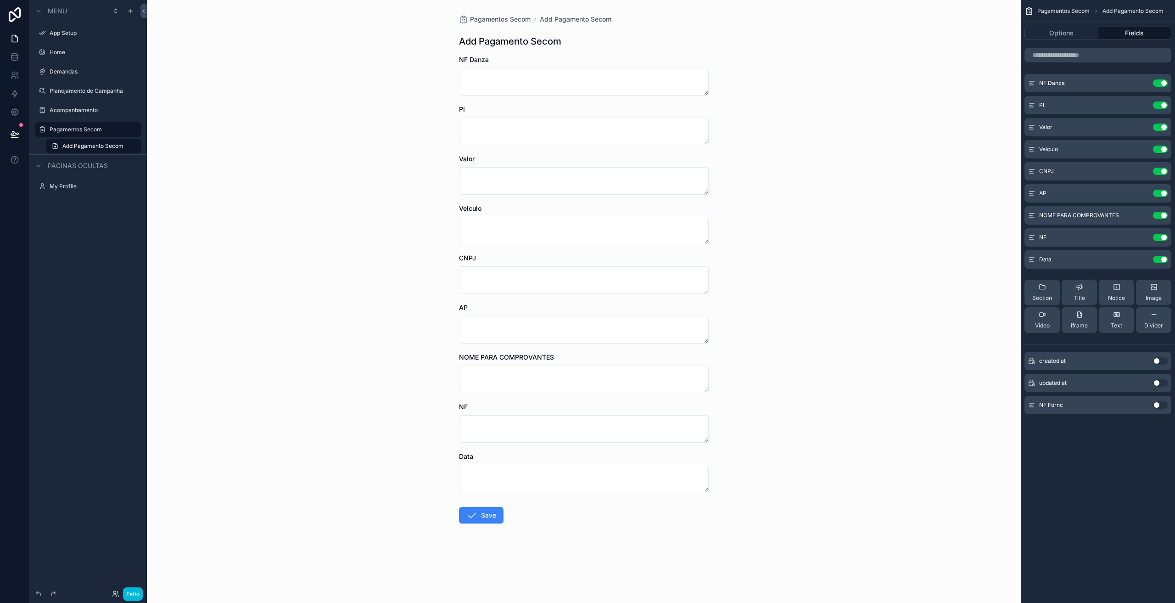
click at [0, 0] on icon "conteúdo rolável" at bounding box center [0, 0] width 0 height 0
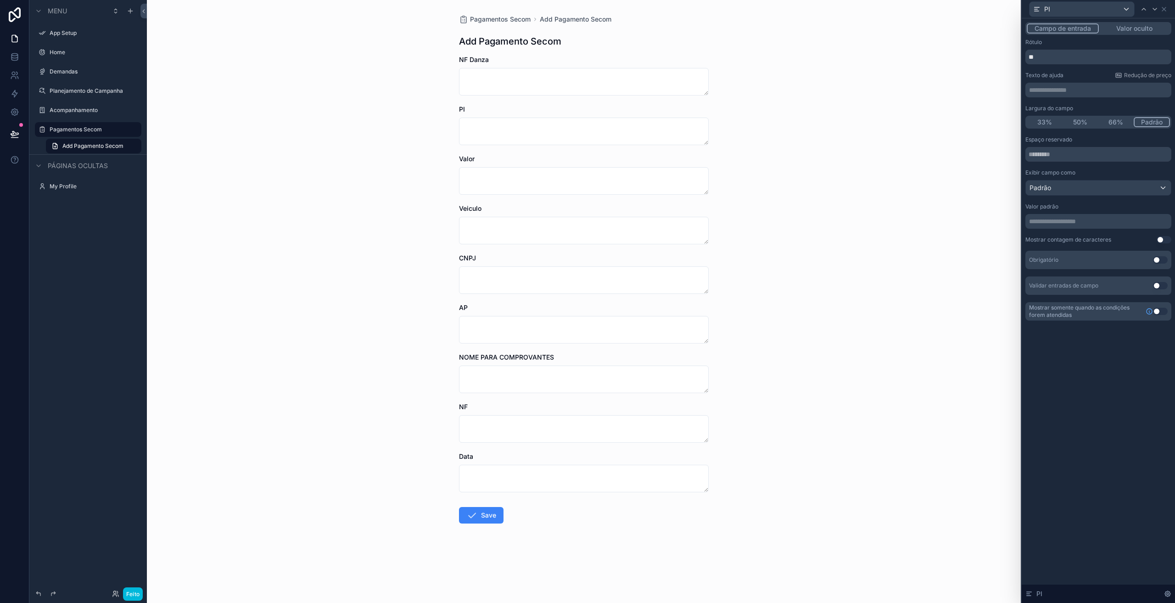
click at [1049, 222] on p "**********" at bounding box center [1099, 221] width 140 height 9
drag, startPoint x: 1084, startPoint y: 399, endPoint x: 1091, endPoint y: 376, distance: 24.2
click at [1084, 400] on div "**********" at bounding box center [1098, 310] width 153 height 584
click at [1134, 26] on font "Valor oculto" at bounding box center [1134, 28] width 36 height 8
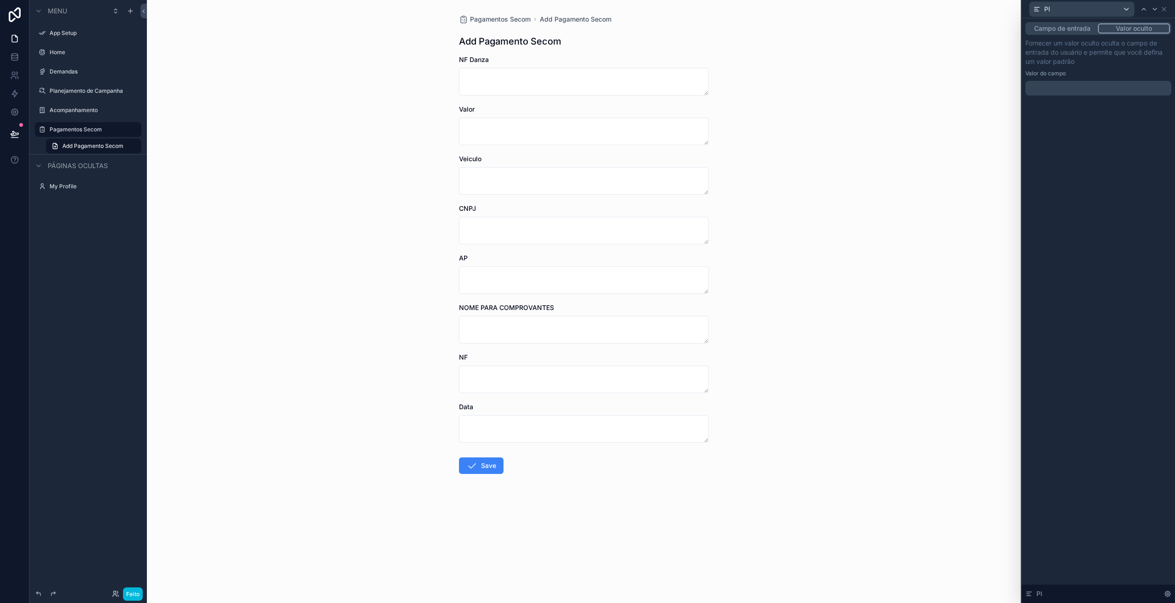
click at [1045, 82] on div "﻿" at bounding box center [1098, 88] width 146 height 15
click at [1045, 87] on p "﻿" at bounding box center [1099, 88] width 140 height 9
click at [1076, 27] on font "Campo de entrada" at bounding box center [1062, 28] width 56 height 8
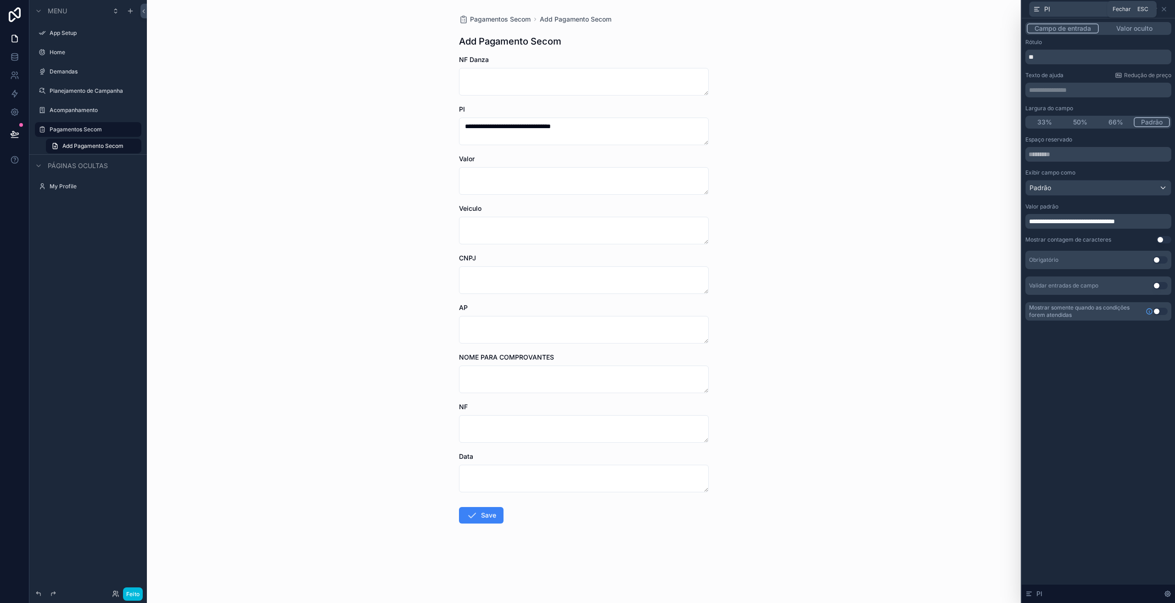
click at [1164, 8] on icon at bounding box center [1163, 9] width 7 height 7
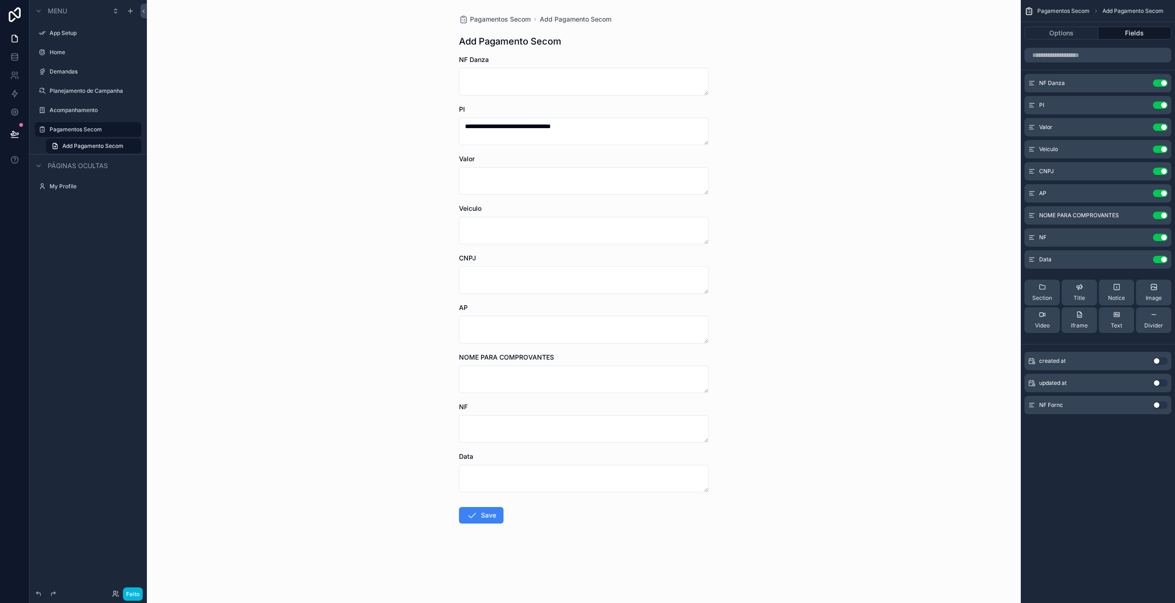
click at [1159, 106] on button "Use setting" at bounding box center [1160, 104] width 15 height 7
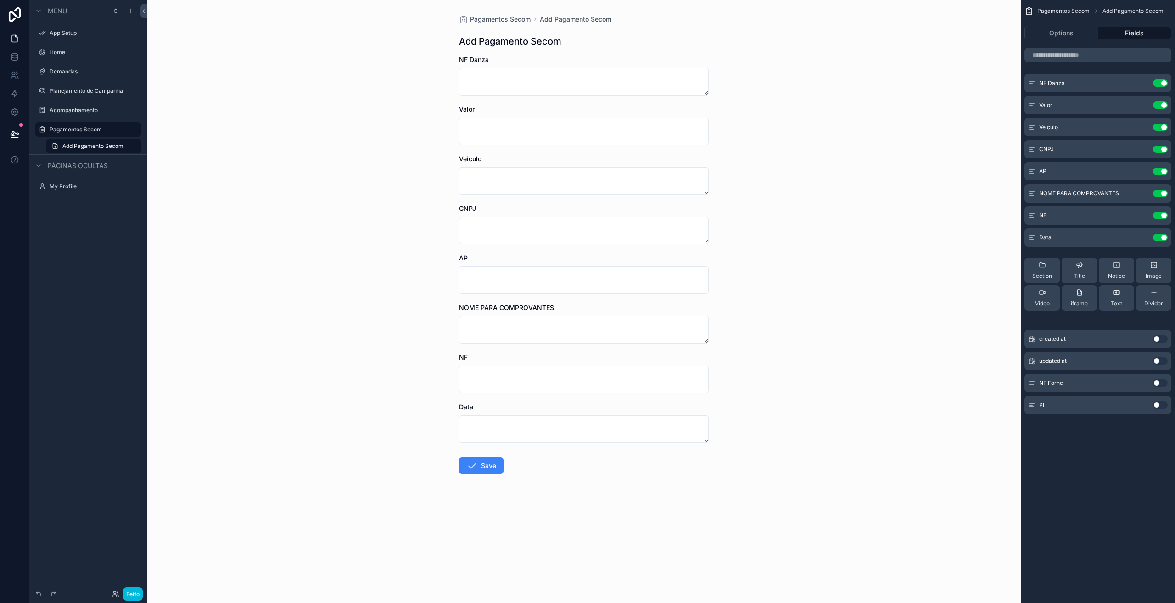
click at [0, 0] on icon "conteúdo rolável" at bounding box center [0, 0] width 0 height 0
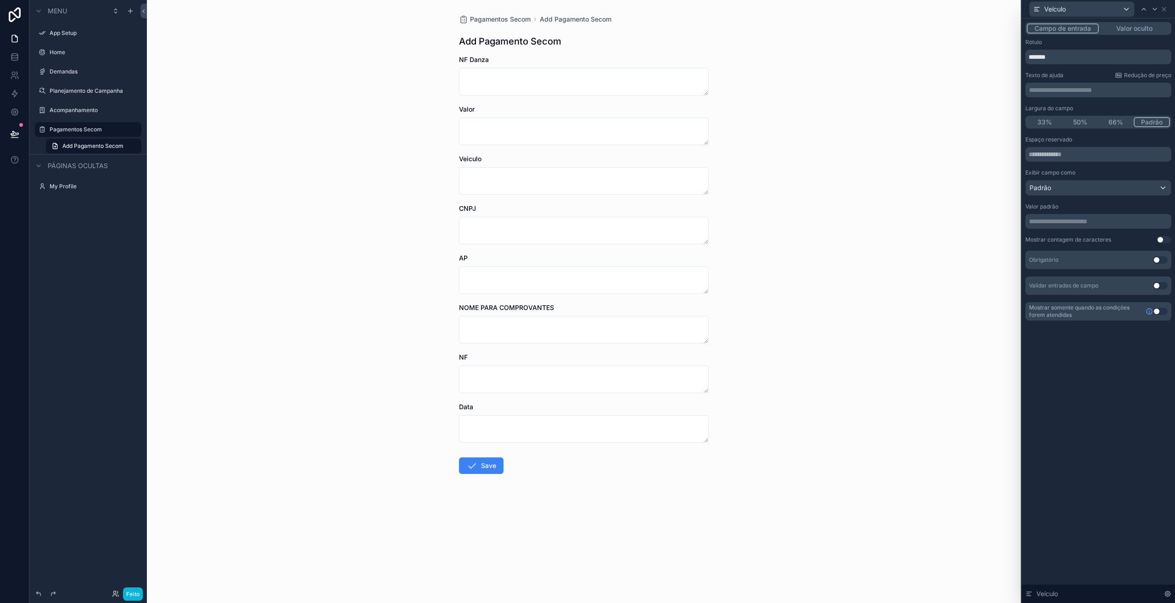
click at [1059, 222] on p "**********" at bounding box center [1099, 221] width 140 height 9
click at [1148, 28] on font "Valor oculto" at bounding box center [1134, 28] width 36 height 8
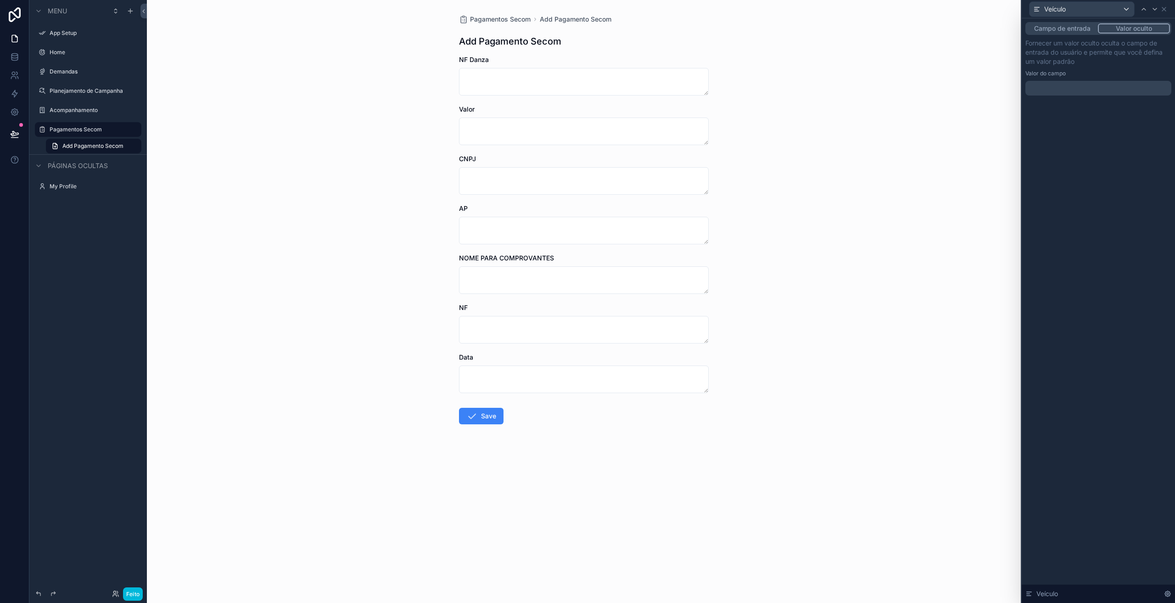
click at [1090, 87] on p "﻿" at bounding box center [1099, 88] width 140 height 9
click at [1162, 9] on icon at bounding box center [1163, 9] width 7 height 7
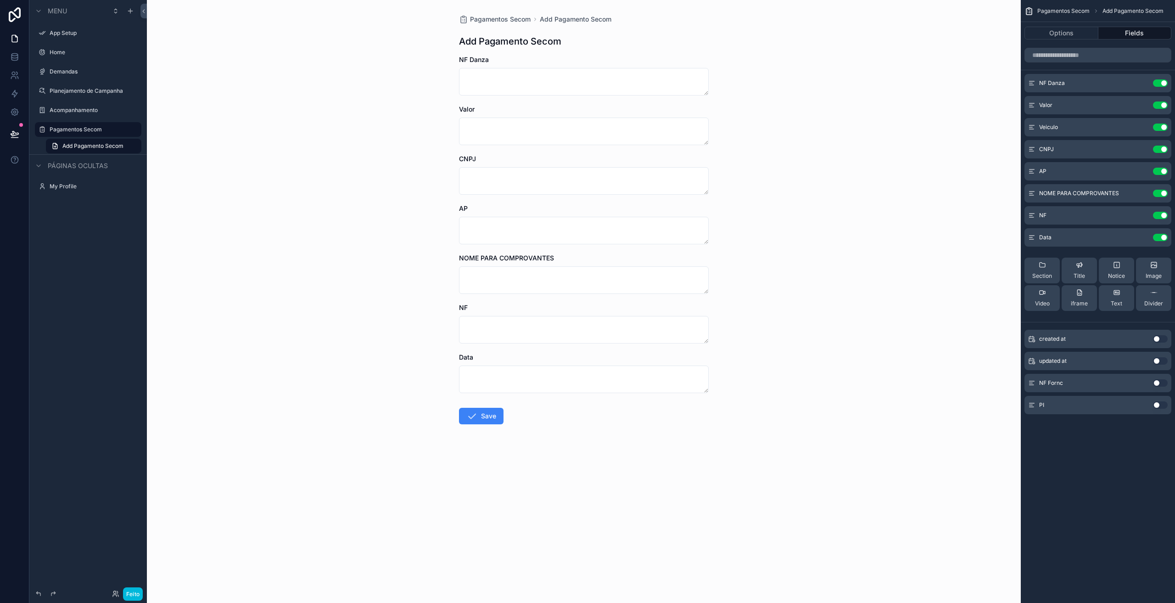
click at [1156, 129] on button "Use setting" at bounding box center [1160, 126] width 15 height 7
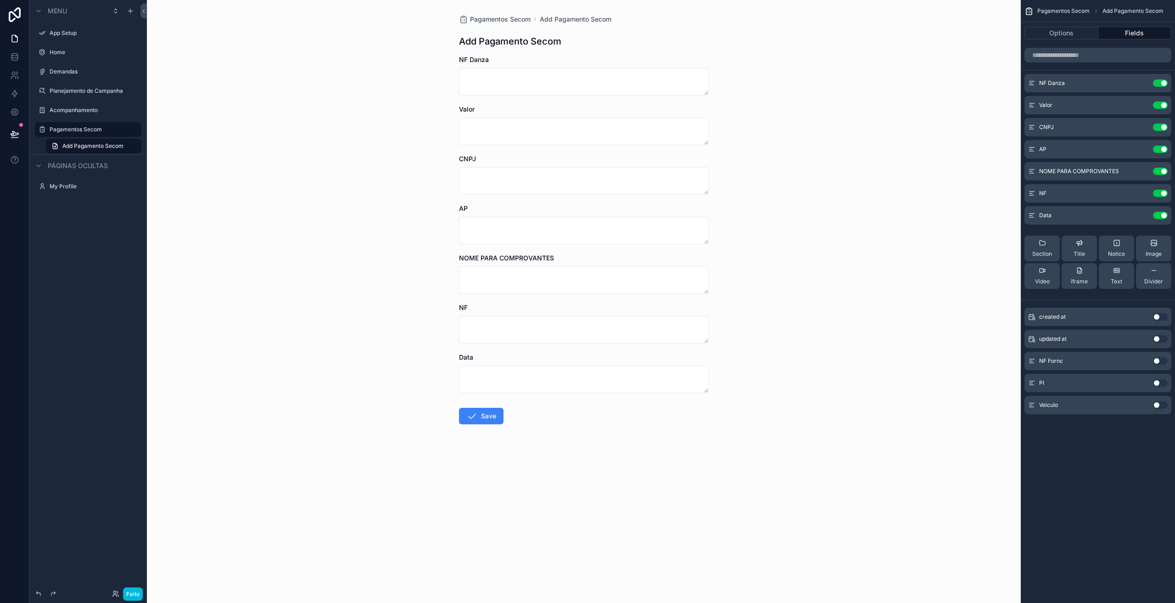
click at [0, 0] on icon "conteúdo rolável" at bounding box center [0, 0] width 0 height 0
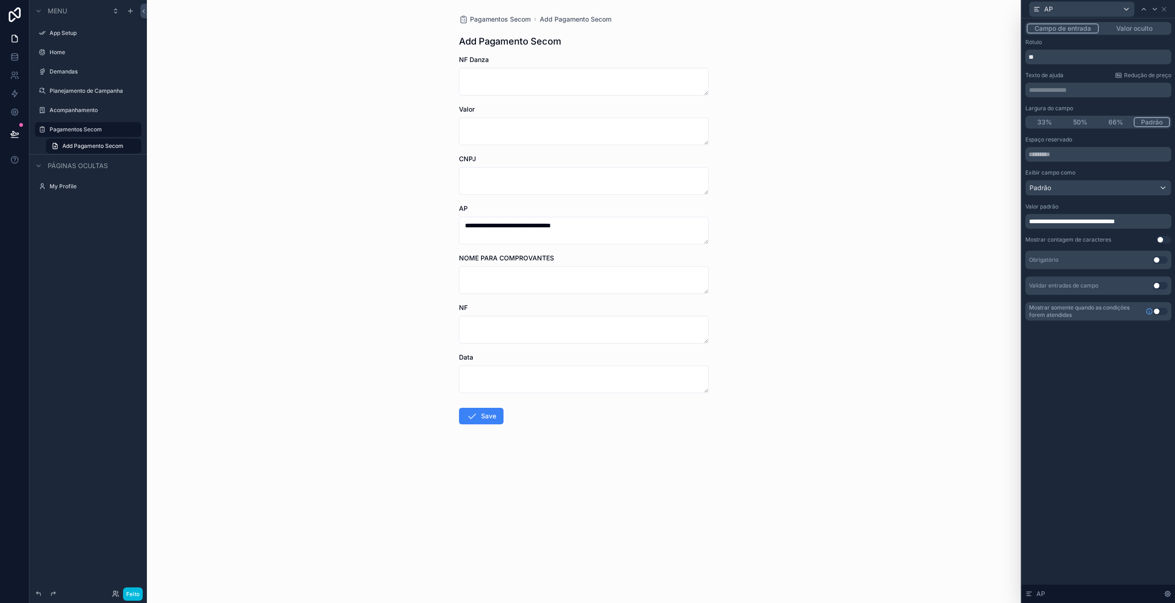
click at [1130, 27] on font "Valor oculto" at bounding box center [1134, 28] width 36 height 8
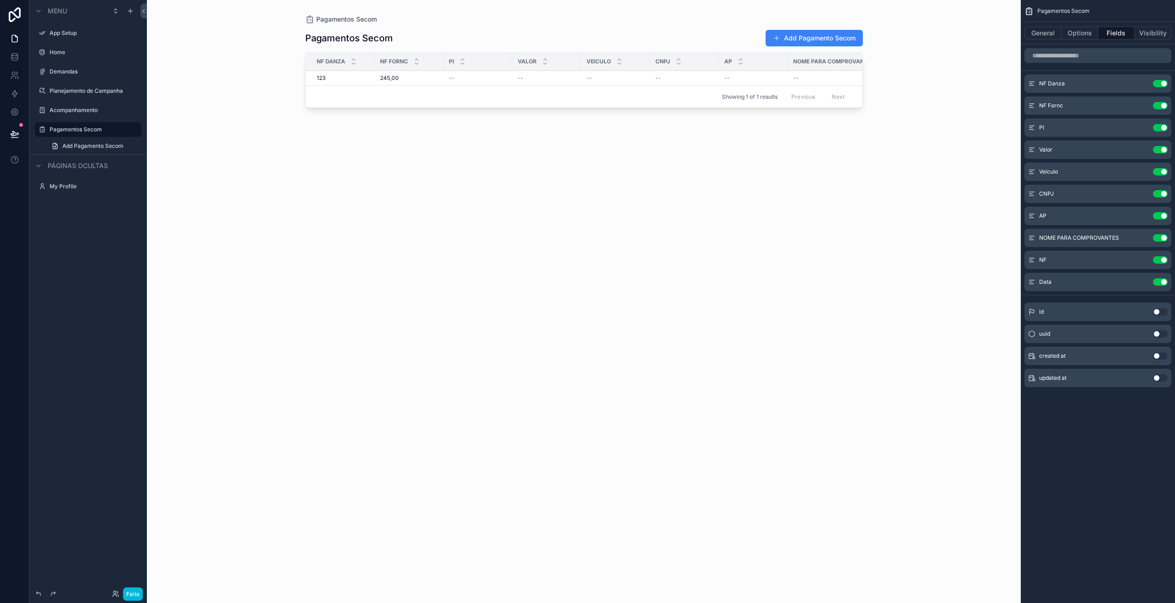
drag, startPoint x: 1053, startPoint y: 90, endPoint x: 815, endPoint y: 39, distance: 243.7
click at [815, 39] on button "Add Pagamento Secom" at bounding box center [814, 38] width 97 height 17
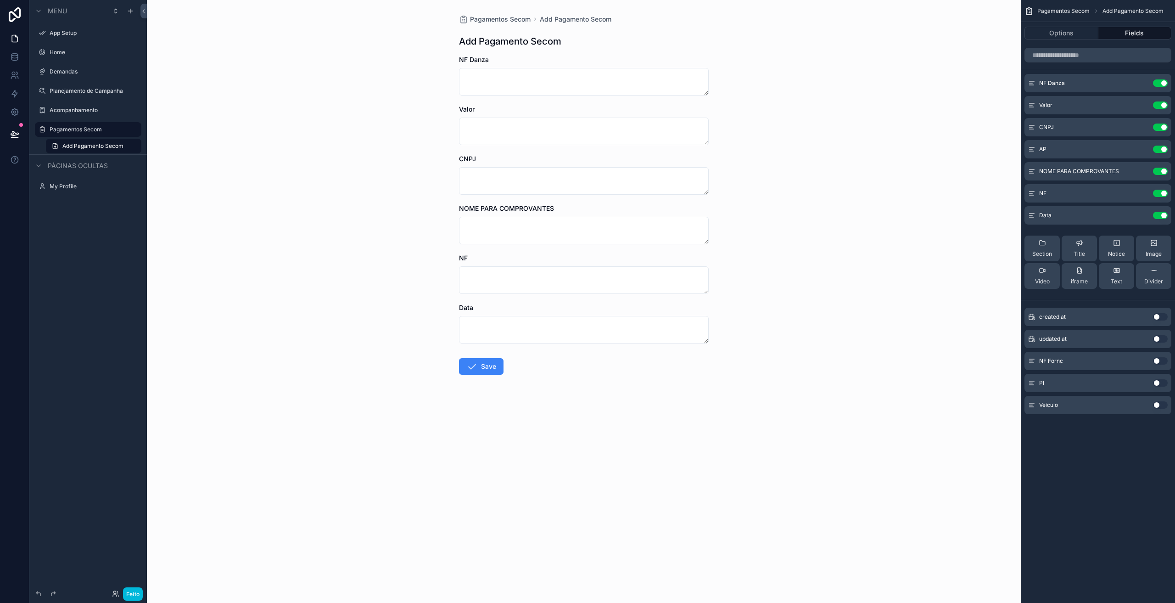
click at [0, 0] on icon "conteúdo rolável" at bounding box center [0, 0] width 0 height 0
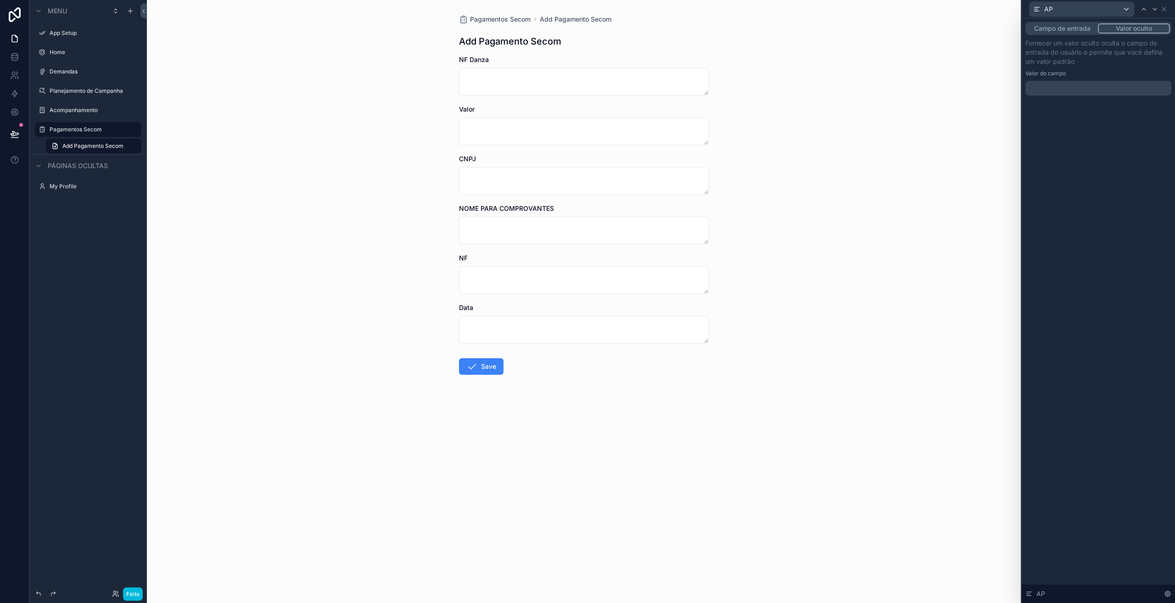
click at [1091, 82] on div "﻿" at bounding box center [1098, 88] width 146 height 15
drag, startPoint x: 1091, startPoint y: 82, endPoint x: 1096, endPoint y: 87, distance: 7.5
click at [1054, 26] on font "Campo de entrada" at bounding box center [1062, 28] width 56 height 8
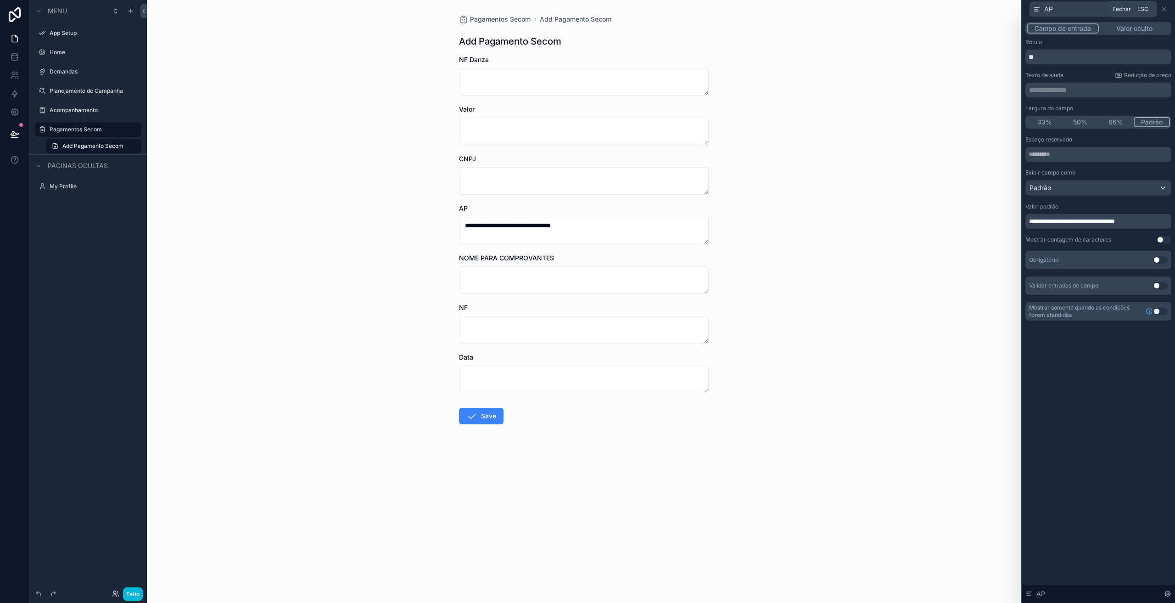
click at [1163, 11] on icon at bounding box center [1164, 9] width 4 height 4
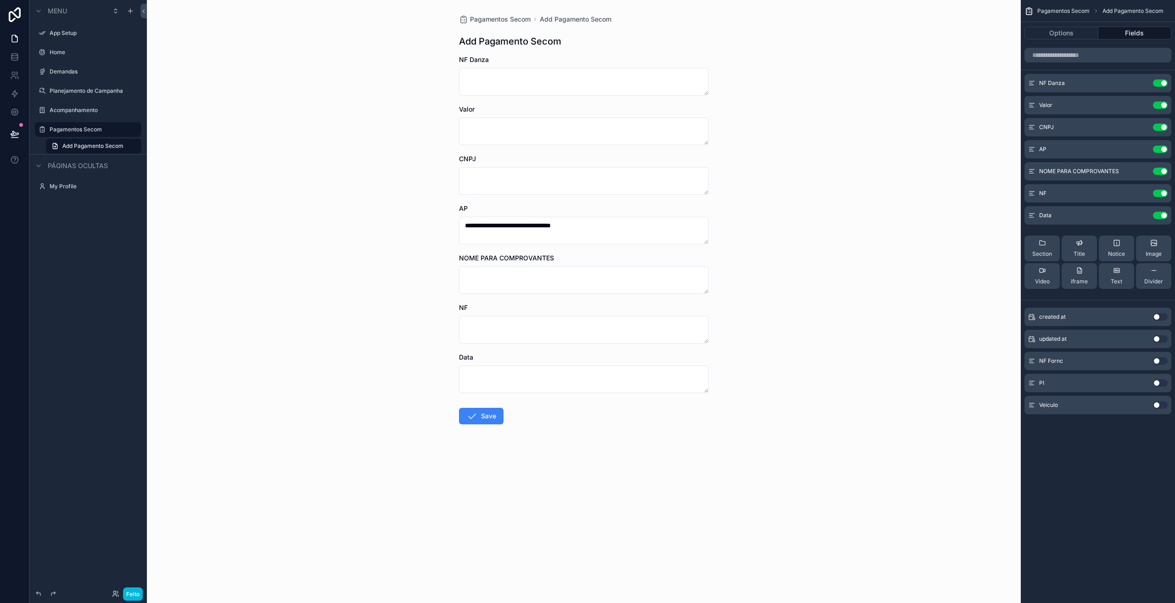
click at [1162, 149] on button "Use setting" at bounding box center [1160, 148] width 15 height 7
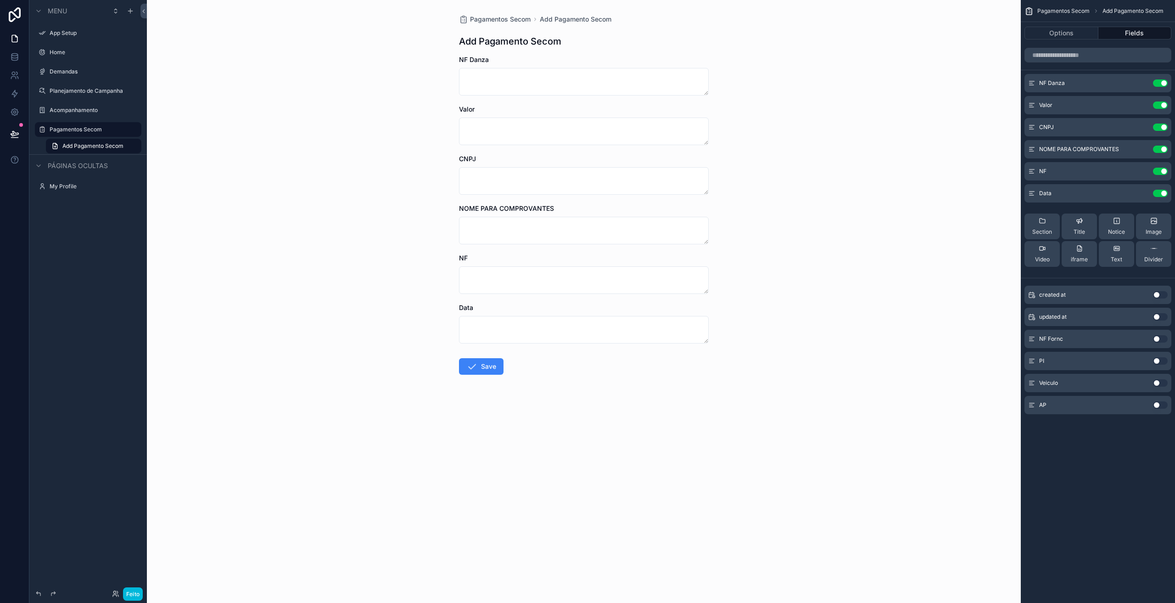
click at [617, 166] on div "CNPJ" at bounding box center [584, 174] width 250 height 40
click at [0, 0] on icon "conteúdo rolável" at bounding box center [0, 0] width 0 height 0
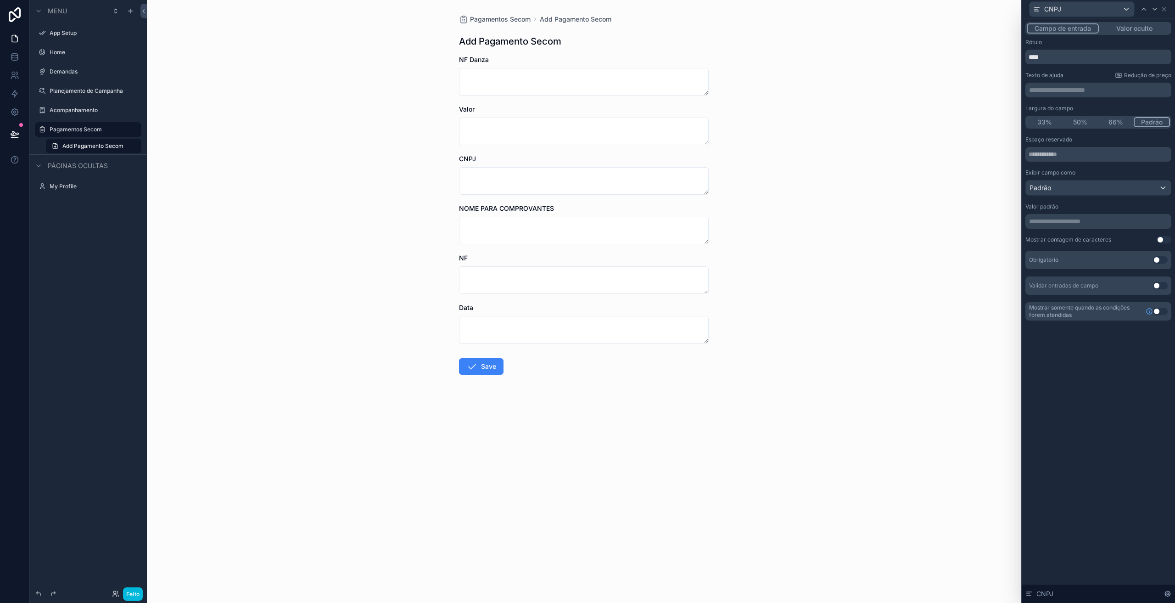
click at [1038, 219] on p "**********" at bounding box center [1099, 221] width 140 height 9
click at [1123, 32] on font "Valor oculto" at bounding box center [1134, 28] width 36 height 8
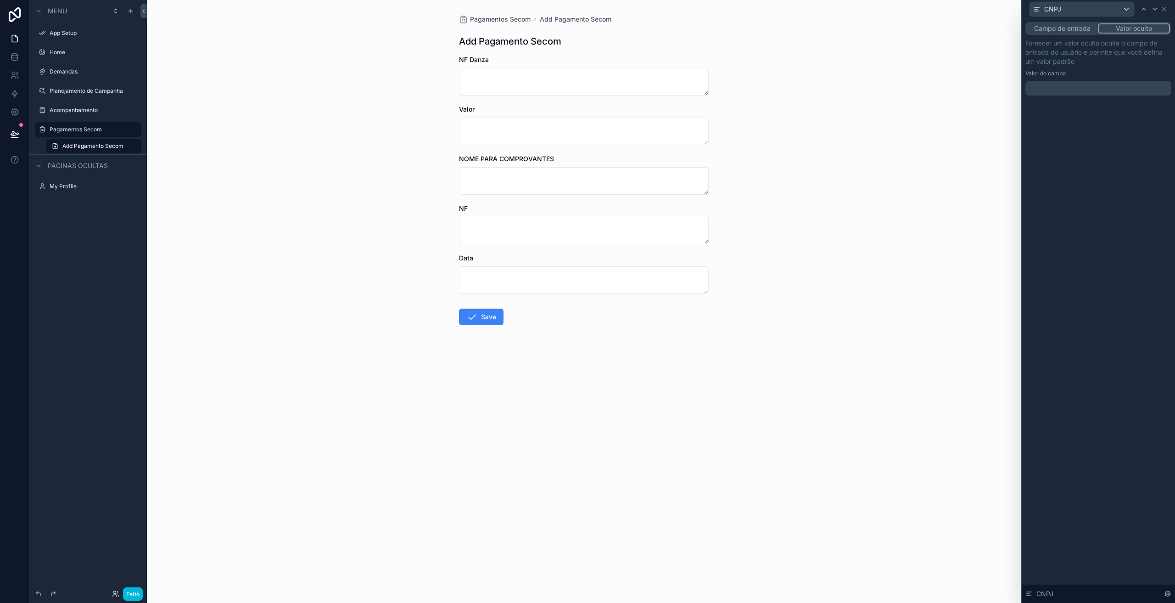
click at [1043, 89] on p "﻿" at bounding box center [1099, 88] width 140 height 9
click at [1063, 31] on font "Campo de entrada" at bounding box center [1062, 28] width 56 height 8
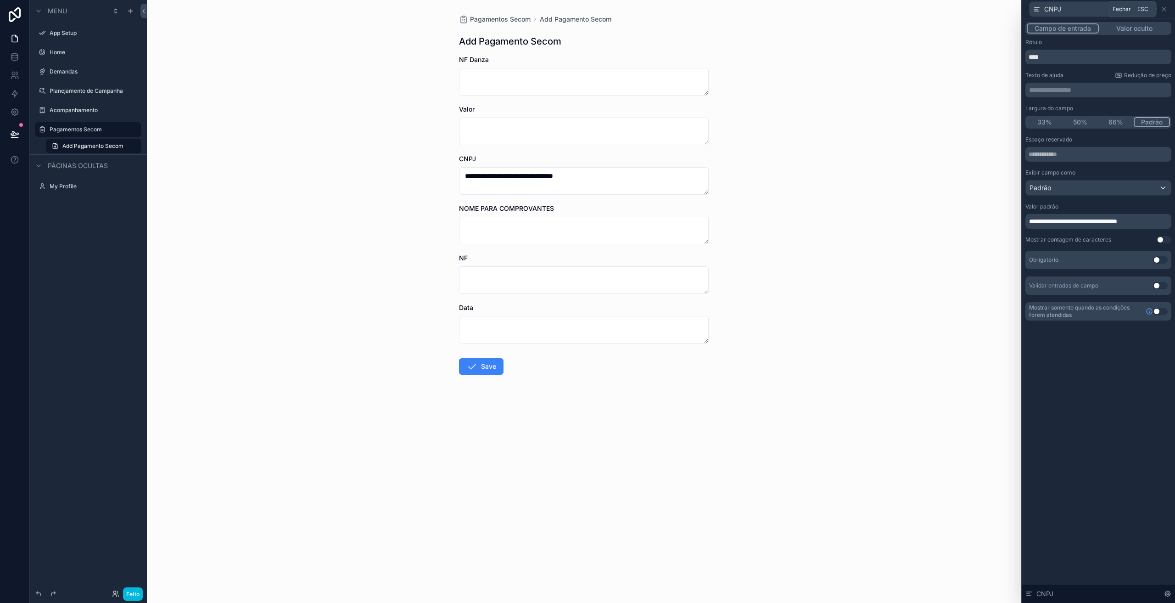
click at [1163, 11] on icon at bounding box center [1163, 9] width 7 height 7
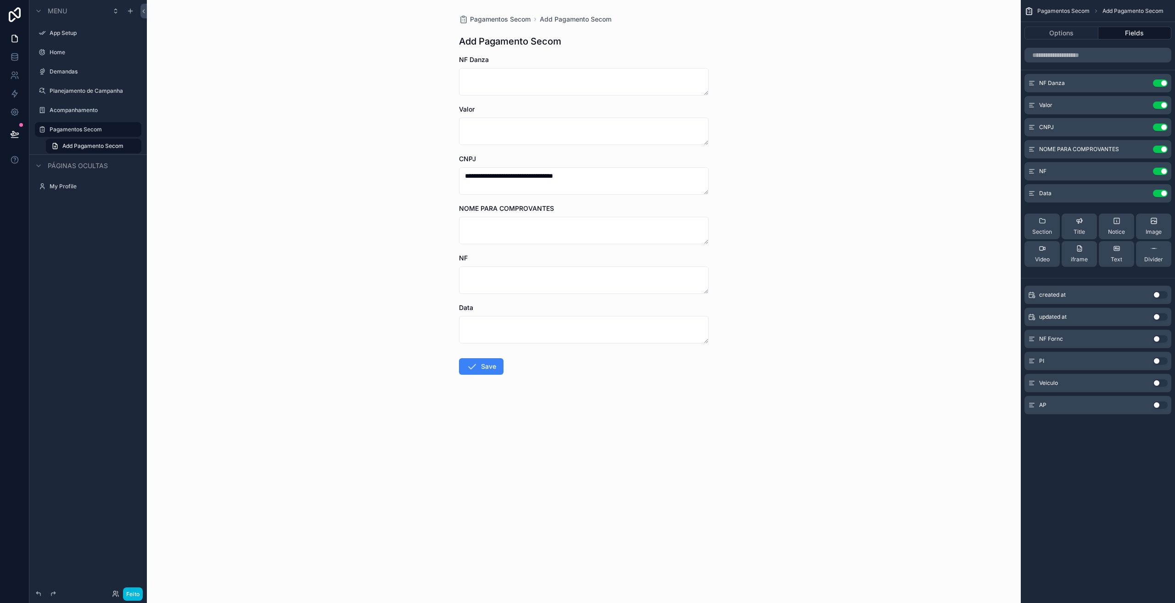
click at [1163, 129] on button "Use setting" at bounding box center [1160, 126] width 15 height 7
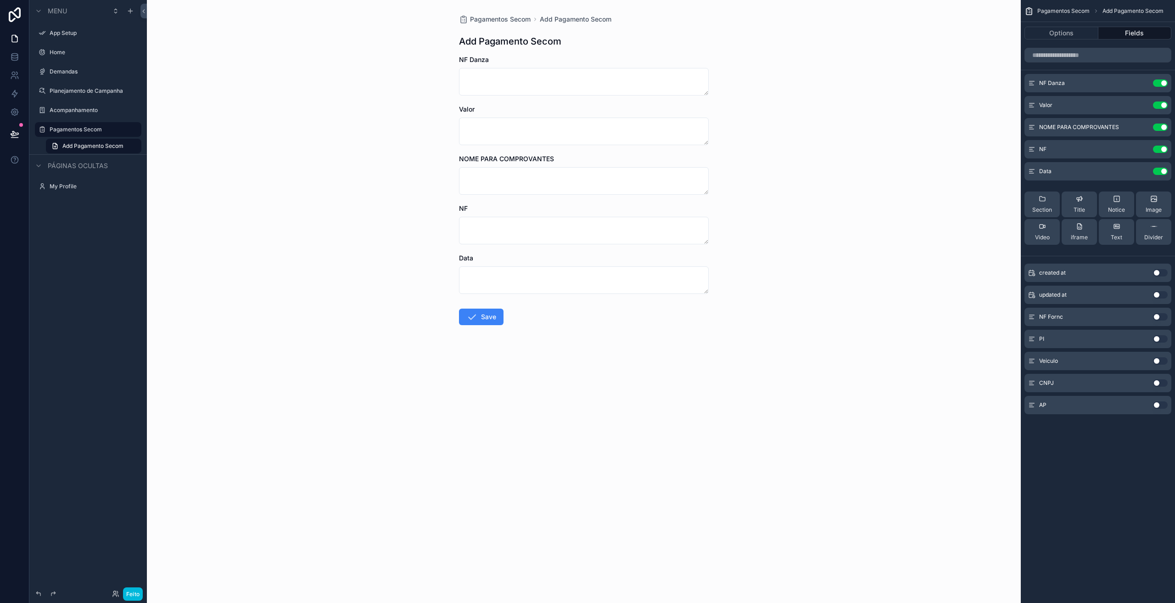
click at [0, 0] on icon "conteúdo rolável" at bounding box center [0, 0] width 0 height 0
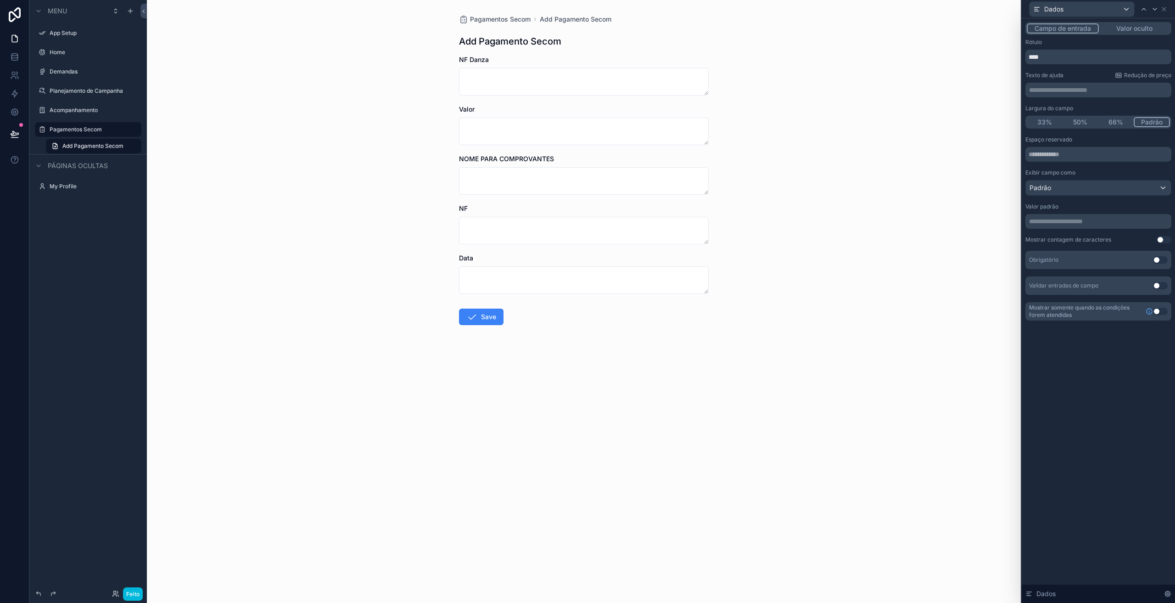
click at [1070, 222] on p "**********" at bounding box center [1099, 221] width 140 height 9
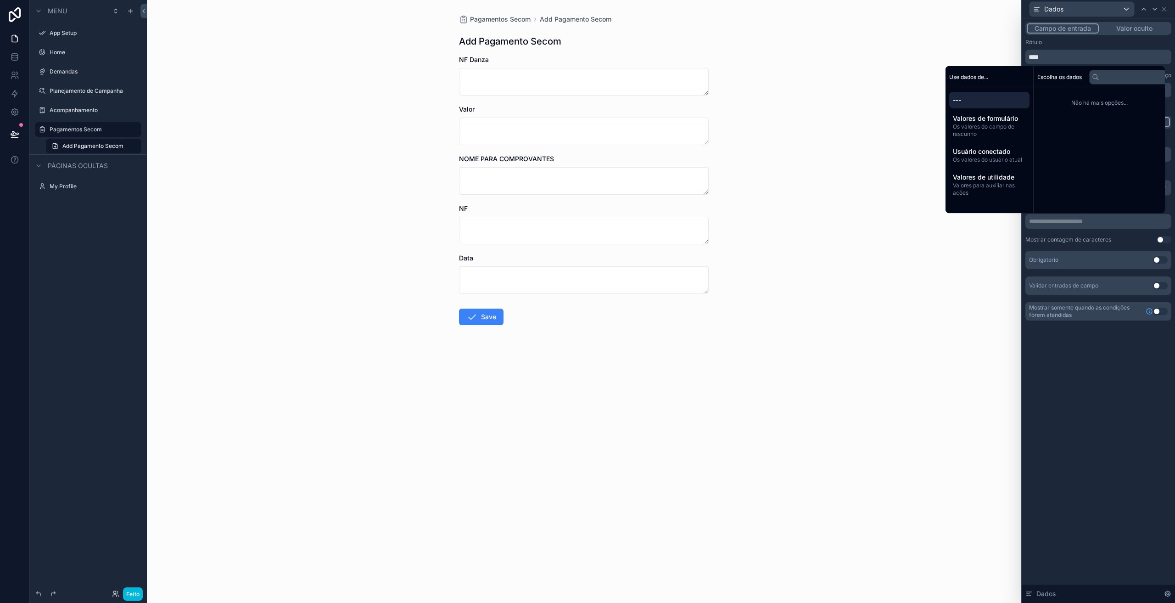
click at [985, 182] on font "Valores para auxiliar nas ações" at bounding box center [984, 189] width 62 height 14
click at [974, 157] on font "Os valores do usuário atual" at bounding box center [987, 159] width 69 height 7
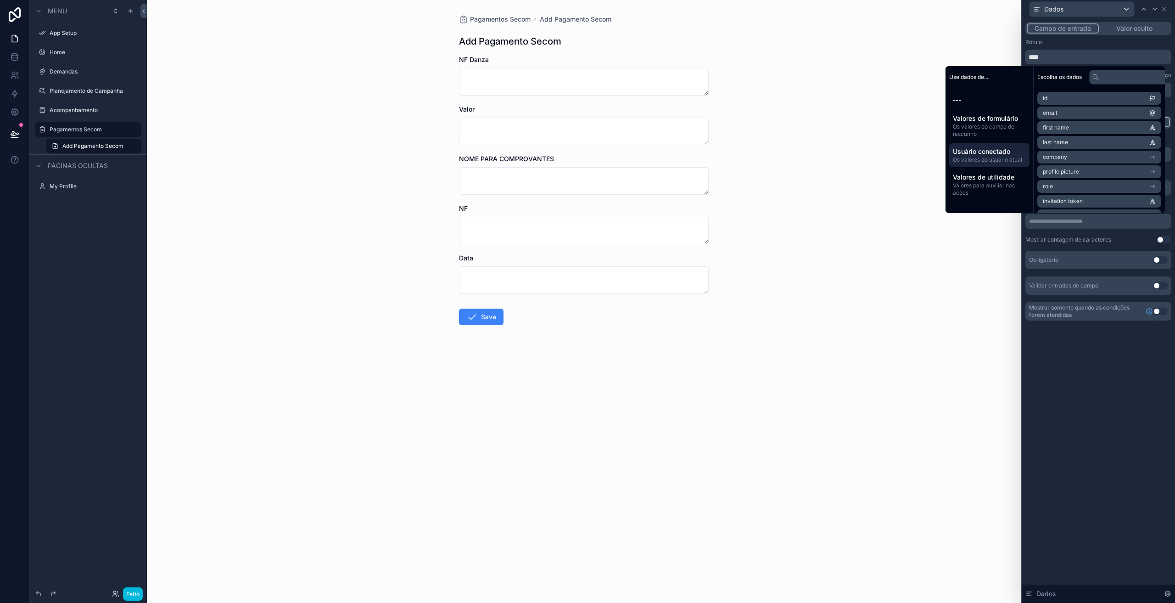
click at [975, 126] on font "Os valores do campo de rascunho" at bounding box center [984, 130] width 62 height 14
click at [1078, 187] on li "Data" at bounding box center [1099, 188] width 124 height 13
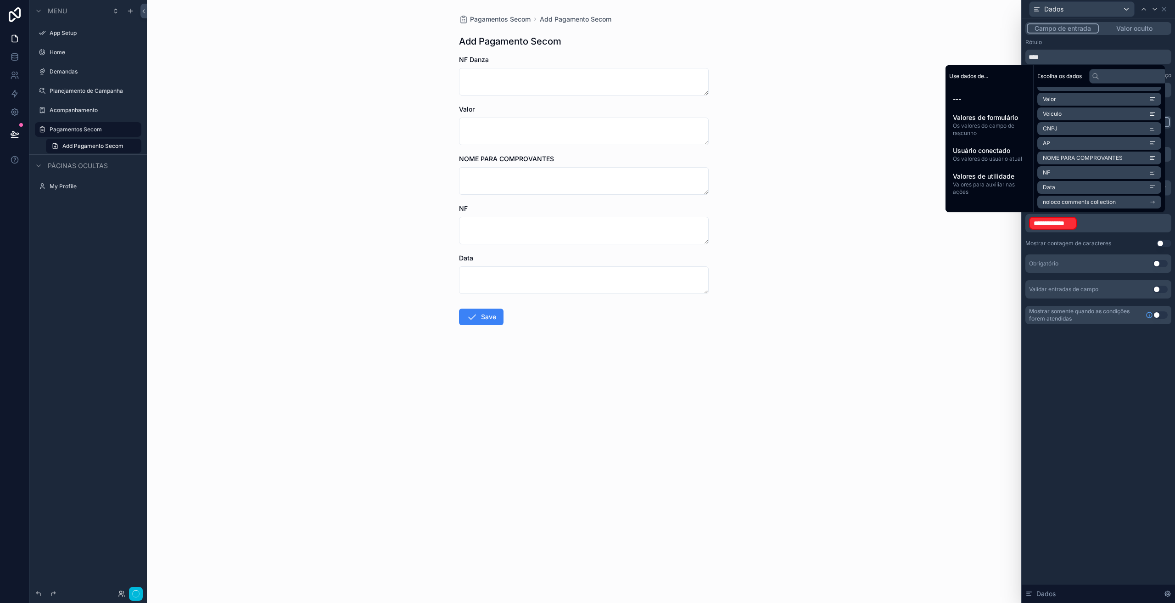
click at [1113, 223] on p "**********" at bounding box center [1099, 223] width 140 height 15
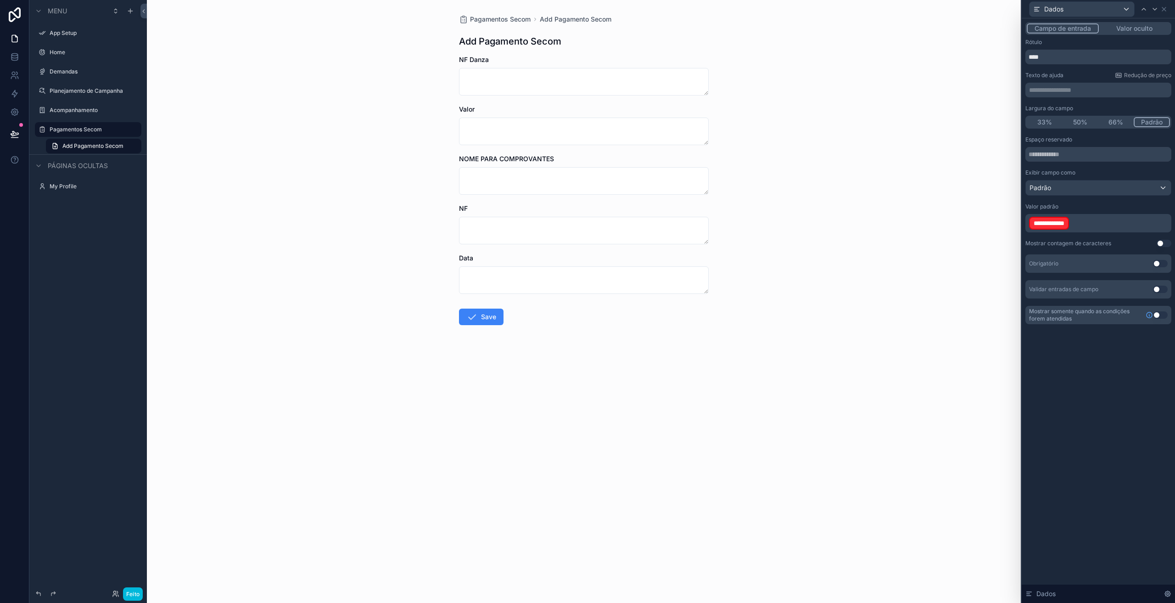
click at [1087, 222] on p "**********" at bounding box center [1099, 223] width 140 height 15
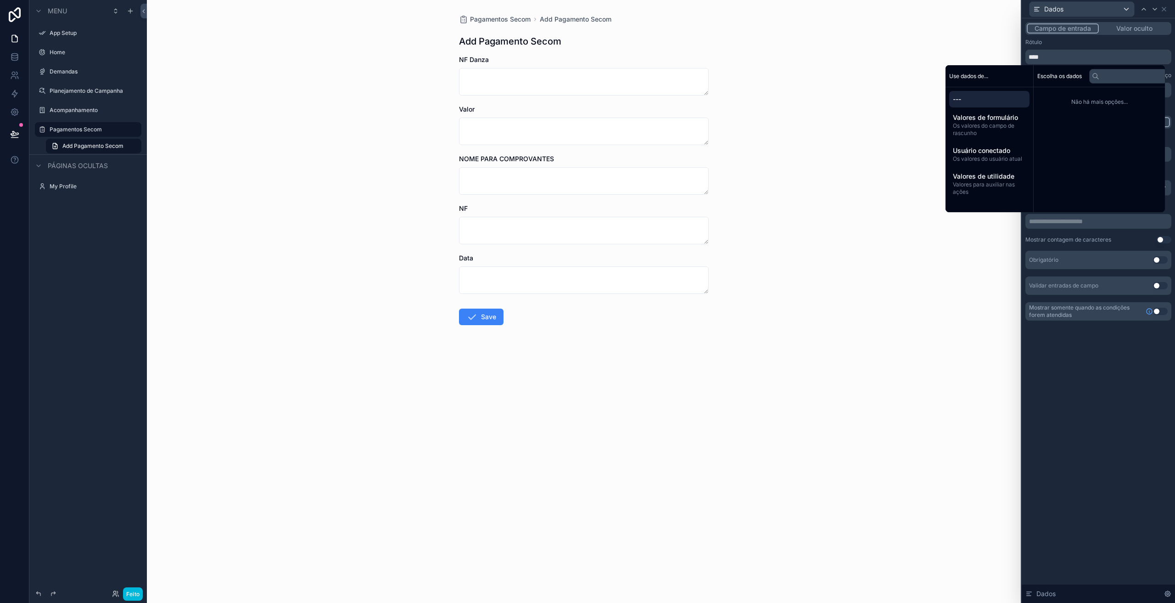
drag, startPoint x: 1105, startPoint y: 402, endPoint x: 1100, endPoint y: 380, distance: 22.5
click at [1105, 401] on div "**********" at bounding box center [1098, 310] width 153 height 584
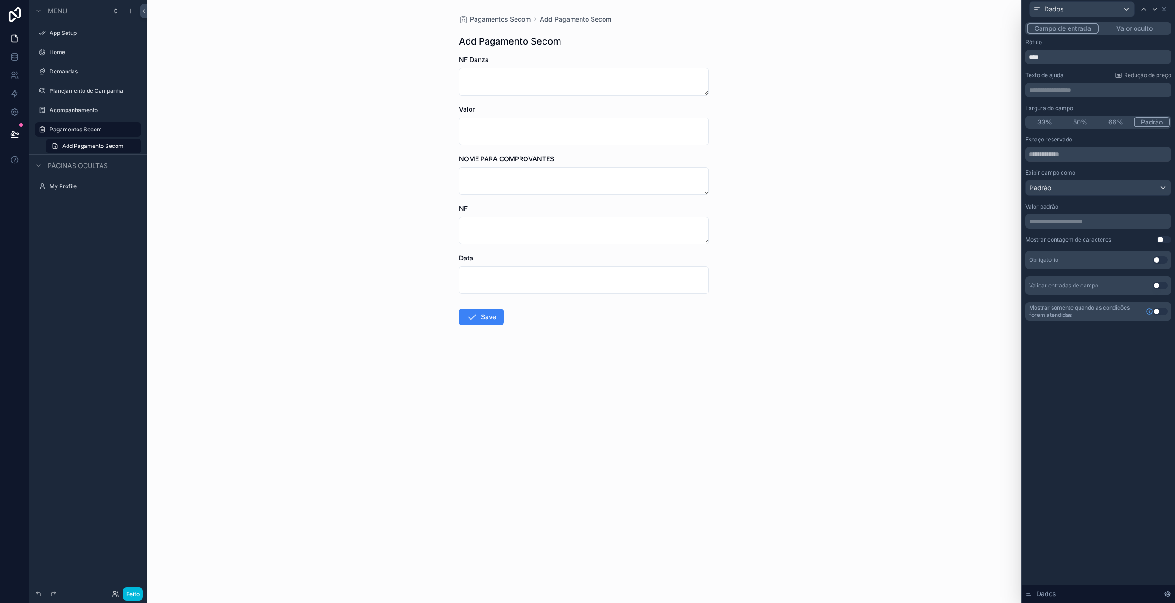
click at [1140, 29] on font "Valor oculto" at bounding box center [1134, 28] width 36 height 8
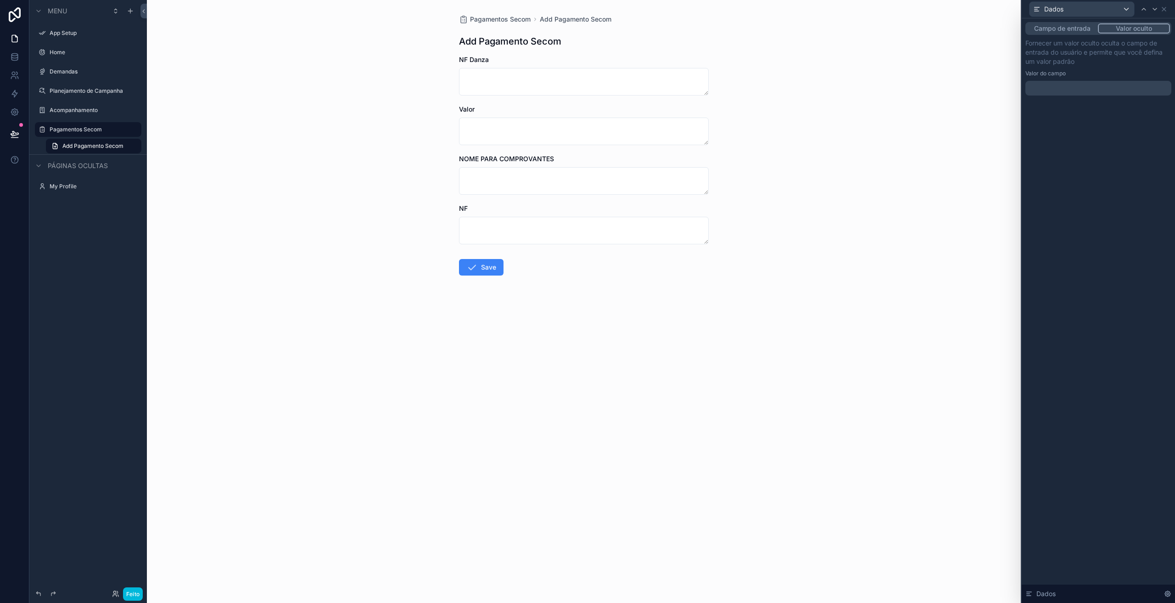
click at [1074, 86] on p "﻿" at bounding box center [1099, 88] width 140 height 9
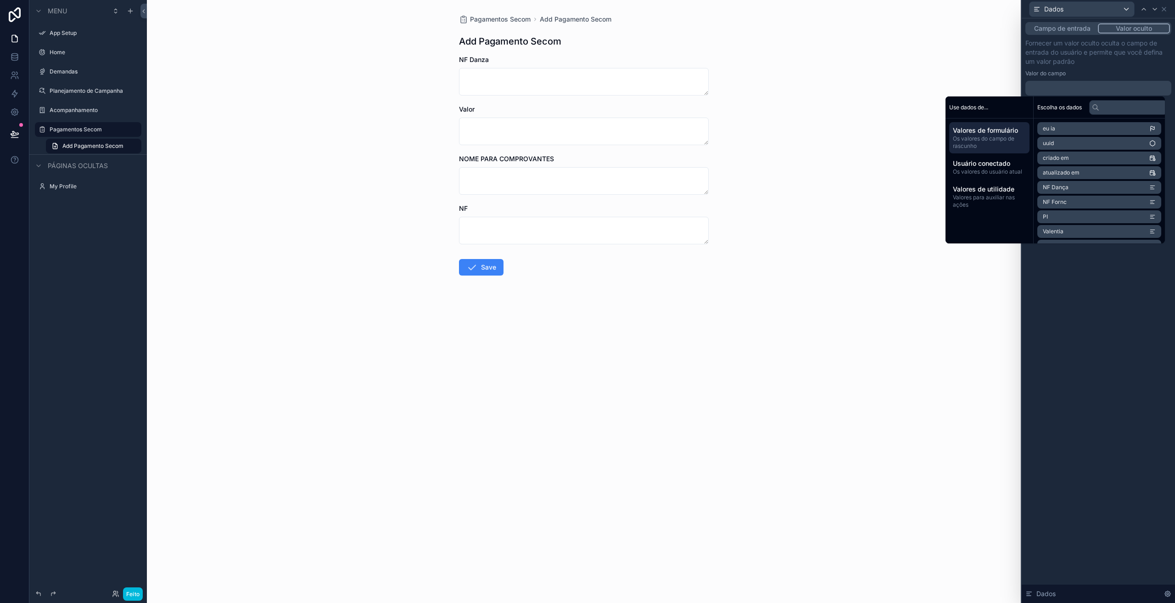
click at [990, 196] on font "Valores para auxiliar nas ações" at bounding box center [984, 201] width 62 height 14
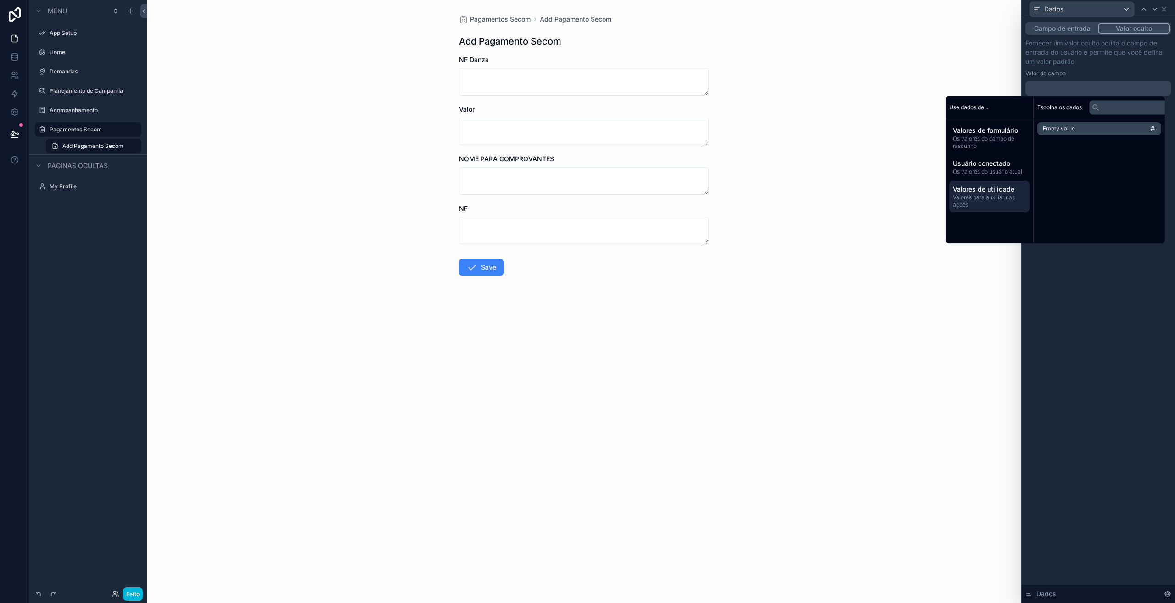
click at [981, 171] on font "Os valores do usuário atual" at bounding box center [987, 171] width 69 height 7
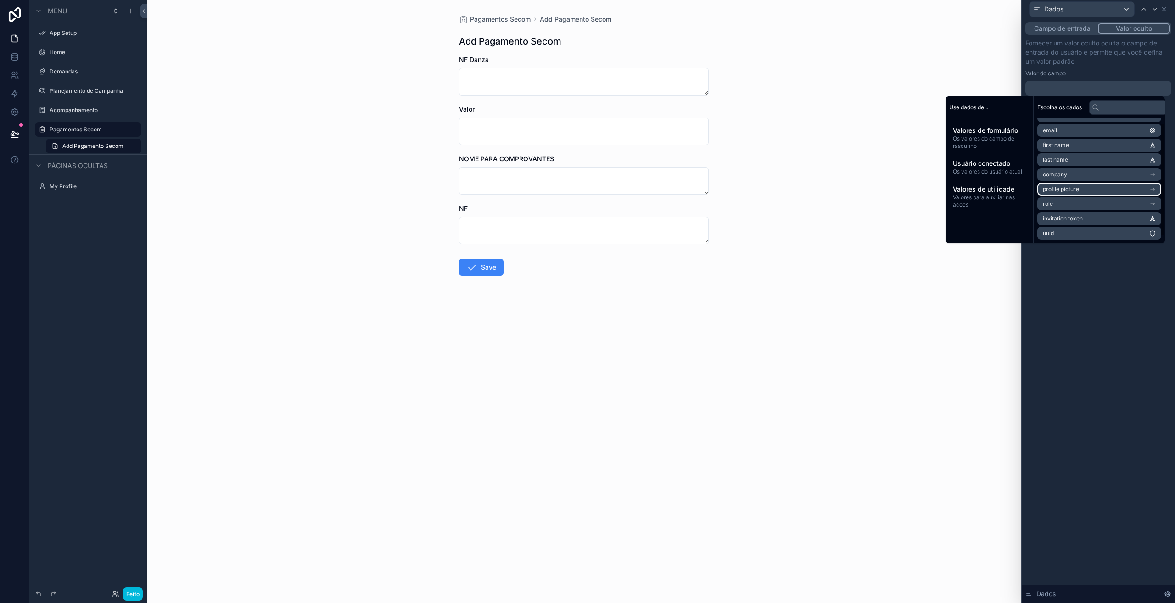
scroll to position [0, 0]
click at [984, 134] on span "Valores de formulário" at bounding box center [989, 130] width 73 height 9
click at [1085, 217] on li "Data" at bounding box center [1099, 218] width 124 height 13
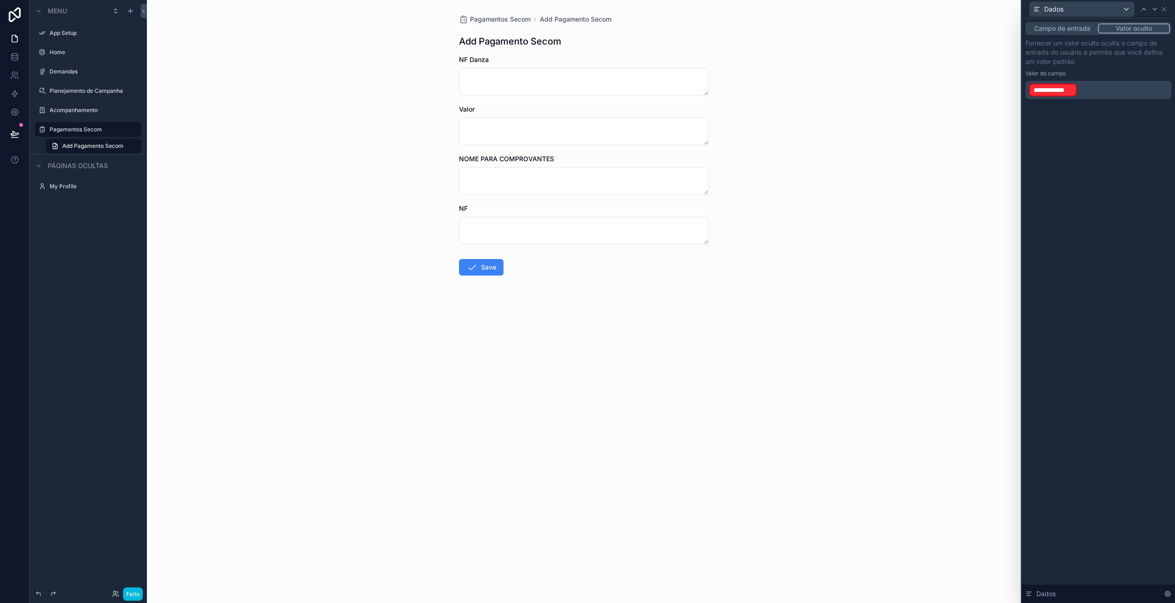
click at [1080, 79] on div "**********" at bounding box center [1098, 69] width 146 height 61
click at [1093, 88] on p "**********" at bounding box center [1099, 90] width 140 height 15
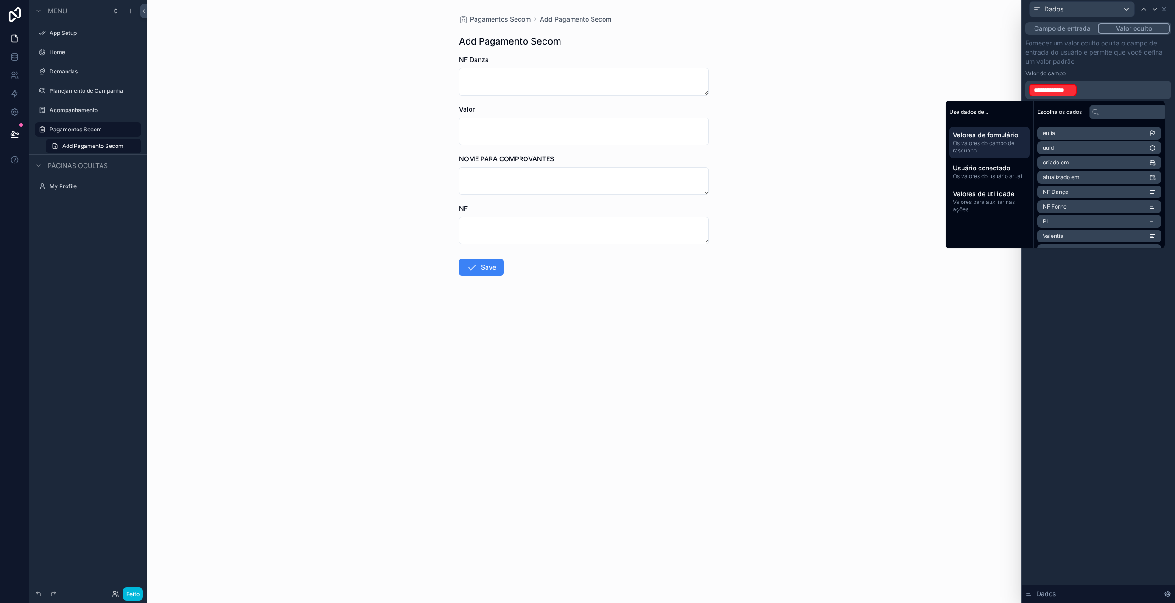
click at [1096, 91] on p "**********" at bounding box center [1099, 90] width 140 height 15
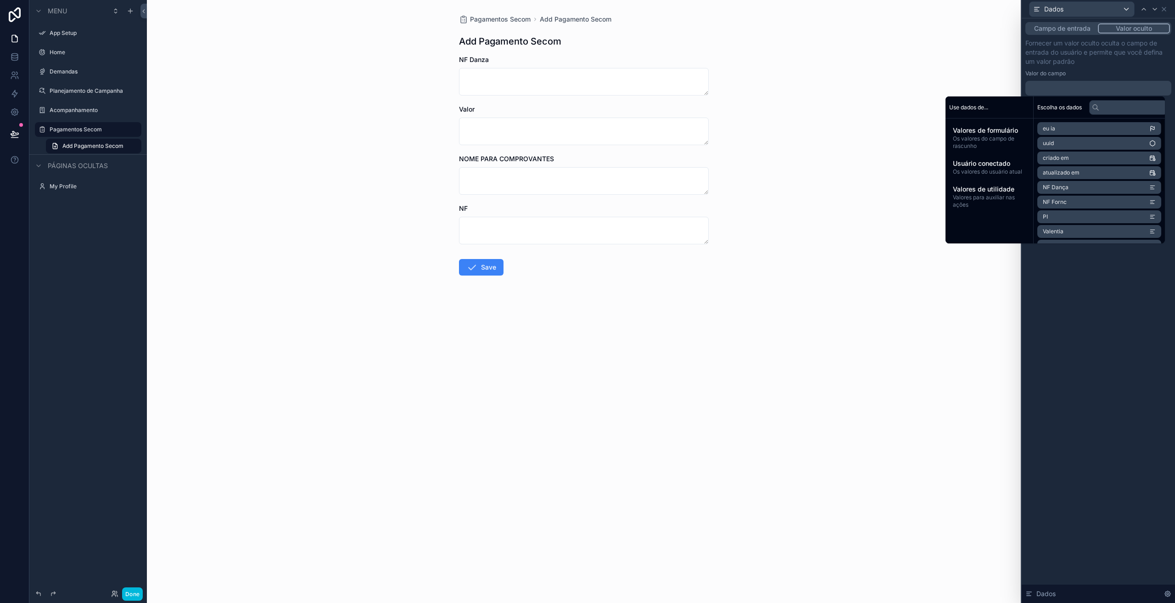
click at [1108, 346] on div "Campo de entrada Valor oculto Fornecer um valor oculto oculta o campo de entrad…" at bounding box center [1098, 310] width 153 height 584
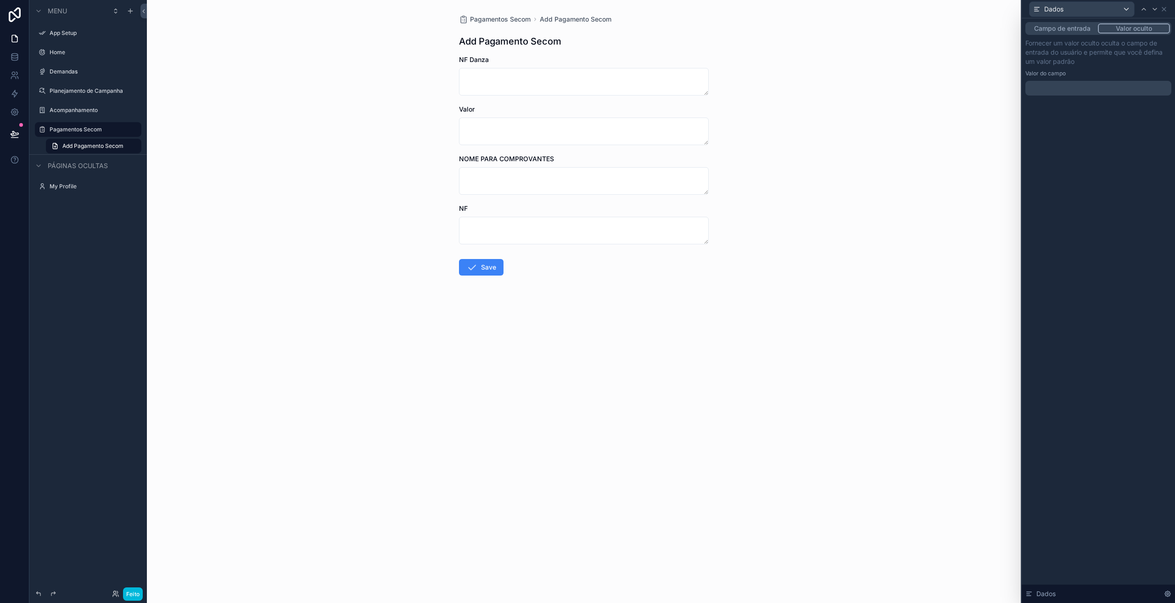
click at [1068, 33] on font "Campo de entrada" at bounding box center [1062, 28] width 56 height 9
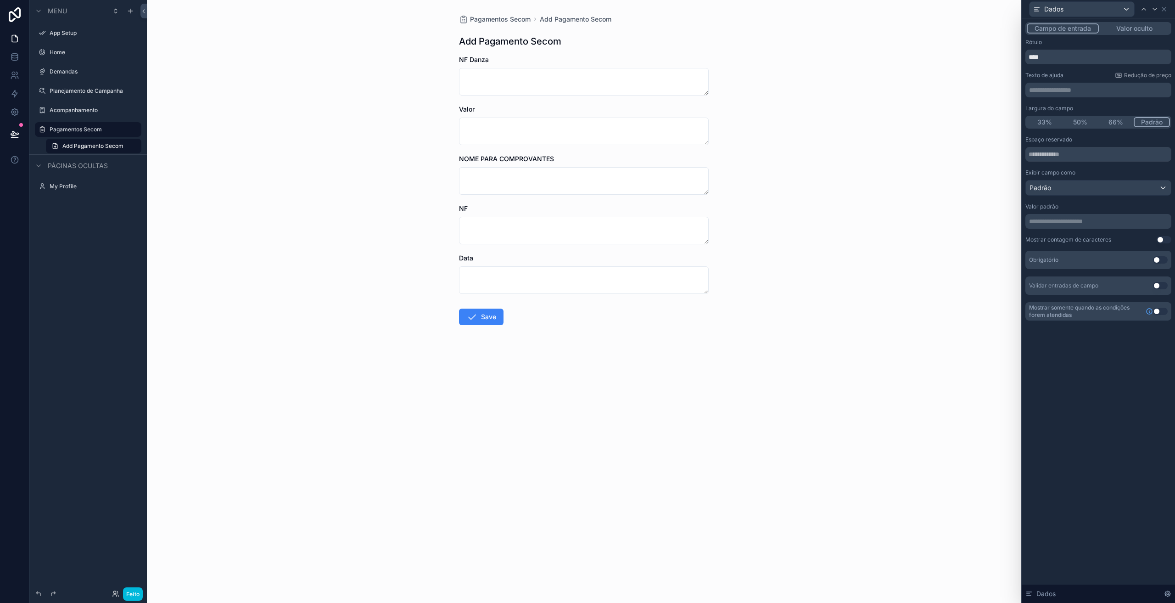
click at [1053, 224] on p "**********" at bounding box center [1099, 221] width 140 height 9
drag, startPoint x: 1095, startPoint y: 397, endPoint x: 1101, endPoint y: 374, distance: 23.7
click at [1095, 397] on div "**********" at bounding box center [1098, 310] width 153 height 584
click at [1128, 27] on font "Valor oculto" at bounding box center [1134, 28] width 36 height 8
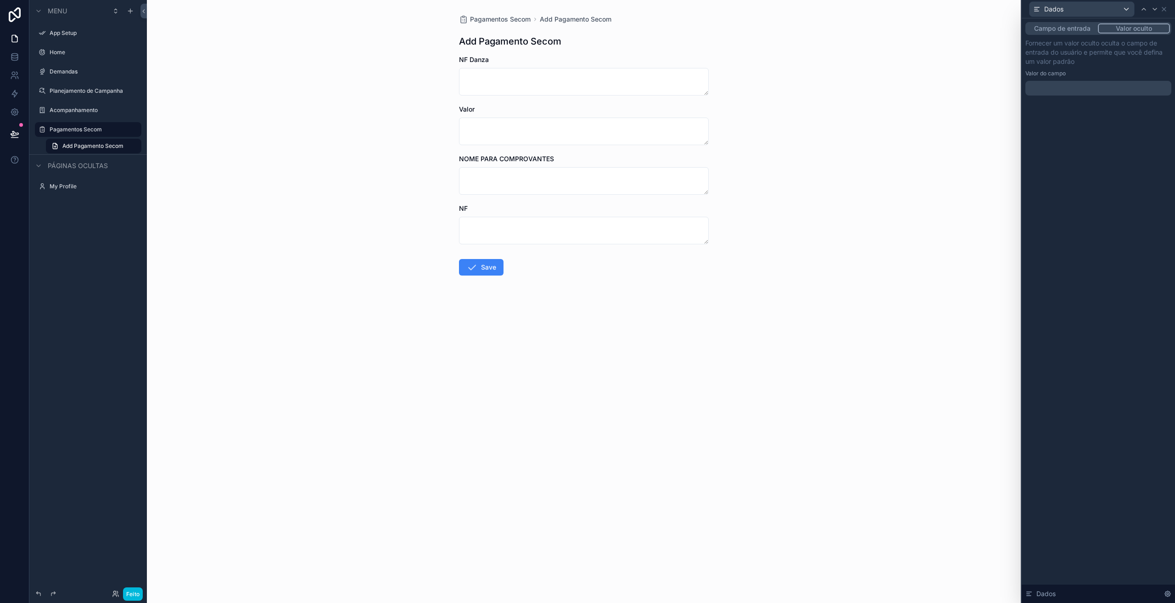
click at [1033, 90] on p "﻿" at bounding box center [1099, 88] width 140 height 9
click at [1130, 348] on div "Campo de entrada Valor oculto Fornecer um valor oculto oculta o campo de entrad…" at bounding box center [1098, 310] width 153 height 584
click at [1057, 29] on font "Campo de entrada" at bounding box center [1062, 28] width 56 height 8
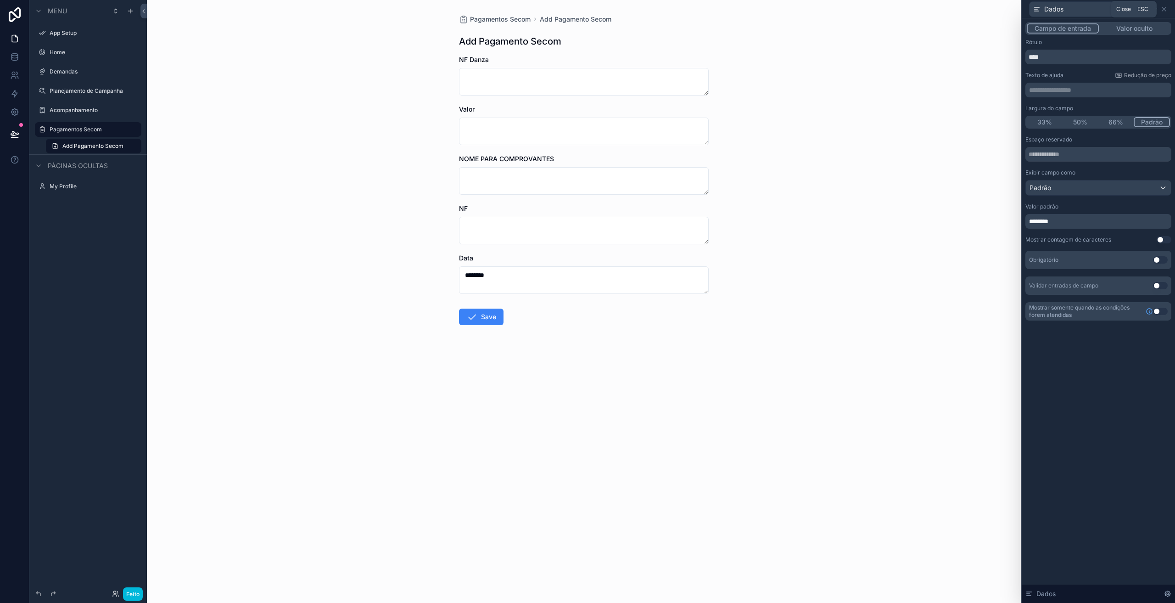
click at [1164, 7] on icon at bounding box center [1163, 9] width 7 height 7
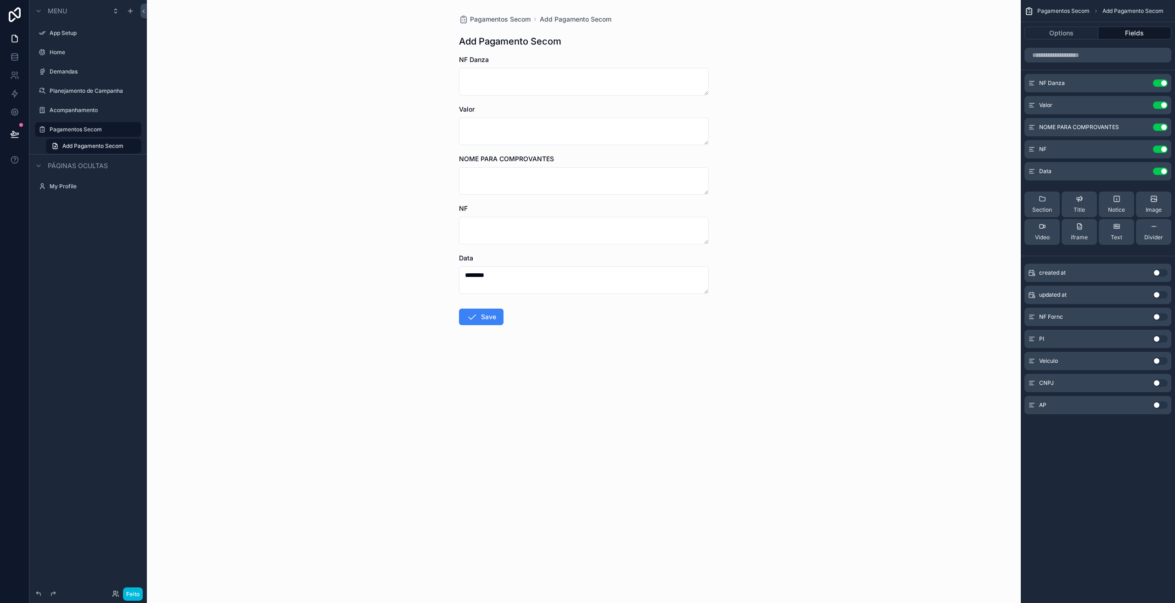
click at [1160, 171] on button "Use setting" at bounding box center [1160, 171] width 15 height 7
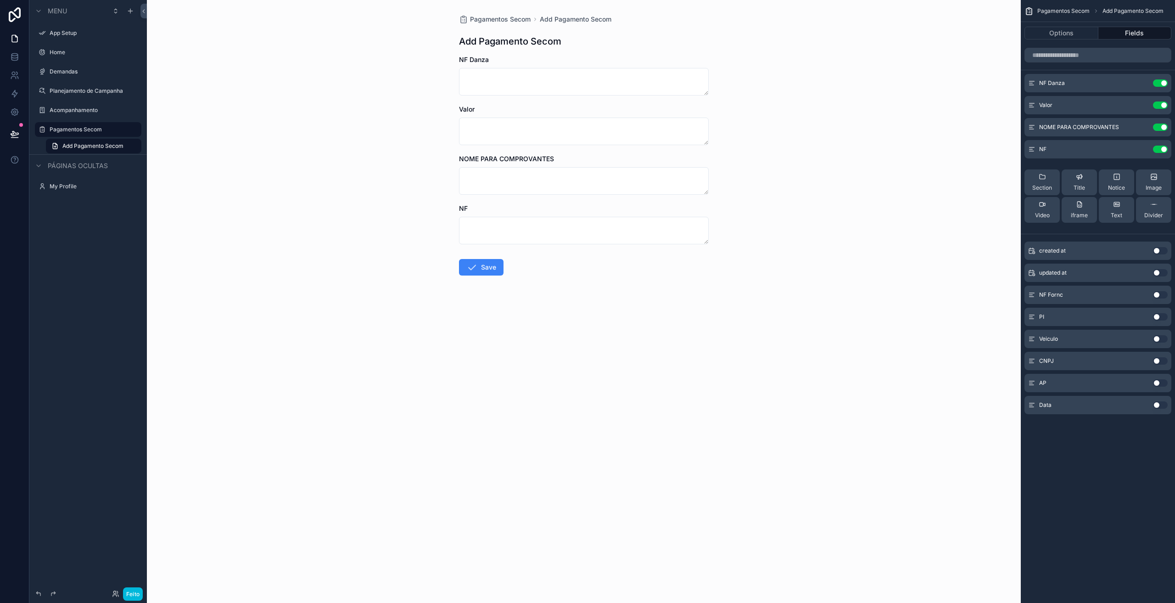
click at [1162, 150] on button "Use setting" at bounding box center [1160, 148] width 15 height 7
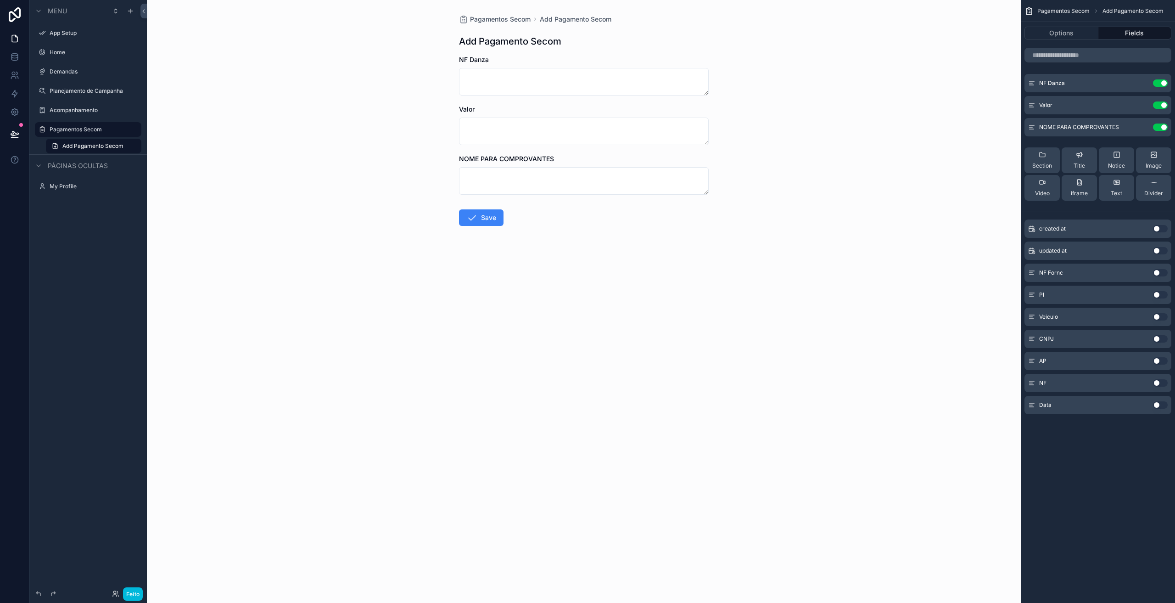
click at [1162, 128] on button "Use setting" at bounding box center [1160, 126] width 15 height 7
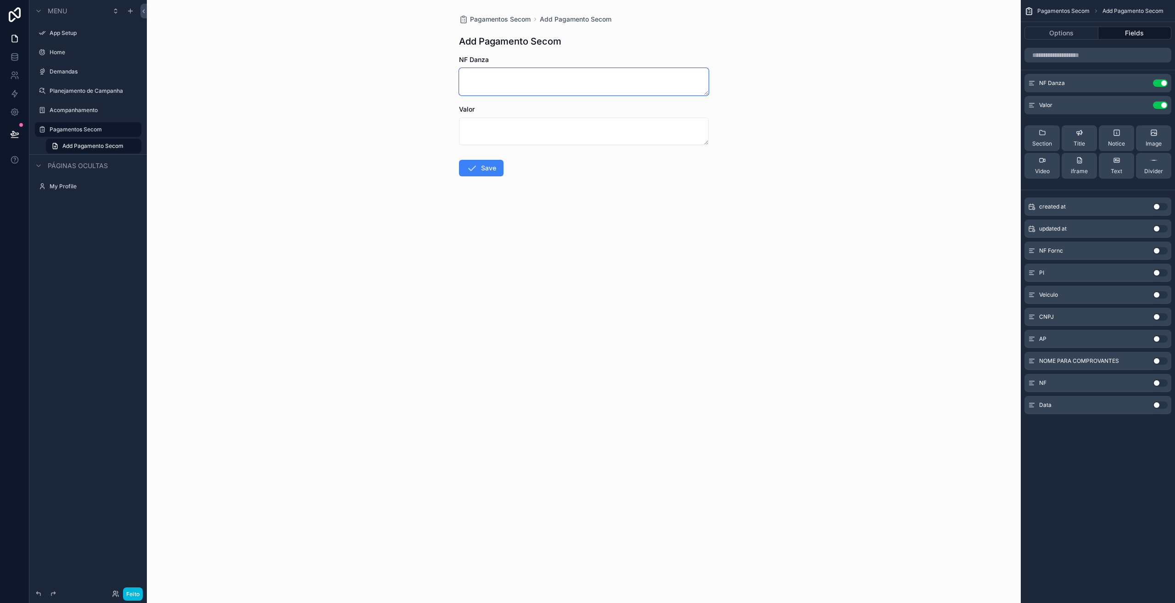
click at [462, 78] on textarea "conteúdo rolável" at bounding box center [584, 82] width 250 height 28
type textarea "*****"
click at [481, 122] on textarea "conteúdo rolável" at bounding box center [584, 131] width 250 height 28
type textarea "****"
click at [526, 200] on form "NF Danza ***** Valor **** Save" at bounding box center [584, 145] width 250 height 180
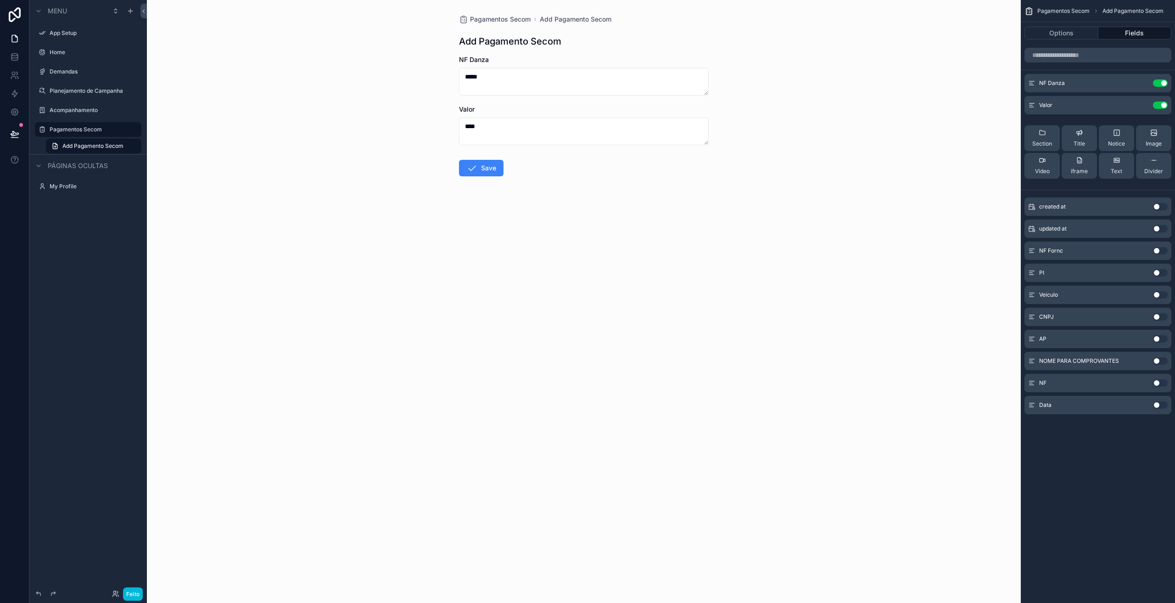
click at [473, 169] on icon "conteúdo rolável" at bounding box center [471, 167] width 11 height 11
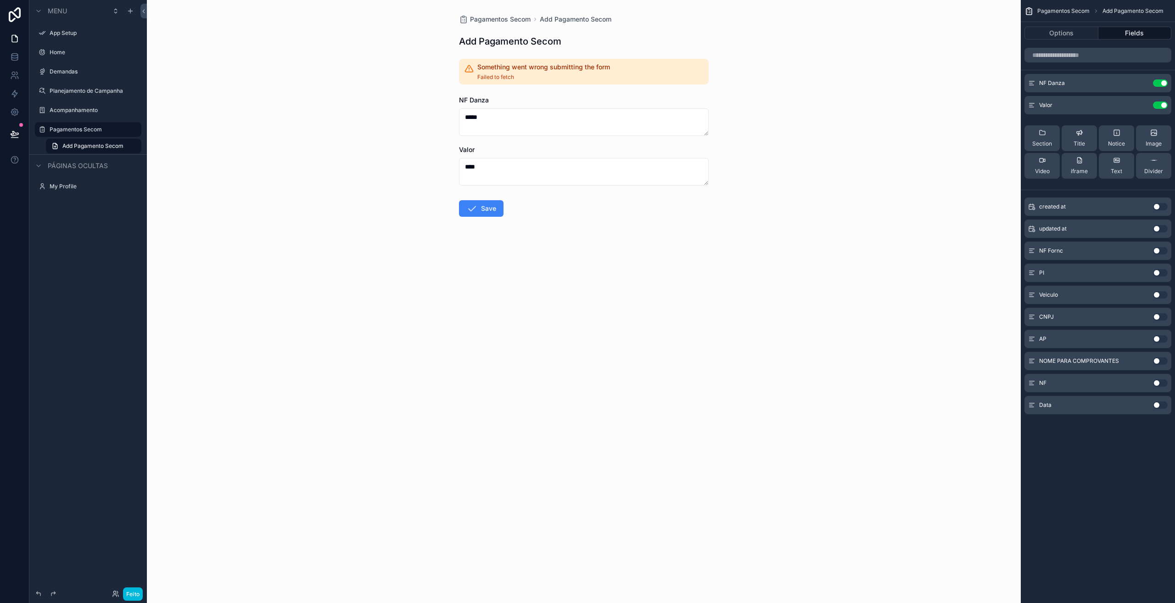
click at [132, 592] on font "Feito" at bounding box center [133, 593] width 14 height 7
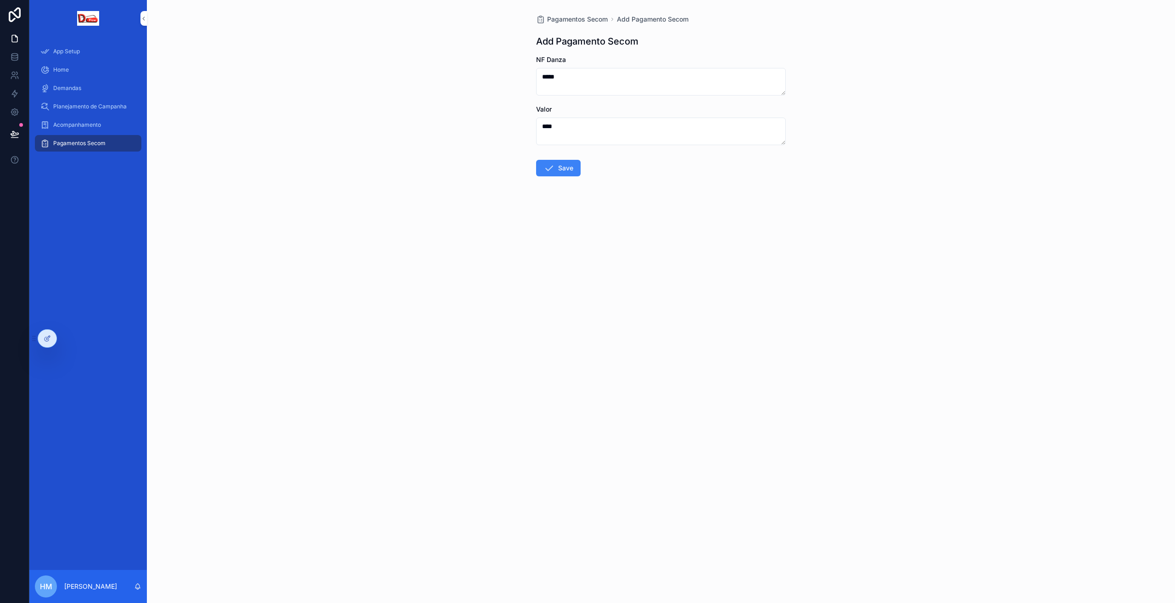
click at [558, 174] on button "Save" at bounding box center [558, 168] width 45 height 17
click at [694, 403] on div "Pagamentos Secom Add Pagamento Secom Add Pagamento Secom NF Danza ***** Valor *…" at bounding box center [661, 301] width 1028 height 603
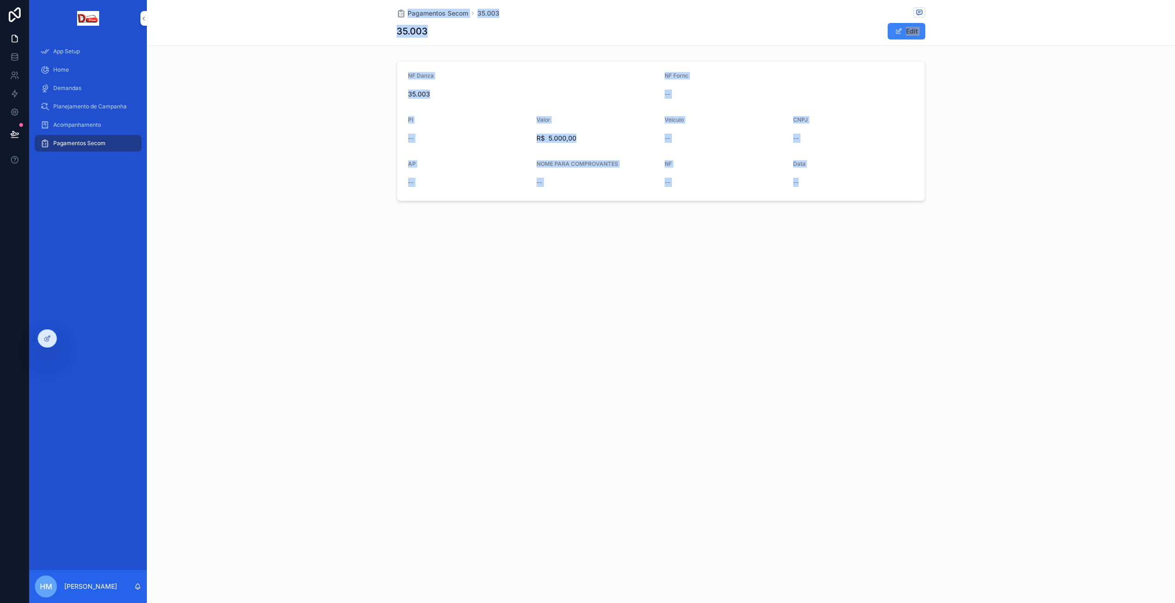
click at [647, 261] on div "Pagamentos Secom 35.003 35.003 Edit NF Danza 35.003 NF Fornc -- PI -- Valor R$ …" at bounding box center [661, 131] width 1028 height 263
click at [71, 143] on span "Pagamentos Secom" at bounding box center [79, 143] width 52 height 7
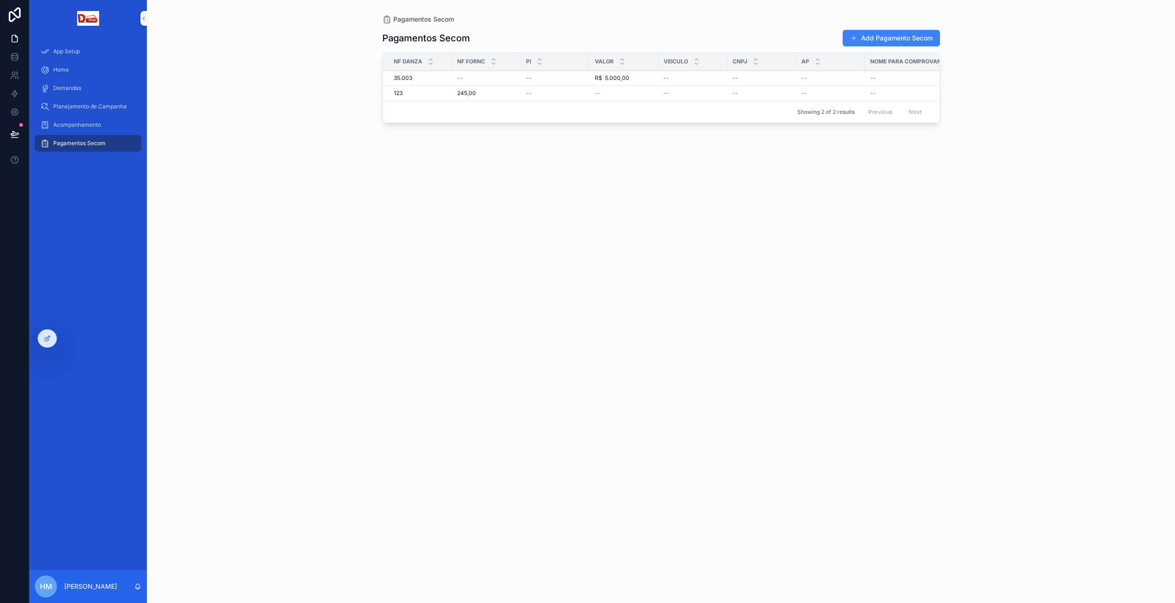
click at [580, 79] on div "--" at bounding box center [555, 77] width 58 height 7
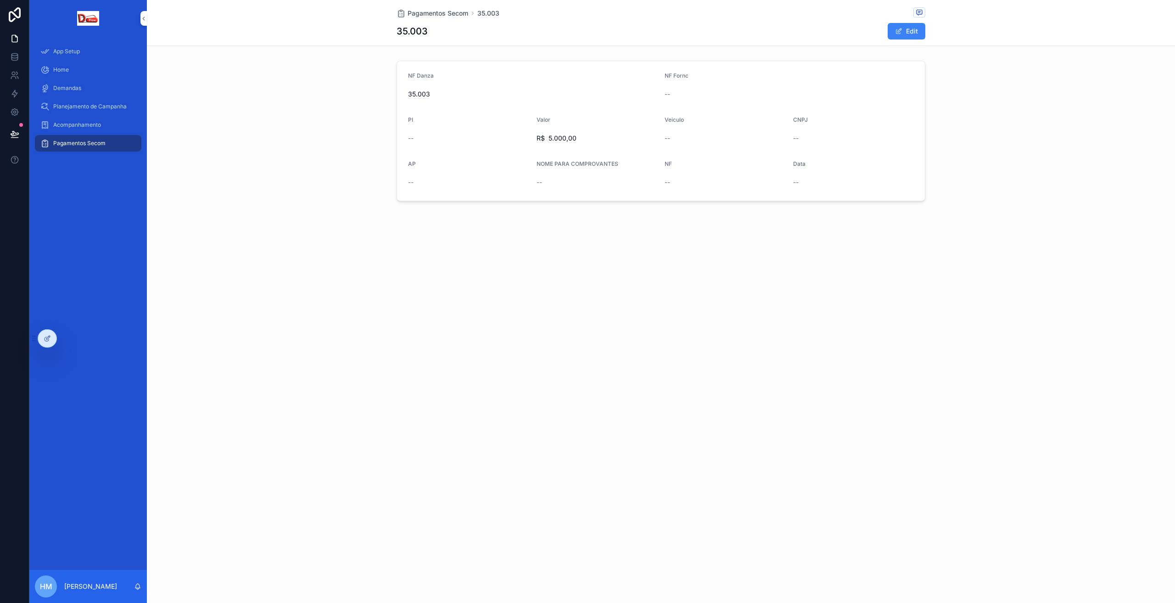
click at [906, 31] on button "Edit" at bounding box center [907, 31] width 38 height 17
click at [436, 161] on textarea "conteúdo rolável" at bounding box center [468, 158] width 121 height 28
click at [909, 33] on button "Done" at bounding box center [904, 31] width 42 height 17
click at [47, 341] on icon at bounding box center [47, 338] width 7 height 7
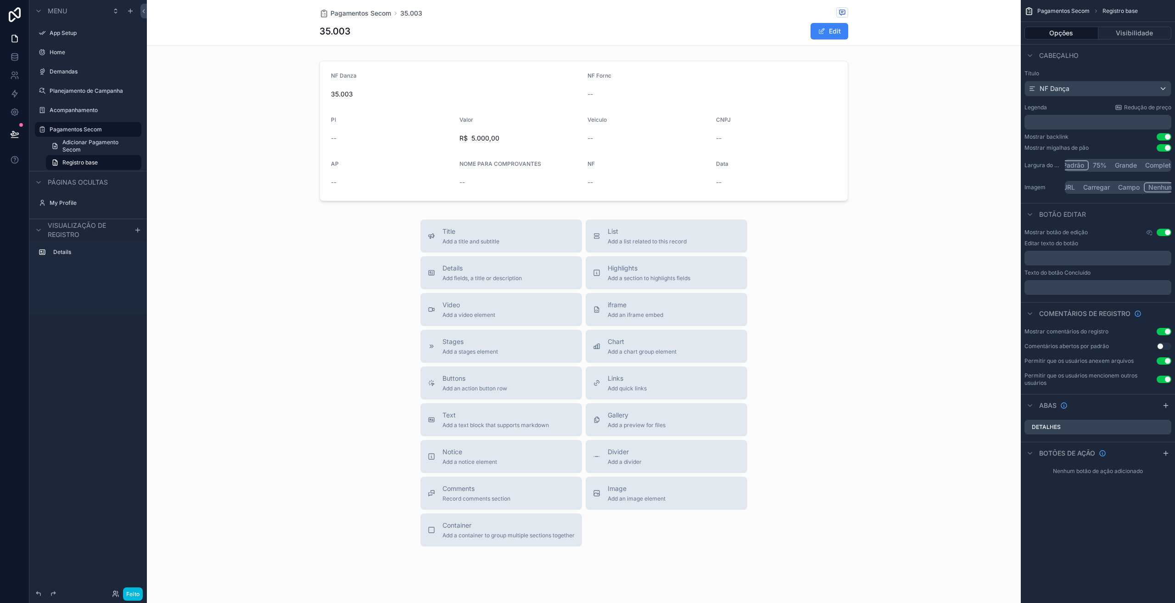
click at [70, 145] on font "Adicionar Pagamento Secom" at bounding box center [90, 146] width 56 height 14
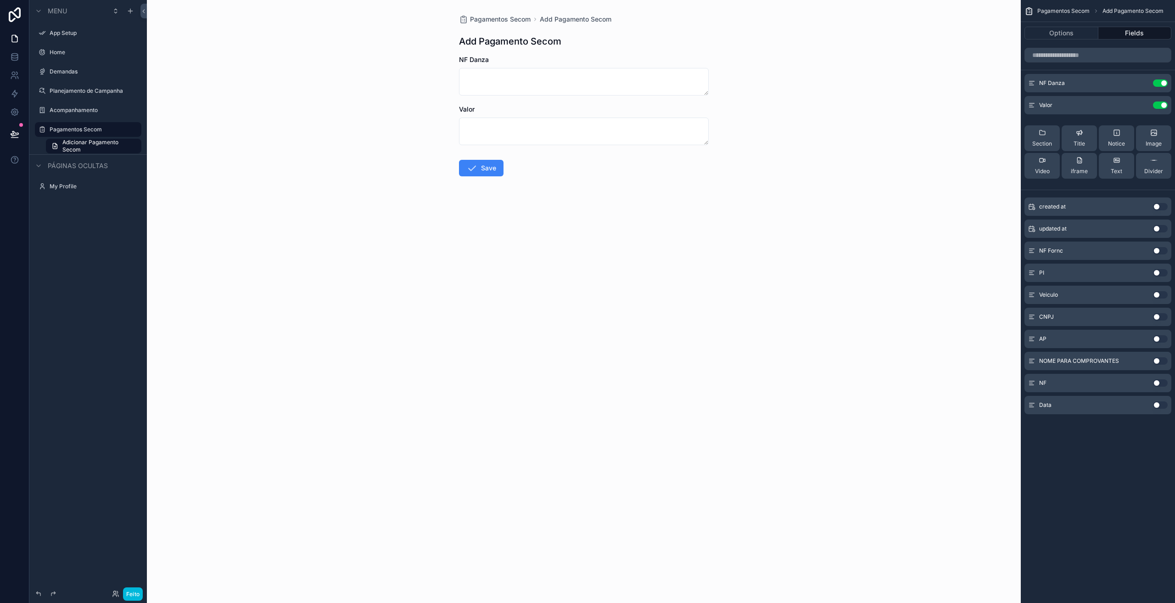
click at [1123, 341] on div "AP Use setting" at bounding box center [1097, 339] width 147 height 18
click at [1158, 382] on button "Use setting" at bounding box center [1160, 382] width 15 height 7
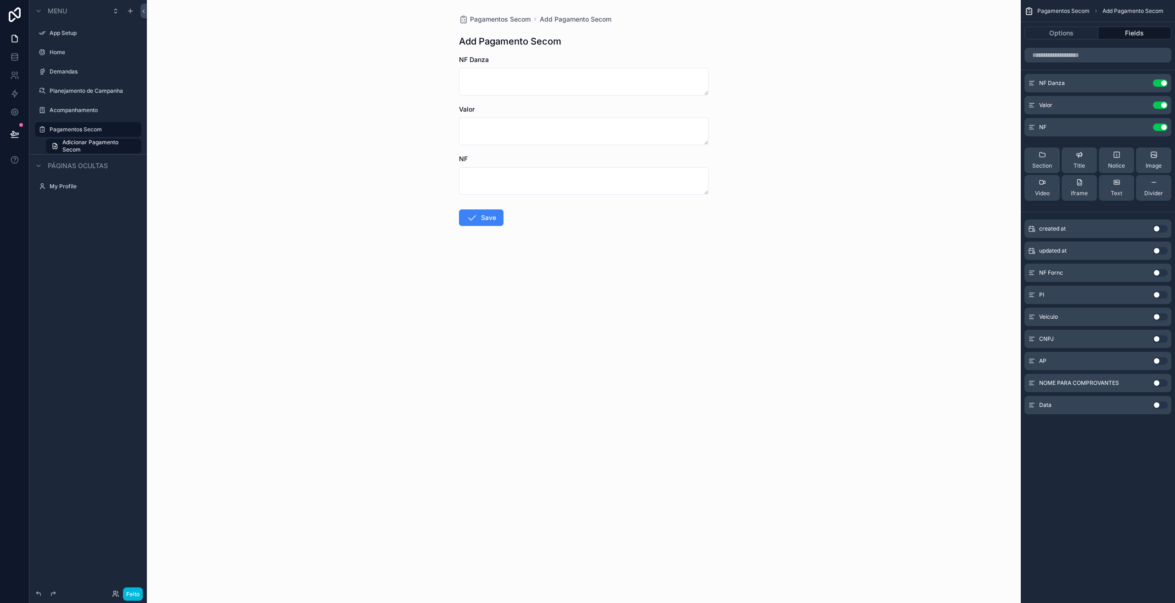
click at [0, 0] on icon "conteúdo rolável" at bounding box center [0, 0] width 0 height 0
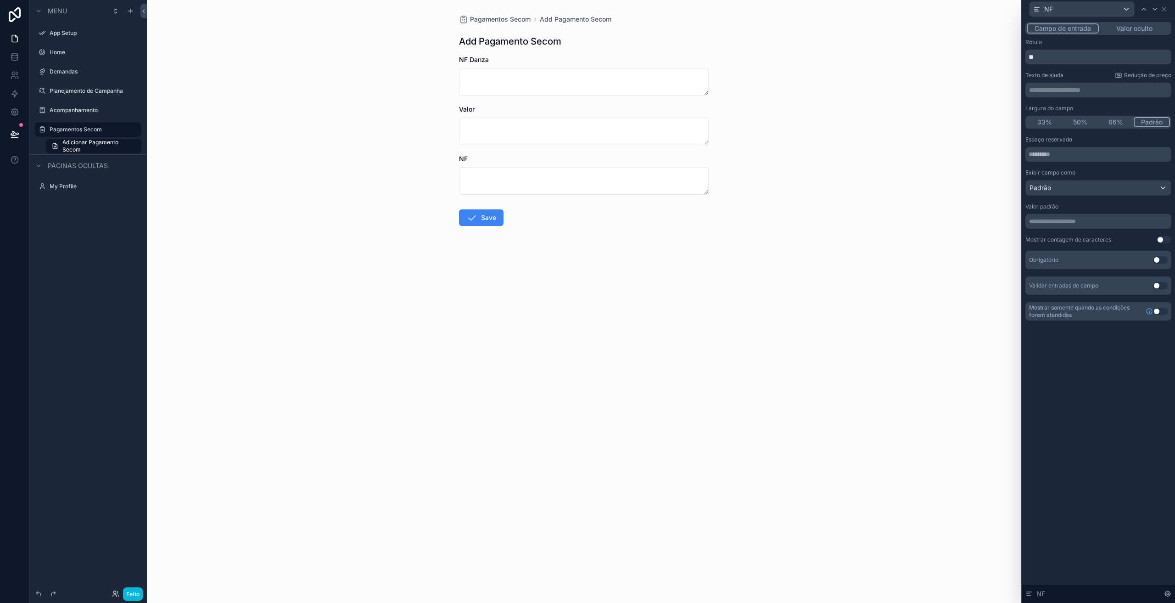
click at [1127, 34] on div "Campo de entrada Valor oculto" at bounding box center [1098, 28] width 146 height 13
click at [1127, 32] on font "Valor oculto" at bounding box center [1134, 28] width 36 height 8
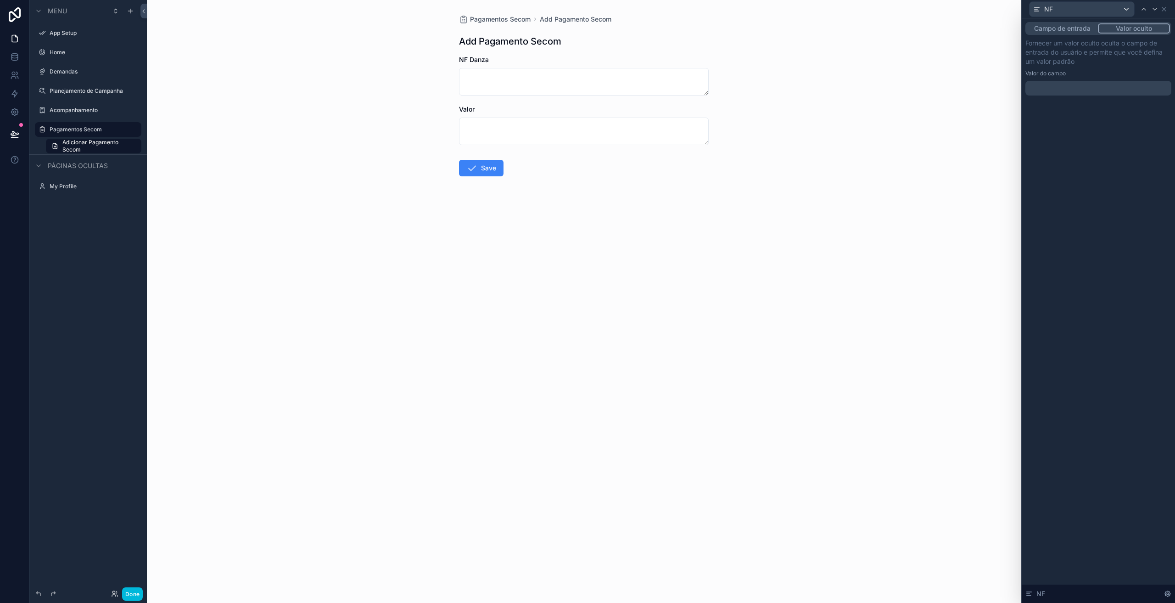
click at [1057, 31] on font "Campo de entrada" at bounding box center [1062, 28] width 56 height 8
click at [1114, 29] on button "Valor oculto" at bounding box center [1134, 28] width 72 height 10
click at [1085, 27] on font "Campo de entrada" at bounding box center [1062, 28] width 56 height 8
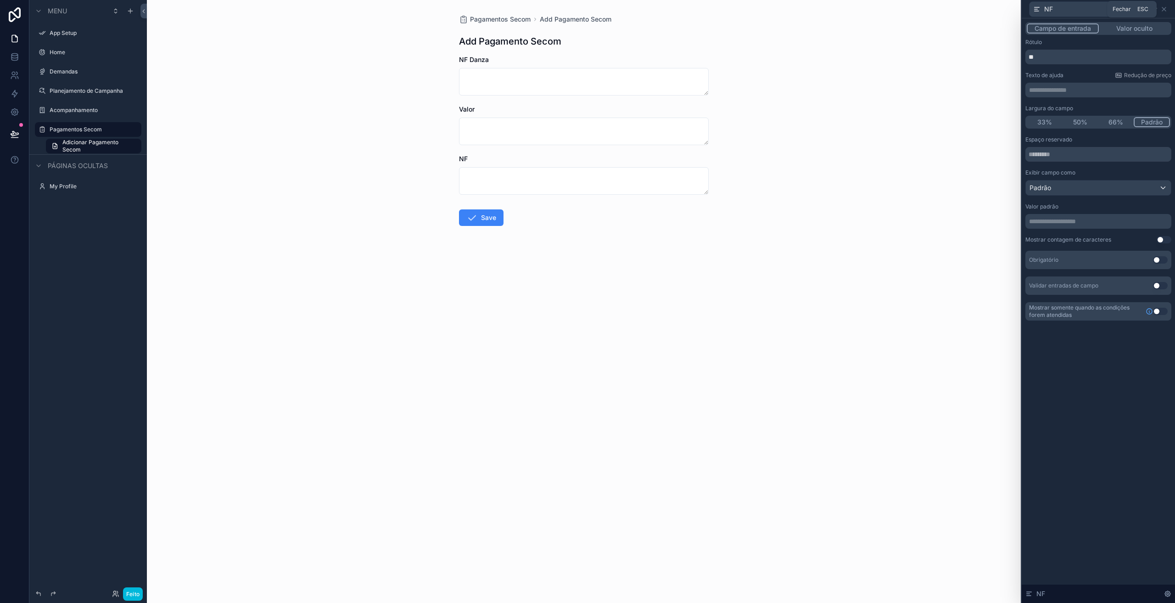
click at [1164, 9] on icon at bounding box center [1164, 9] width 4 height 4
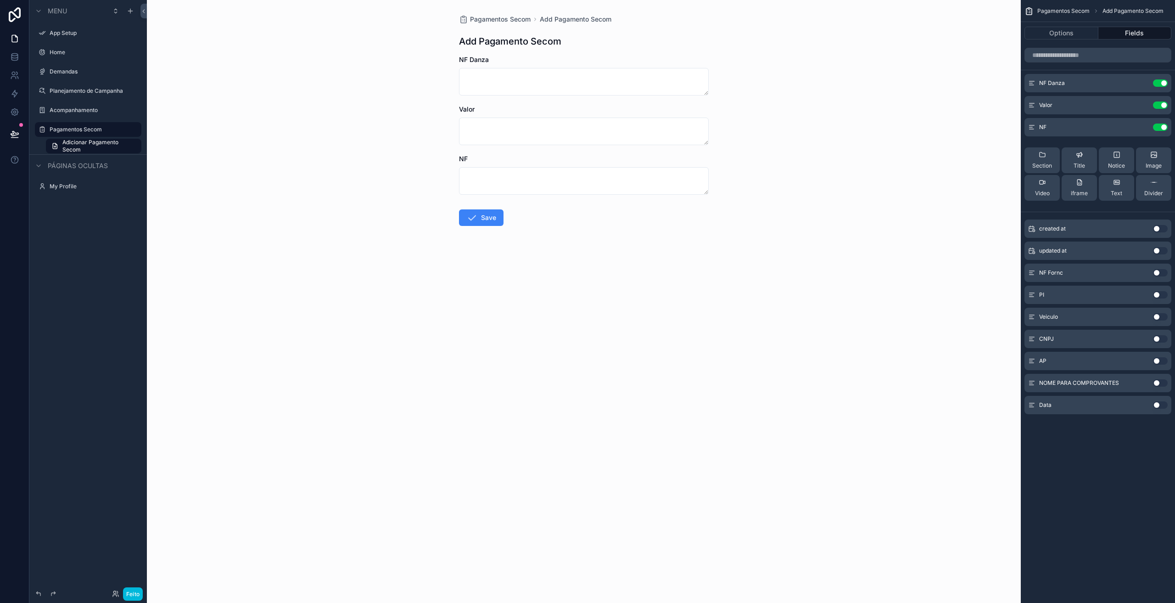
click at [1160, 127] on button "Use setting" at bounding box center [1160, 126] width 15 height 7
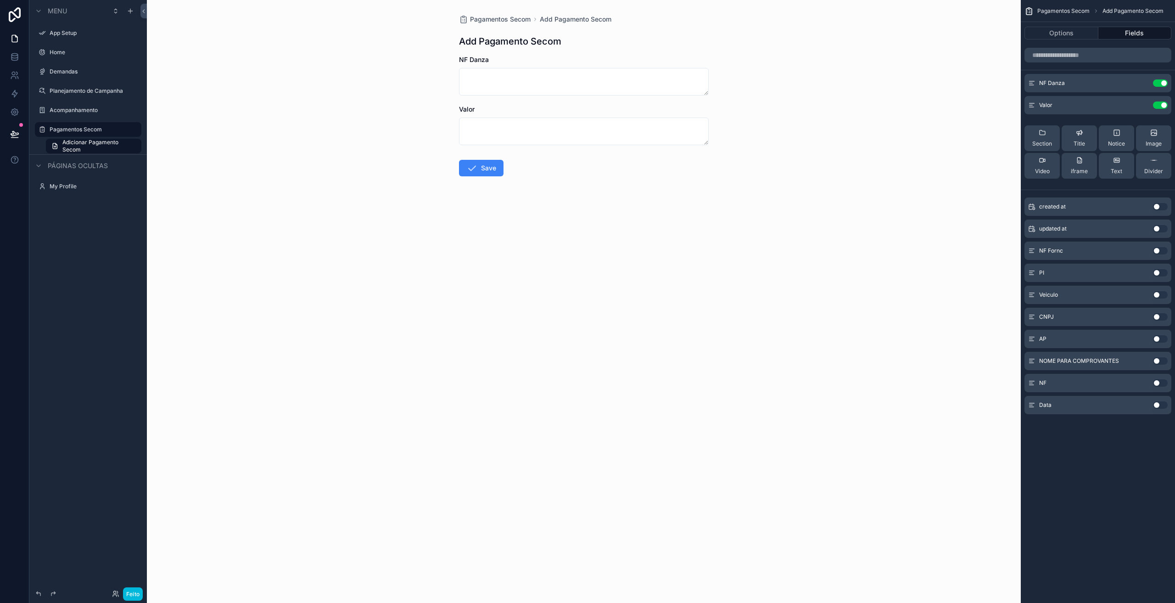
click at [1158, 338] on button "Use setting" at bounding box center [1160, 338] width 15 height 7
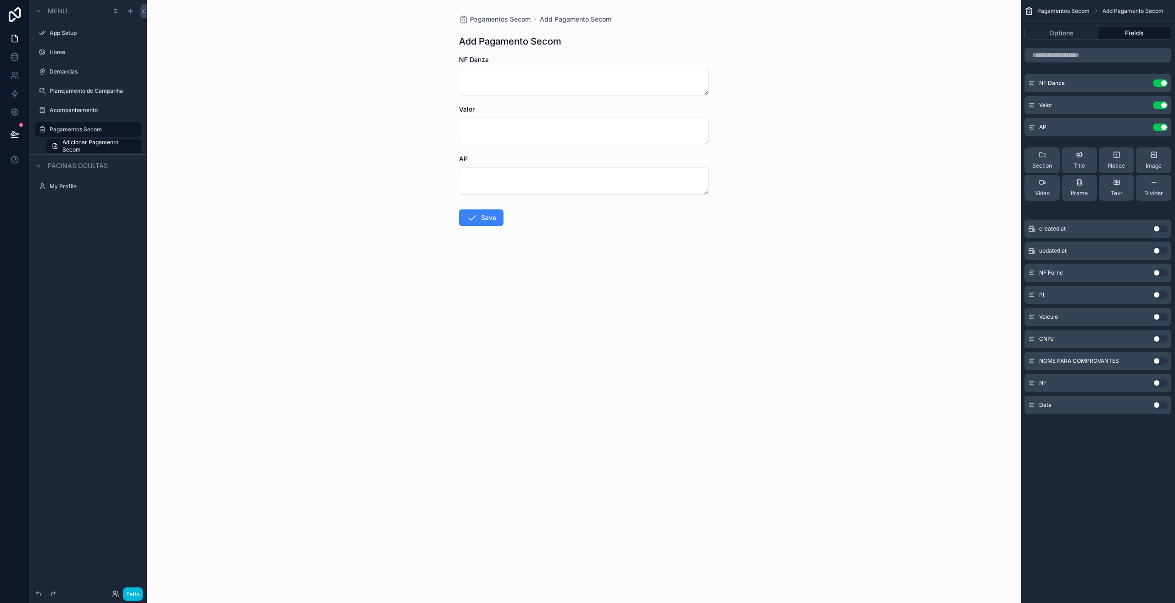
click at [0, 0] on icon "conteúdo rolável" at bounding box center [0, 0] width 0 height 0
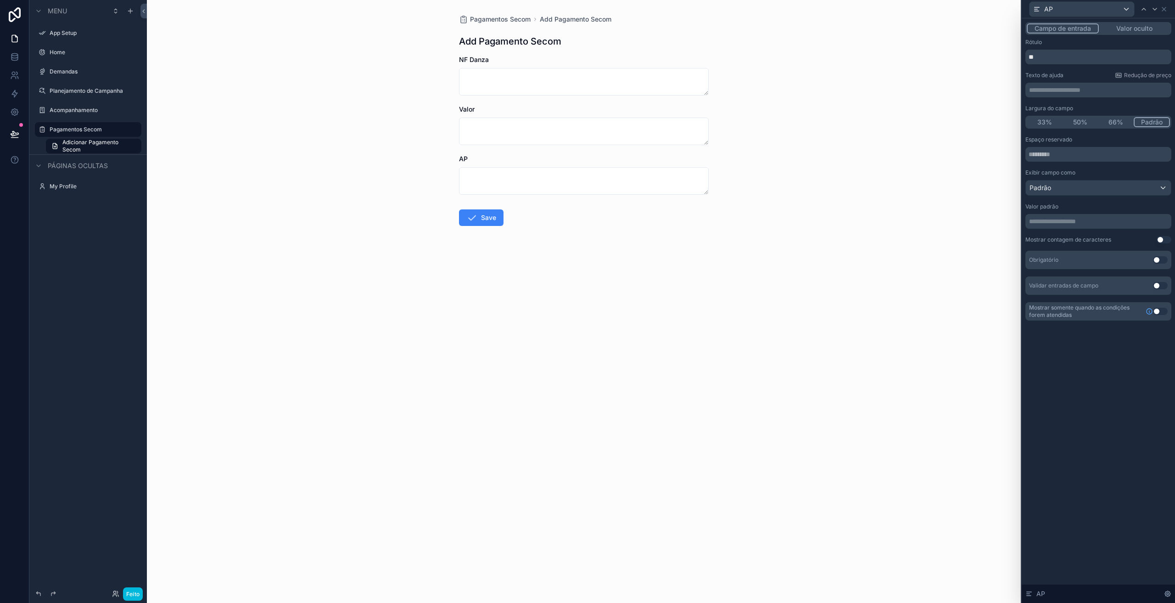
click at [526, 195] on form "NF Danza Valor AP Save" at bounding box center [584, 169] width 250 height 229
click at [1050, 91] on p "**********" at bounding box center [1099, 89] width 140 height 9
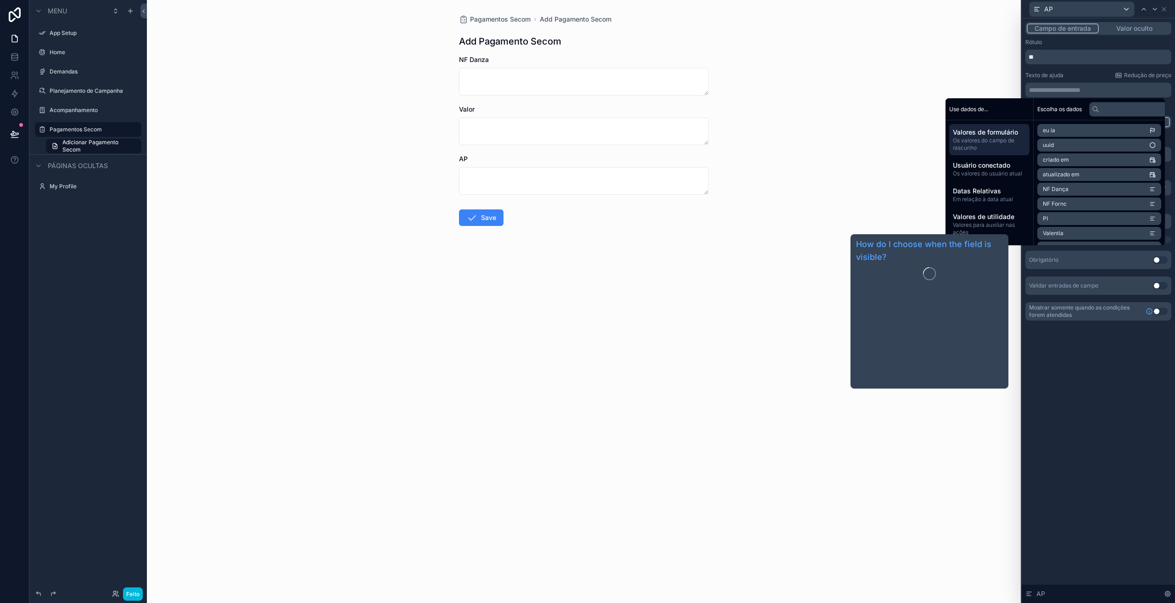
click at [1067, 406] on div "**********" at bounding box center [1098, 310] width 153 height 584
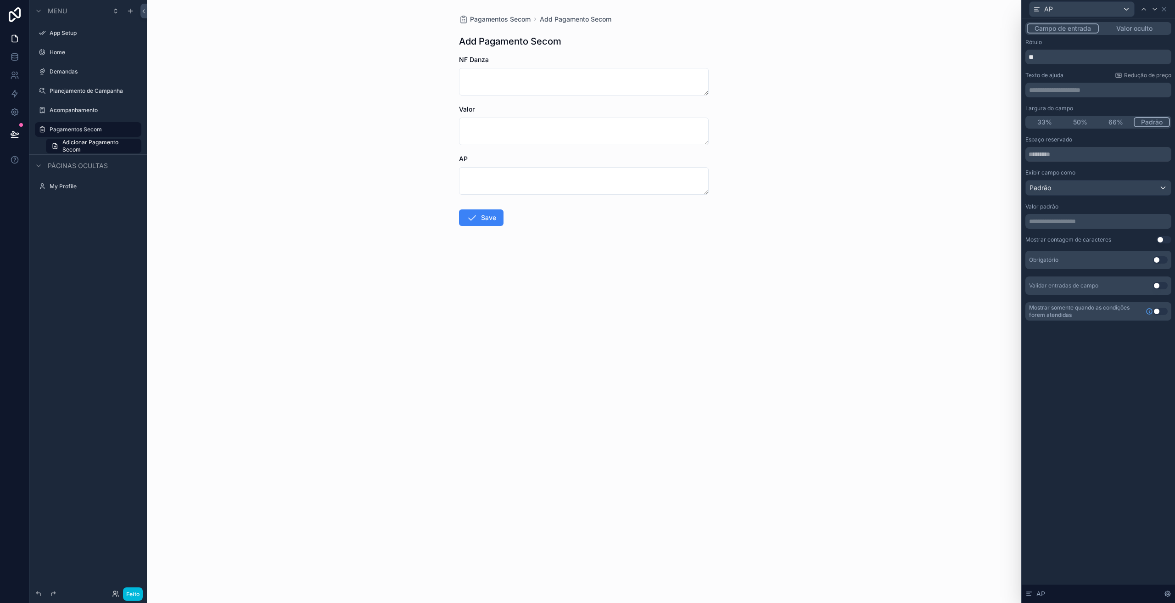
click at [1136, 22] on div "Campo de entrada Valor oculto" at bounding box center [1098, 28] width 146 height 13
click at [1135, 29] on font "Valor oculto" at bounding box center [1134, 28] width 36 height 8
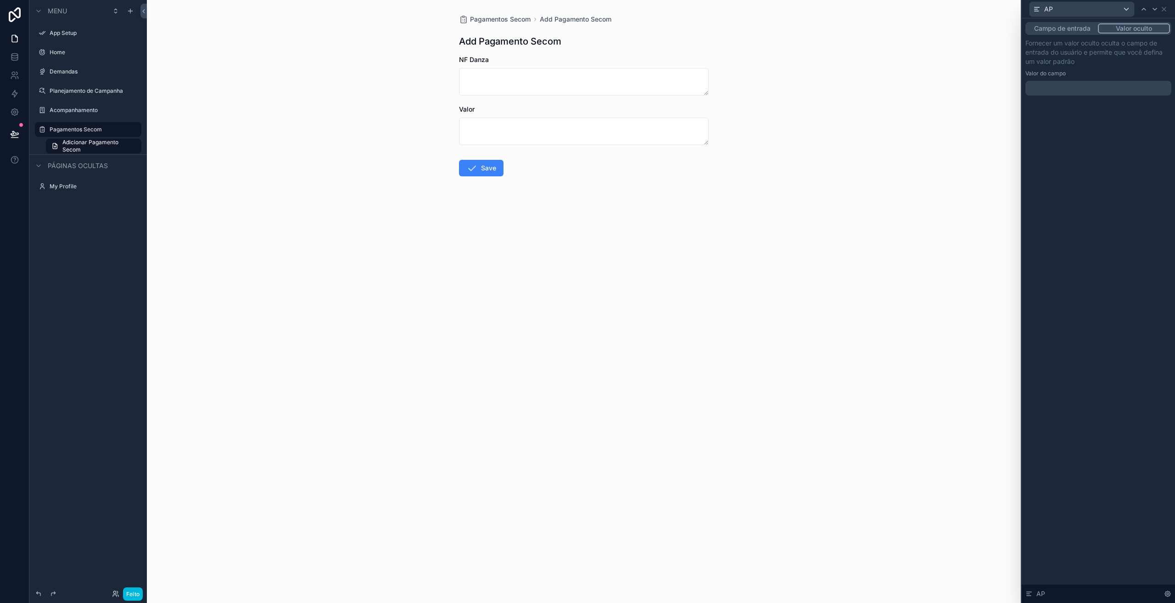
click at [1067, 87] on p "﻿" at bounding box center [1099, 88] width 140 height 9
click at [1104, 172] on div "**********" at bounding box center [1098, 310] width 153 height 584
click at [1164, 10] on icon at bounding box center [1163, 9] width 7 height 7
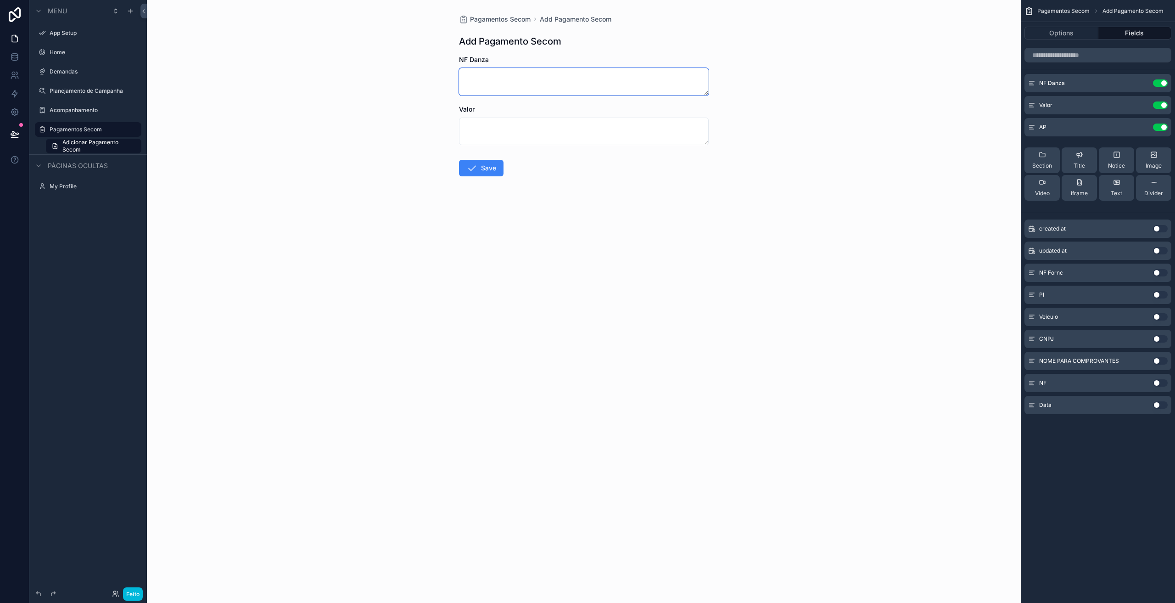
click at [488, 74] on textarea "conteúdo rolável" at bounding box center [584, 82] width 250 height 28
click at [481, 79] on textarea "*****" at bounding box center [584, 82] width 250 height 28
click at [489, 78] on textarea "*****" at bounding box center [584, 82] width 250 height 28
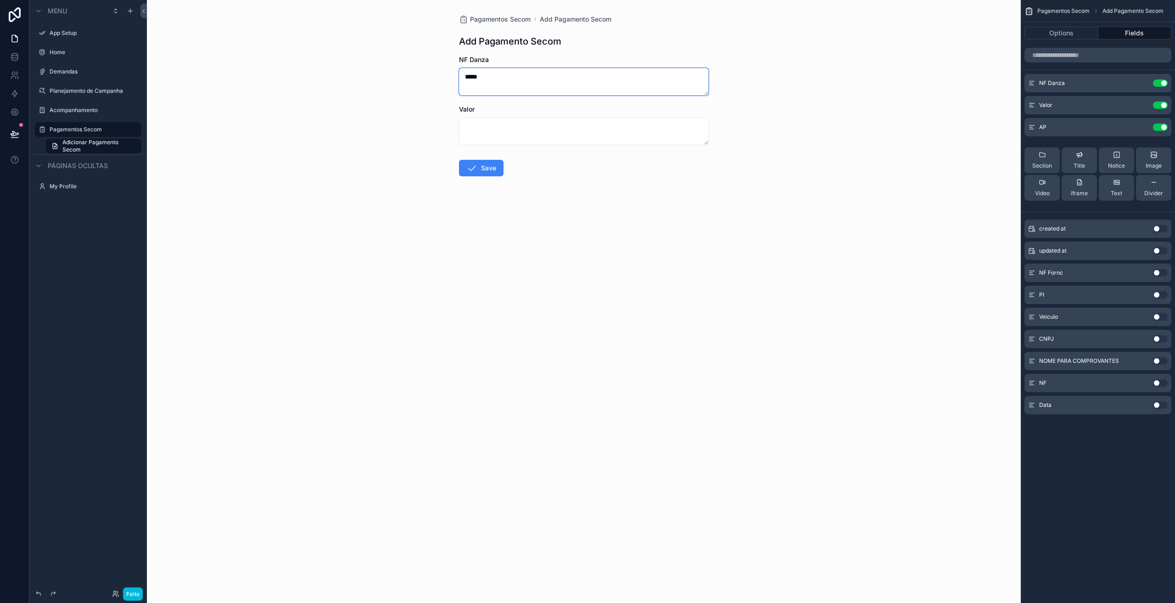
type textarea "*****"
click at [497, 129] on textarea "conteúdo rolável" at bounding box center [584, 131] width 250 height 28
type textarea "***"
click at [474, 169] on icon "conteúdo rolável" at bounding box center [471, 167] width 11 height 11
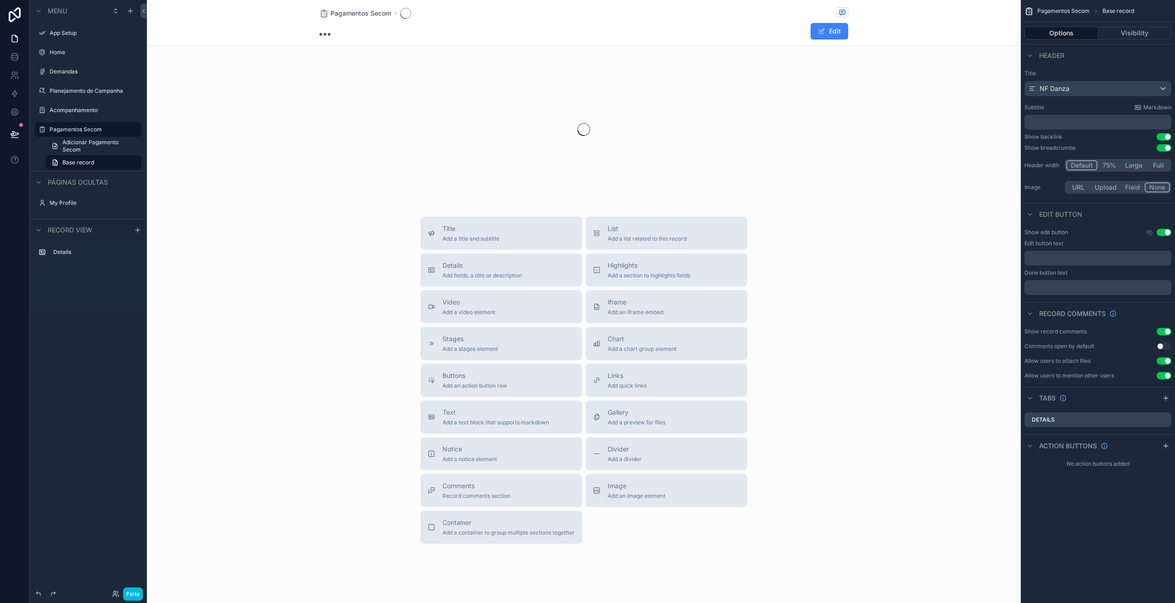
click at [131, 597] on font "Feito" at bounding box center [133, 593] width 14 height 7
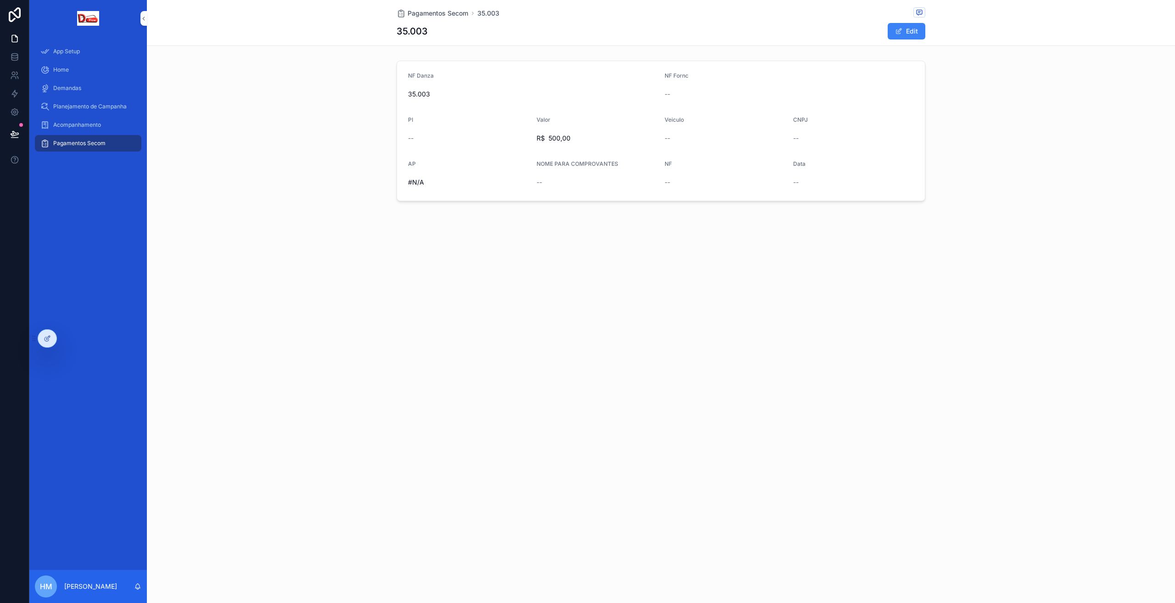
click at [85, 143] on span "Pagamentos Secom" at bounding box center [79, 143] width 52 height 7
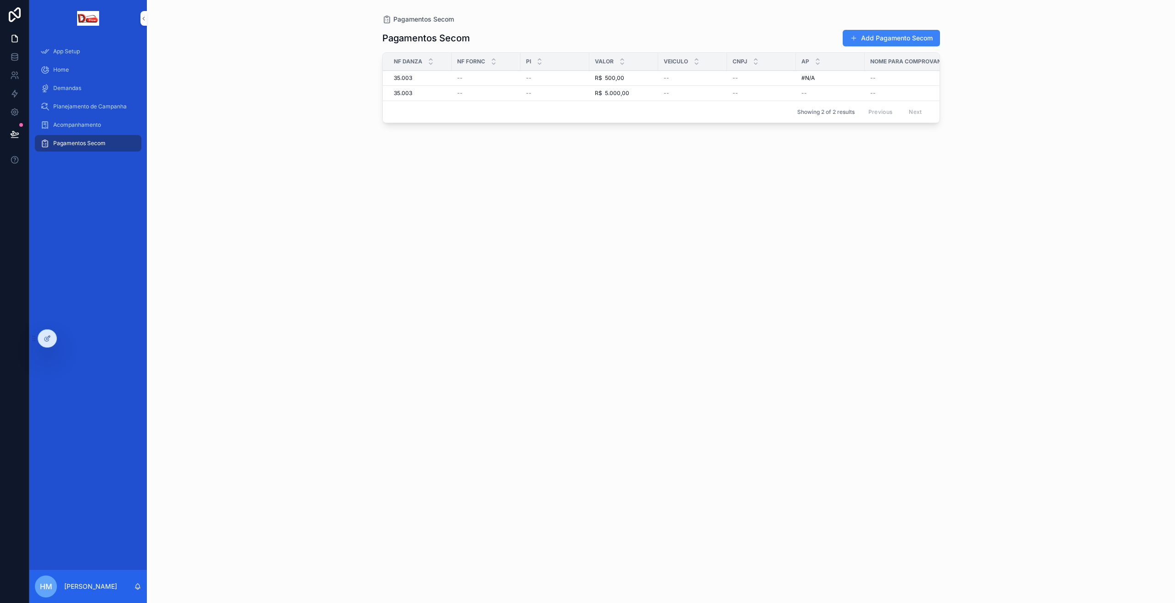
click at [865, 37] on button "Add Pagamento Secom" at bounding box center [891, 38] width 97 height 17
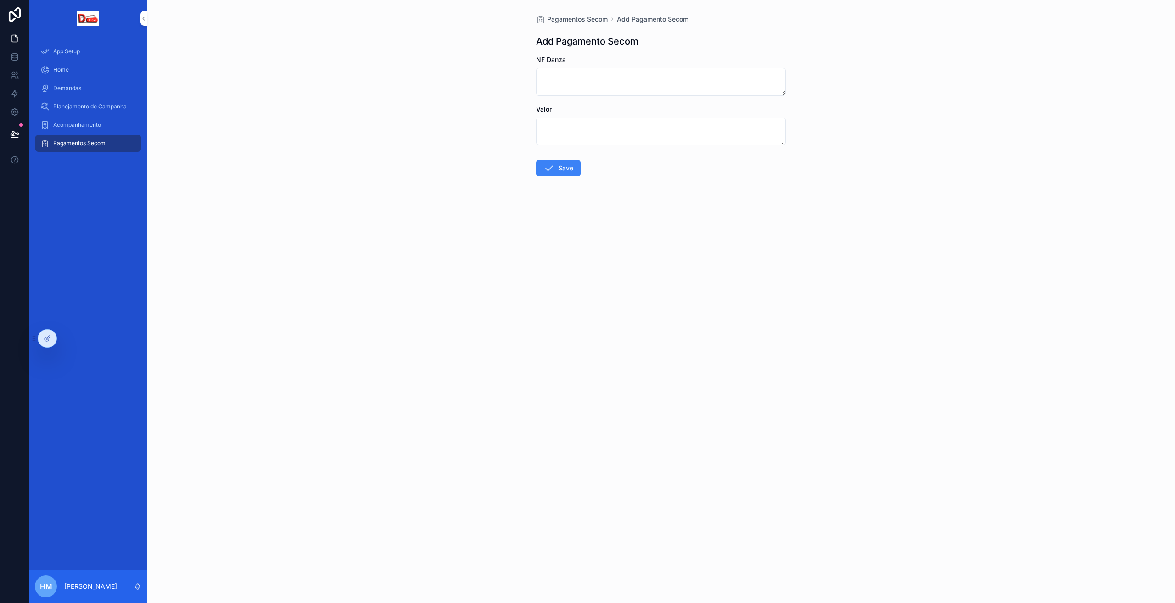
click at [51, 338] on div at bounding box center [47, 338] width 18 height 17
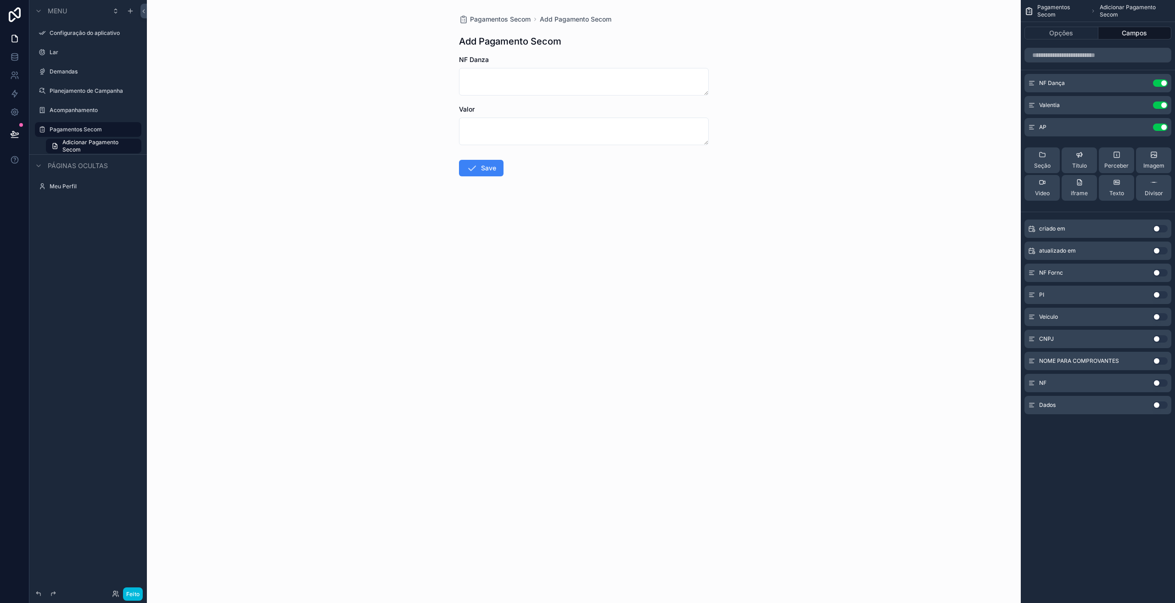
click at [1157, 294] on button "Usar configuração" at bounding box center [1160, 294] width 15 height 7
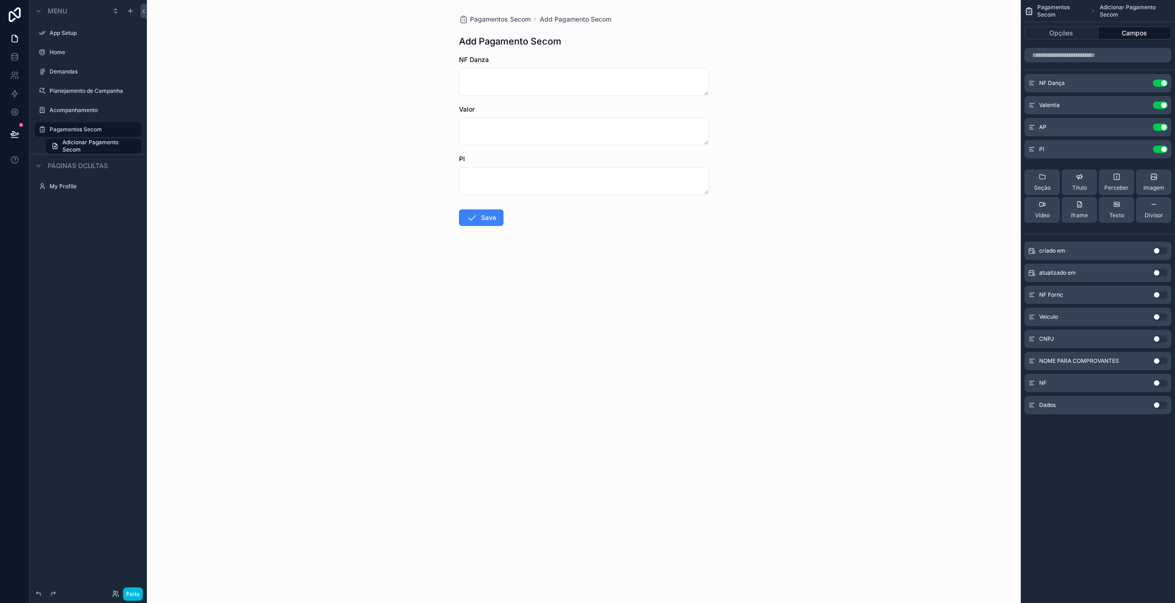
click at [0, 0] on icon "conteúdo rolável" at bounding box center [0, 0] width 0 height 0
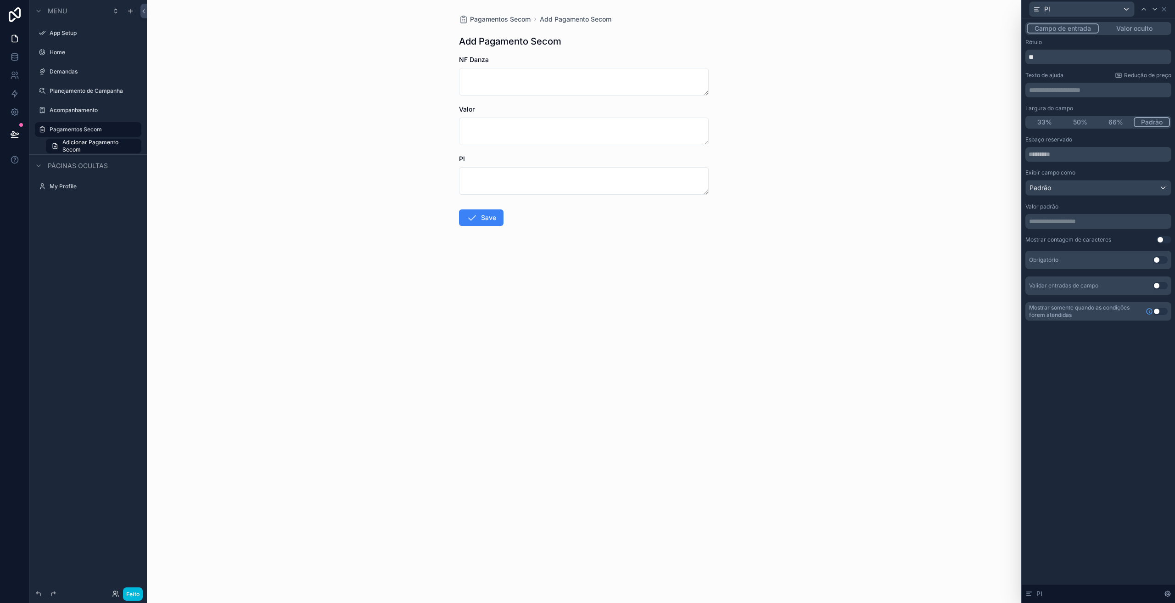
click at [1139, 31] on font "Valor oculto" at bounding box center [1134, 28] width 36 height 8
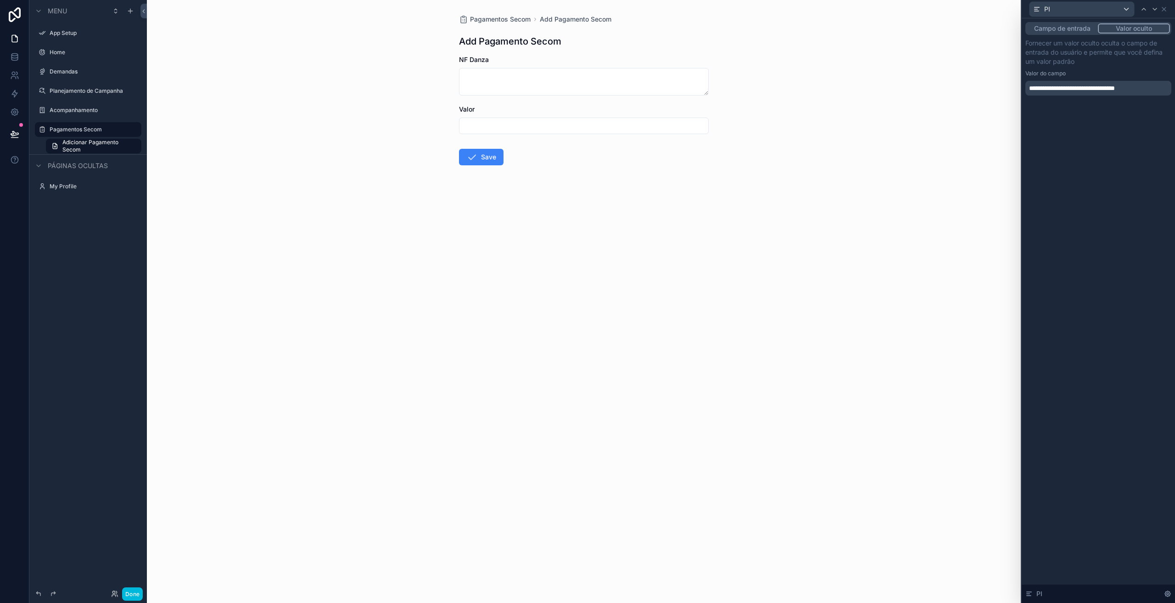
click at [1088, 265] on div "**********" at bounding box center [1098, 310] width 153 height 584
click at [1162, 11] on icon at bounding box center [1164, 9] width 4 height 4
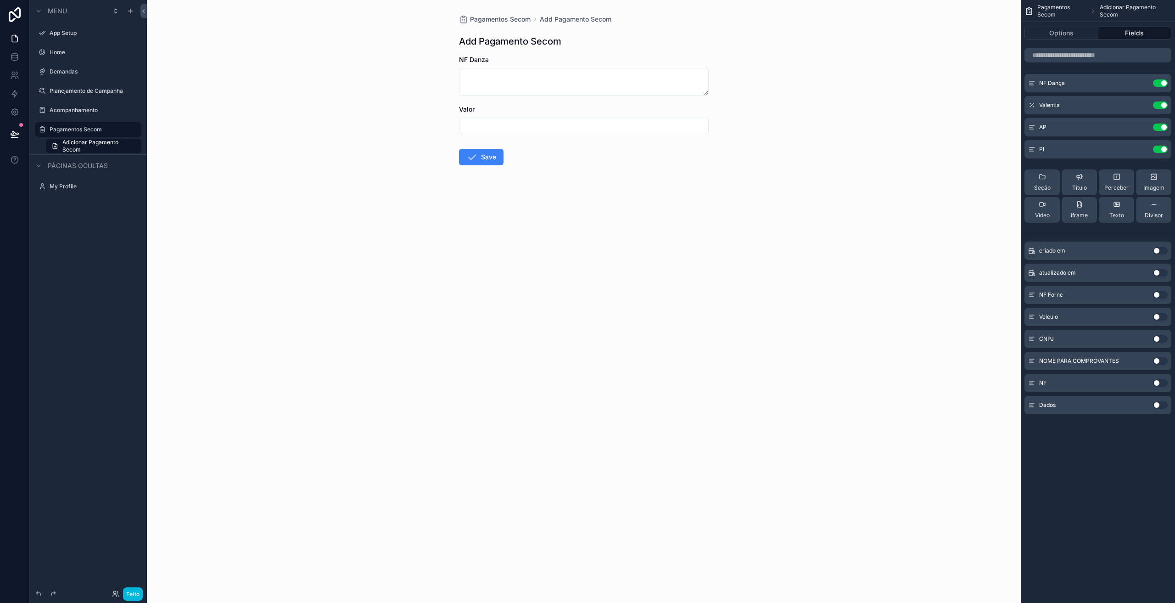
click at [1157, 317] on button "Usar configuração" at bounding box center [1160, 316] width 15 height 7
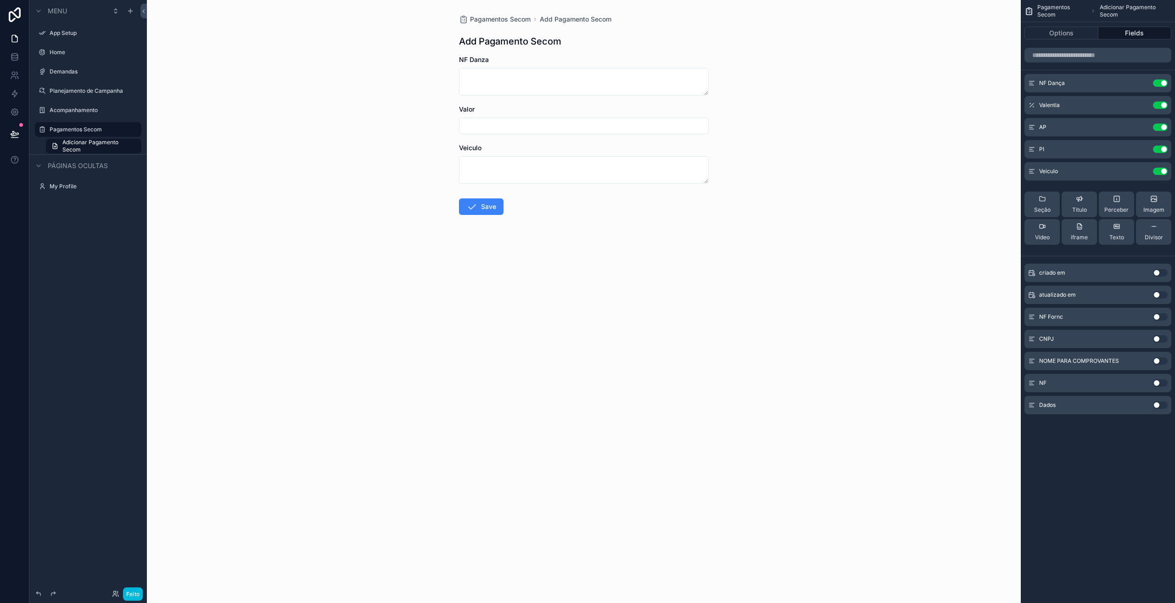
click at [0, 0] on icon "conteúdo rolável" at bounding box center [0, 0] width 0 height 0
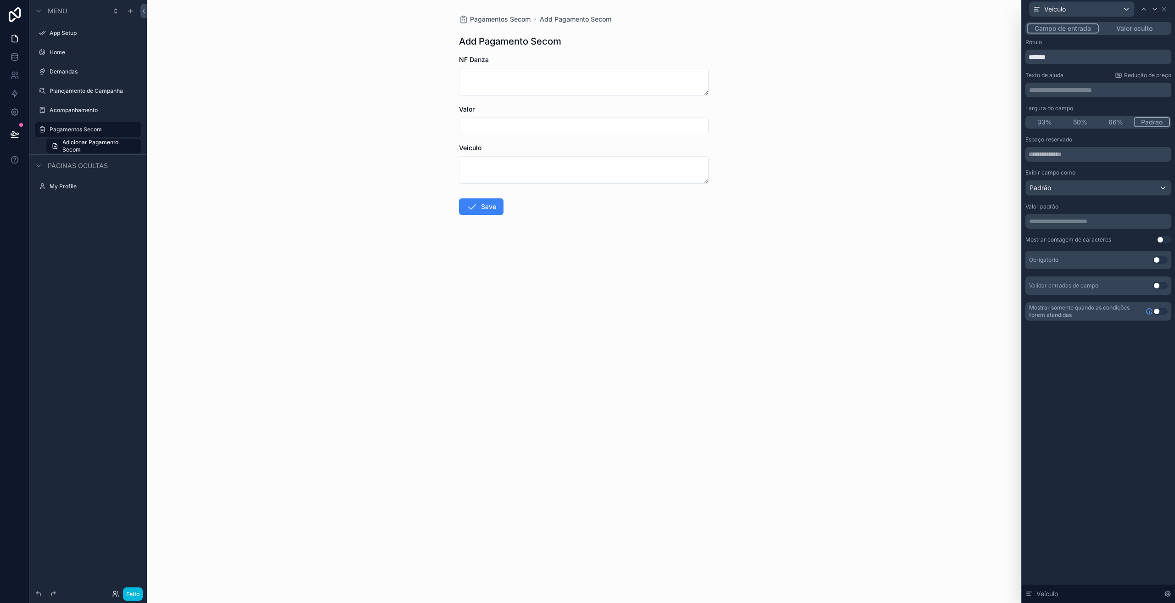
click at [1145, 31] on font "Valor oculto" at bounding box center [1134, 28] width 36 height 8
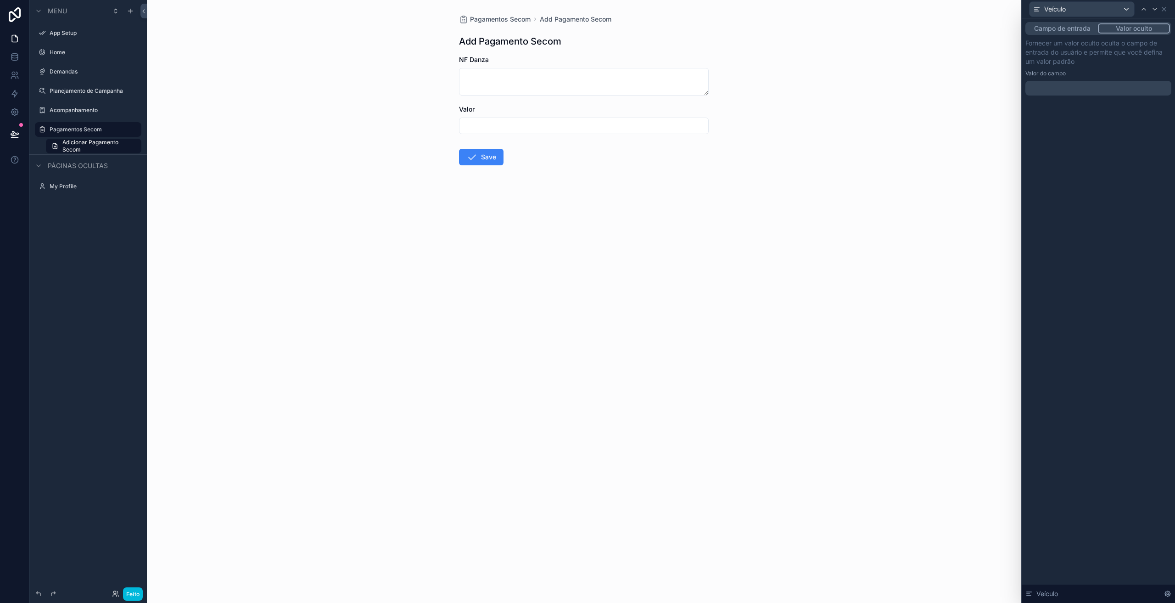
click at [1066, 87] on p "﻿" at bounding box center [1099, 88] width 140 height 9
click at [1113, 194] on div "**********" at bounding box center [1098, 310] width 153 height 584
click at [1076, 34] on div "Campo de entrada Valor oculto" at bounding box center [1098, 28] width 146 height 13
click at [1077, 29] on font "Campo de entrada" at bounding box center [1062, 28] width 56 height 8
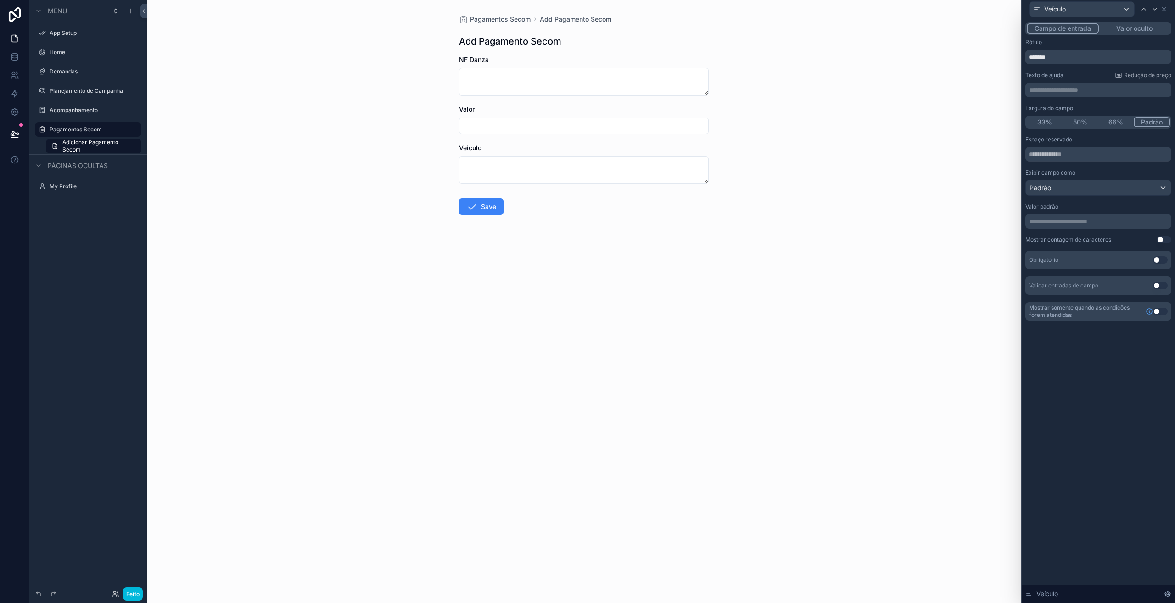
click at [1150, 29] on font "Valor oculto" at bounding box center [1134, 28] width 36 height 8
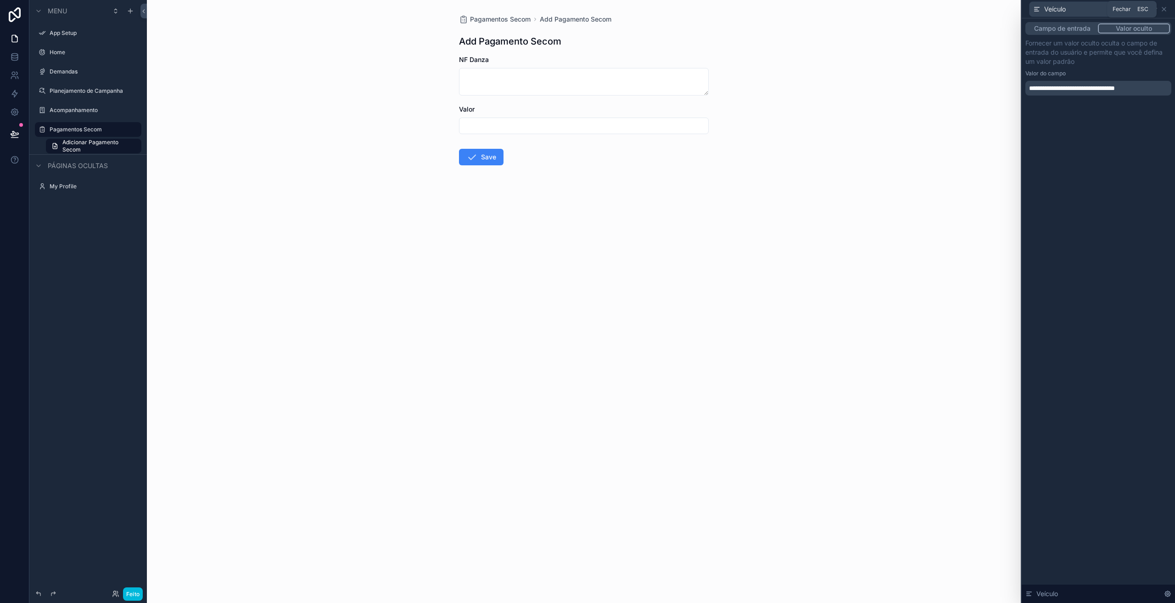
click at [1163, 12] on icon at bounding box center [1163, 9] width 7 height 7
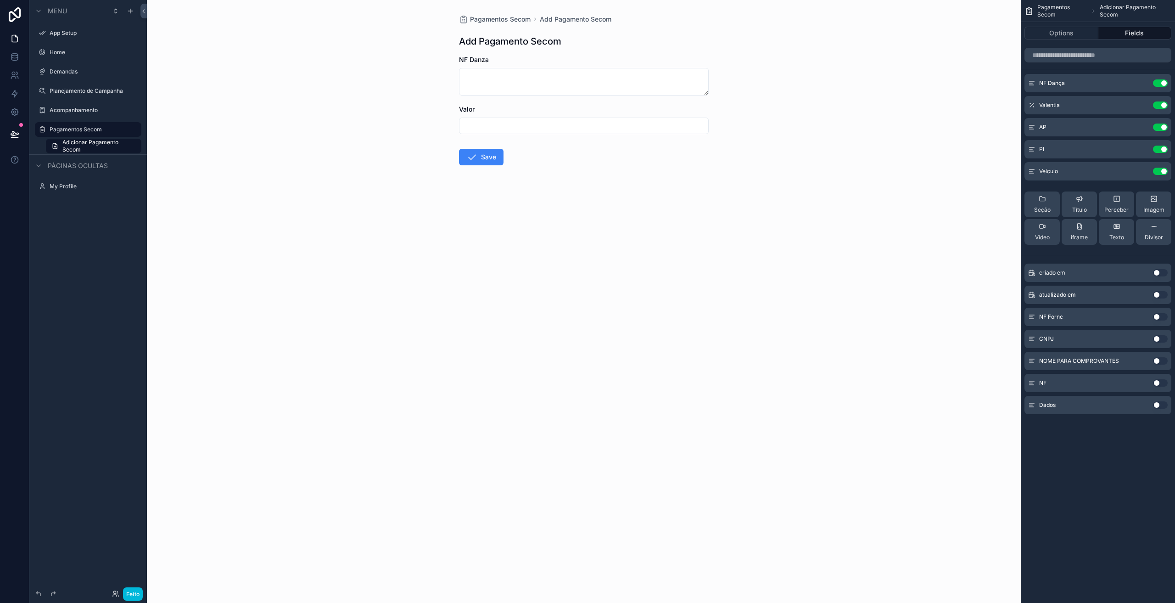
click at [1156, 337] on button "Usar configuração" at bounding box center [1160, 338] width 15 height 7
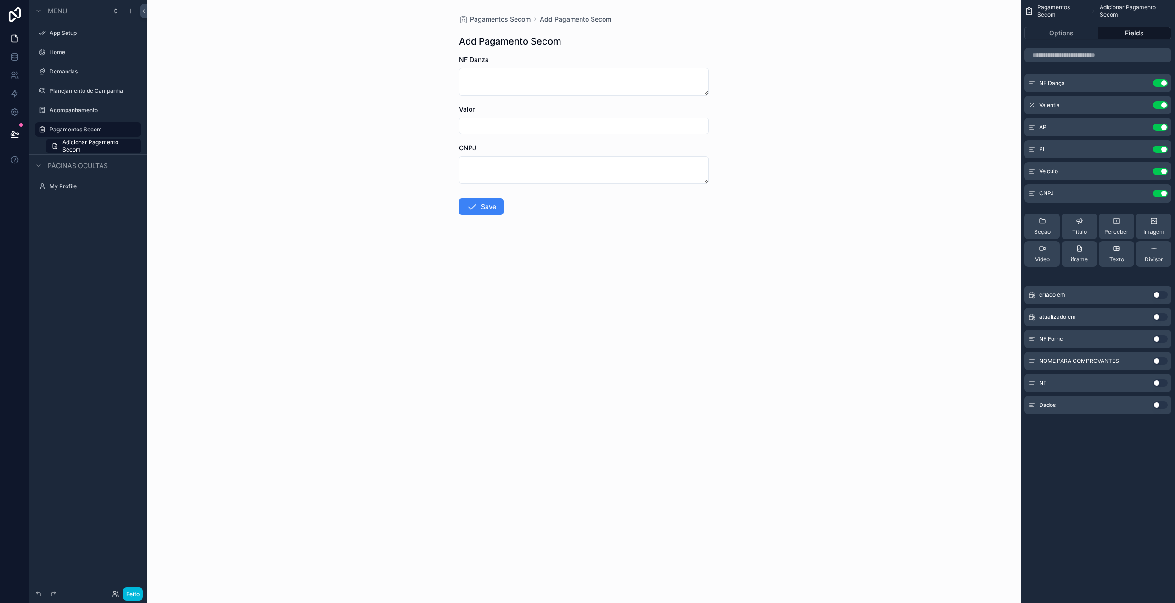
click at [0, 0] on icon "conteúdo rolável" at bounding box center [0, 0] width 0 height 0
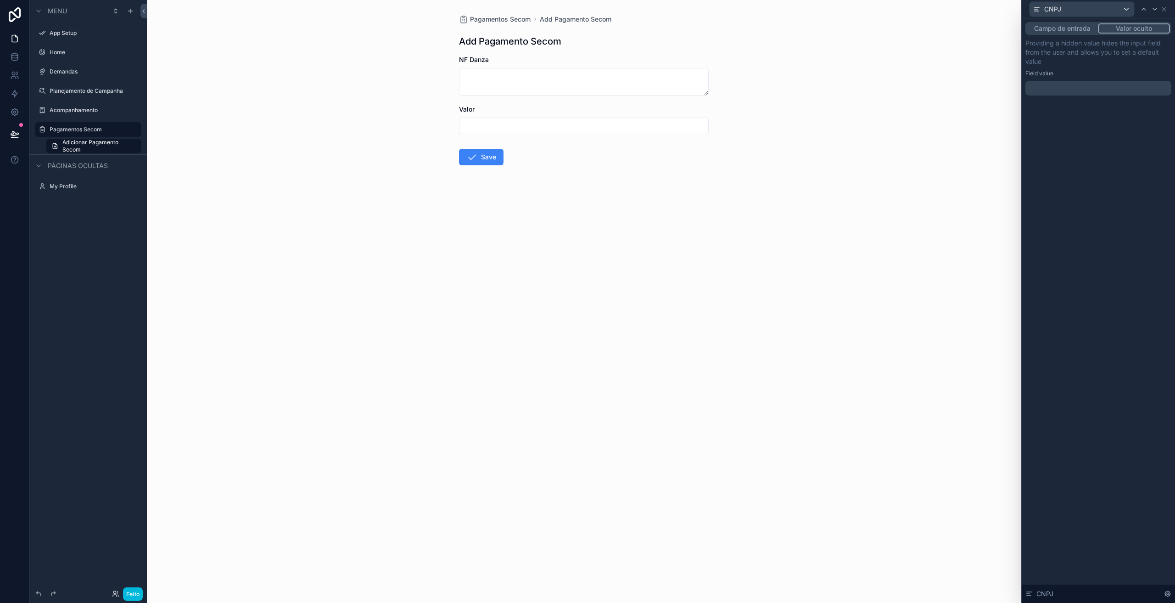
click at [1132, 24] on font "Valor oculto" at bounding box center [1134, 28] width 36 height 8
click at [1077, 85] on p "﻿" at bounding box center [1099, 88] width 140 height 9
click at [1095, 213] on div "**********" at bounding box center [1098, 310] width 153 height 584
click at [1163, 9] on icon at bounding box center [1163, 9] width 7 height 7
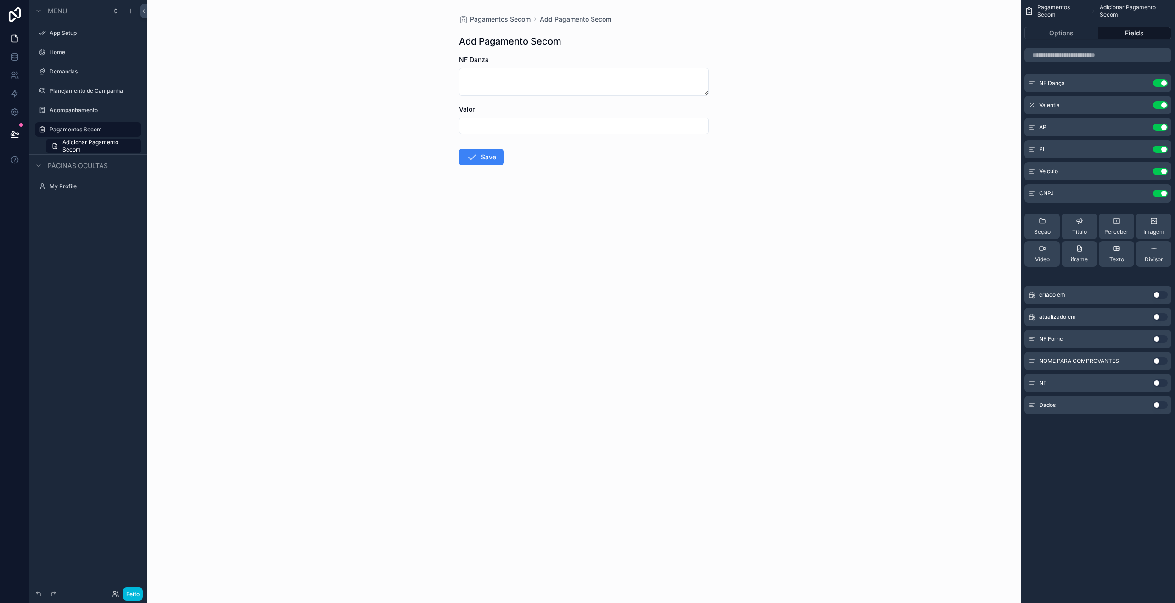
click at [1158, 338] on button "Usar configuração" at bounding box center [1160, 338] width 15 height 7
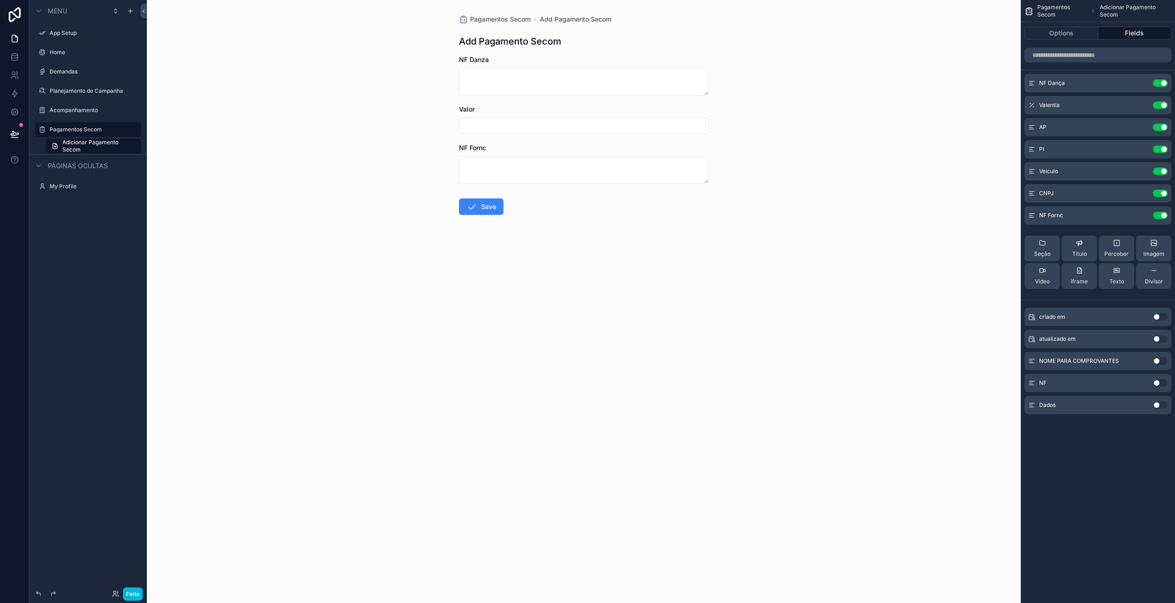
click at [0, 0] on icon "conteúdo rolável" at bounding box center [0, 0] width 0 height 0
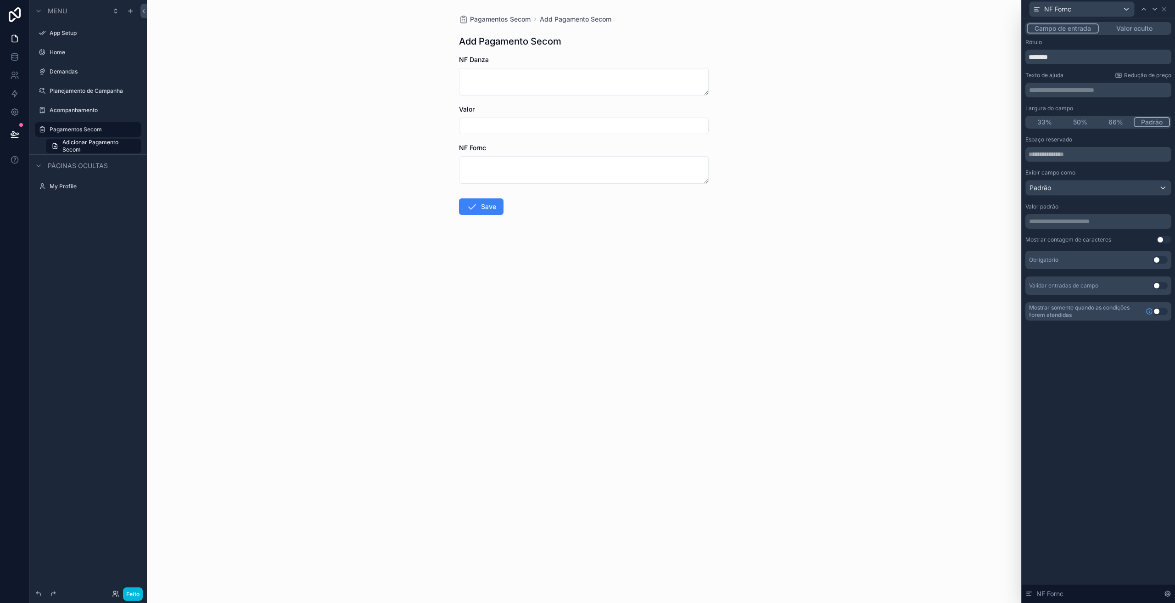
click at [1139, 28] on font "Valor oculto" at bounding box center [1134, 28] width 36 height 8
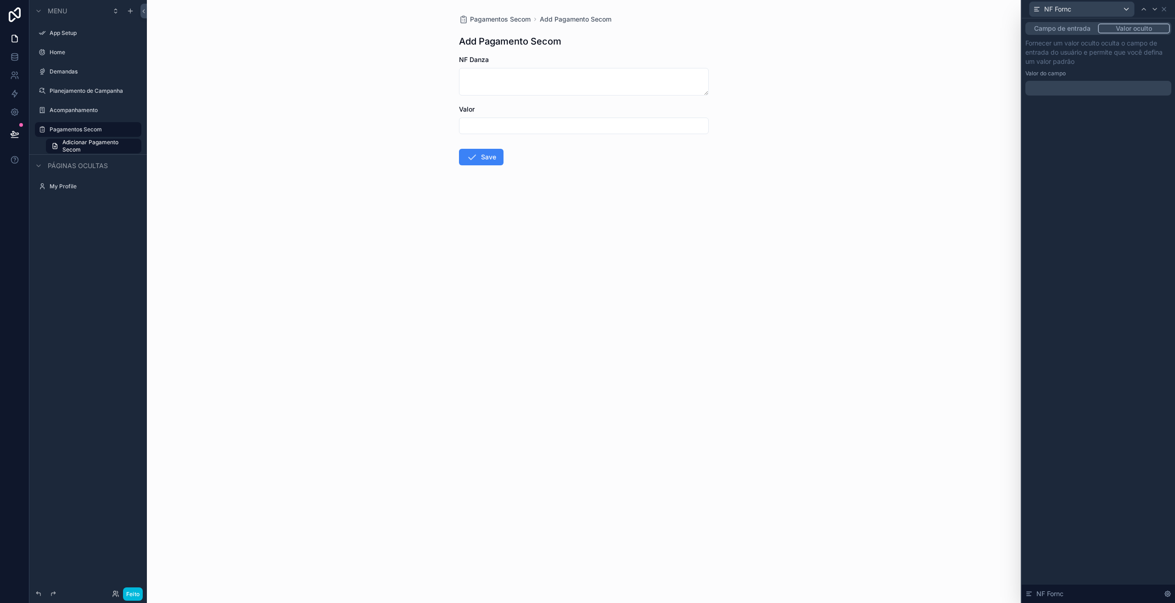
click at [1063, 89] on p "﻿" at bounding box center [1099, 88] width 140 height 9
click at [1102, 157] on div "**********" at bounding box center [1098, 310] width 153 height 584
click at [1164, 10] on icon at bounding box center [1163, 9] width 7 height 7
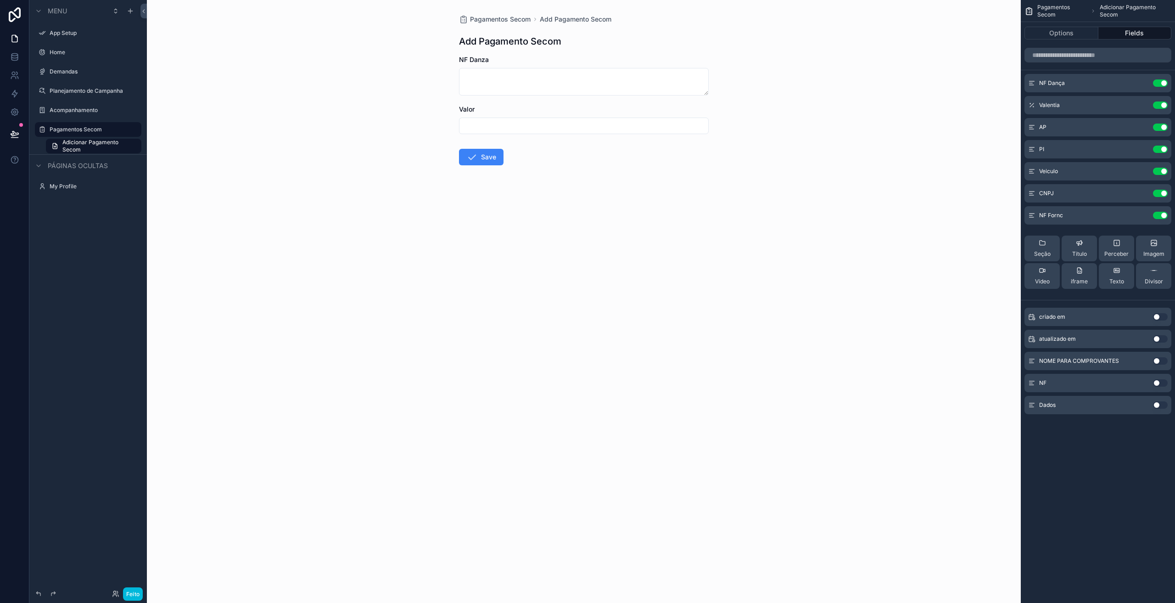
click at [571, 206] on form "NF Danza Valor Save" at bounding box center [584, 139] width 250 height 169
click at [133, 592] on font "Feito" at bounding box center [133, 593] width 14 height 7
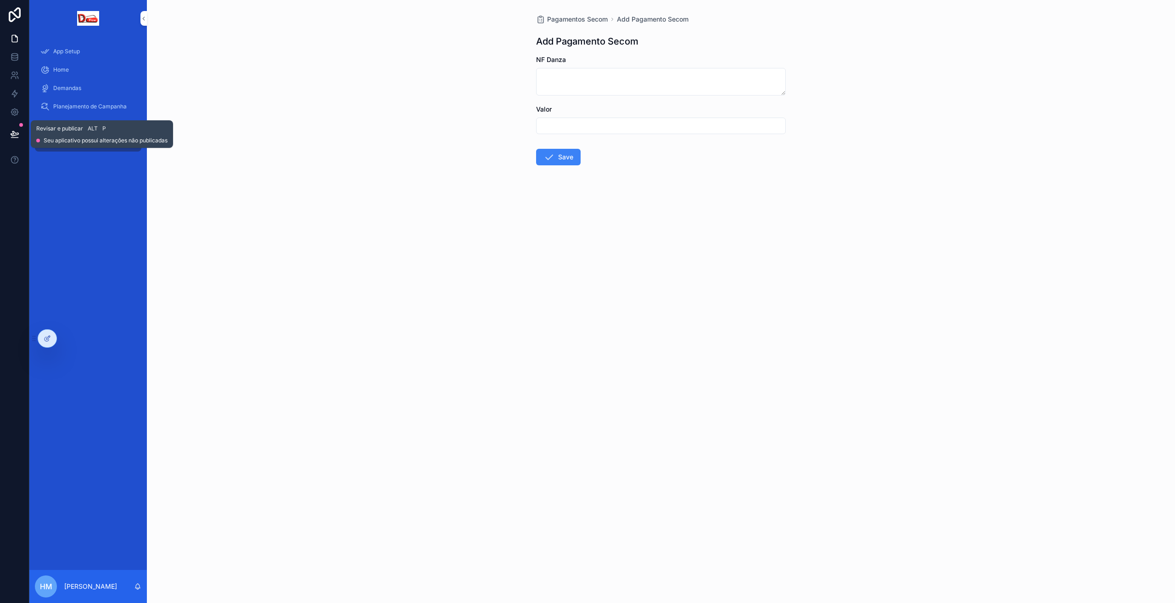
click at [8, 136] on button at bounding box center [15, 134] width 20 height 26
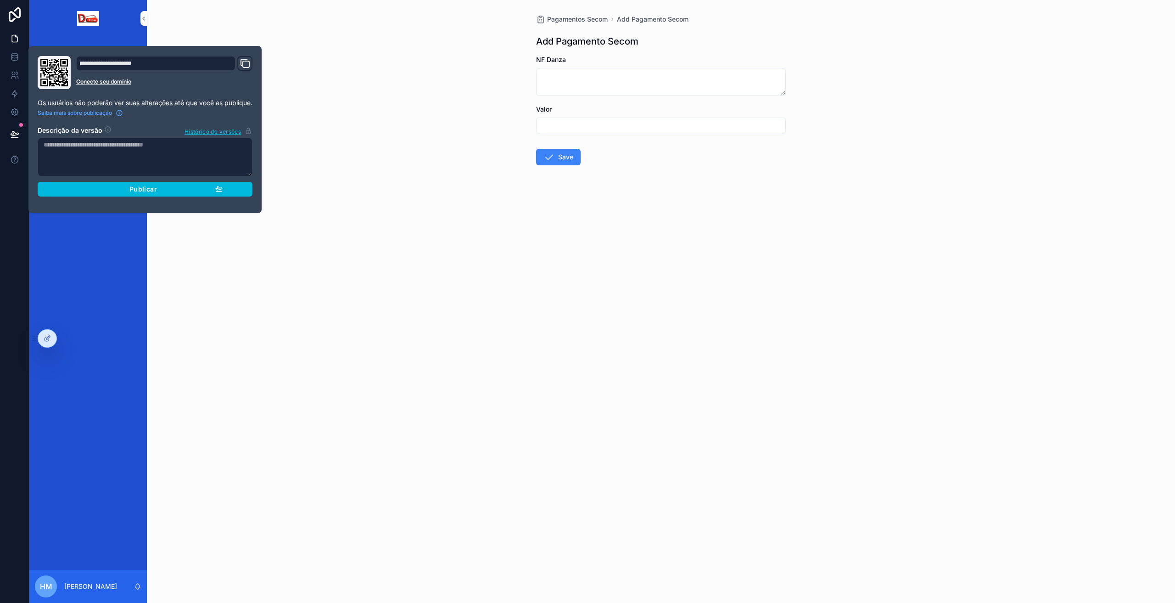
click at [144, 190] on font "Publicar" at bounding box center [143, 189] width 28 height 8
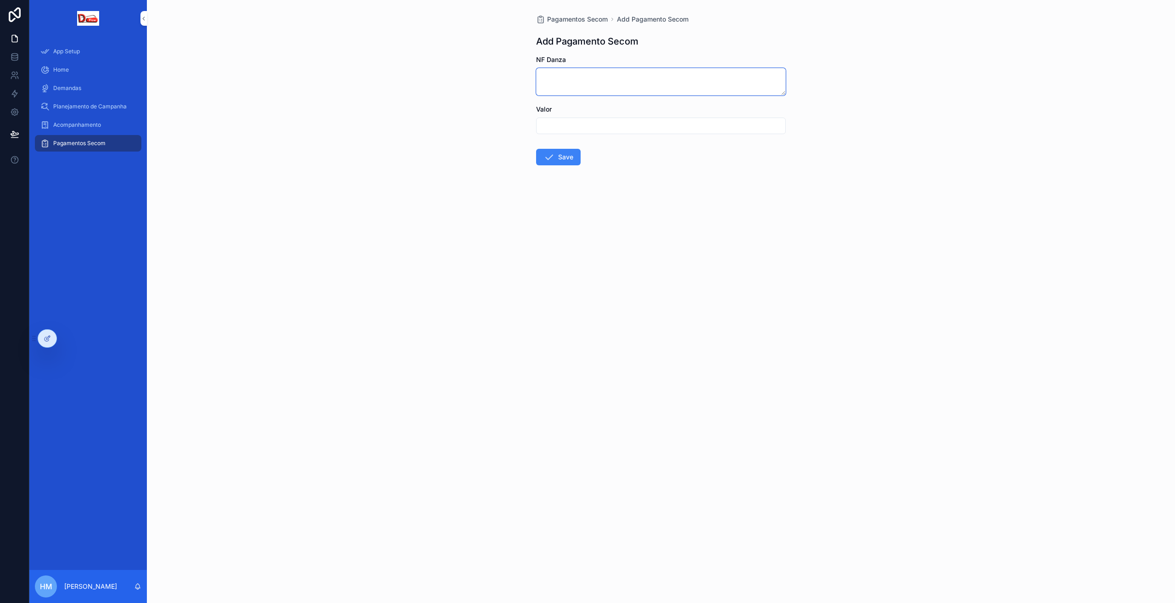
click at [548, 78] on textarea "conteúdo rolável" at bounding box center [661, 82] width 250 height 28
type textarea "*****"
click at [550, 125] on input "conteúdo rolável" at bounding box center [661, 125] width 249 height 13
type input "*****"
click at [566, 160] on button "Save" at bounding box center [558, 157] width 45 height 17
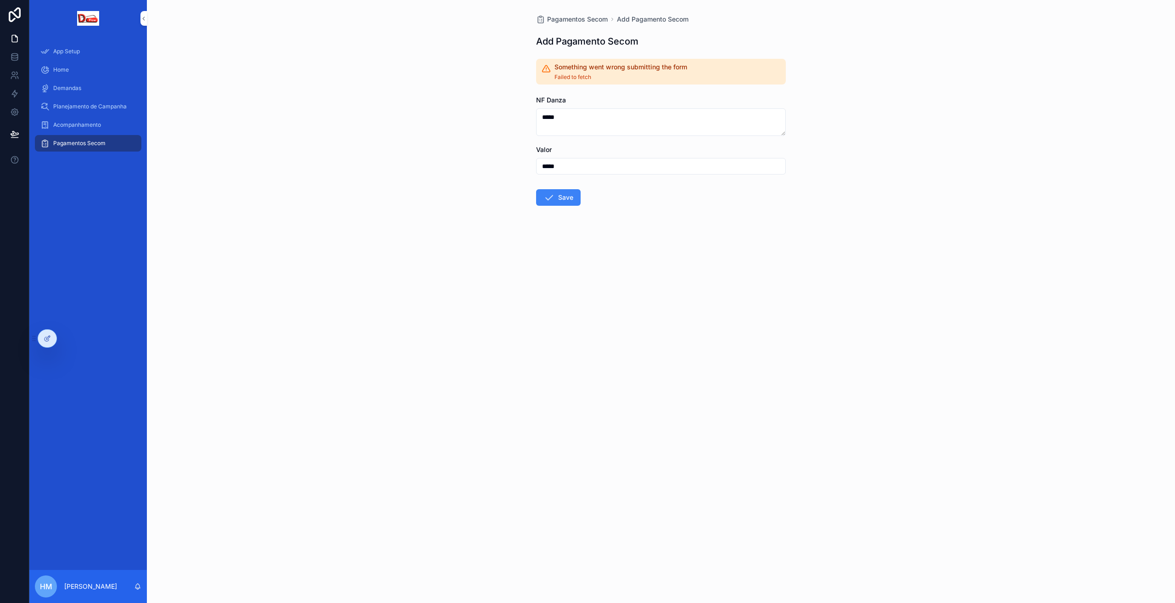
click at [557, 201] on button "Save" at bounding box center [558, 197] width 45 height 17
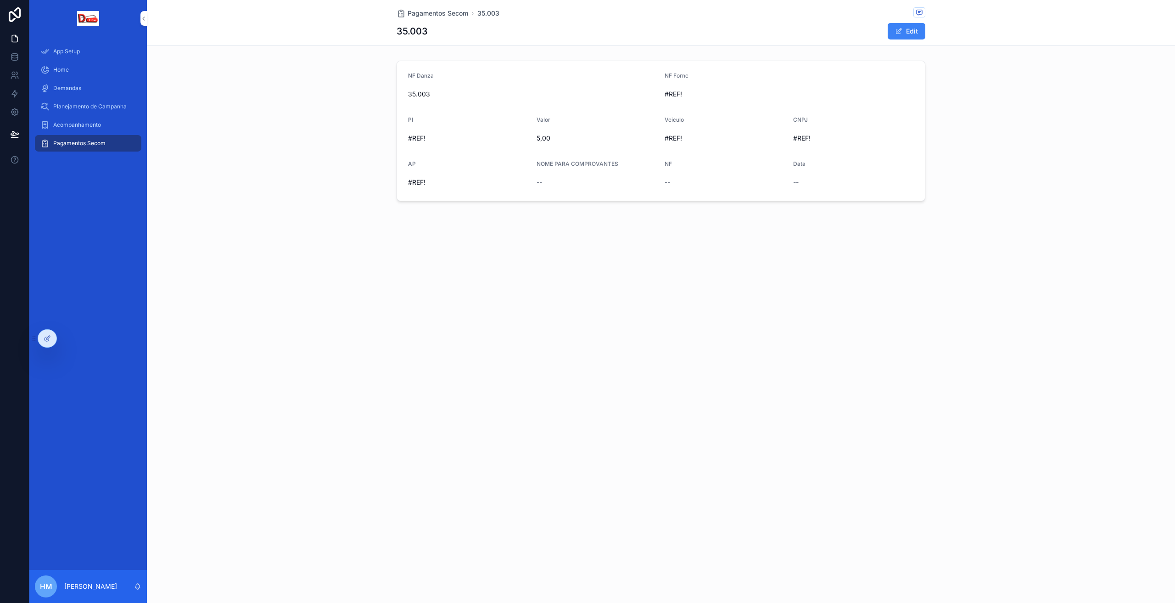
click at [91, 144] on span "Pagamentos Secom" at bounding box center [79, 143] width 52 height 7
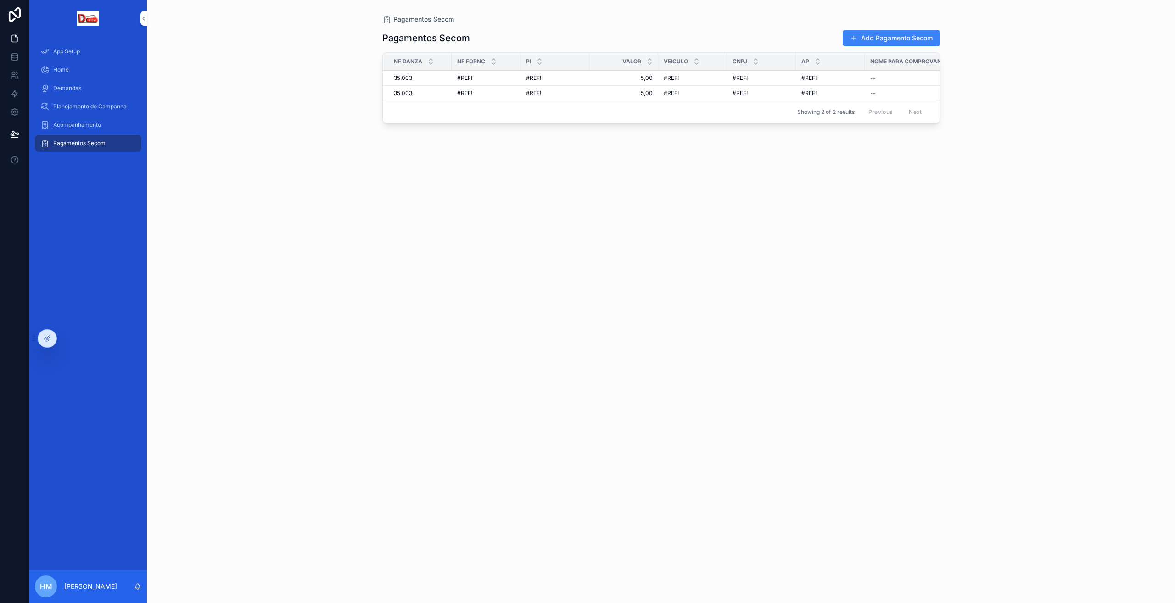
click at [50, 341] on icon at bounding box center [47, 338] width 7 height 7
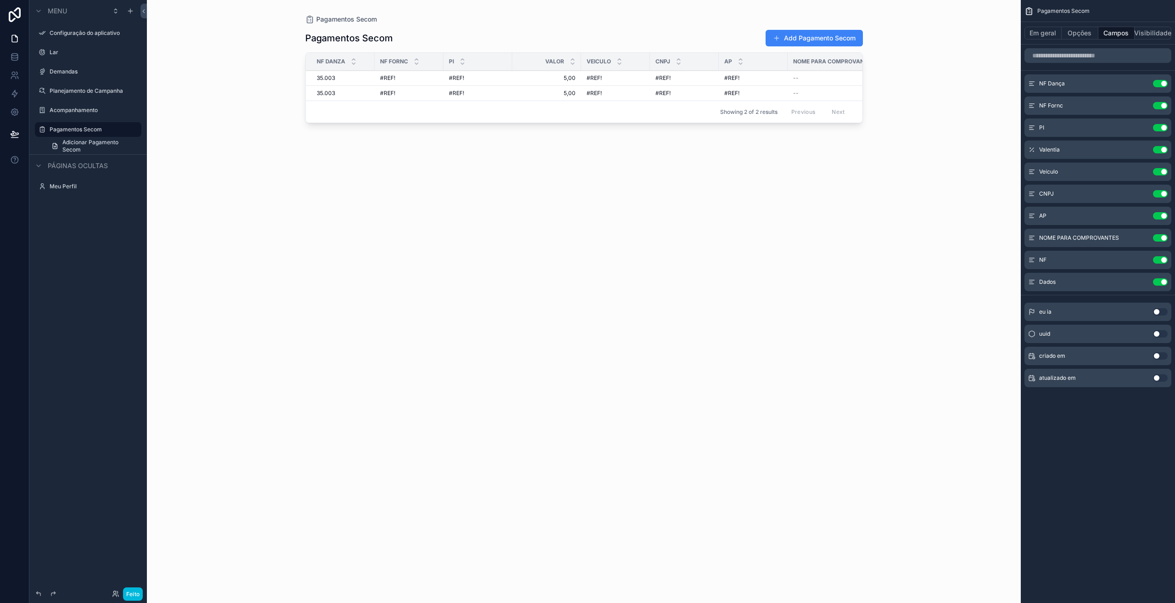
click at [0, 0] on icon "conteúdo rolável" at bounding box center [0, 0] width 0 height 0
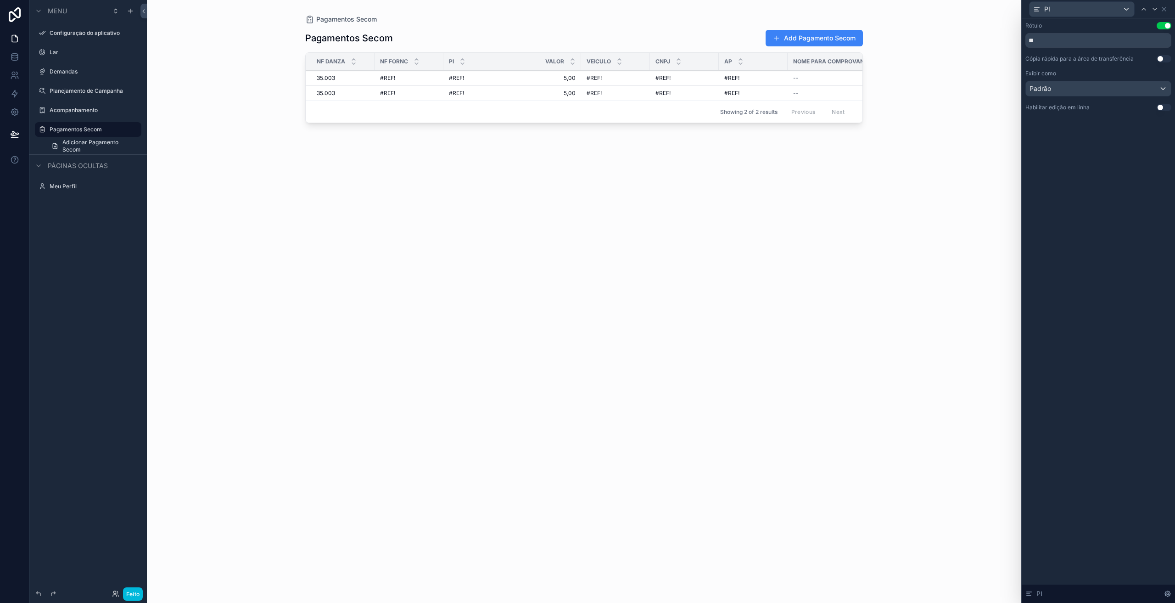
click at [1075, 224] on div "Rótulo Usar configuração ** Cópia rápida para a área de transferência Usar conf…" at bounding box center [1098, 310] width 153 height 584
click at [780, 30] on div "conteúdo rolável" at bounding box center [584, 296] width 587 height 592
click at [781, 37] on button "Add Pagamento Secom" at bounding box center [814, 38] width 97 height 17
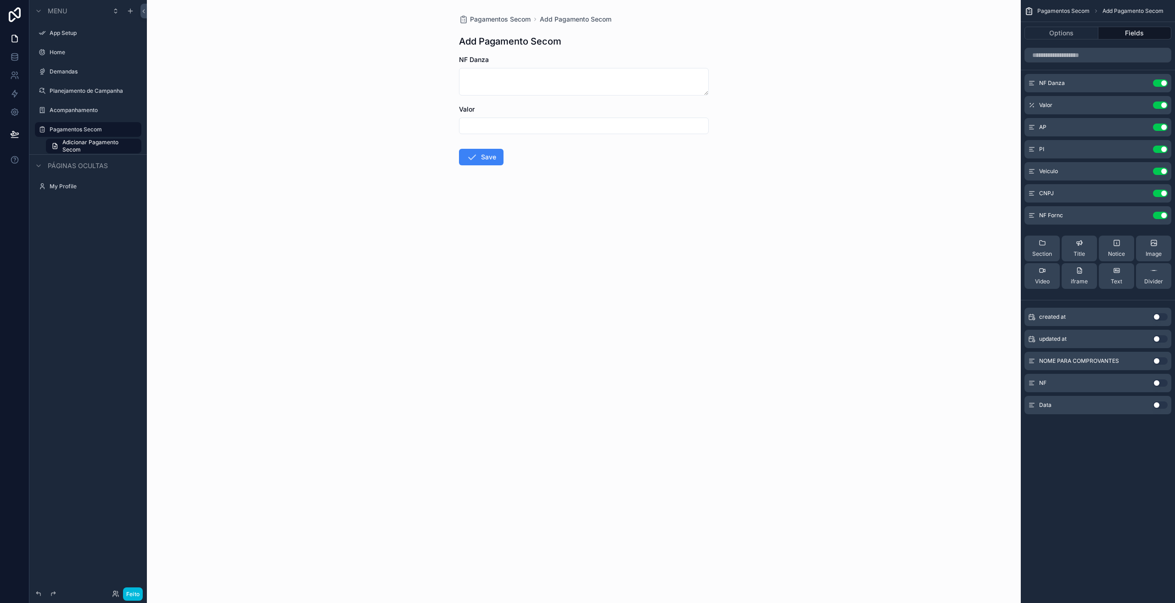
click at [0, 0] on icon "conteúdo rolável" at bounding box center [0, 0] width 0 height 0
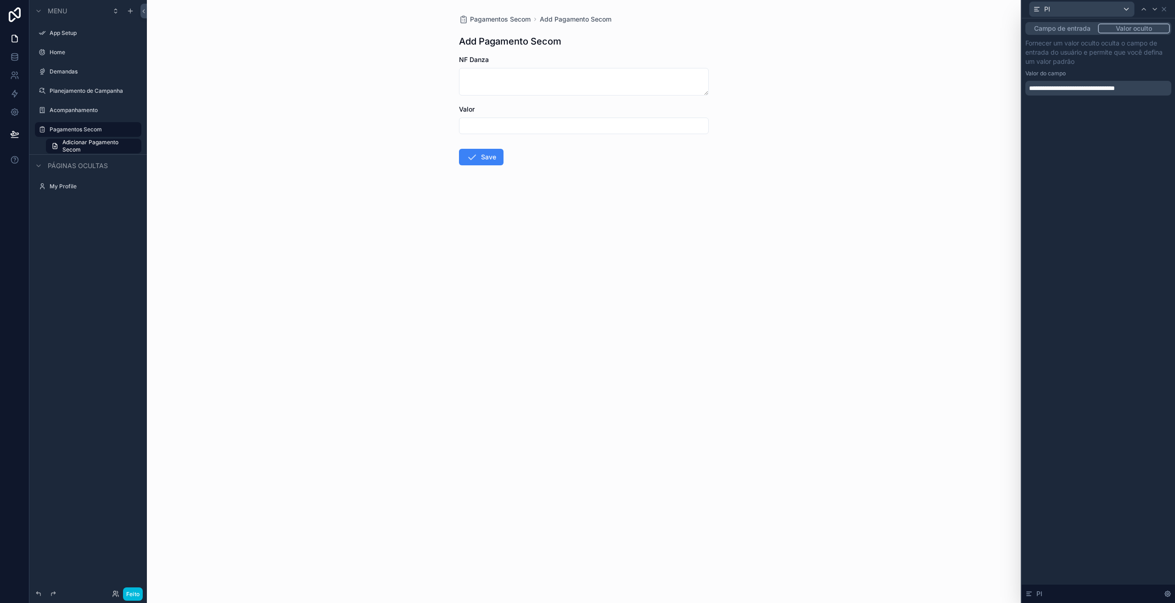
click at [1154, 87] on p "**********" at bounding box center [1099, 88] width 140 height 9
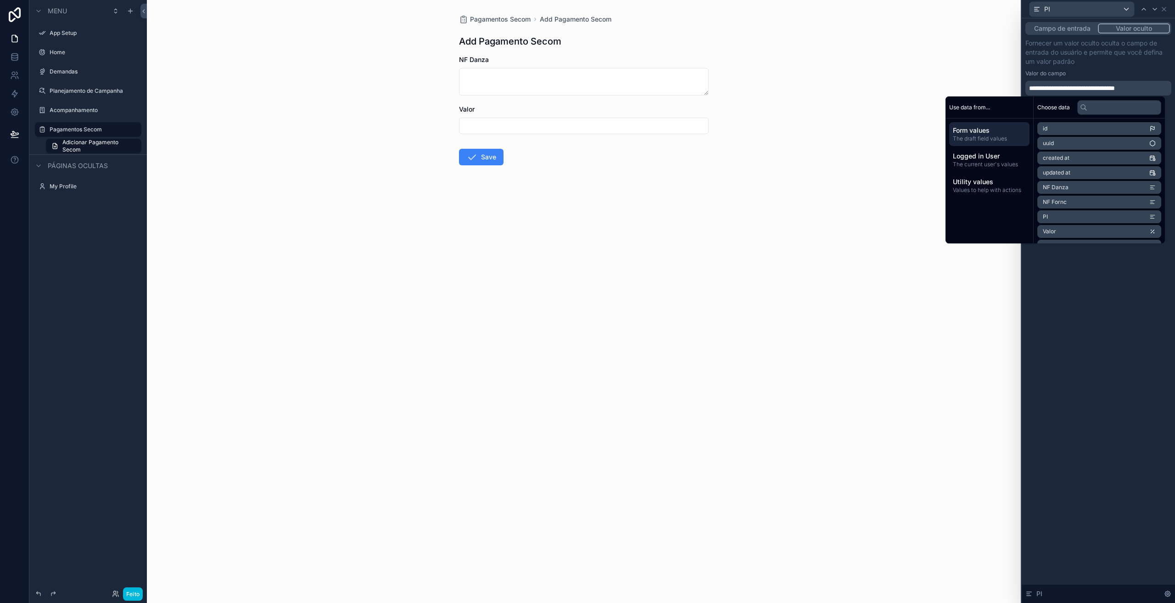
click at [1154, 88] on p "**********" at bounding box center [1099, 88] width 140 height 9
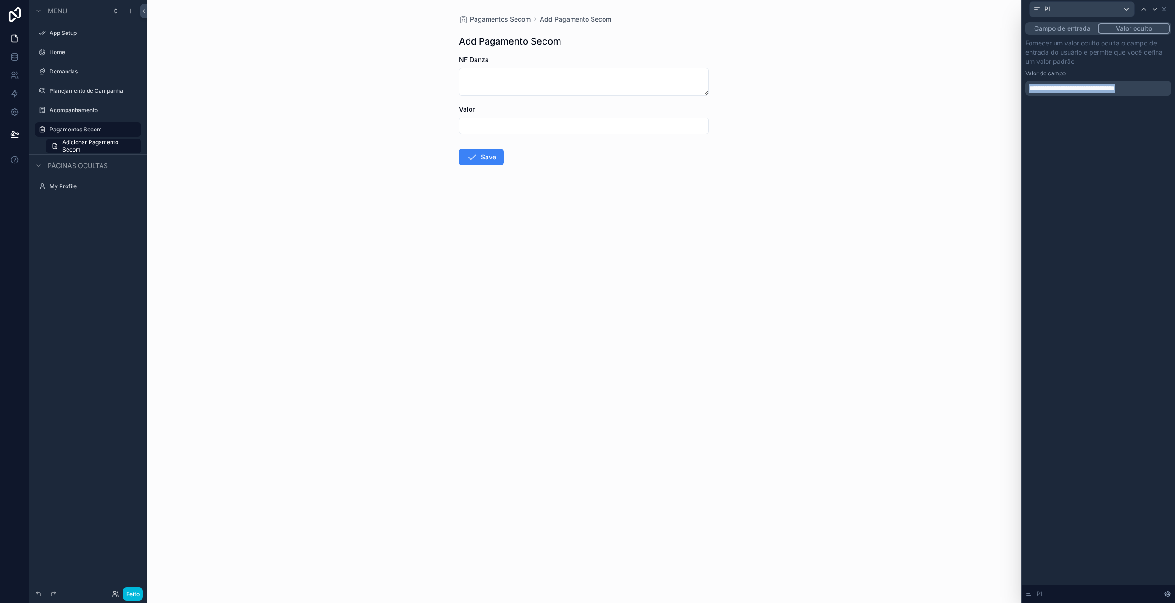
click at [1154, 88] on p "**********" at bounding box center [1099, 88] width 140 height 9
click at [1101, 185] on div "**********" at bounding box center [1098, 310] width 153 height 584
click at [1163, 11] on icon at bounding box center [1163, 9] width 7 height 7
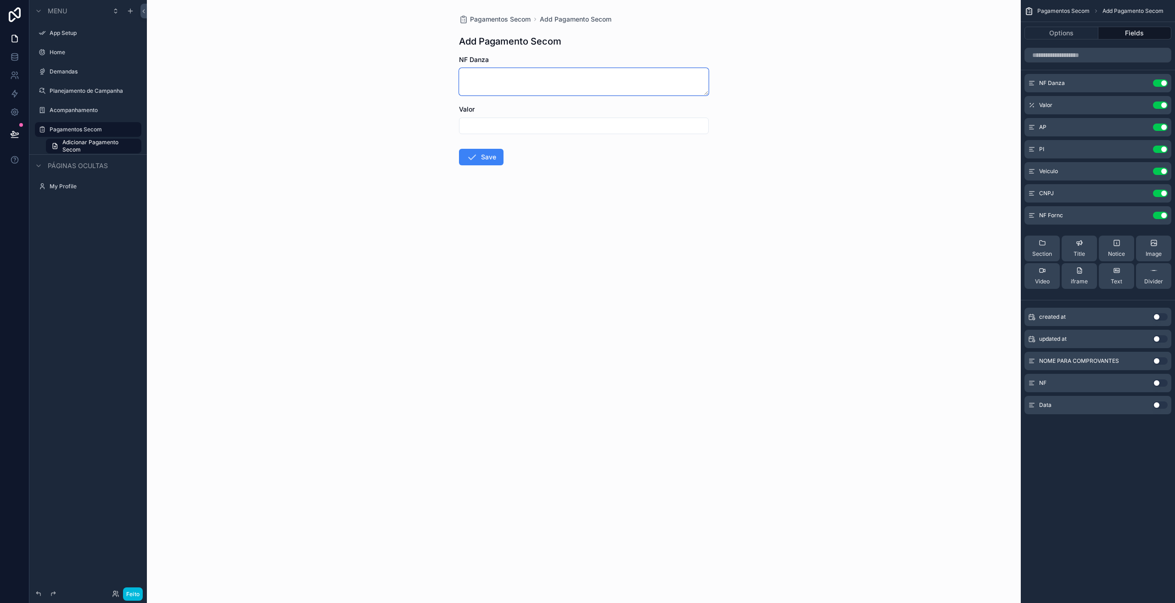
click at [463, 85] on textarea "conteúdo rolável" at bounding box center [584, 82] width 250 height 28
type textarea "*****"
click at [484, 120] on input "conteúdo rolável" at bounding box center [583, 125] width 249 height 13
type input "*****"
click at [480, 157] on button "Save" at bounding box center [481, 157] width 45 height 17
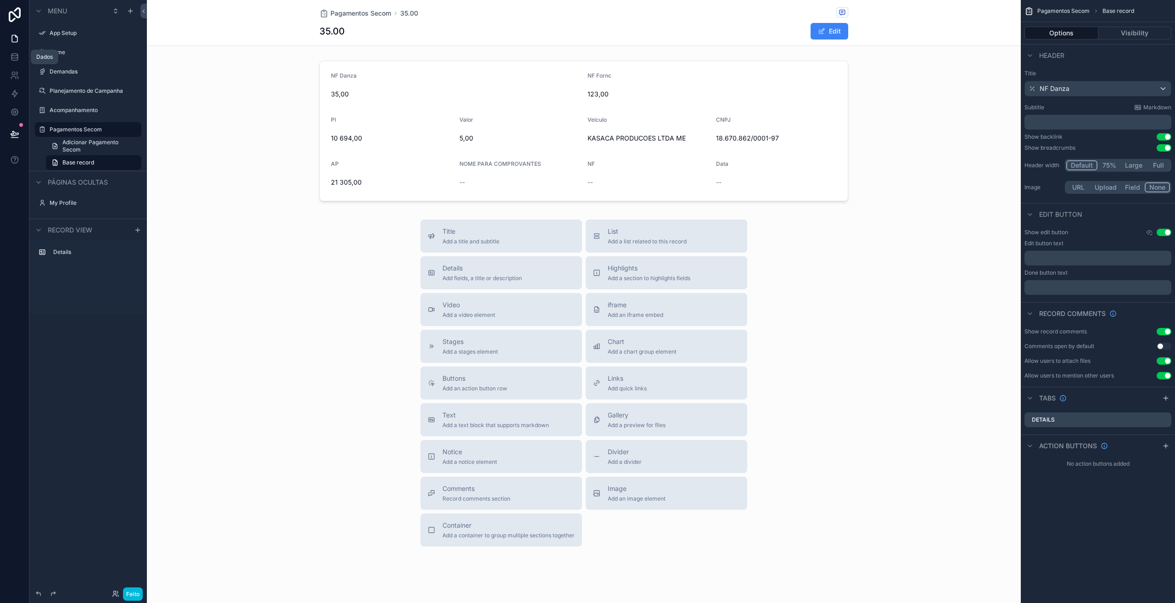
click at [17, 56] on icon at bounding box center [14, 55] width 6 height 2
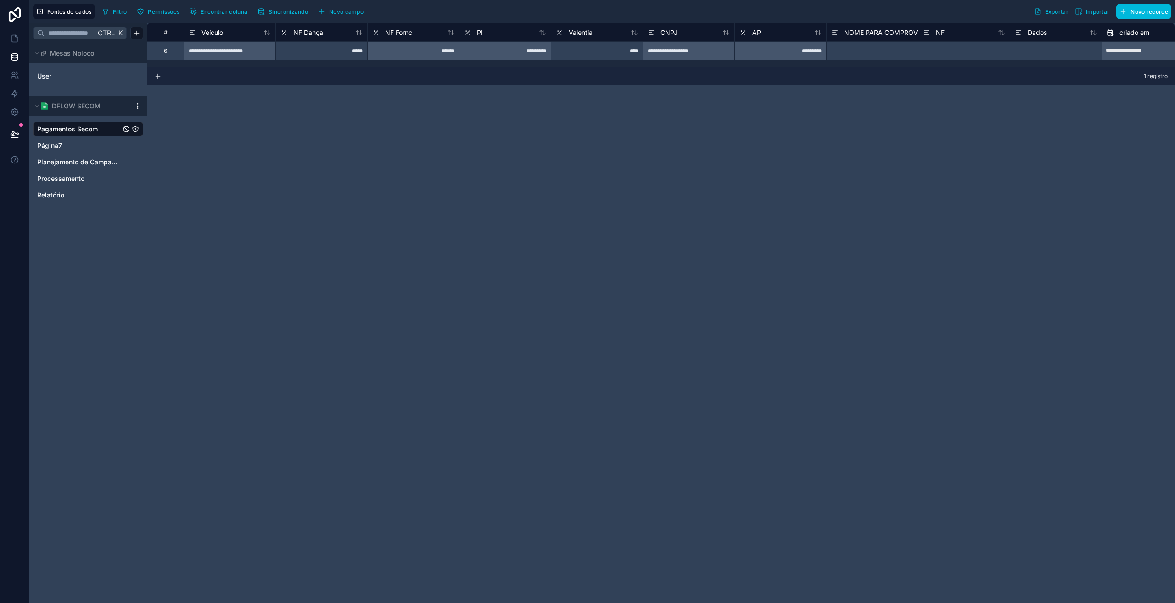
click at [286, 34] on icon at bounding box center [285, 34] width 0 height 0
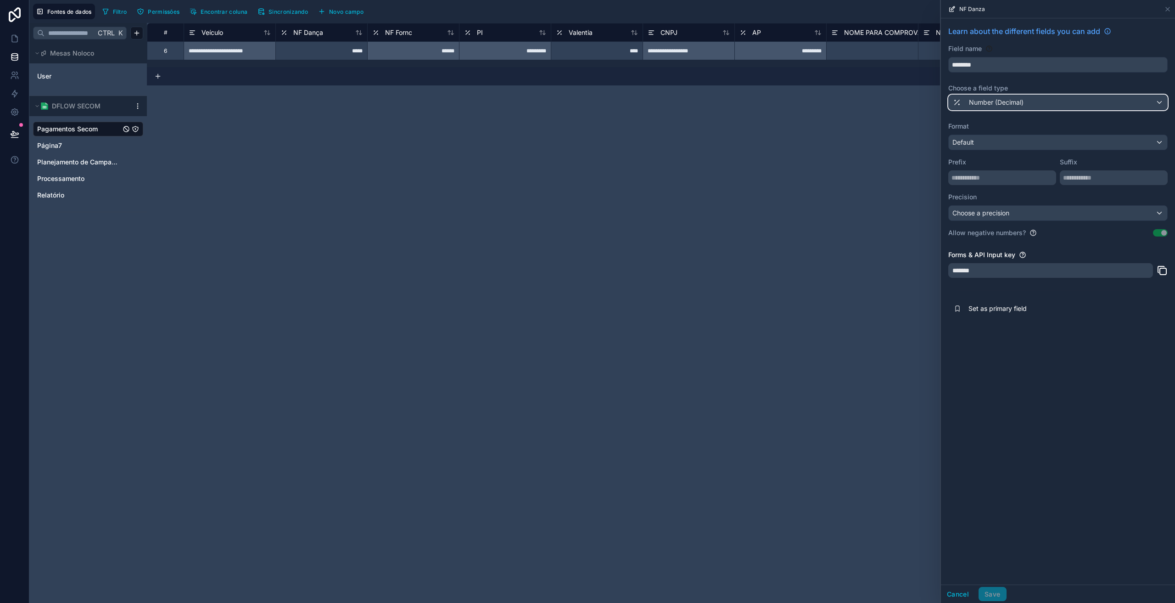
click at [982, 102] on span "Number (Decimal)" at bounding box center [996, 102] width 55 height 9
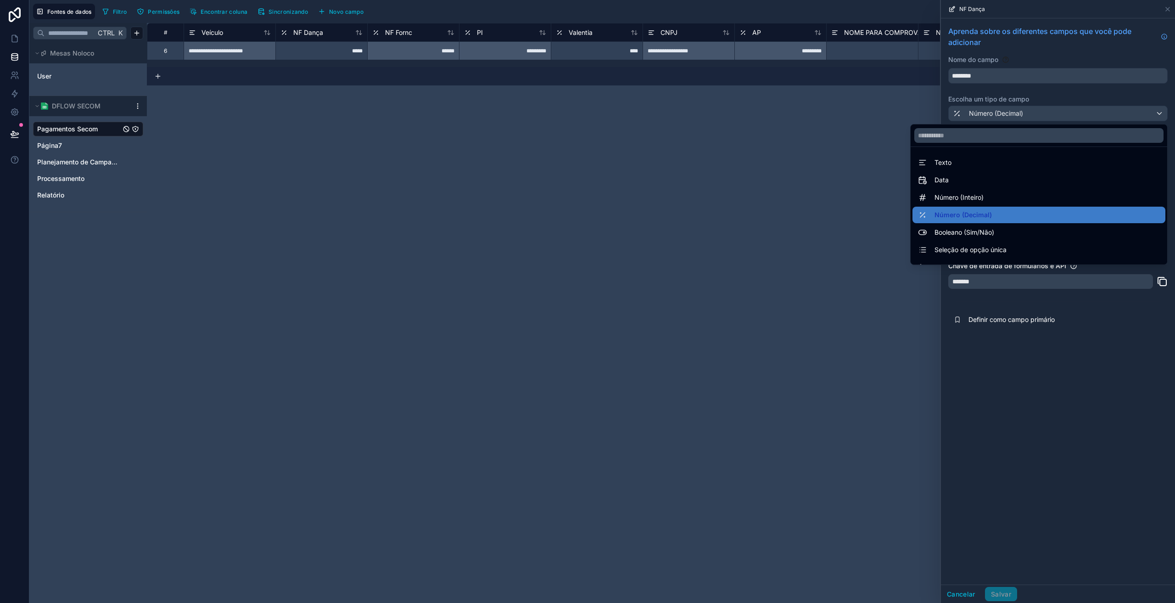
click at [945, 164] on div "Texto" at bounding box center [1039, 162] width 242 height 11
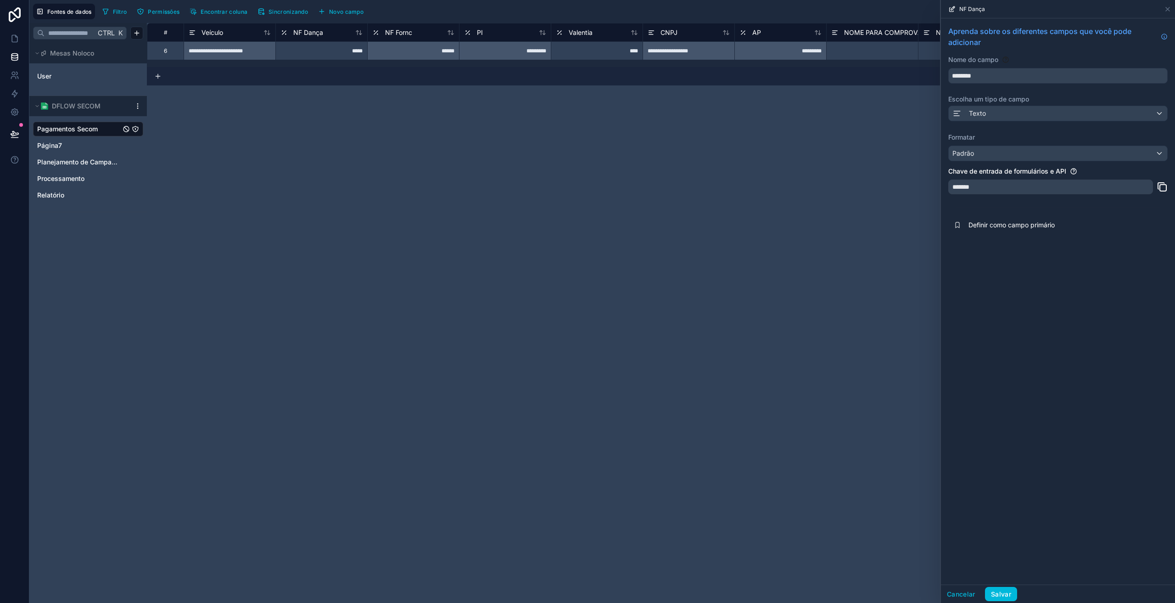
click at [1011, 596] on font "Salvar" at bounding box center [1001, 594] width 20 height 8
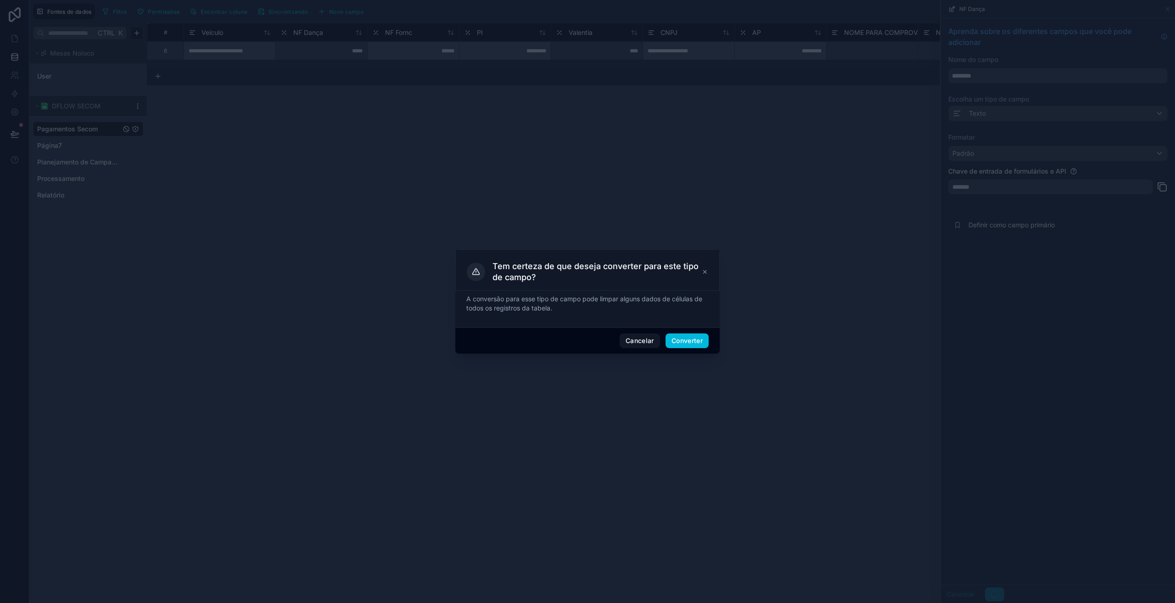
click at [688, 346] on button "Converter" at bounding box center [687, 340] width 43 height 15
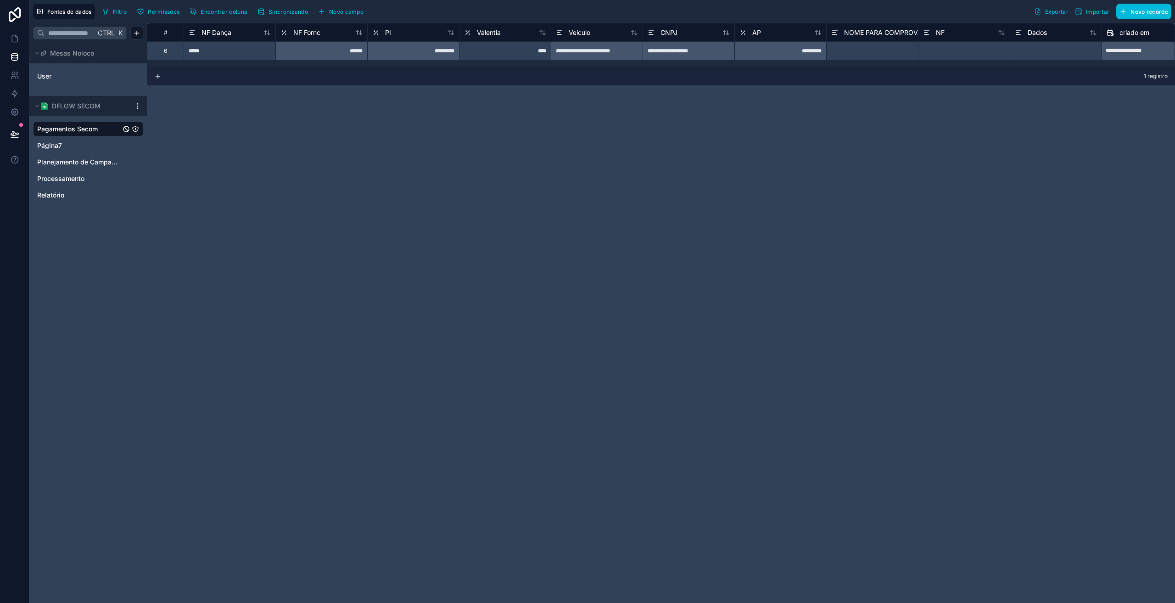
click at [291, 34] on div "NF Fornc" at bounding box center [300, 32] width 40 height 11
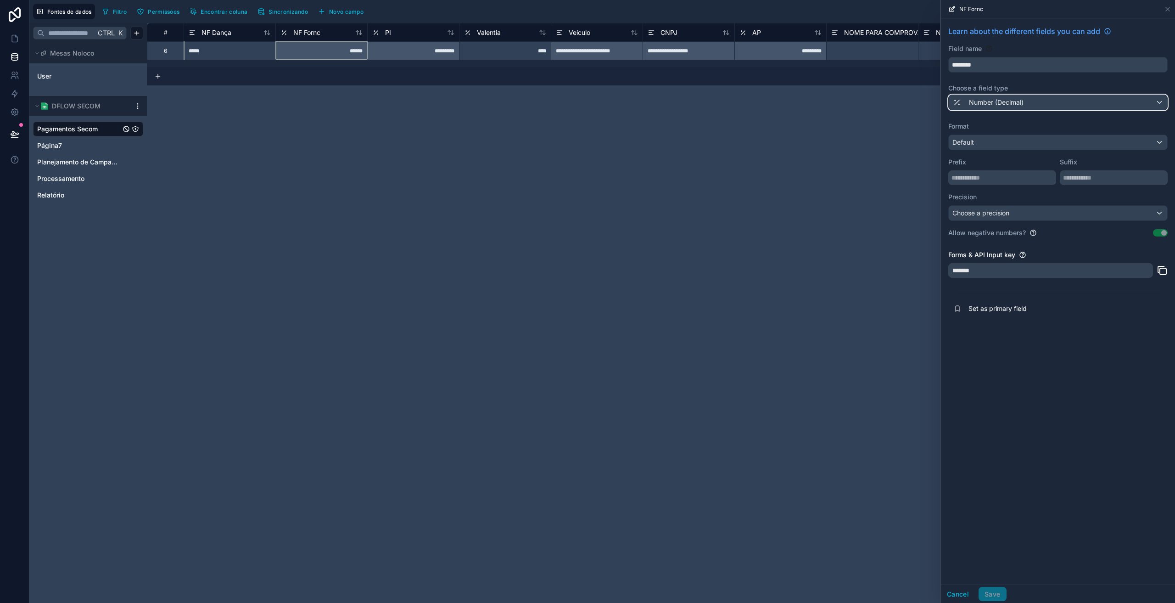
click at [1004, 106] on span "Number (Decimal)" at bounding box center [996, 102] width 55 height 9
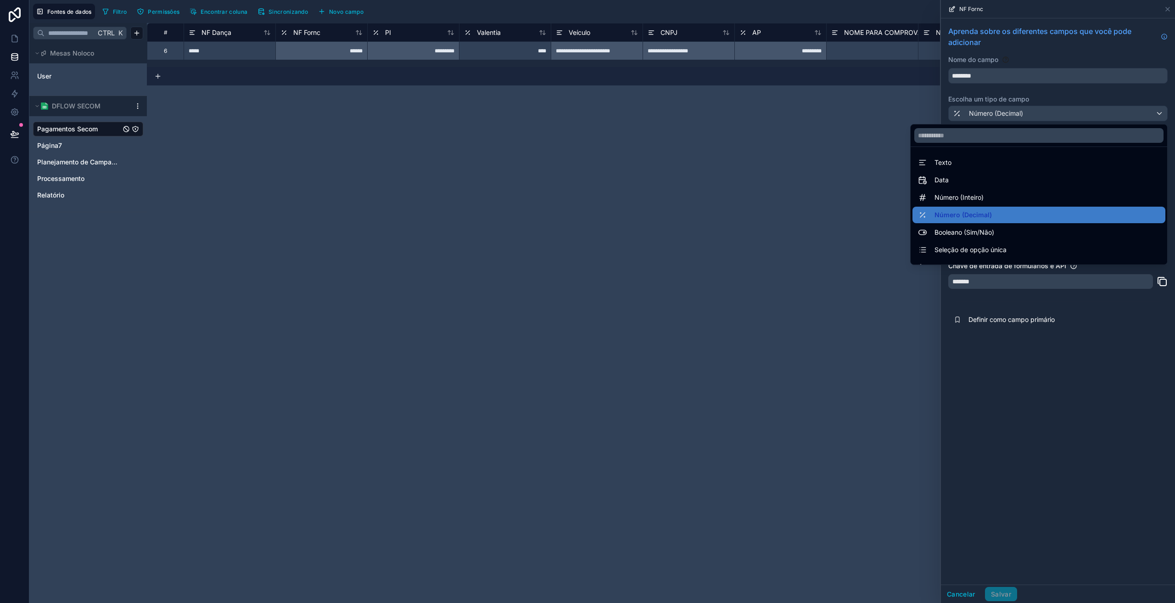
click at [938, 168] on font "Texto" at bounding box center [942, 162] width 17 height 11
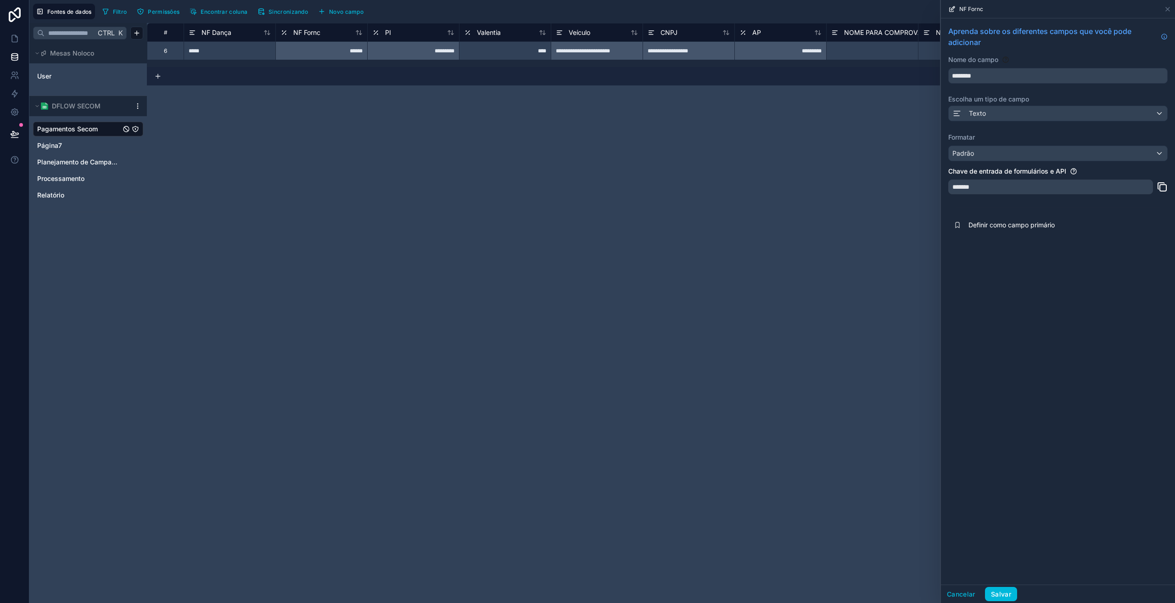
click at [1009, 590] on font "Salvar" at bounding box center [1001, 594] width 20 height 8
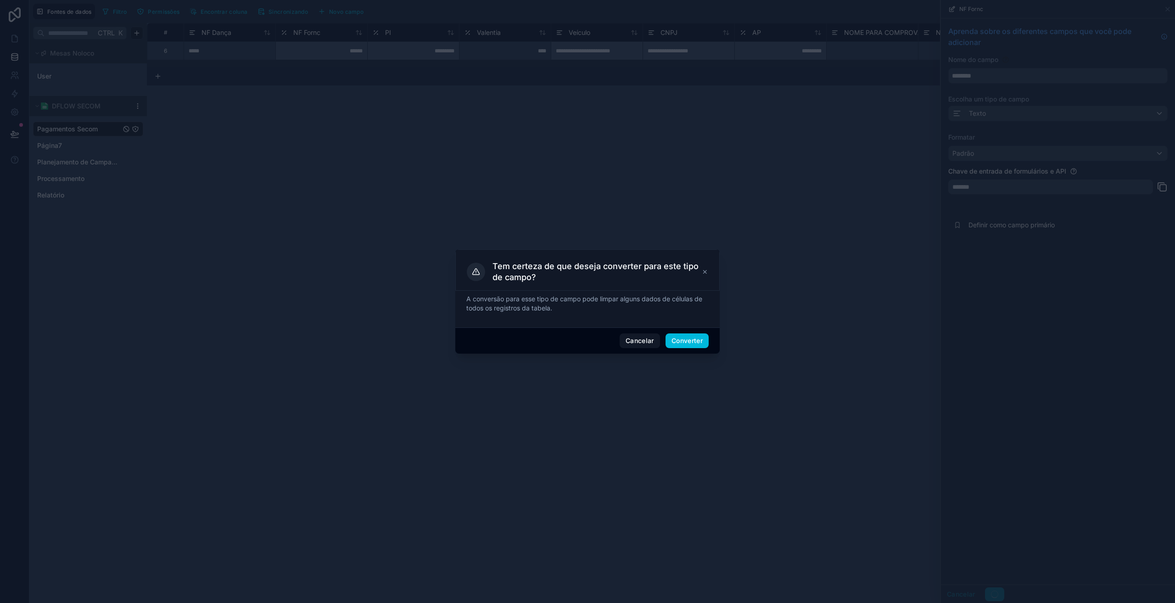
click at [696, 339] on font "Converter" at bounding box center [686, 340] width 31 height 8
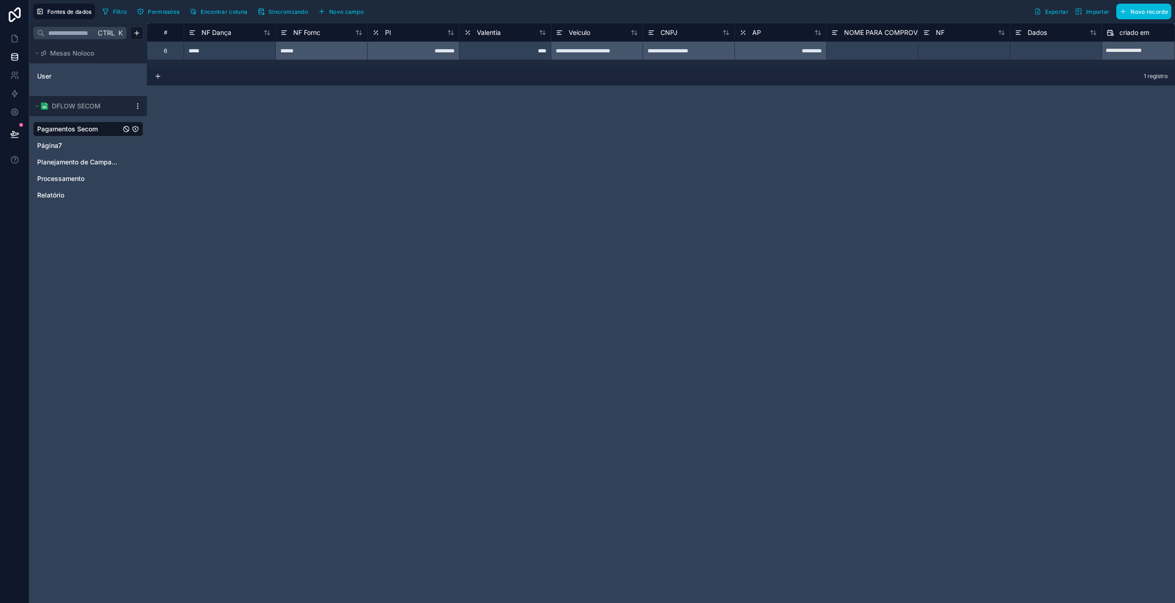
click at [379, 33] on icon at bounding box center [375, 32] width 7 height 11
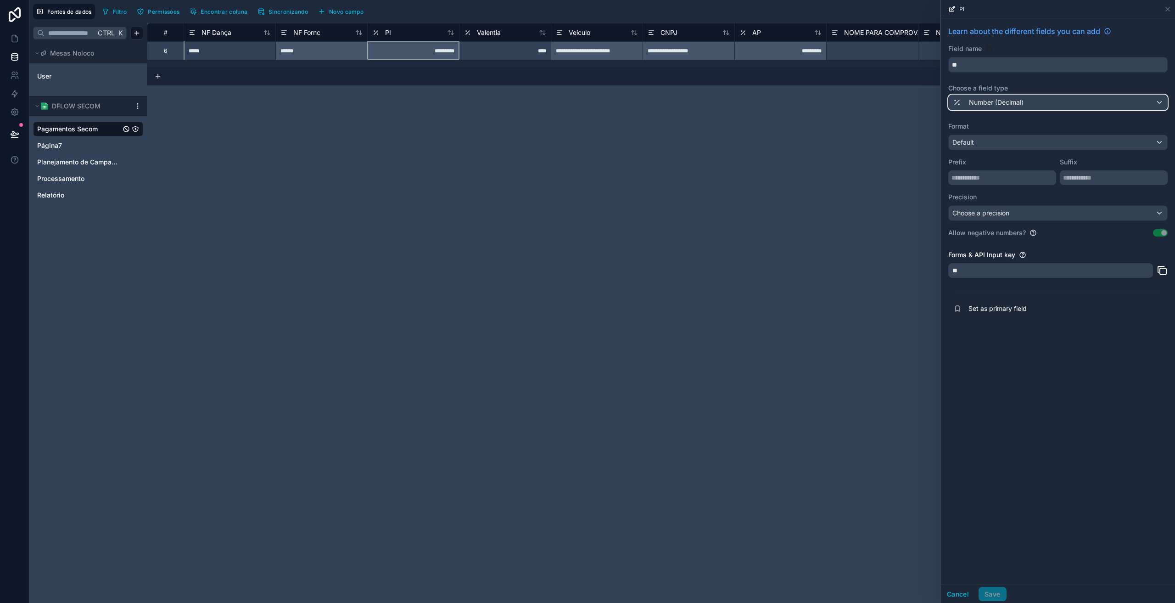
click at [1001, 103] on span "Number (Decimal)" at bounding box center [996, 102] width 55 height 9
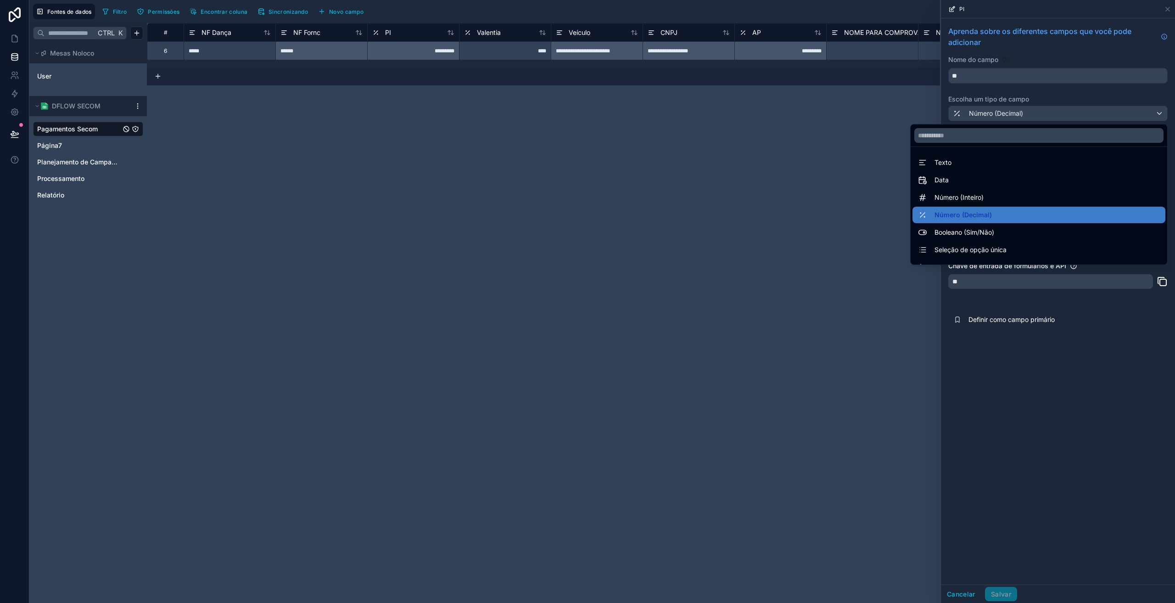
click at [967, 163] on div "Texto" at bounding box center [1039, 162] width 242 height 11
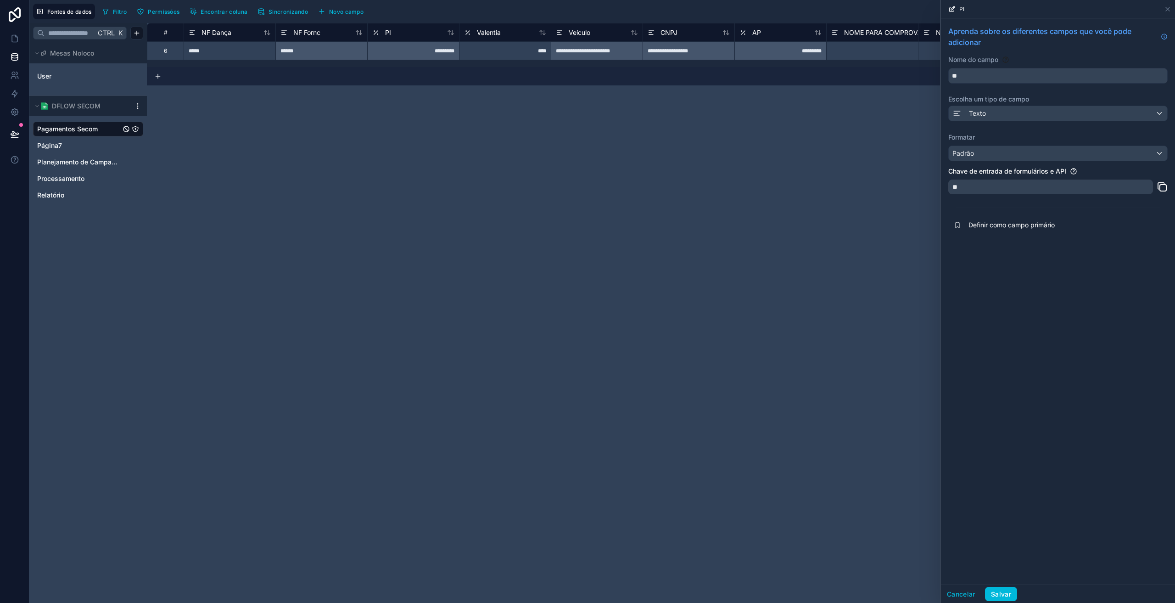
click at [1012, 598] on button "Salvar" at bounding box center [1001, 594] width 32 height 15
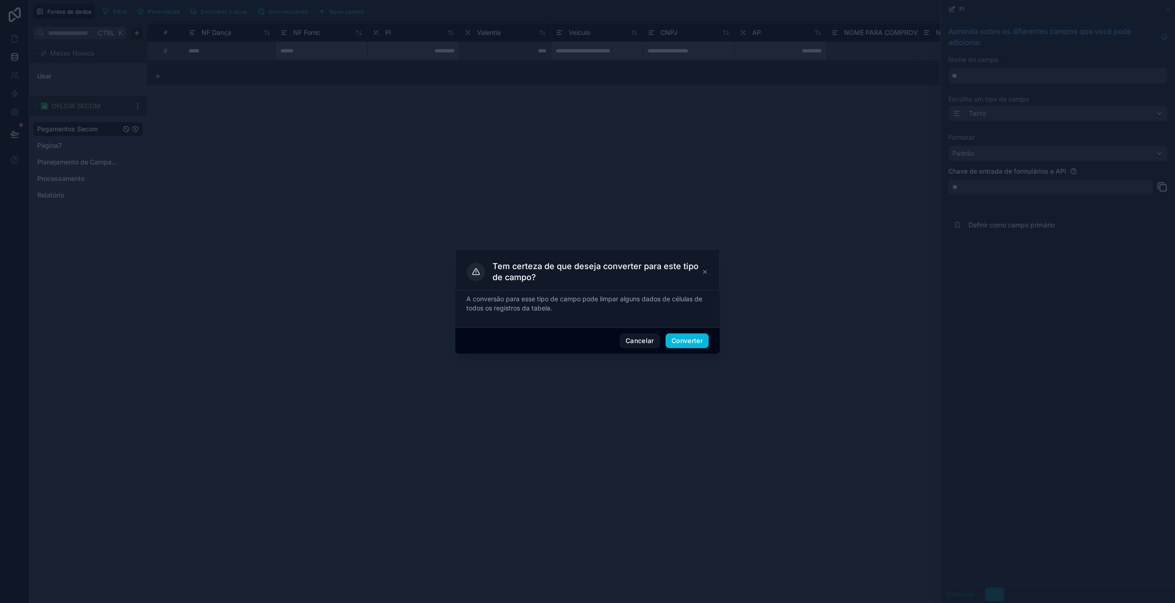
click at [680, 346] on button "Converter" at bounding box center [687, 340] width 43 height 15
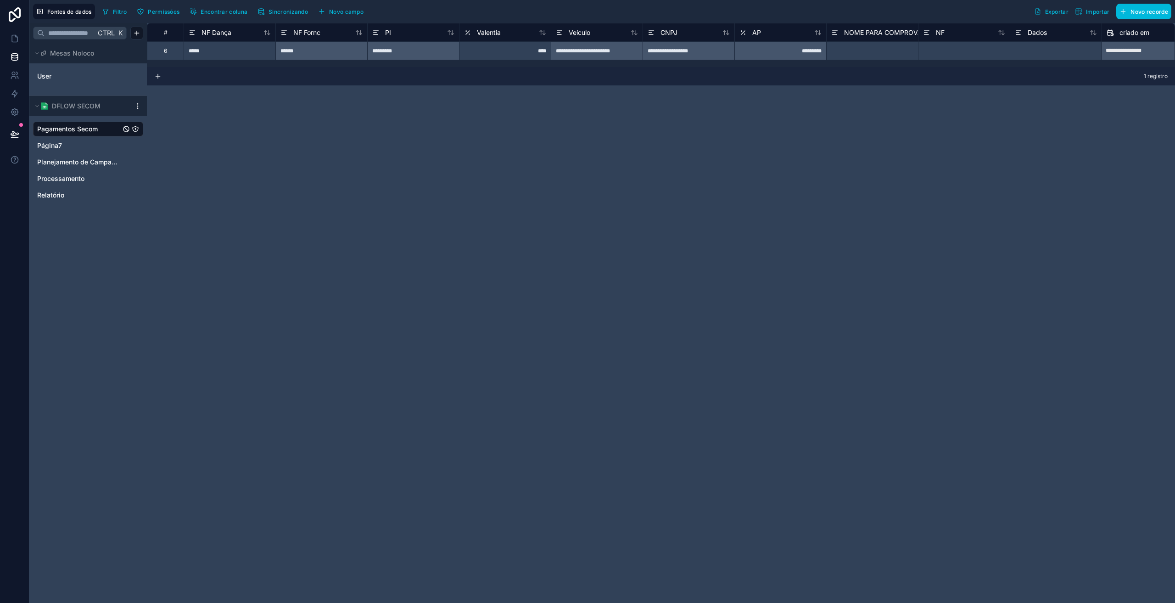
click at [478, 37] on span "Valentia" at bounding box center [489, 32] width 24 height 9
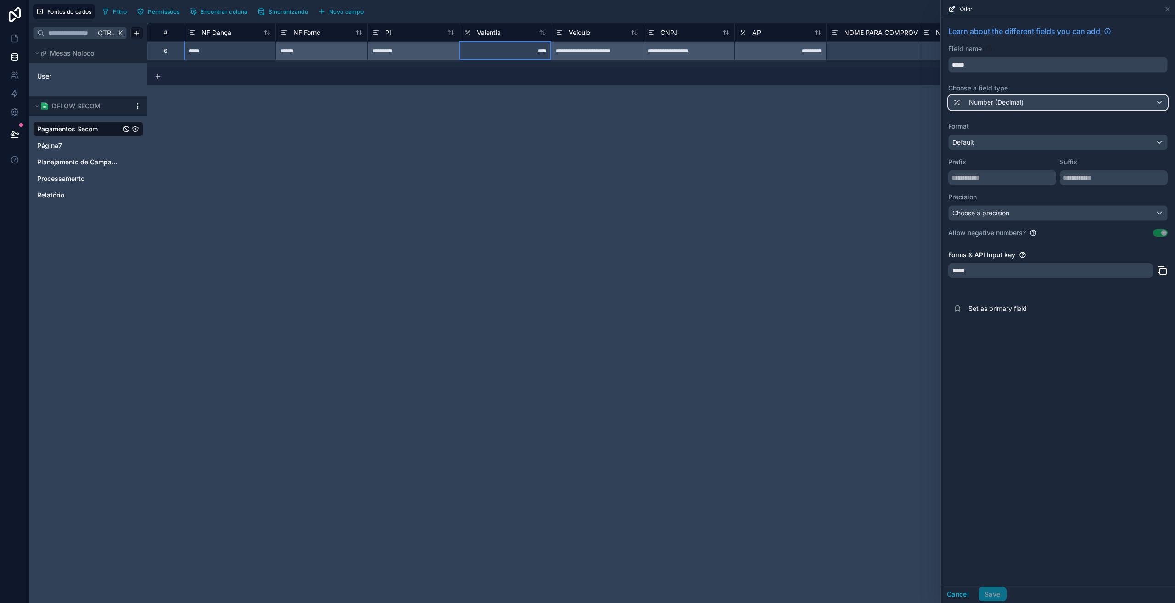
click at [1000, 102] on span "Number (Decimal)" at bounding box center [996, 102] width 55 height 9
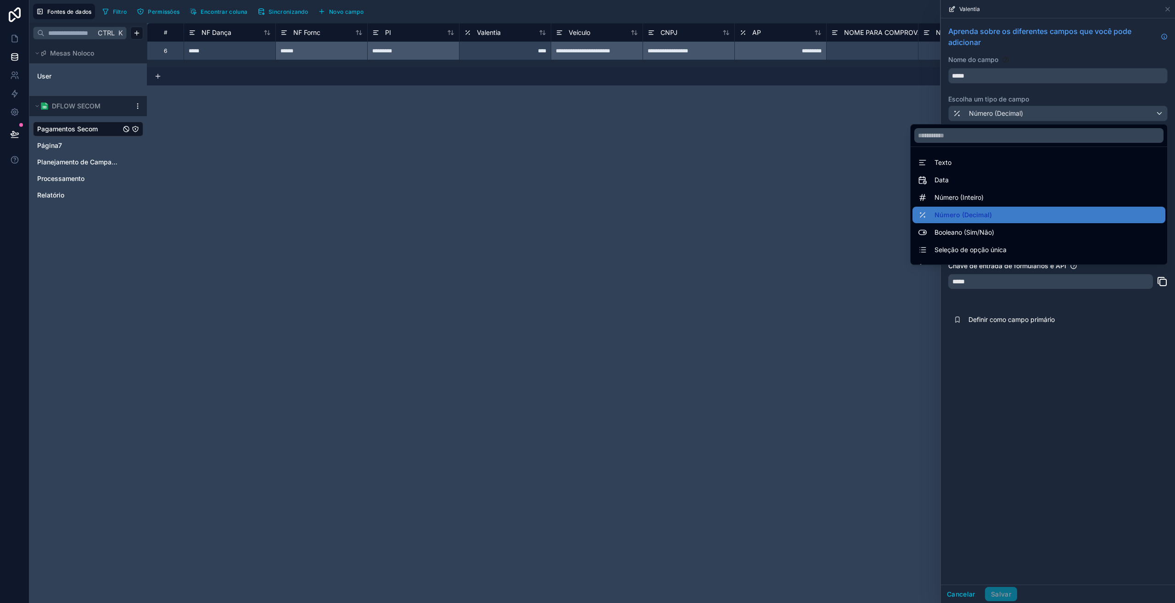
click at [934, 162] on font "Texto" at bounding box center [942, 162] width 17 height 8
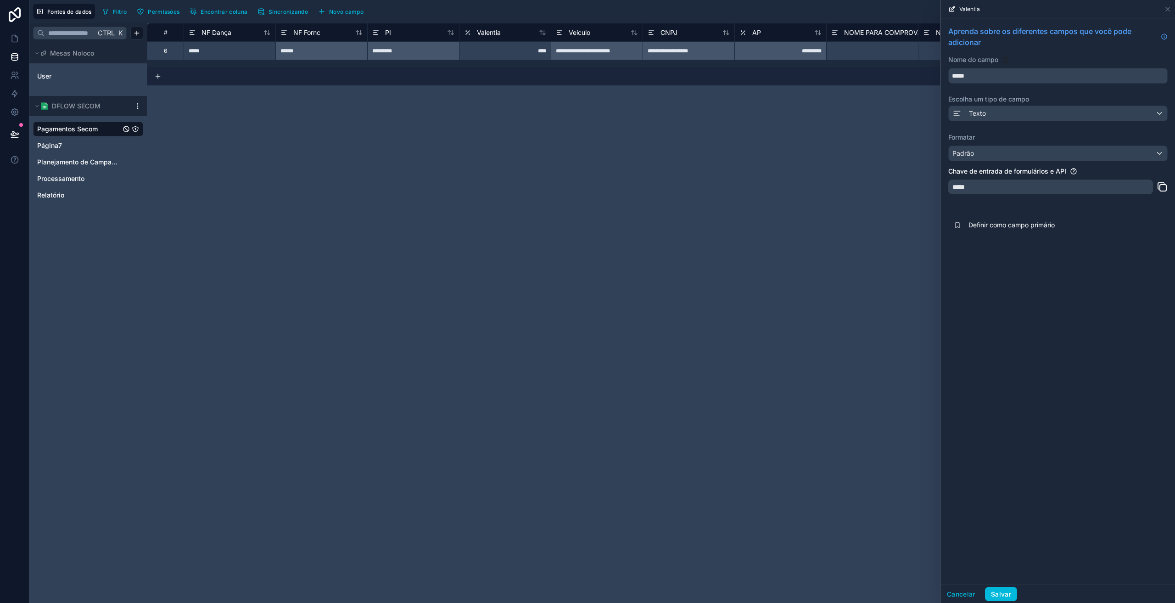
click at [1004, 592] on font "Salvar" at bounding box center [1001, 594] width 20 height 8
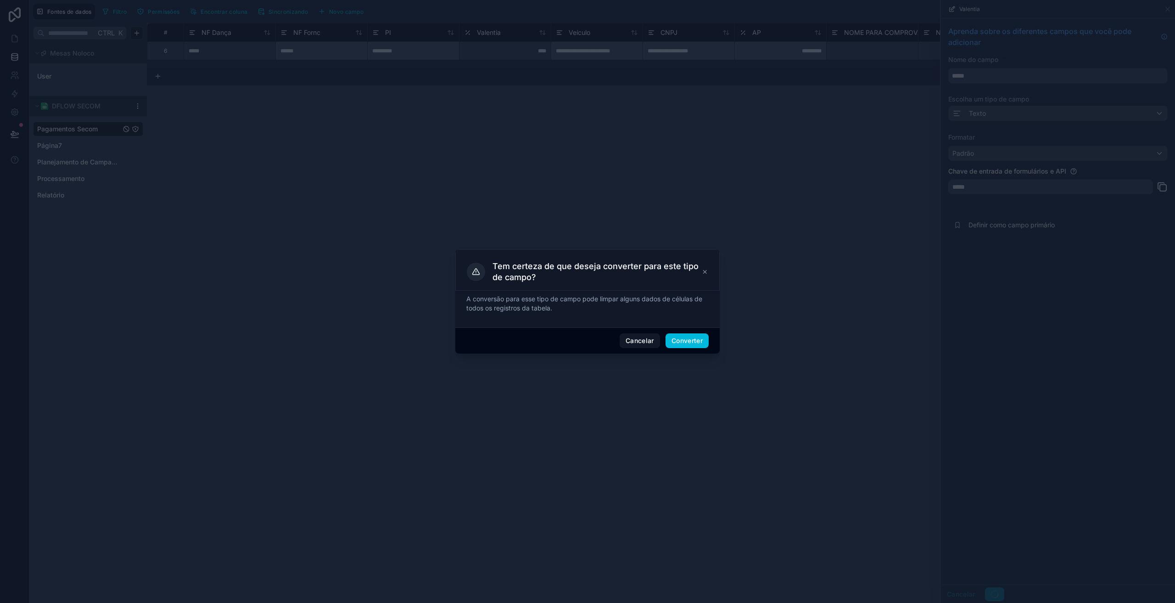
click at [681, 341] on font "Converter" at bounding box center [686, 340] width 31 height 8
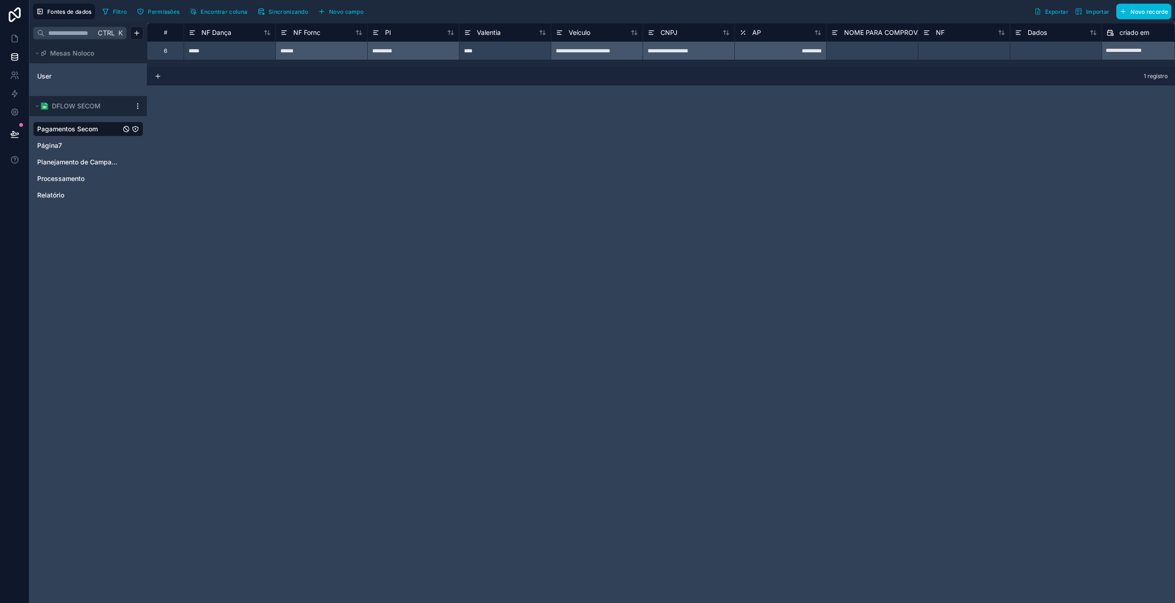
click at [756, 31] on font "AP" at bounding box center [756, 32] width 9 height 8
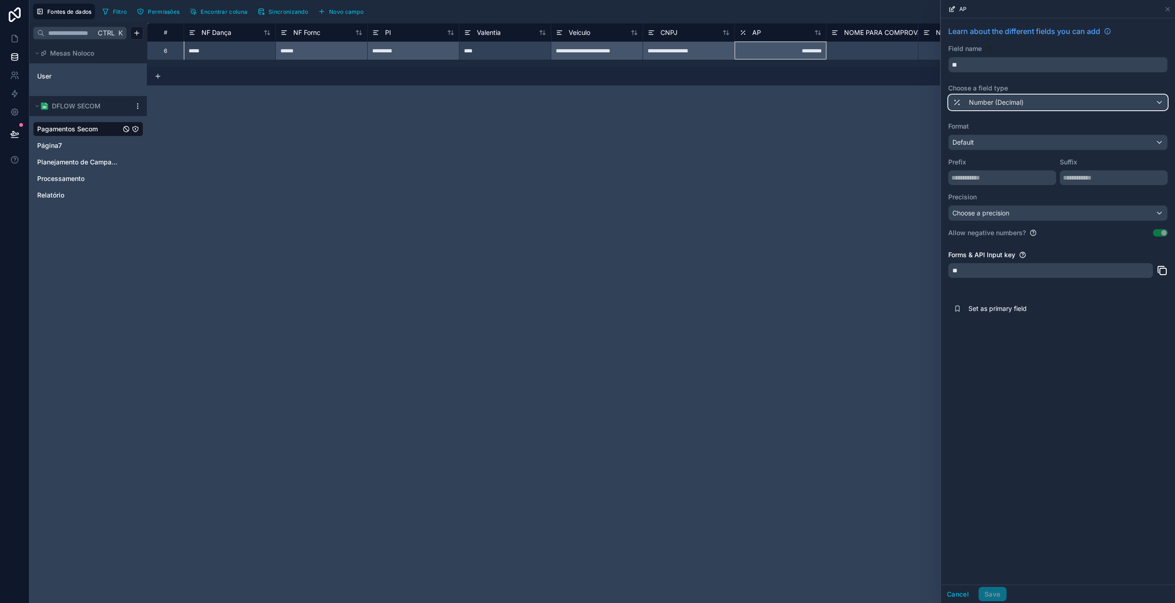
click at [978, 99] on span "Number (Decimal)" at bounding box center [996, 102] width 55 height 9
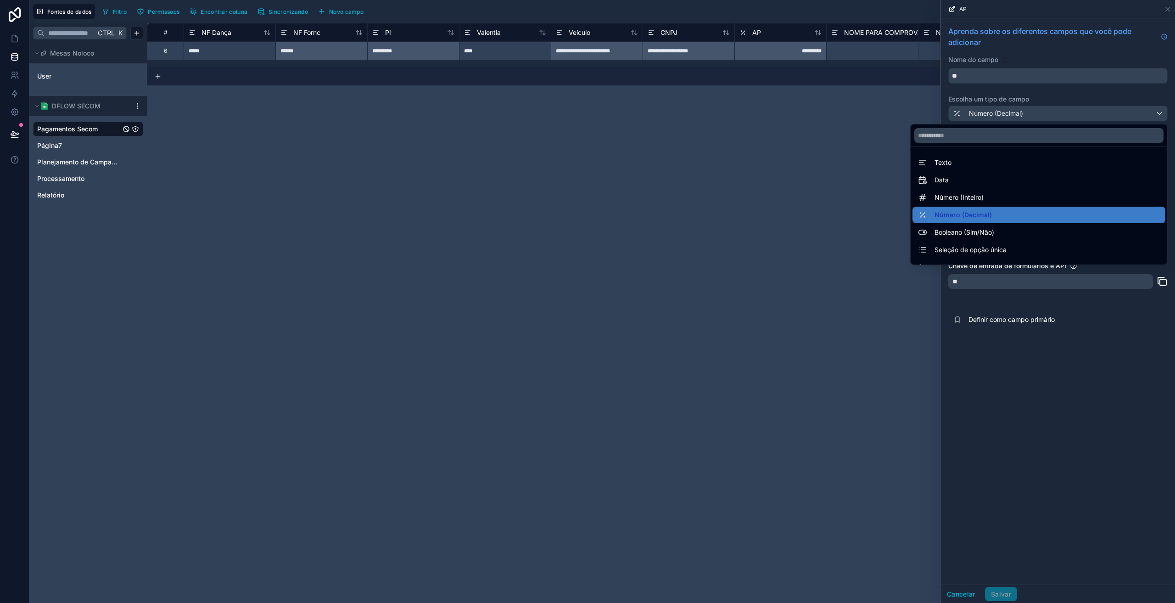
click at [951, 157] on div "Texto" at bounding box center [1039, 162] width 242 height 11
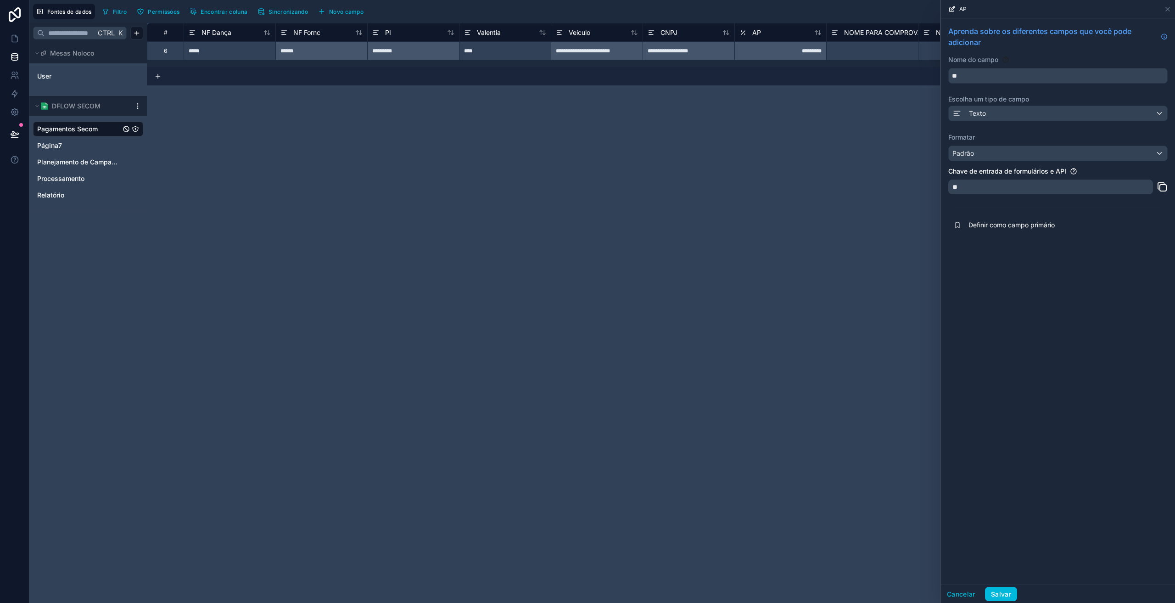
click at [1012, 591] on button "Salvar" at bounding box center [1001, 594] width 32 height 15
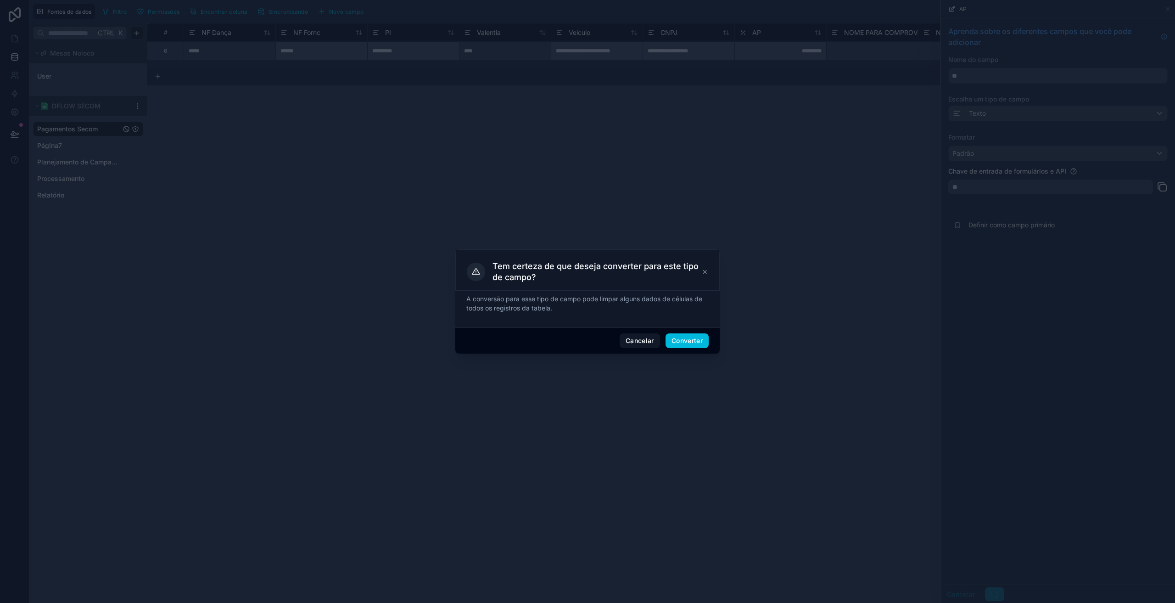
click at [693, 340] on font "Converter" at bounding box center [686, 340] width 31 height 8
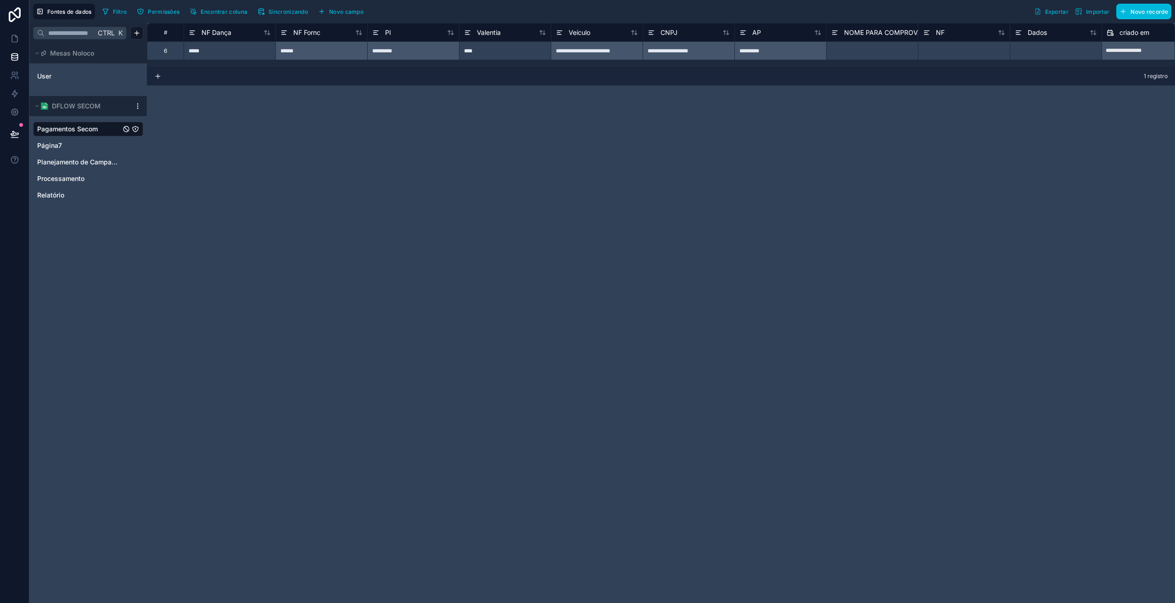
click at [856, 269] on div "**********" at bounding box center [661, 313] width 1028 height 580
drag, startPoint x: 488, startPoint y: 401, endPoint x: 406, endPoint y: 288, distance: 139.3
click at [484, 395] on div "**********" at bounding box center [661, 313] width 1028 height 580
click at [16, 135] on icon at bounding box center [14, 133] width 9 height 9
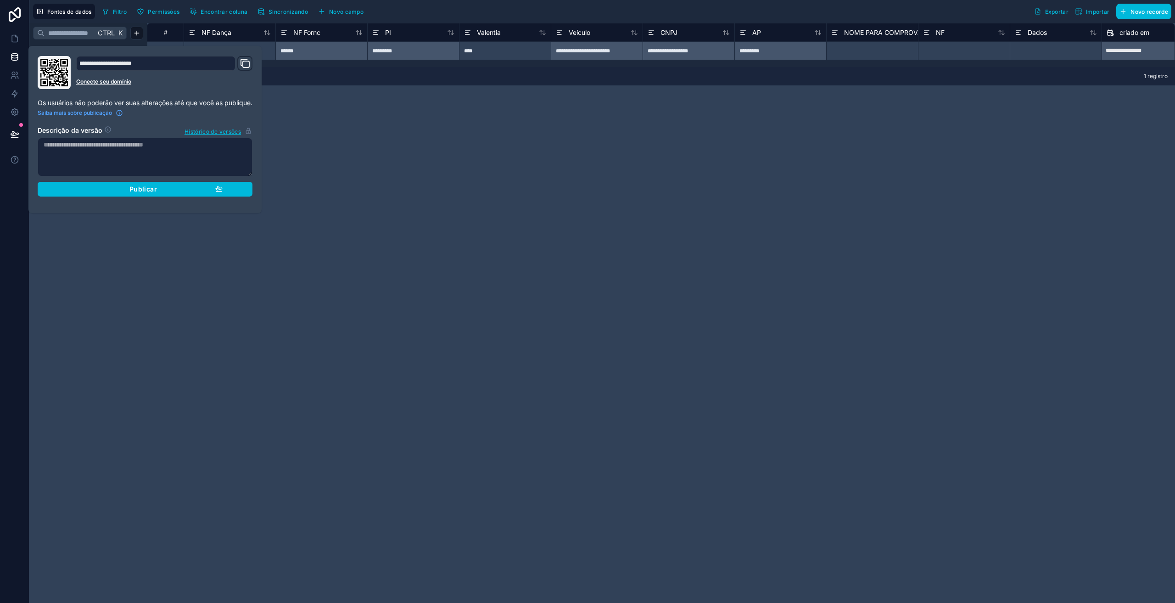
click at [88, 187] on div "Publicar" at bounding box center [144, 189] width 155 height 8
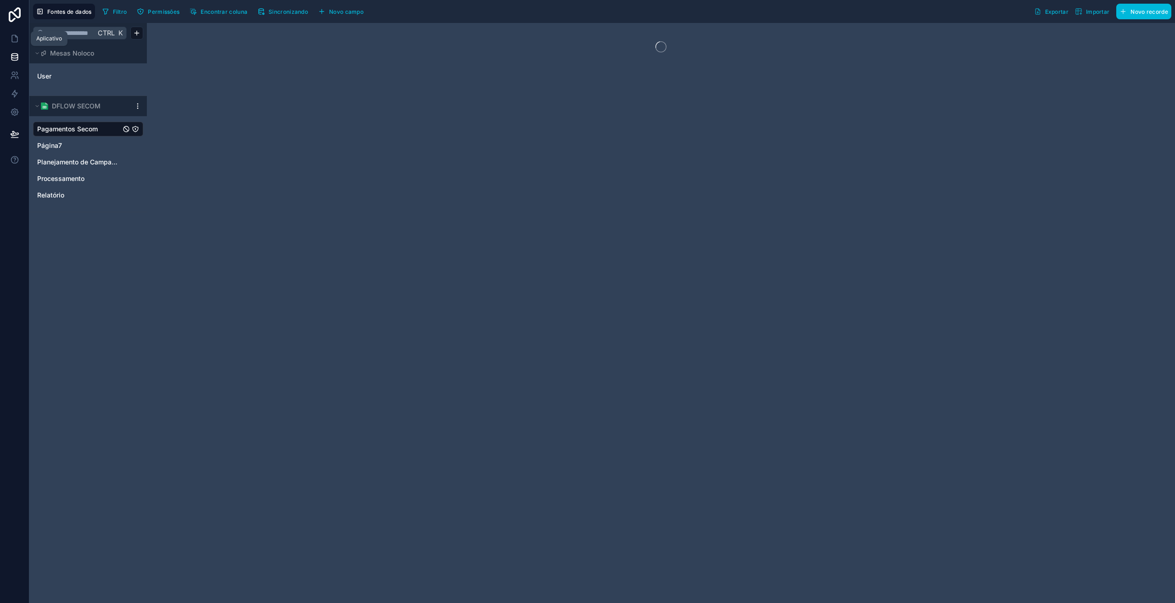
click at [14, 40] on icon at bounding box center [14, 38] width 9 height 9
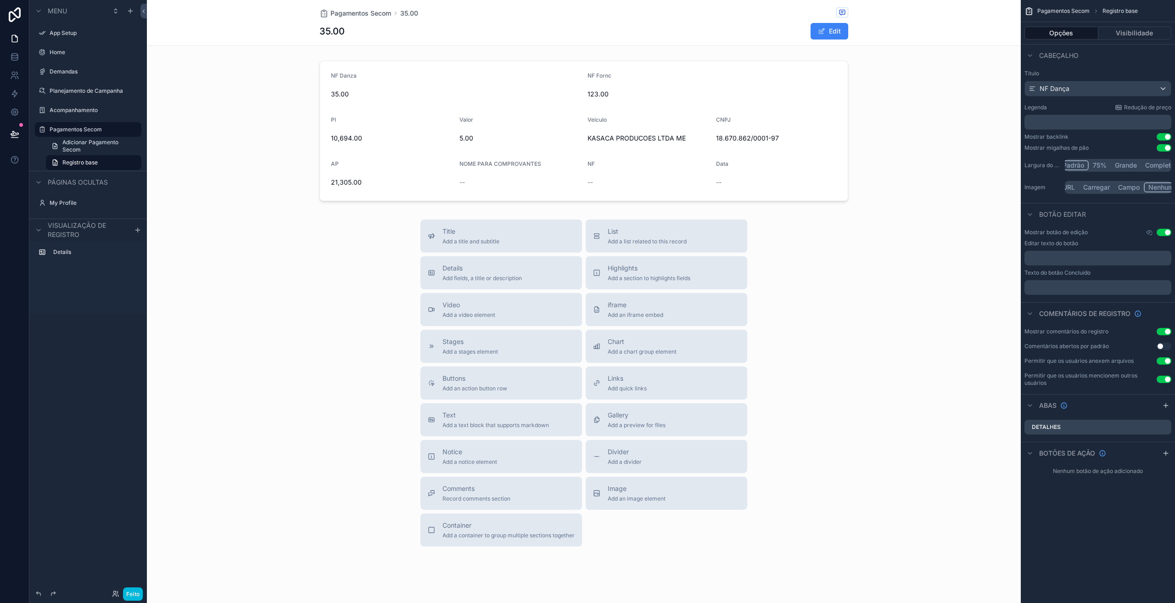
click at [344, 14] on span "Pagamentos Secom" at bounding box center [360, 13] width 61 height 9
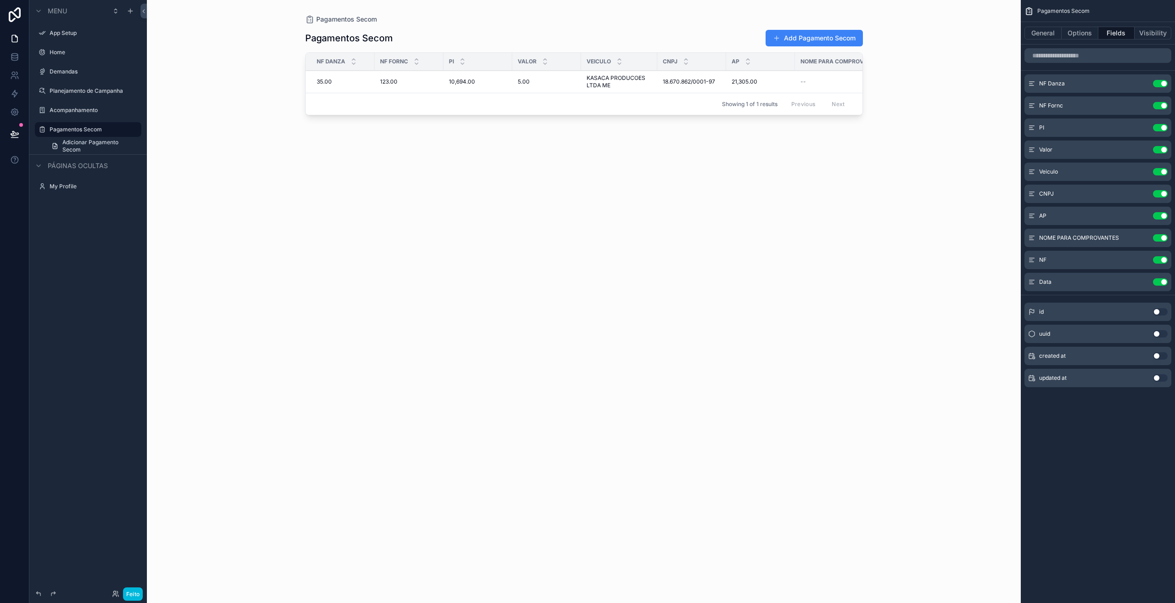
click at [476, 84] on div "10,694.00 10,694.00" at bounding box center [478, 81] width 58 height 7
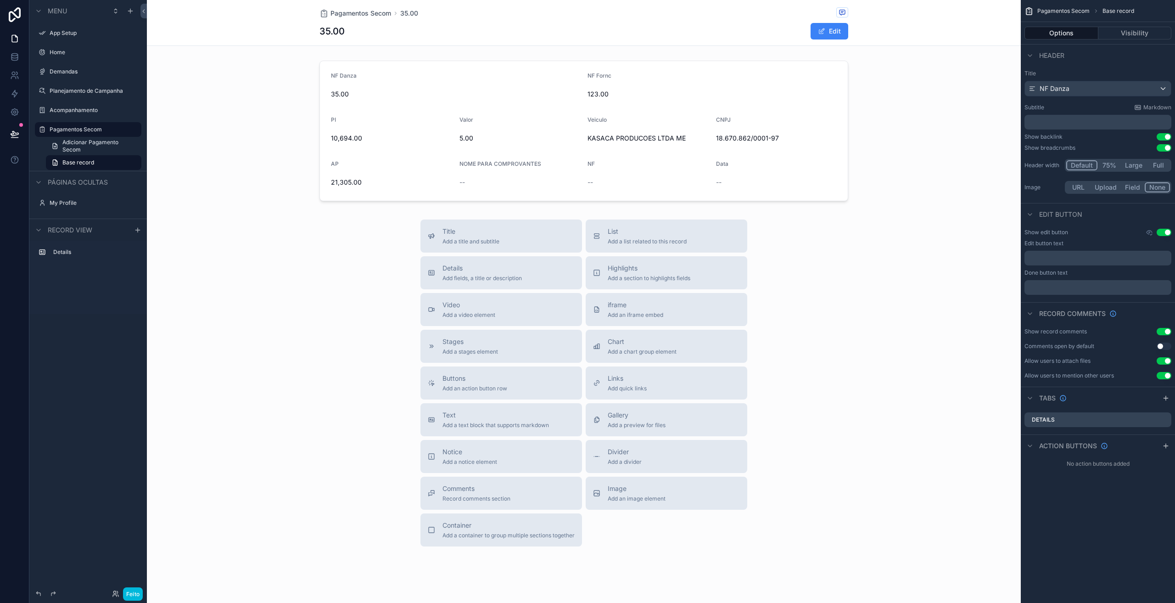
click at [344, 17] on span "Pagamentos Secom" at bounding box center [360, 13] width 61 height 9
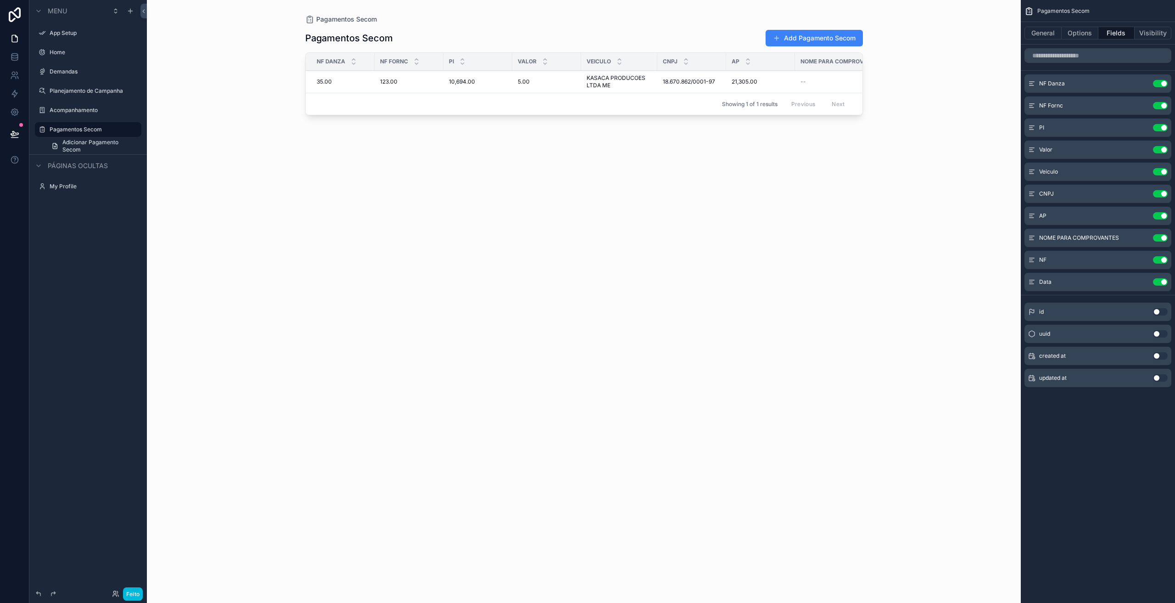
click at [441, 168] on div "Pagamentos Secom Add Pagamento Secom NF Danza NF Fornc PI Valor Veiculo CNPJ AP…" at bounding box center [584, 308] width 558 height 568
click at [783, 38] on button "Add Pagamento Secom" at bounding box center [814, 38] width 97 height 17
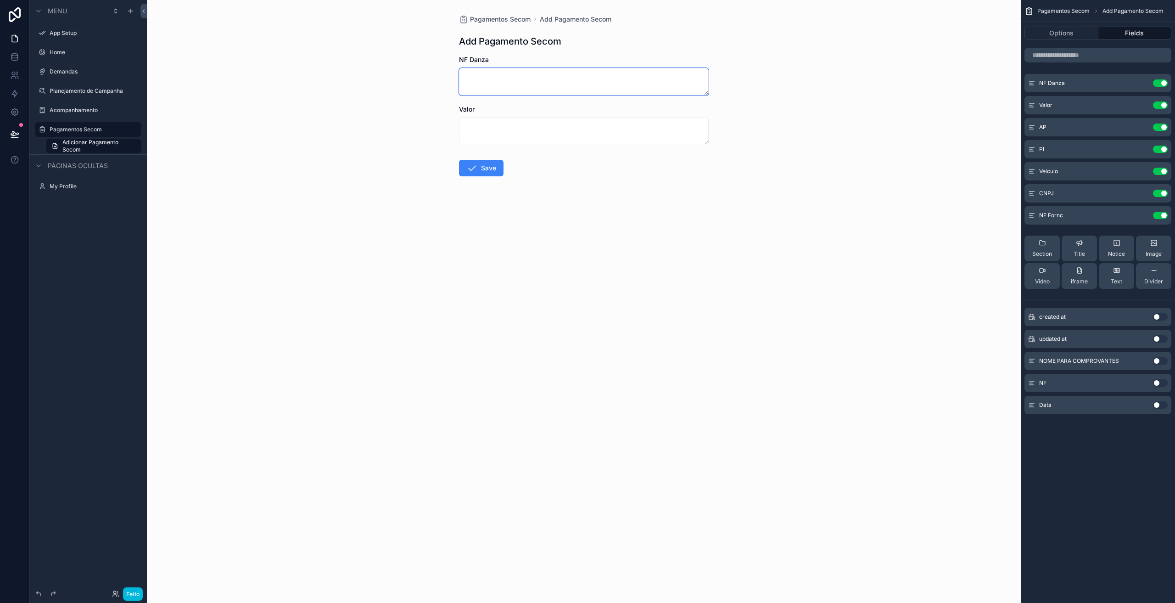
click at [537, 82] on textarea "conteúdo rolável" at bounding box center [584, 82] width 250 height 28
type textarea "*****"
click at [481, 135] on textarea "conteúdo rolável" at bounding box center [584, 131] width 250 height 28
type textarea "****"
click at [554, 286] on div "Pagamentos Secom Add Pagamento Secom Add Pagamento Secom NF Danza ***** Valor *…" at bounding box center [584, 301] width 874 height 603
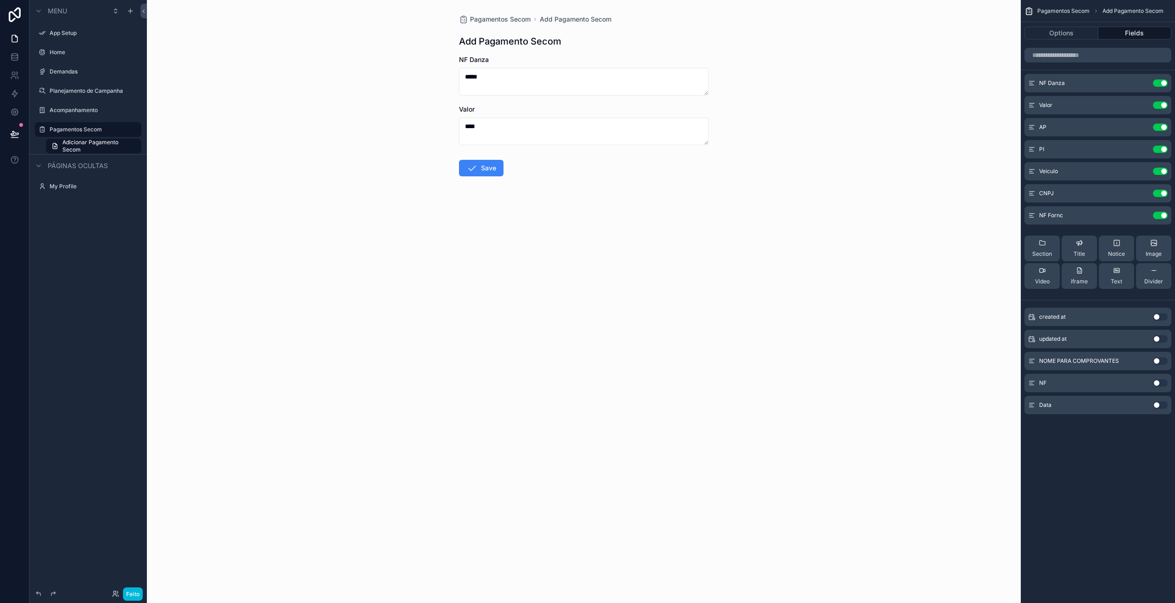
click at [493, 174] on button "Save" at bounding box center [481, 168] width 45 height 17
click at [129, 591] on font "Feito" at bounding box center [133, 593] width 14 height 7
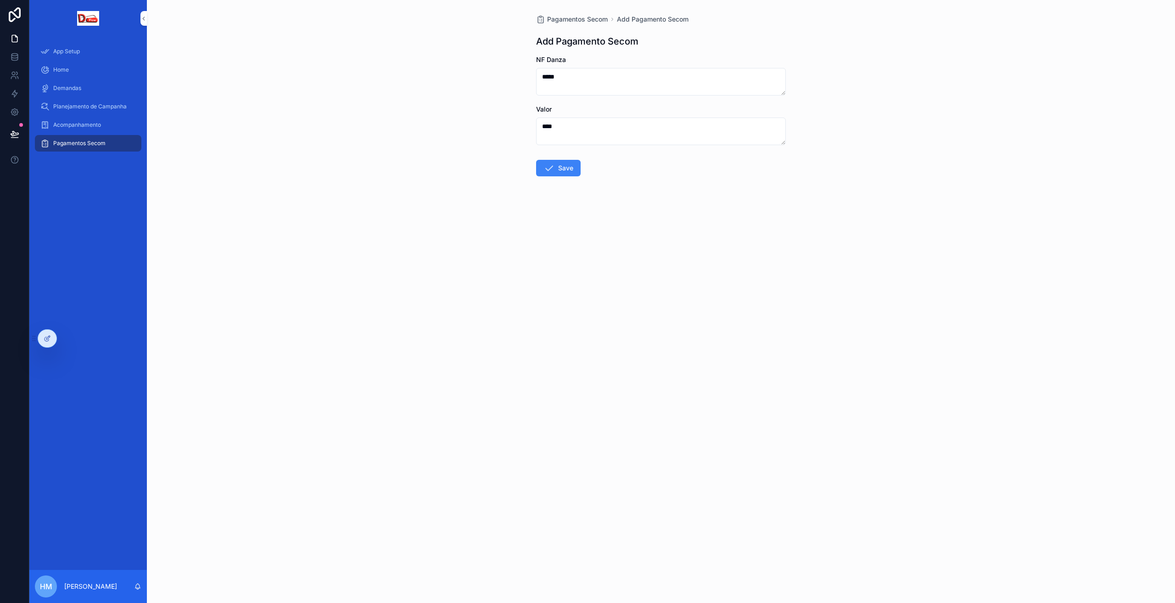
click at [624, 312] on div "Pagamentos Secom Add Pagamento Secom Add Pagamento Secom NF Danza ***** Valor *…" at bounding box center [661, 301] width 1028 height 603
click at [560, 167] on button "Save" at bounding box center [558, 168] width 45 height 17
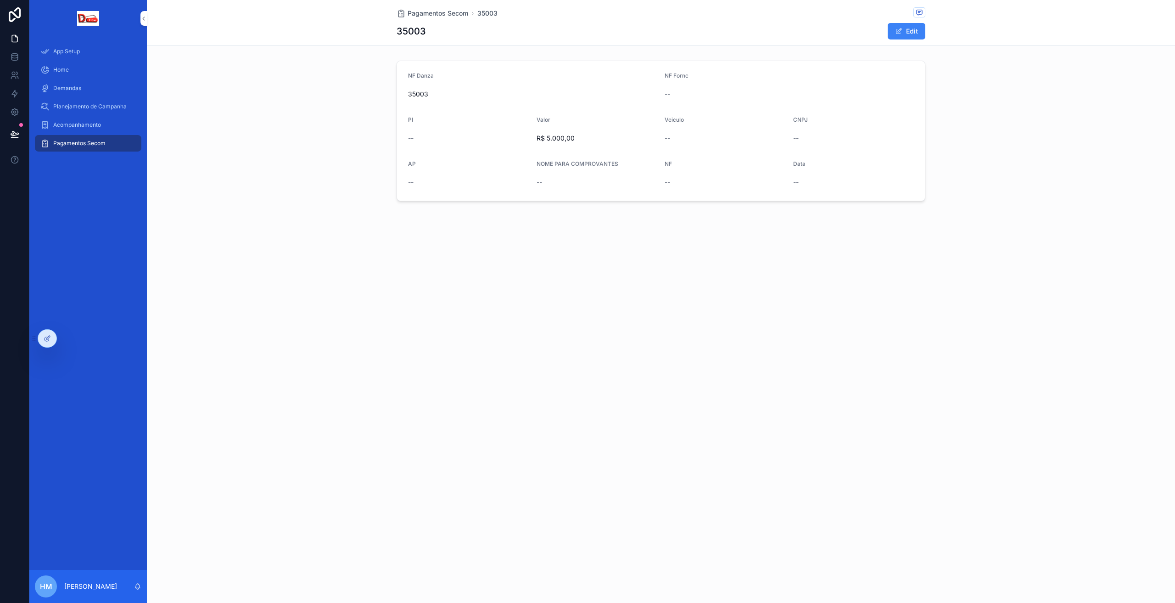
click at [437, 12] on span "Pagamentos Secom" at bounding box center [438, 13] width 61 height 9
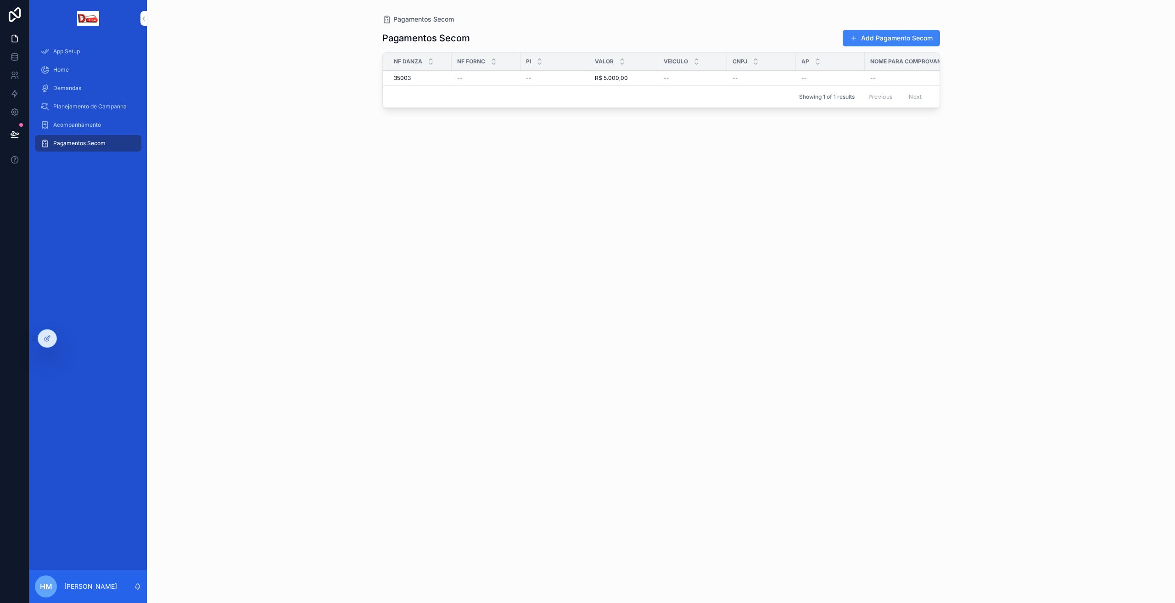
click at [862, 31] on button "Add Pagamento Secom" at bounding box center [891, 38] width 97 height 17
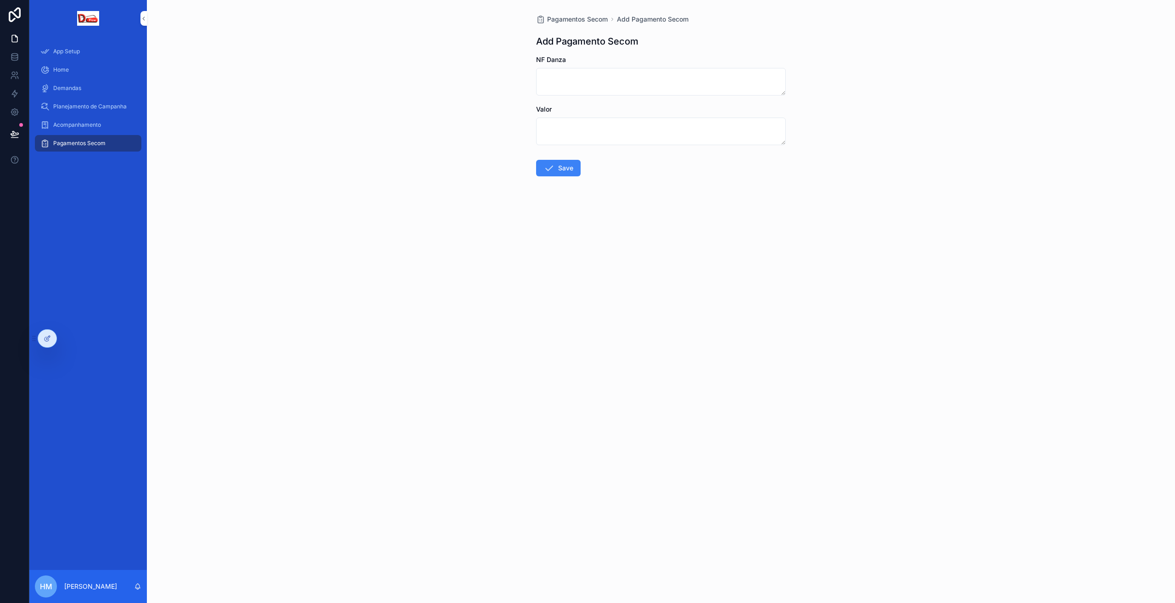
click at [44, 338] on div at bounding box center [47, 338] width 18 height 17
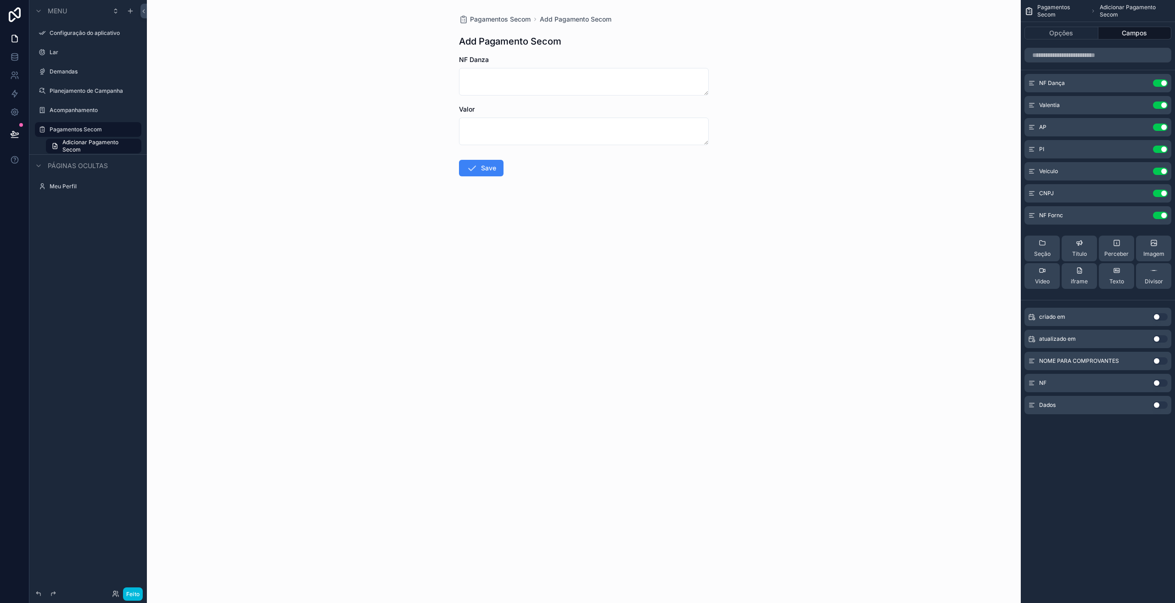
click at [0, 0] on icon "conteúdo rolável" at bounding box center [0, 0] width 0 height 0
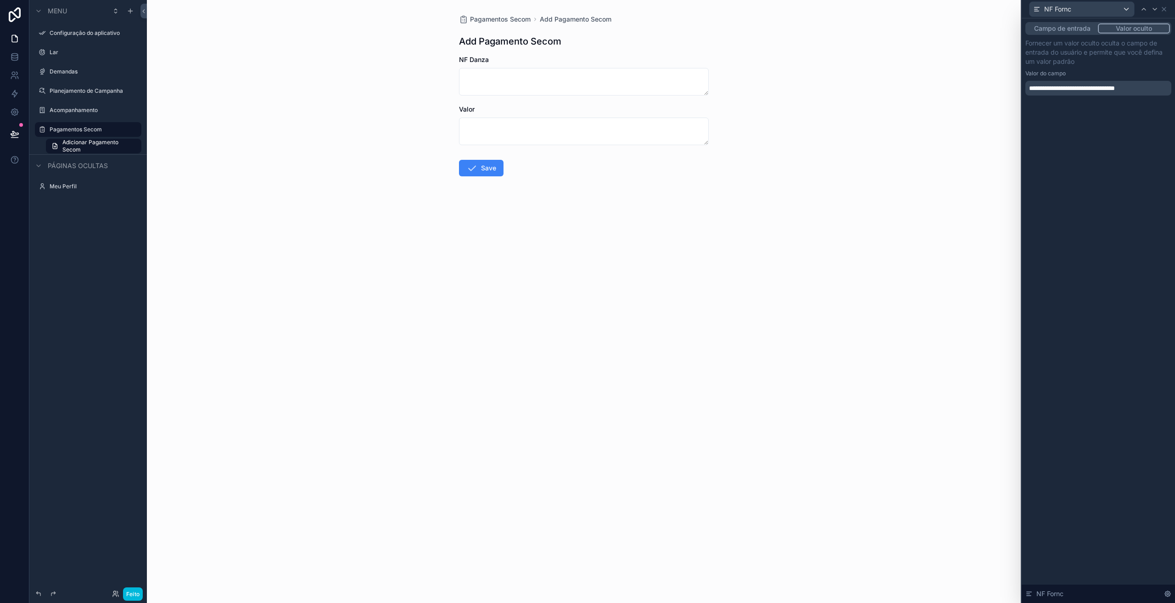
click at [1107, 117] on div "**********" at bounding box center [1098, 310] width 153 height 584
click at [1108, 109] on div "**********" at bounding box center [1098, 67] width 153 height 99
click at [1097, 89] on font "**********" at bounding box center [1072, 88] width 86 height 6
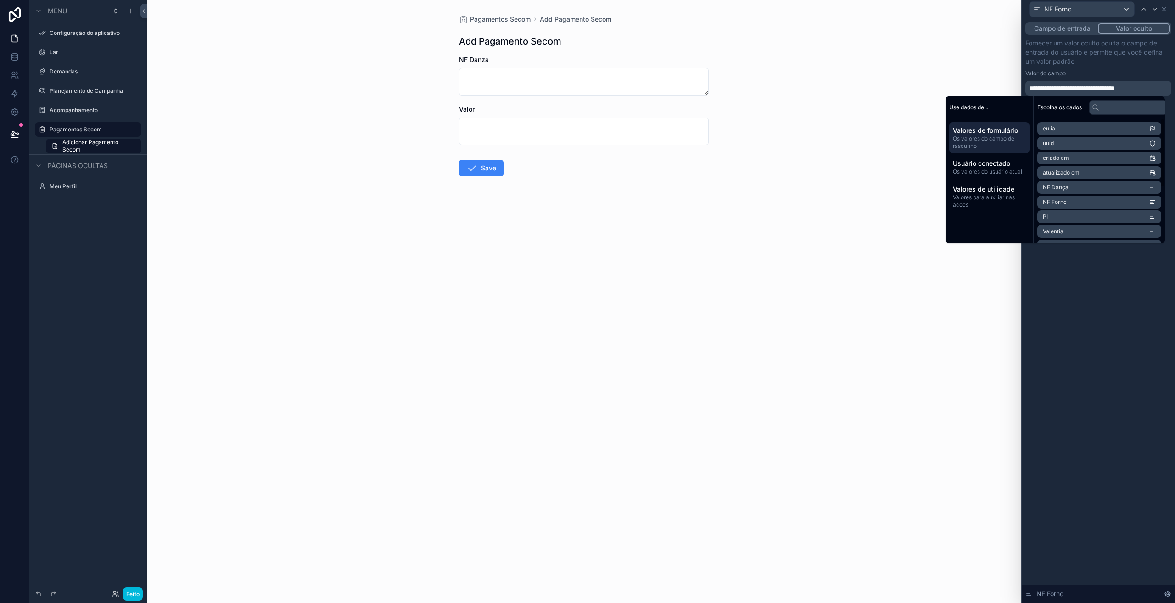
click at [1121, 340] on div "**********" at bounding box center [1098, 310] width 153 height 584
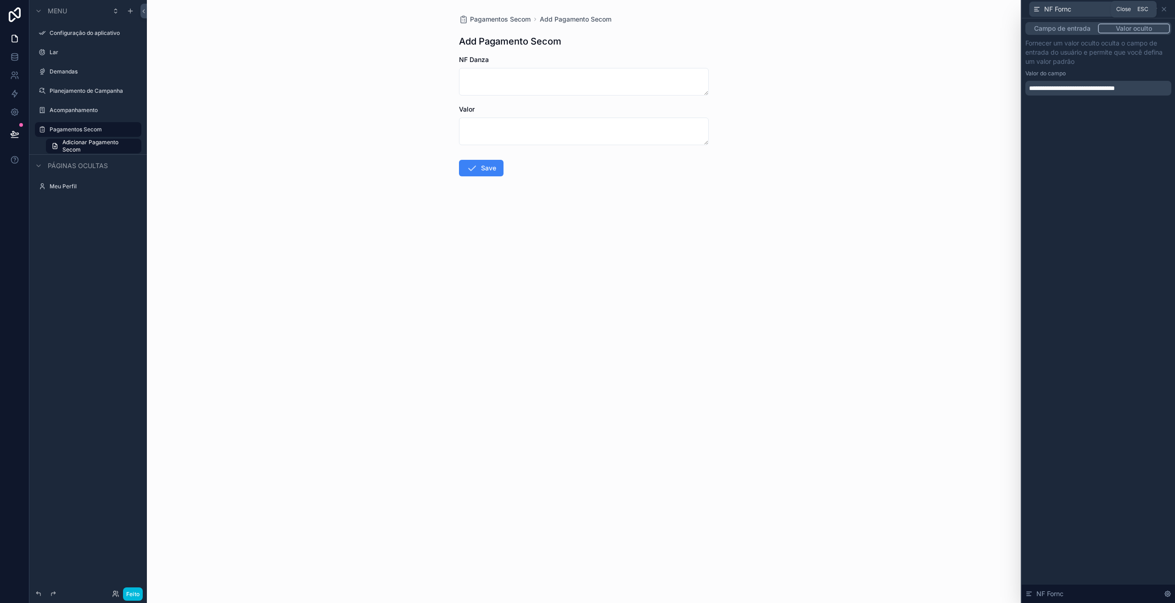
click at [1163, 9] on icon at bounding box center [1164, 9] width 4 height 4
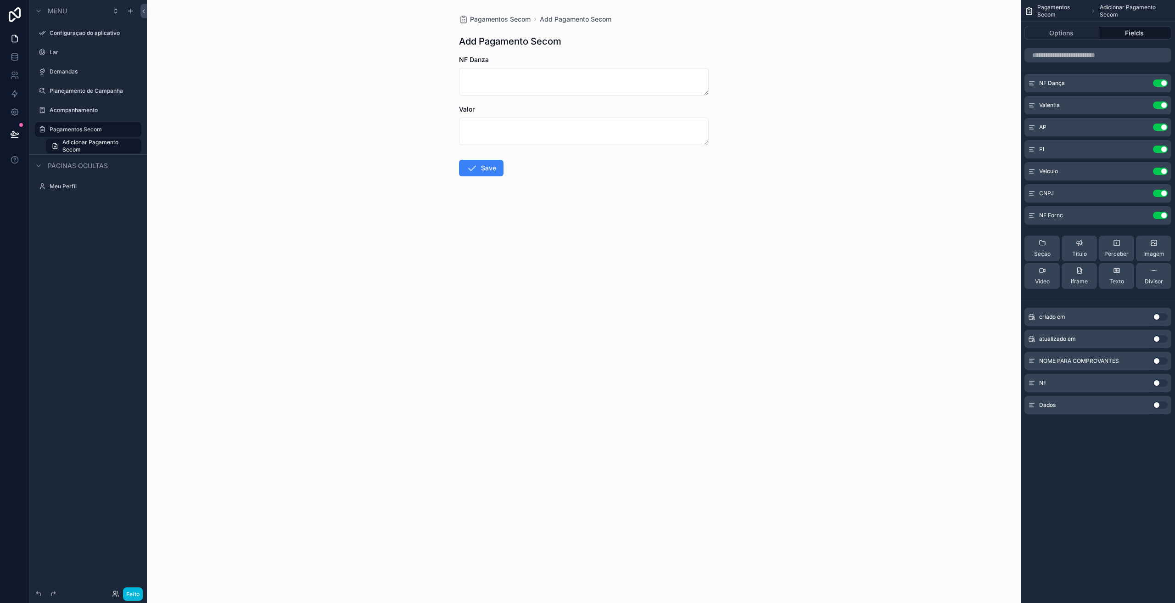
click at [1074, 190] on div "CNPJ Usar configuração" at bounding box center [1097, 193] width 147 height 18
click at [0, 0] on icon "conteúdo rolável" at bounding box center [0, 0] width 0 height 0
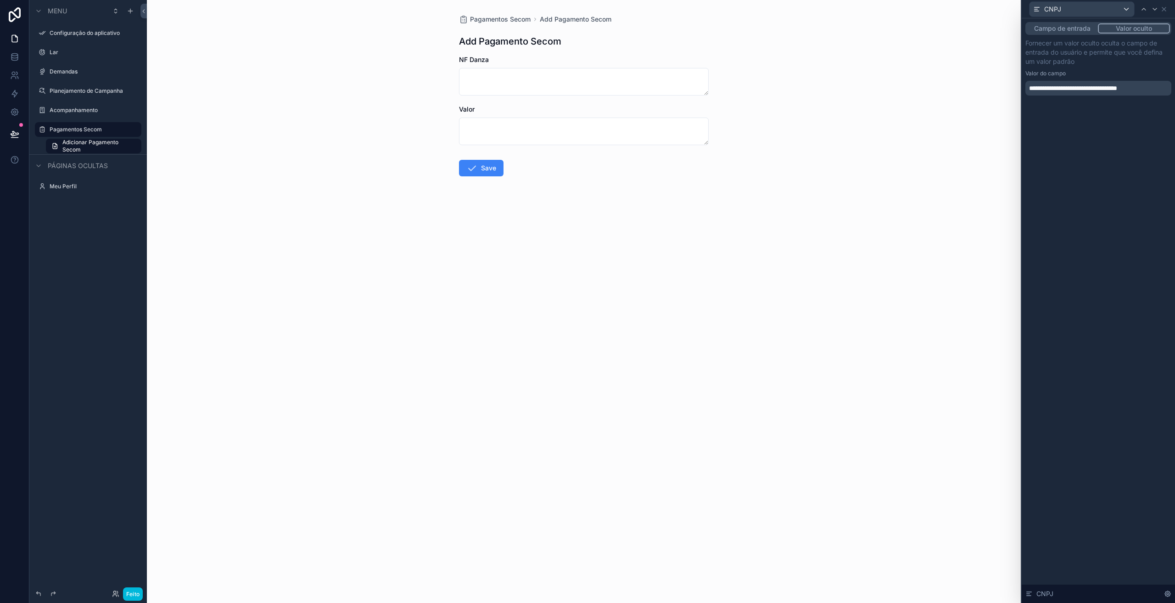
click at [1066, 23] on div "Campo de entrada Valor oculto" at bounding box center [1098, 28] width 146 height 13
click at [1068, 26] on font "Campo de entrada" at bounding box center [1062, 28] width 56 height 8
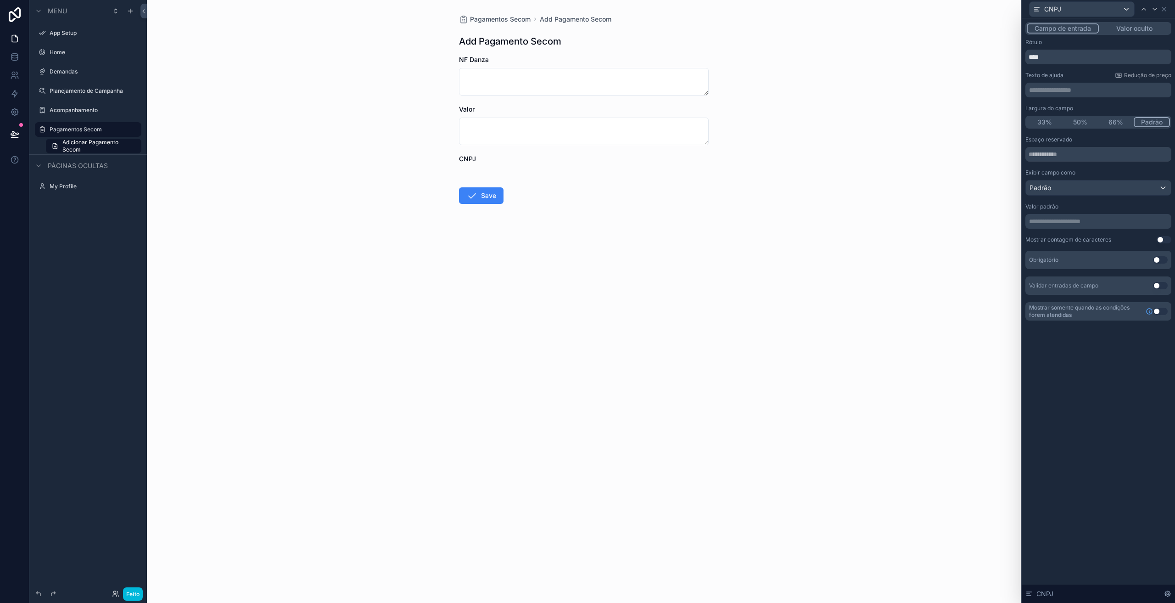
click at [1139, 33] on button "Valor oculto" at bounding box center [1134, 28] width 71 height 10
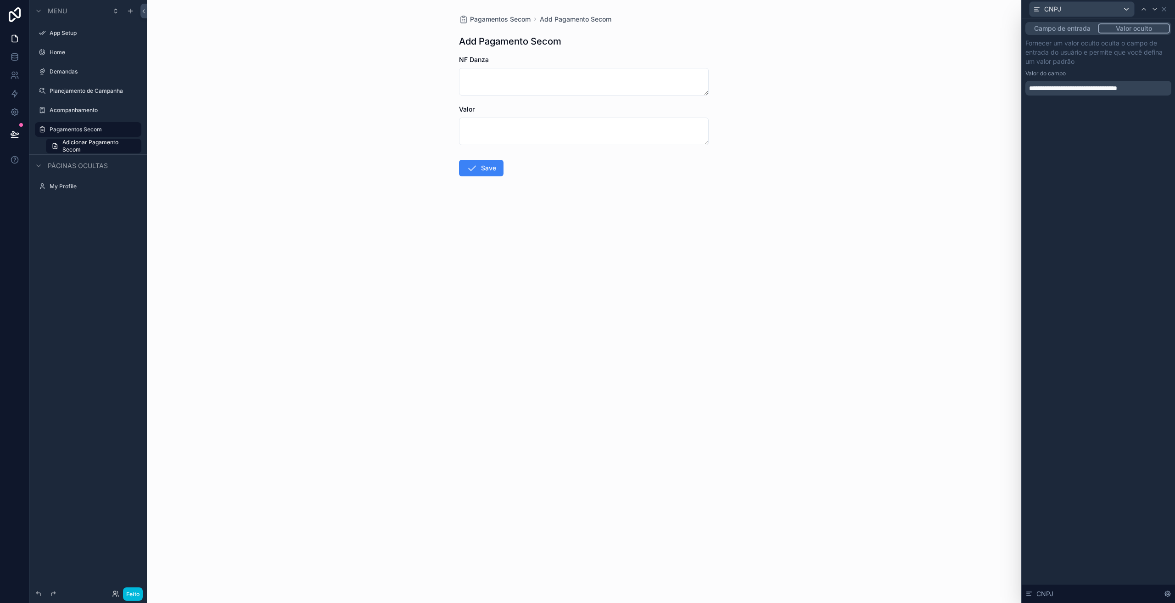
click at [1165, 13] on div "CNPJ" at bounding box center [1098, 9] width 146 height 18
drag, startPoint x: 447, startPoint y: 83, endPoint x: 478, endPoint y: 87, distance: 31.0
click at [447, 83] on div "Pagamentos Secom Add Pagamento Secom Add Pagamento Secom NF Danza Valor Save" at bounding box center [584, 301] width 874 height 603
click at [502, 85] on textarea "conteúdo rolável" at bounding box center [584, 82] width 250 height 28
click at [493, 89] on textarea "conteúdo rolável" at bounding box center [584, 82] width 250 height 28
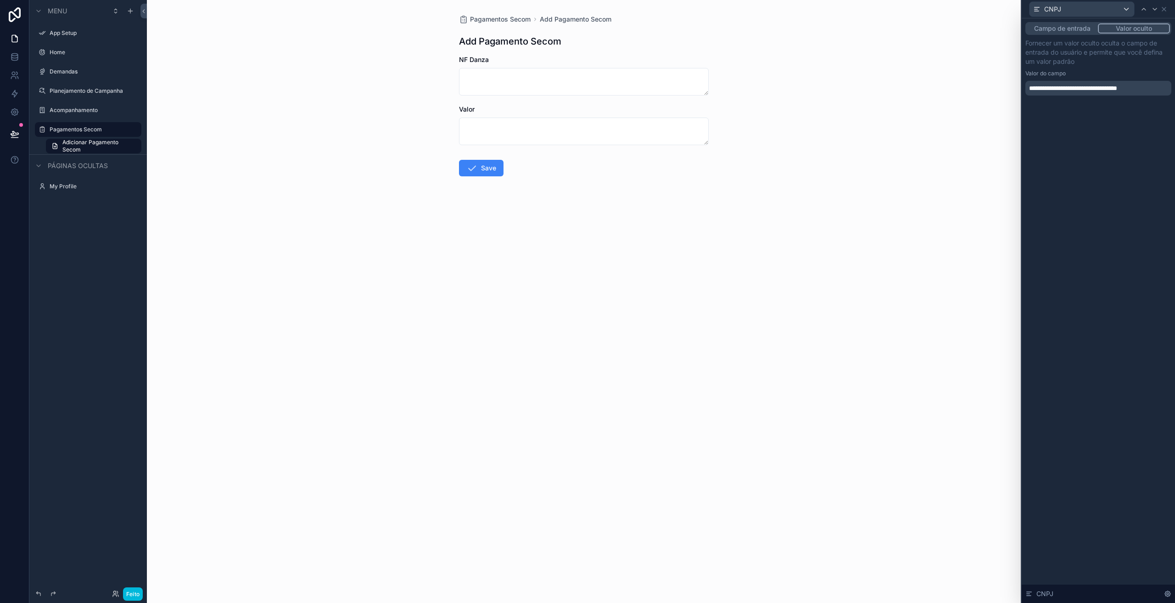
click at [130, 589] on button "Feito" at bounding box center [133, 593] width 20 height 13
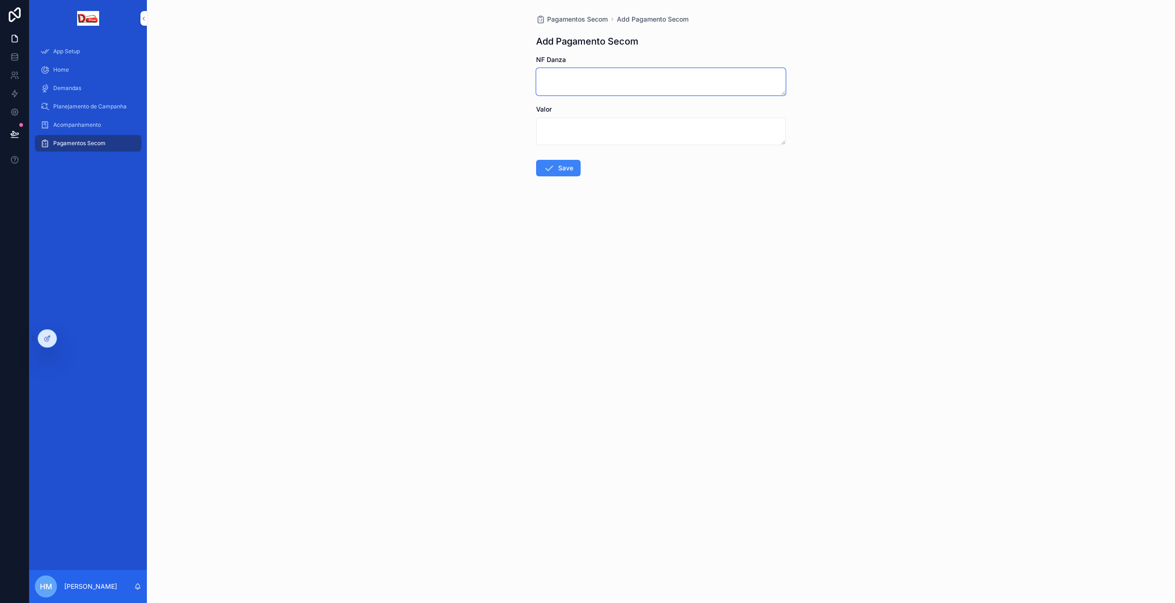
click at [593, 83] on textarea "conteúdo rolável" at bounding box center [661, 82] width 250 height 28
click at [15, 133] on icon at bounding box center [15, 133] width 8 height 5
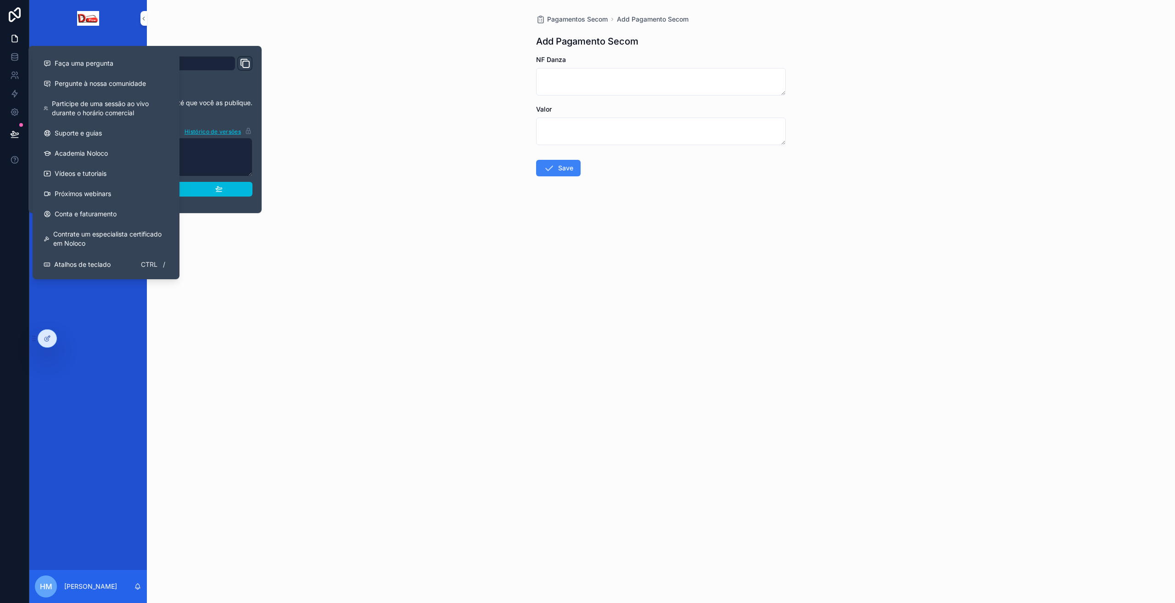
click at [201, 190] on div "Publicar" at bounding box center [144, 189] width 155 height 8
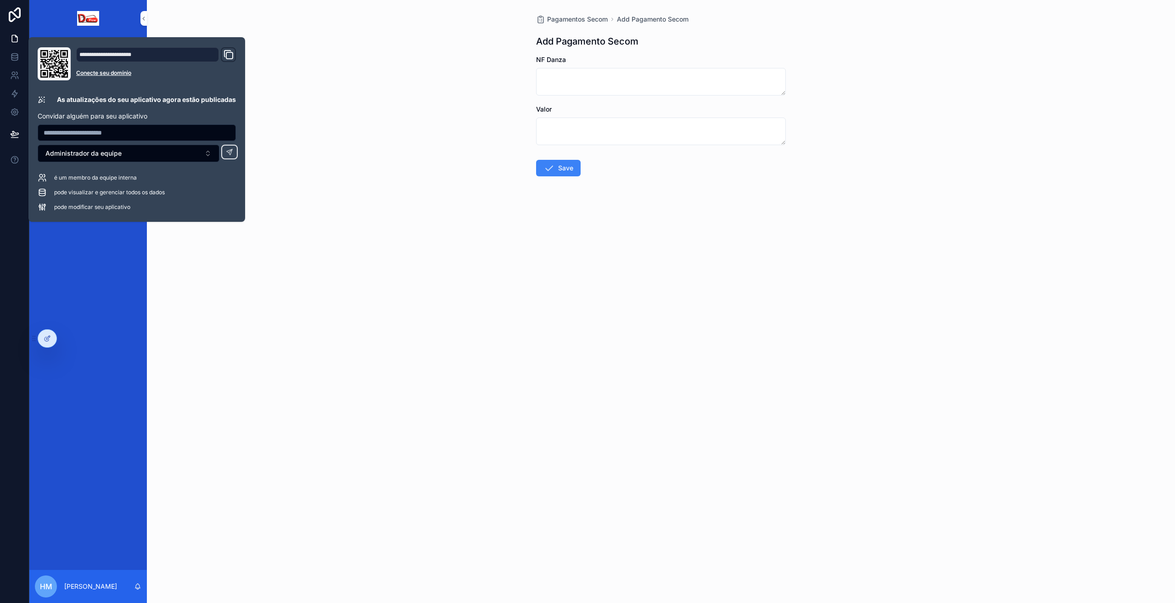
click at [375, 244] on div "Pagamentos Secom Add Pagamento Secom Add Pagamento Secom NF Danza Valor Save" at bounding box center [661, 301] width 1028 height 603
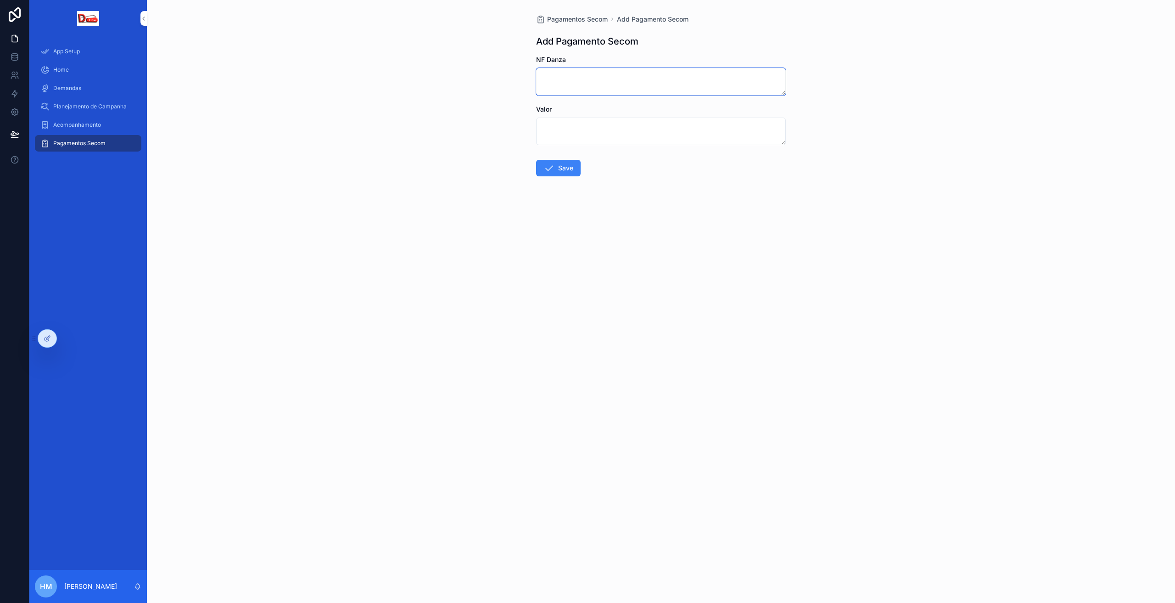
click at [572, 91] on textarea "conteúdo rolável" at bounding box center [661, 82] width 250 height 28
type textarea "*****"
click at [550, 134] on textarea "conteúdo rolável" at bounding box center [661, 131] width 250 height 28
type textarea "*****"
drag, startPoint x: 633, startPoint y: 247, endPoint x: 600, endPoint y: 200, distance: 57.7
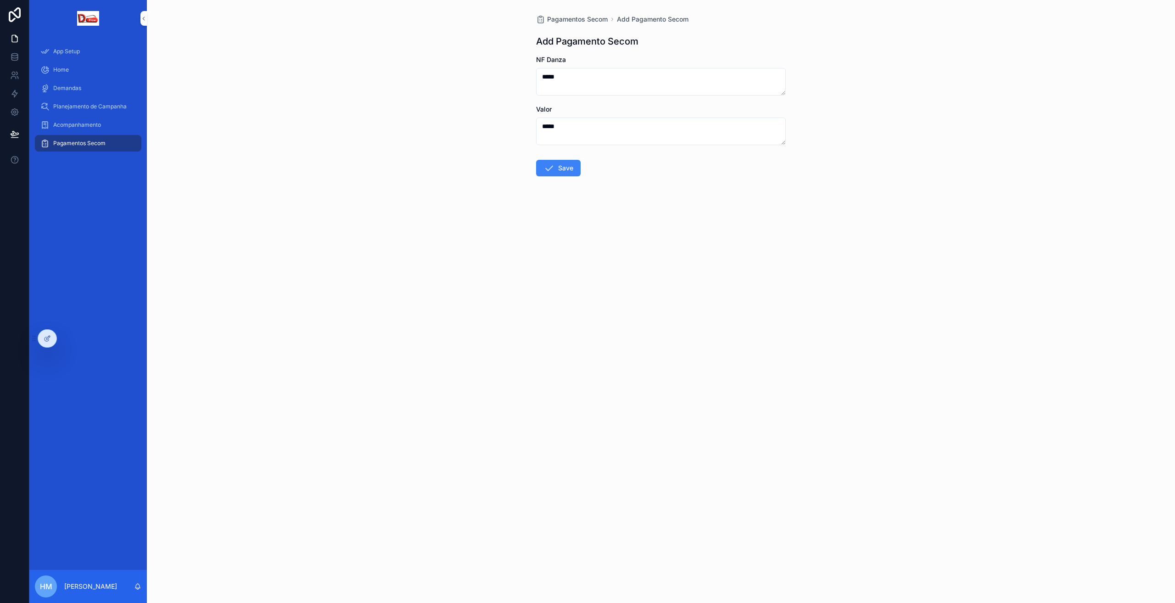
click at [633, 246] on div "Pagamentos Secom Add Pagamento Secom Add Pagamento Secom NF Danza ***** Valor *…" at bounding box center [661, 301] width 1028 height 603
click at [564, 167] on button "Save" at bounding box center [558, 168] width 45 height 17
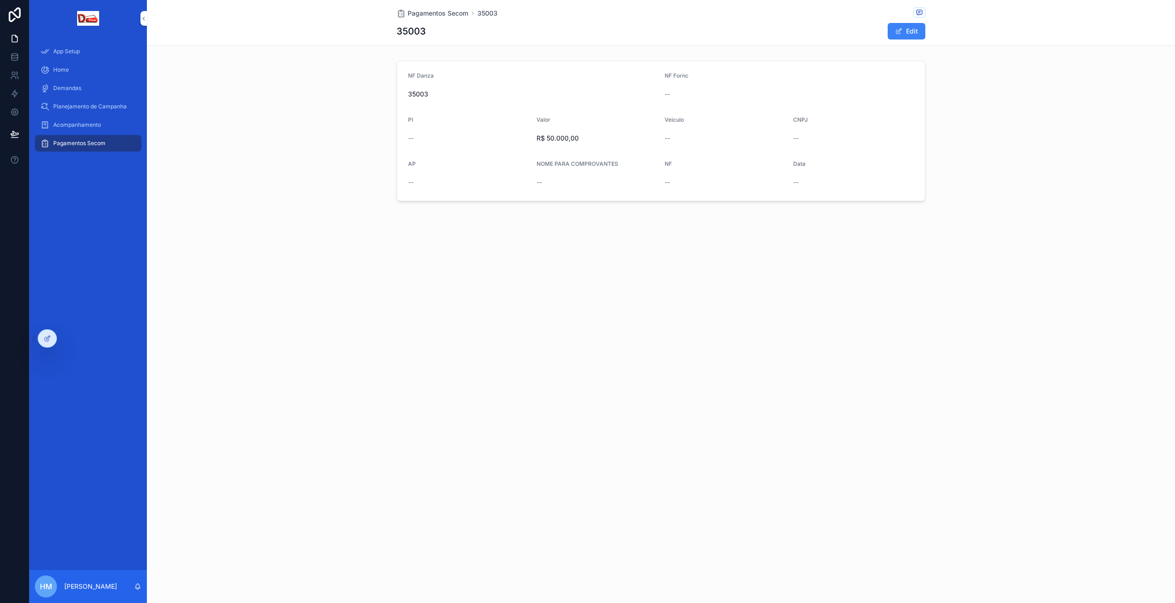
click at [630, 227] on div "Pagamentos Secom 35003 35003 Edit NF Danza 35003 NF Fornc -- PI -- Valor R$ 50.…" at bounding box center [661, 131] width 1028 height 263
click at [916, 33] on button "Edit" at bounding box center [907, 31] width 38 height 17
click at [434, 161] on div "PI --" at bounding box center [468, 150] width 121 height 42
click at [548, 156] on textarea "**********" at bounding box center [597, 158] width 121 height 28
click at [572, 219] on textarea "conteúdo rolável" at bounding box center [597, 215] width 121 height 28
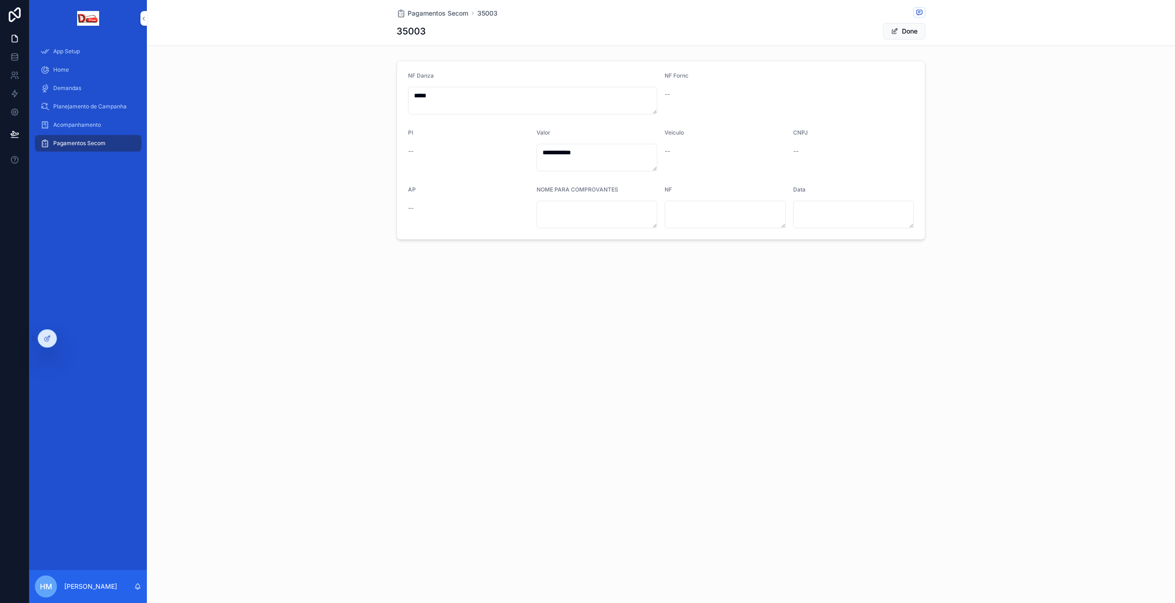
drag, startPoint x: 800, startPoint y: 232, endPoint x: 775, endPoint y: 223, distance: 26.6
click at [800, 232] on form "**********" at bounding box center [661, 150] width 528 height 178
click at [754, 213] on textarea "conteúdo rolável" at bounding box center [725, 215] width 121 height 28
click at [824, 210] on textarea "conteúdo rolável" at bounding box center [853, 215] width 121 height 28
click at [441, 12] on span "Pagamentos Secom" at bounding box center [438, 13] width 61 height 9
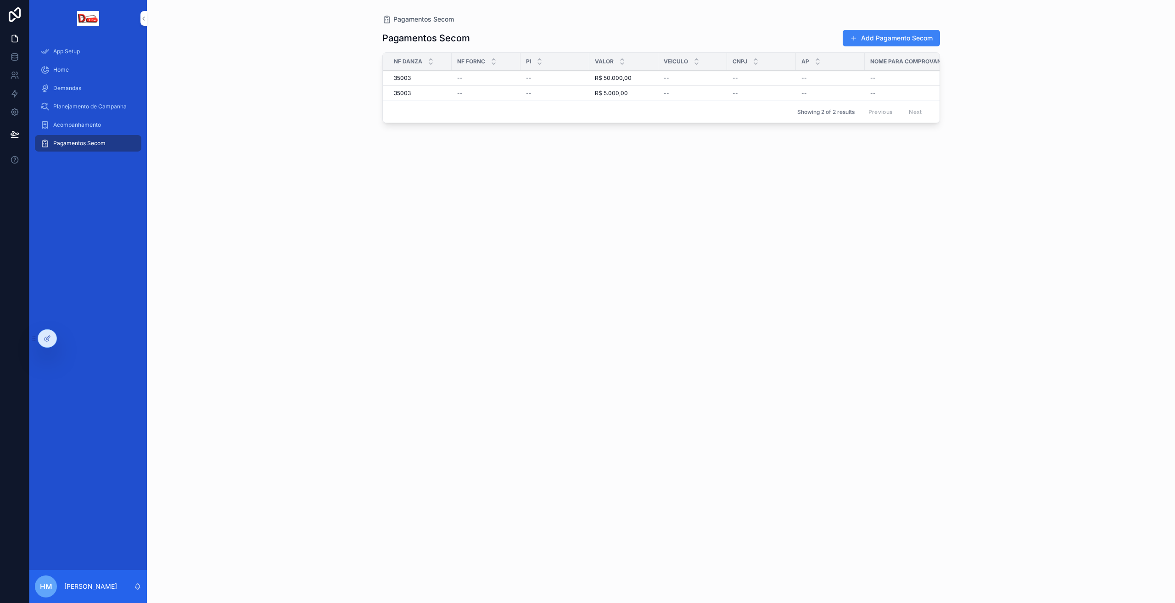
click at [887, 36] on button "Add Pagamento Secom" at bounding box center [891, 38] width 97 height 17
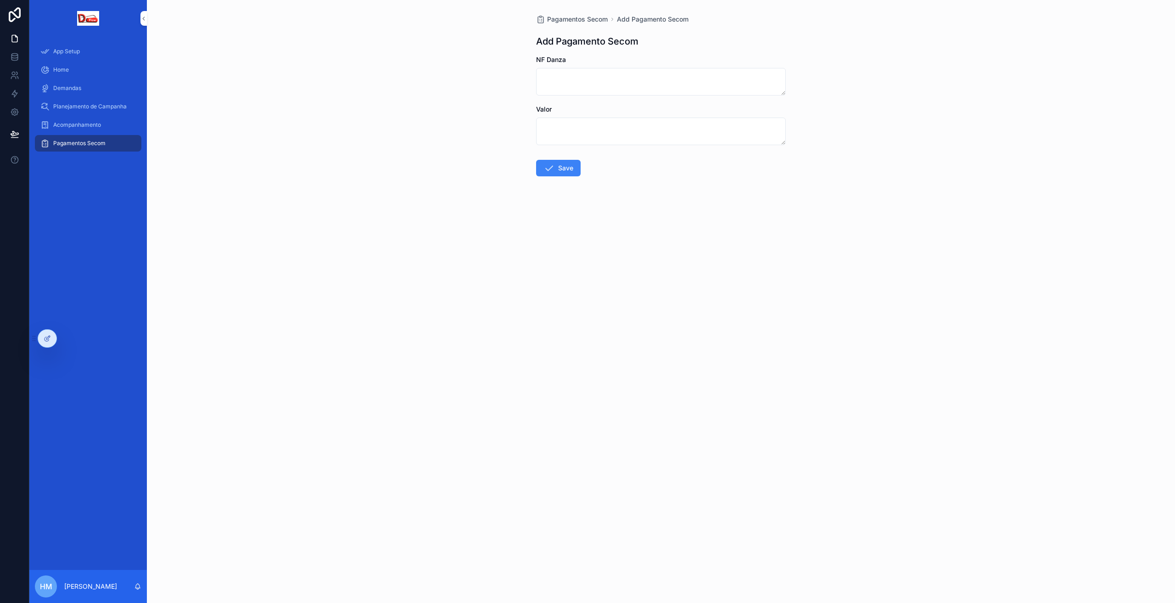
click at [46, 342] on div at bounding box center [47, 338] width 18 height 17
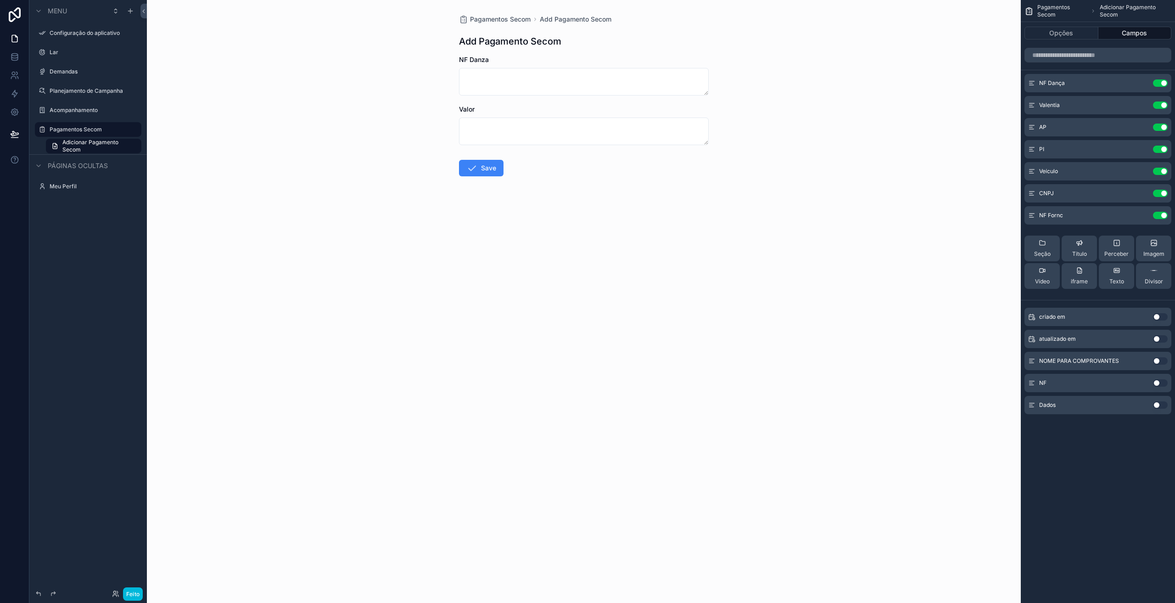
click at [0, 0] on icon "conteúdo rolável" at bounding box center [0, 0] width 0 height 0
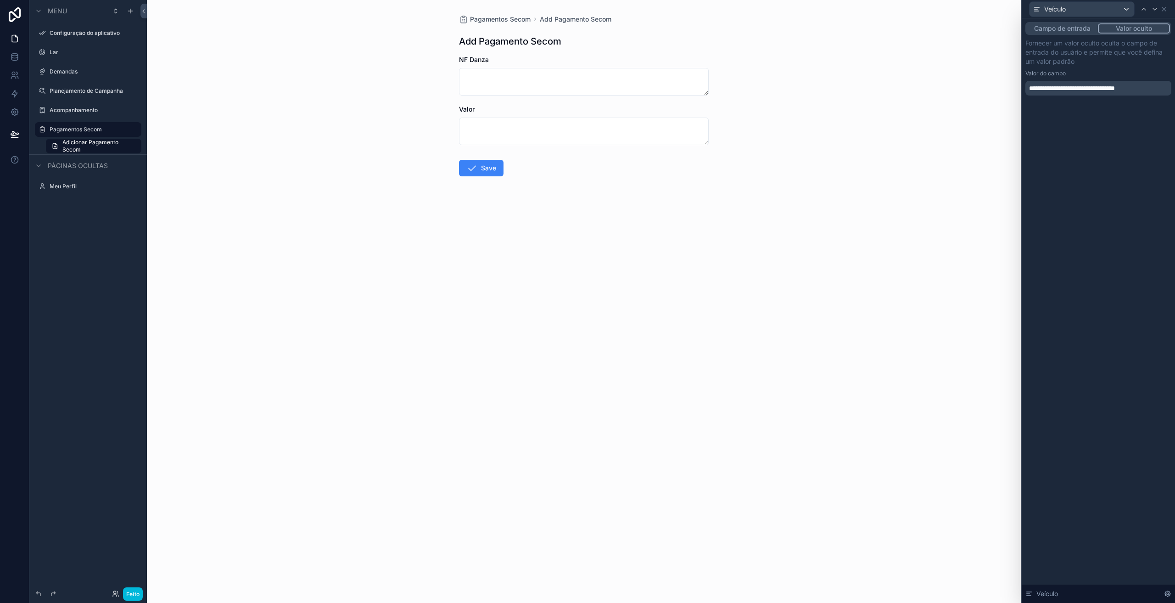
click at [1092, 89] on font "**********" at bounding box center [1072, 88] width 86 height 6
click at [1071, 34] on div "Campo de entrada Valor oculto" at bounding box center [1098, 28] width 146 height 13
click at [1067, 27] on font "Campo de entrada" at bounding box center [1062, 28] width 56 height 8
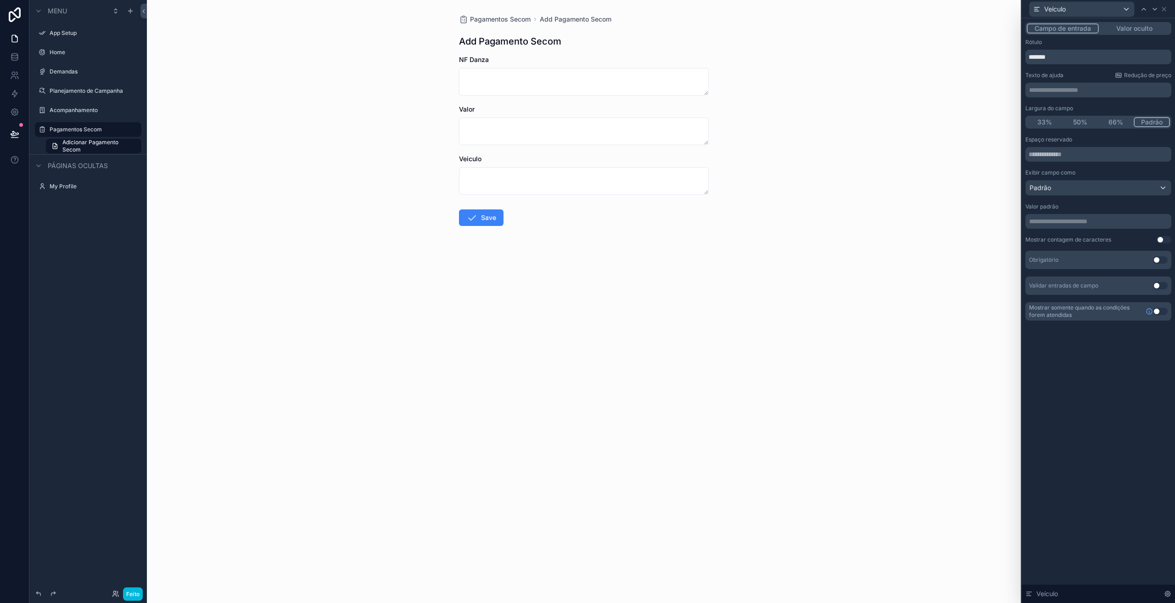
click at [1045, 224] on p "**********" at bounding box center [1099, 221] width 140 height 9
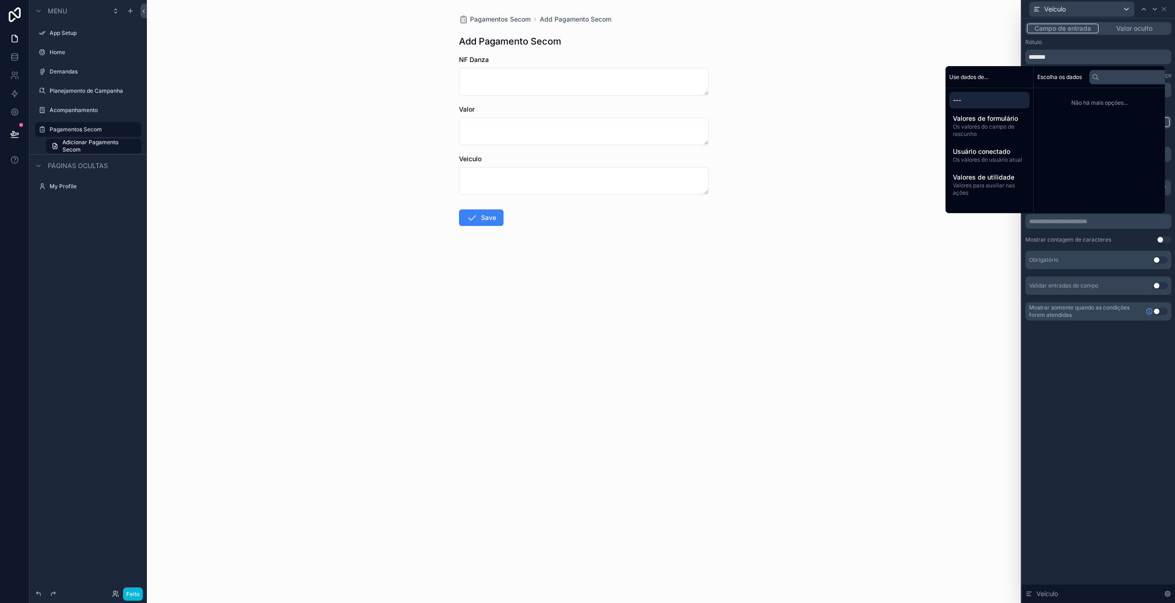
click at [1053, 225] on p "**********" at bounding box center [1099, 221] width 140 height 9
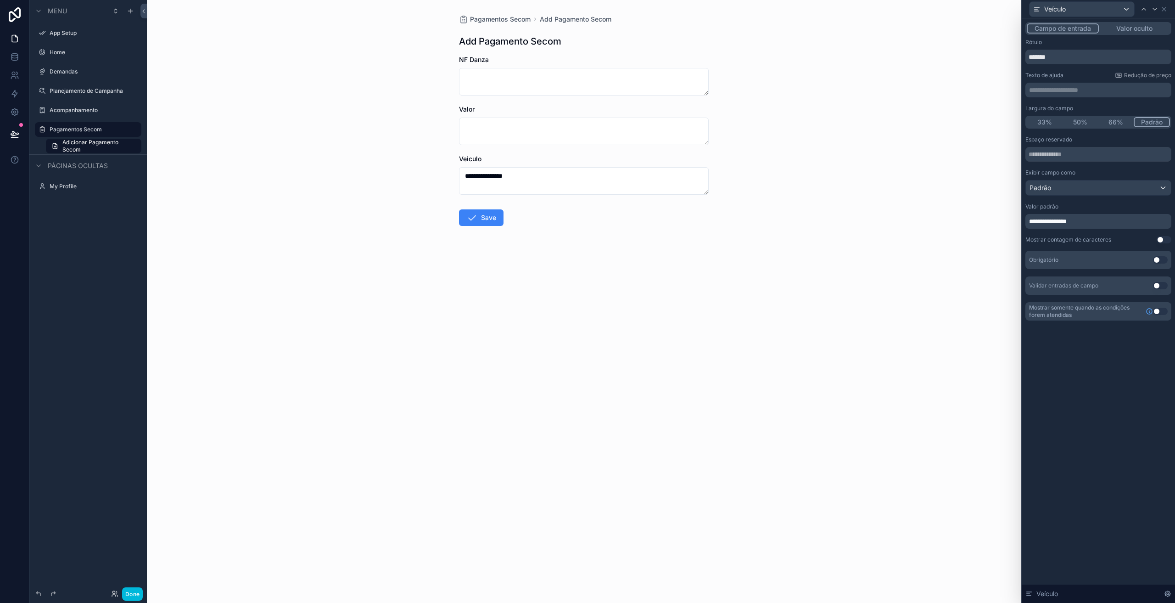
click at [1090, 393] on div "**********" at bounding box center [1098, 310] width 153 height 584
click at [1099, 221] on p "**********" at bounding box center [1099, 221] width 140 height 9
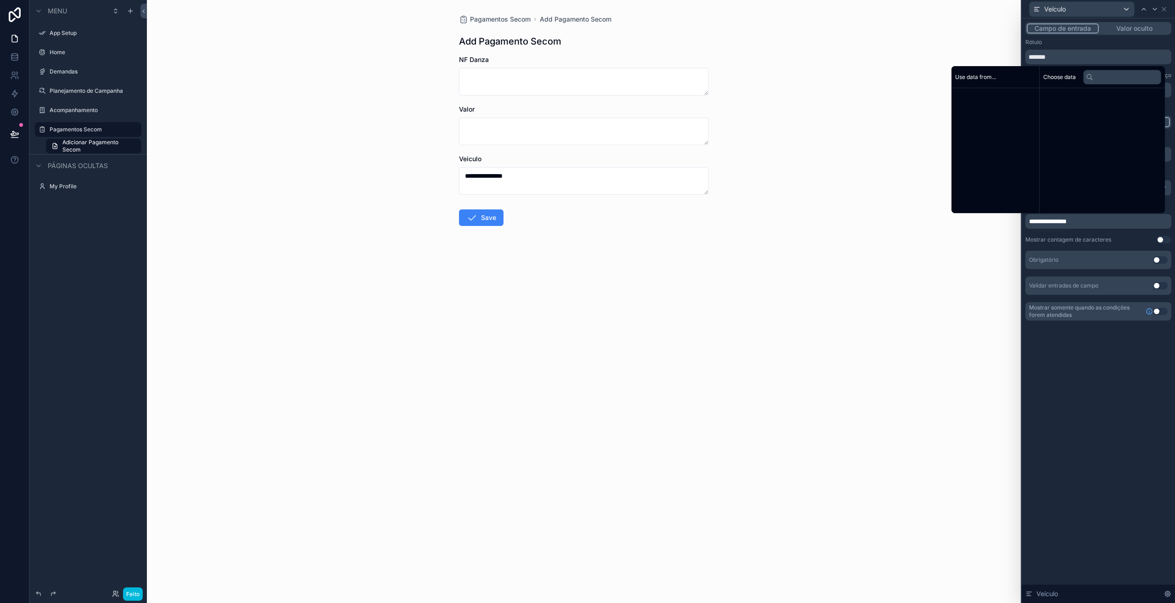
click at [1099, 221] on p "**********" at bounding box center [1099, 221] width 140 height 9
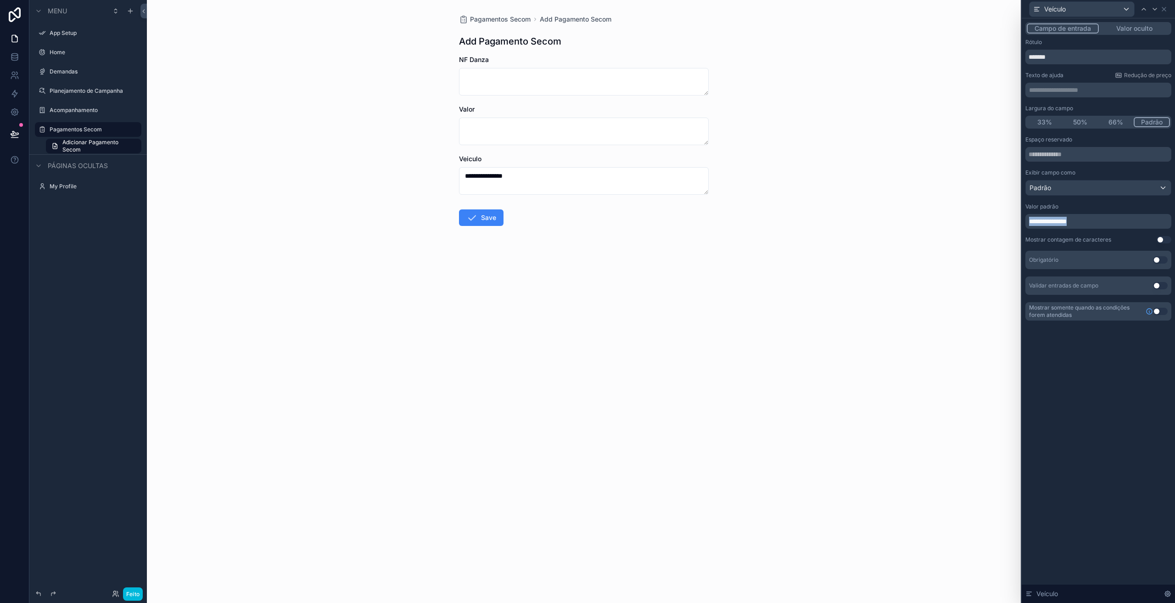
click at [1099, 221] on p "**********" at bounding box center [1099, 221] width 140 height 9
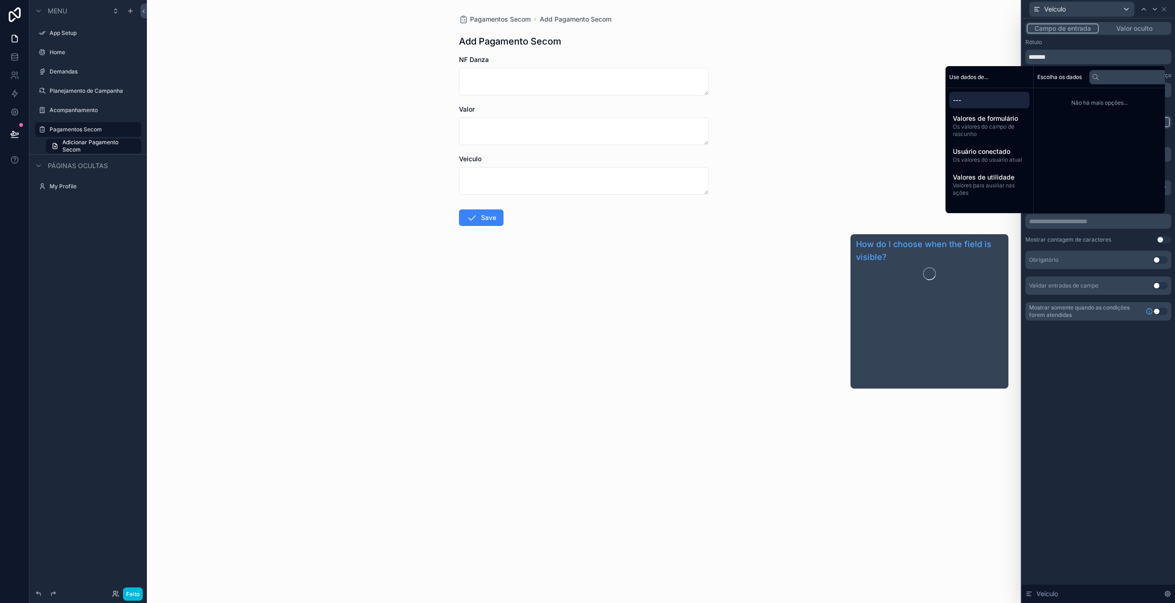
click at [1094, 394] on div "**********" at bounding box center [1098, 310] width 153 height 584
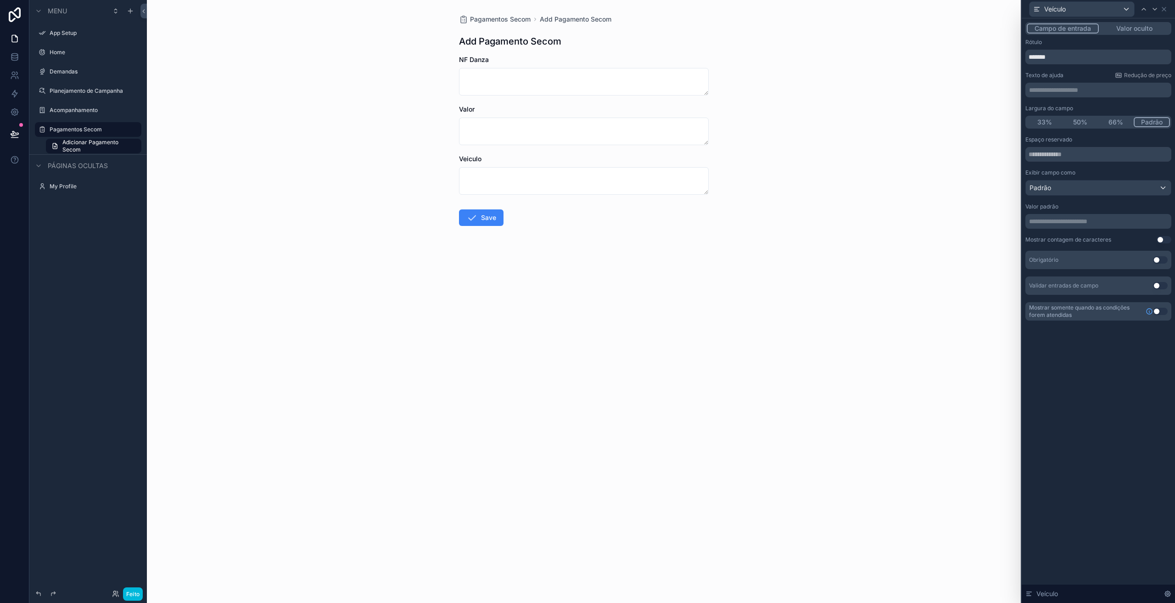
click at [1125, 32] on font "Valor oculto" at bounding box center [1134, 28] width 36 height 8
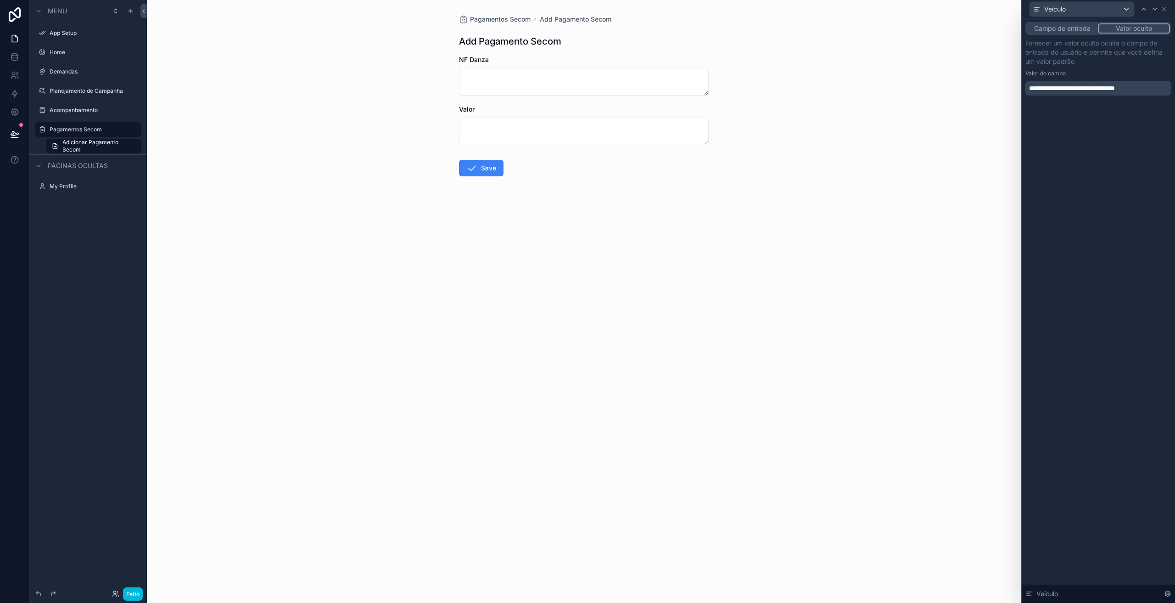
click at [1115, 87] on font "**********" at bounding box center [1072, 88] width 86 height 6
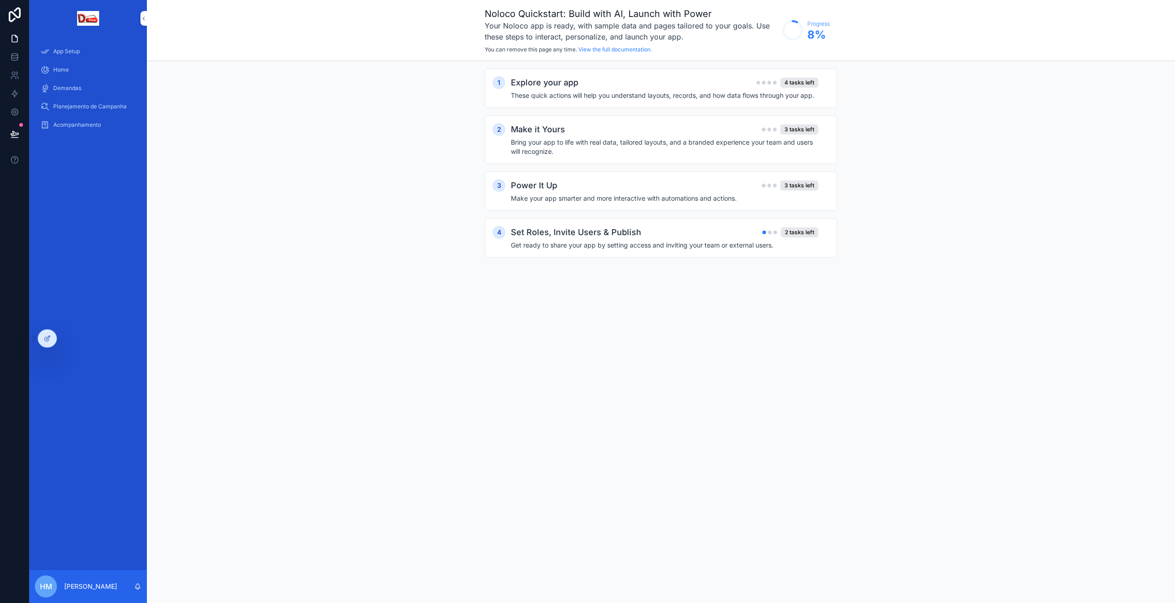
click at [49, 344] on div at bounding box center [47, 338] width 18 height 17
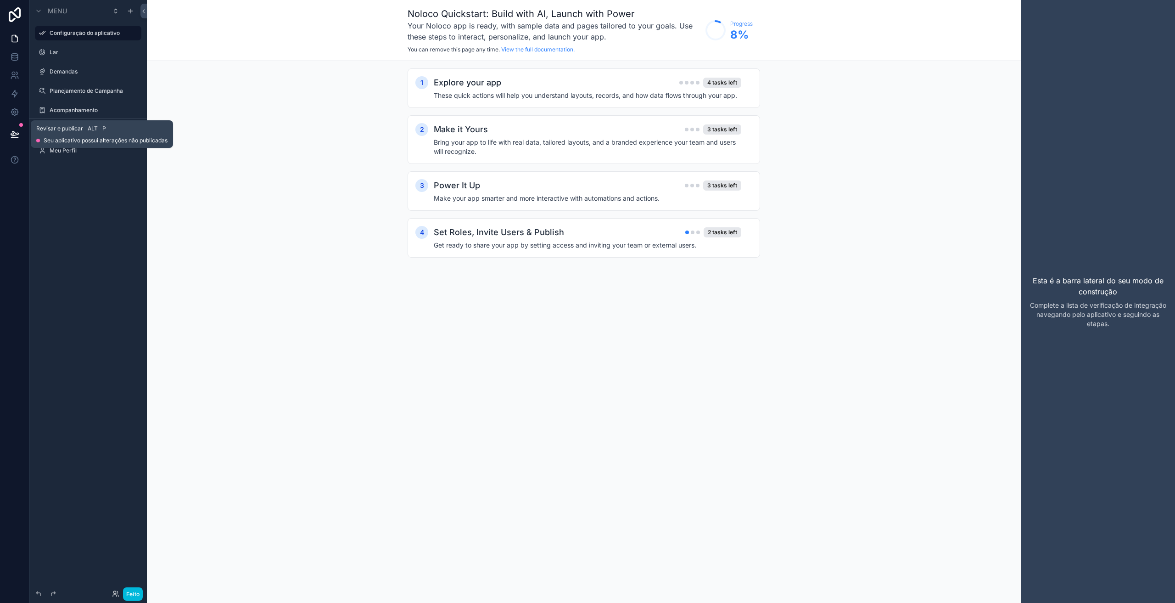
click at [13, 133] on icon at bounding box center [15, 133] width 8 height 5
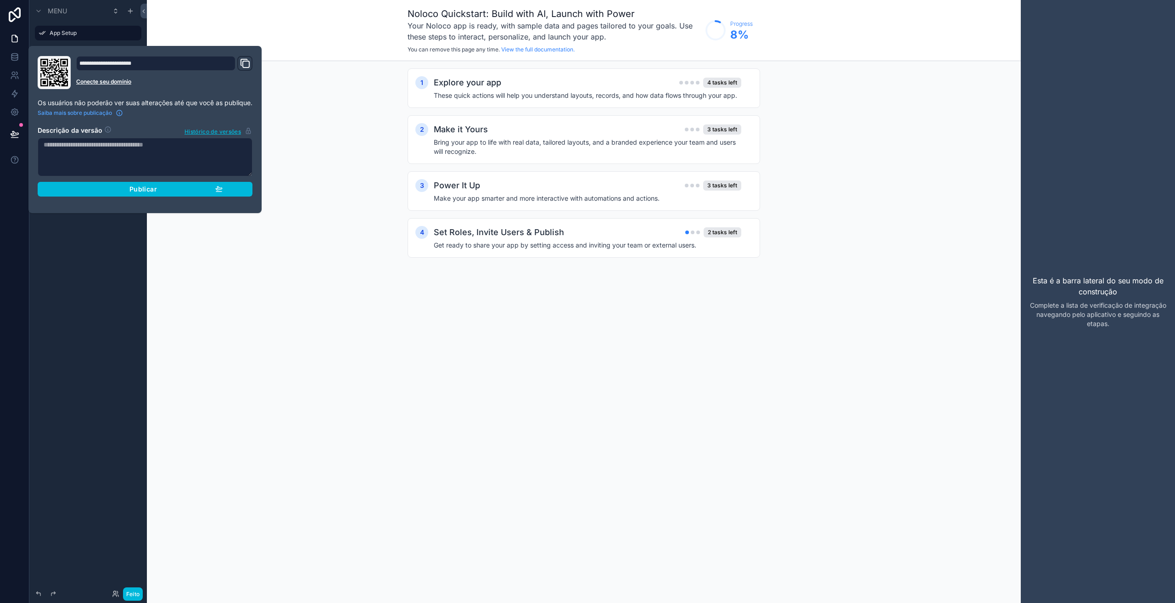
click at [113, 188] on div "Publicar" at bounding box center [144, 189] width 155 height 8
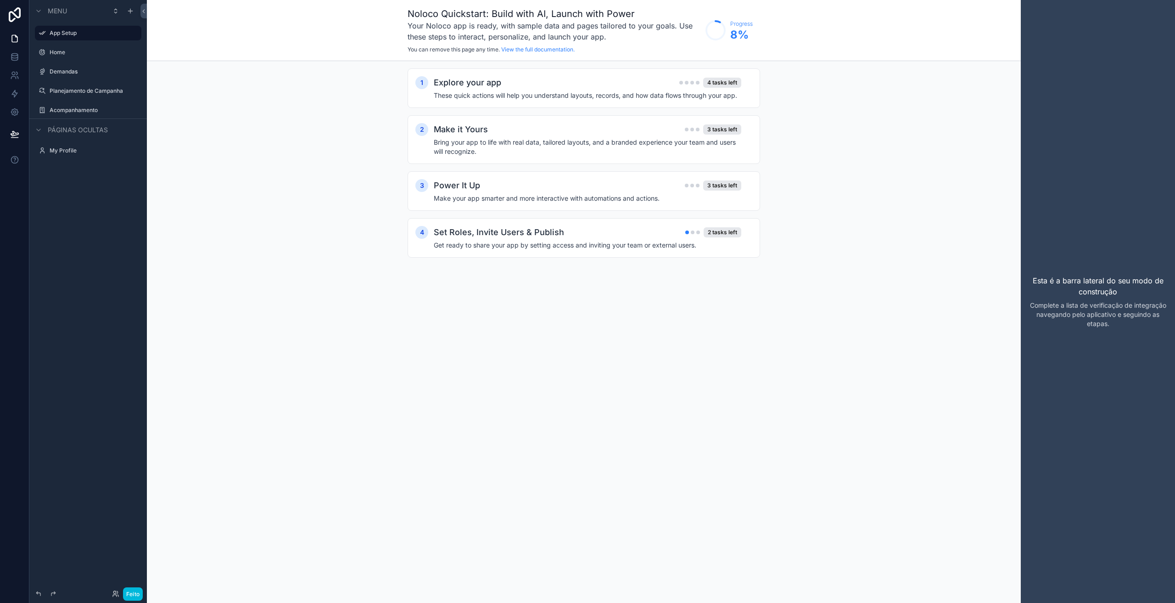
click at [292, 279] on div "1 Explore your app 4 tasks left These quick actions will help you understand la…" at bounding box center [584, 172] width 874 height 222
click at [15, 58] on icon at bounding box center [14, 57] width 6 height 4
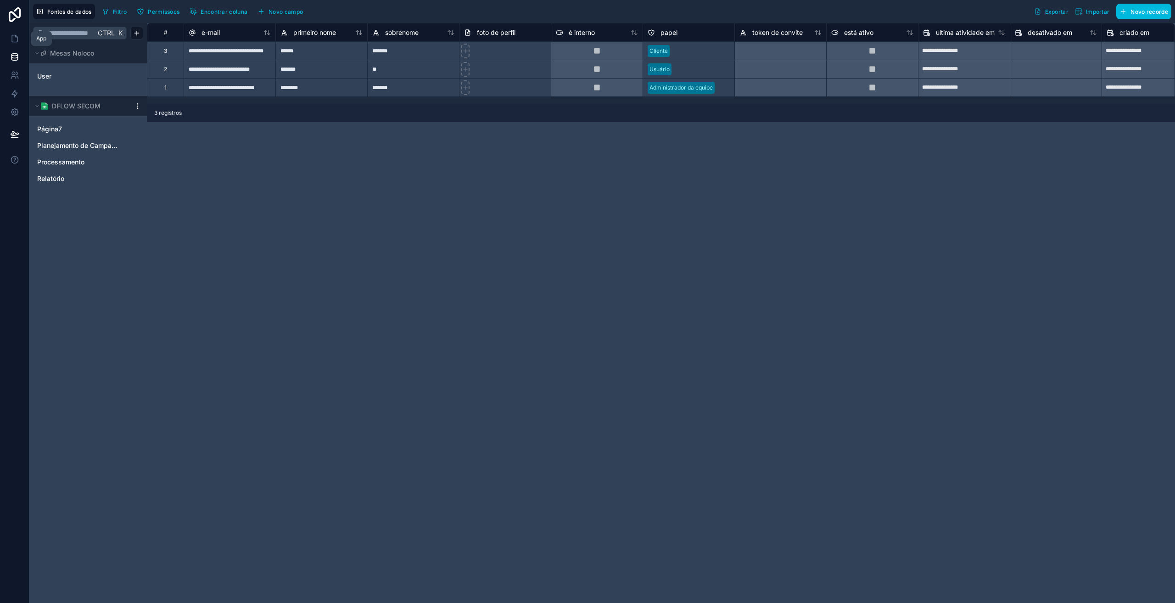
click at [17, 42] on icon at bounding box center [15, 38] width 6 height 7
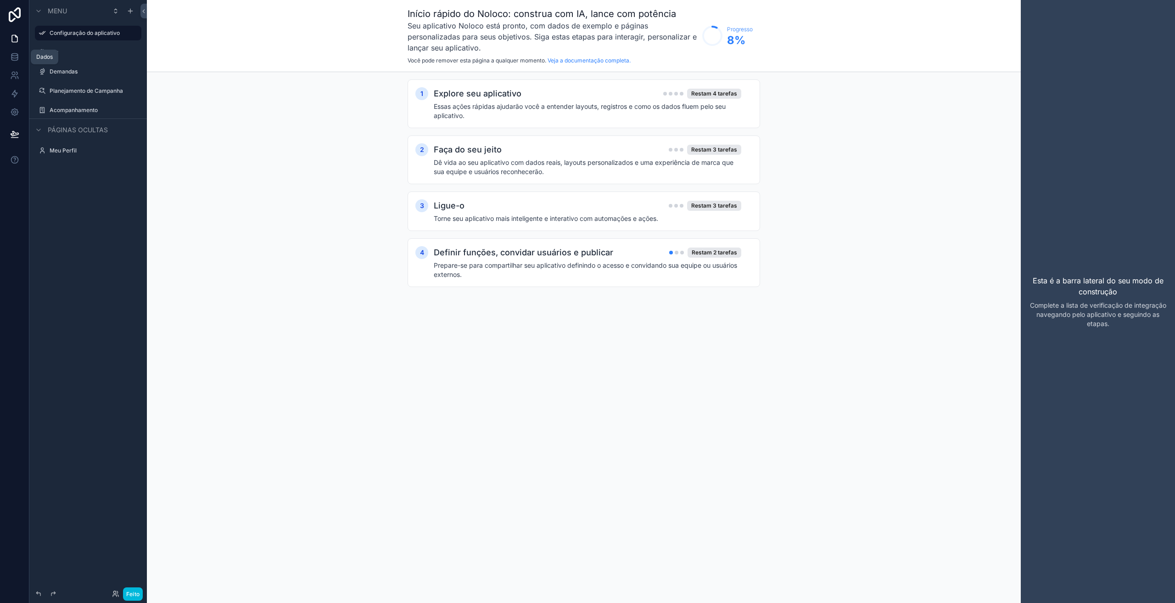
click at [14, 56] on icon at bounding box center [14, 56] width 9 height 9
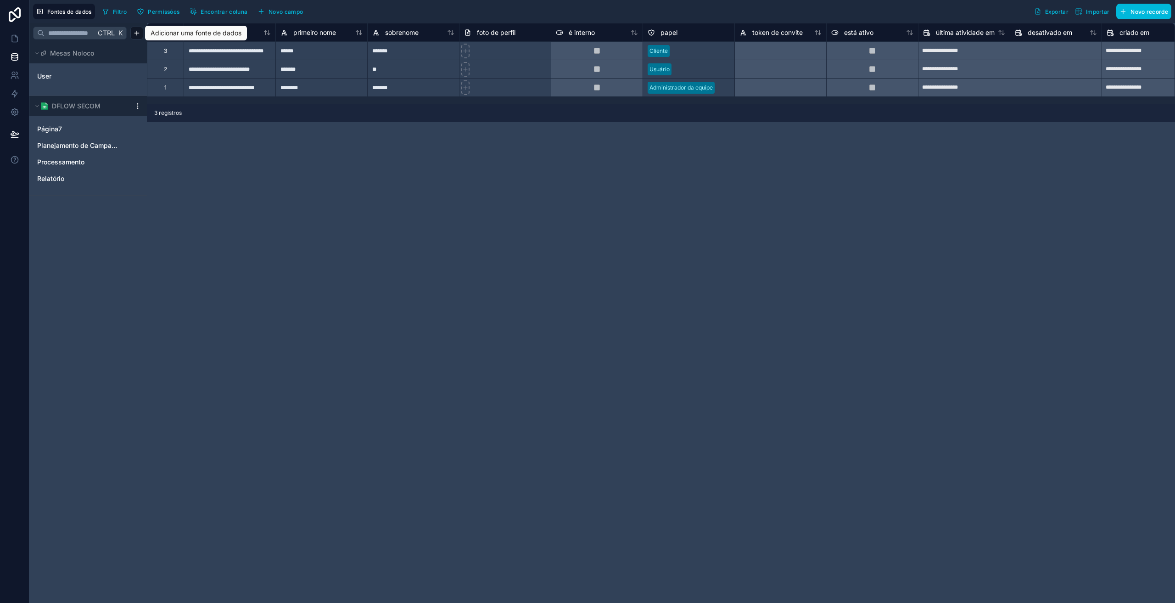
click at [135, 35] on html "**********" at bounding box center [587, 301] width 1175 height 603
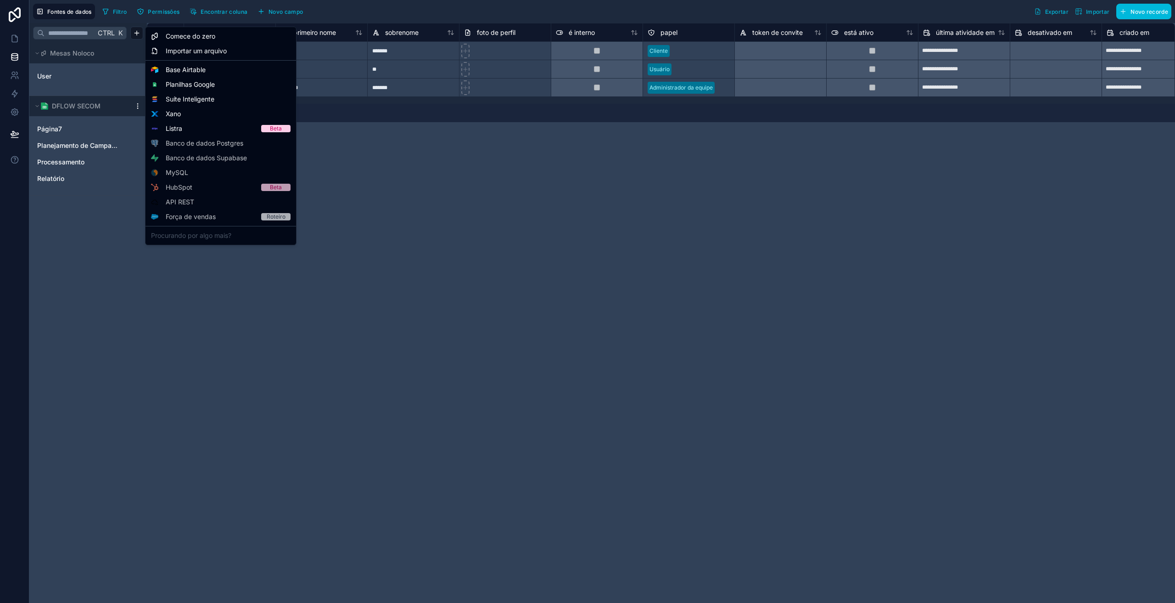
click at [151, 397] on html "**********" at bounding box center [587, 301] width 1175 height 603
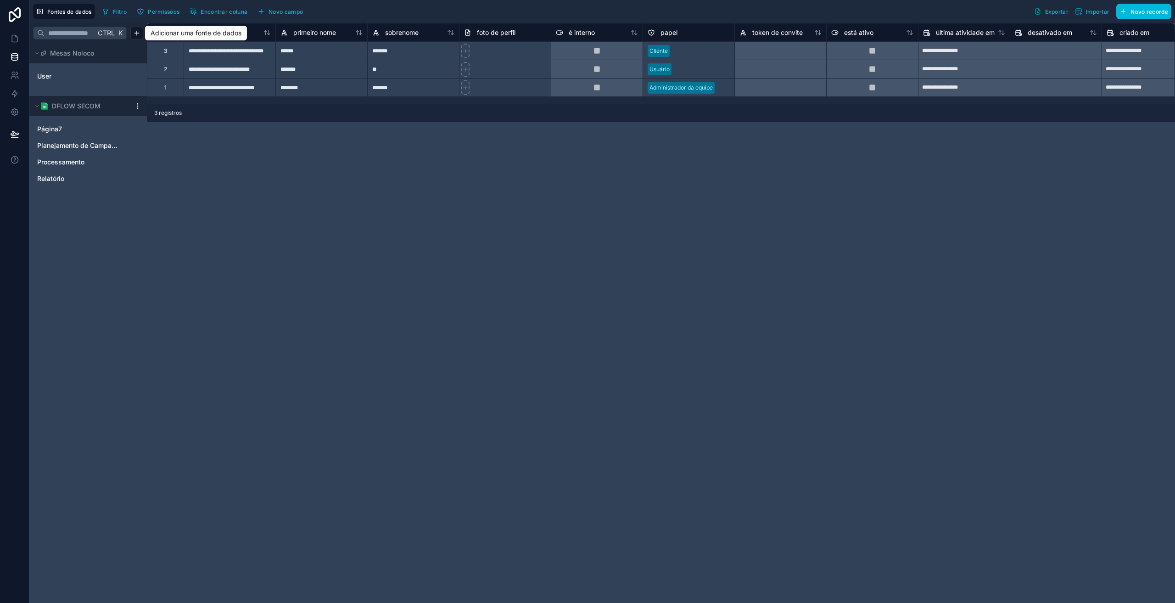
click at [136, 106] on html "**********" at bounding box center [587, 301] width 1175 height 603
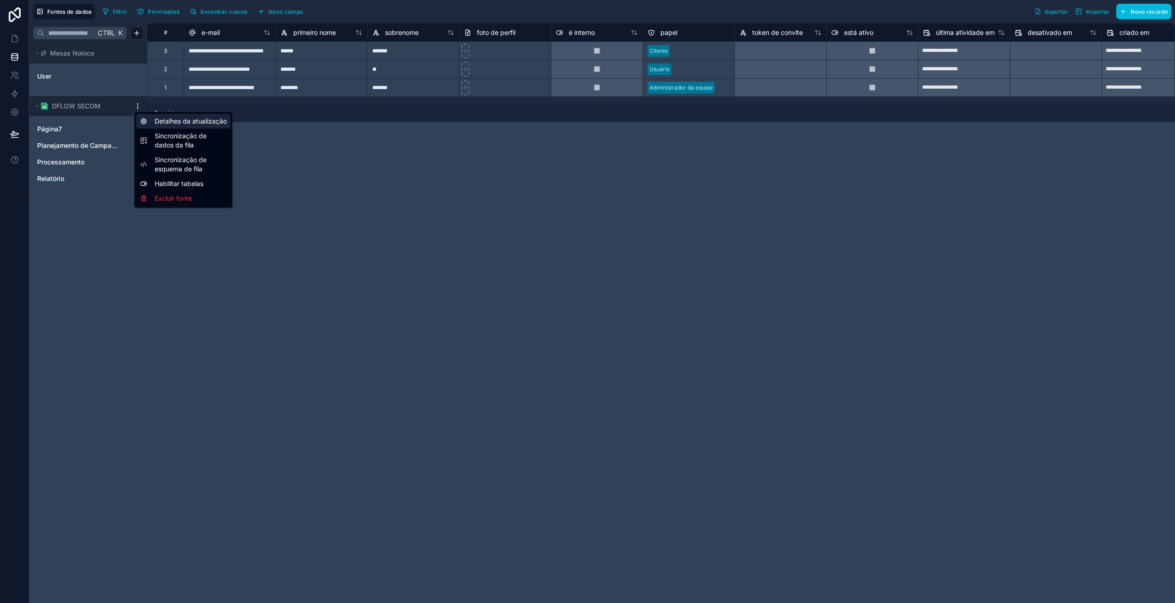
click at [162, 120] on font "Detalhes da atualização" at bounding box center [191, 121] width 72 height 8
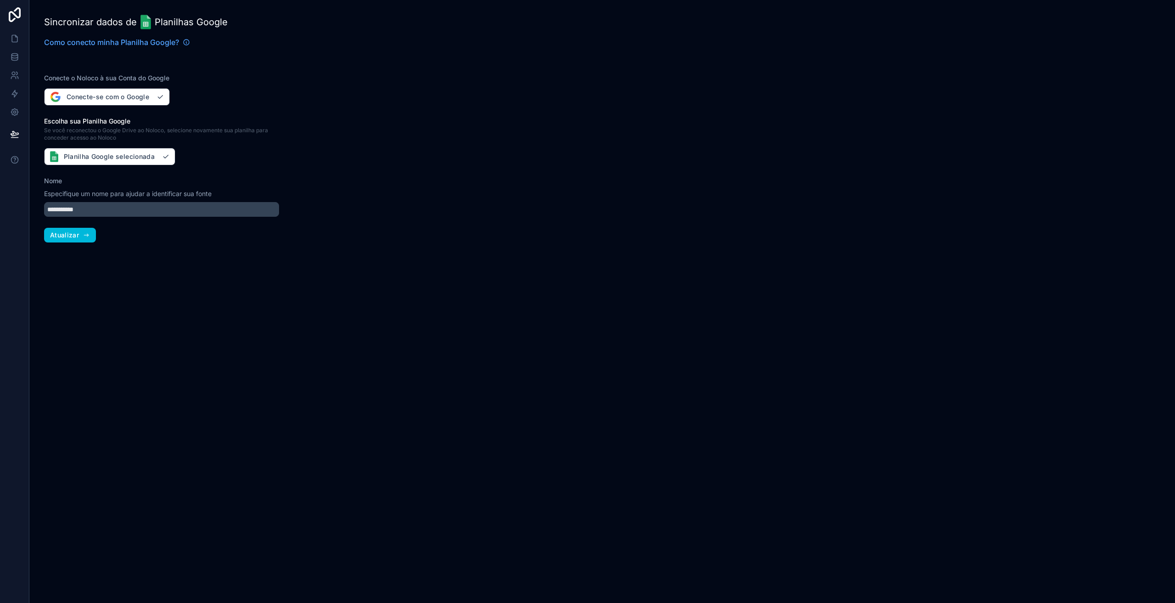
click at [66, 237] on font "Atualizar" at bounding box center [64, 235] width 29 height 8
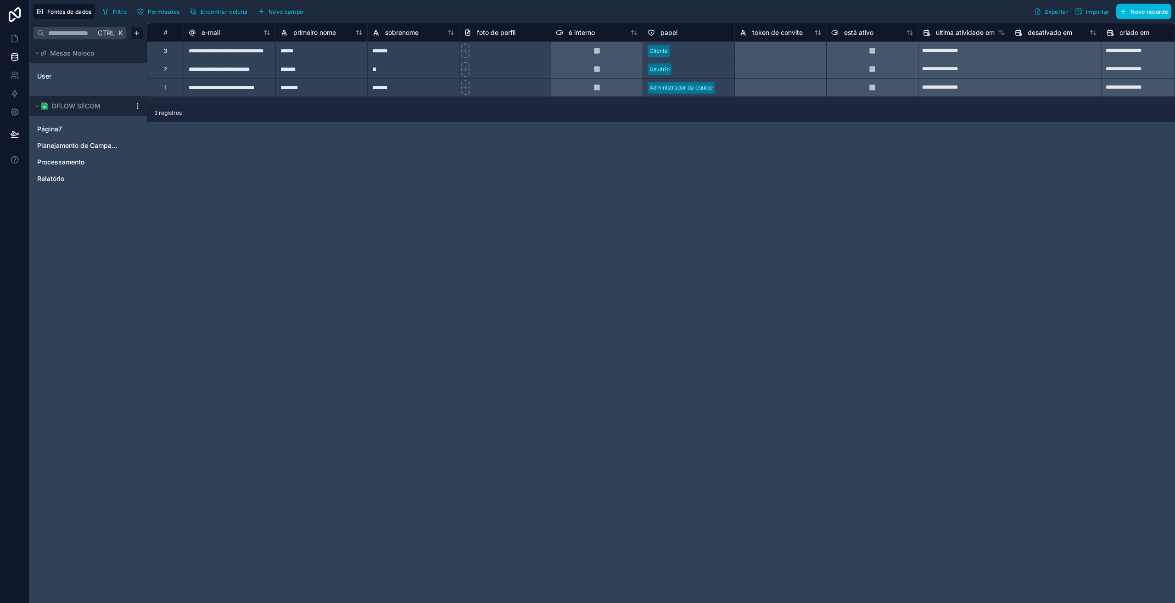
click at [341, 278] on div "**********" at bounding box center [661, 313] width 1028 height 580
click at [142, 241] on div "Ctrl K Mesas Noloco User DFLOW SECOM Página7 Planejamento de Campanha Processam…" at bounding box center [87, 313] width 117 height 580
click at [136, 30] on html "**********" at bounding box center [587, 301] width 1175 height 603
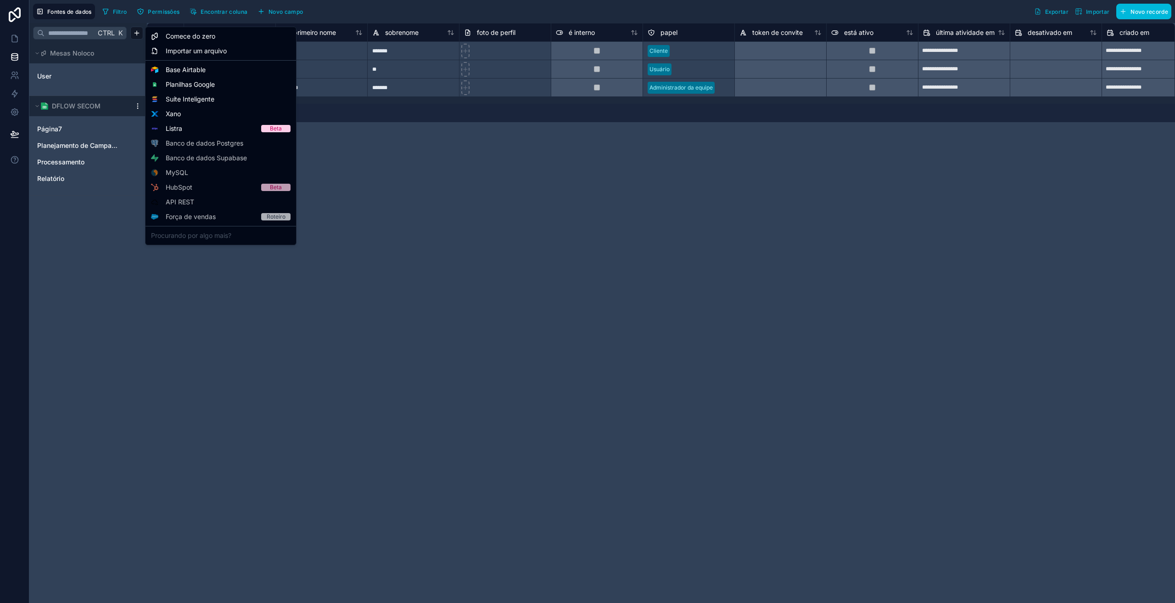
click at [241, 363] on html "**********" at bounding box center [587, 301] width 1175 height 603
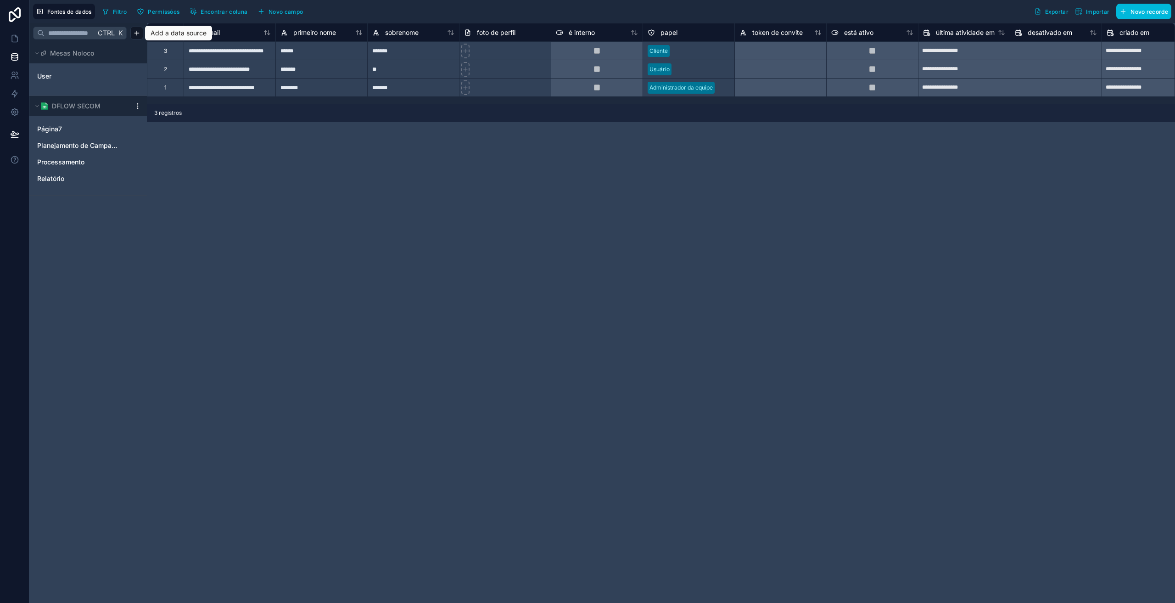
click at [339, 331] on div "**********" at bounding box center [661, 313] width 1028 height 580
click at [138, 110] on div "DFLOW SECOM" at bounding box center [87, 106] width 117 height 20
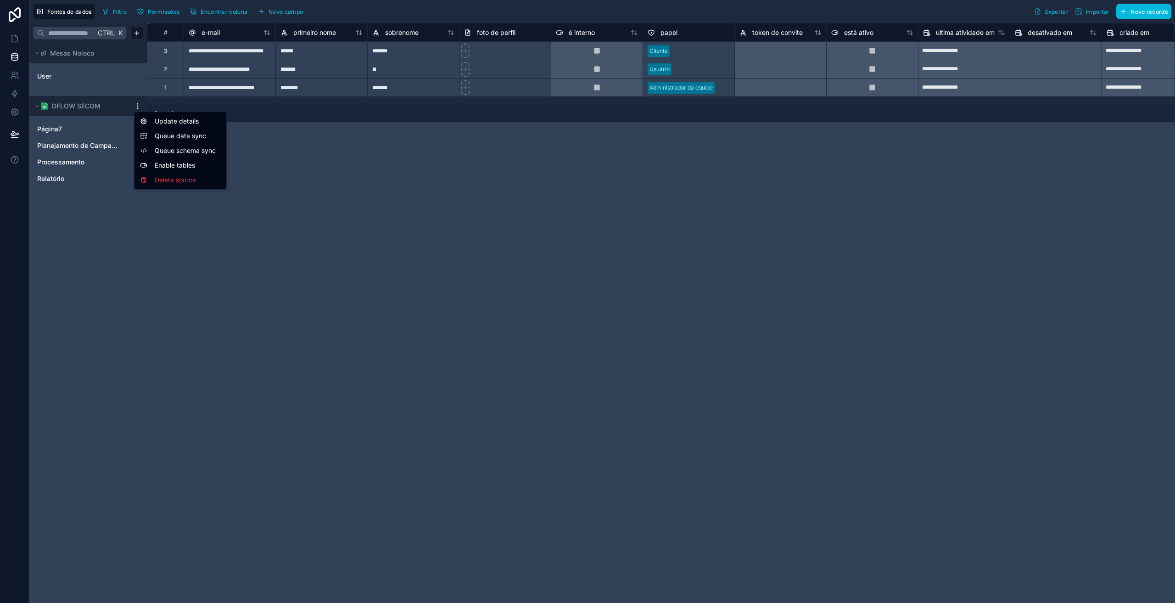
click at [136, 108] on html "**********" at bounding box center [587, 301] width 1175 height 603
click at [163, 123] on font "Detalhes da atualização" at bounding box center [191, 121] width 72 height 8
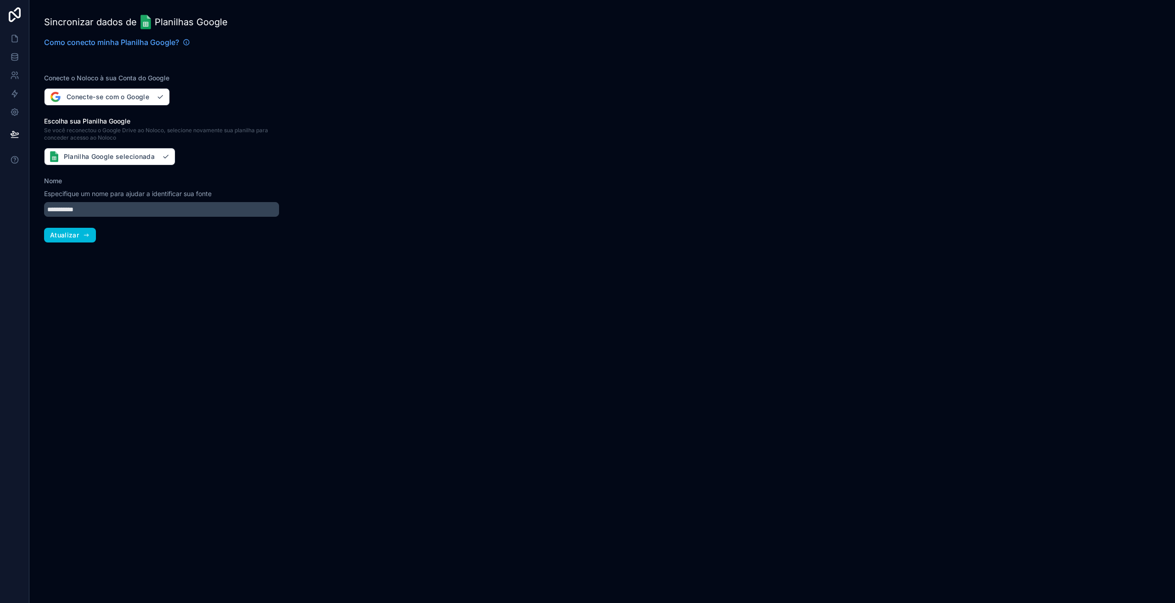
click at [80, 240] on button "Atualizar" at bounding box center [70, 235] width 52 height 15
